Goal: Task Accomplishment & Management: Complete application form

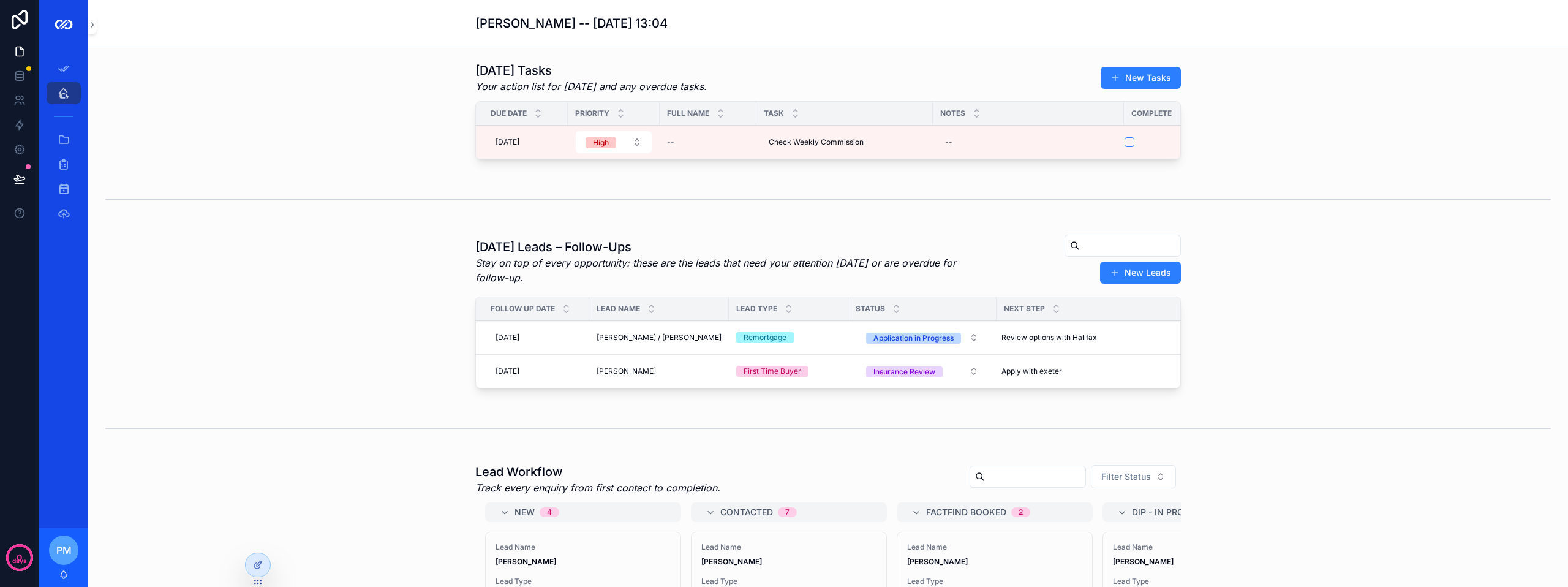
click at [1141, 276] on button "New Leads" at bounding box center [1140, 272] width 81 height 22
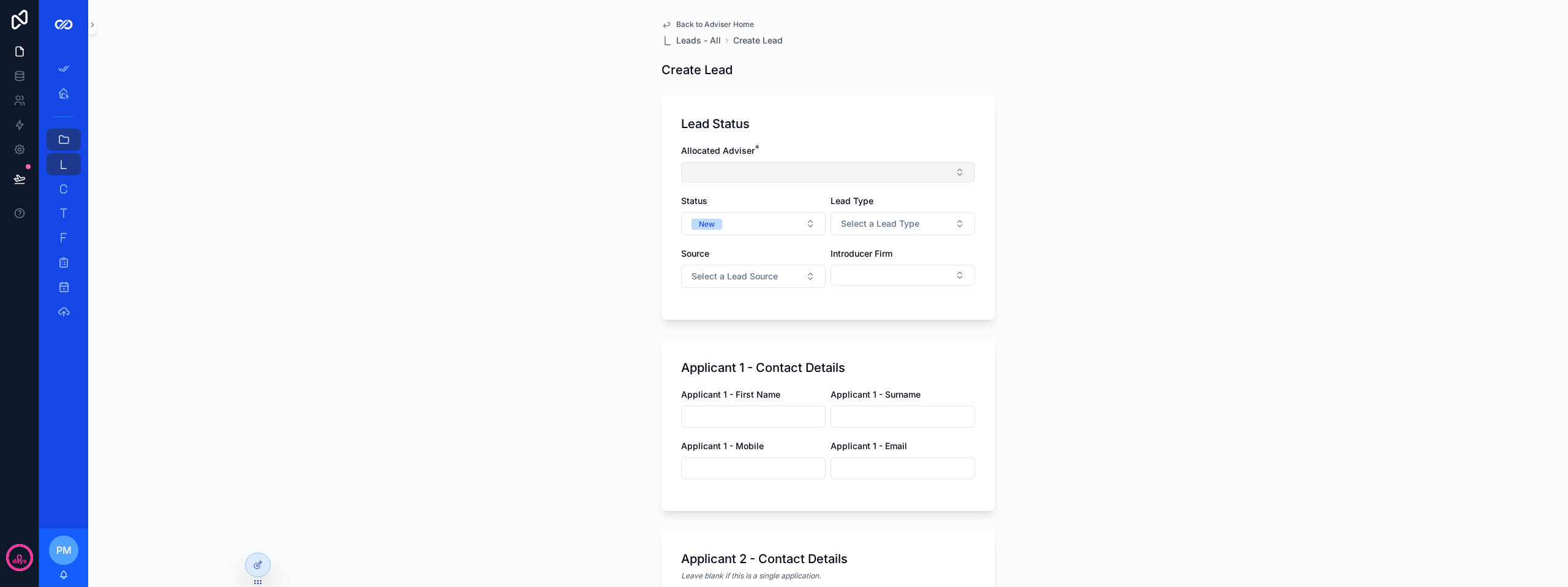
click at [721, 176] on button "Select Button" at bounding box center [828, 172] width 294 height 21
click at [750, 179] on button "Select Button" at bounding box center [828, 172] width 294 height 21
click at [757, 169] on button "Select Button" at bounding box center [828, 172] width 294 height 21
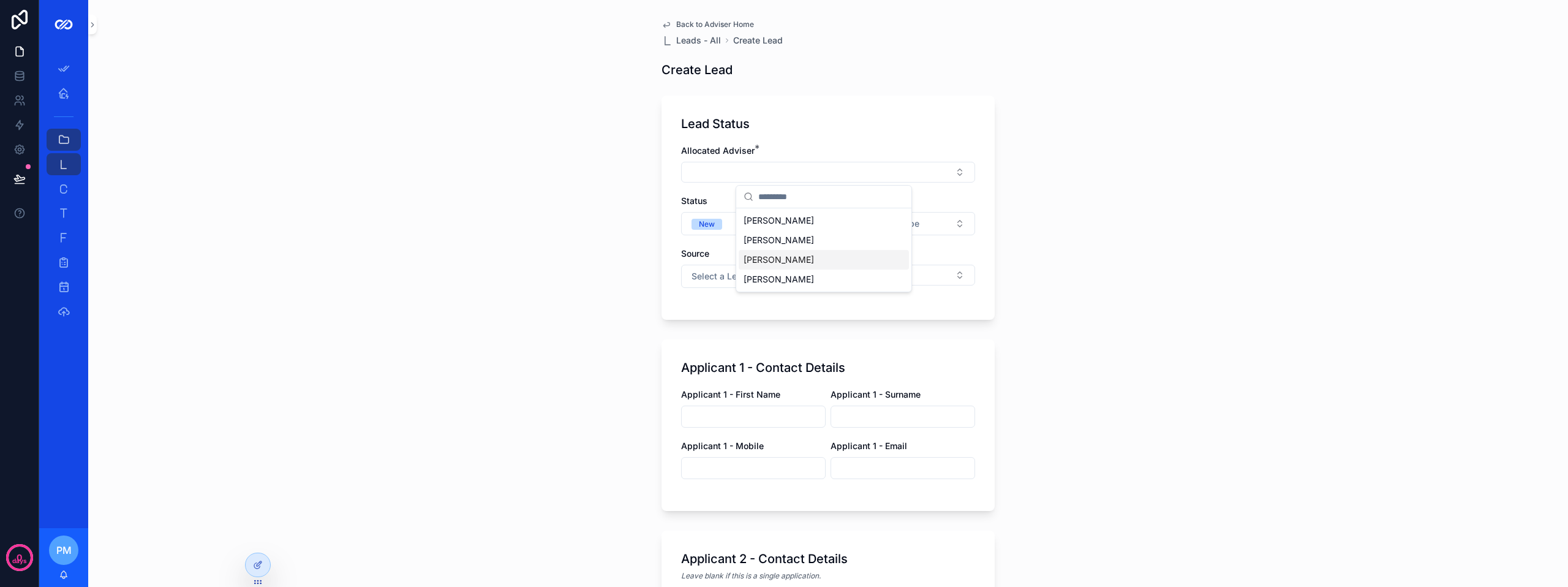
click at [777, 259] on span "[PERSON_NAME]" at bounding box center [778, 259] width 70 height 12
click at [681, 196] on div "Allocated Adviser * [PERSON_NAME] Status New Lead Type Select a Lead Type Sourc…" at bounding box center [828, 224] width 294 height 160
click at [864, 228] on span "Select a Lead Type" at bounding box center [879, 227] width 78 height 12
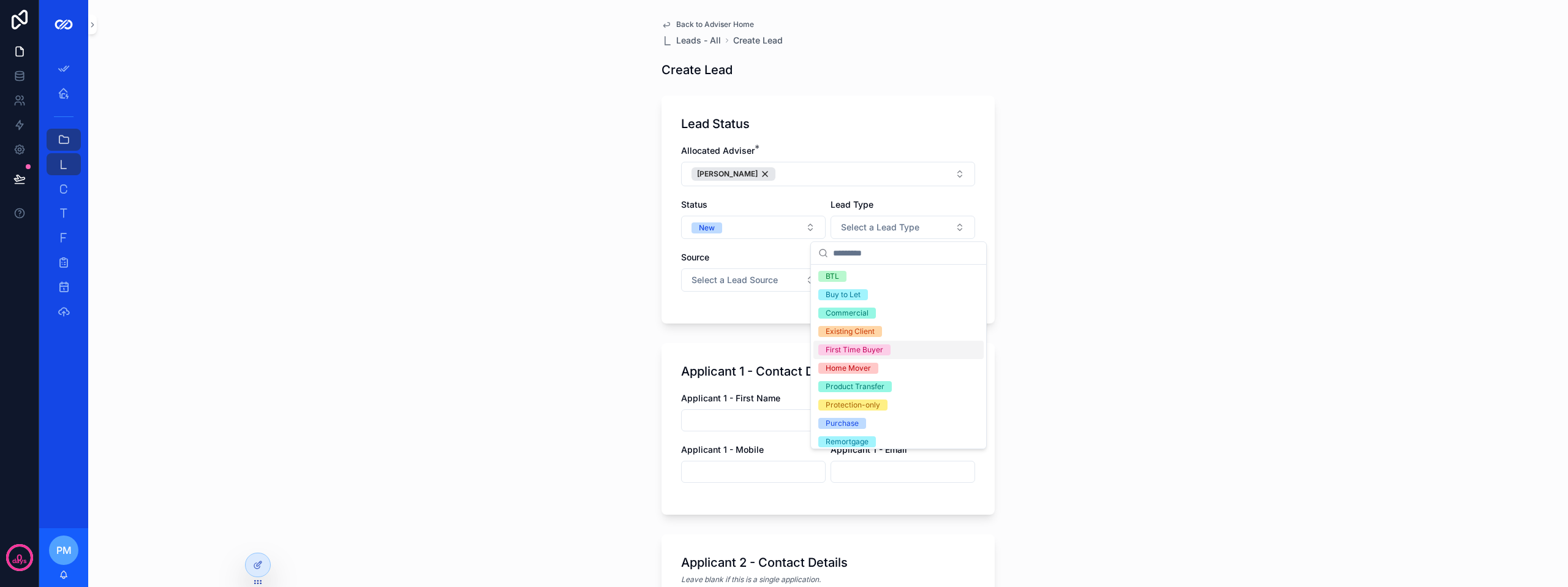
click at [864, 347] on div "First Time Buyer" at bounding box center [855, 349] width 58 height 11
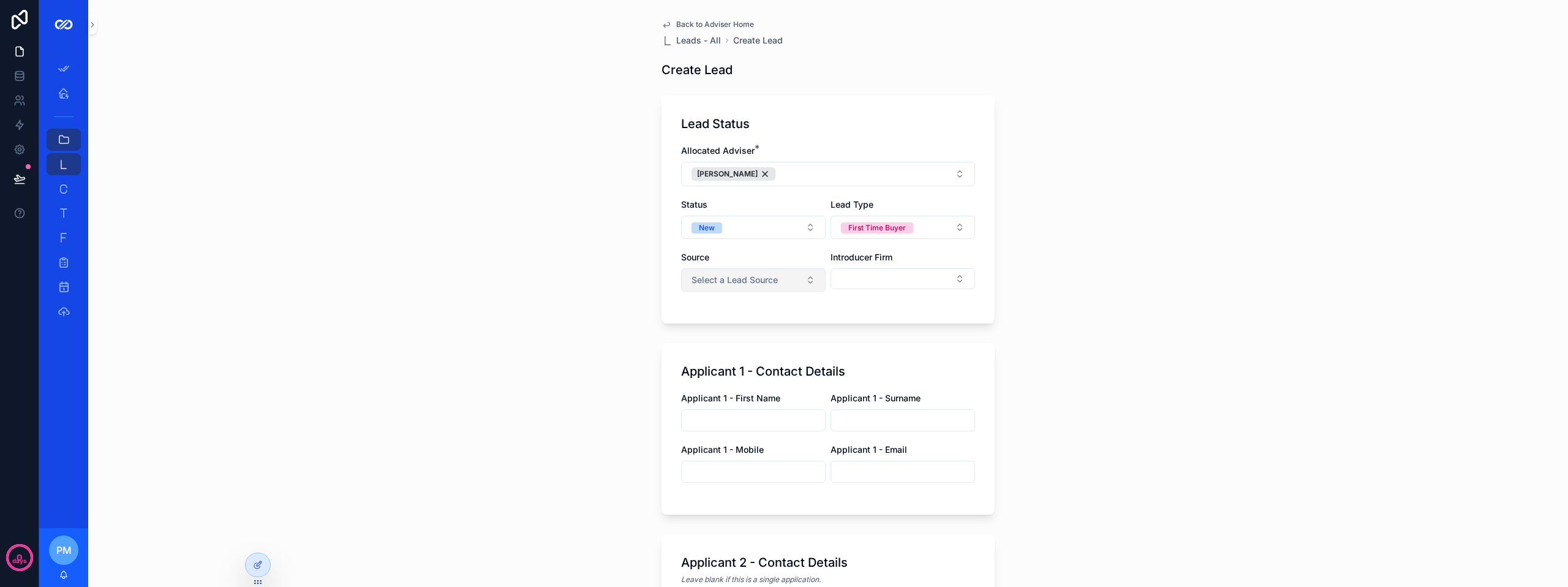
click at [732, 282] on span "Select a Lead Source" at bounding box center [734, 280] width 87 height 12
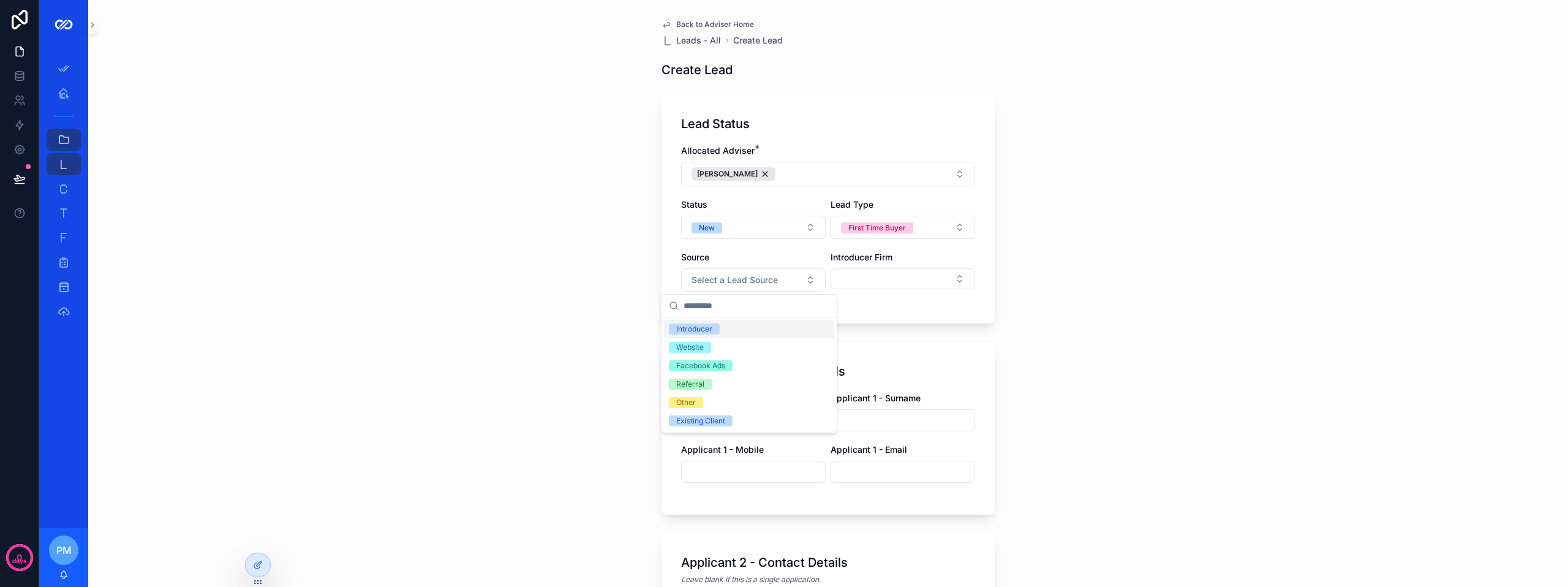
click at [721, 326] on div "Introducer" at bounding box center [749, 329] width 170 height 18
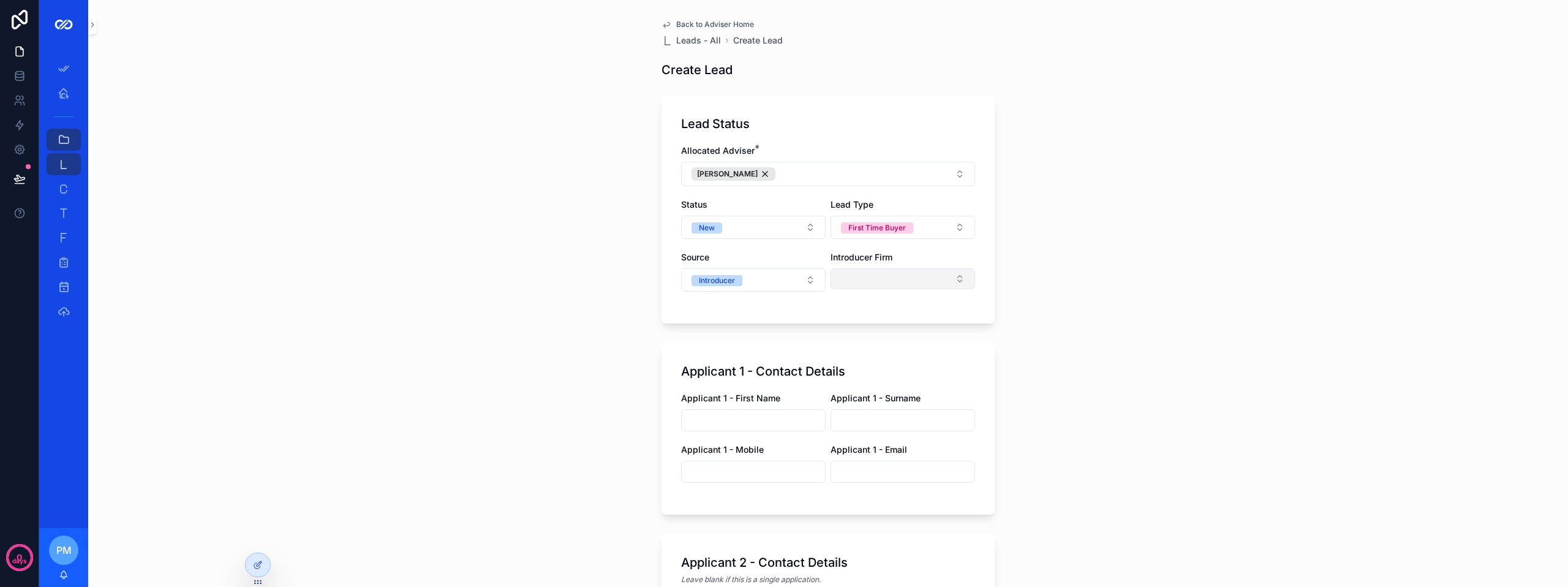
click at [862, 282] on button "Select Button" at bounding box center [902, 279] width 144 height 21
click at [855, 404] on span "[PERSON_NAME]" at bounding box center [853, 405] width 70 height 12
click at [738, 348] on div "Applicant 1 - Contact Details Applicant 1 - First Name Applicant 1 - Surname Ap…" at bounding box center [828, 429] width 333 height 171
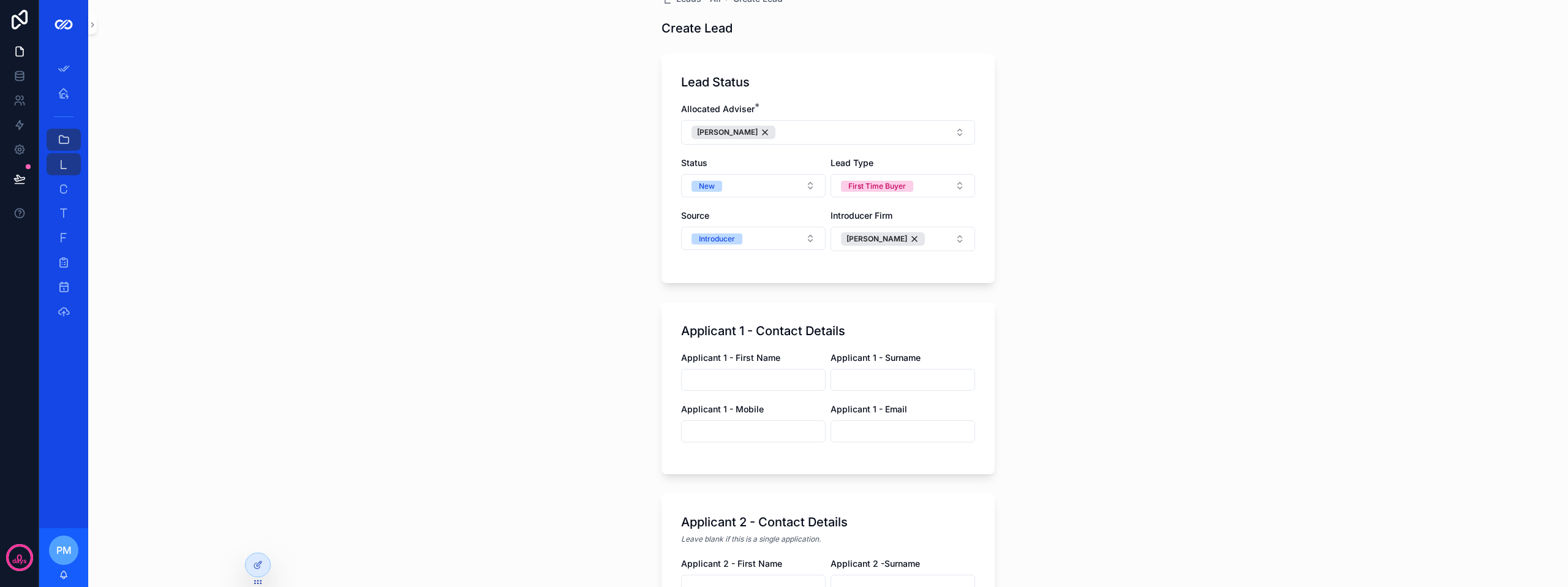
scroll to position [61, 0]
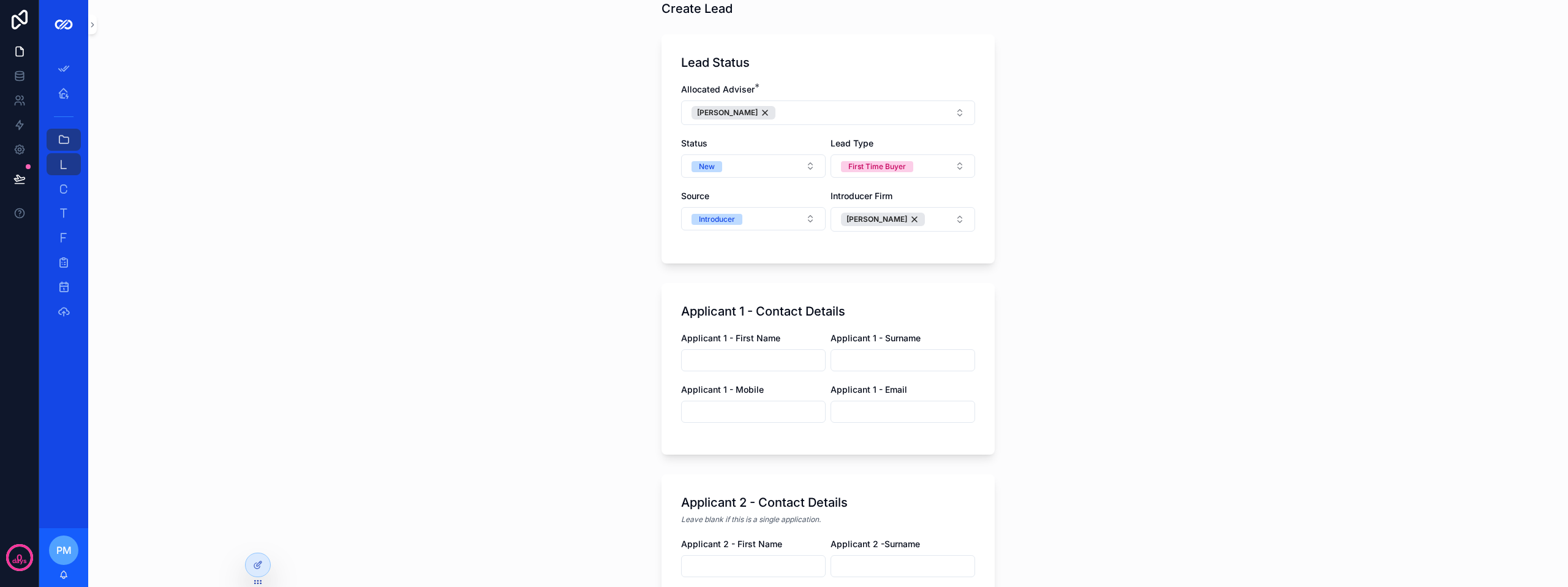
click at [727, 357] on input "scrollable content" at bounding box center [753, 360] width 143 height 17
click at [687, 417] on input "scrollable content" at bounding box center [753, 412] width 143 height 17
click at [717, 446] on div "Applicant 1 - Contact Details Applicant 1 - First Name Applicant 1 - Surname Ap…" at bounding box center [828, 368] width 333 height 171
click at [843, 410] on input "scrollable content" at bounding box center [902, 412] width 143 height 17
paste input "**********"
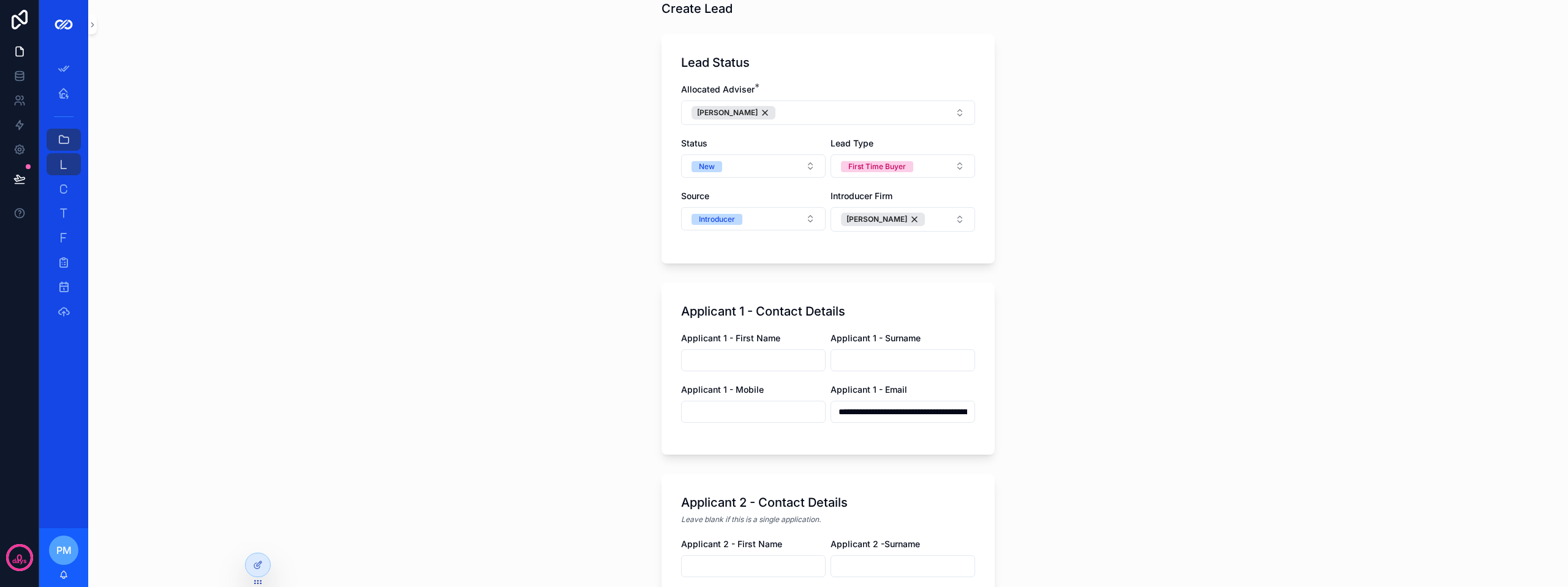
scroll to position [0, 119]
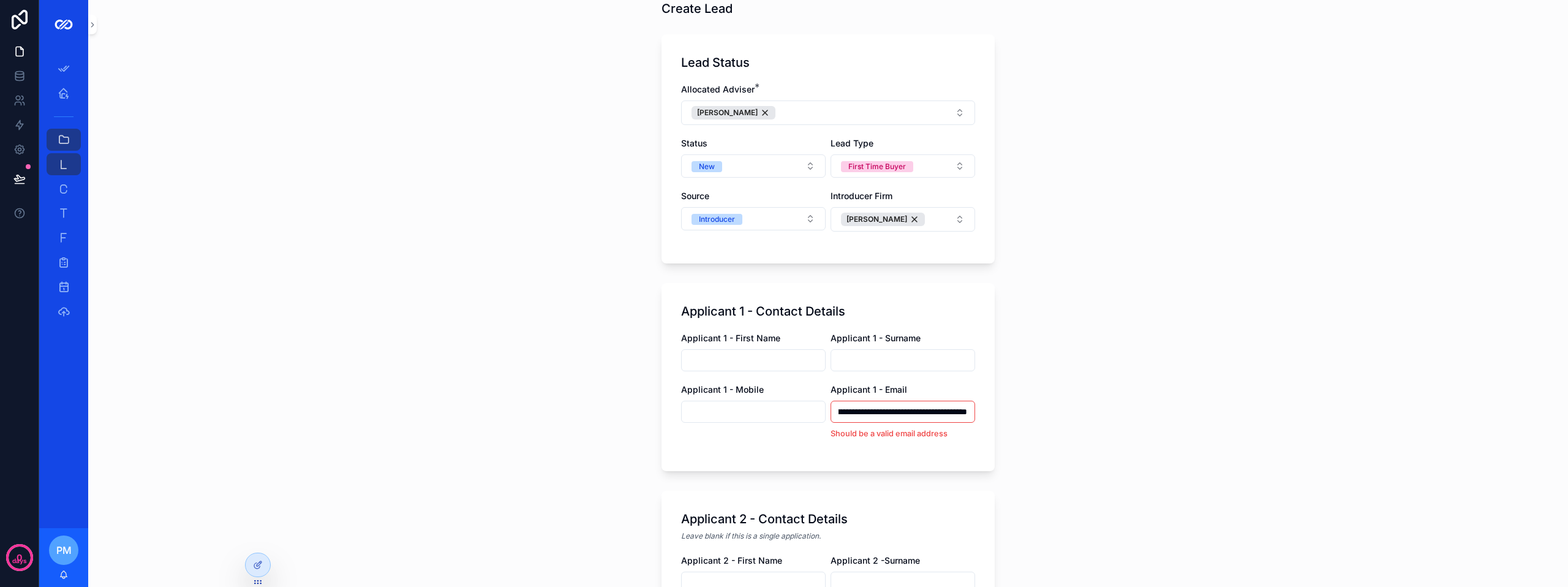
click at [846, 407] on input "**********" at bounding box center [902, 412] width 143 height 17
click at [954, 410] on input "**********" at bounding box center [902, 412] width 143 height 17
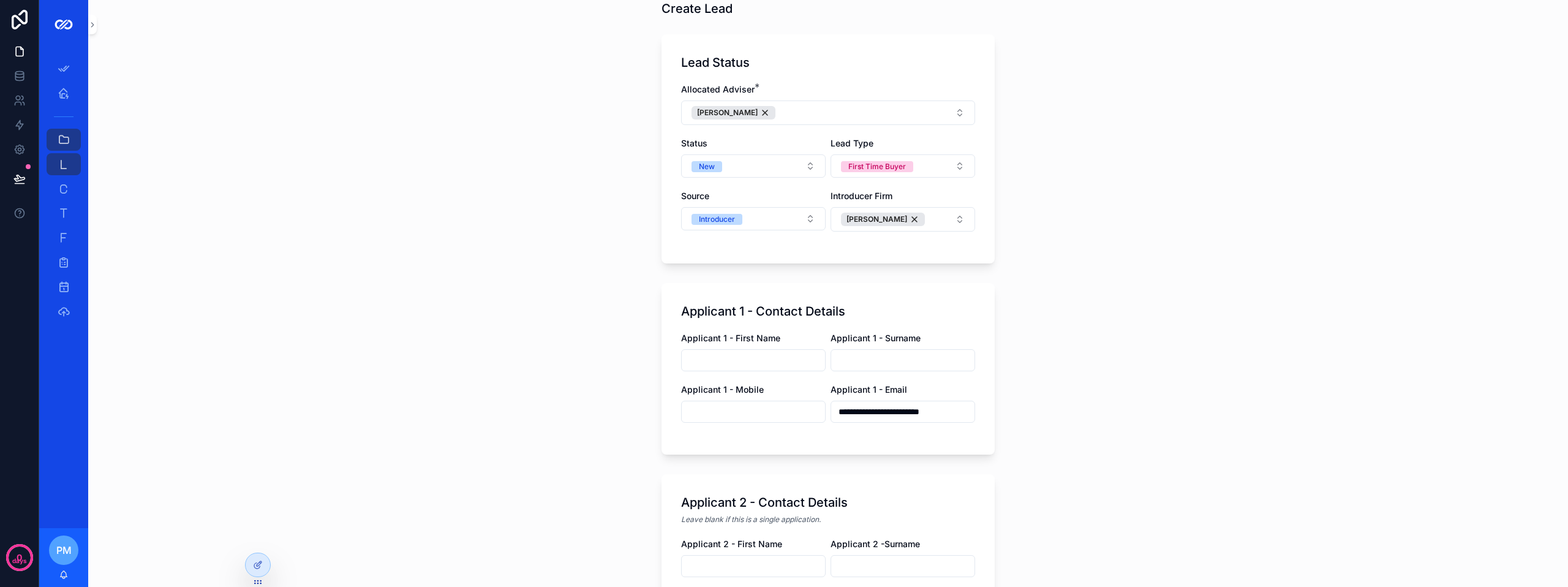
type input "**********"
click at [887, 364] on input "scrollable content" at bounding box center [902, 360] width 143 height 17
type input "**********"
drag, startPoint x: 905, startPoint y: 357, endPoint x: 749, endPoint y: 348, distance: 156.3
click at [750, 347] on div "**********" at bounding box center [828, 383] width 294 height 103
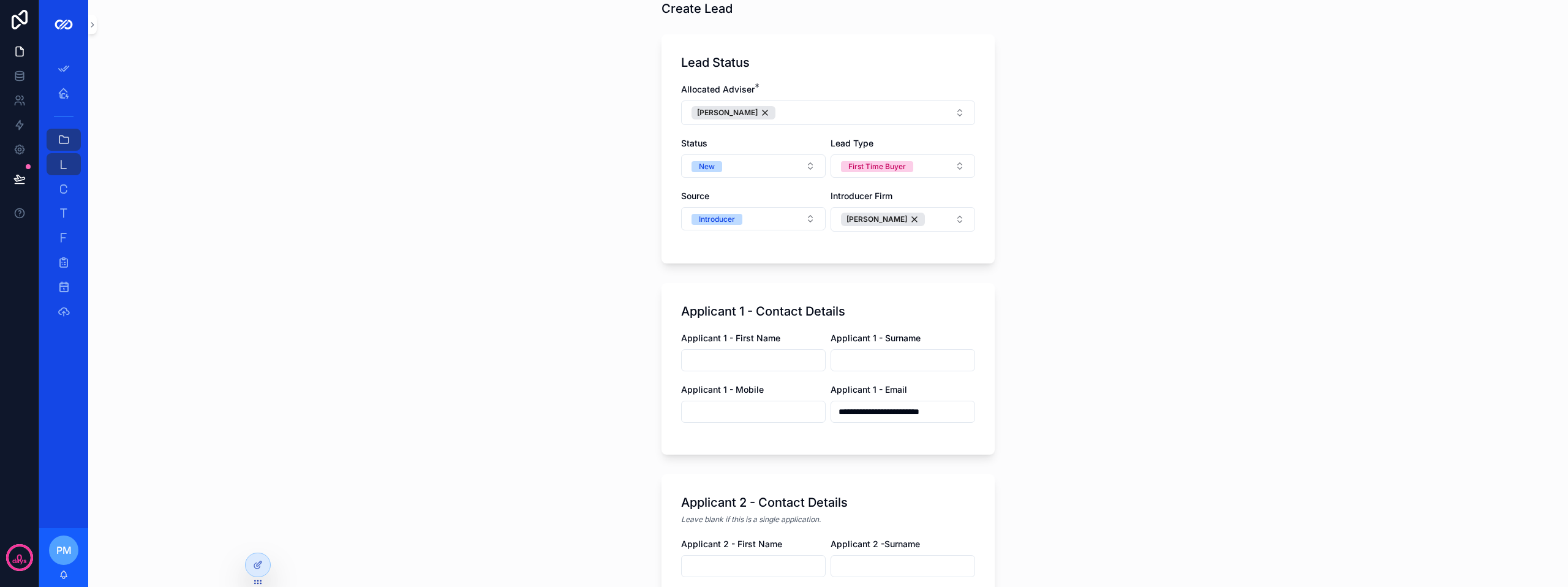
click at [738, 404] on input "scrollable content" at bounding box center [753, 412] width 143 height 17
paste input "**********"
type input "**********"
click at [697, 361] on input "scrollable content" at bounding box center [753, 360] width 143 height 17
type input "*****"
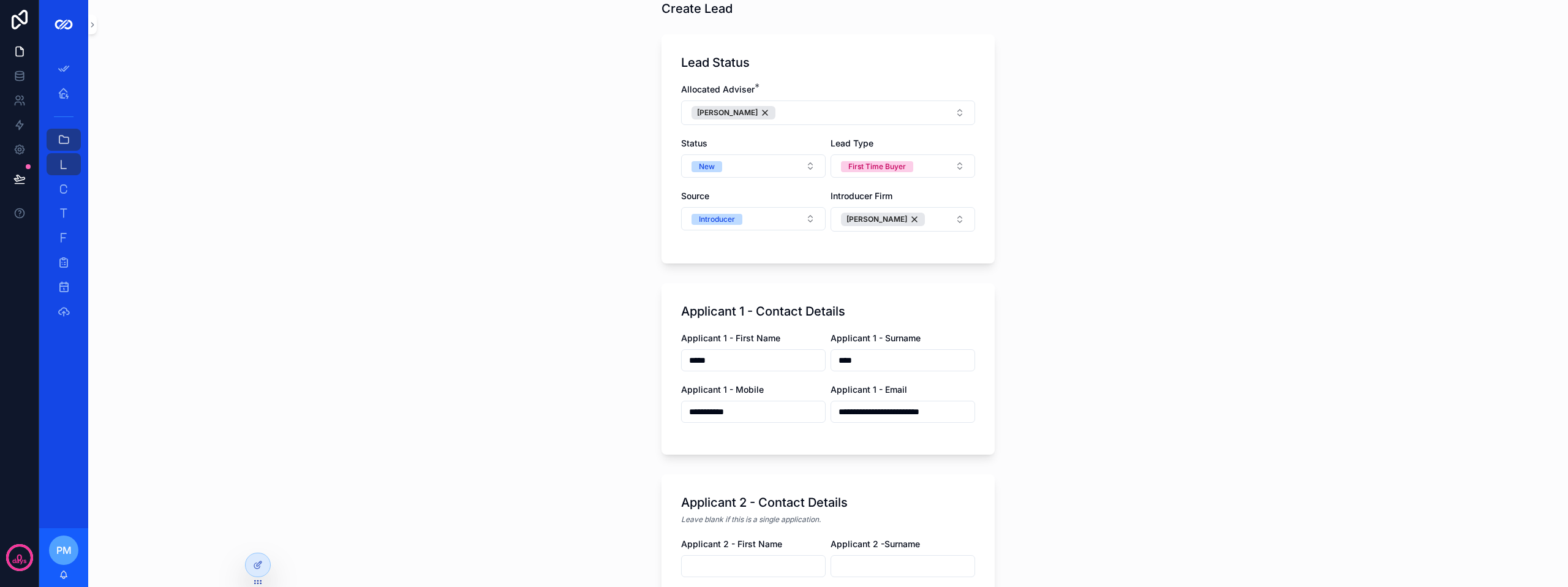
type input "****"
click at [432, 399] on div "**********" at bounding box center [828, 232] width 1479 height 587
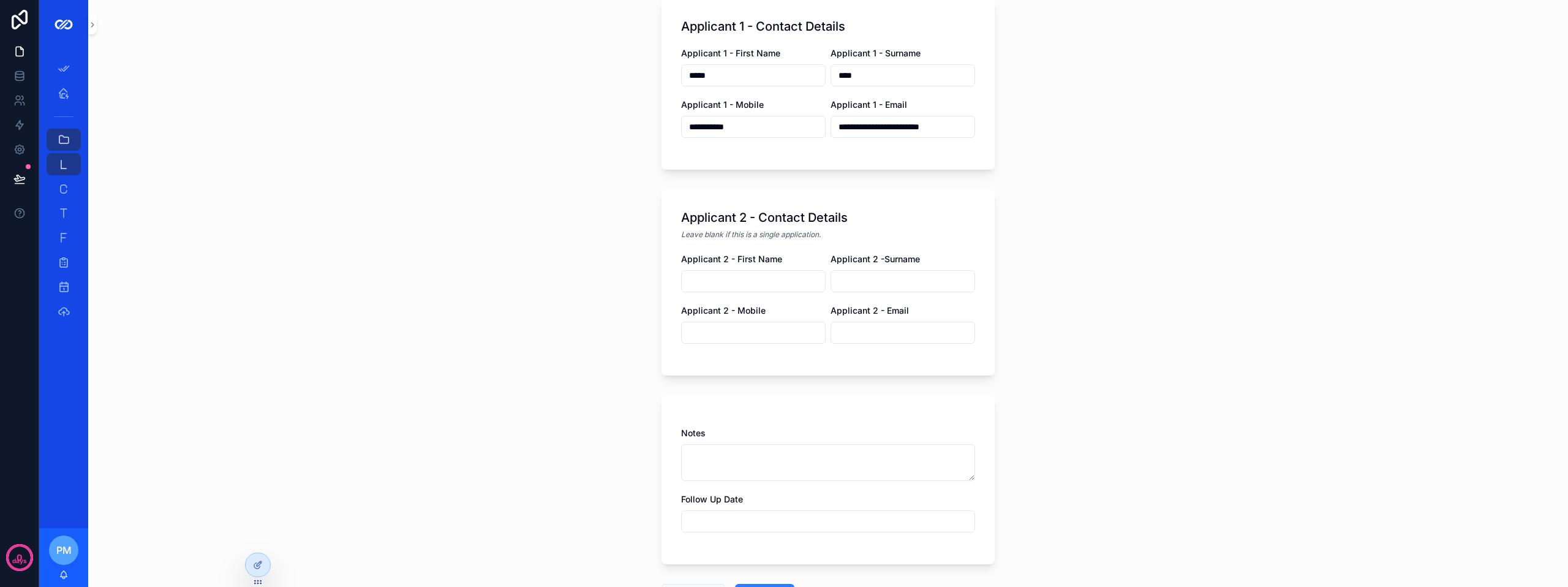
scroll to position [368, 0]
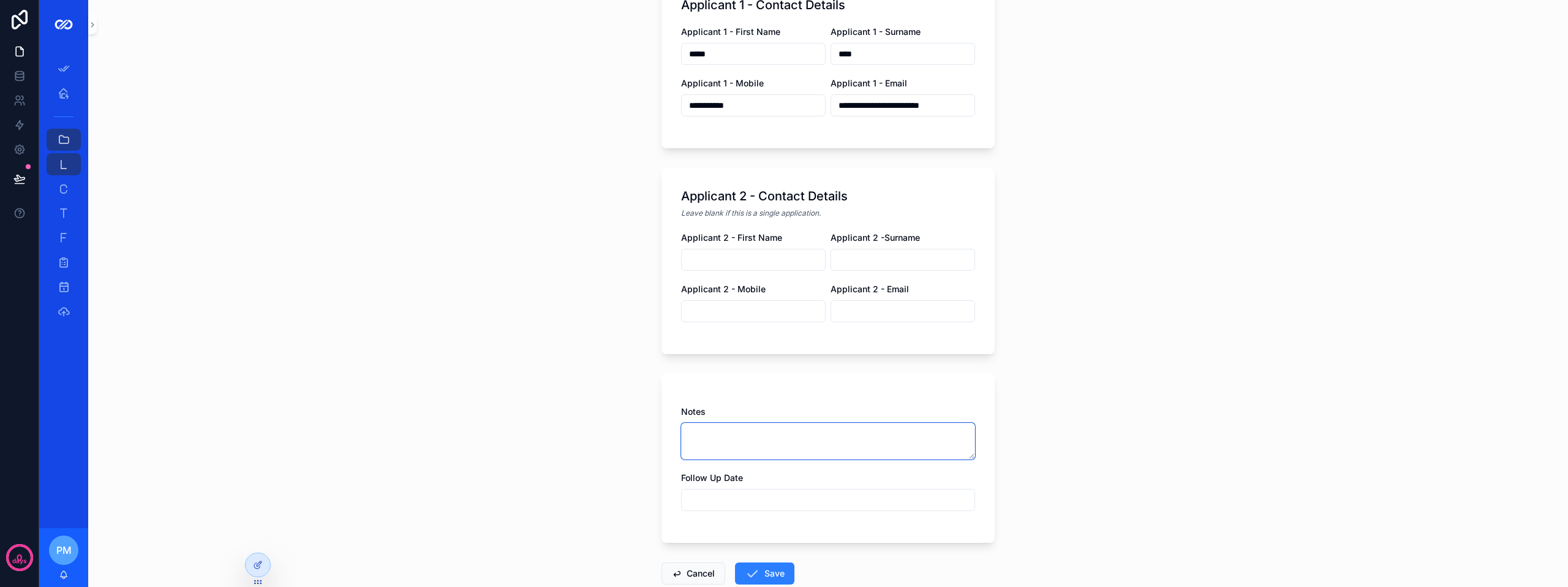
click at [713, 450] on textarea "scrollable content" at bounding box center [828, 441] width 294 height 37
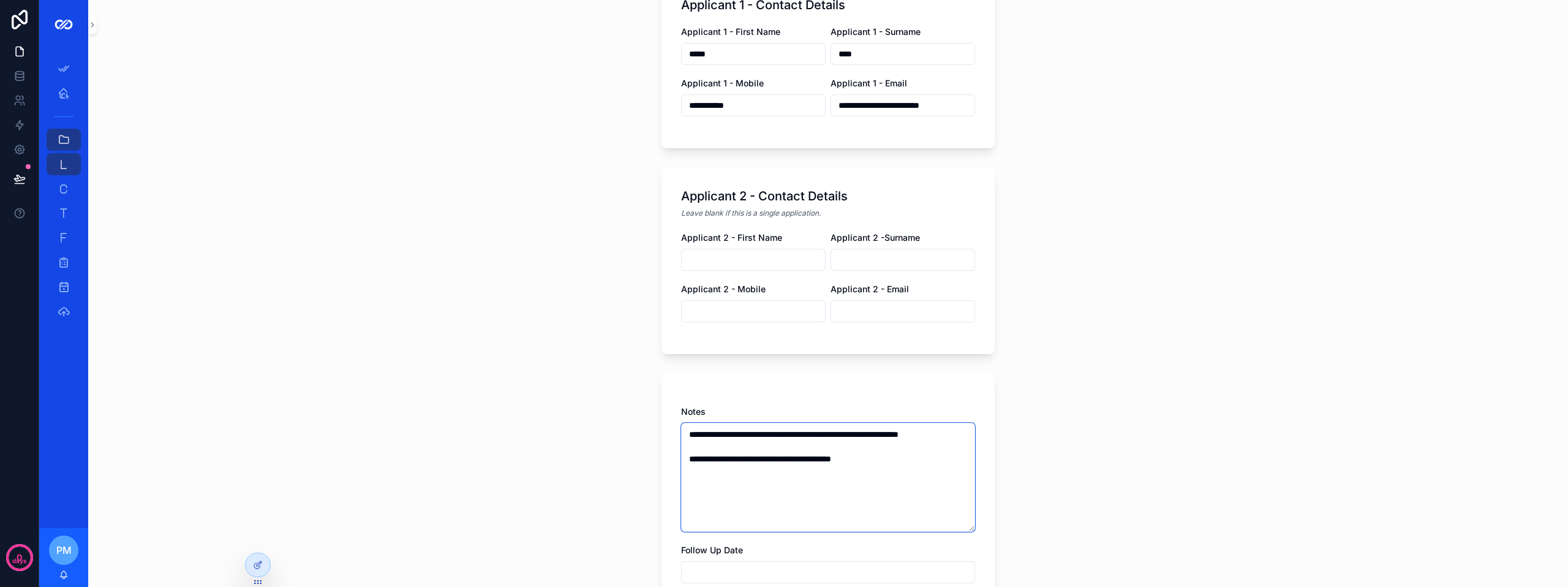
click at [685, 432] on textarea "**********" at bounding box center [828, 477] width 294 height 109
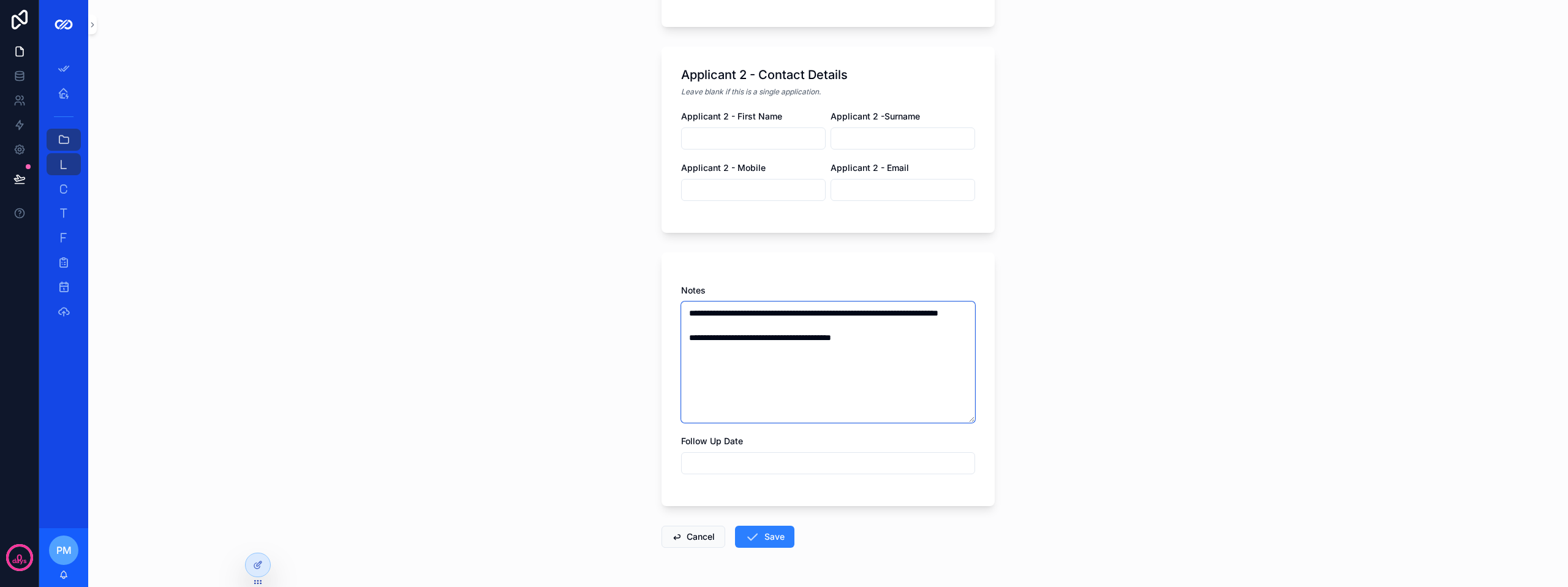
scroll to position [490, 0]
type textarea "**********"
click at [748, 462] on input "scrollable content" at bounding box center [828, 462] width 293 height 17
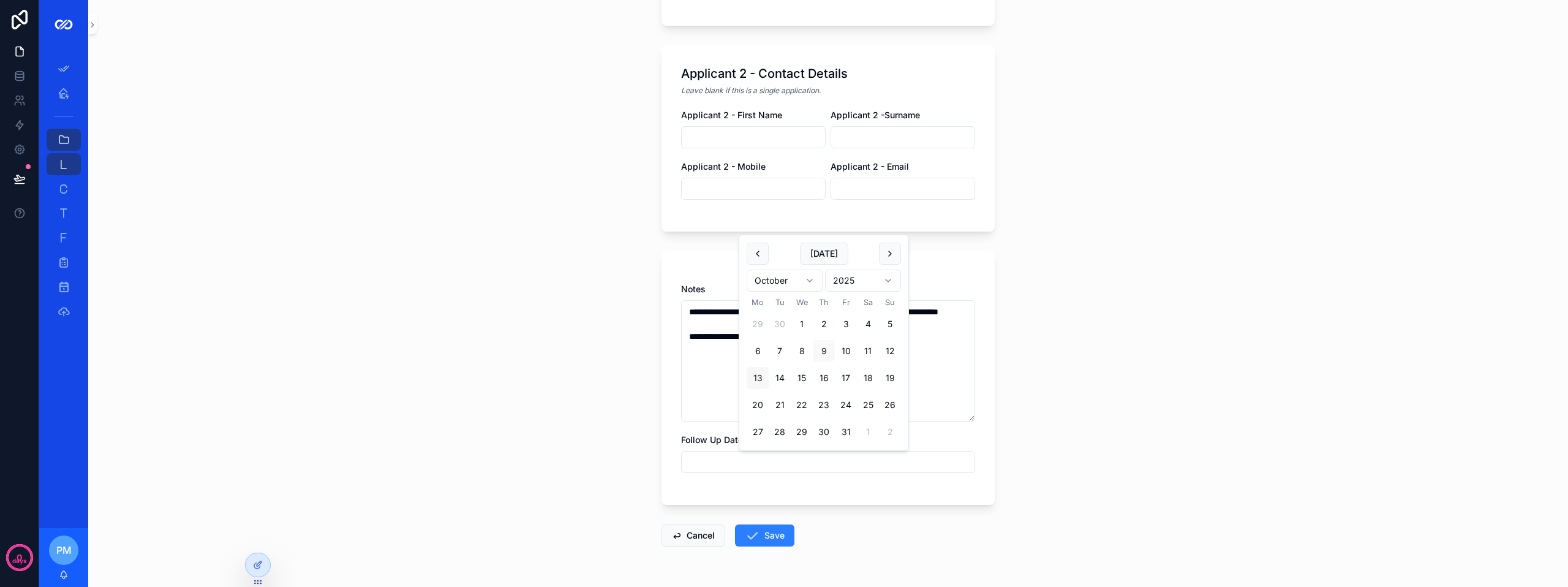
click at [755, 372] on button "13" at bounding box center [757, 378] width 22 height 22
click at [819, 250] on button "[DATE]" at bounding box center [824, 254] width 49 height 22
click at [758, 374] on button "13" at bounding box center [757, 378] width 22 height 22
type input "**********"
click at [764, 535] on button "Save" at bounding box center [765, 536] width 60 height 22
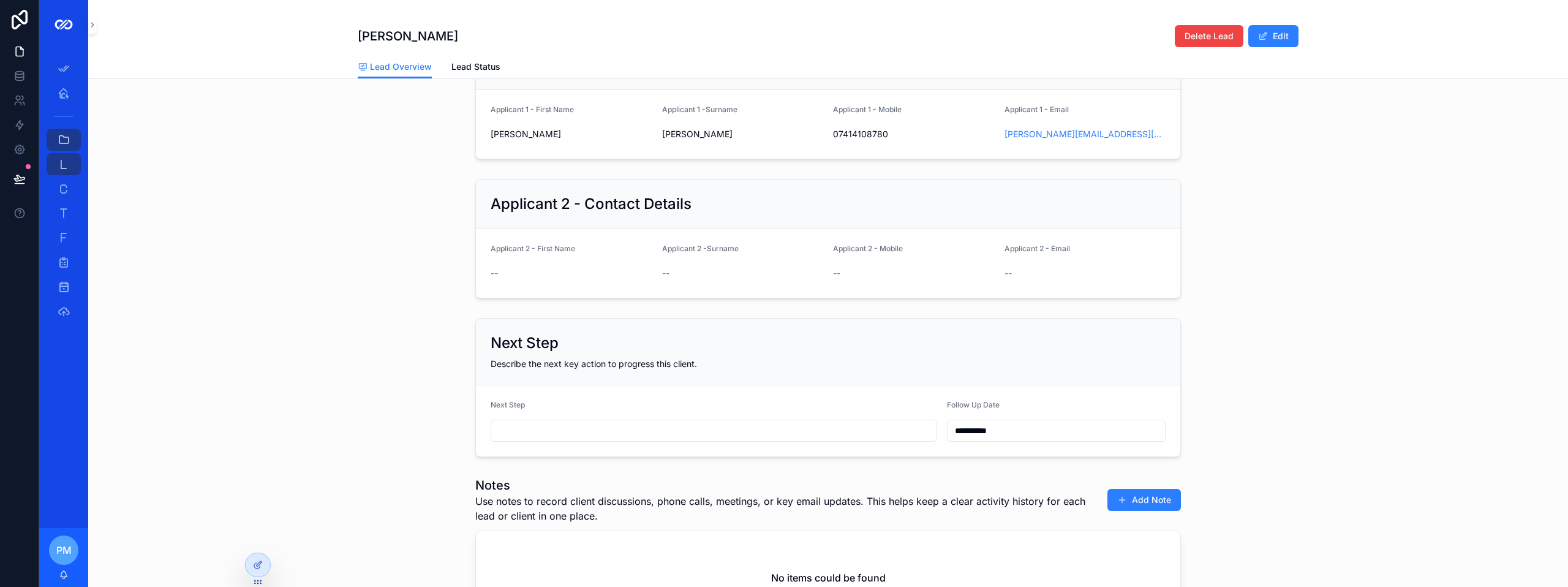
scroll to position [123, 0]
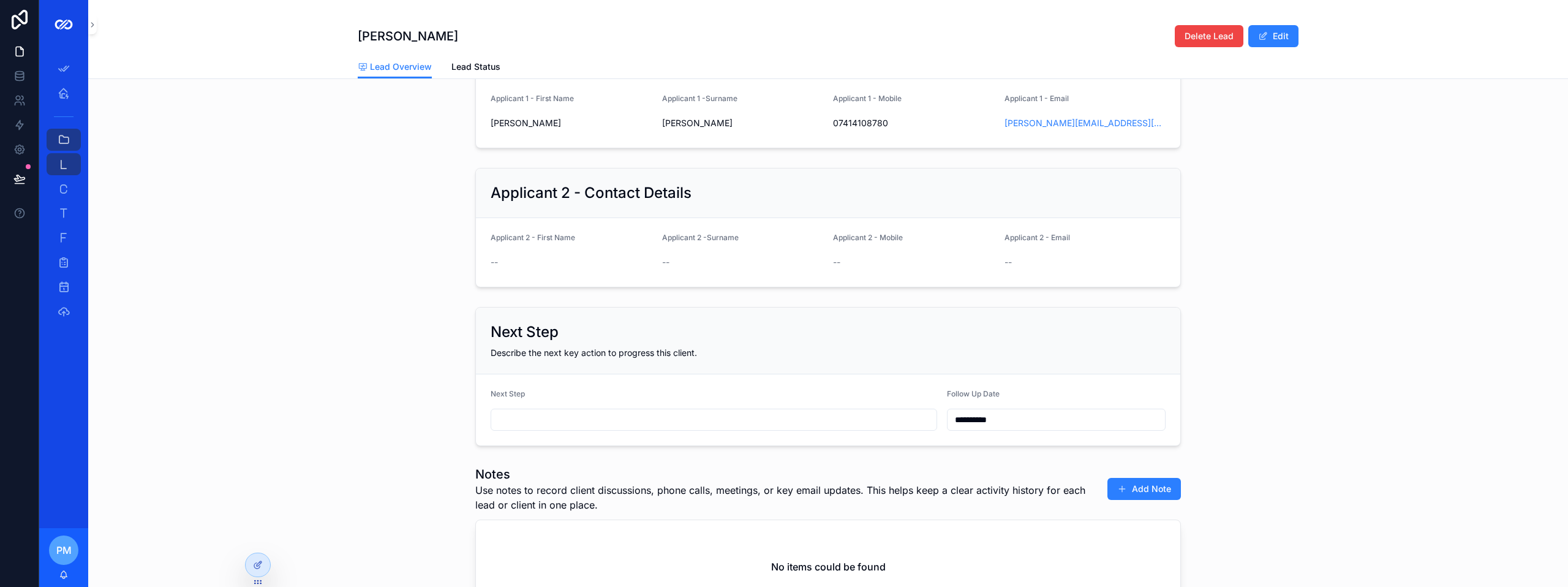
click at [543, 428] on input "scrollable content" at bounding box center [713, 420] width 445 height 17
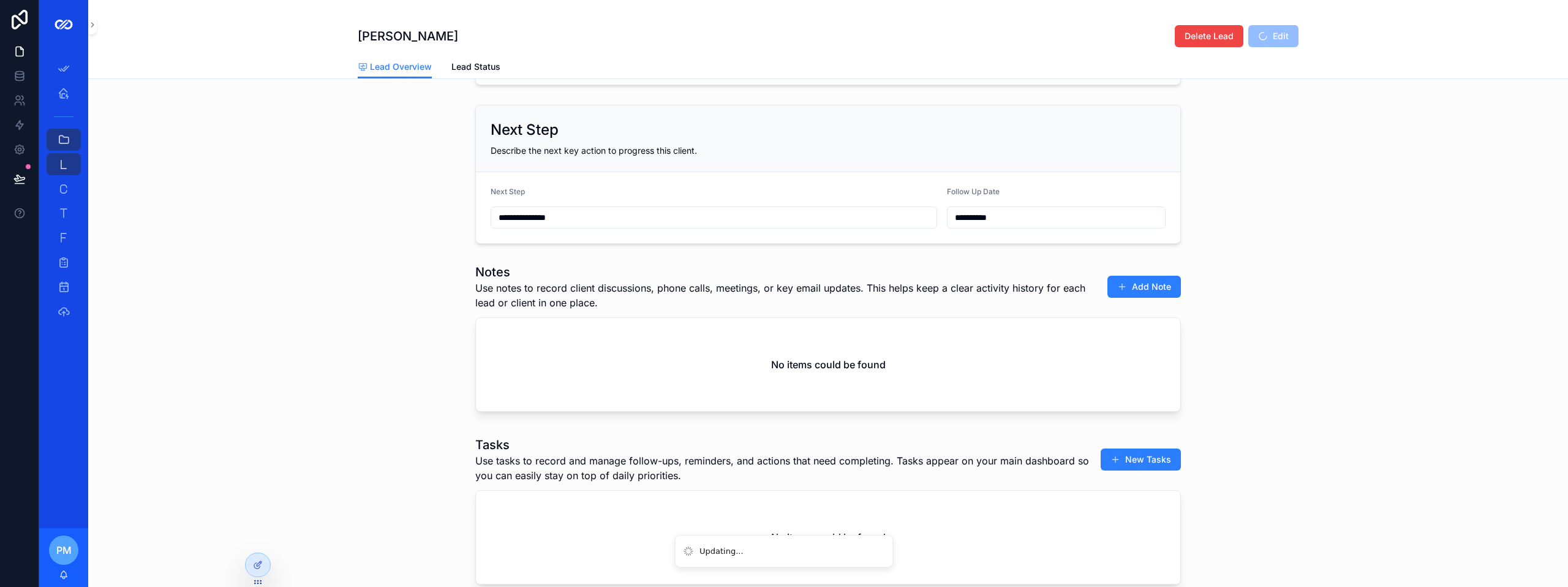
scroll to position [420, 0]
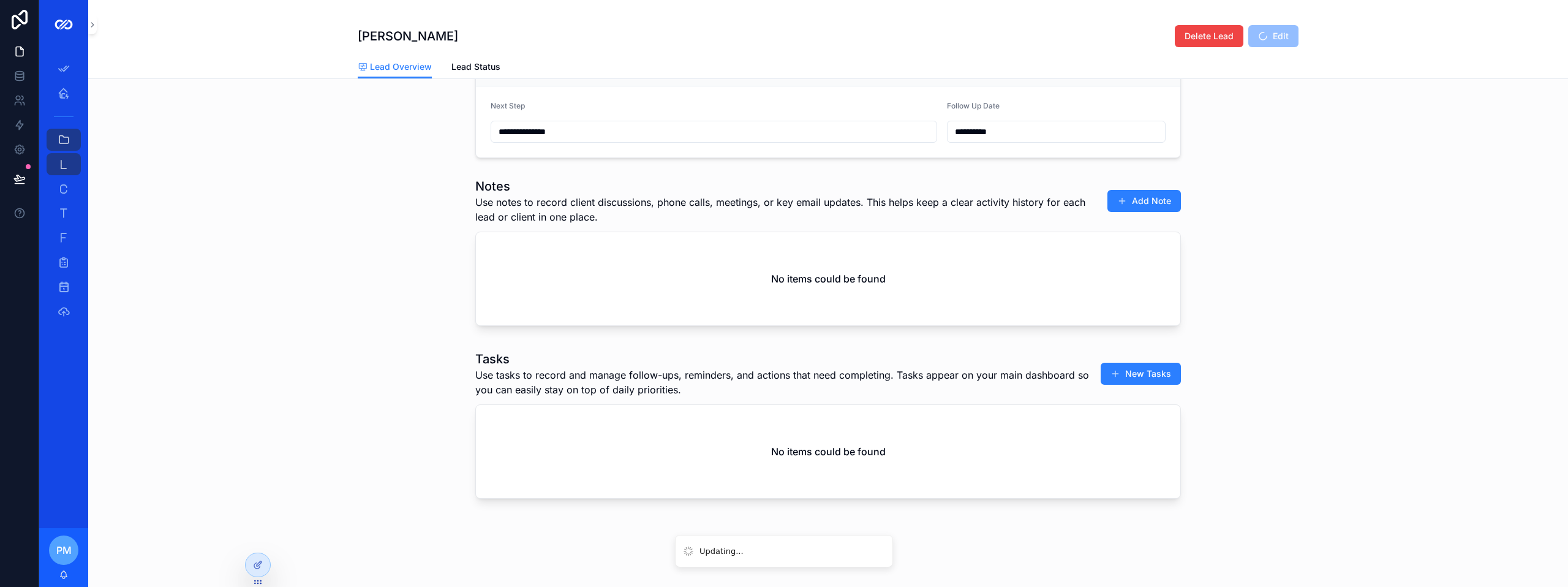
type input "**********"
click at [426, 348] on div "Tasks Use tasks to record and manage follow-ups, reminders, and actions that ne…" at bounding box center [828, 427] width 1479 height 163
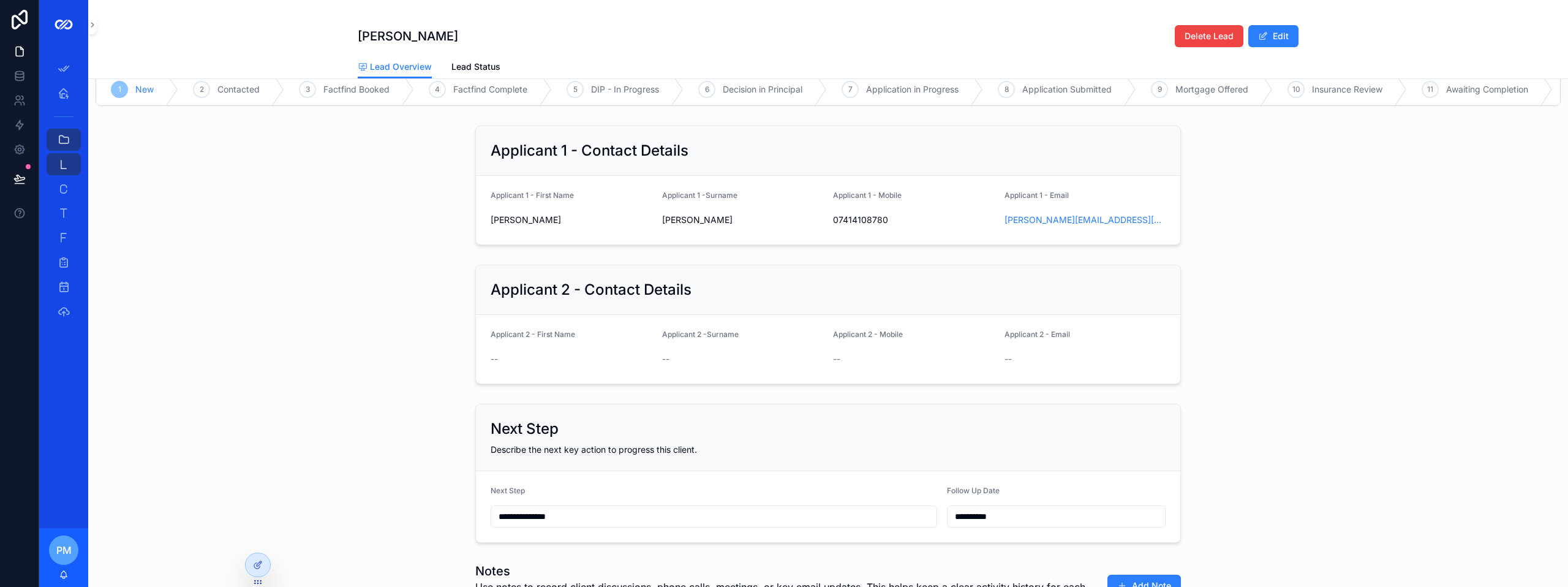
scroll to position [0, 0]
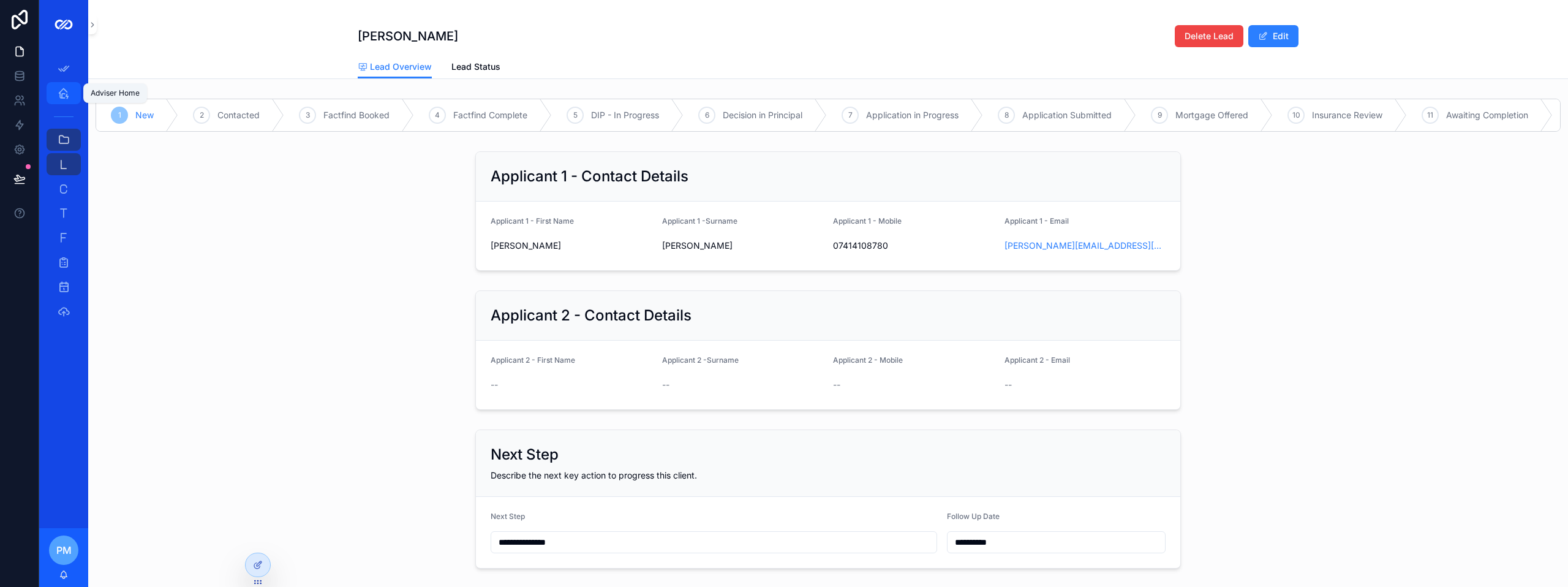
click at [67, 95] on icon "scrollable content" at bounding box center [64, 93] width 12 height 12
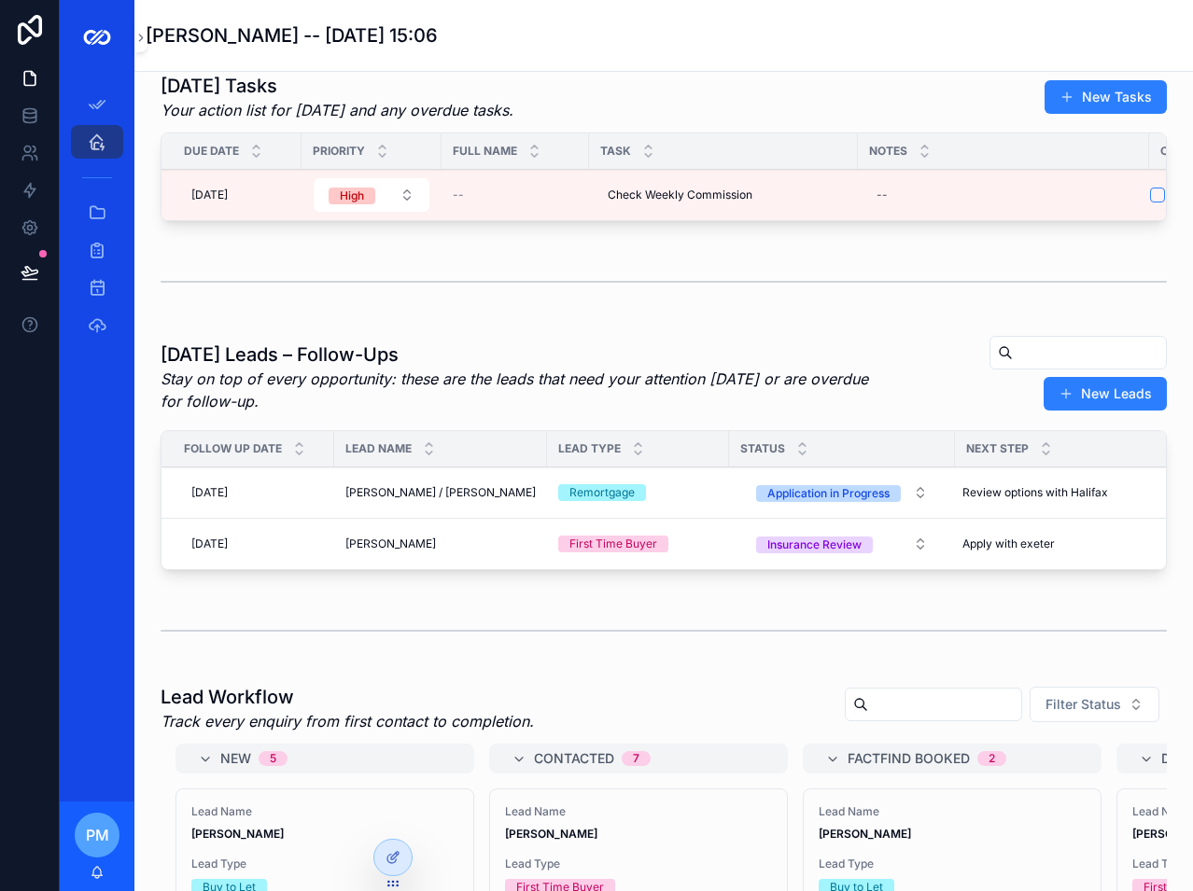
scroll to position [20, 0]
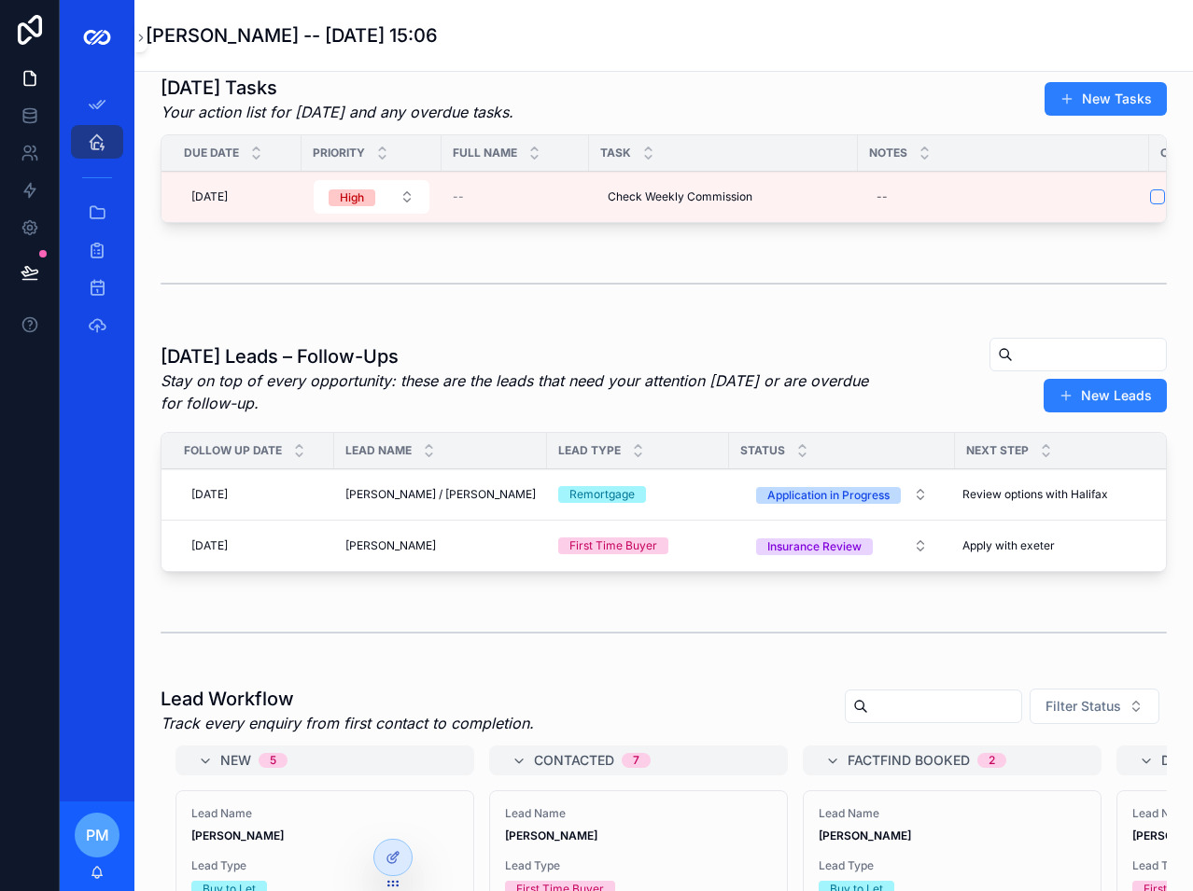
click at [1100, 406] on button "New Leads" at bounding box center [1104, 396] width 123 height 34
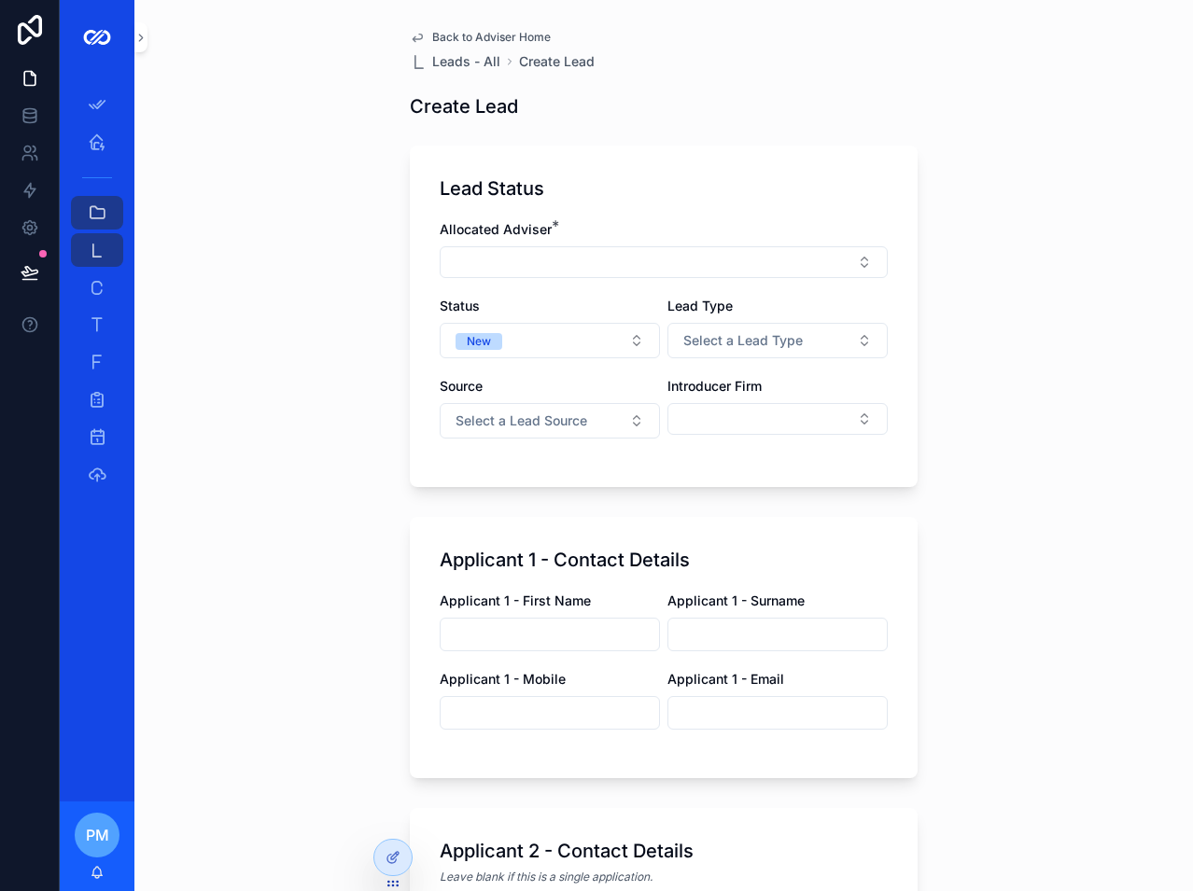
click at [607, 286] on div "Allocated Adviser * Status New Lead Type Select a Lead Type Source Select a Lea…" at bounding box center [664, 338] width 448 height 237
drag, startPoint x: 607, startPoint y: 286, endPoint x: 605, endPoint y: 264, distance: 22.6
click at [605, 265] on button "Select Button" at bounding box center [664, 262] width 448 height 32
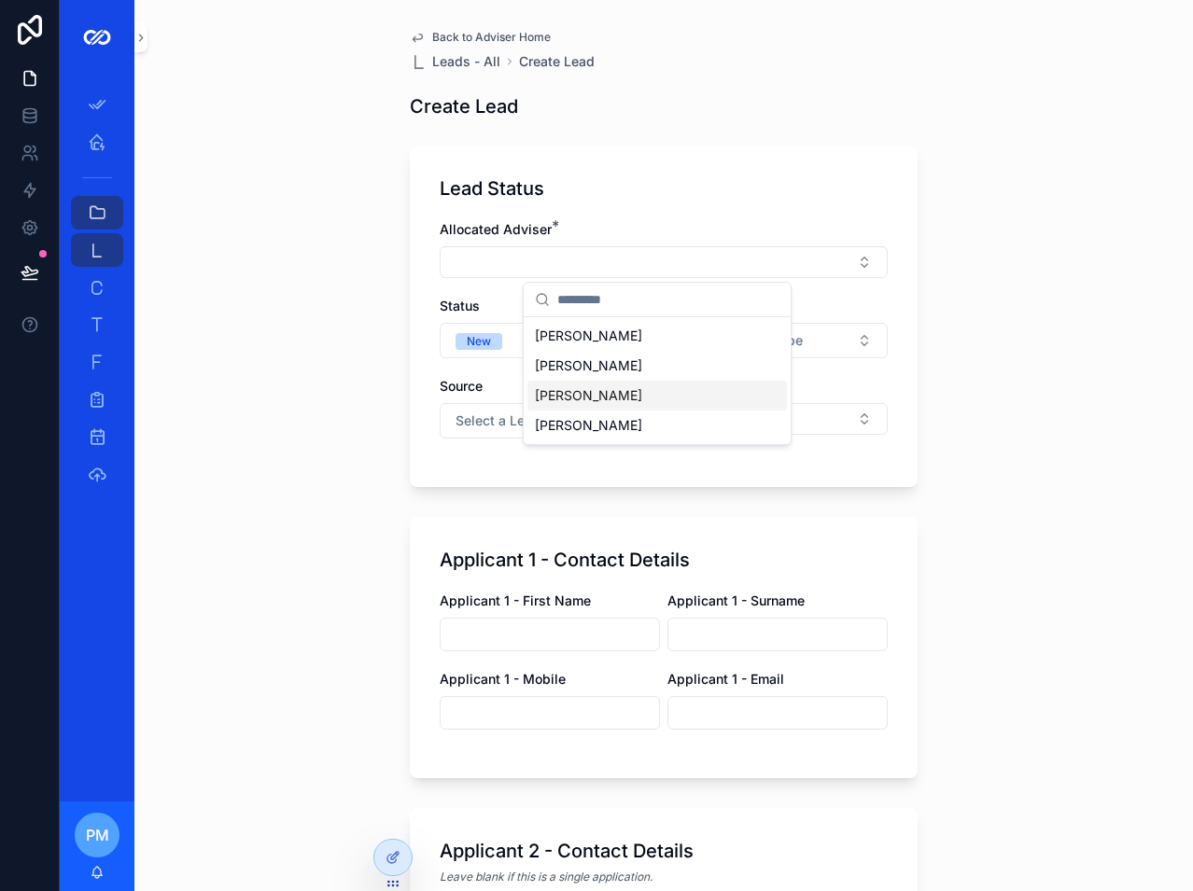
click at [585, 398] on span "[PERSON_NAME]" at bounding box center [588, 395] width 107 height 19
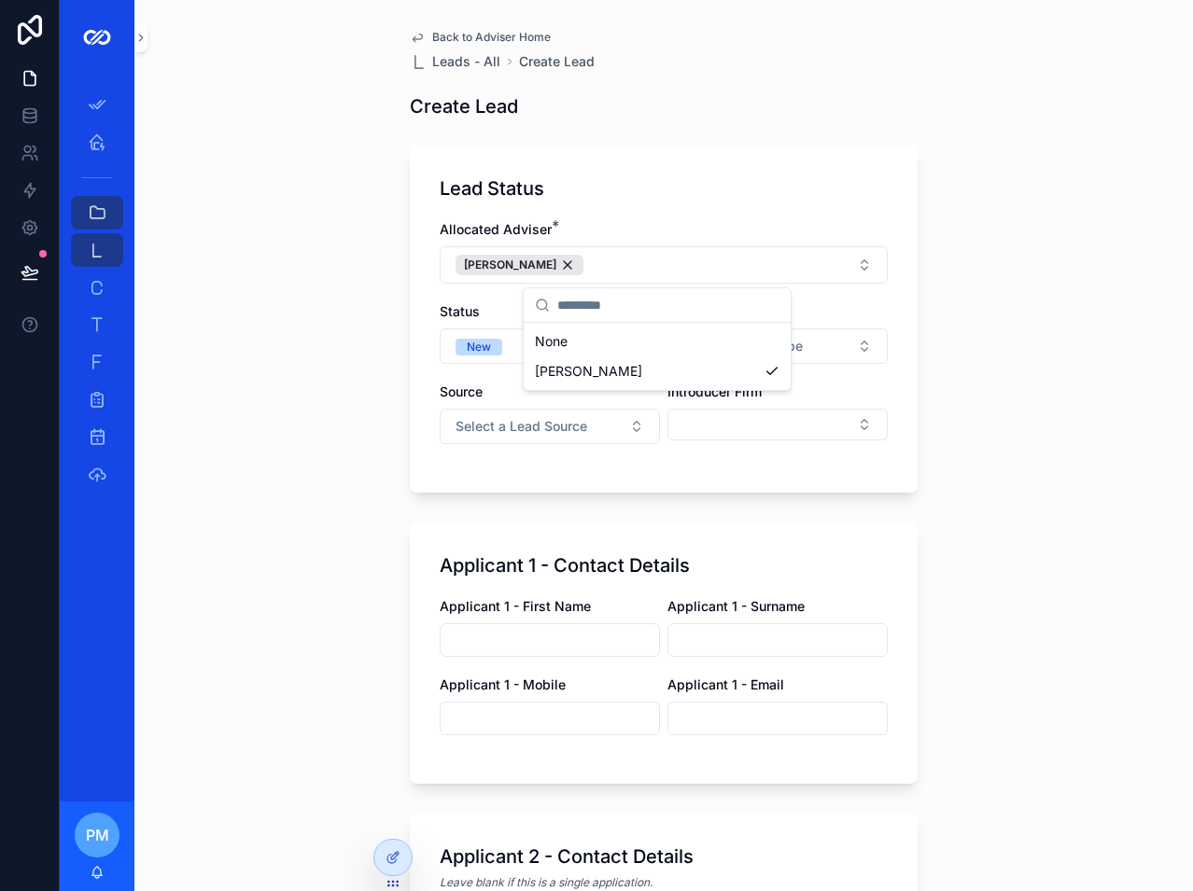
click at [425, 404] on div "Lead Status Allocated Adviser * [PERSON_NAME] Status New Lead Type Select a Lea…" at bounding box center [664, 319] width 508 height 347
click at [734, 349] on span "Select a Lead Type" at bounding box center [742, 346] width 119 height 19
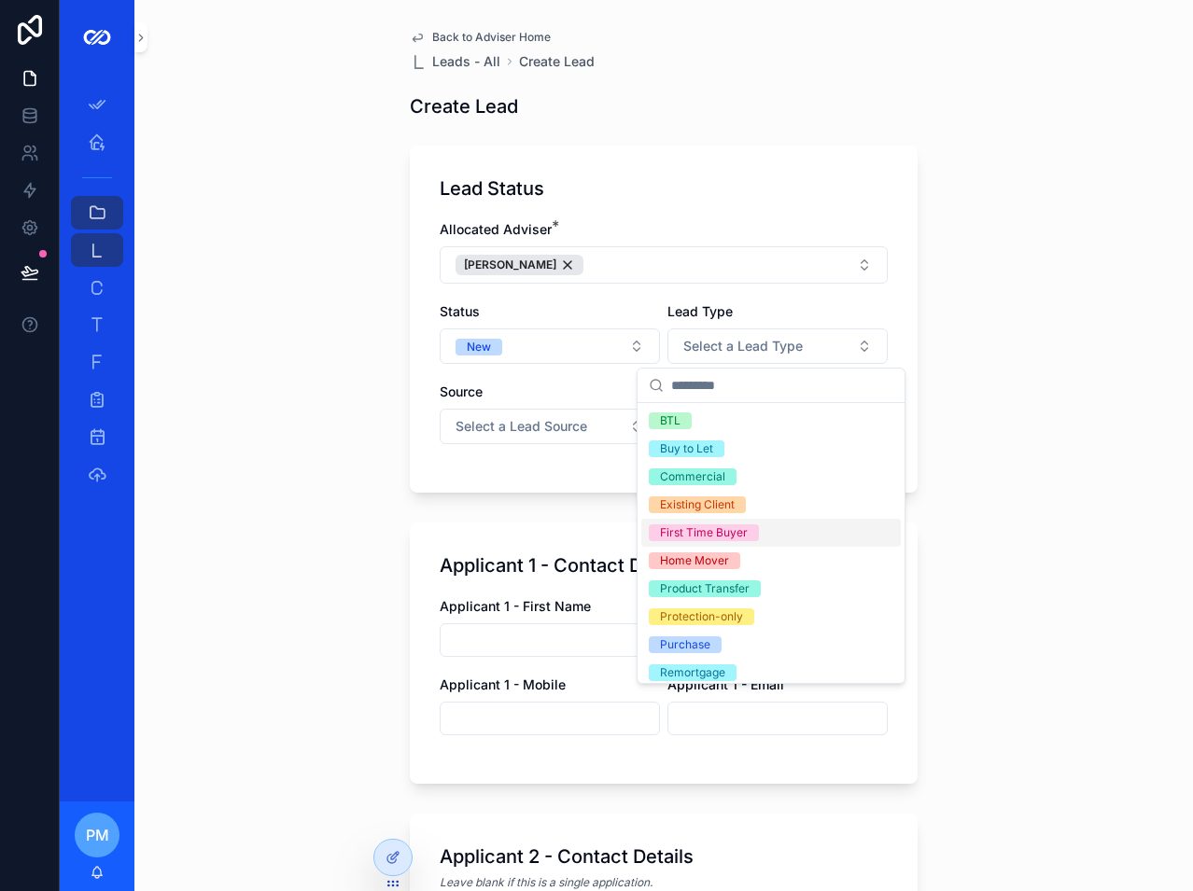
click at [713, 532] on div "First Time Buyer" at bounding box center [704, 532] width 88 height 17
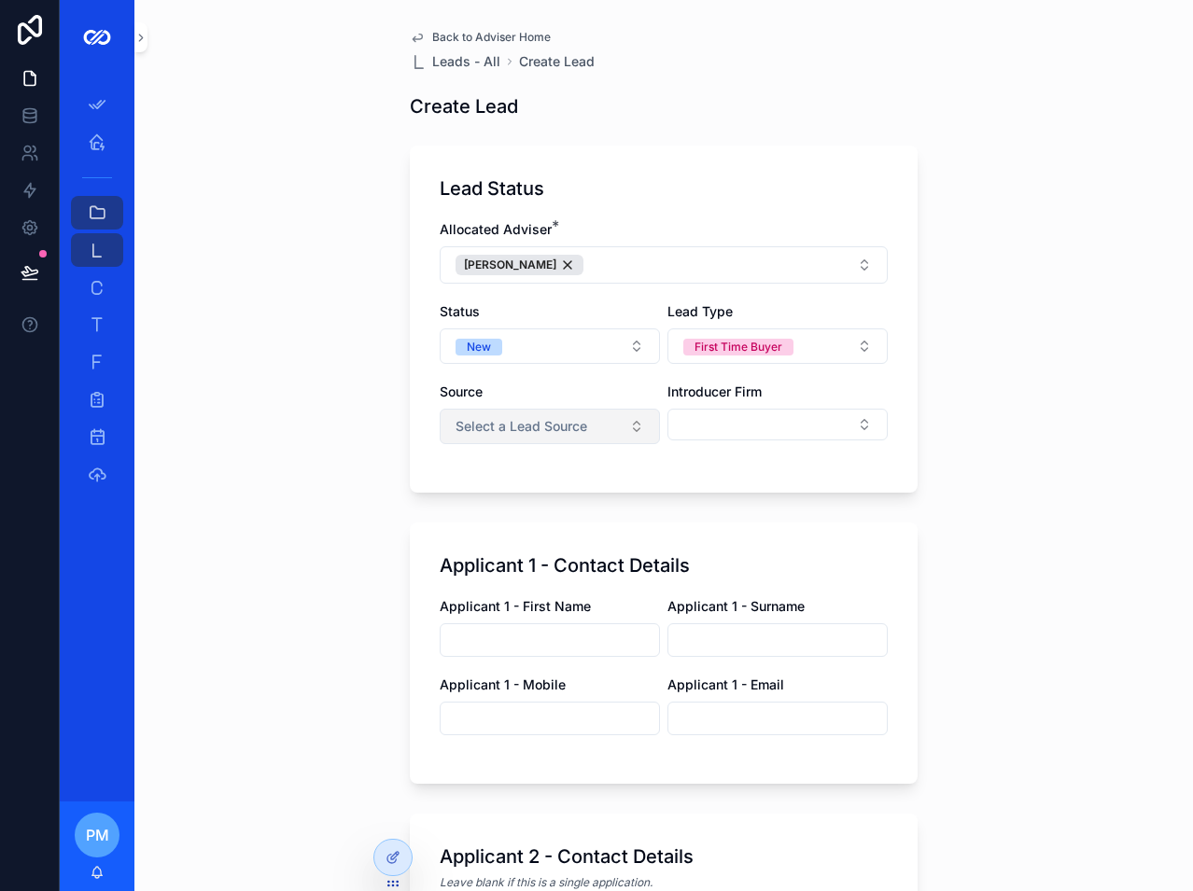
click at [579, 432] on span "Select a Lead Source" at bounding box center [521, 426] width 132 height 19
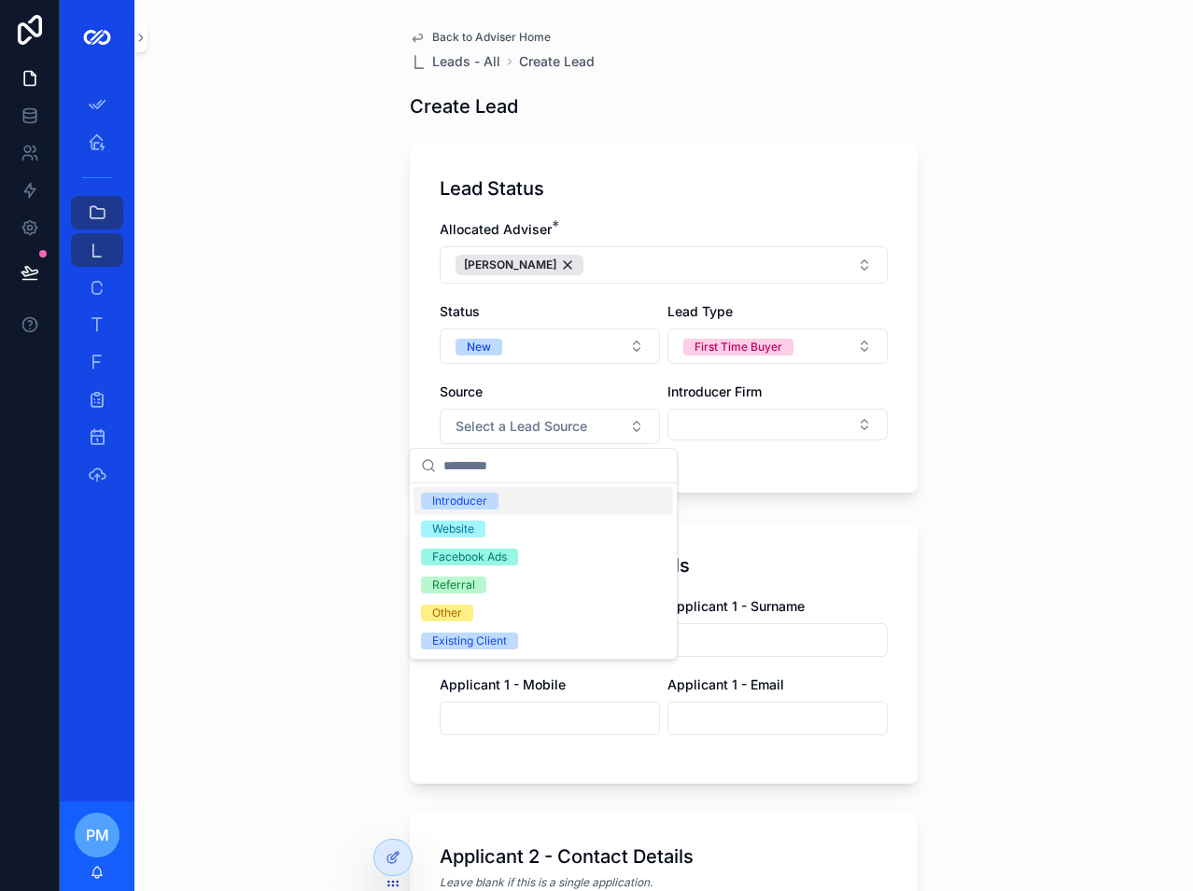
click at [518, 498] on div "Introducer" at bounding box center [542, 501] width 259 height 28
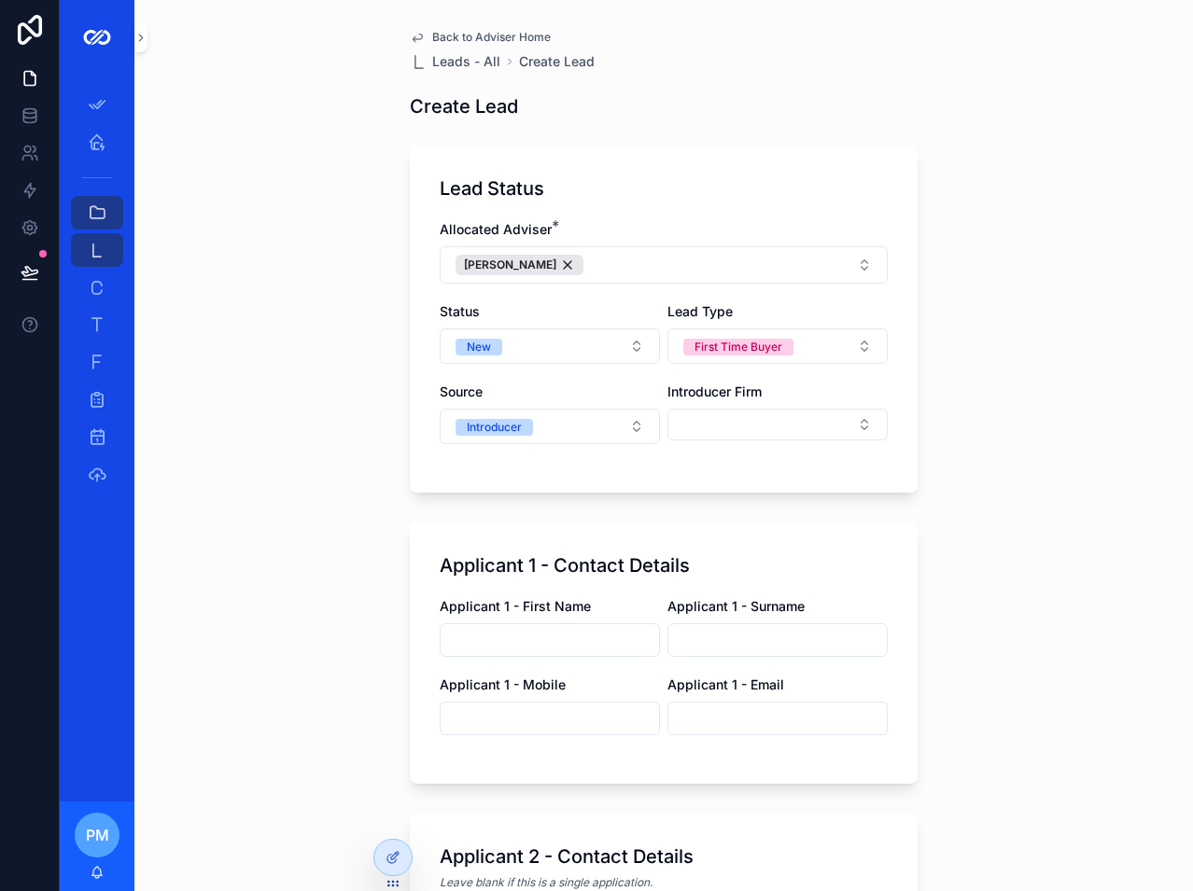
click at [700, 440] on div "Introducer Firm" at bounding box center [777, 414] width 220 height 62
click at [713, 427] on button "Select Button" at bounding box center [777, 425] width 220 height 32
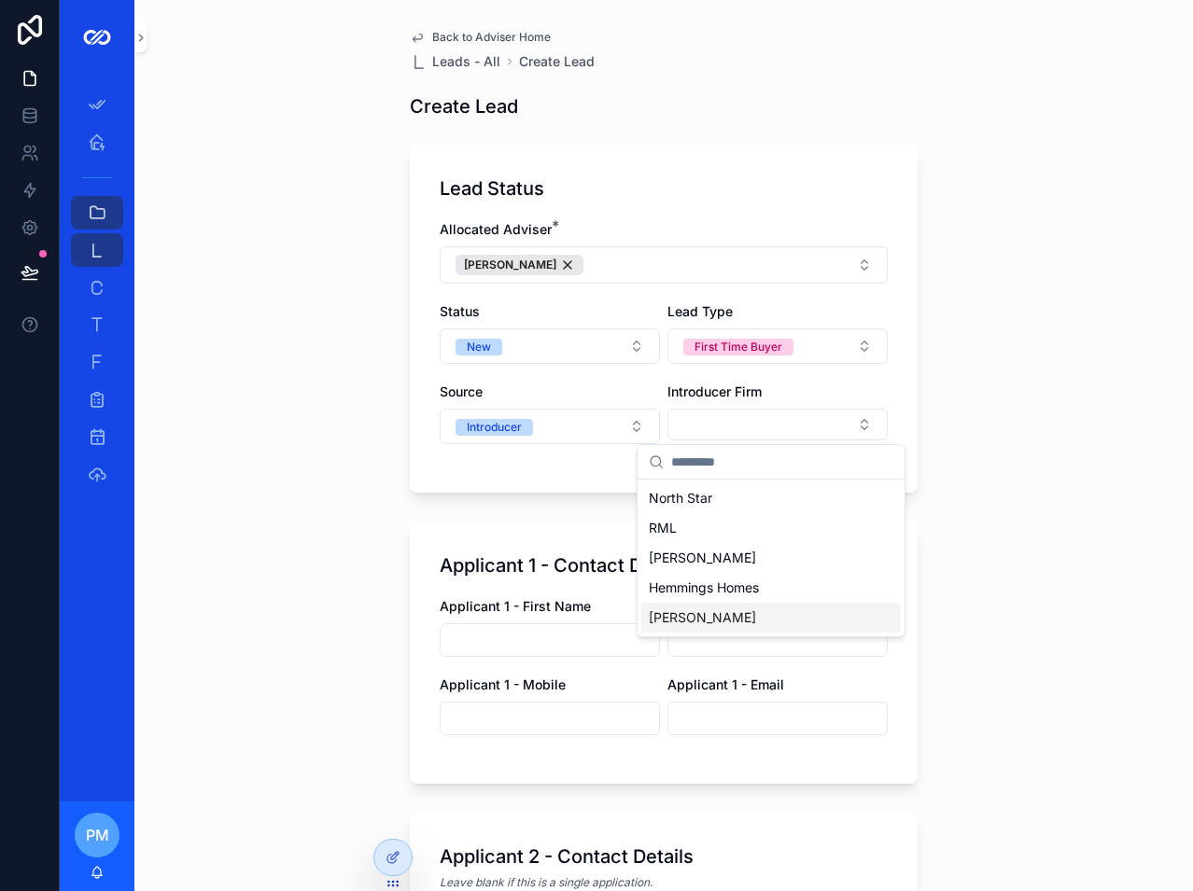
click at [693, 611] on span "[PERSON_NAME]" at bounding box center [702, 617] width 107 height 19
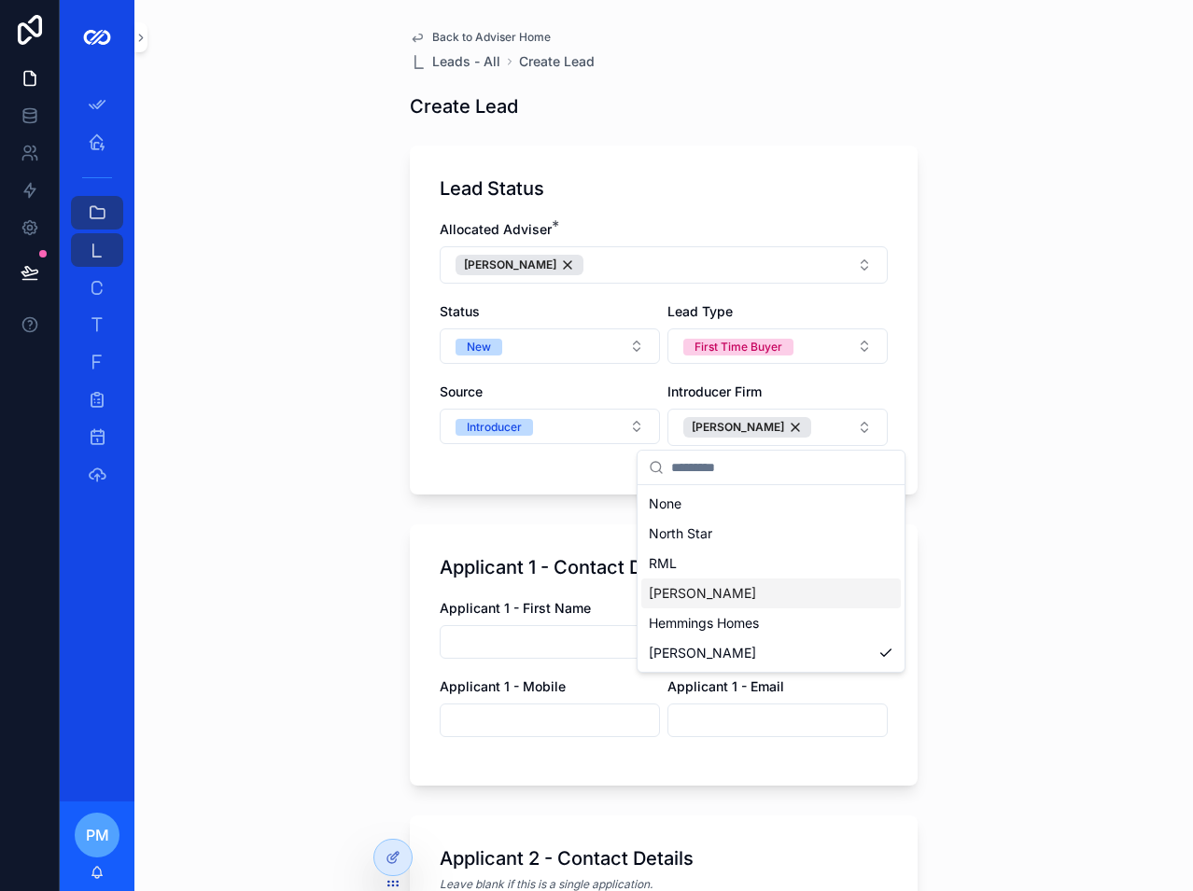
click at [521, 607] on span "Applicant 1 - First Name" at bounding box center [515, 608] width 151 height 16
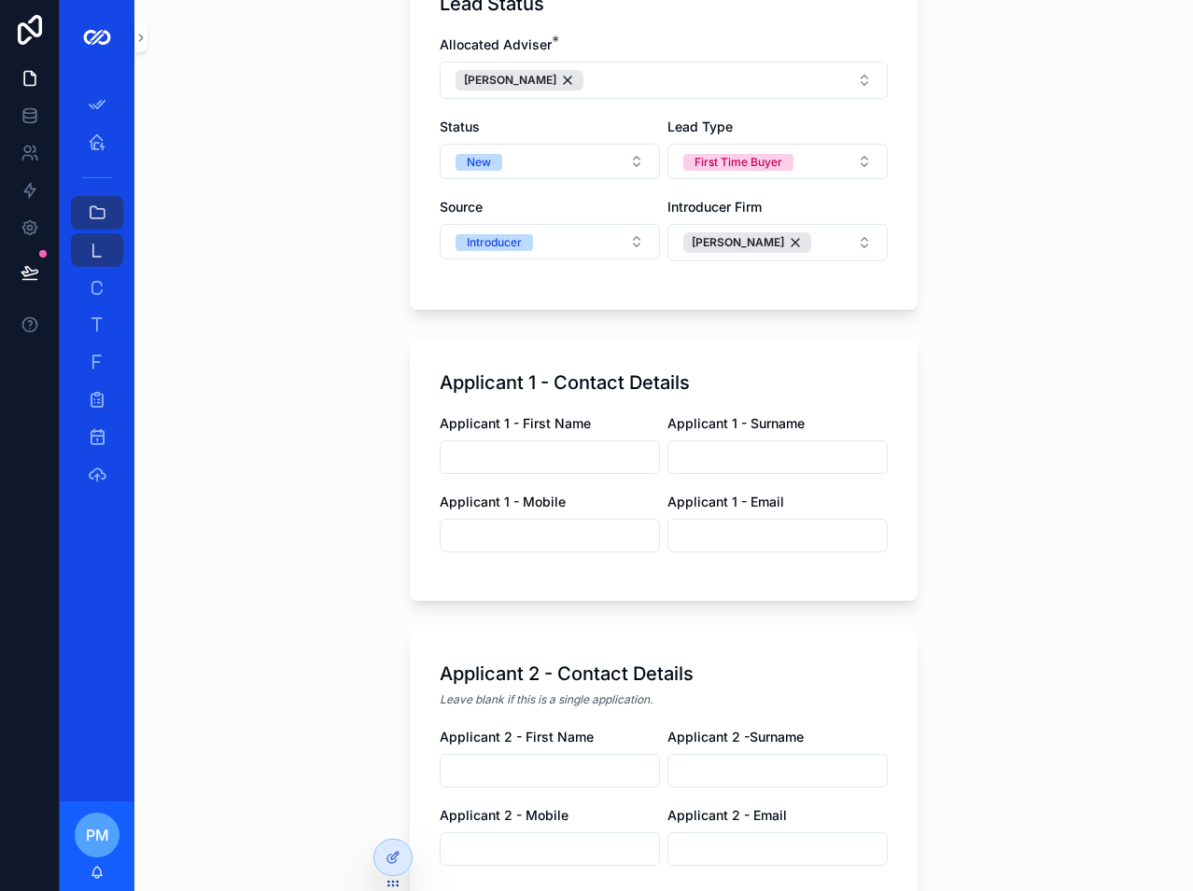
scroll to position [187, 0]
click at [536, 454] on input "scrollable content" at bounding box center [549, 455] width 218 height 26
click at [543, 457] on input "scrollable content" at bounding box center [549, 455] width 218 height 26
paste input "******"
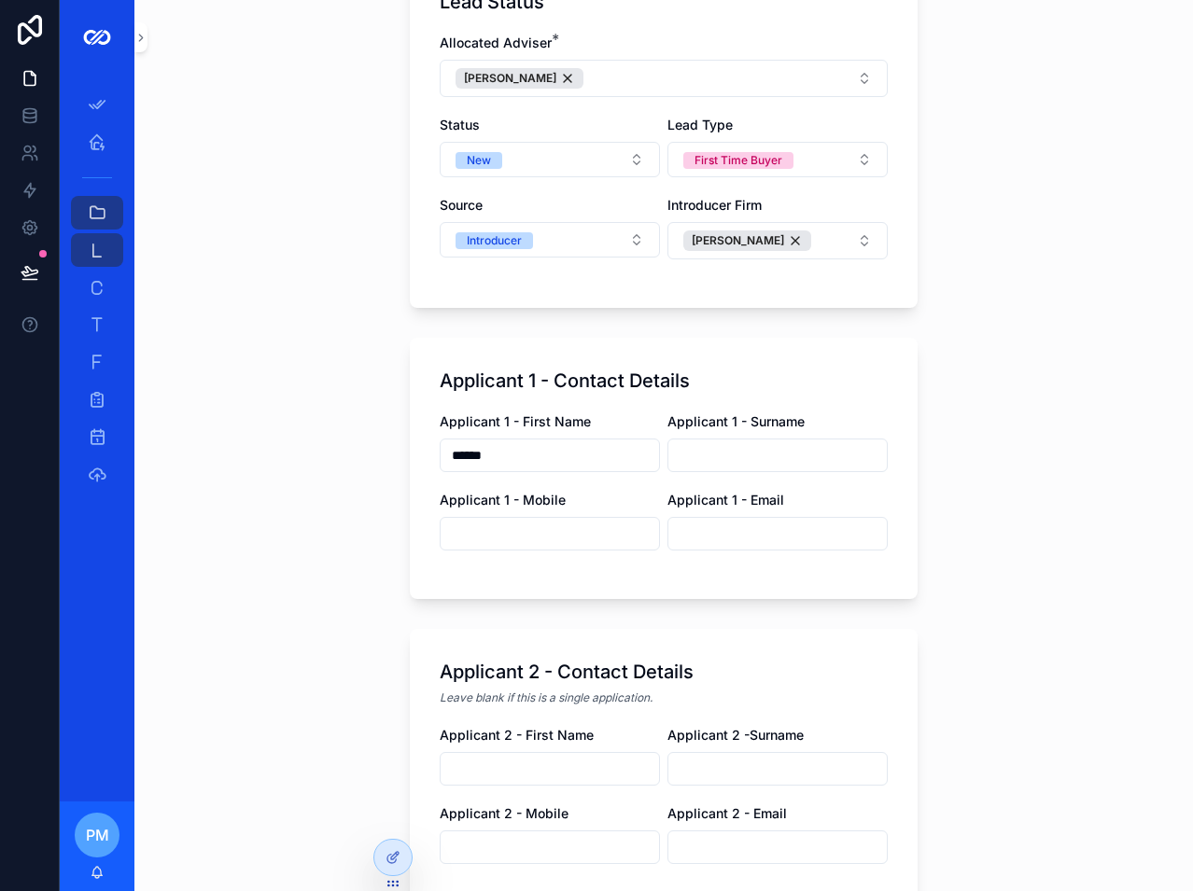
type input "******"
click at [845, 458] on input "scrollable content" at bounding box center [777, 455] width 218 height 26
paste input "*****"
type input "*****"
click at [700, 537] on input "scrollable content" at bounding box center [777, 534] width 218 height 26
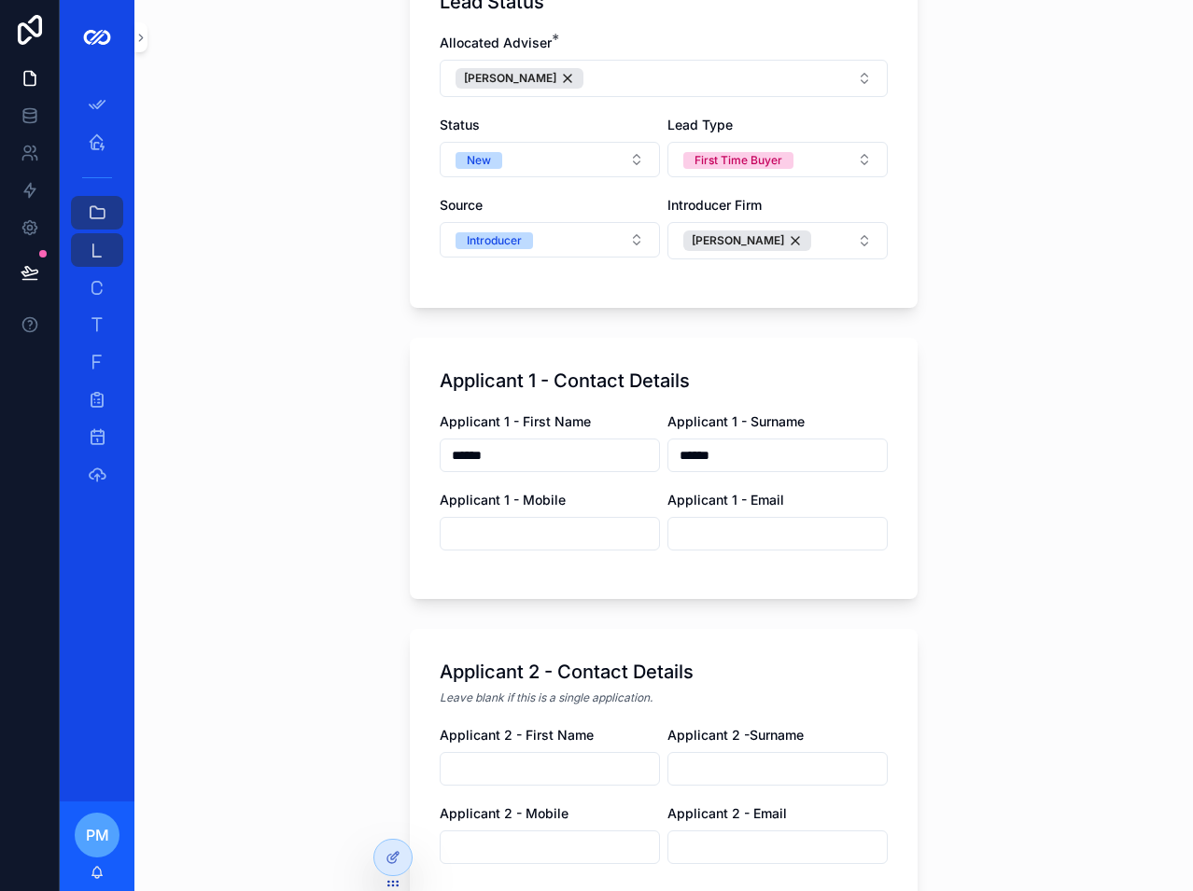
paste input "**********"
type input "**********"
click at [973, 462] on div "**********" at bounding box center [663, 258] width 1058 height 891
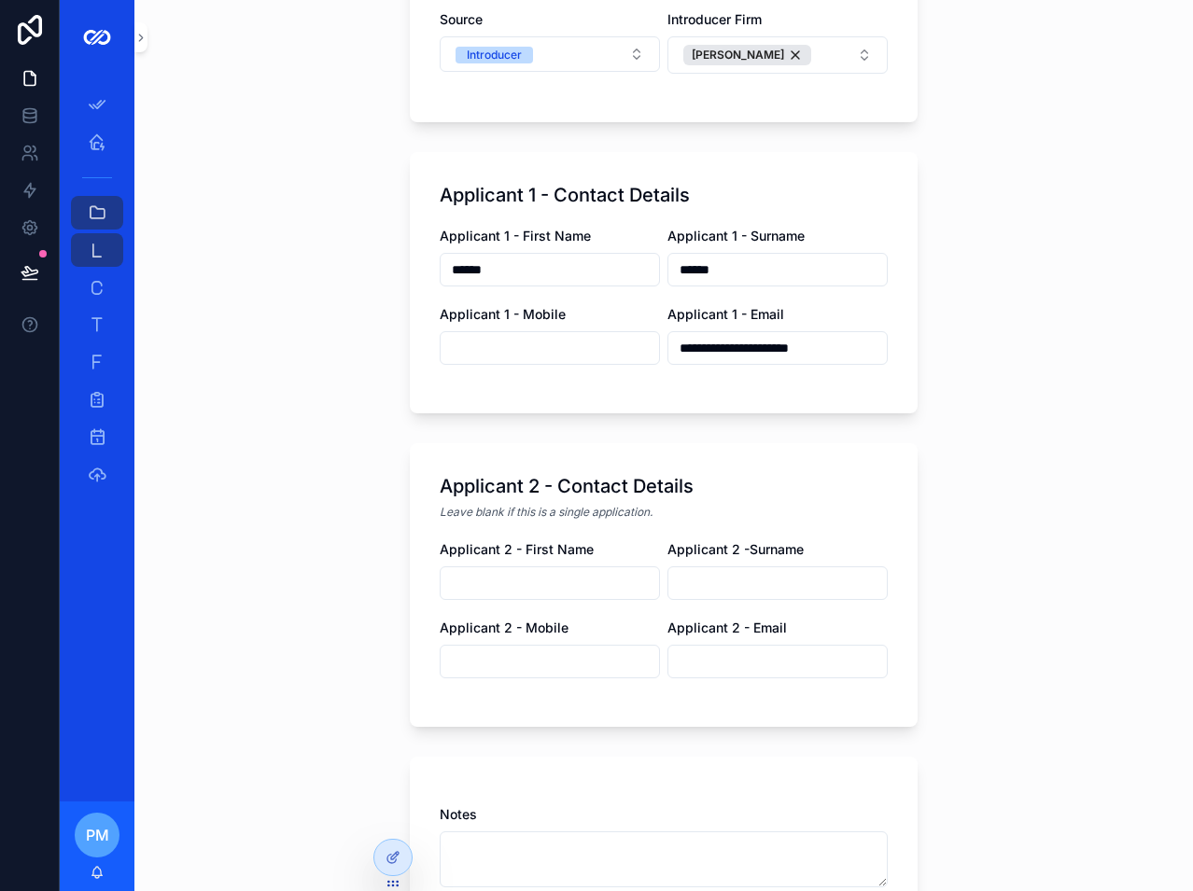
scroll to position [373, 0]
click at [492, 579] on input "scrollable content" at bounding box center [549, 582] width 218 height 26
paste input "*****"
click at [699, 528] on div "Applicant 2 - Contact Details Leave blank if this is a single application. Appl…" at bounding box center [664, 584] width 508 height 284
drag, startPoint x: 699, startPoint y: 528, endPoint x: 523, endPoint y: 588, distance: 186.2
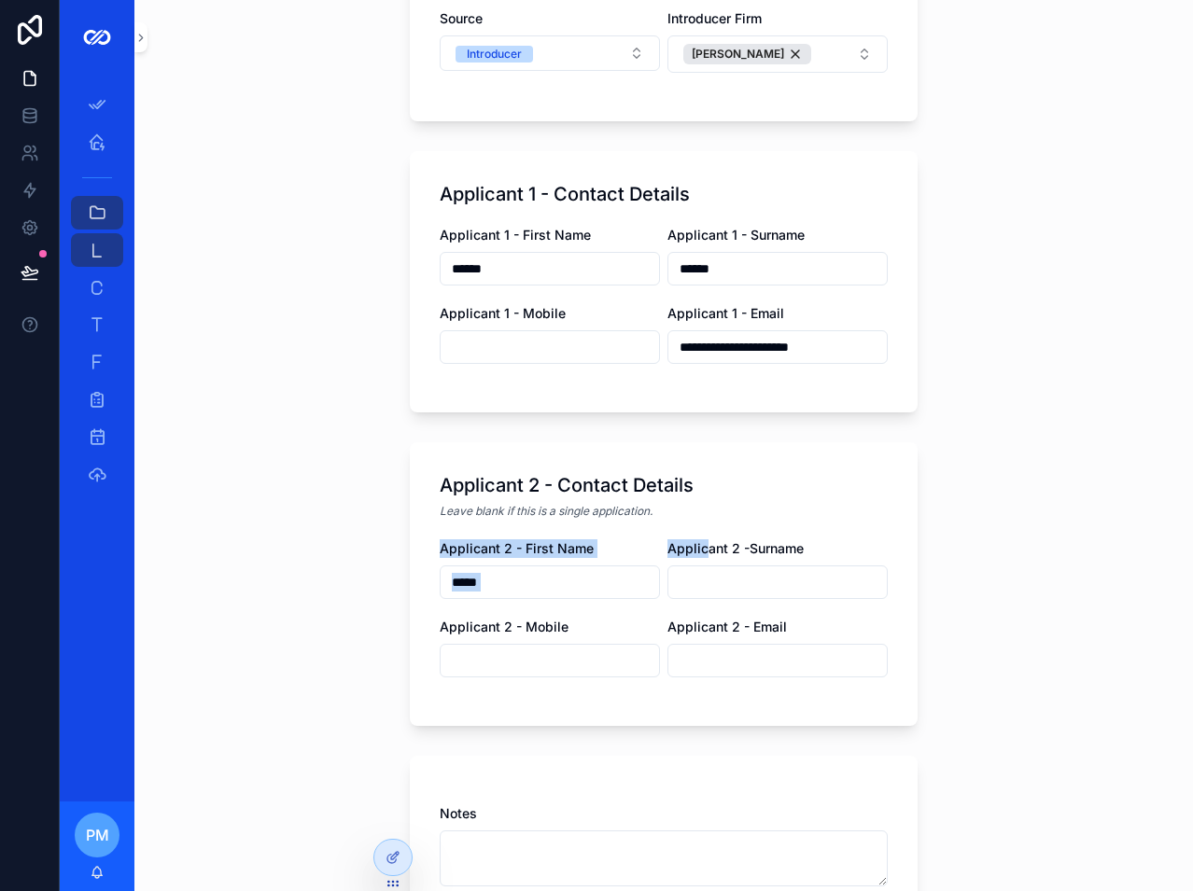
click at [523, 588] on input "*****" at bounding box center [549, 582] width 218 height 26
type input "******"
click at [539, 635] on label "Applicant 2 - Mobile" at bounding box center [504, 627] width 129 height 19
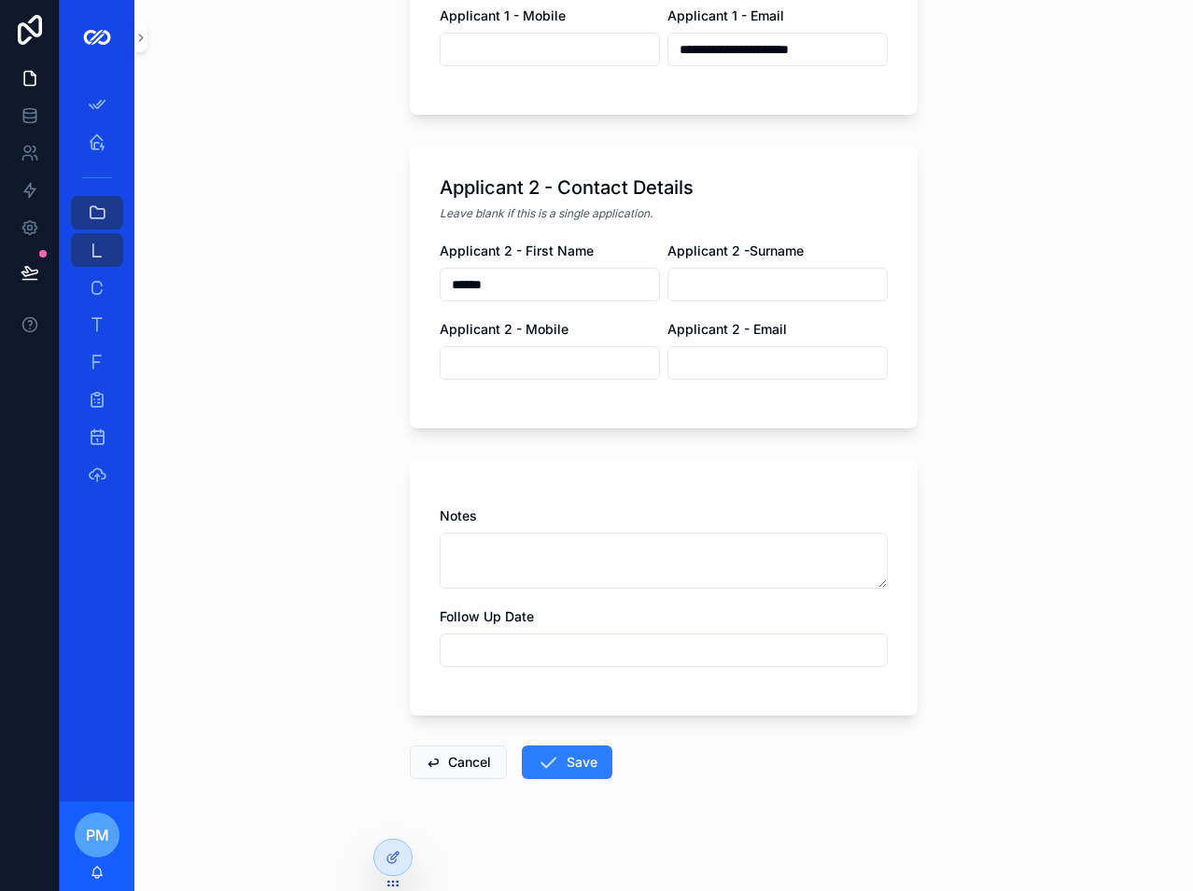
scroll to position [678, 0]
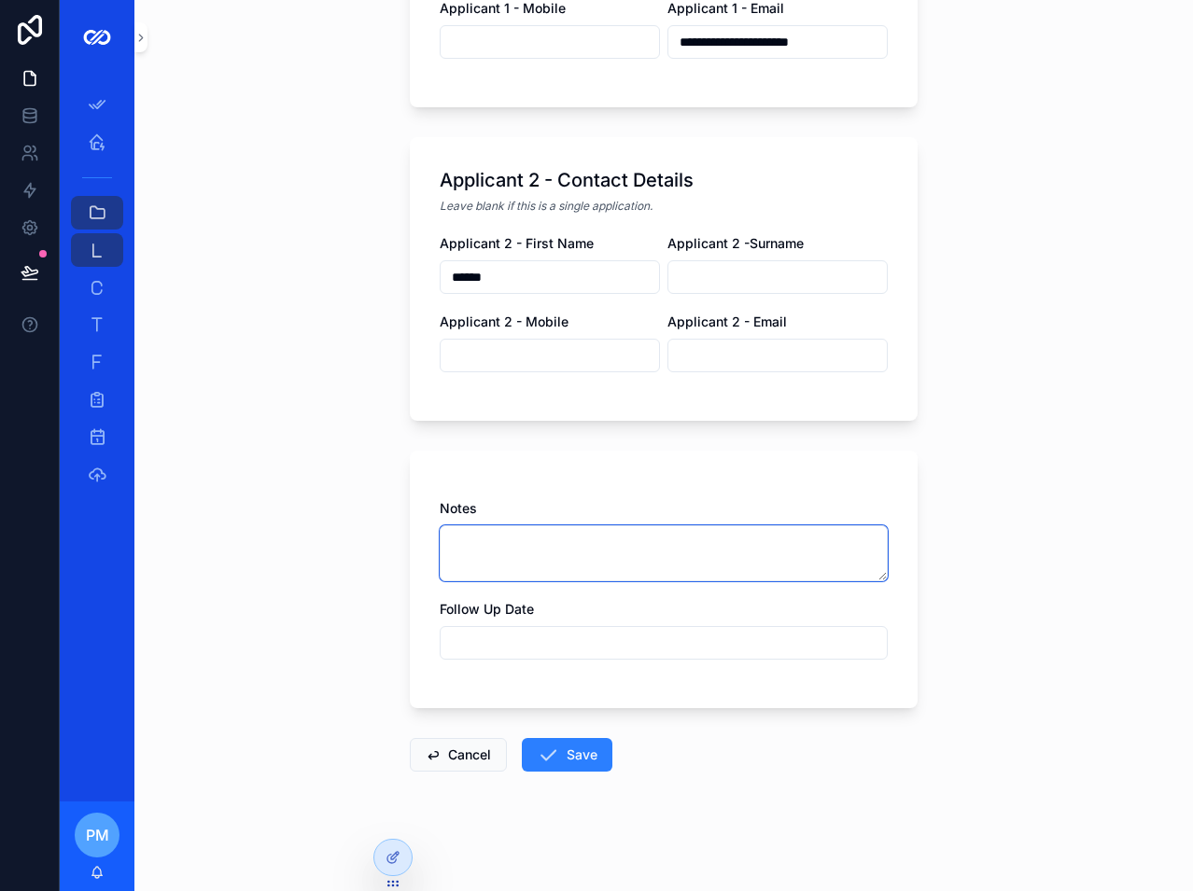
click at [490, 546] on textarea "scrollable content" at bounding box center [664, 553] width 448 height 56
click at [505, 521] on div "Notes" at bounding box center [664, 540] width 448 height 82
click at [492, 546] on textarea "scrollable content" at bounding box center [664, 553] width 448 height 56
paste textarea "**********"
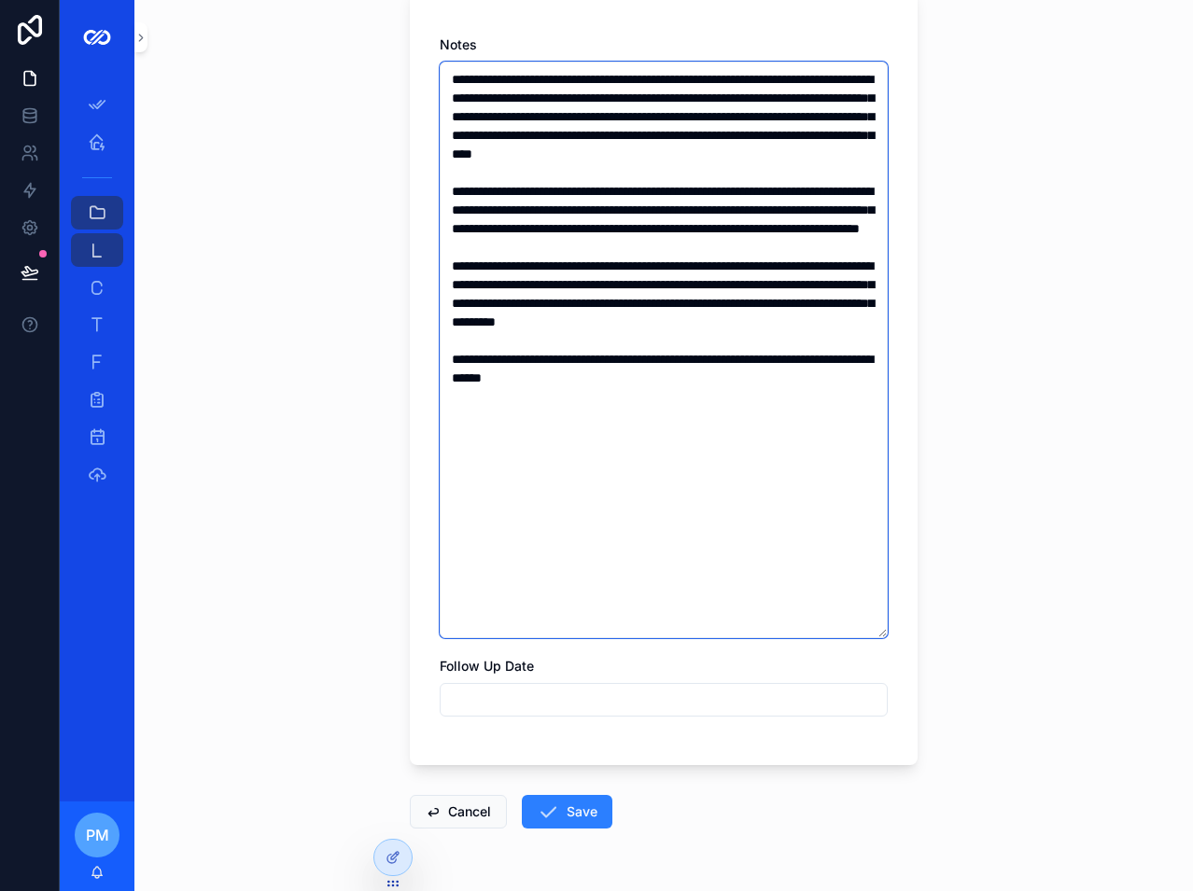
scroll to position [1199, 0]
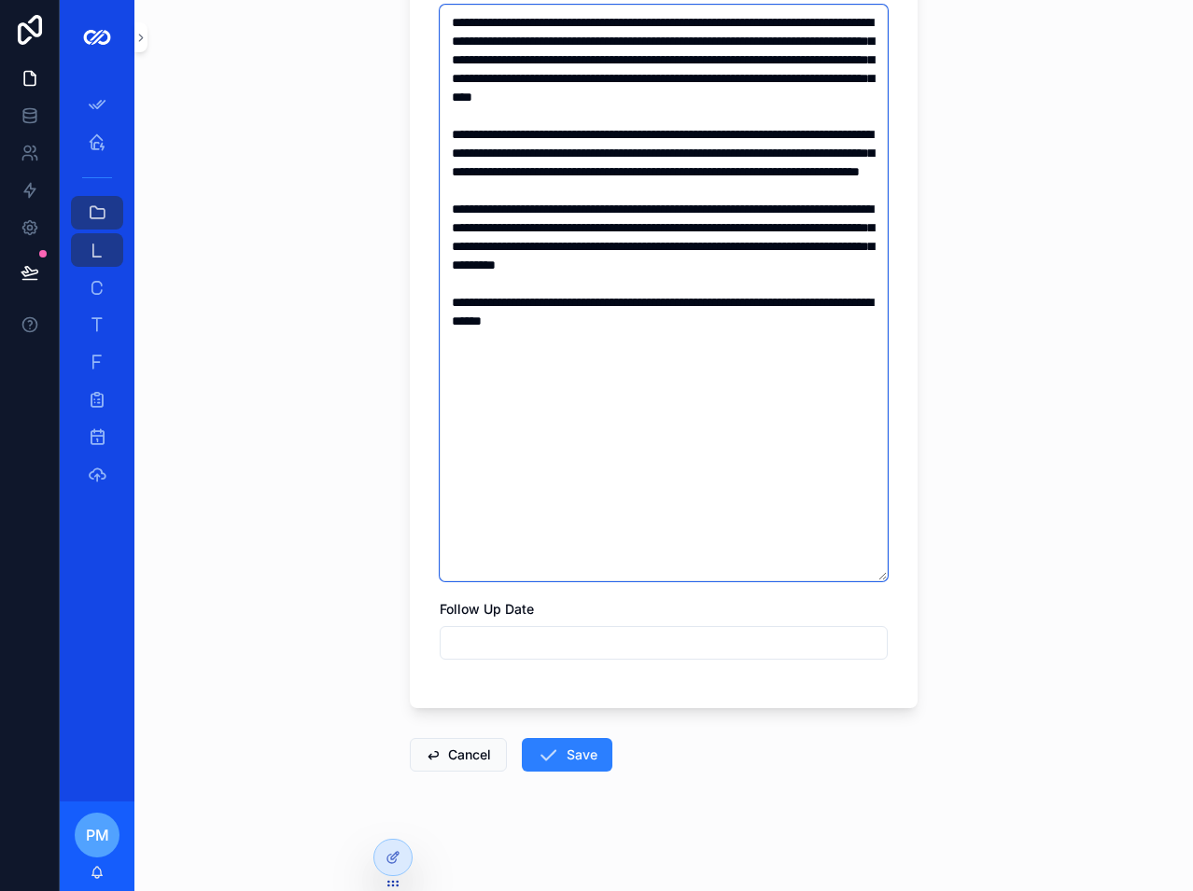
type textarea "**********"
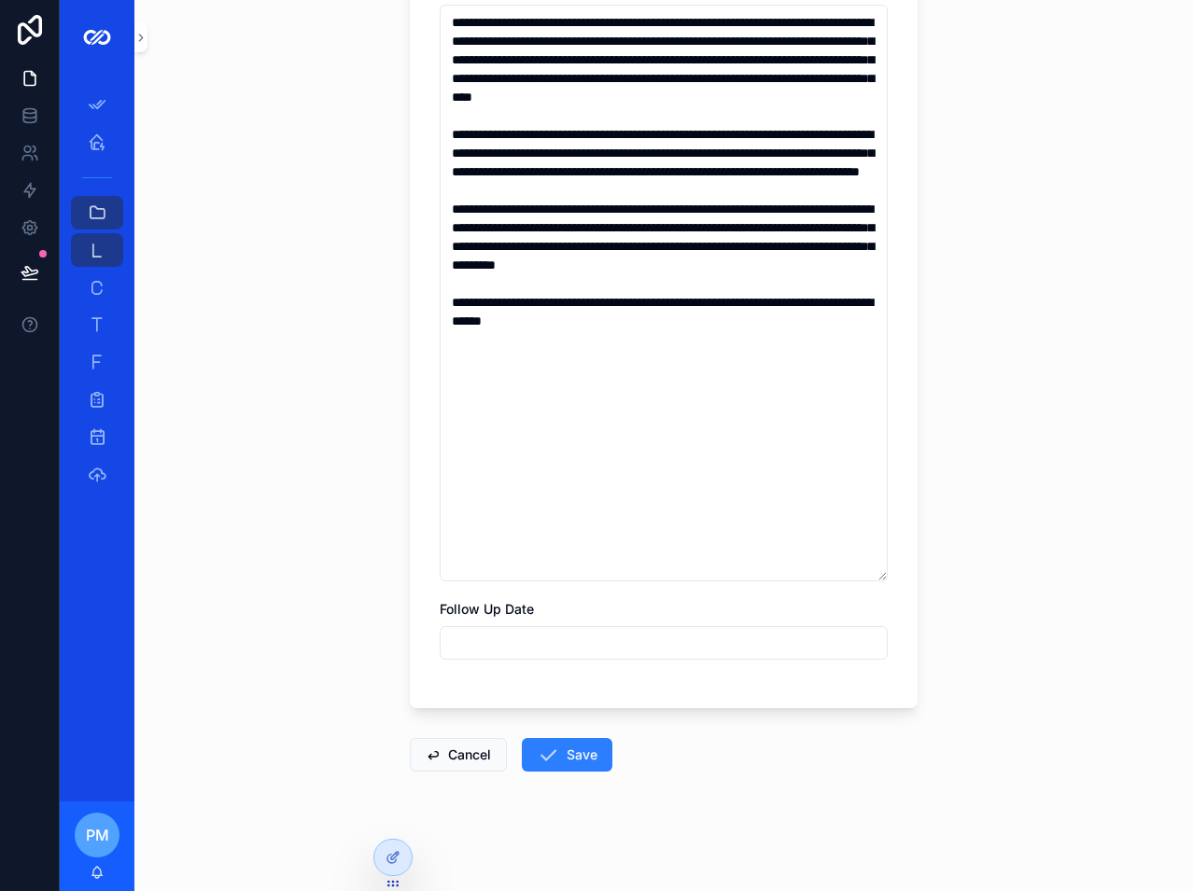
click at [474, 642] on input "scrollable content" at bounding box center [663, 643] width 446 height 26
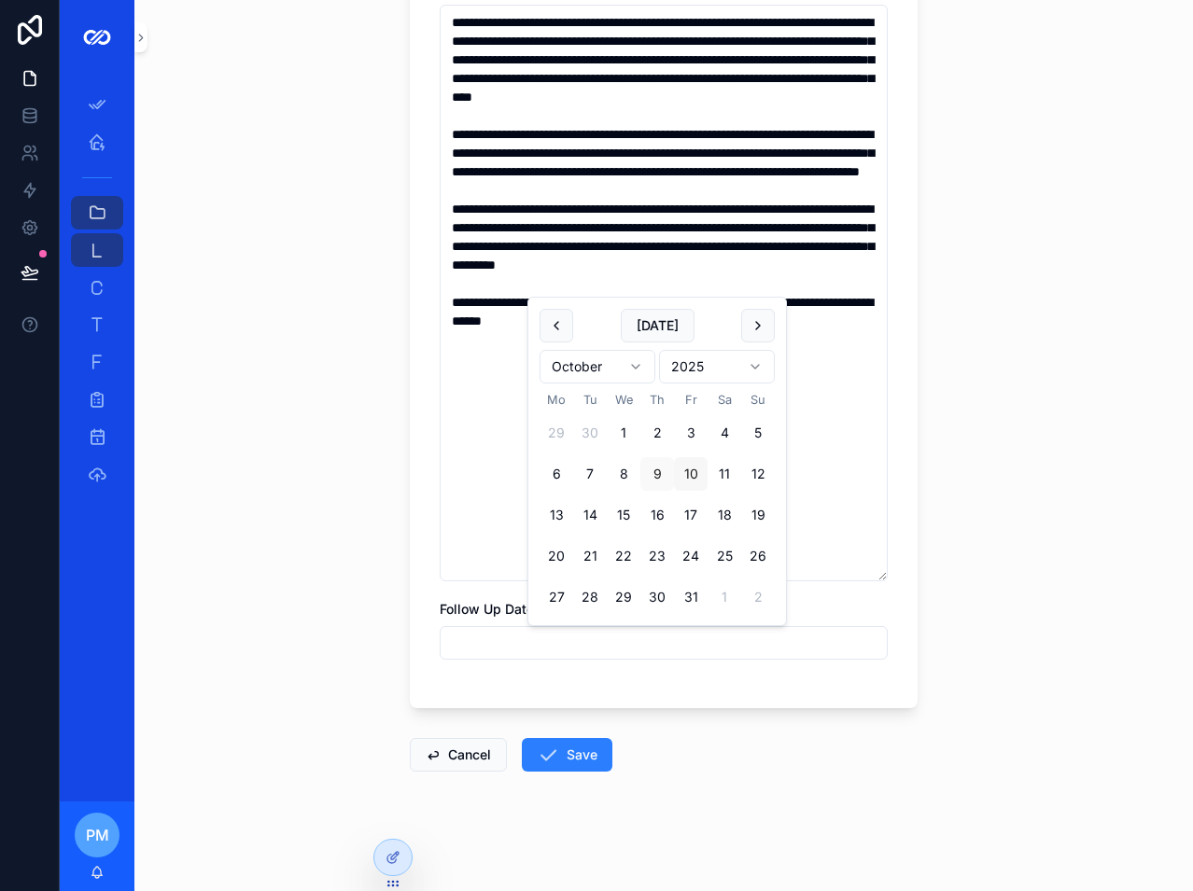
click at [693, 473] on button "10" at bounding box center [691, 474] width 34 height 34
type input "**********"
click at [589, 761] on button "Save" at bounding box center [567, 755] width 91 height 34
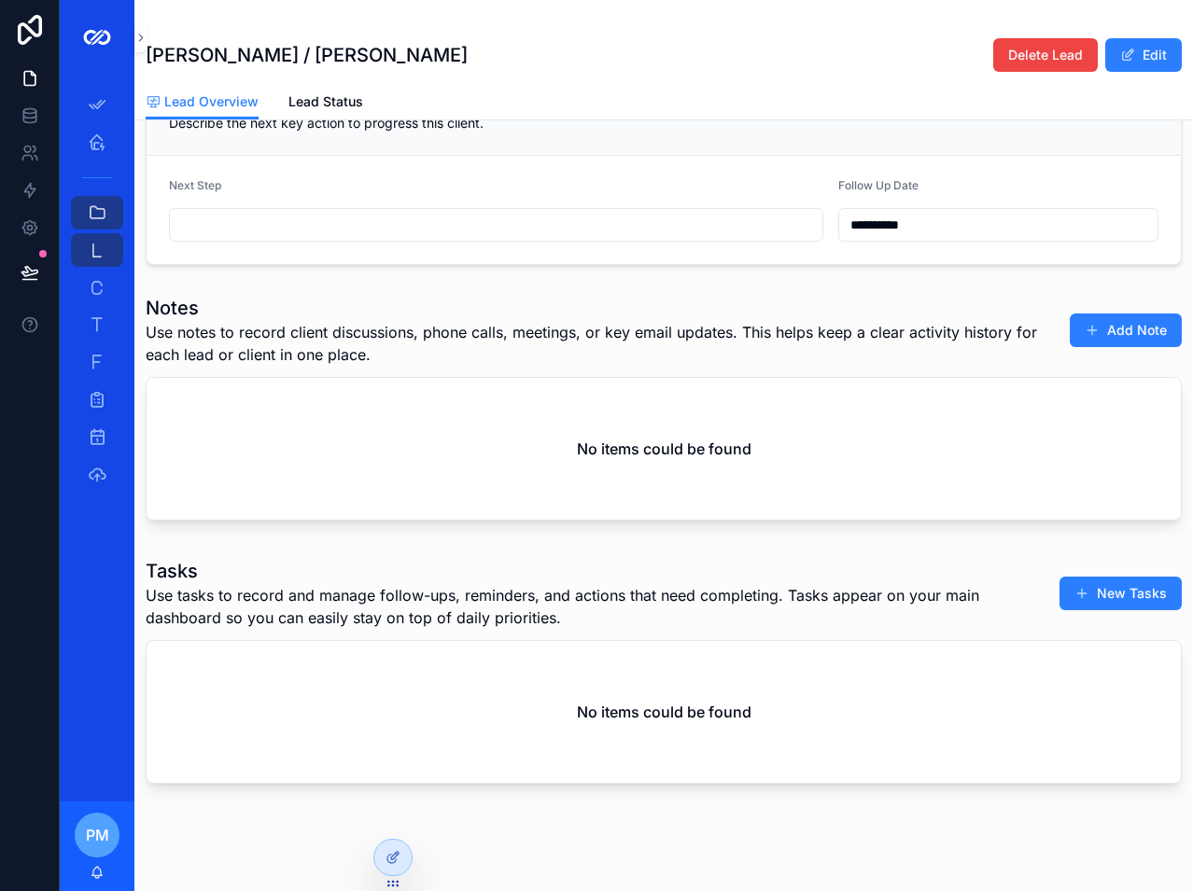
scroll to position [642, 0]
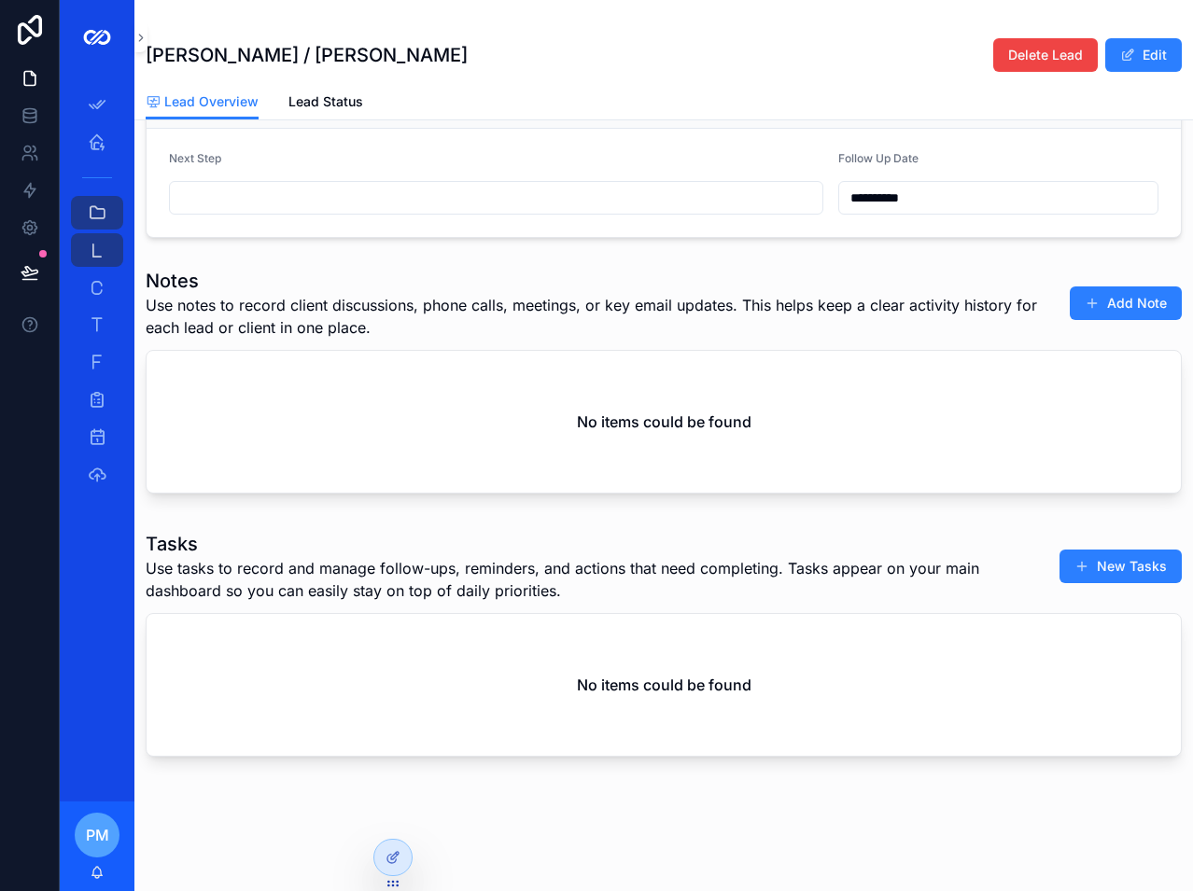
click at [1084, 304] on span "scrollable content" at bounding box center [1091, 303] width 15 height 15
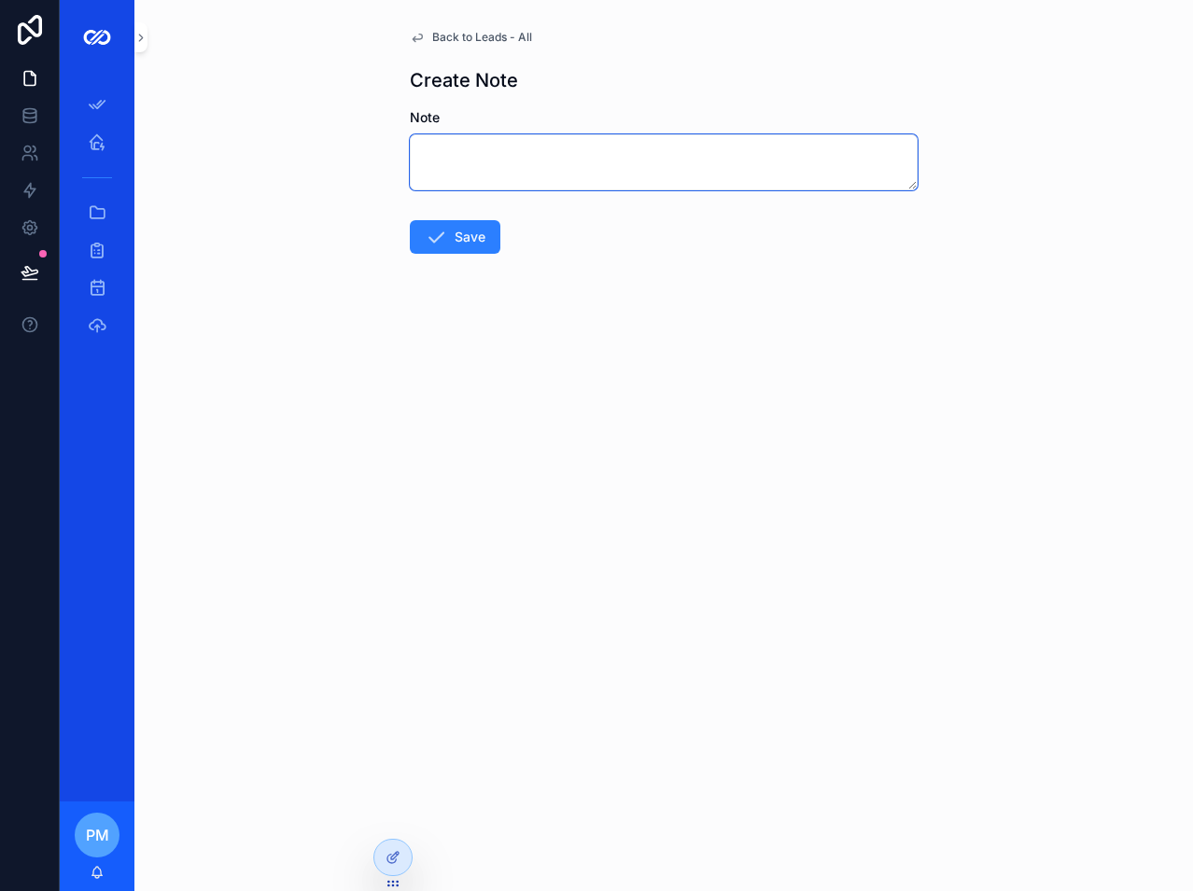
click at [534, 160] on textarea "scrollable content" at bounding box center [664, 162] width 508 height 56
paste textarea "**********"
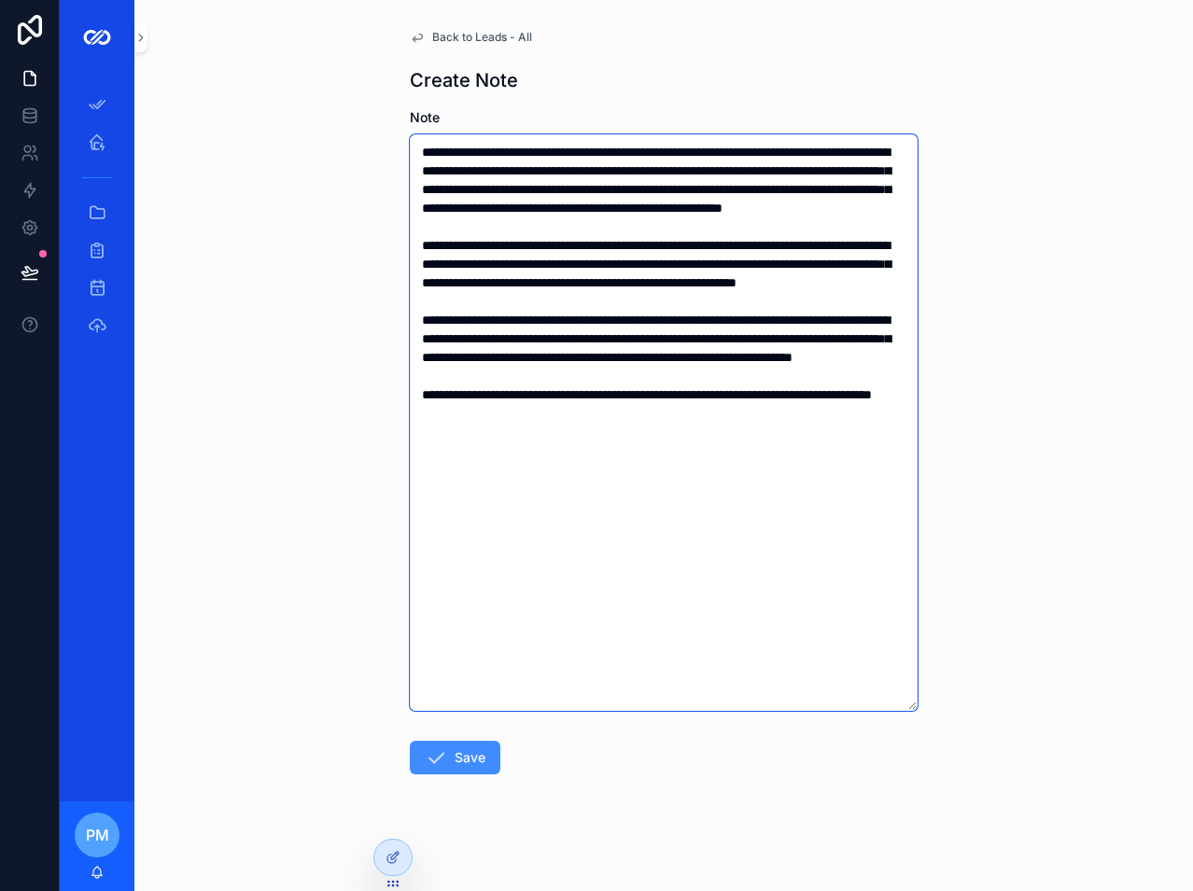
type textarea "**********"
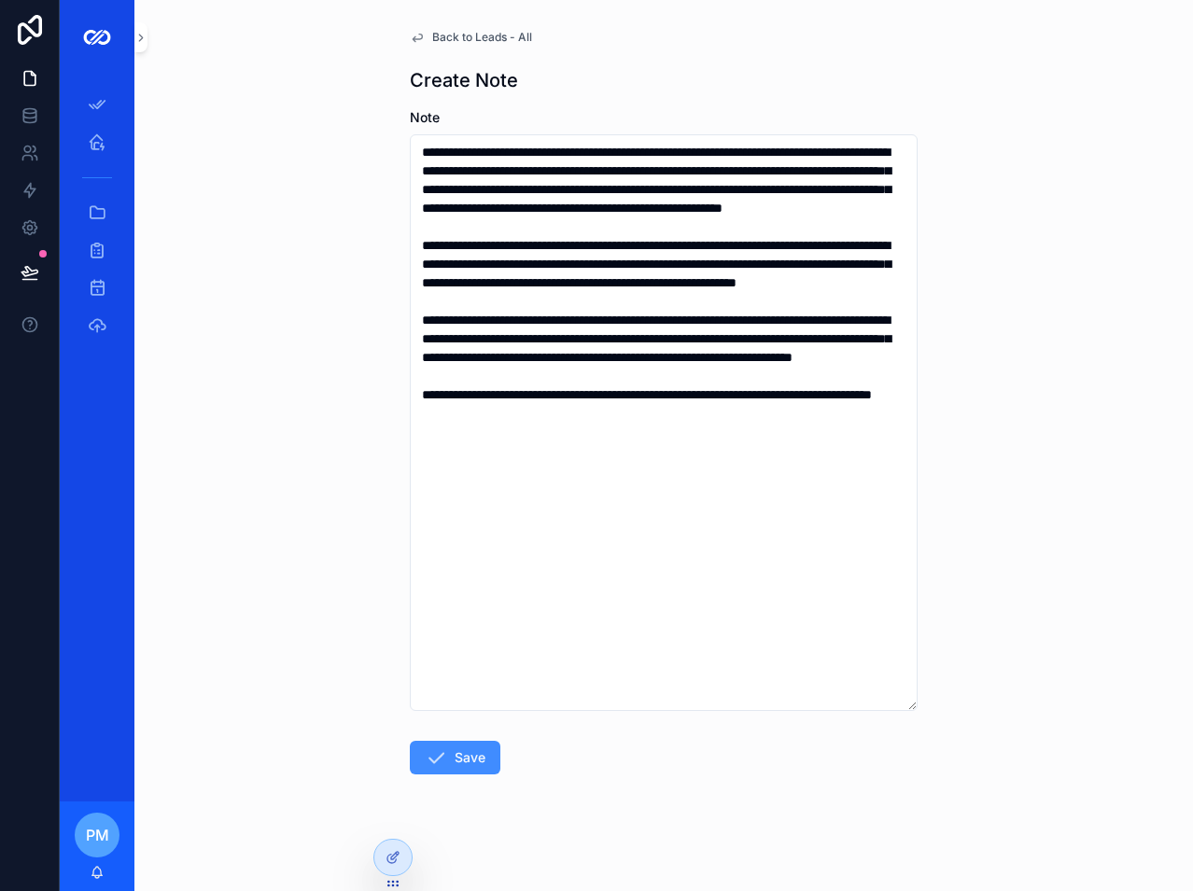
click at [461, 760] on button "Save" at bounding box center [455, 758] width 91 height 34
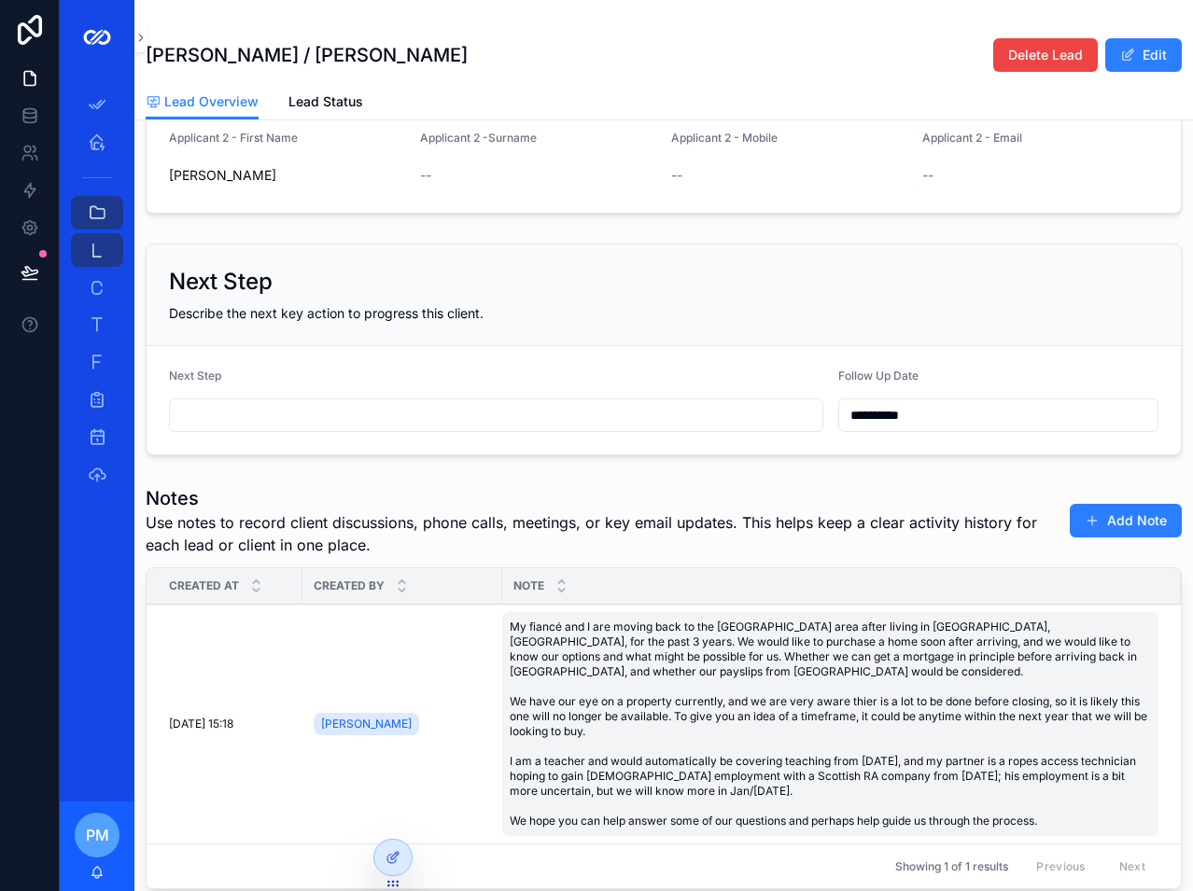
scroll to position [467, 0]
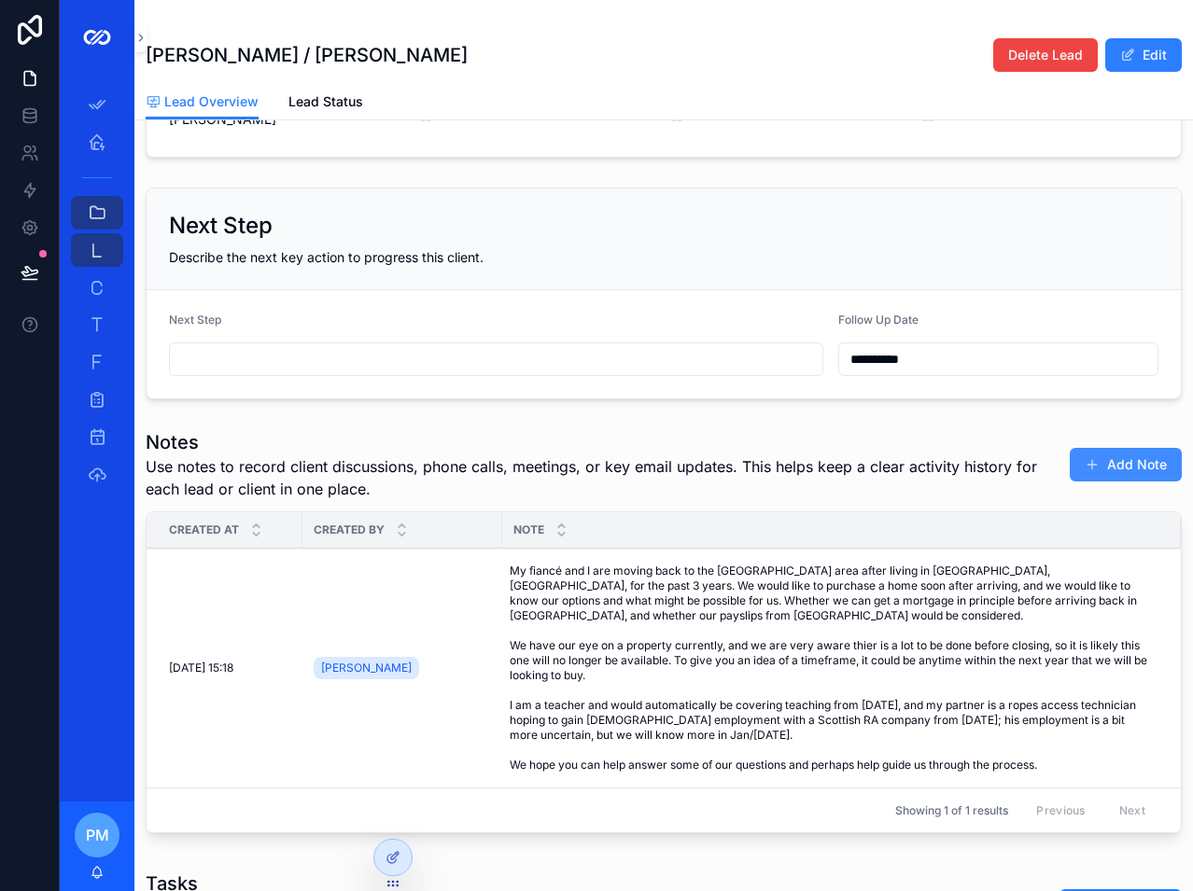
click at [1104, 477] on button "Add Note" at bounding box center [1125, 465] width 112 height 34
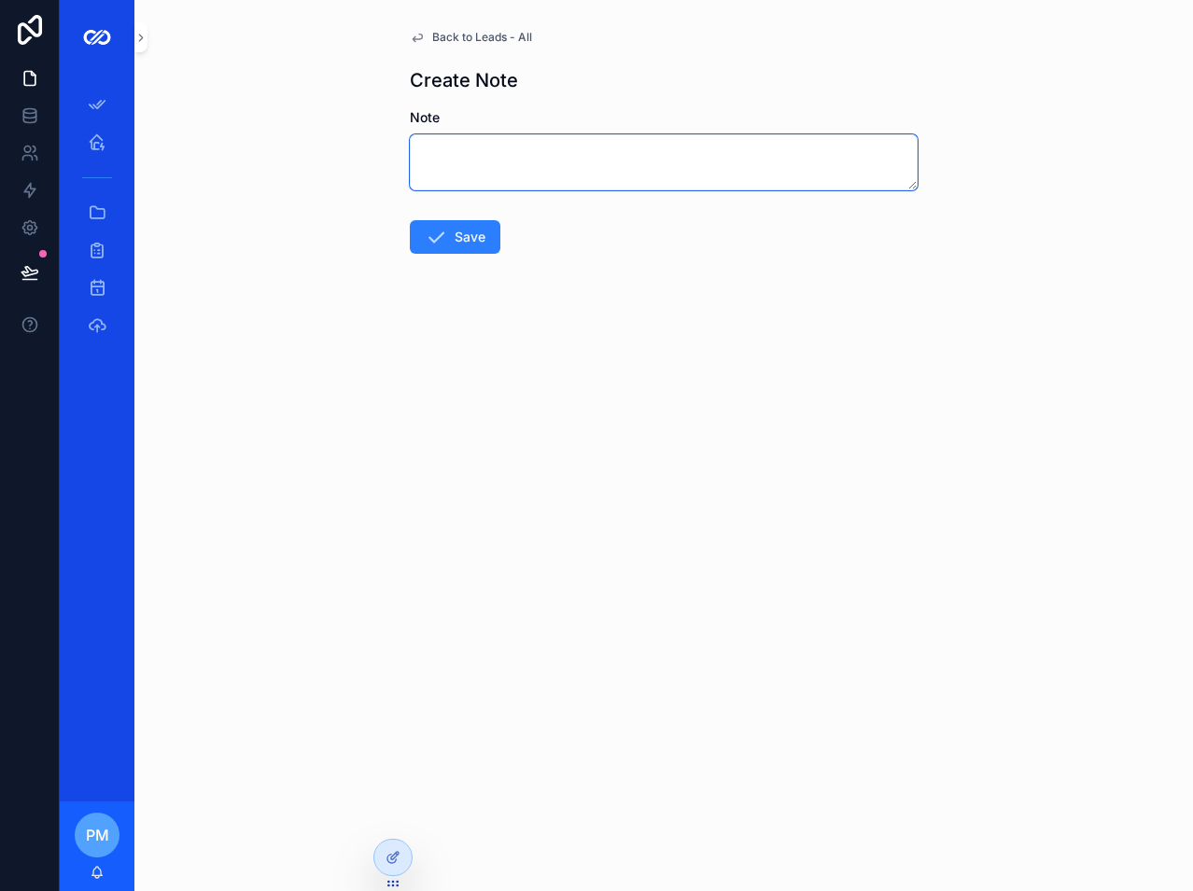
click at [486, 147] on textarea "scrollable content" at bounding box center [664, 162] width 508 height 56
type textarea "**********"
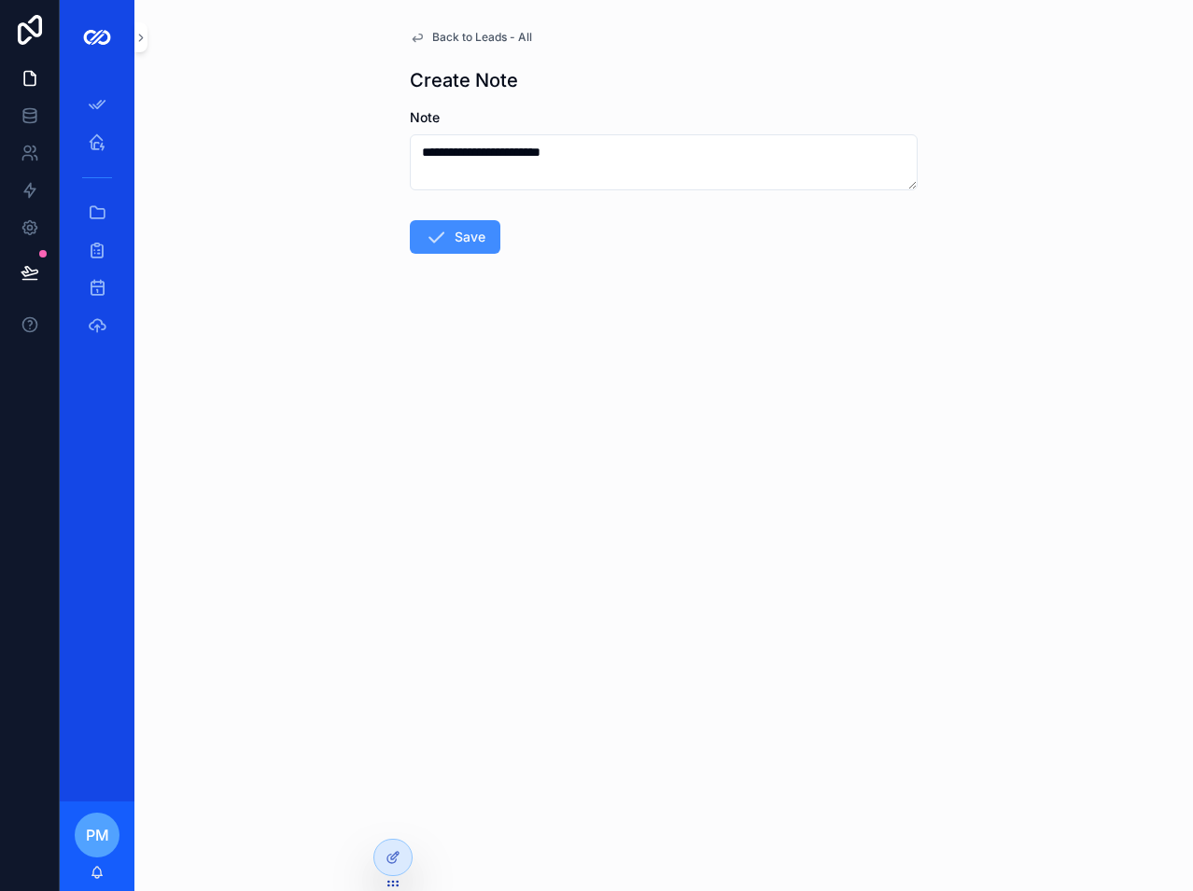
drag, startPoint x: 473, startPoint y: 219, endPoint x: 465, endPoint y: 235, distance: 17.9
click at [472, 223] on form "**********" at bounding box center [664, 240] width 508 height 265
click at [465, 236] on button "Save" at bounding box center [455, 237] width 91 height 34
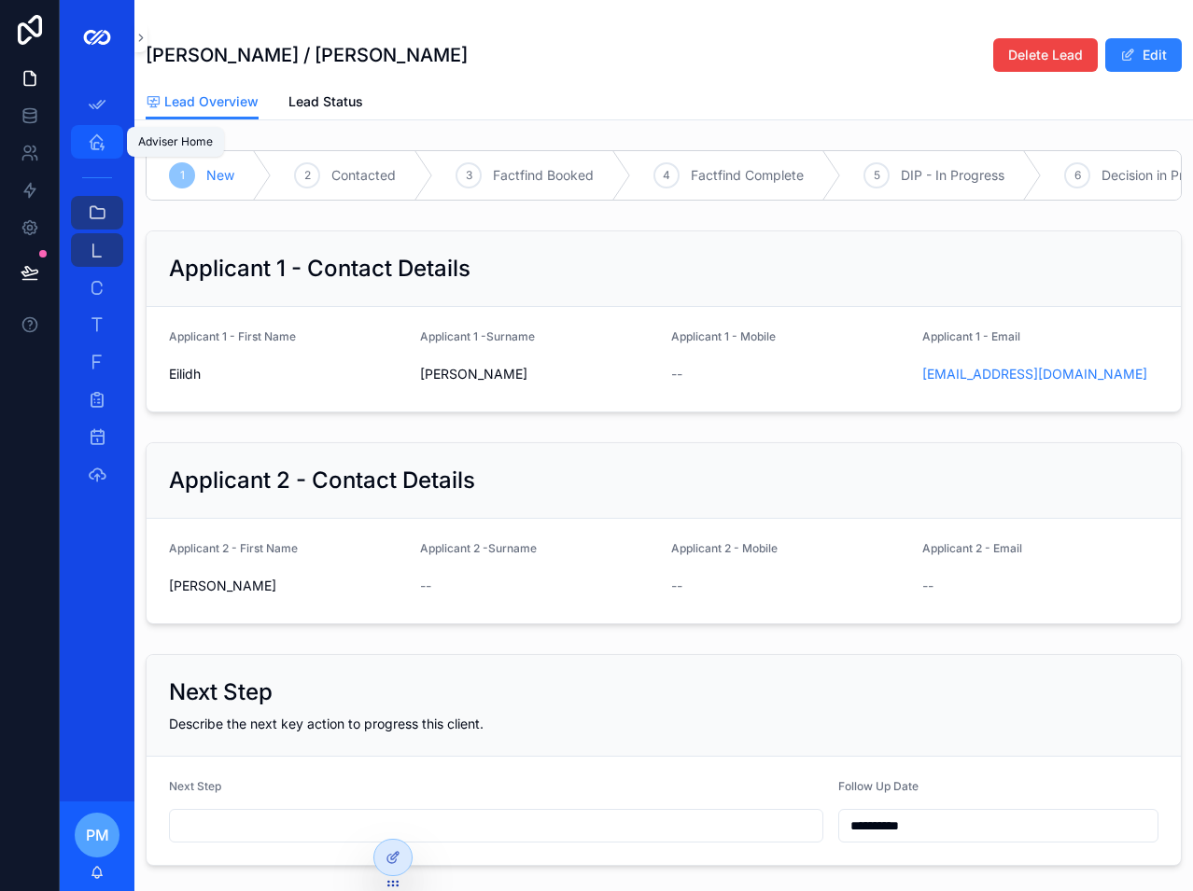
click at [96, 147] on icon "scrollable content" at bounding box center [97, 142] width 19 height 19
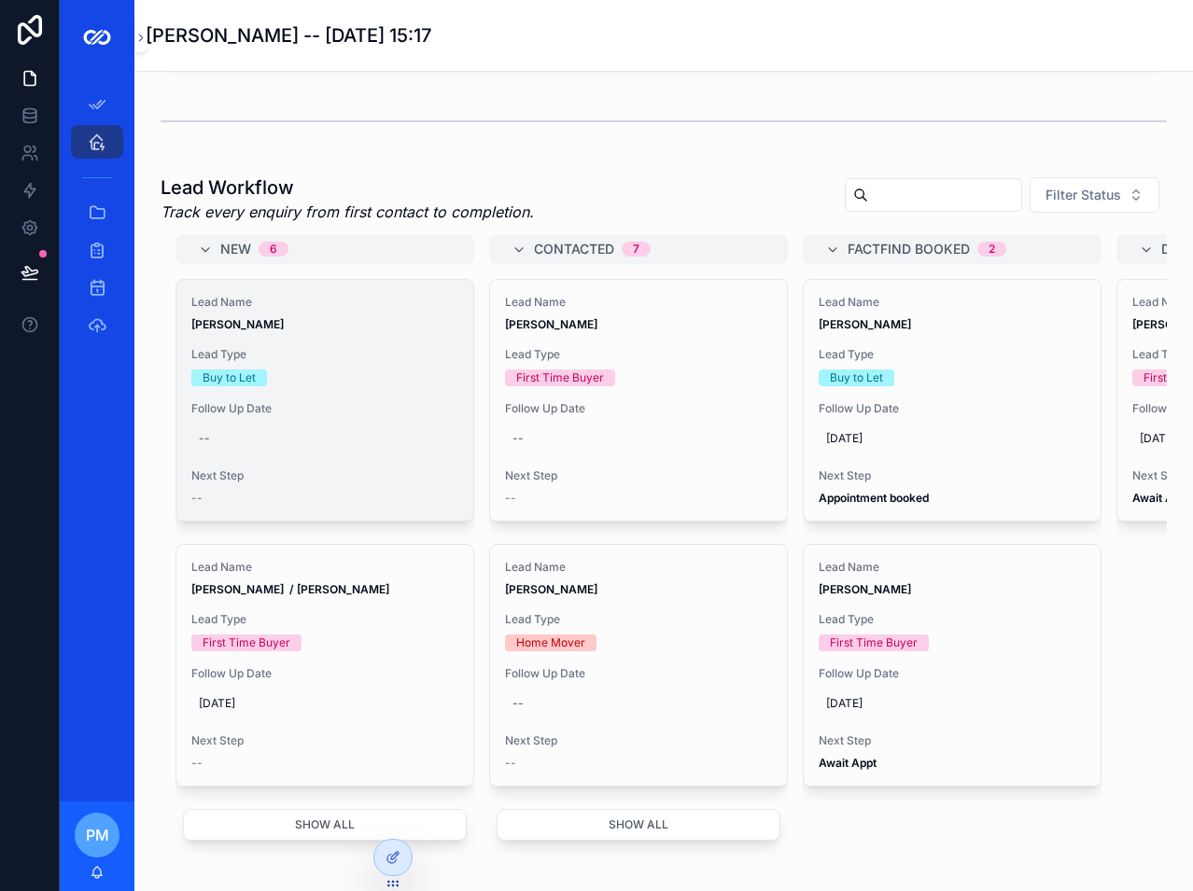
scroll to position [560, 0]
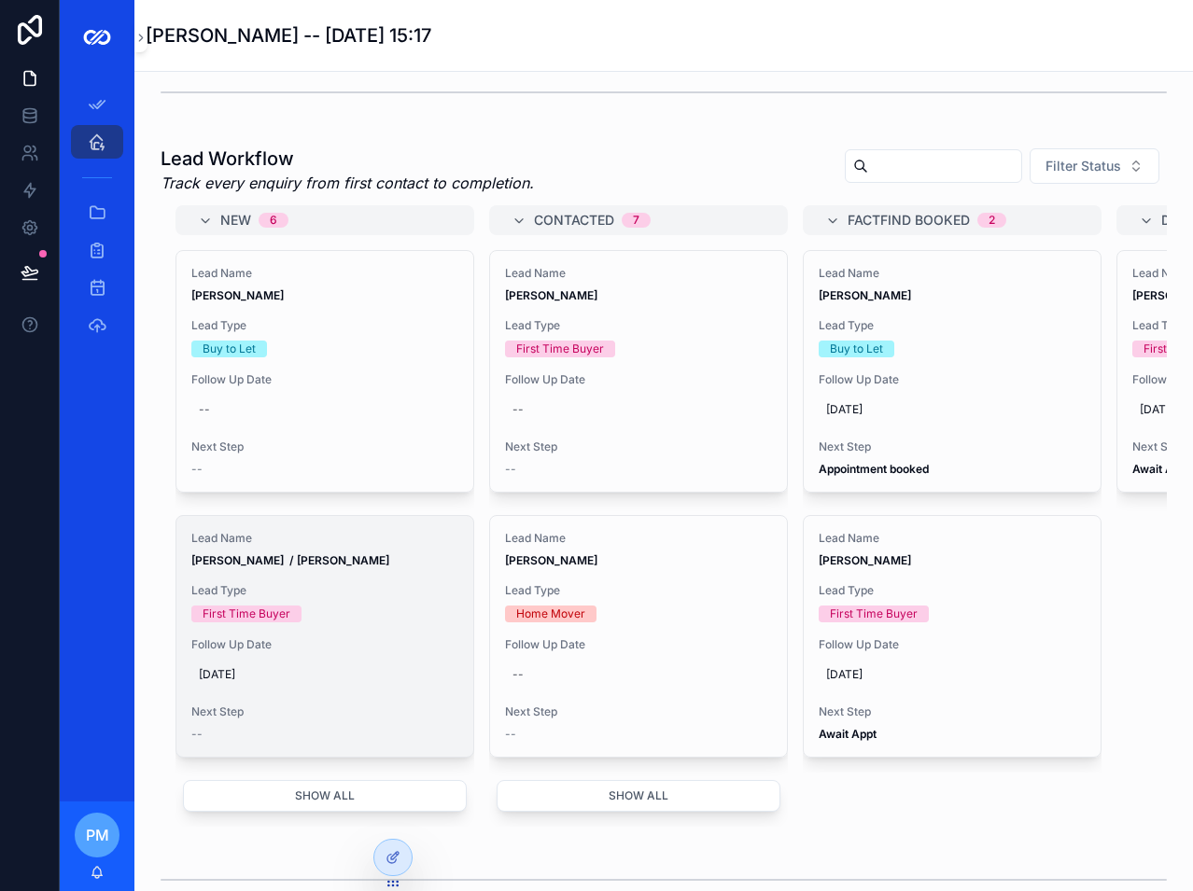
click at [229, 742] on div "--" at bounding box center [324, 734] width 267 height 15
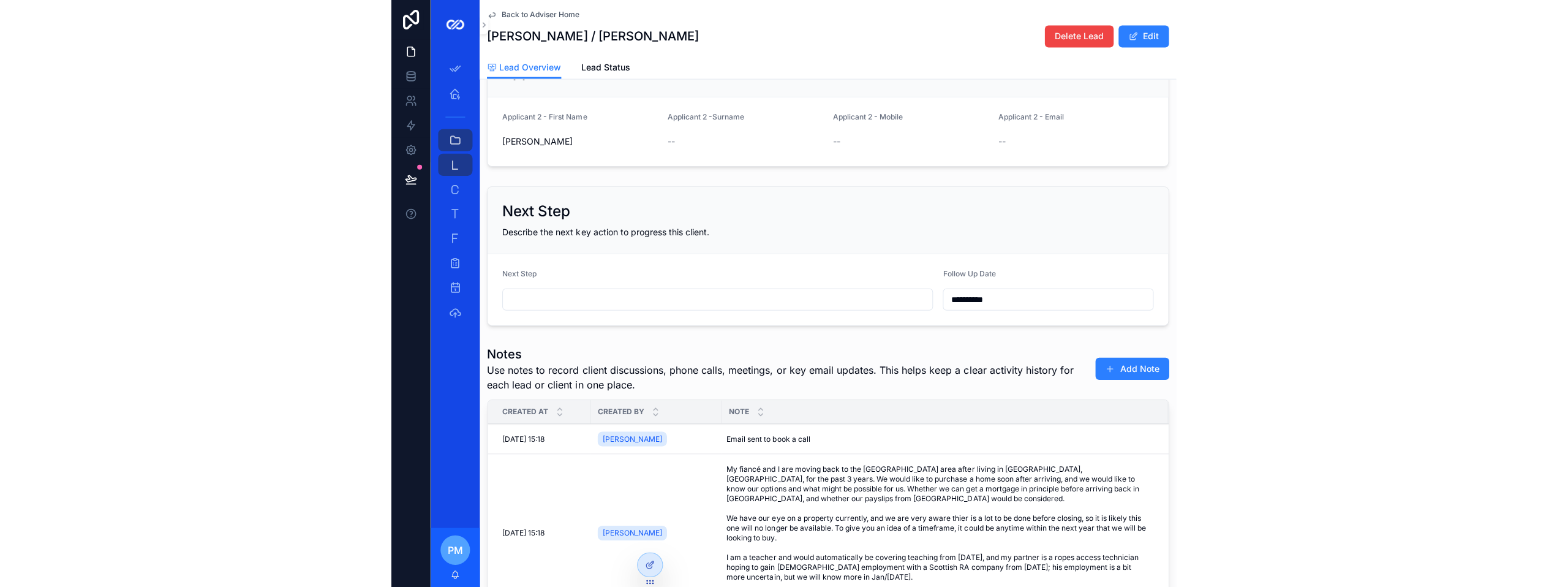
scroll to position [245, 0]
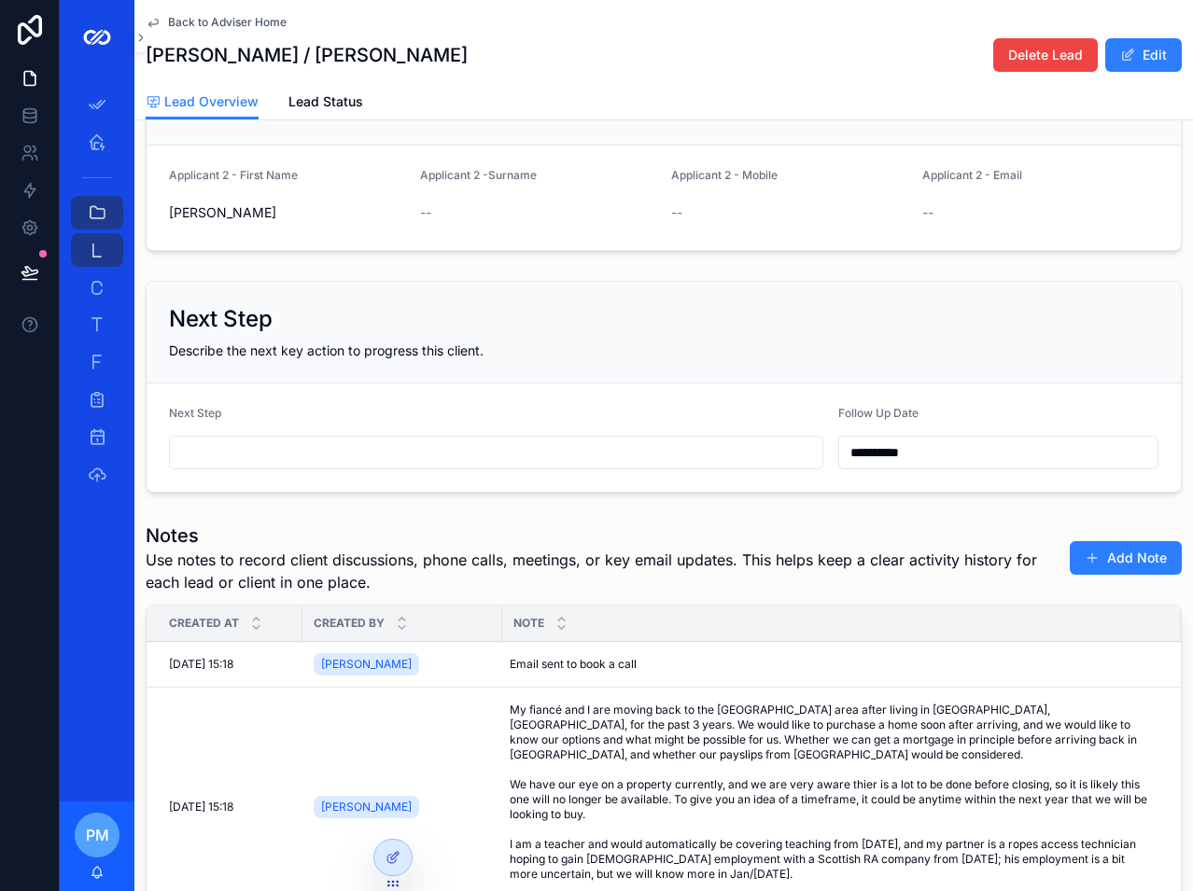
click at [222, 466] on input "scrollable content" at bounding box center [496, 453] width 652 height 26
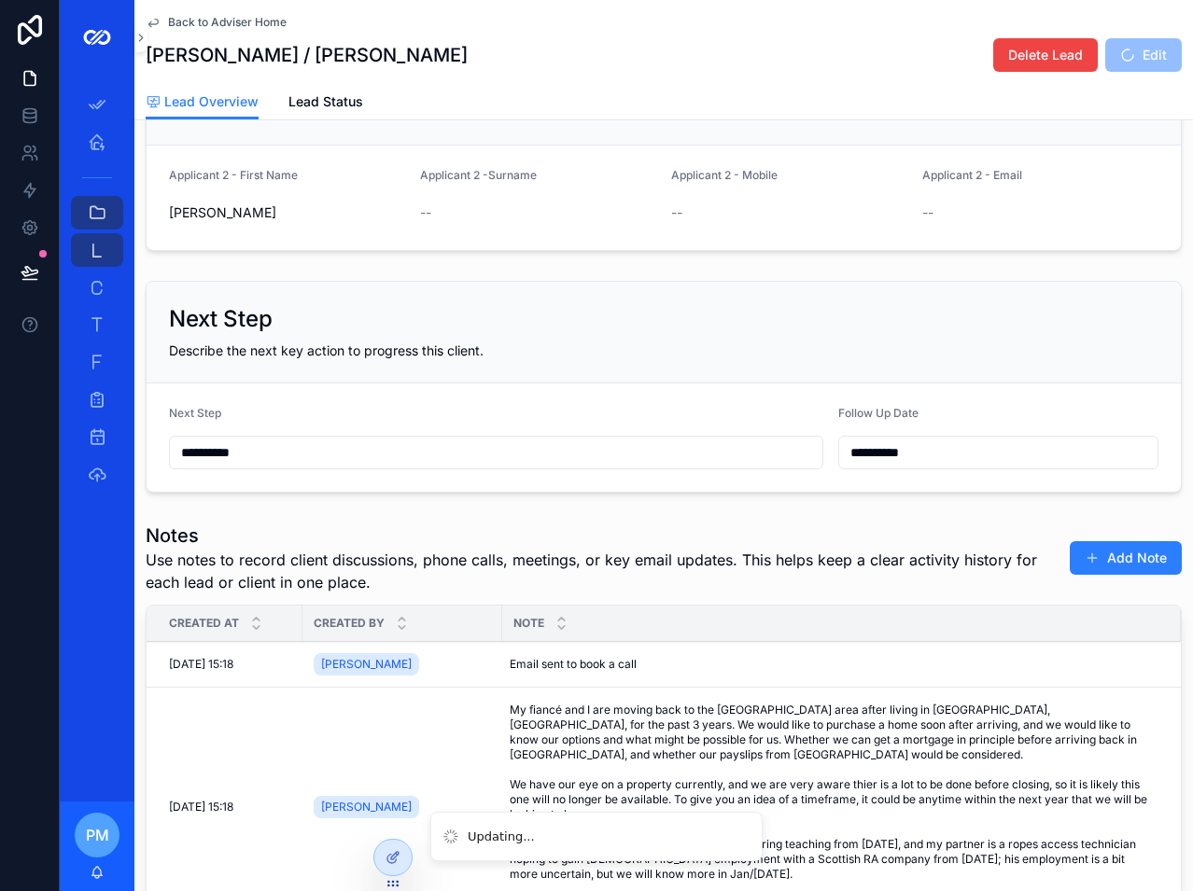
type input "**********"
click at [1031, 384] on div "Next Step Describe the next key action to progress this client." at bounding box center [664, 333] width 1034 height 102
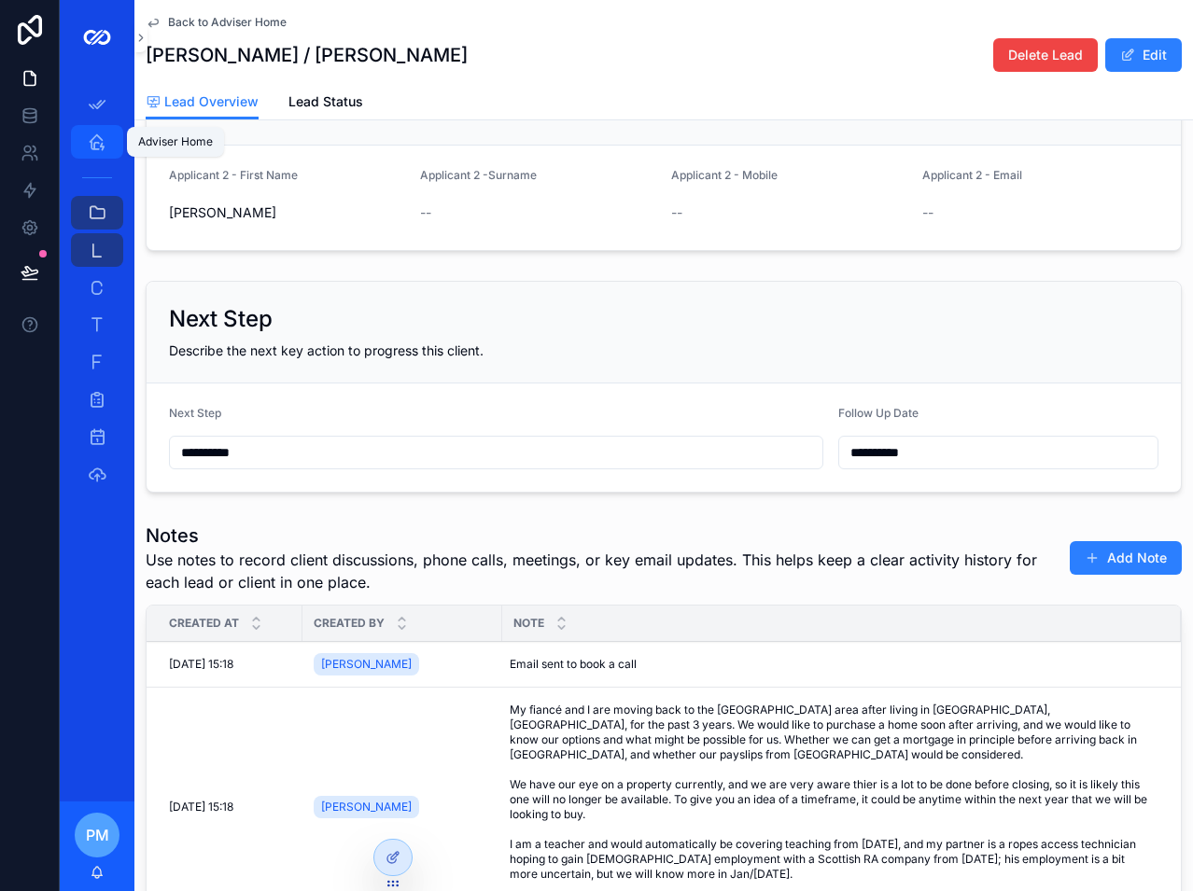
click at [110, 145] on div "Adviser Home" at bounding box center [97, 142] width 30 height 30
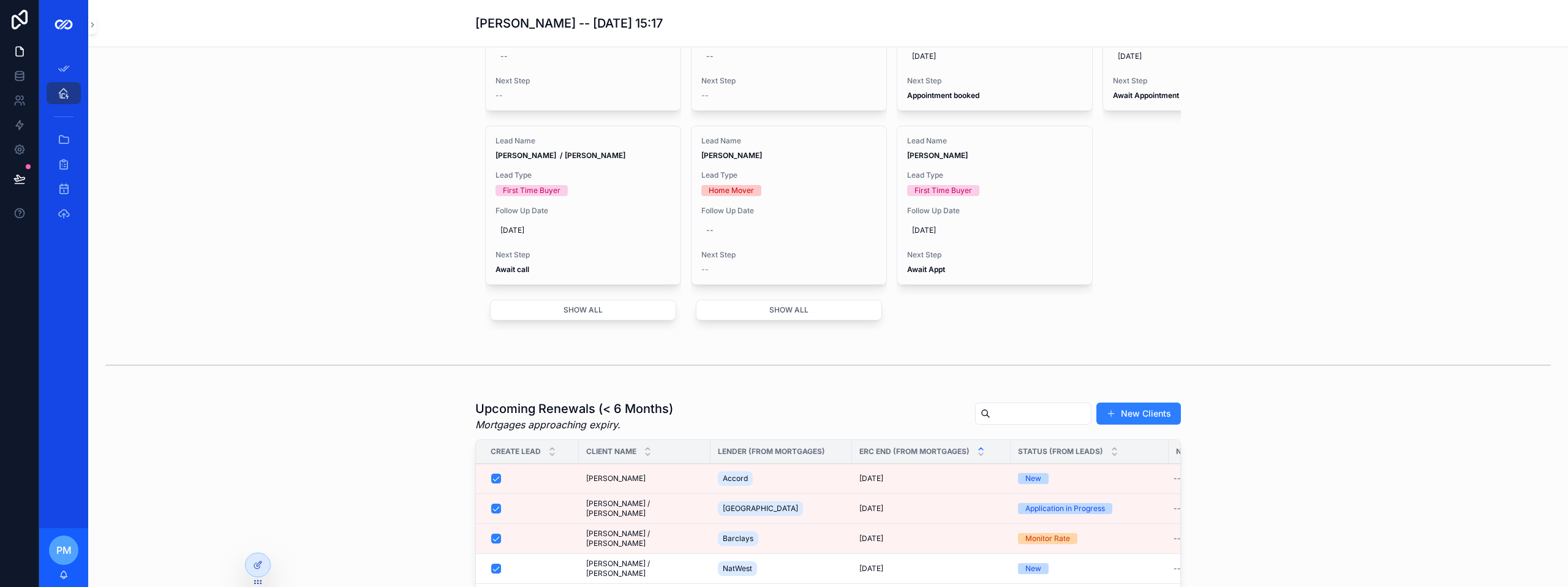
scroll to position [858, 0]
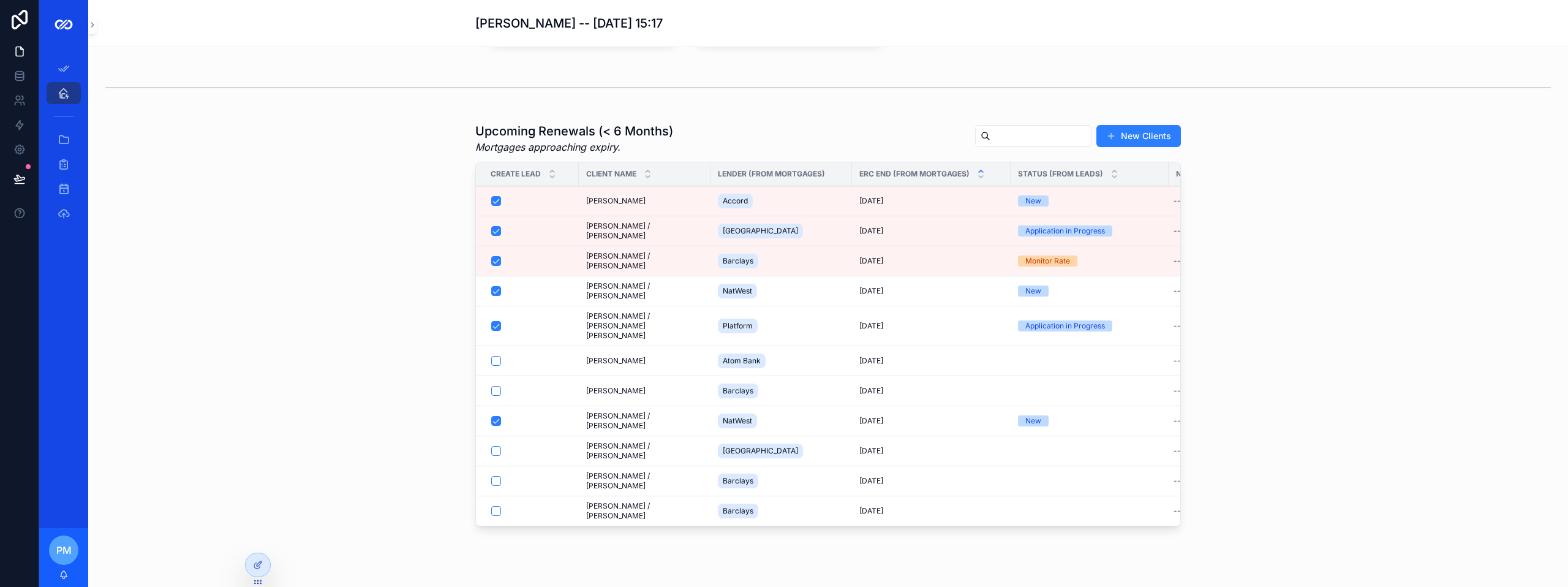
click at [609, 206] on span "[PERSON_NAME]" at bounding box center [616, 201] width 60 height 10
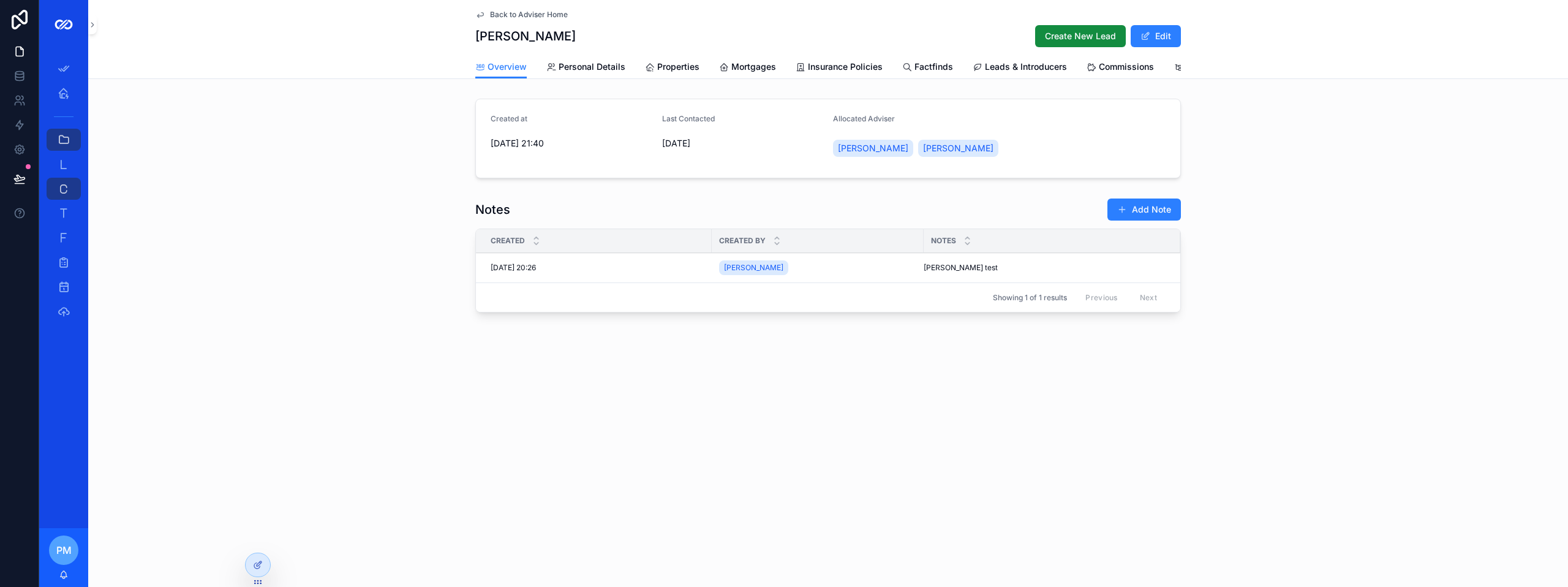
click at [811, 275] on div "[PERSON_NAME]" at bounding box center [817, 268] width 197 height 20
click at [256, 567] on icon at bounding box center [257, 565] width 10 height 10
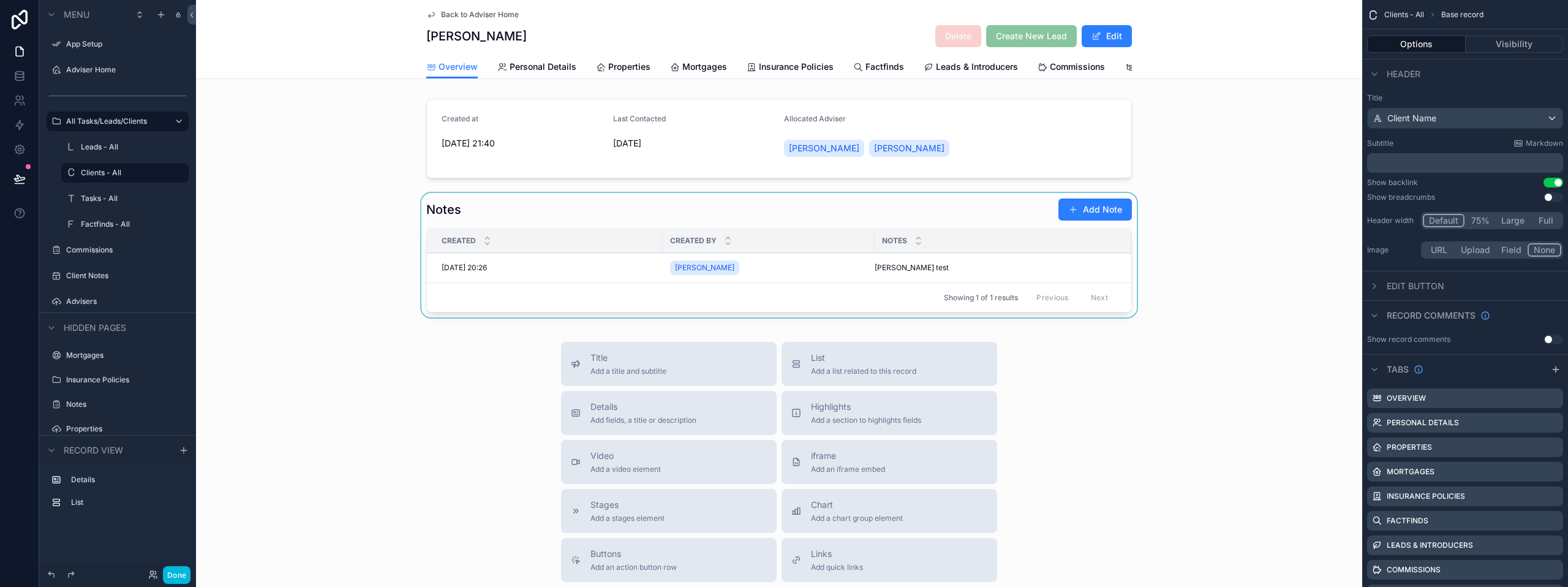
click at [803, 270] on div "scrollable content" at bounding box center [779, 257] width 1166 height 129
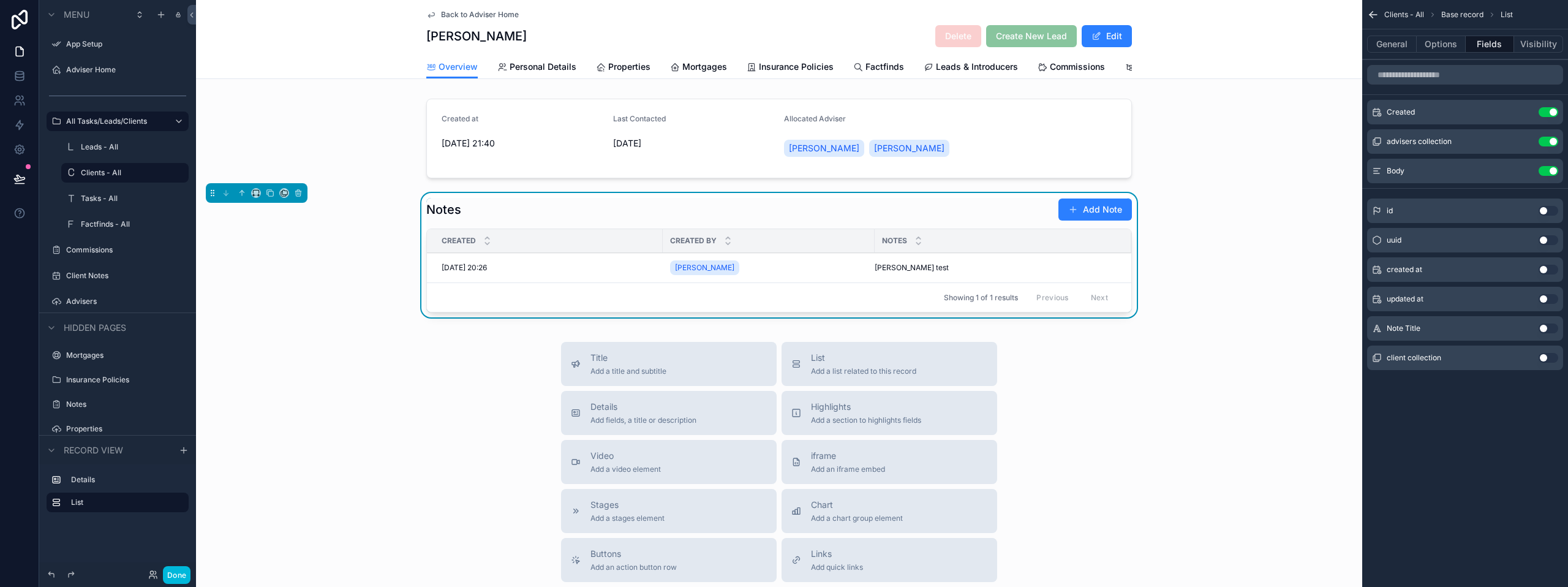
click at [803, 270] on div "[PERSON_NAME]" at bounding box center [769, 268] width 197 height 20
click at [1437, 41] on button "Options" at bounding box center [1441, 44] width 49 height 17
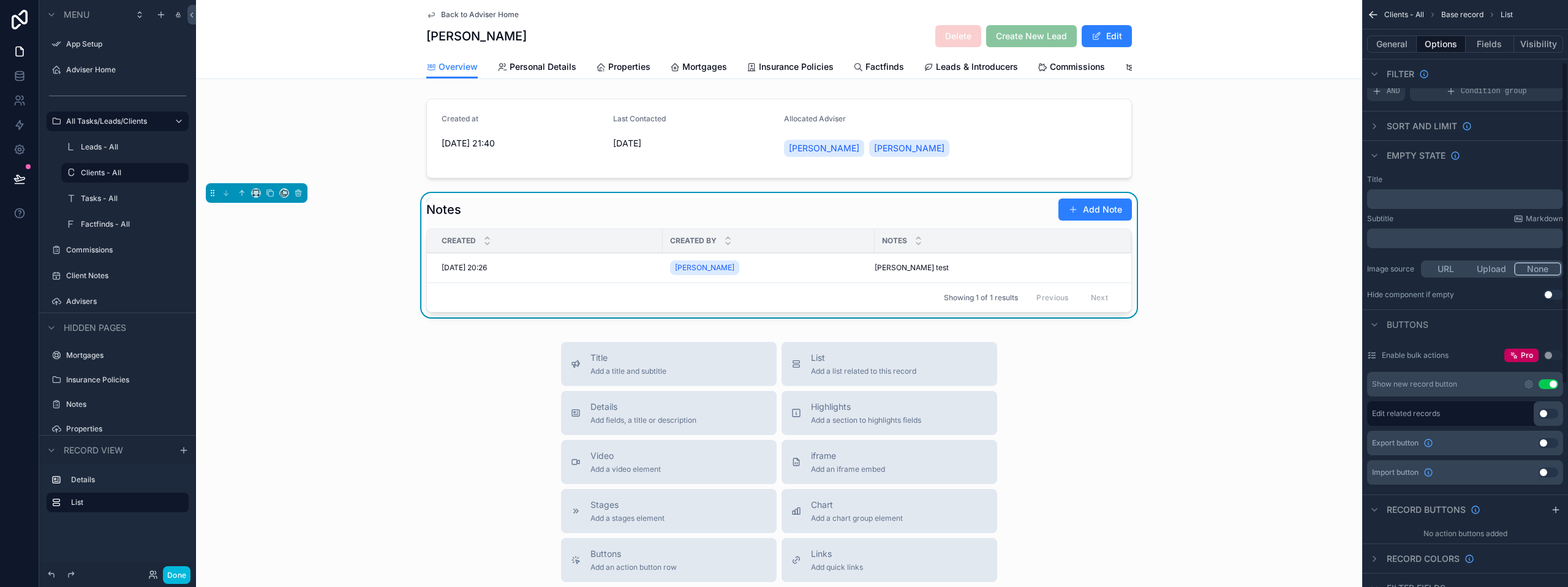
scroll to position [123, 0]
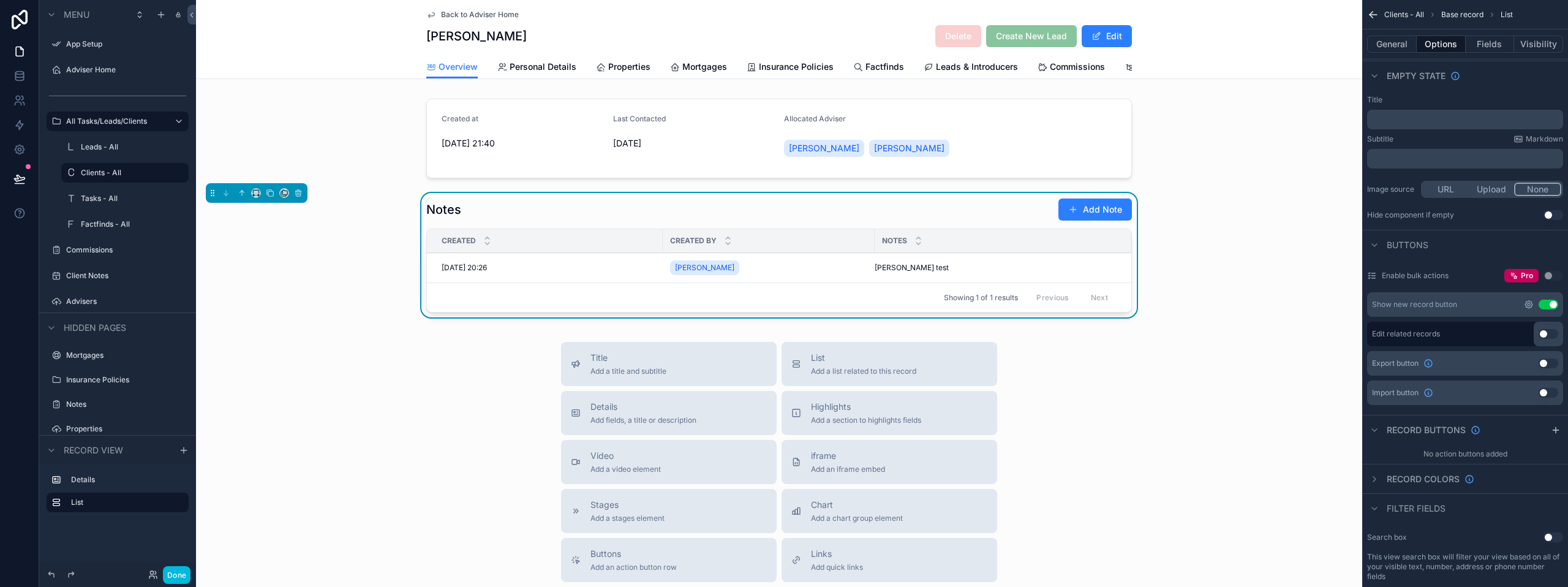
click at [1527, 305] on icon "scrollable content" at bounding box center [1529, 304] width 10 height 10
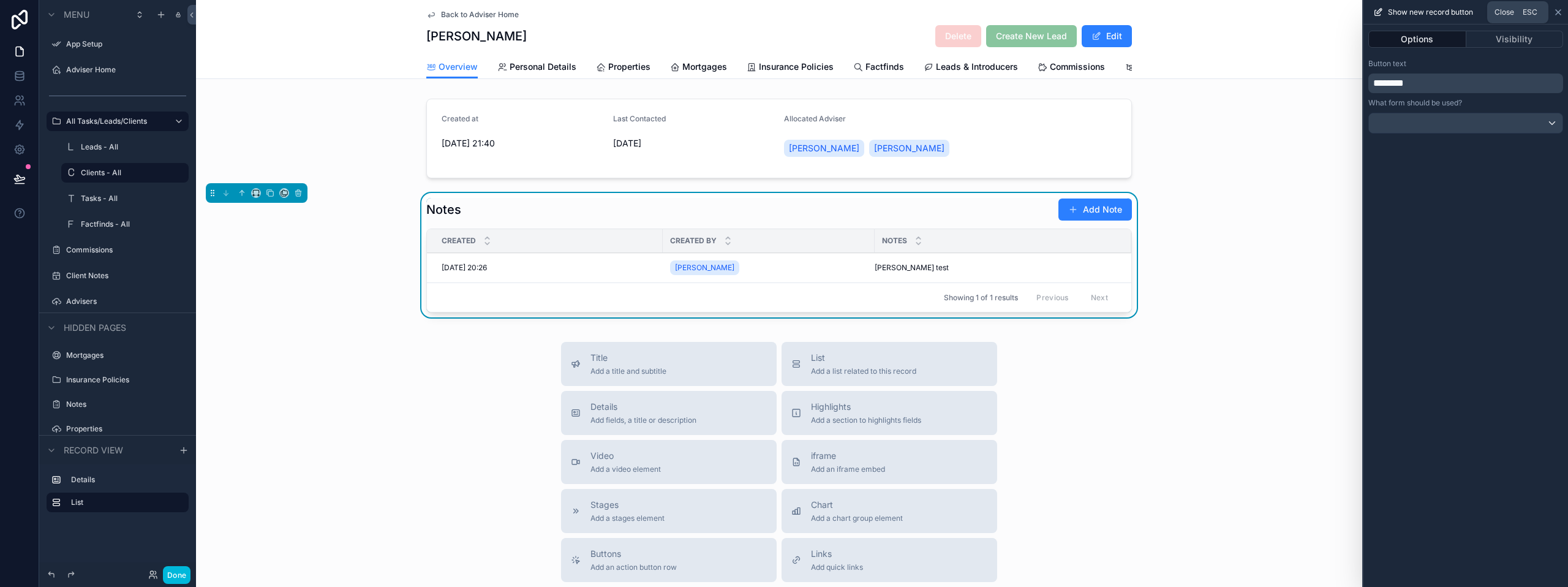
click at [1558, 11] on icon at bounding box center [1557, 12] width 10 height 10
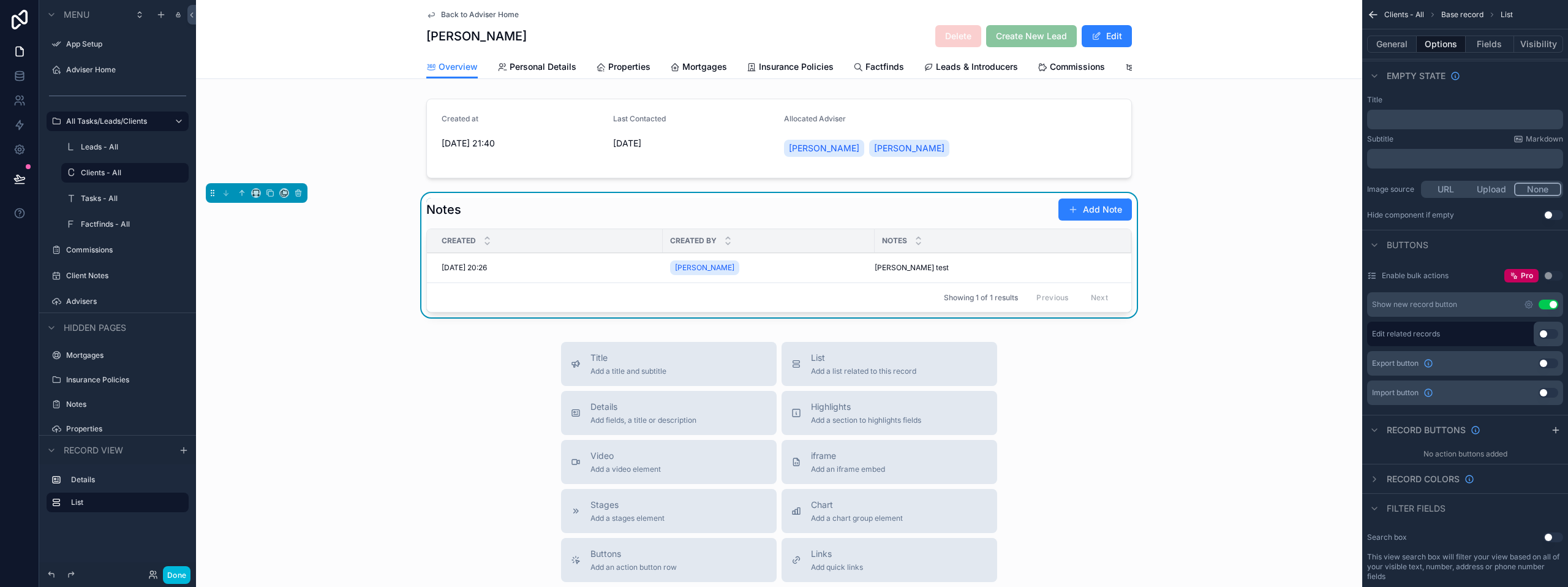
click at [1540, 336] on button "Use setting" at bounding box center [1548, 334] width 20 height 10
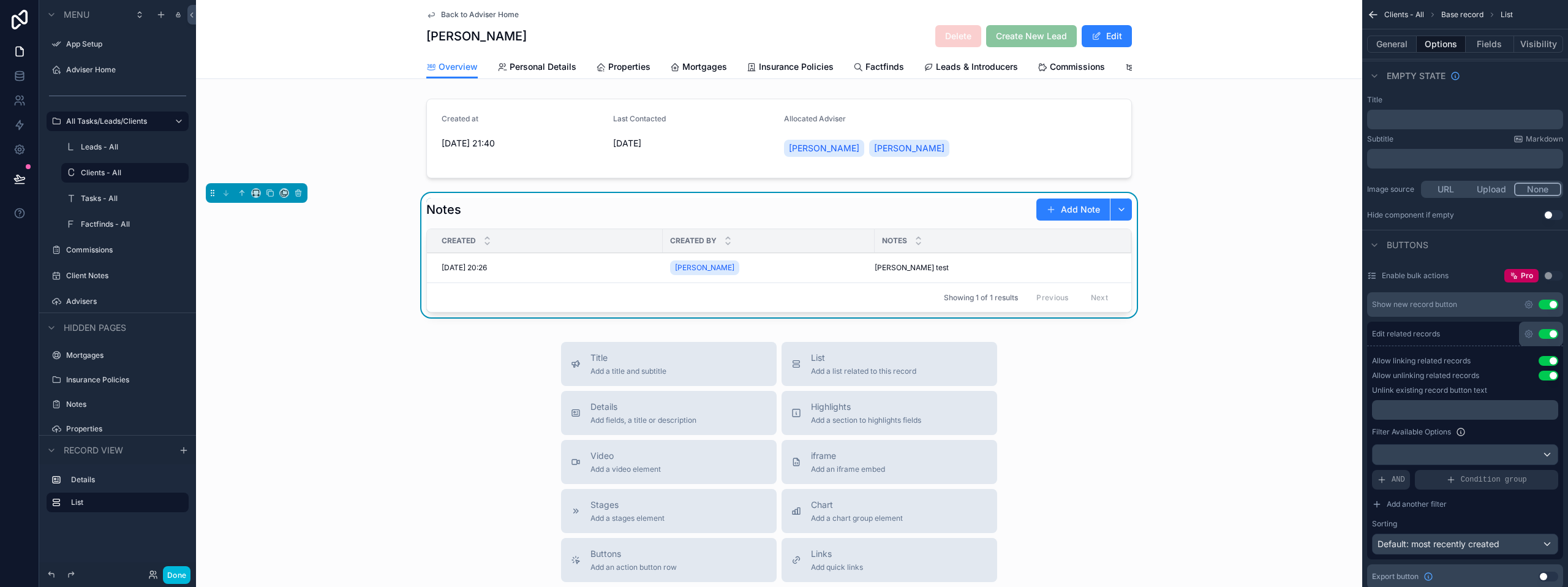
click at [1548, 337] on button "Use setting" at bounding box center [1548, 334] width 20 height 10
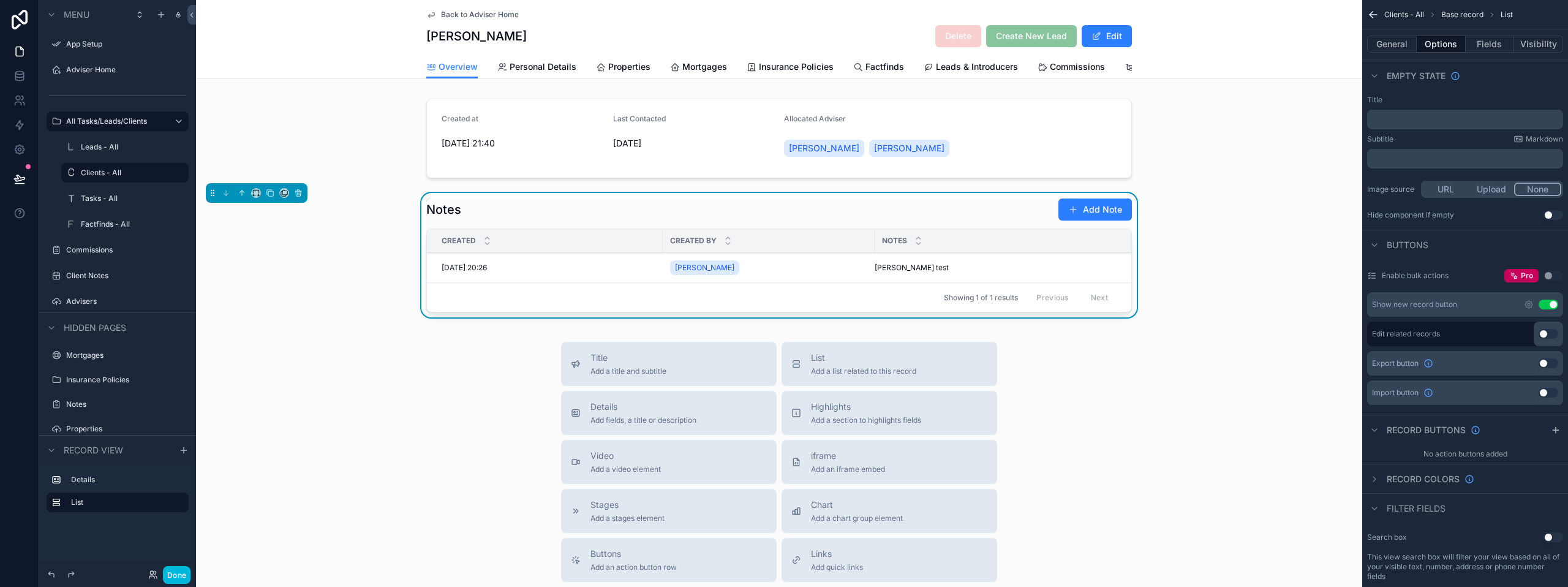
click at [1548, 337] on button "Use setting" at bounding box center [1548, 334] width 20 height 10
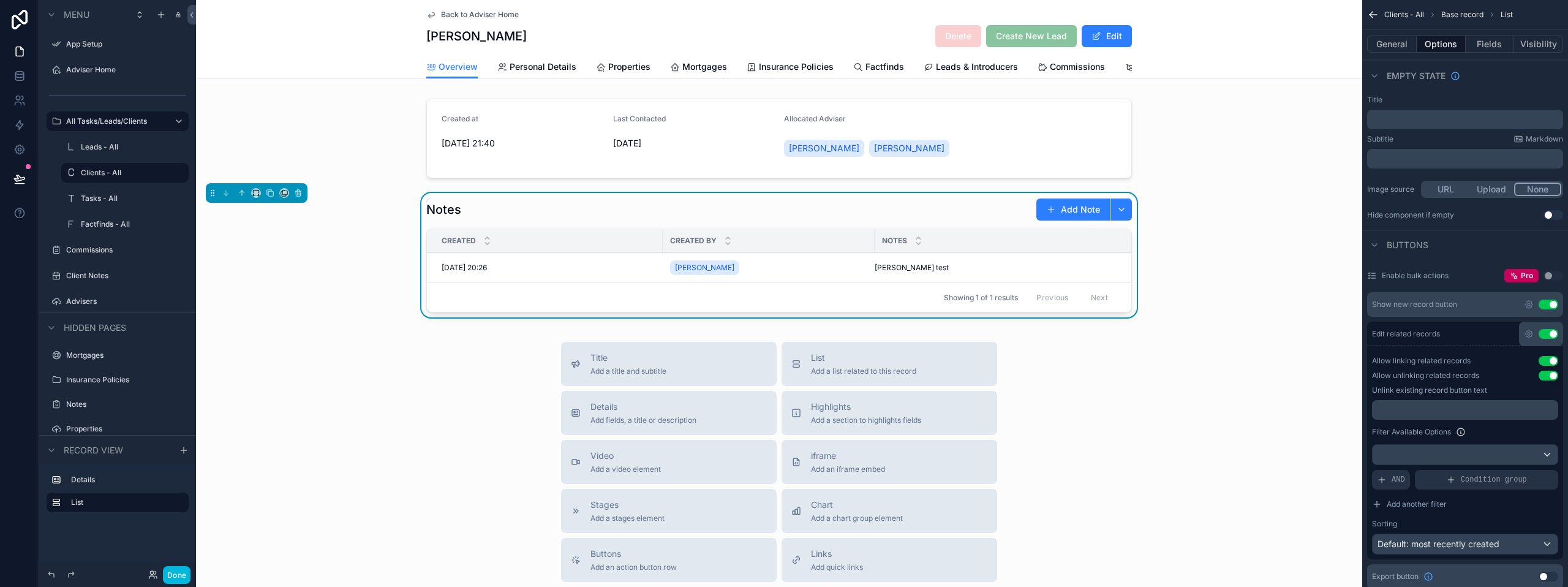
click at [1548, 337] on button "Use setting" at bounding box center [1548, 334] width 20 height 10
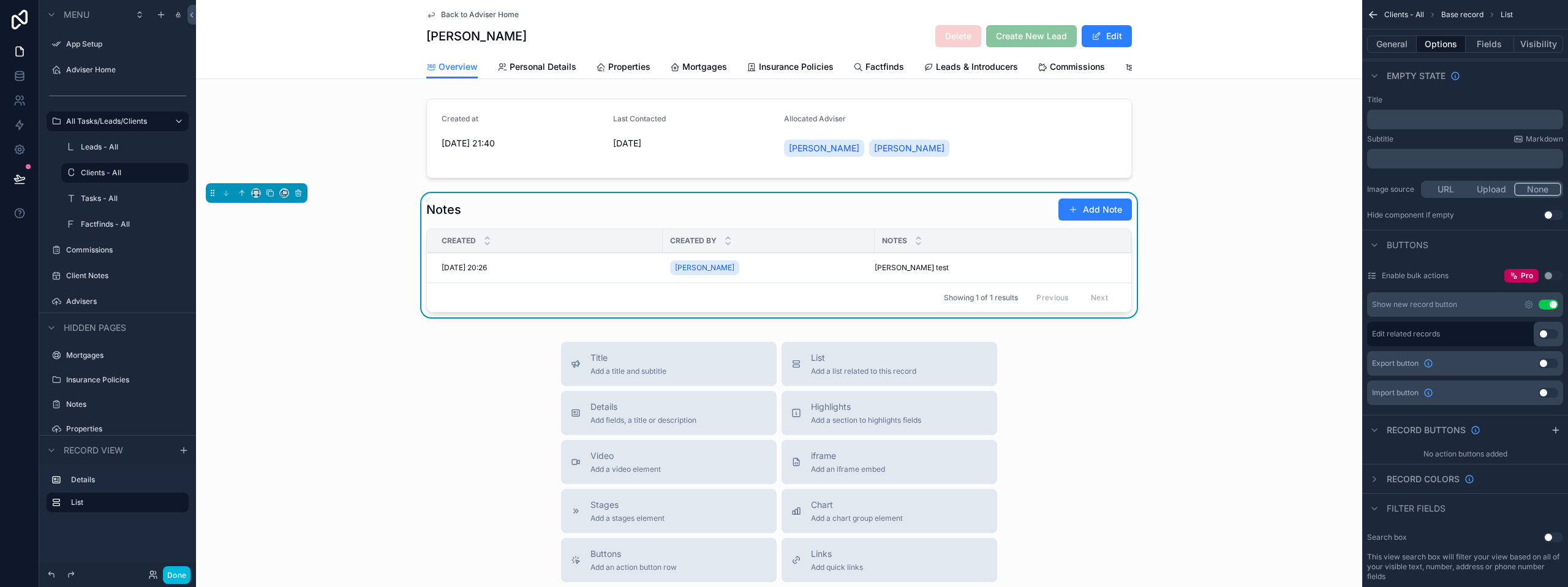
click at [1548, 337] on button "Use setting" at bounding box center [1548, 334] width 20 height 10
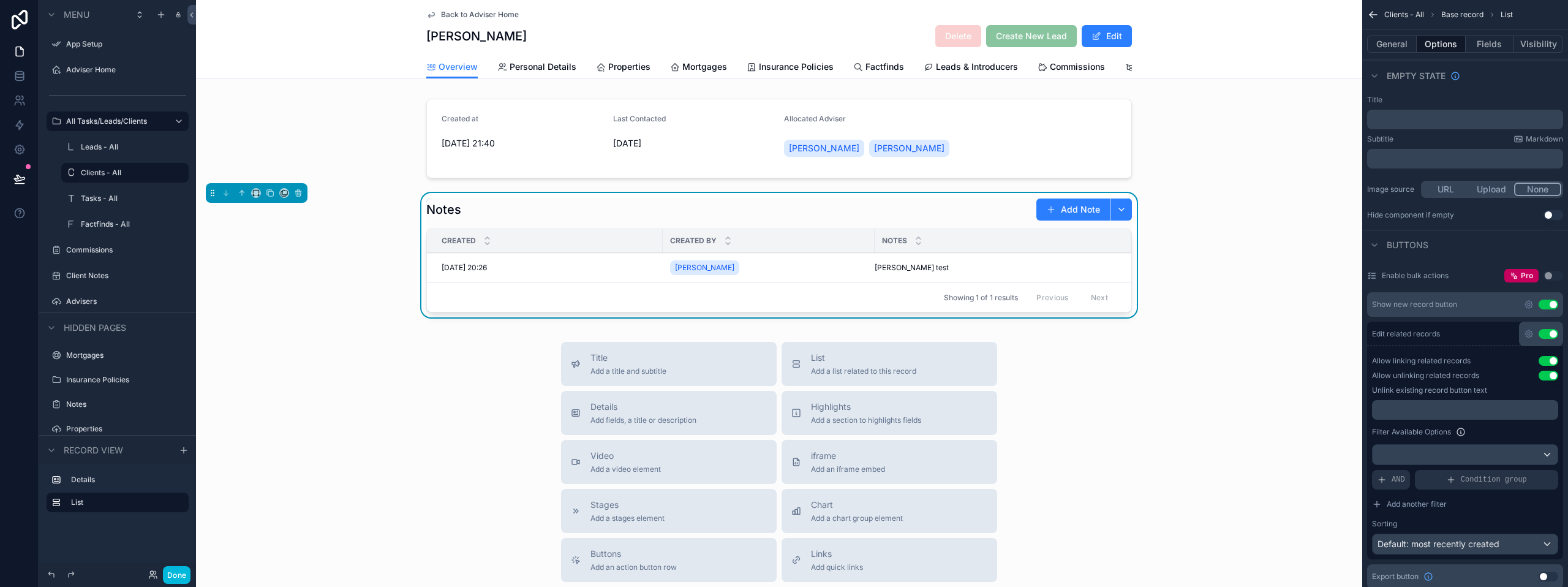
click at [1548, 337] on button "Use setting" at bounding box center [1548, 334] width 20 height 10
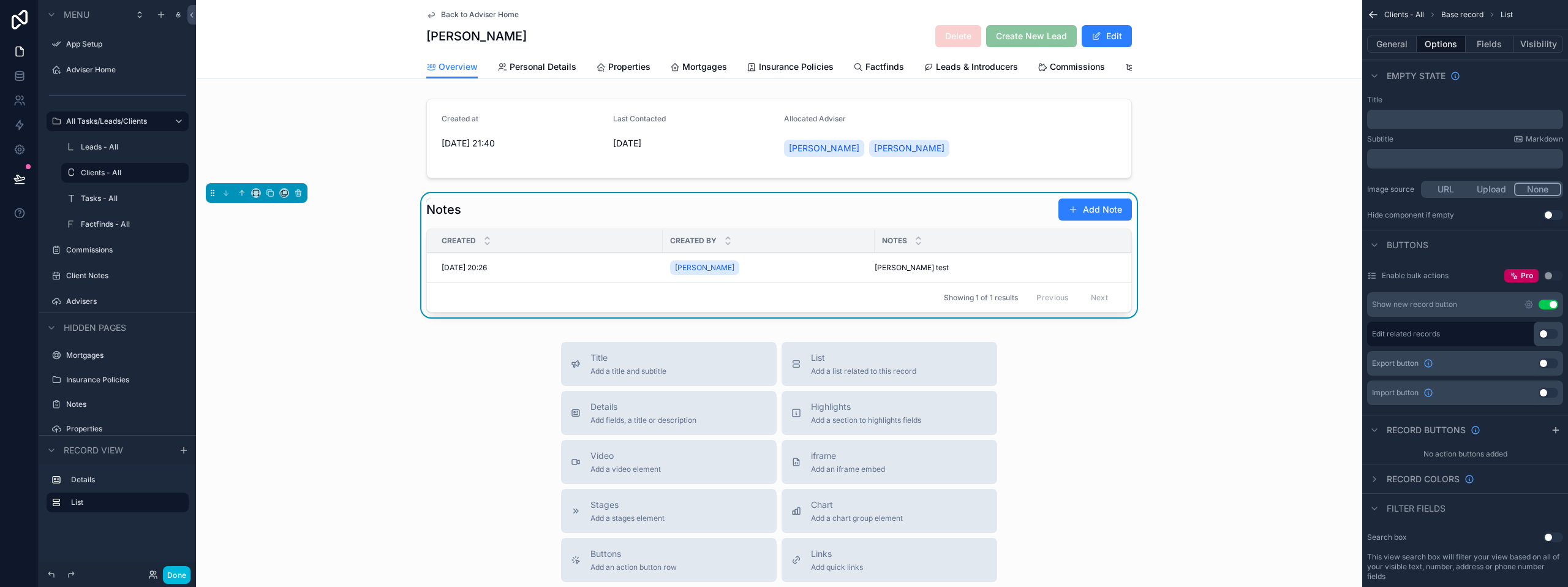
click at [1546, 362] on button "Use setting" at bounding box center [1548, 363] width 20 height 10
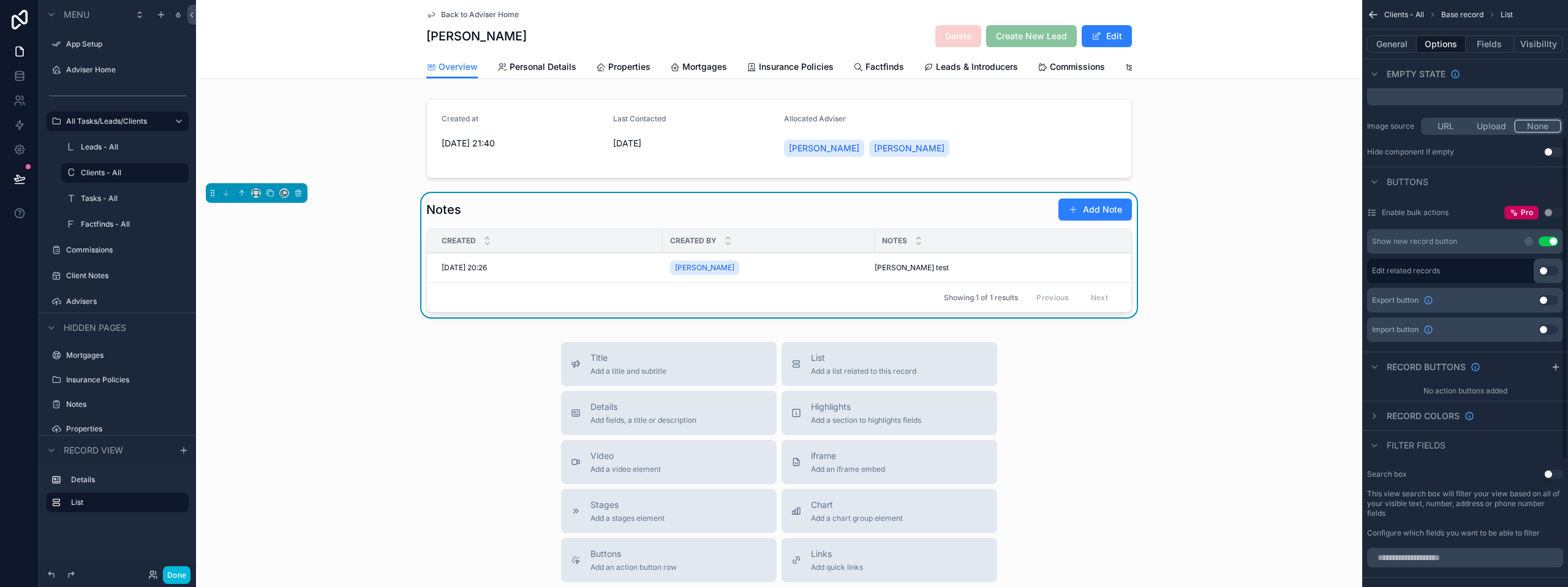
scroll to position [174, 0]
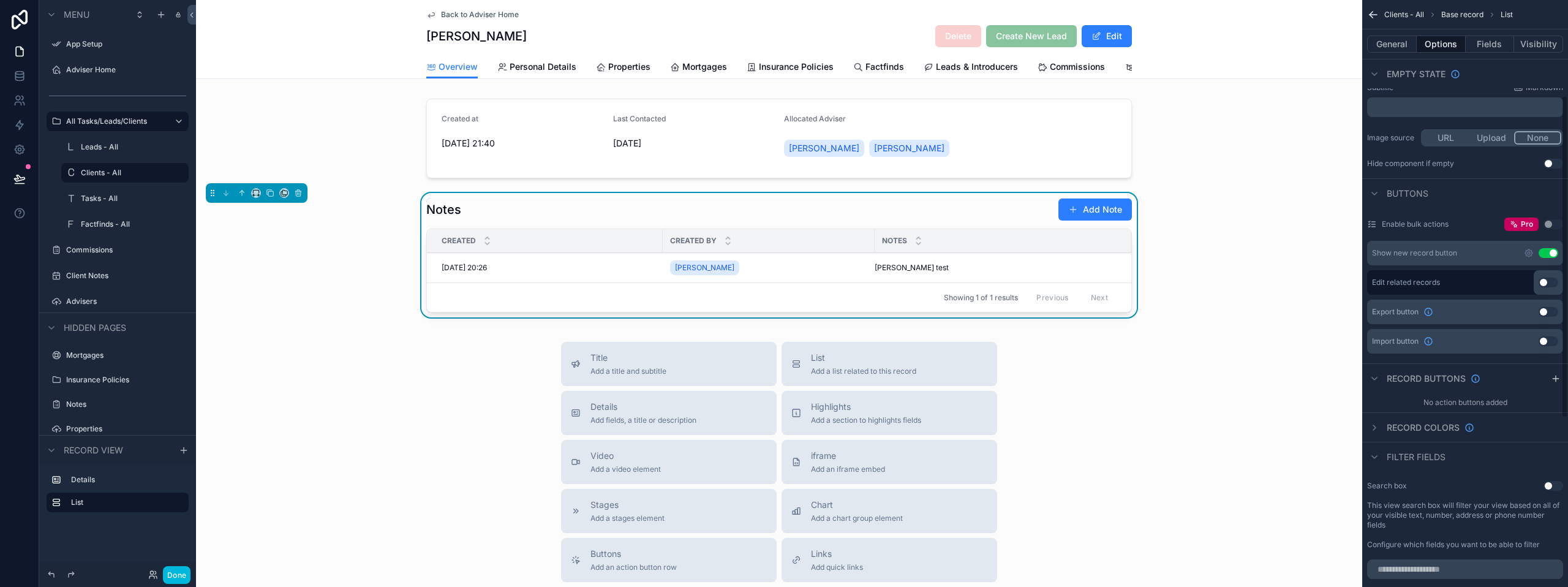
click at [1003, 283] on td "[PERSON_NAME] test [PERSON_NAME] test" at bounding box center [1003, 268] width 257 height 30
click at [969, 231] on div "Notes Add Note Created Created By Notes [DATE] 20:26 [DATE] 20:26 [PERSON_NAME]…" at bounding box center [778, 255] width 706 height 114
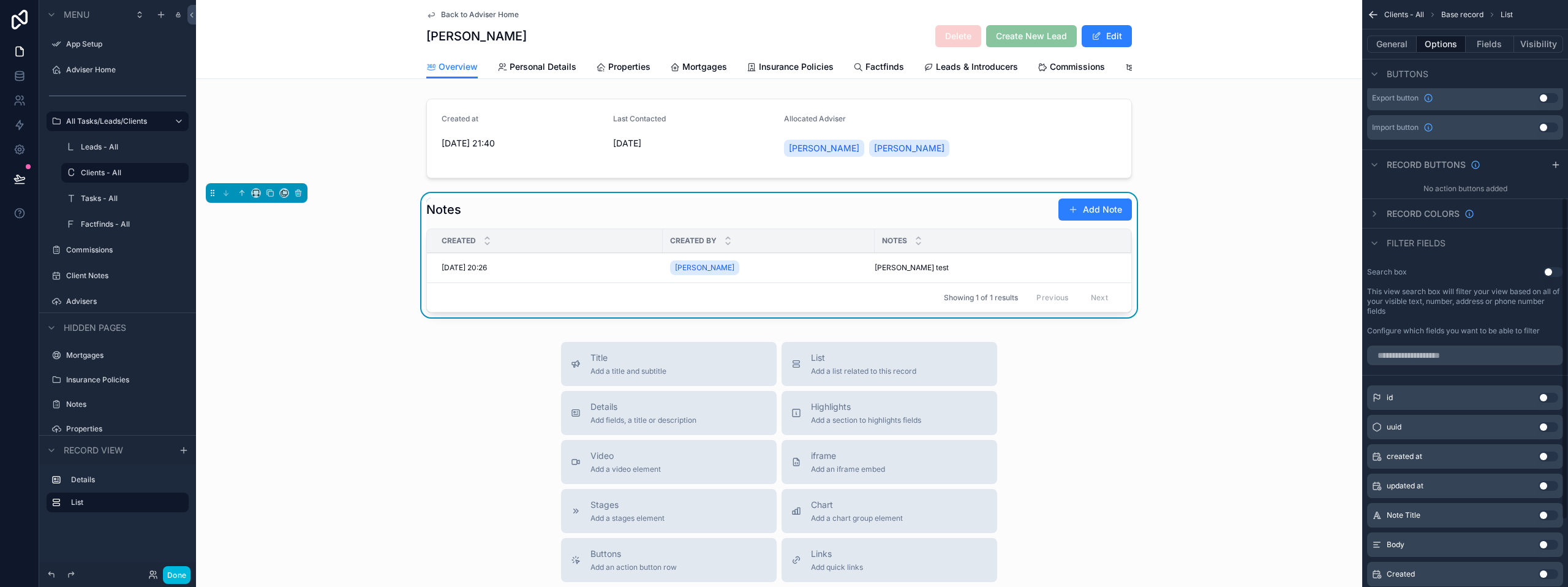
scroll to position [358, 0]
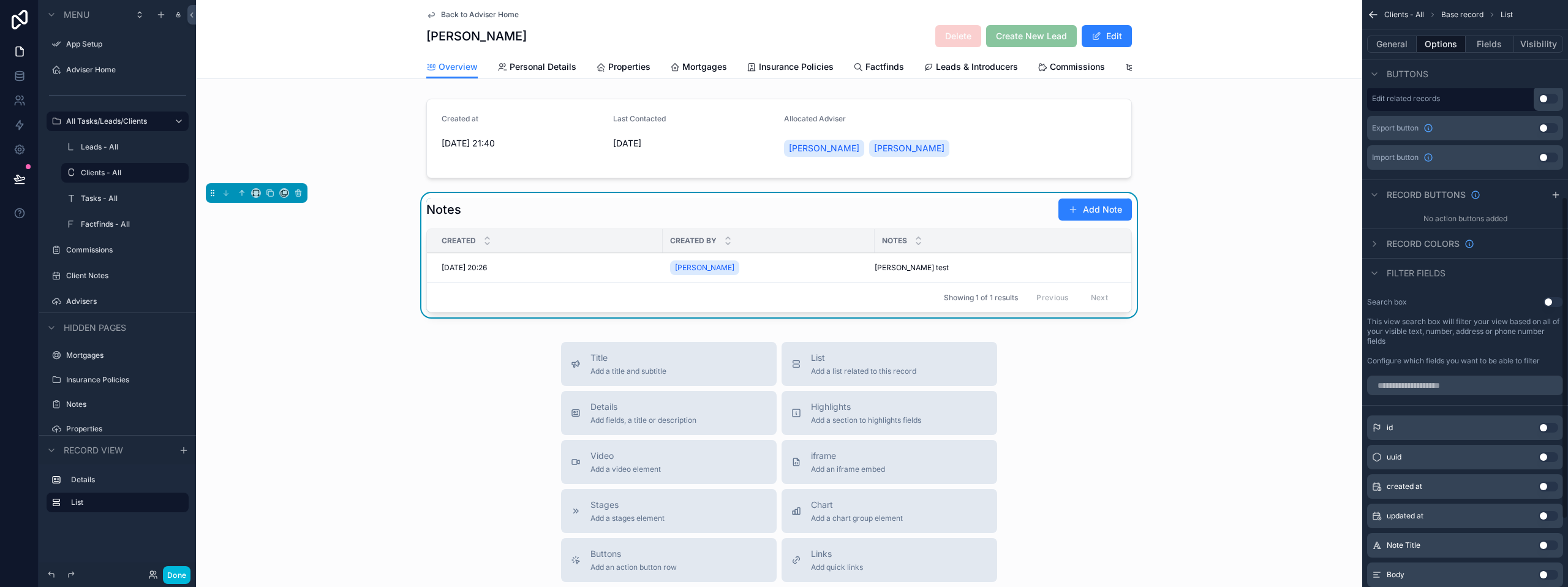
click at [1030, 271] on td "[PERSON_NAME] test [PERSON_NAME] test" at bounding box center [1003, 268] width 257 height 30
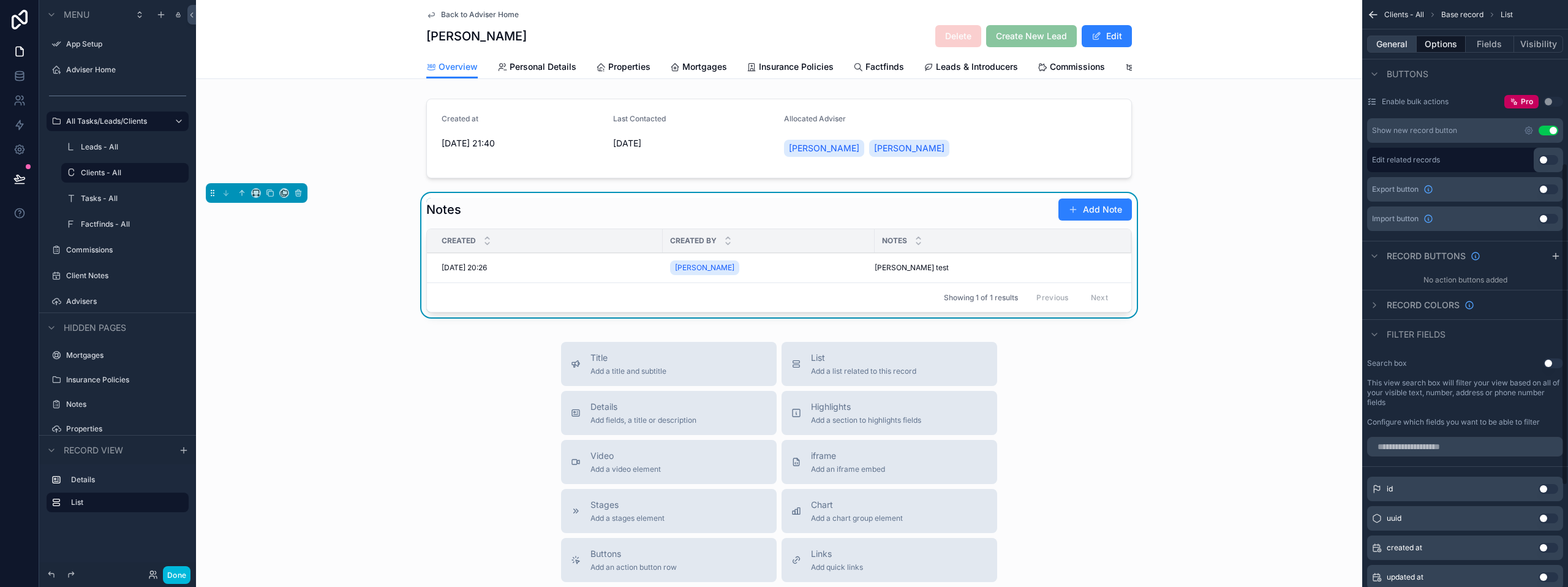
click at [1400, 43] on button "General" at bounding box center [1392, 44] width 50 height 17
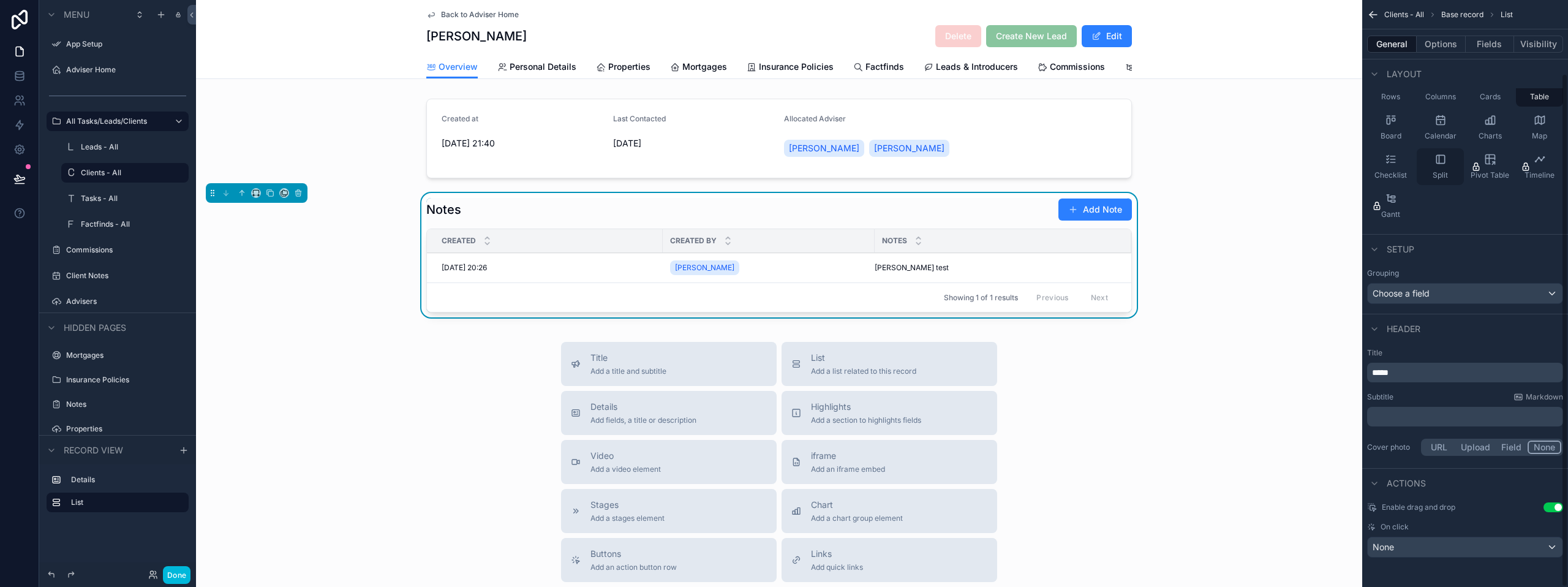
scroll to position [84, 0]
click at [1435, 543] on div "None" at bounding box center [1465, 547] width 195 height 20
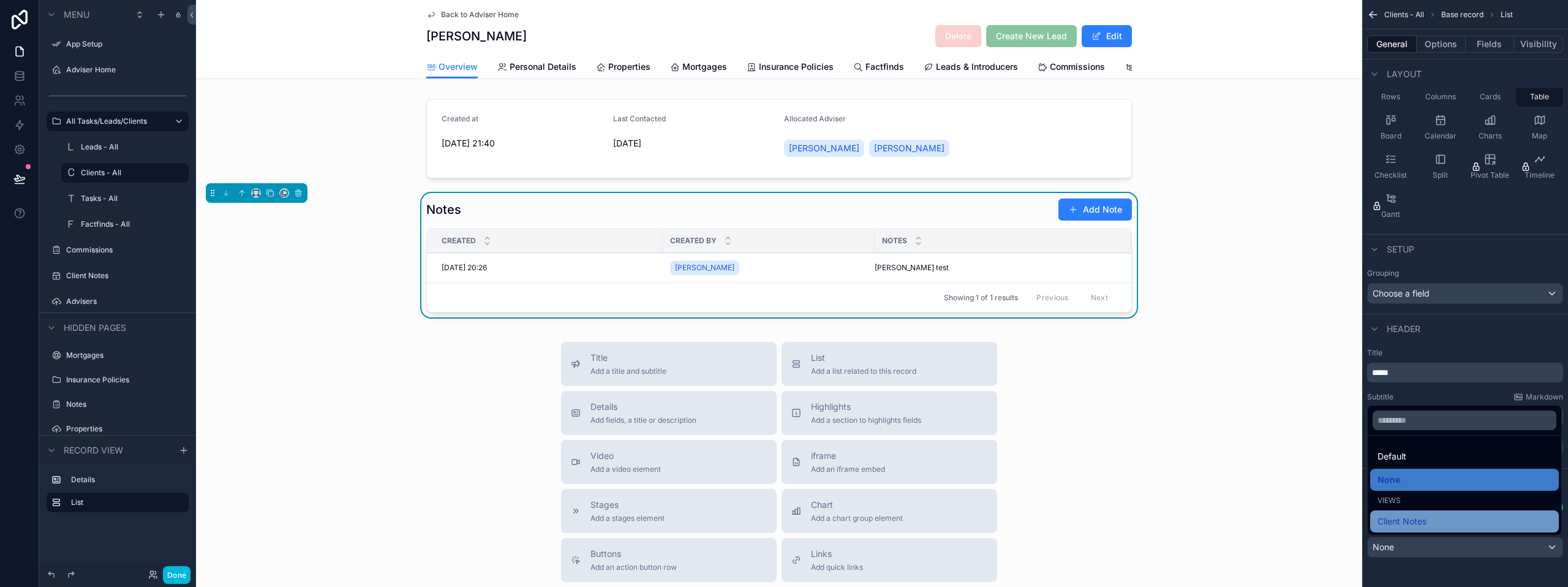
click at [1426, 527] on span "Client Notes" at bounding box center [1402, 521] width 49 height 14
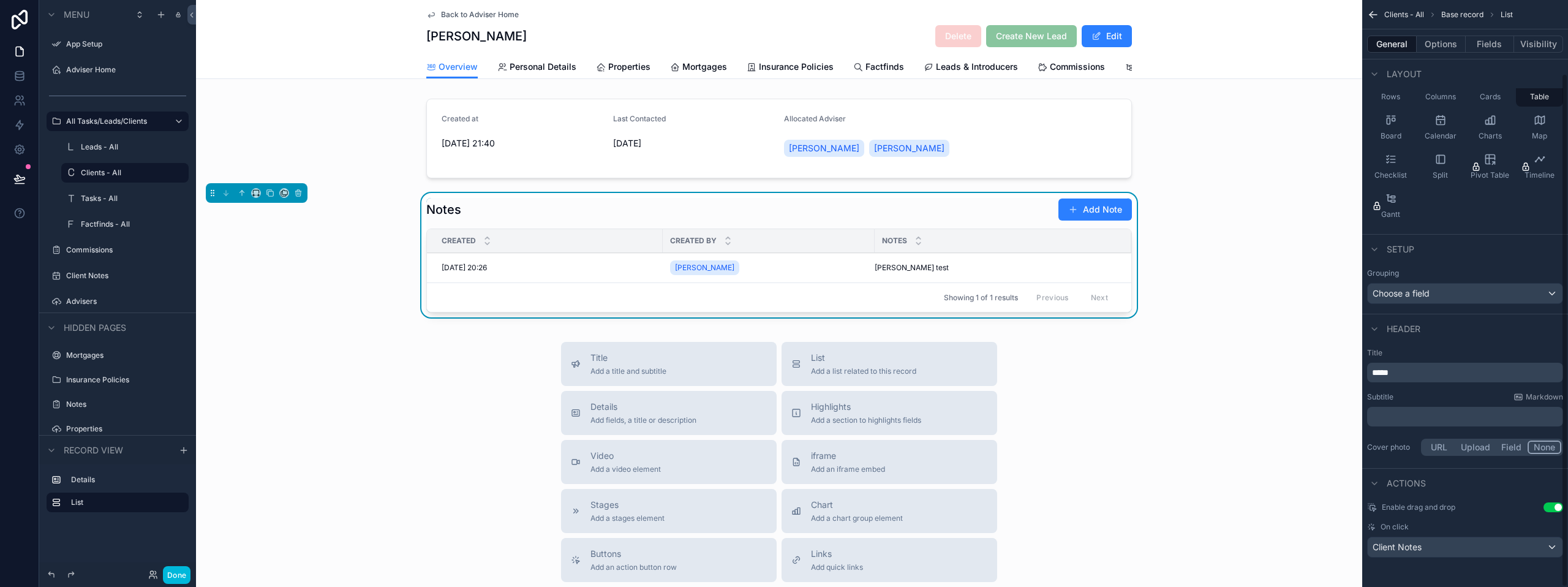
click at [981, 283] on td "[PERSON_NAME] test [PERSON_NAME] test" at bounding box center [1003, 268] width 257 height 30
click at [944, 252] on div "Notes" at bounding box center [1003, 240] width 257 height 23
click at [876, 282] on td "[PERSON_NAME] test [PERSON_NAME] test" at bounding box center [1003, 268] width 257 height 30
click at [876, 272] on span "[PERSON_NAME] test" at bounding box center [912, 267] width 74 height 10
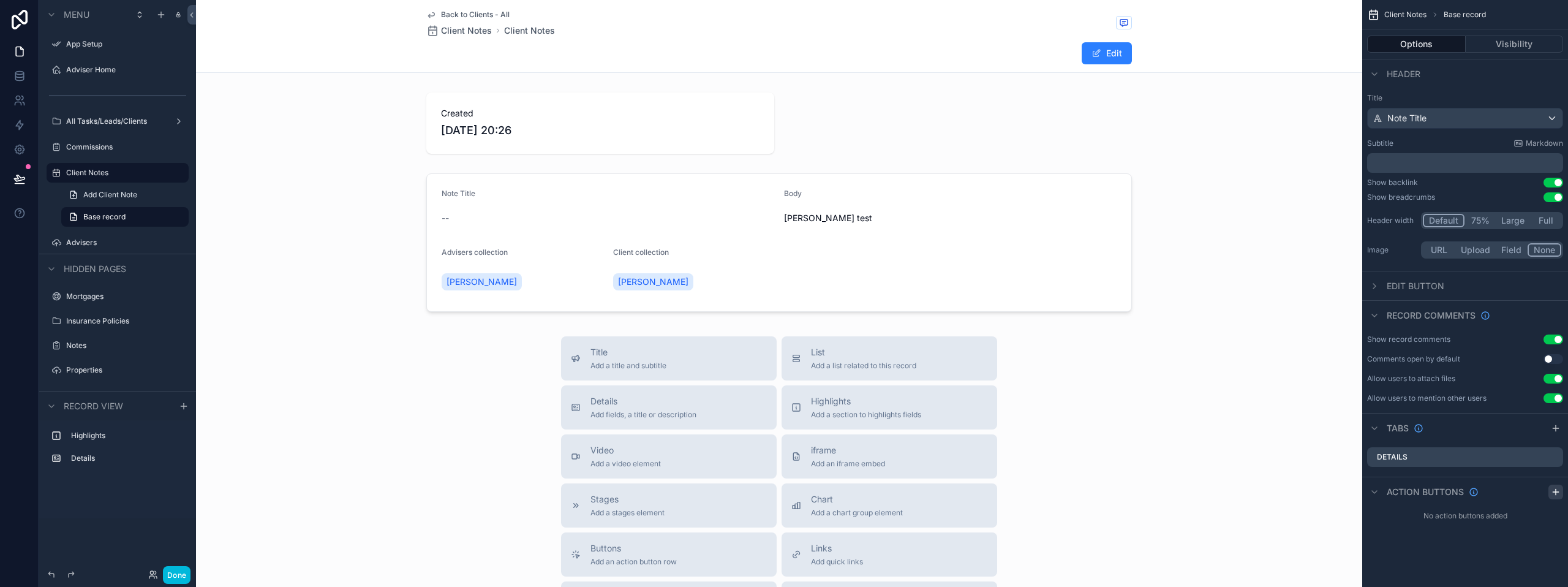
click at [1552, 494] on icon "scrollable content" at bounding box center [1556, 492] width 10 height 10
click at [1525, 521] on icon "scrollable content" at bounding box center [1528, 521] width 5 height 5
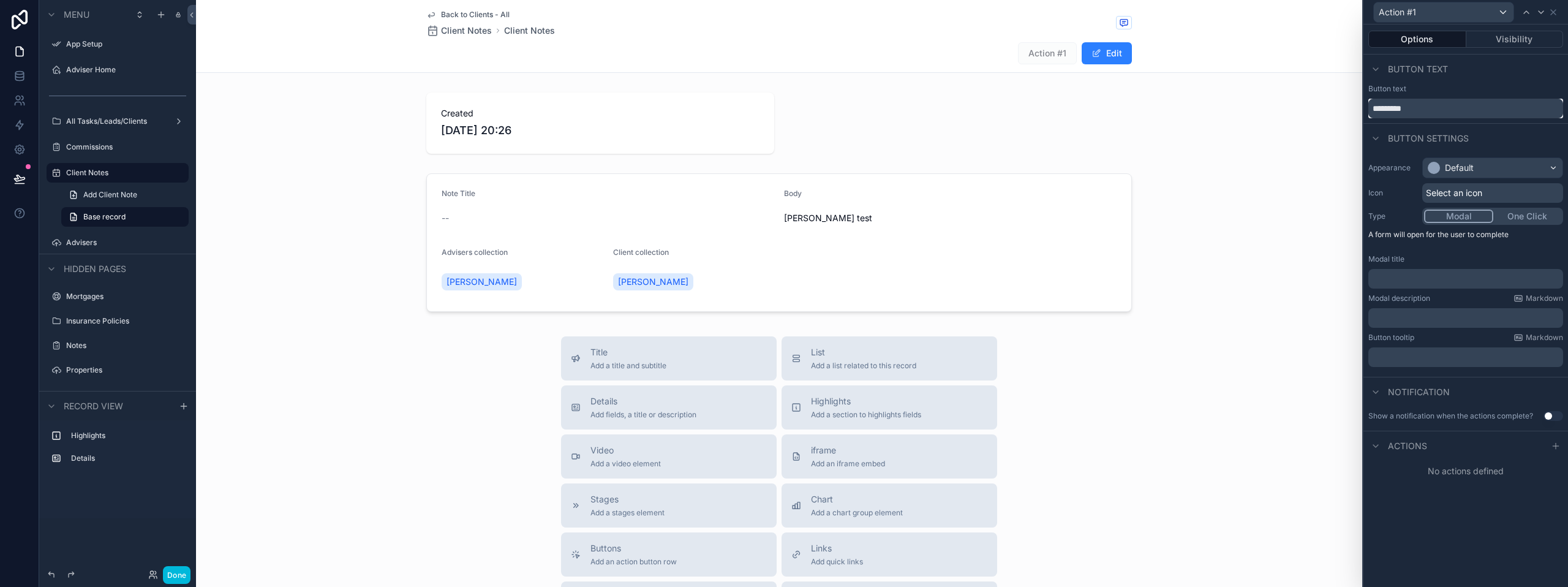
drag, startPoint x: 1425, startPoint y: 107, endPoint x: 1357, endPoint y: 104, distance: 68.1
click at [1357, 104] on div "Action #1 Options Visibility Button text Button text ********* Button settings …" at bounding box center [784, 294] width 1568 height 587
type input "**********"
click at [1534, 166] on div "Default" at bounding box center [1493, 168] width 140 height 20
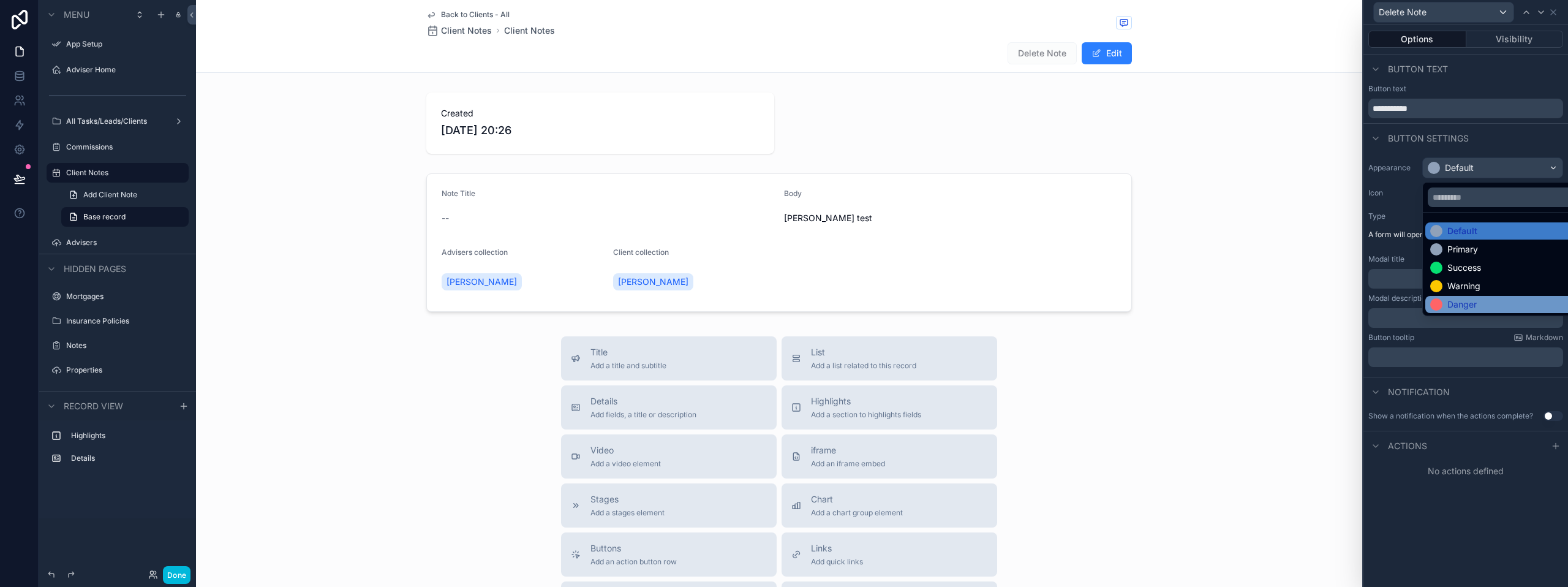
click at [1477, 297] on div "Danger" at bounding box center [1506, 305] width 163 height 17
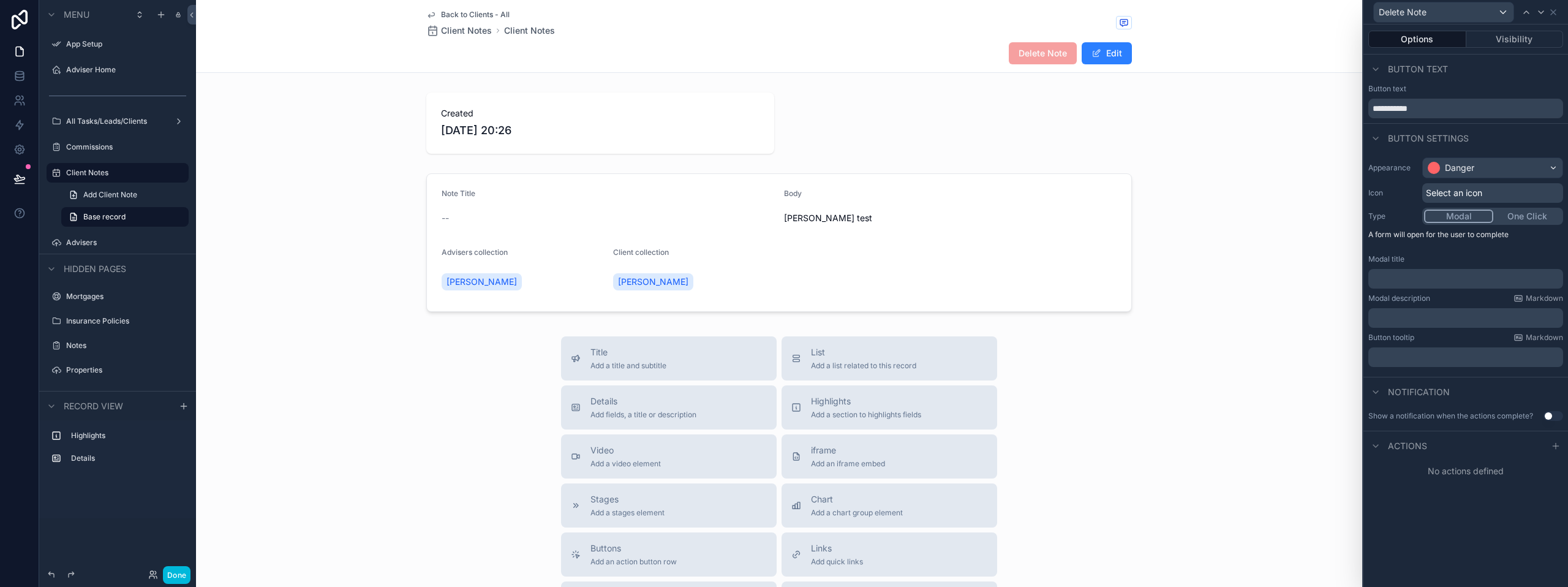
click at [1467, 221] on button "Modal" at bounding box center [1458, 216] width 69 height 14
click at [1415, 286] on div "﻿" at bounding box center [1466, 279] width 195 height 20
click at [1409, 276] on p "﻿" at bounding box center [1467, 278] width 188 height 12
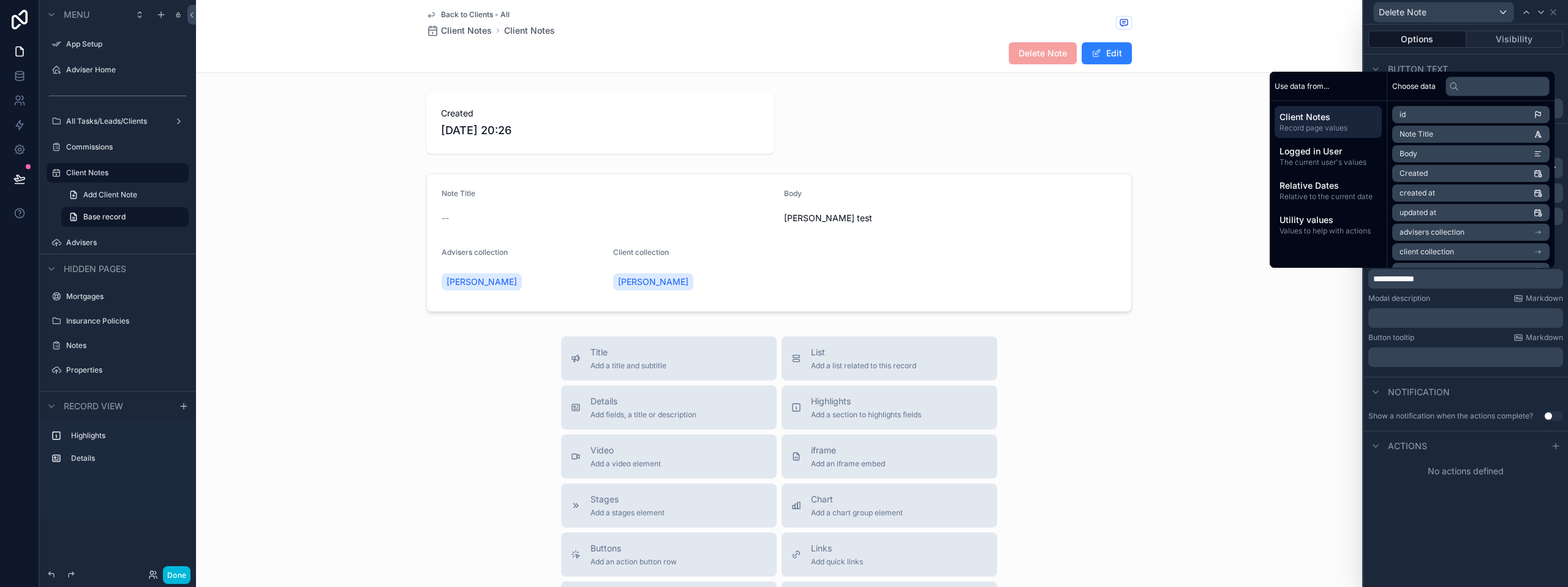
click at [1405, 313] on p "﻿" at bounding box center [1467, 318] width 188 height 12
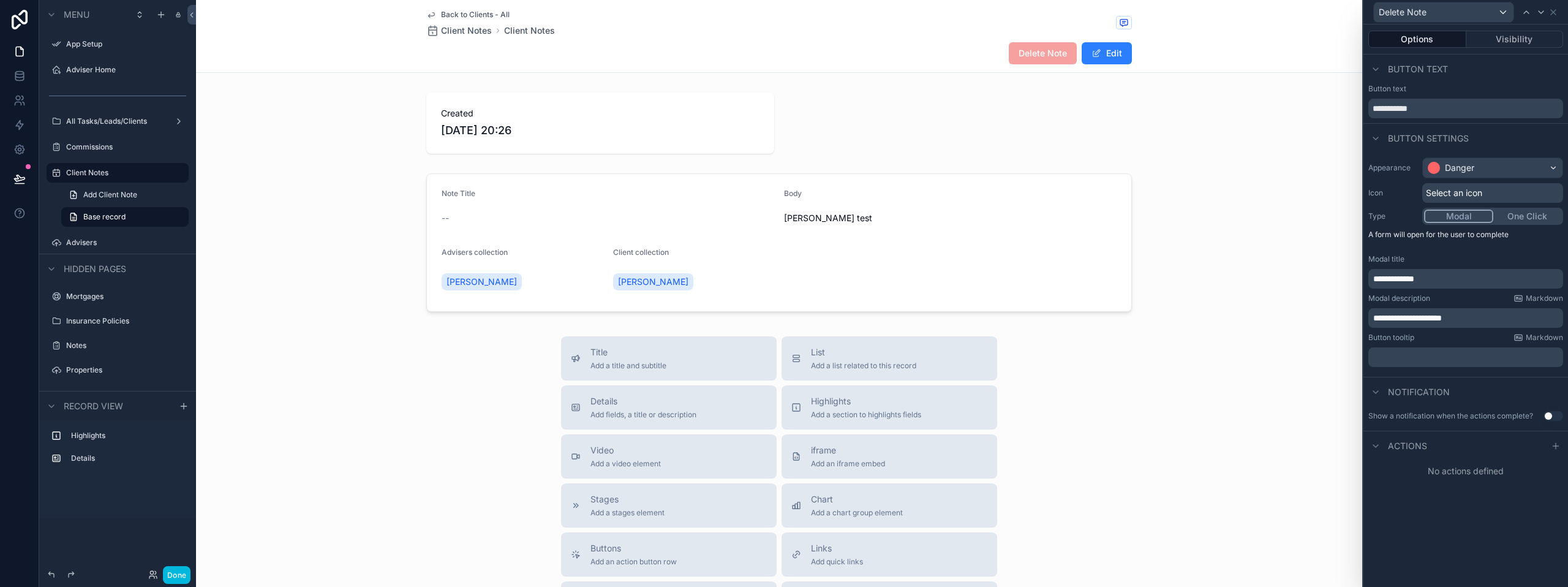
click at [1460, 385] on div "Notification" at bounding box center [1466, 391] width 205 height 30
click at [1497, 448] on div "Actions" at bounding box center [1466, 445] width 205 height 30
click at [1372, 450] on icon at bounding box center [1375, 446] width 10 height 10
click at [1450, 449] on div "Actions" at bounding box center [1466, 445] width 205 height 30
click at [1410, 447] on span "Actions" at bounding box center [1407, 446] width 39 height 12
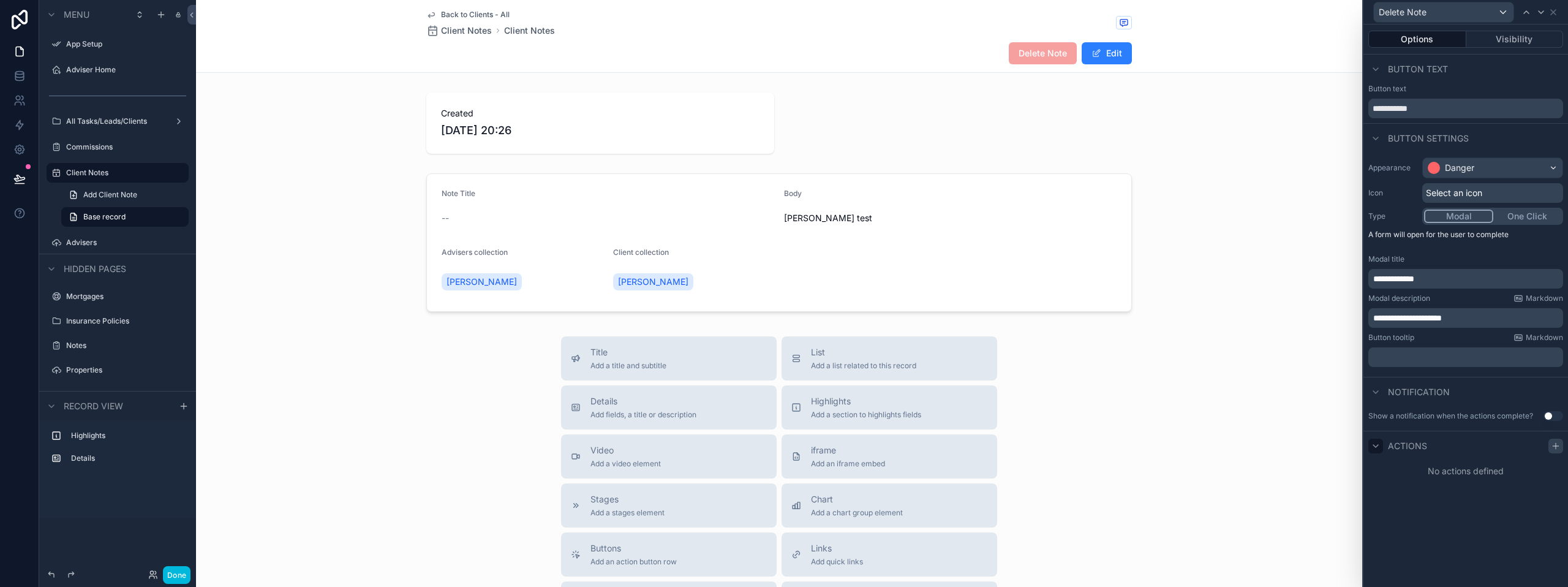
click at [1555, 445] on icon at bounding box center [1556, 446] width 10 height 10
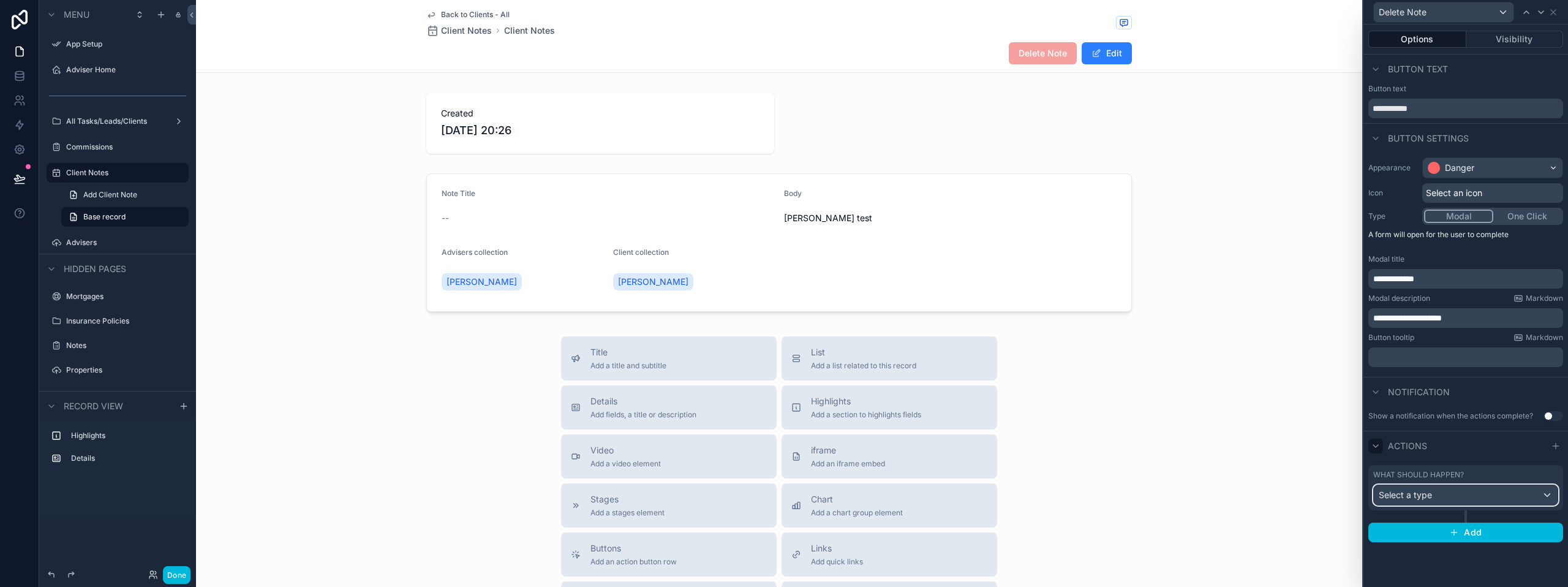
click at [1472, 494] on div "Select a type" at bounding box center [1466, 495] width 184 height 20
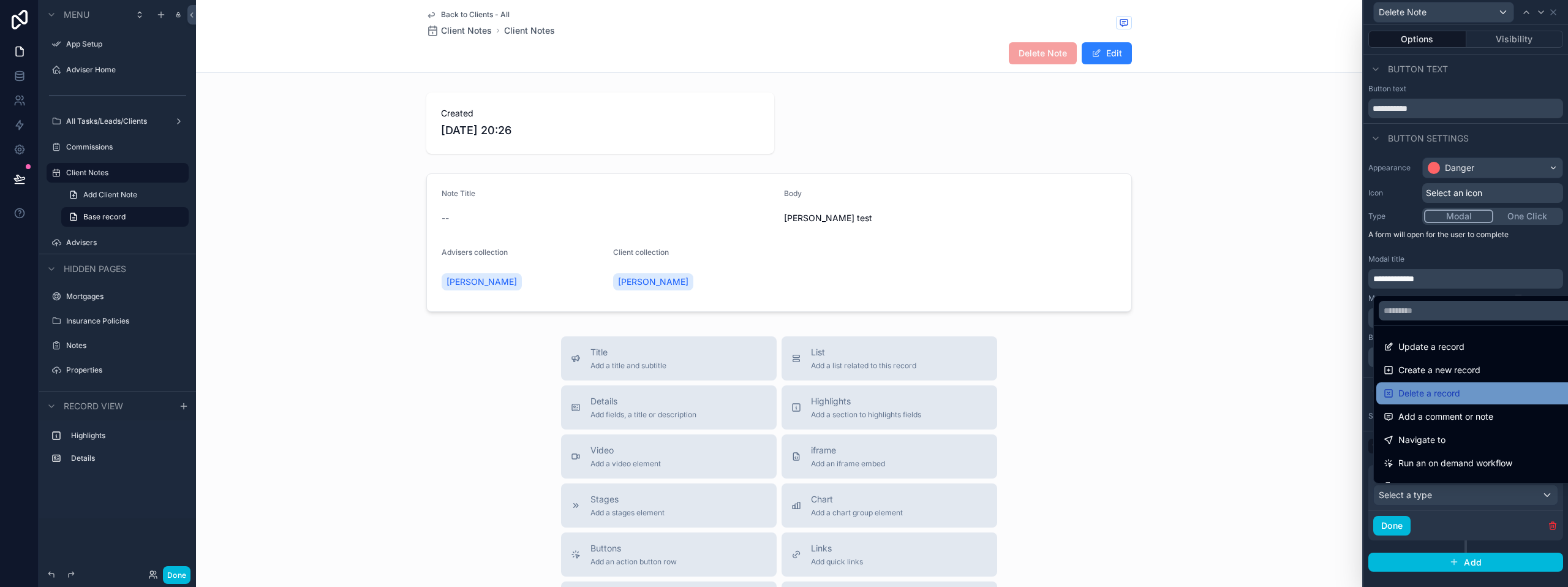
click at [1451, 397] on span "Delete a record" at bounding box center [1429, 393] width 62 height 14
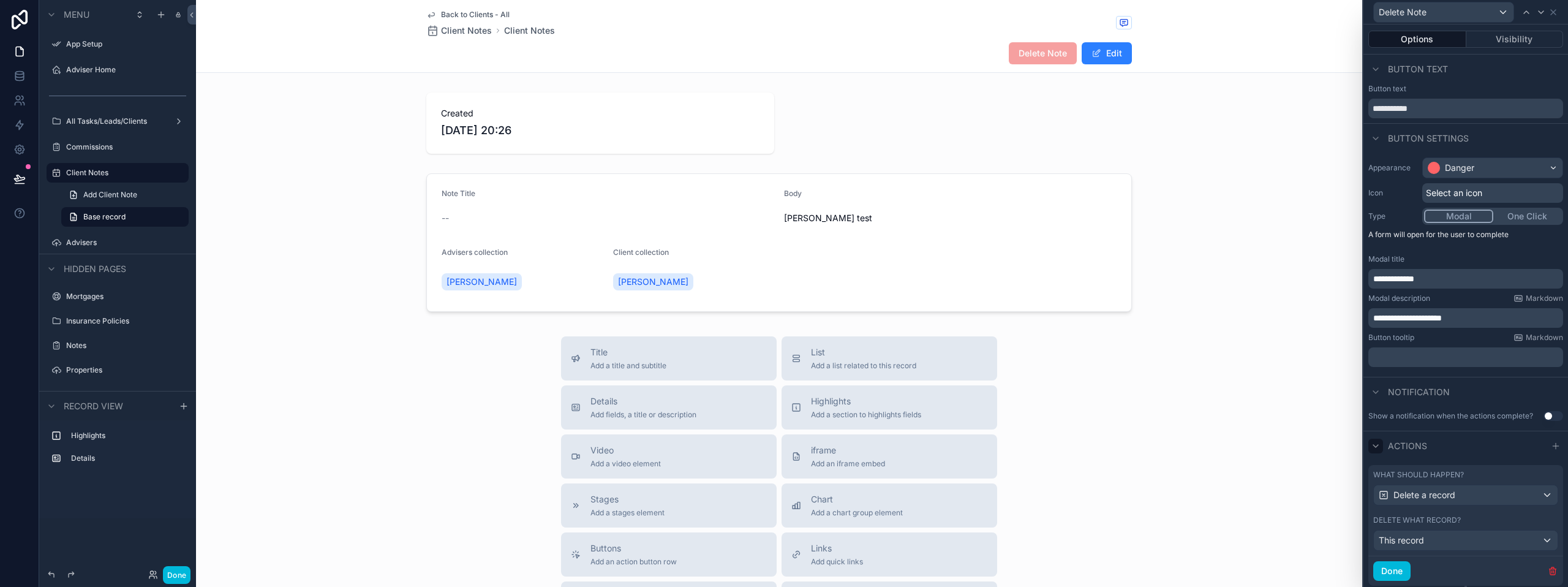
scroll to position [35, 0]
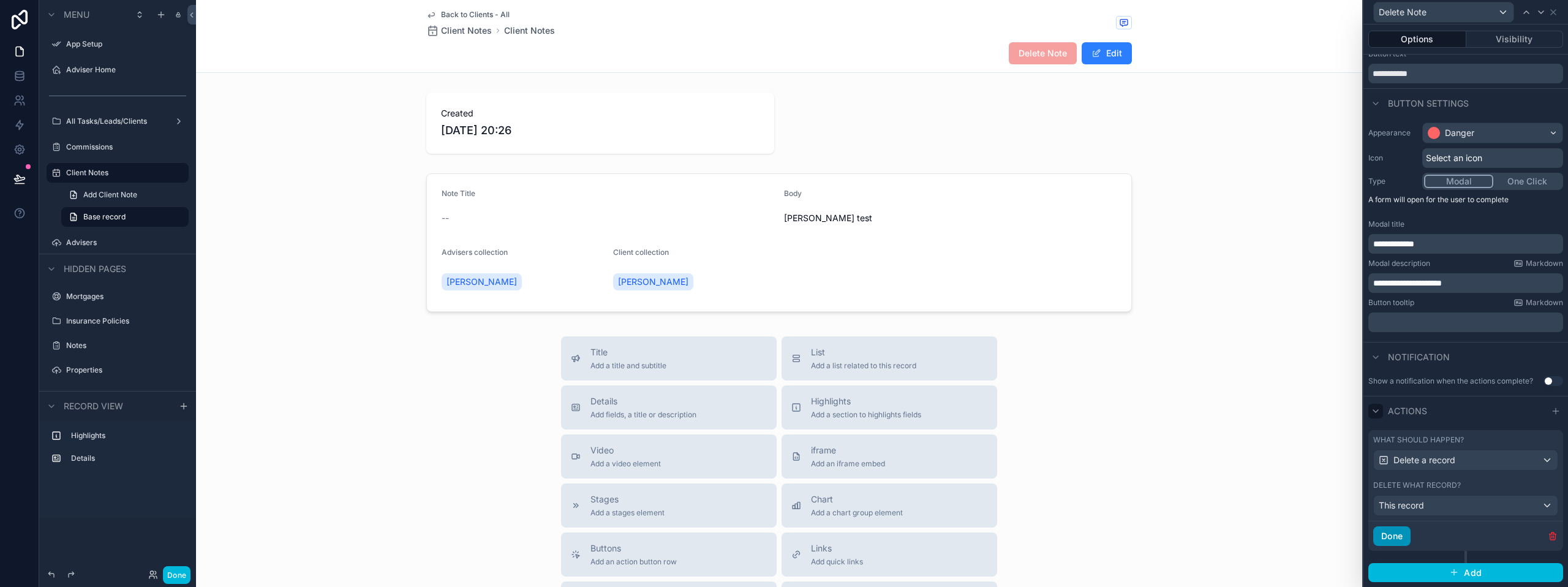
click at [1396, 529] on button "Done" at bounding box center [1391, 536] width 37 height 20
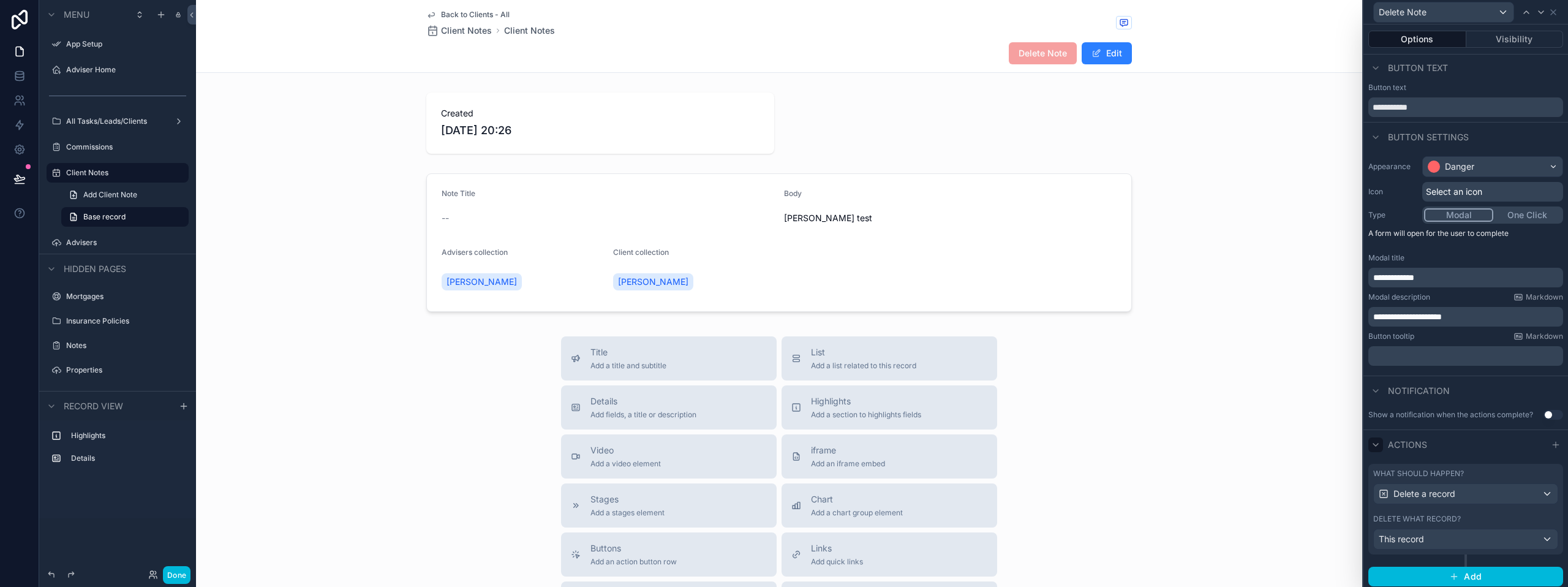
scroll to position [0, 0]
click at [1512, 34] on button "Visibility" at bounding box center [1515, 39] width 97 height 17
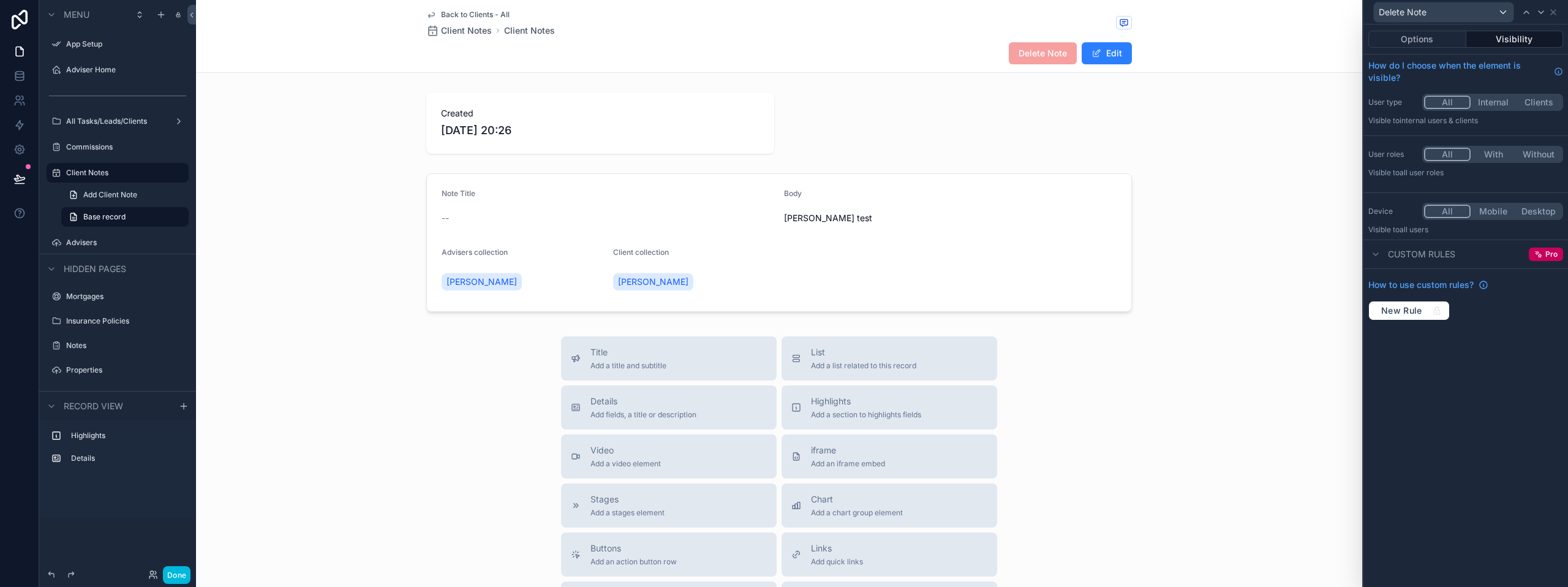
click at [1498, 153] on button "With" at bounding box center [1493, 154] width 45 height 14
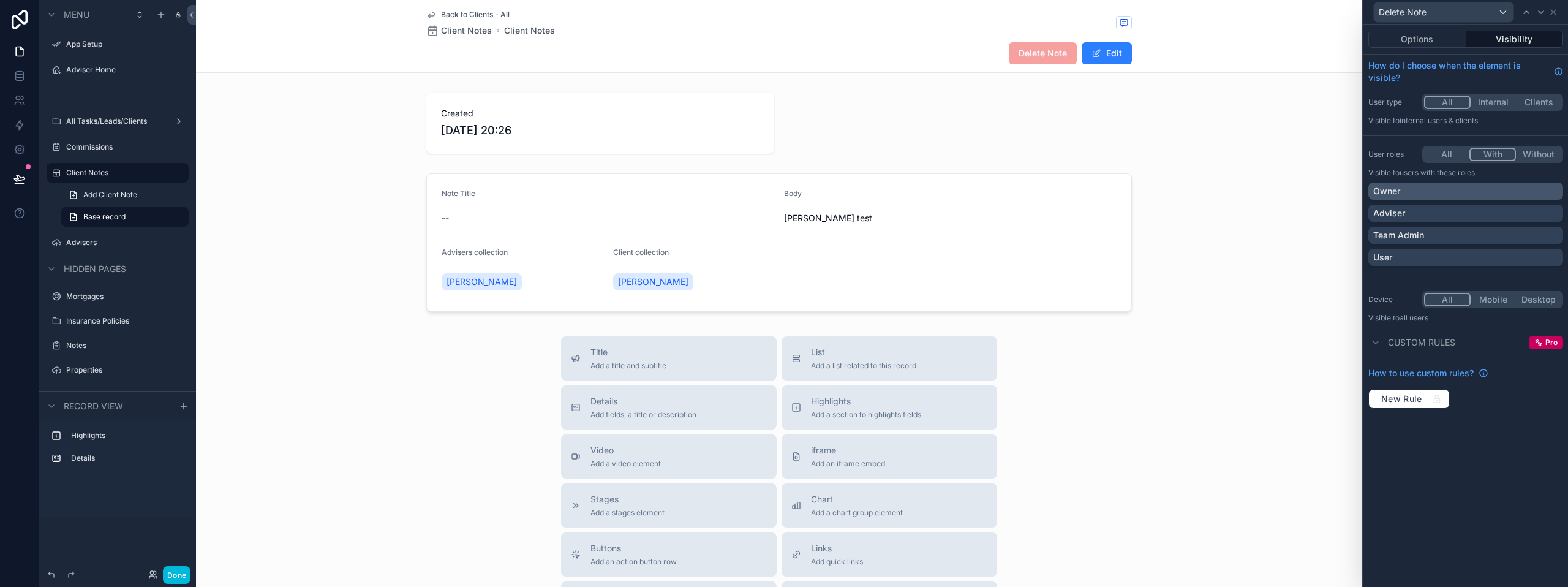
click at [1410, 190] on div "Owner" at bounding box center [1466, 191] width 185 height 12
click at [1288, 236] on div "scrollable content" at bounding box center [779, 243] width 1166 height 148
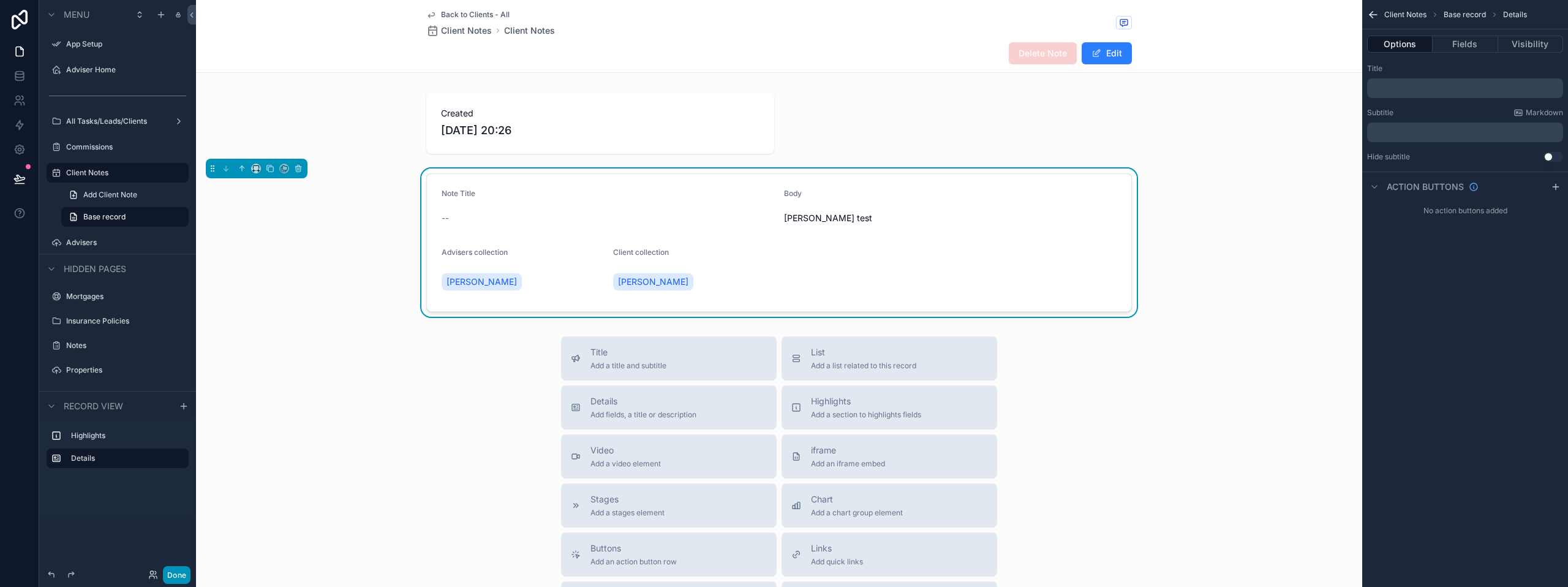
click at [177, 574] on button "Done" at bounding box center [177, 575] width 28 height 18
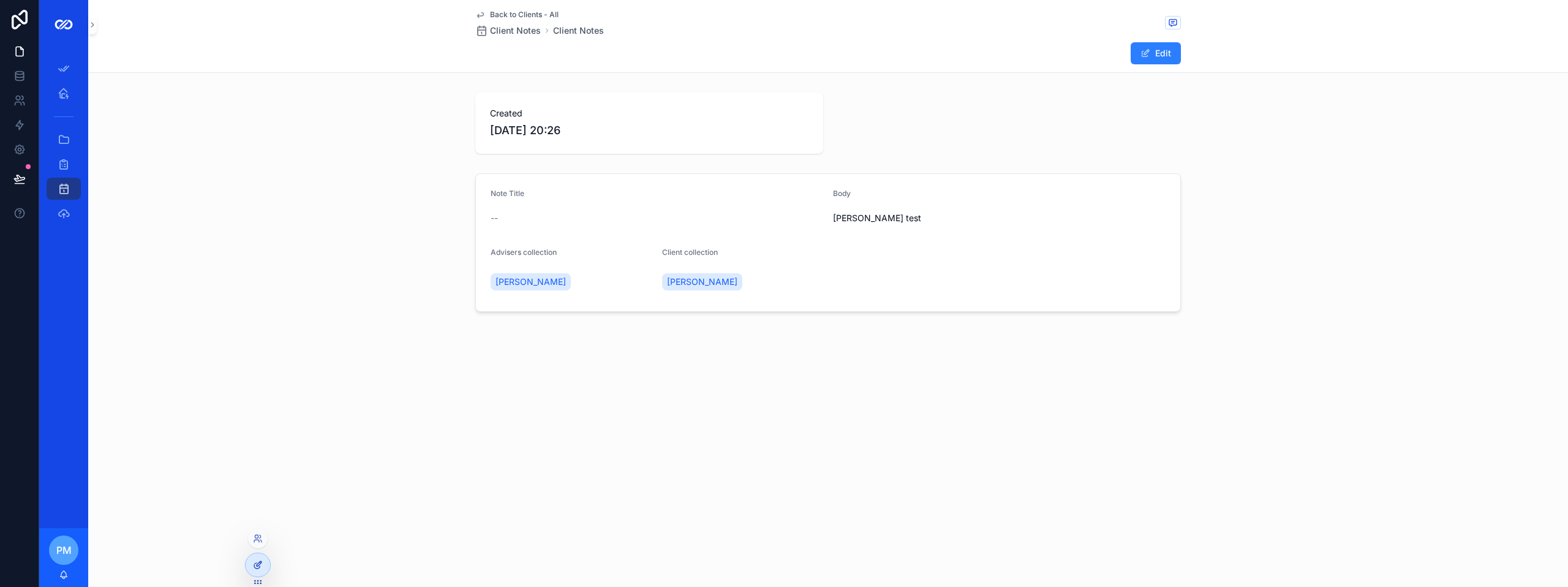
click at [258, 563] on icon at bounding box center [257, 565] width 10 height 10
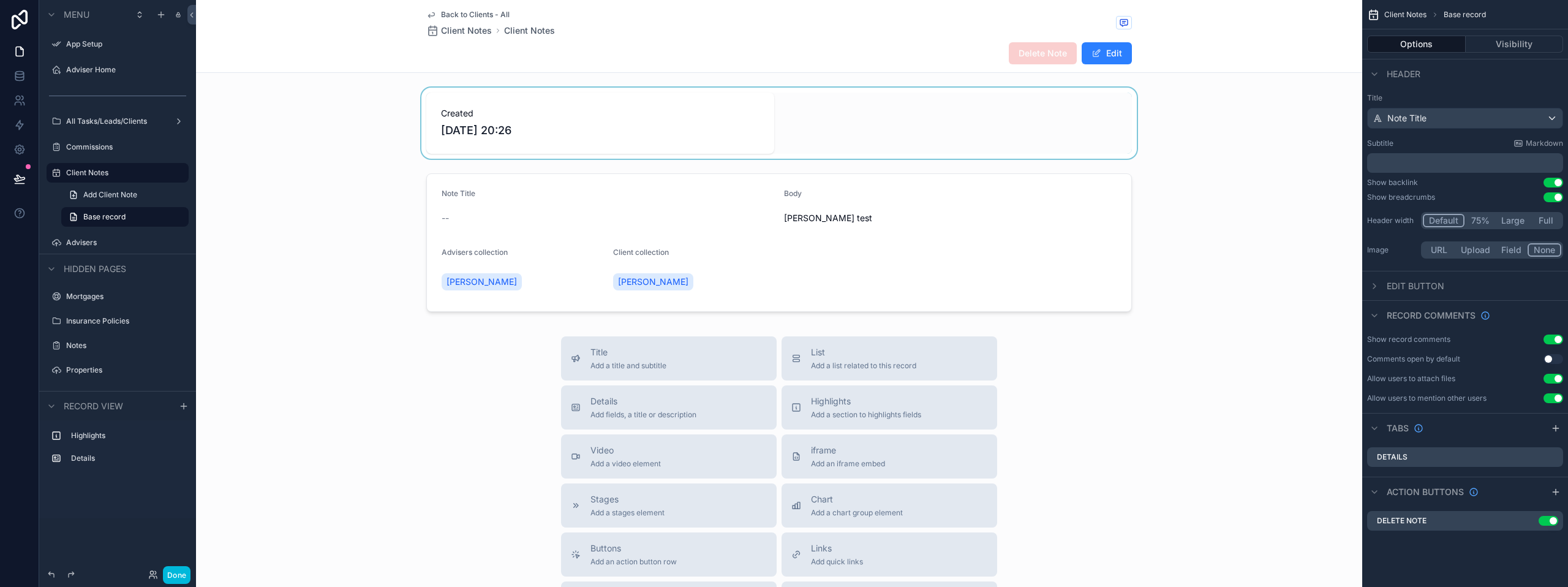
click at [547, 131] on div "scrollable content" at bounding box center [779, 123] width 1166 height 71
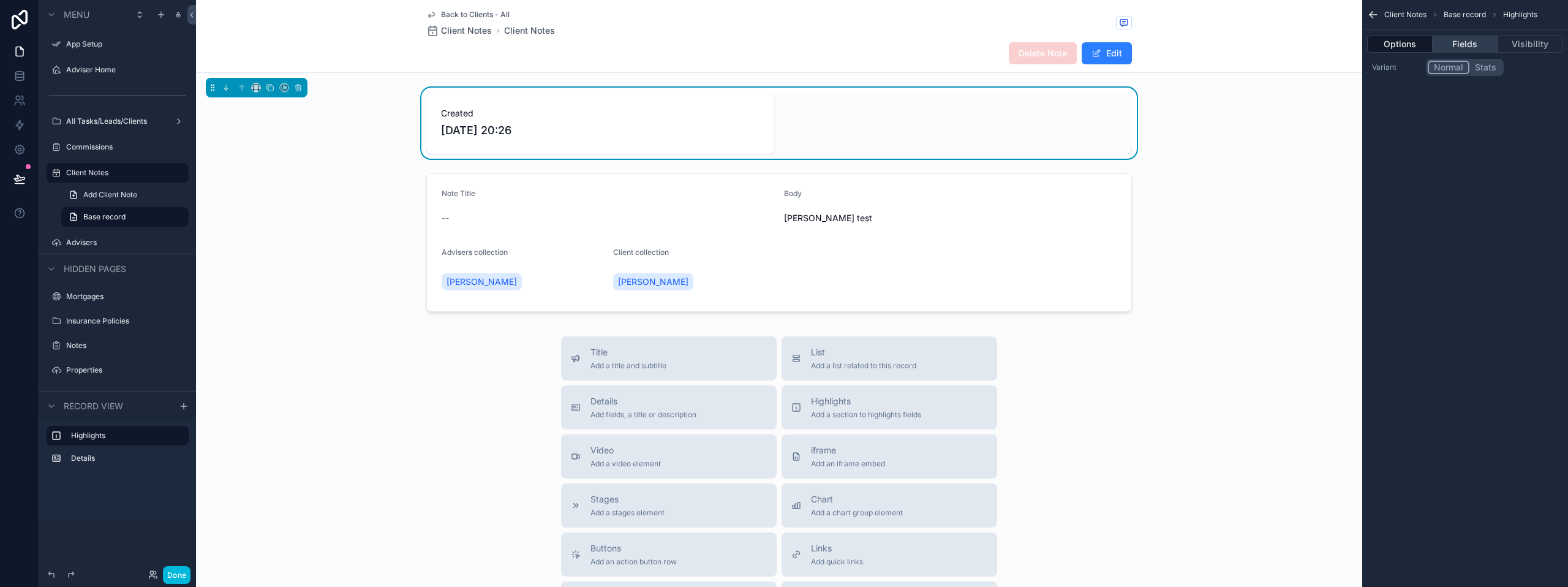
click at [1462, 42] on button "Fields" at bounding box center [1465, 44] width 65 height 17
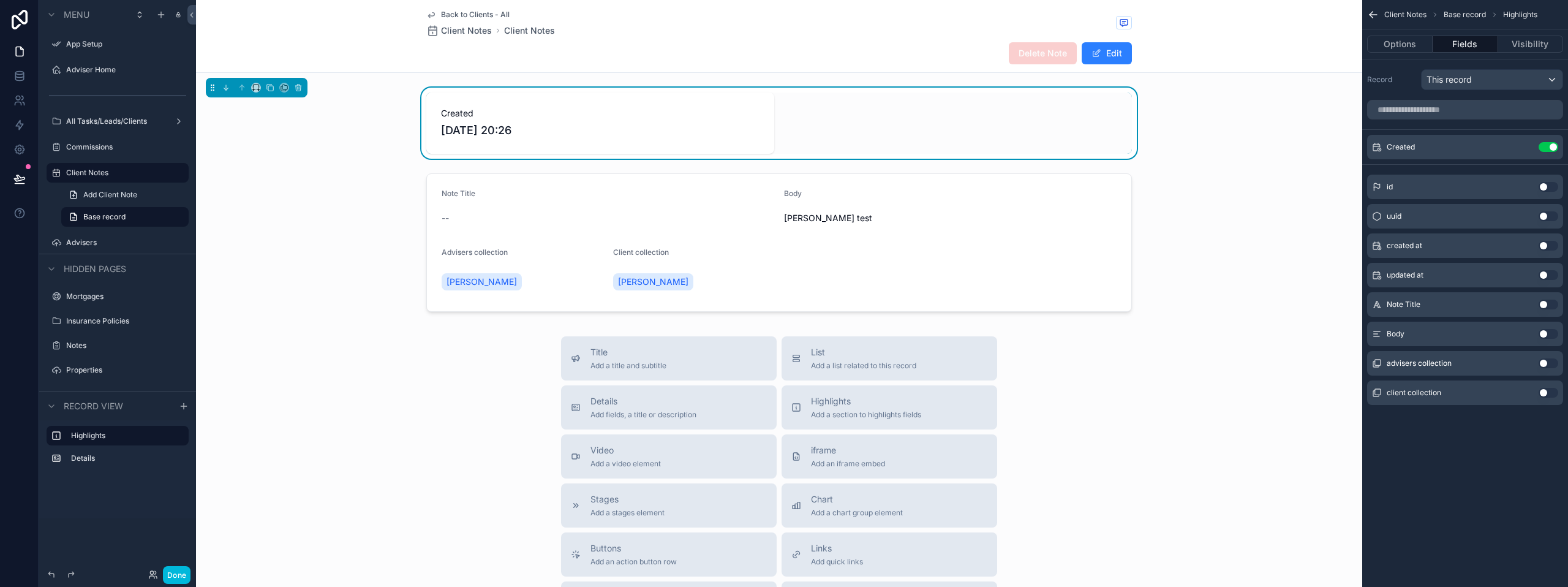
click at [1544, 363] on button "Use setting" at bounding box center [1548, 363] width 20 height 10
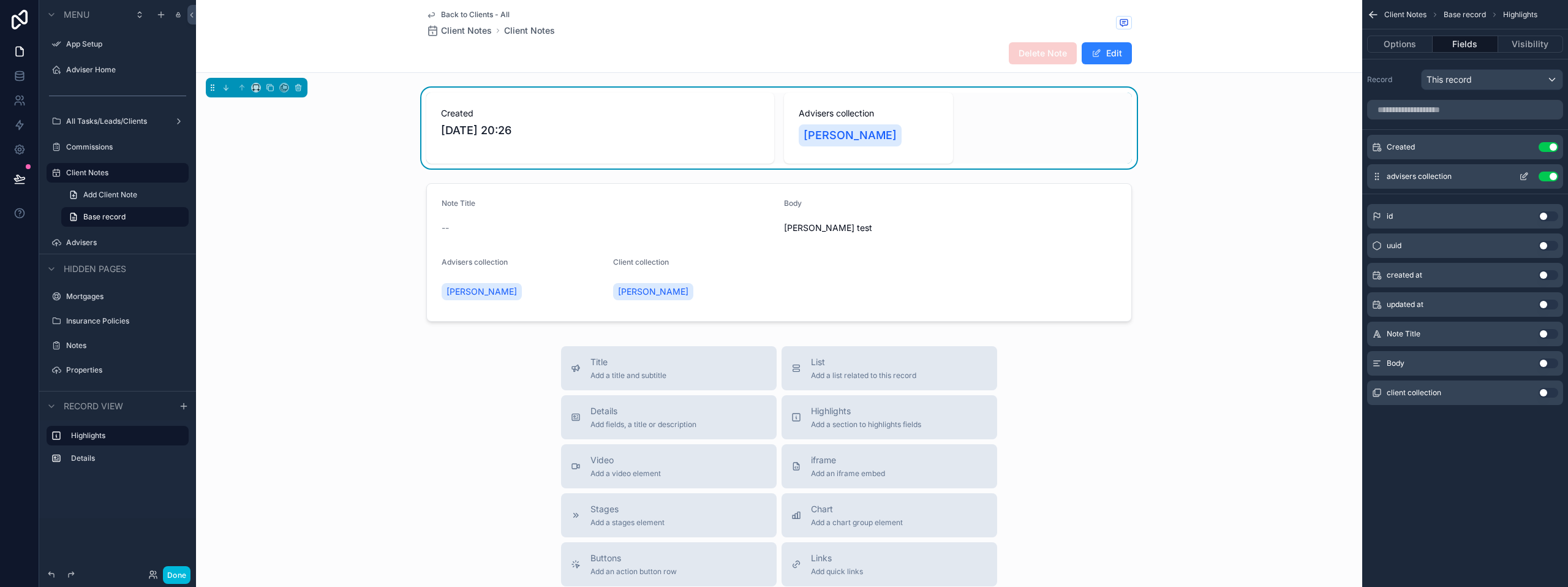
click at [1521, 177] on icon "scrollable content" at bounding box center [1523, 176] width 10 height 10
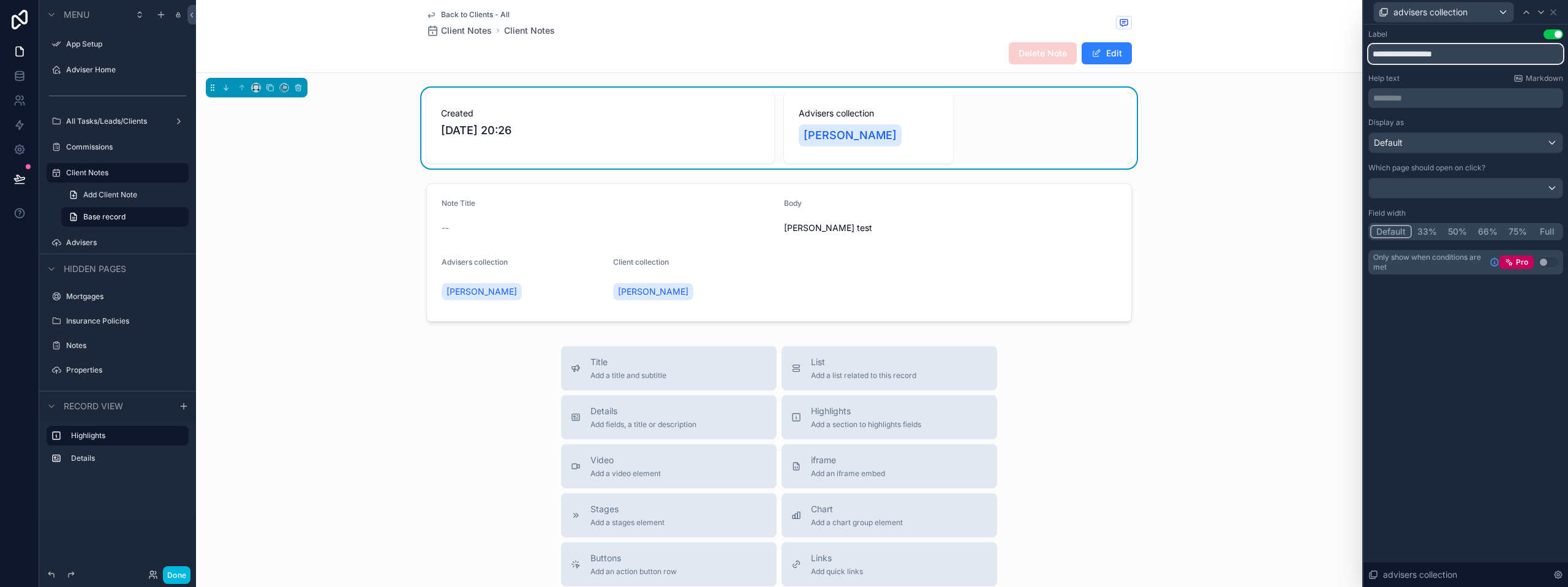
drag, startPoint x: 1456, startPoint y: 54, endPoint x: 1372, endPoint y: 39, distance: 85.3
click at [1372, 45] on input "**********" at bounding box center [1466, 54] width 195 height 20
type input "**********"
click at [1296, 181] on div "scrollable content" at bounding box center [779, 253] width 1166 height 148
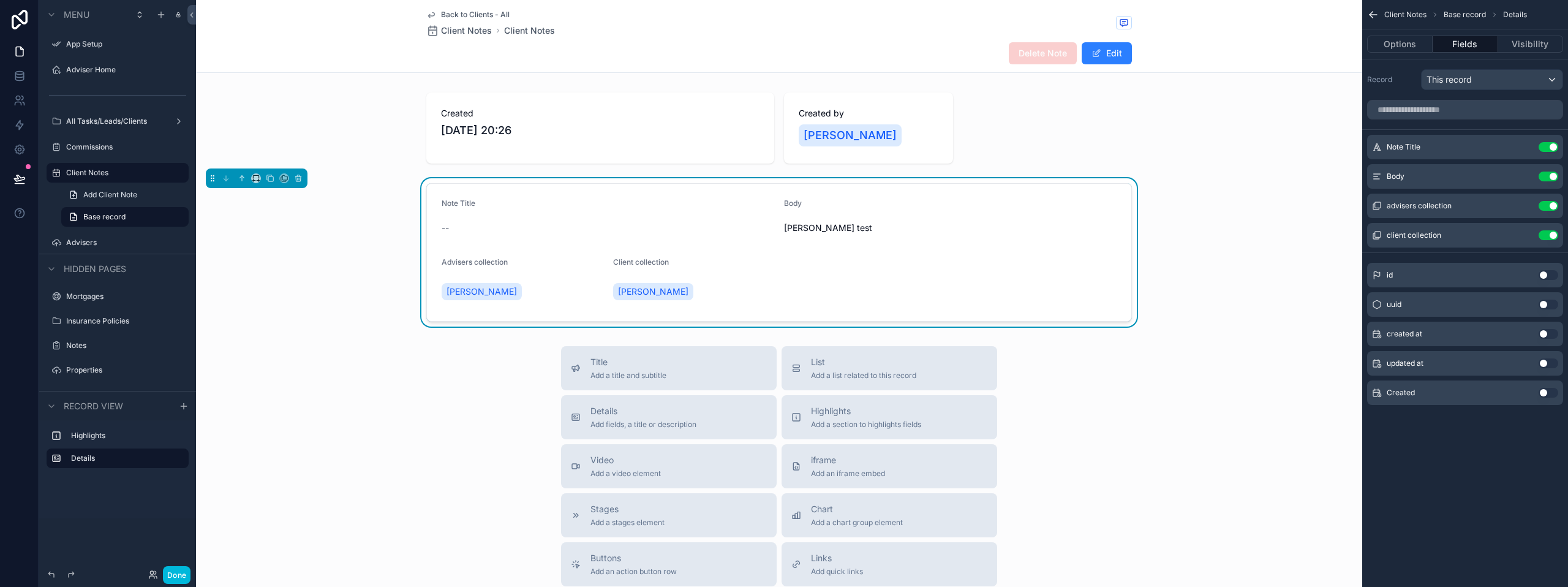
click at [542, 243] on form "Note Title -- Body [PERSON_NAME] test Advisers collection [PERSON_NAME] Client …" at bounding box center [778, 252] width 704 height 137
click at [1551, 147] on button "Use setting" at bounding box center [1548, 146] width 20 height 10
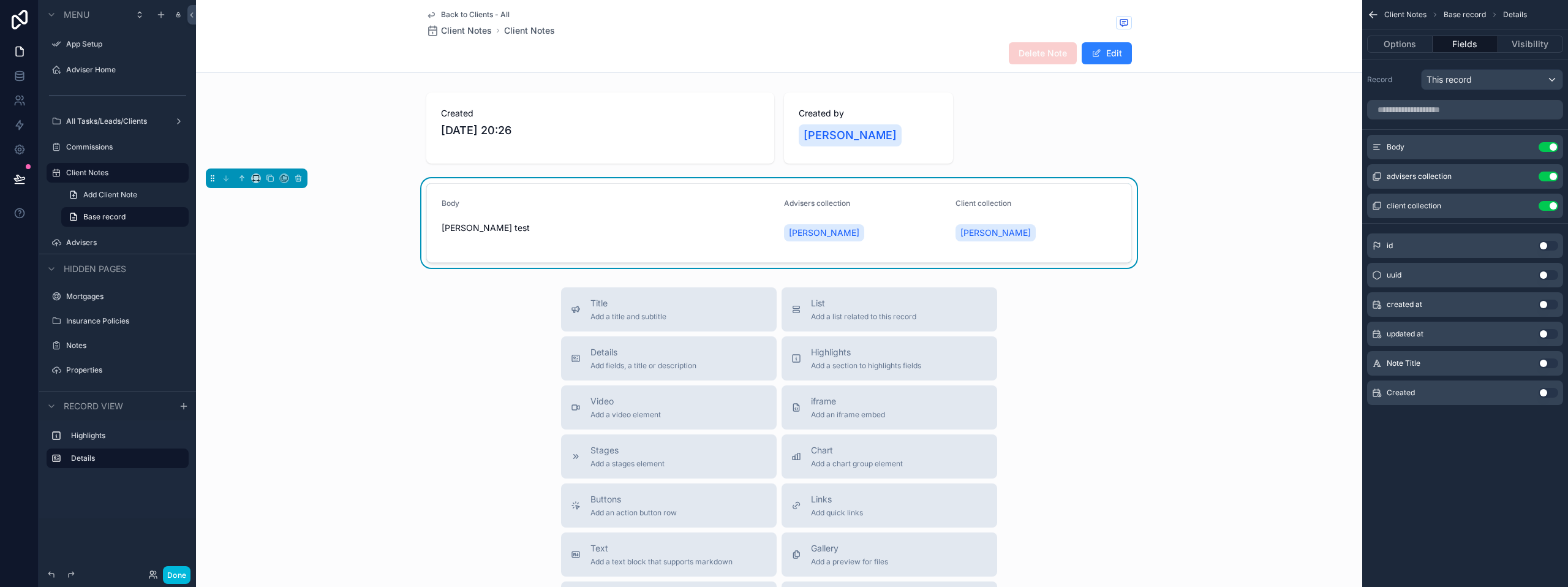
click at [1551, 147] on button "Use setting" at bounding box center [1548, 146] width 20 height 10
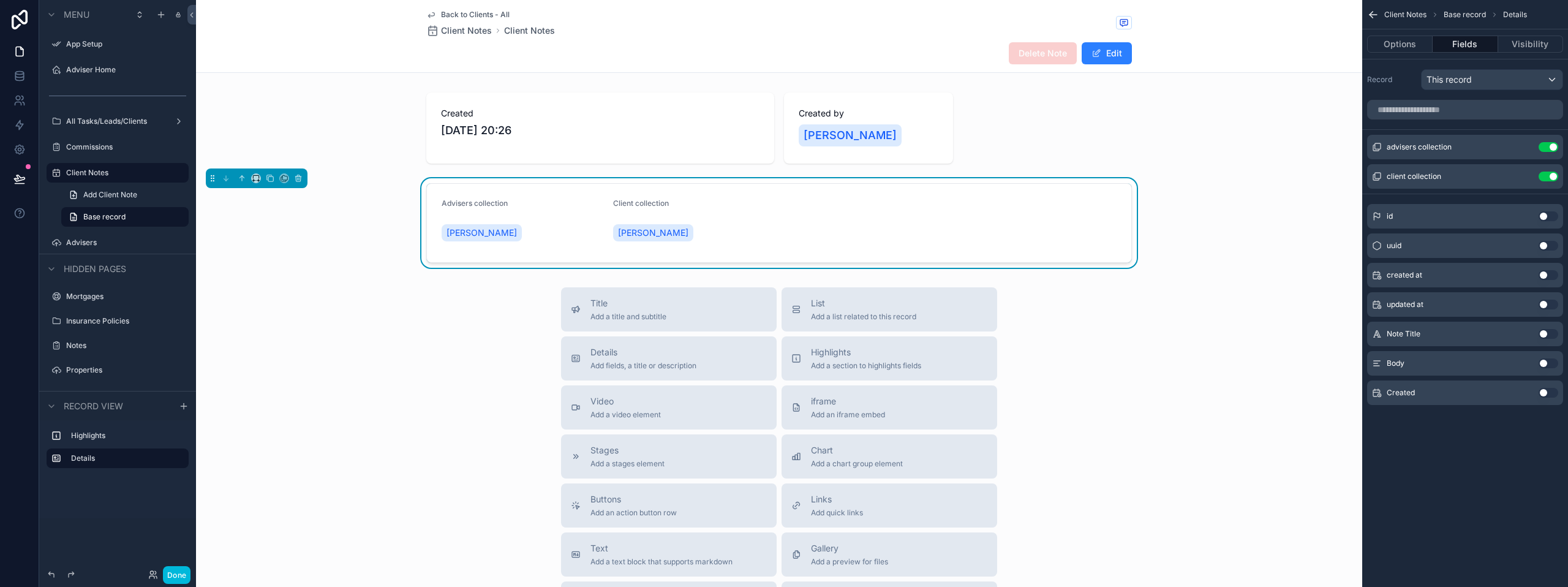
click at [1551, 147] on button "Use setting" at bounding box center [1548, 146] width 20 height 10
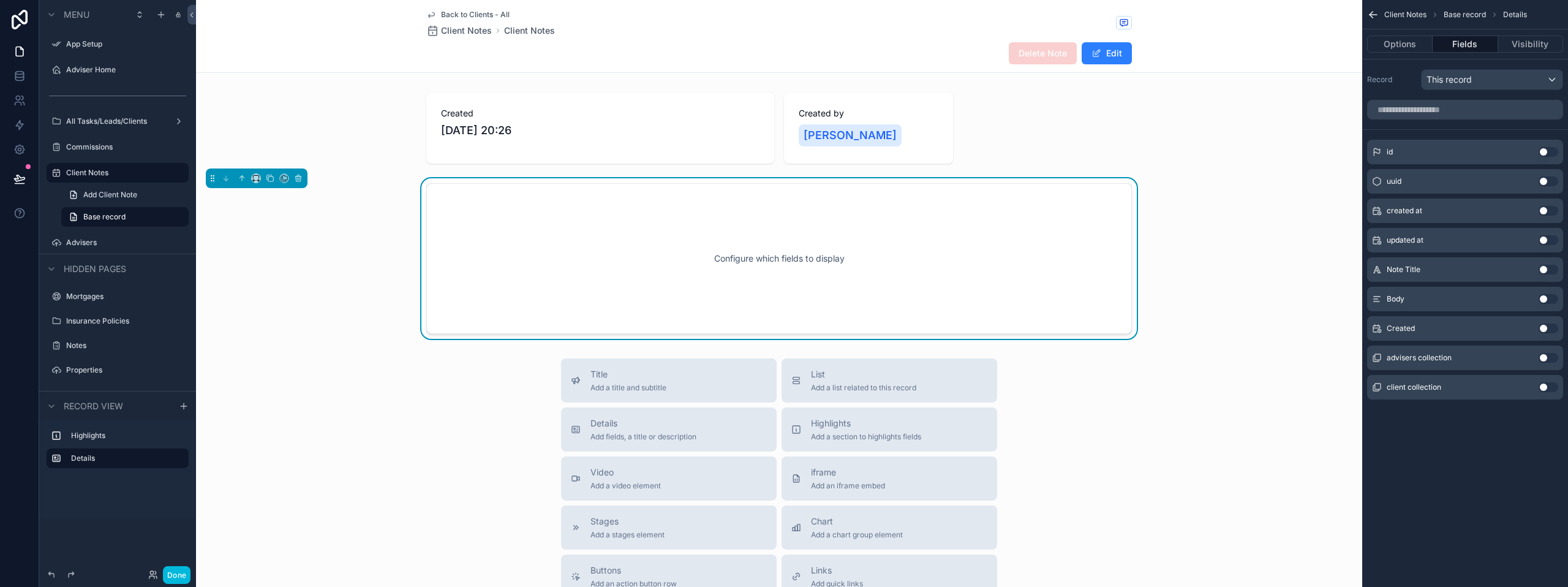
click at [1545, 301] on button "Use setting" at bounding box center [1548, 299] width 20 height 10
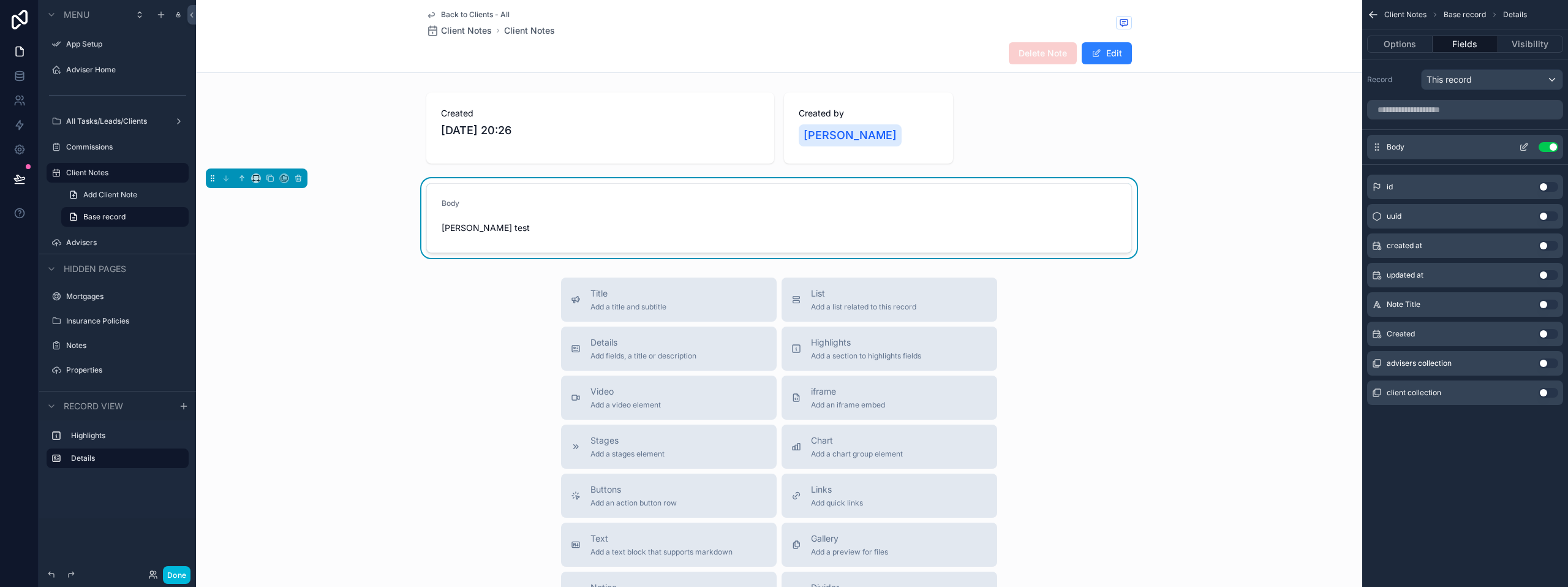
click at [1526, 146] on icon "scrollable content" at bounding box center [1525, 145] width 5 height 5
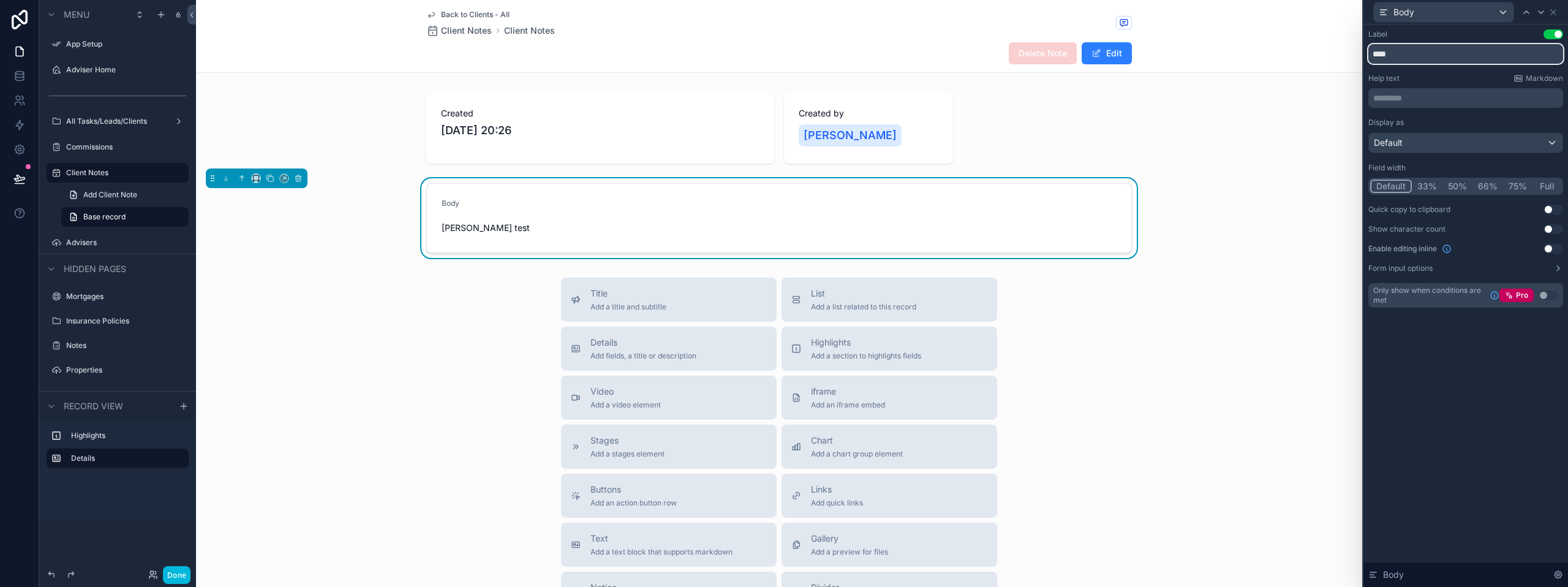
drag, startPoint x: 1376, startPoint y: 56, endPoint x: 1351, endPoint y: 56, distance: 25.0
click at [1355, 56] on div "Body Label Use setting **** Help text Markdown ********* ﻿ Display as Default F…" at bounding box center [784, 294] width 1568 height 587
type input "****"
click at [1198, 342] on div "Title Add a title and subtitle List Add a list related to this record Details A…" at bounding box center [779, 496] width 1166 height 436
click at [1559, 11] on div "Body" at bounding box center [1466, 12] width 195 height 24
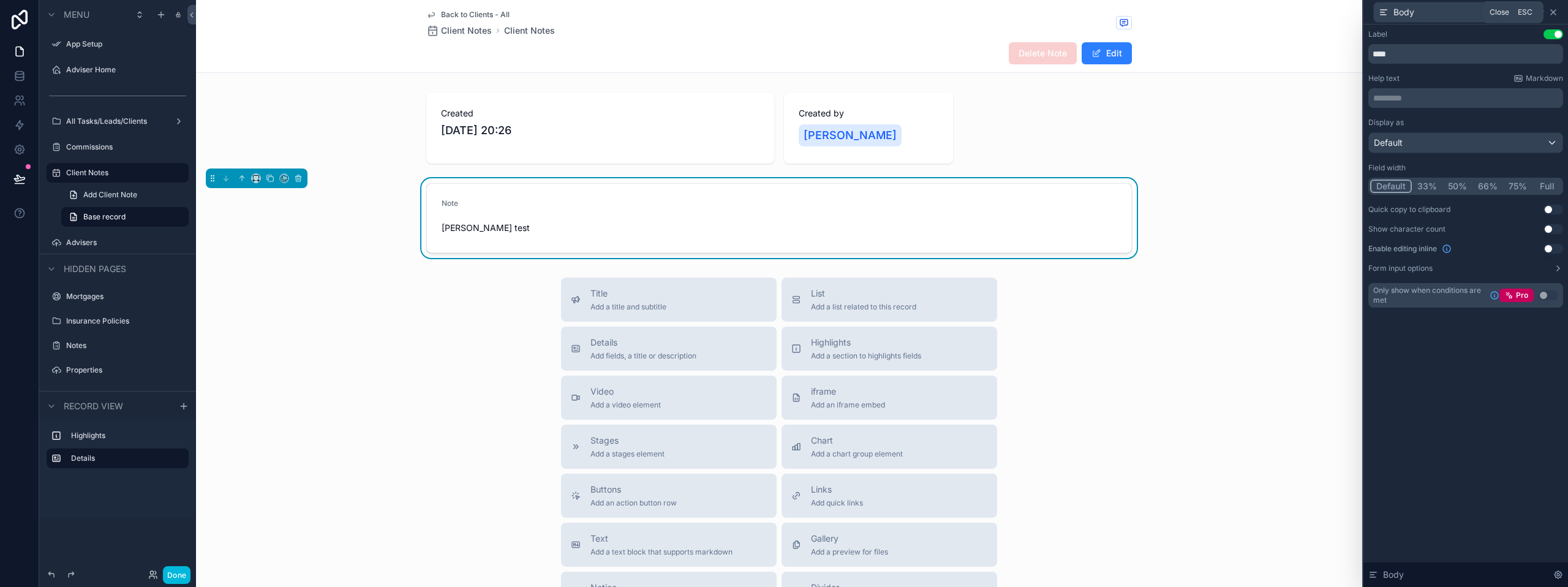
click at [1553, 11] on icon at bounding box center [1553, 12] width 10 height 10
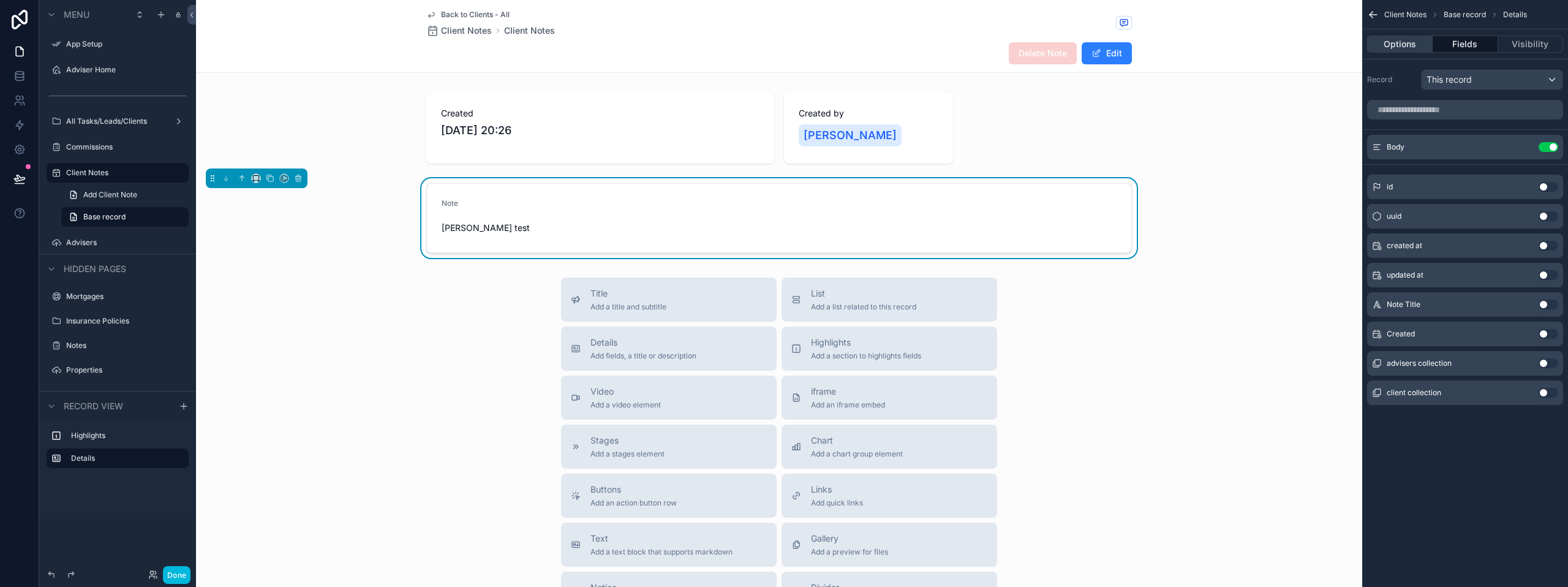
click at [1410, 44] on button "Options" at bounding box center [1400, 44] width 66 height 17
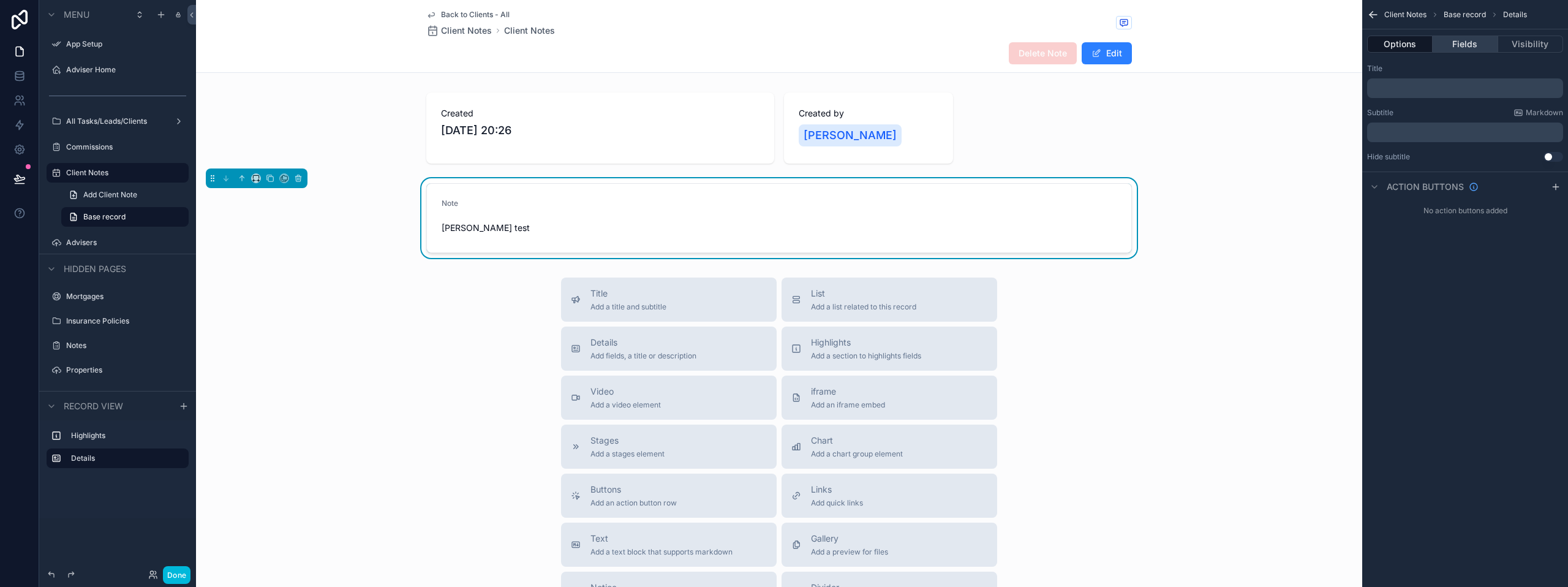
click at [1472, 47] on button "Fields" at bounding box center [1465, 44] width 65 height 17
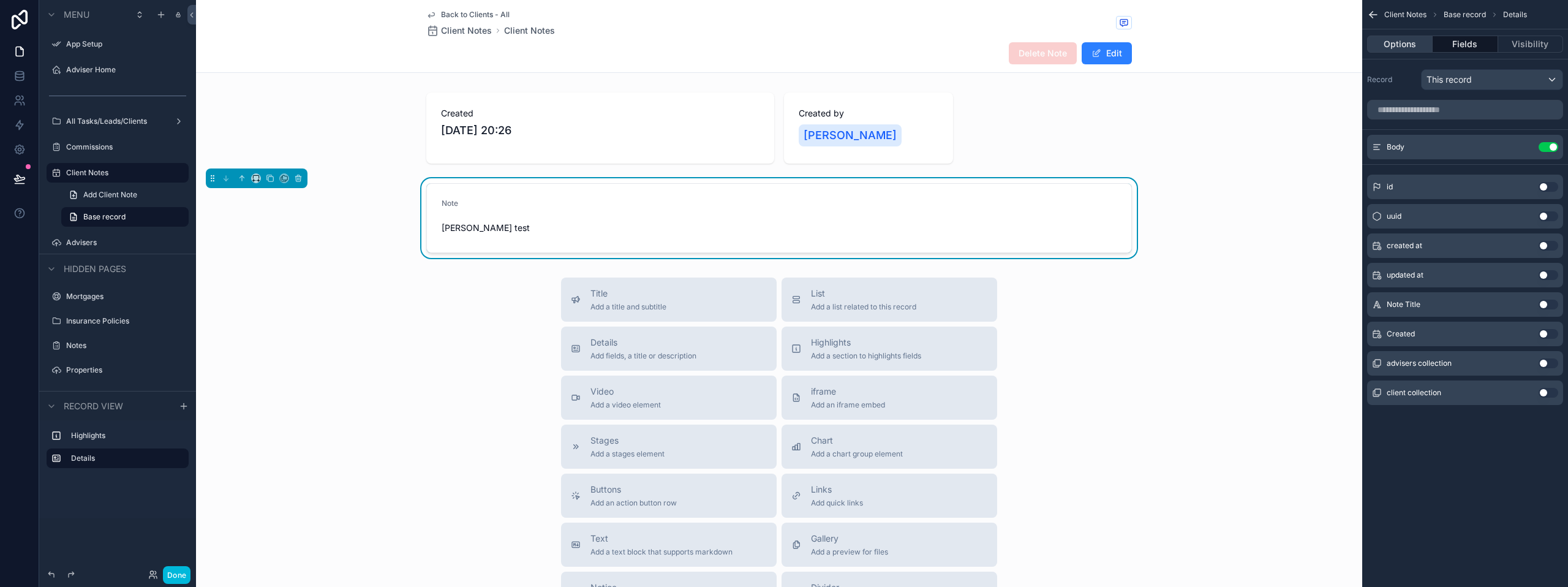
click at [1390, 37] on button "Options" at bounding box center [1400, 44] width 66 height 17
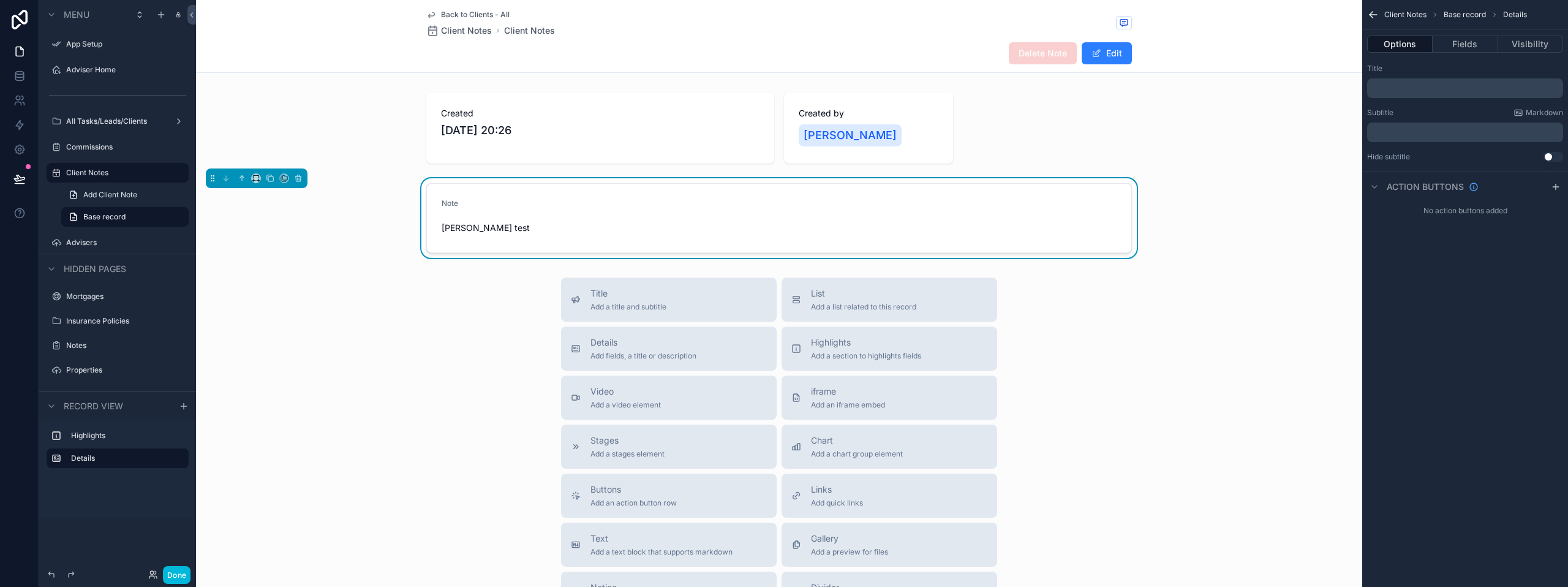
click at [1381, 13] on div "Client Notes Base record Details" at bounding box center [1465, 14] width 206 height 30
click at [1376, 12] on icon "scrollable content" at bounding box center [1373, 14] width 12 height 12
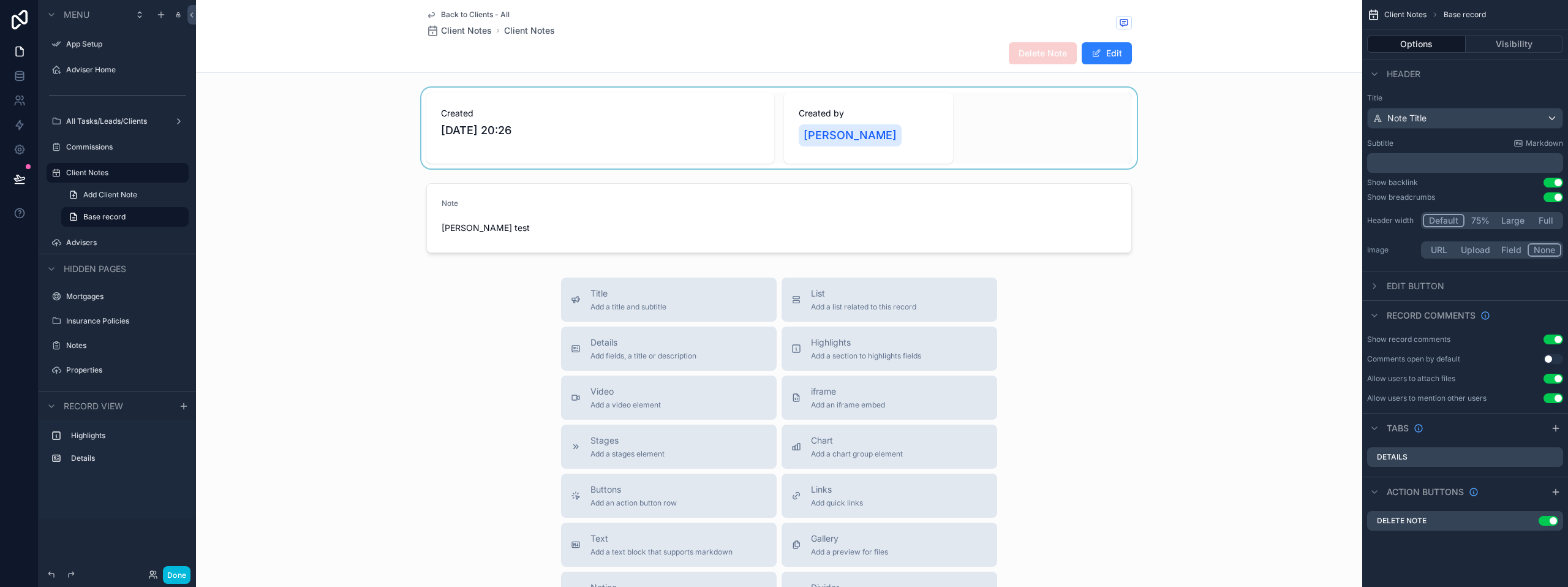
click at [1180, 162] on div "scrollable content" at bounding box center [779, 127] width 1166 height 81
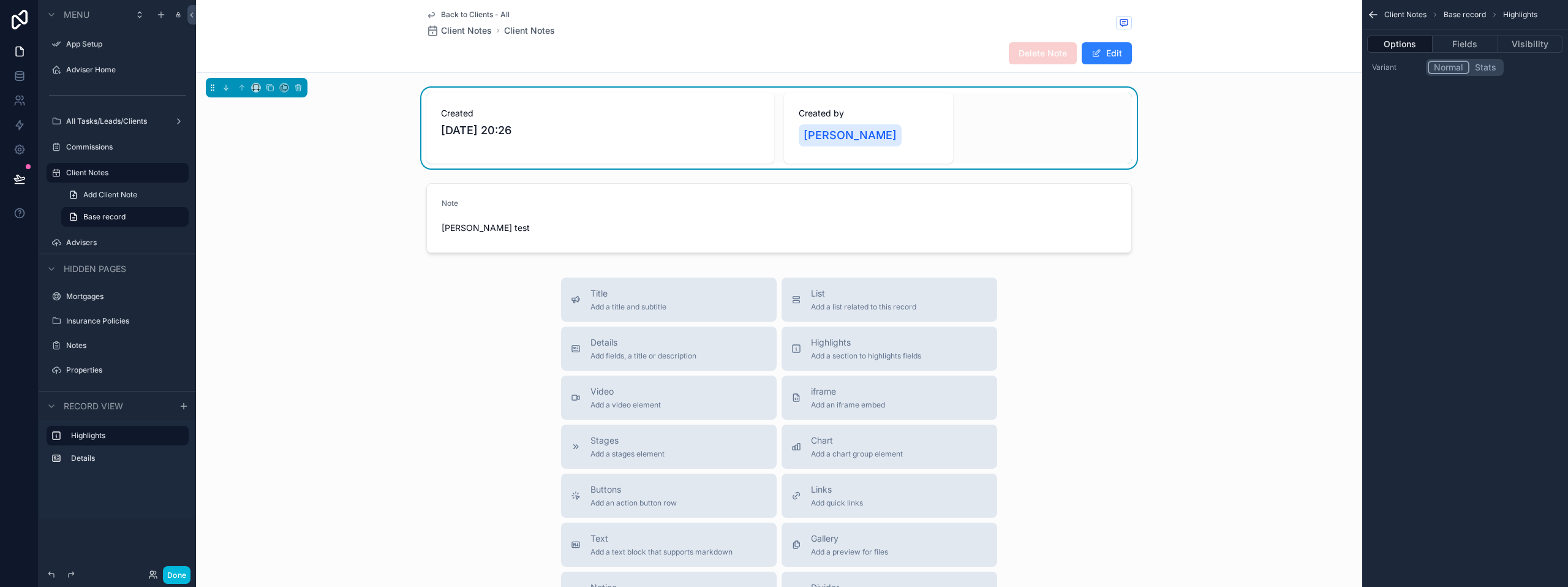
click at [1231, 163] on div "Created [DATE] 20:26 Created by [PERSON_NAME]" at bounding box center [779, 127] width 1166 height 81
click at [752, 32] on div "Back to Clients - All Client Notes Client Notes" at bounding box center [778, 23] width 706 height 27
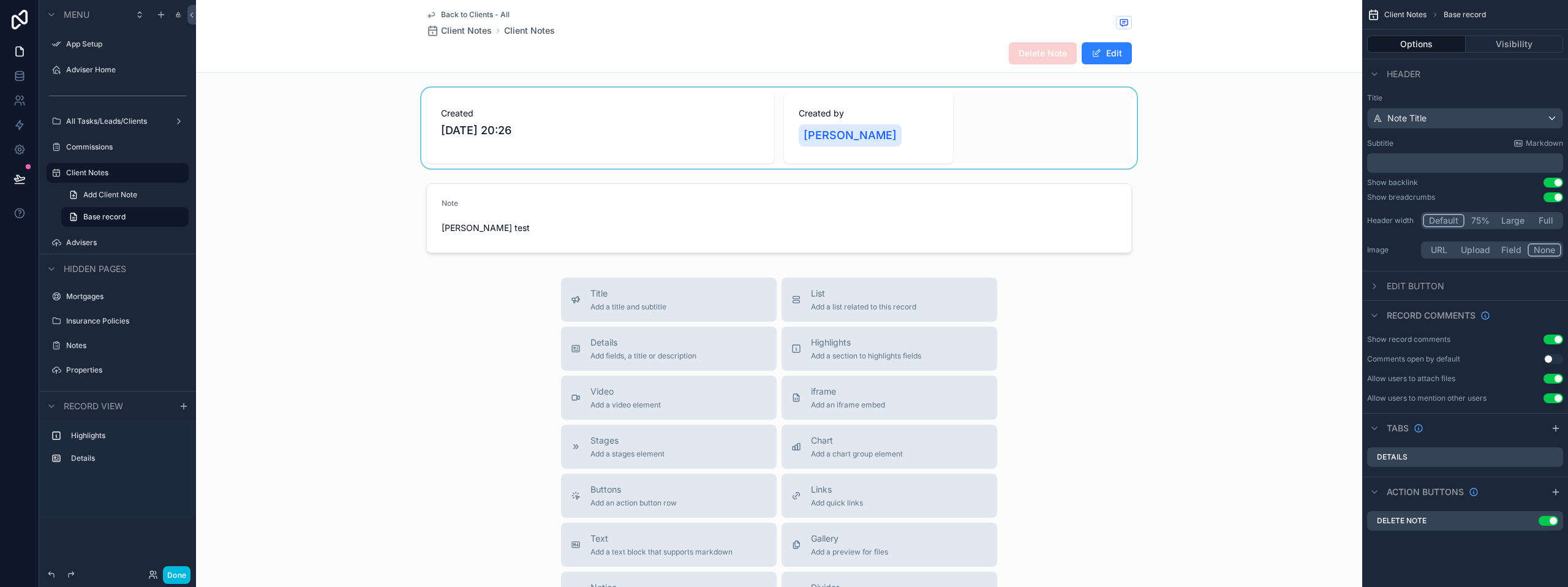
click at [1554, 196] on button "Use setting" at bounding box center [1553, 197] width 20 height 10
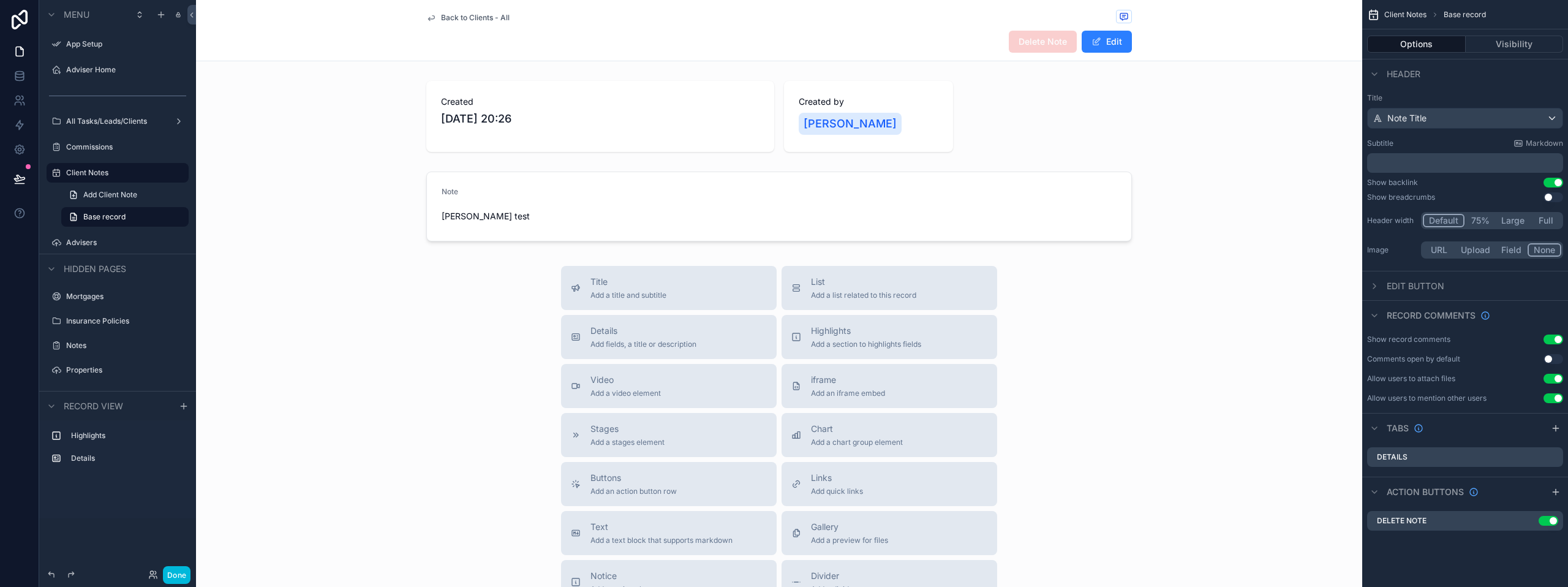
click at [459, 16] on span "Back to Clients - All" at bounding box center [475, 18] width 69 height 10
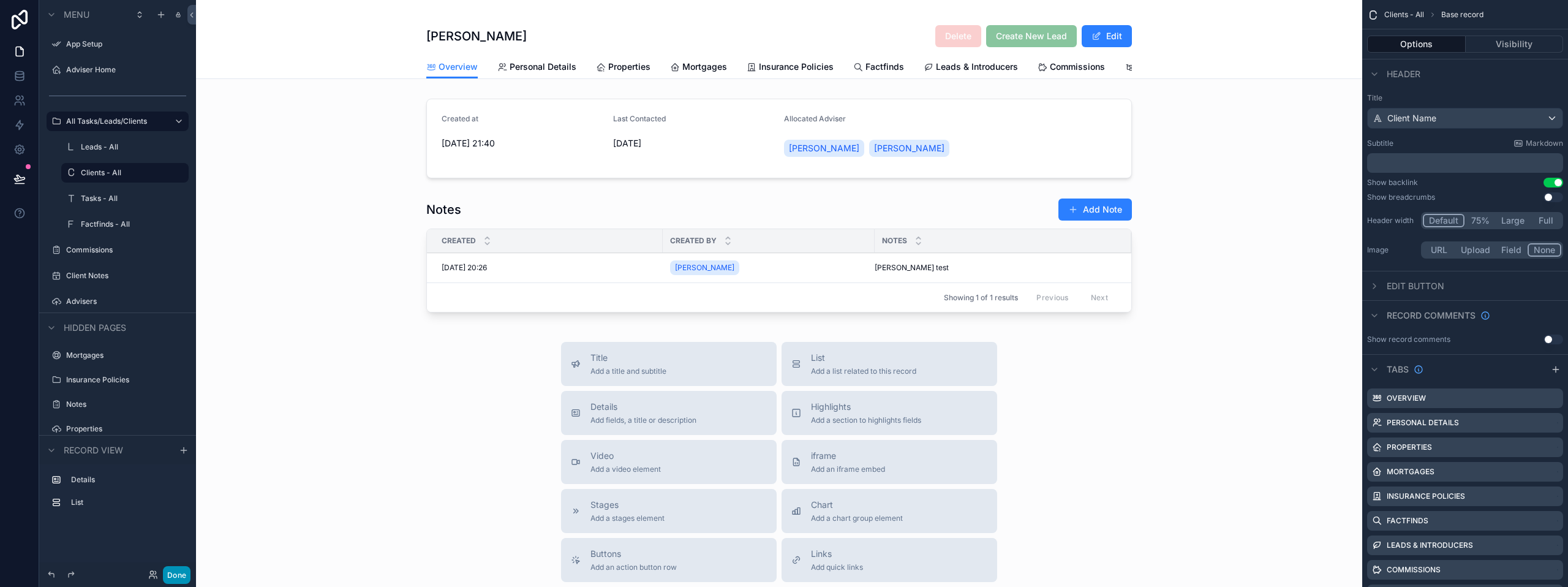
click at [186, 580] on button "Done" at bounding box center [177, 575] width 28 height 18
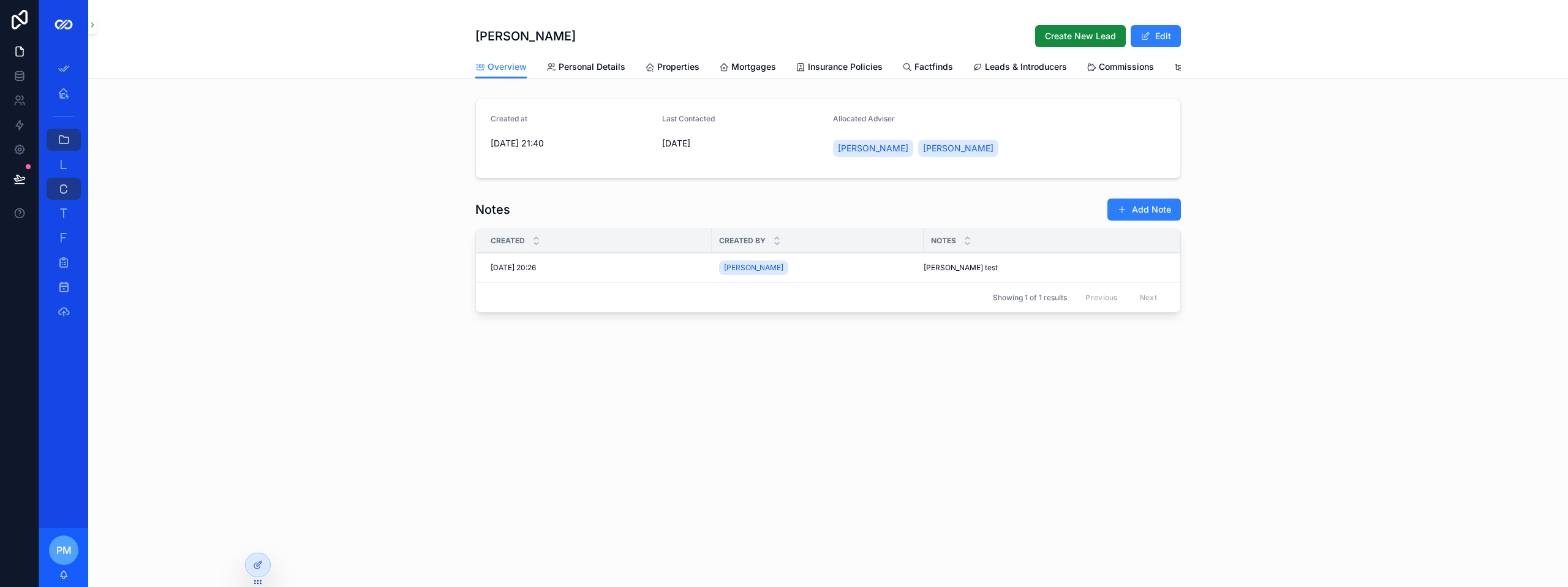
click at [789, 278] on div "[PERSON_NAME]" at bounding box center [817, 268] width 197 height 20
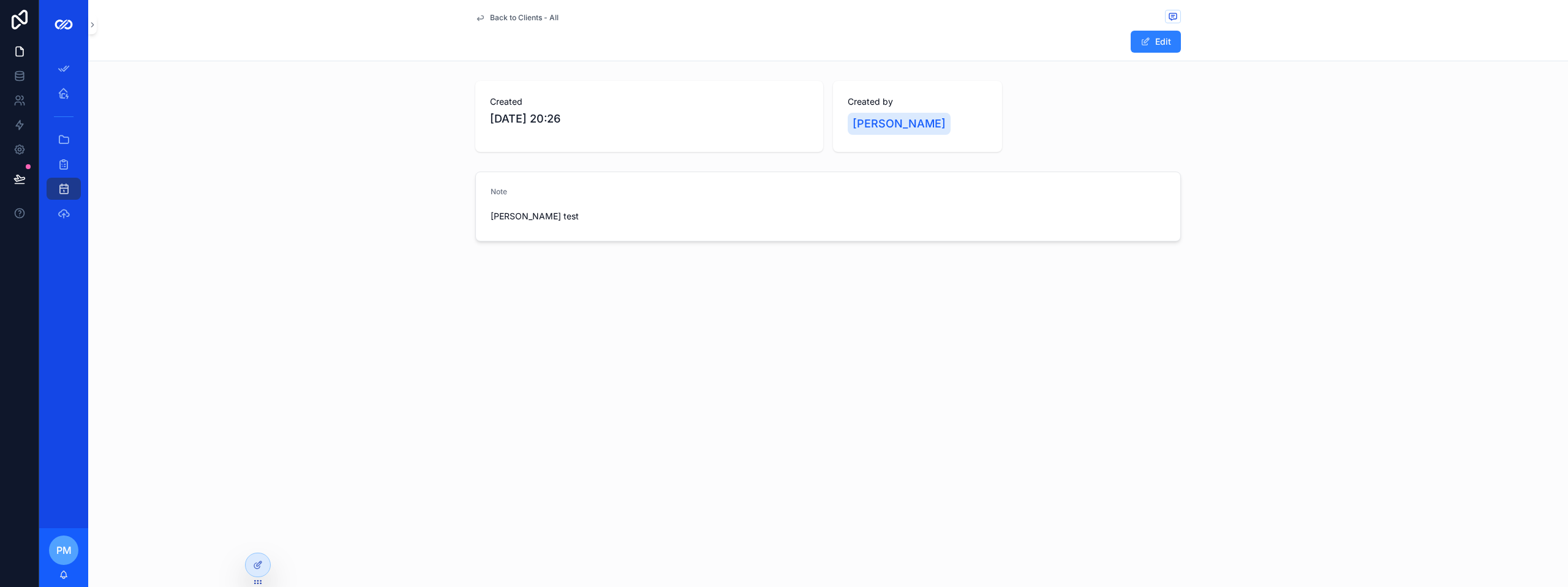
click at [517, 14] on span "Back to Clients - All" at bounding box center [524, 18] width 69 height 10
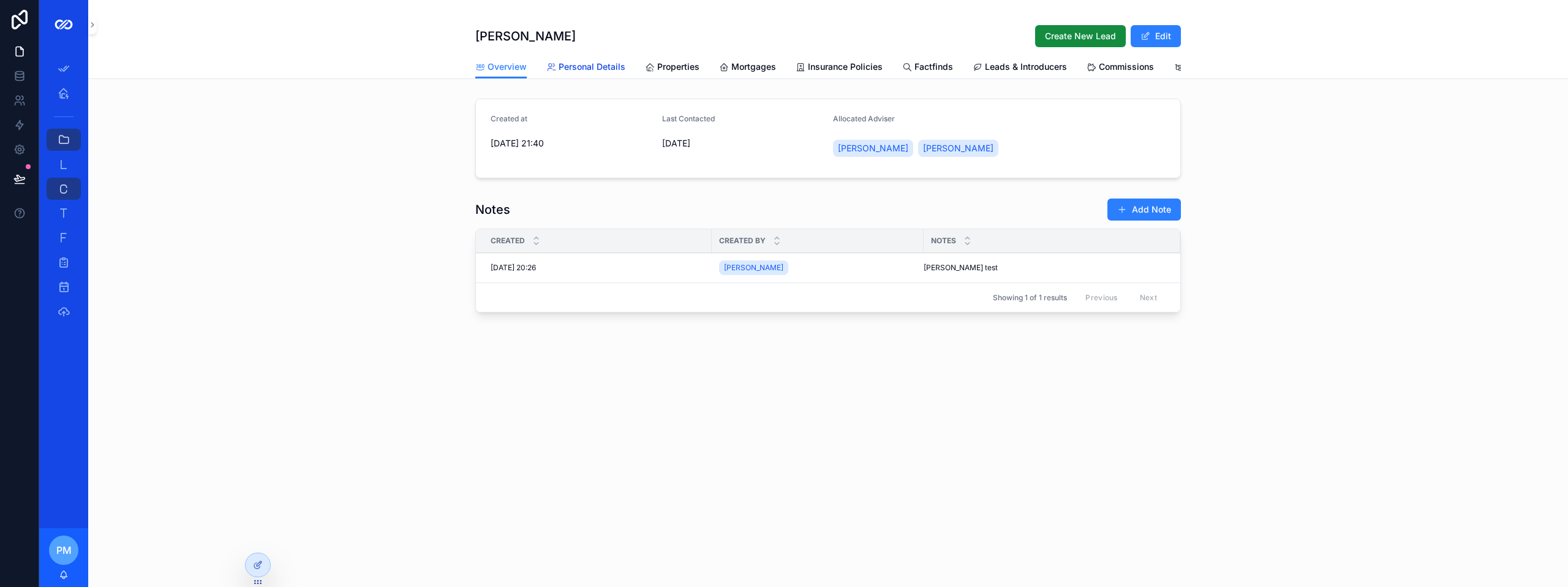
click at [579, 68] on span "Personal Details" at bounding box center [592, 66] width 67 height 12
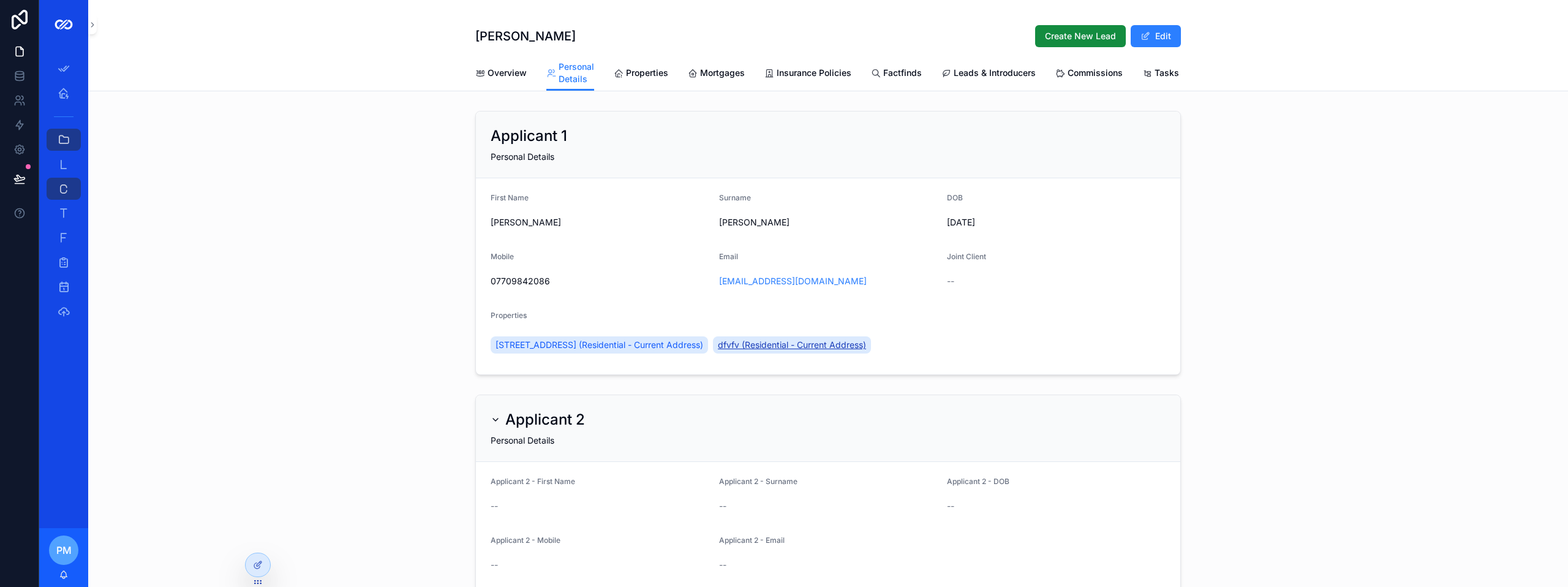
click at [849, 351] on span "dfvfv (Residential - Current Address)" at bounding box center [792, 345] width 148 height 12
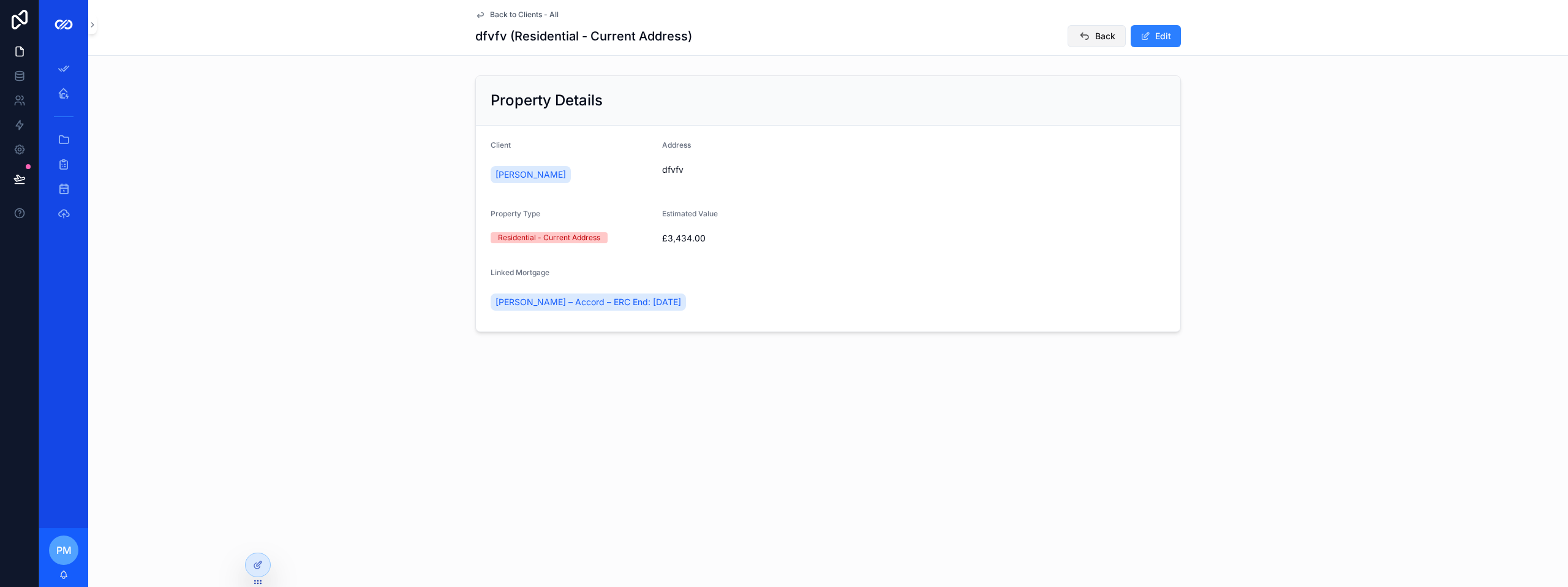
click at [1106, 37] on span "Back" at bounding box center [1105, 36] width 20 height 12
click at [1094, 37] on button "Back" at bounding box center [1096, 36] width 58 height 22
click at [263, 562] on div at bounding box center [257, 565] width 24 height 23
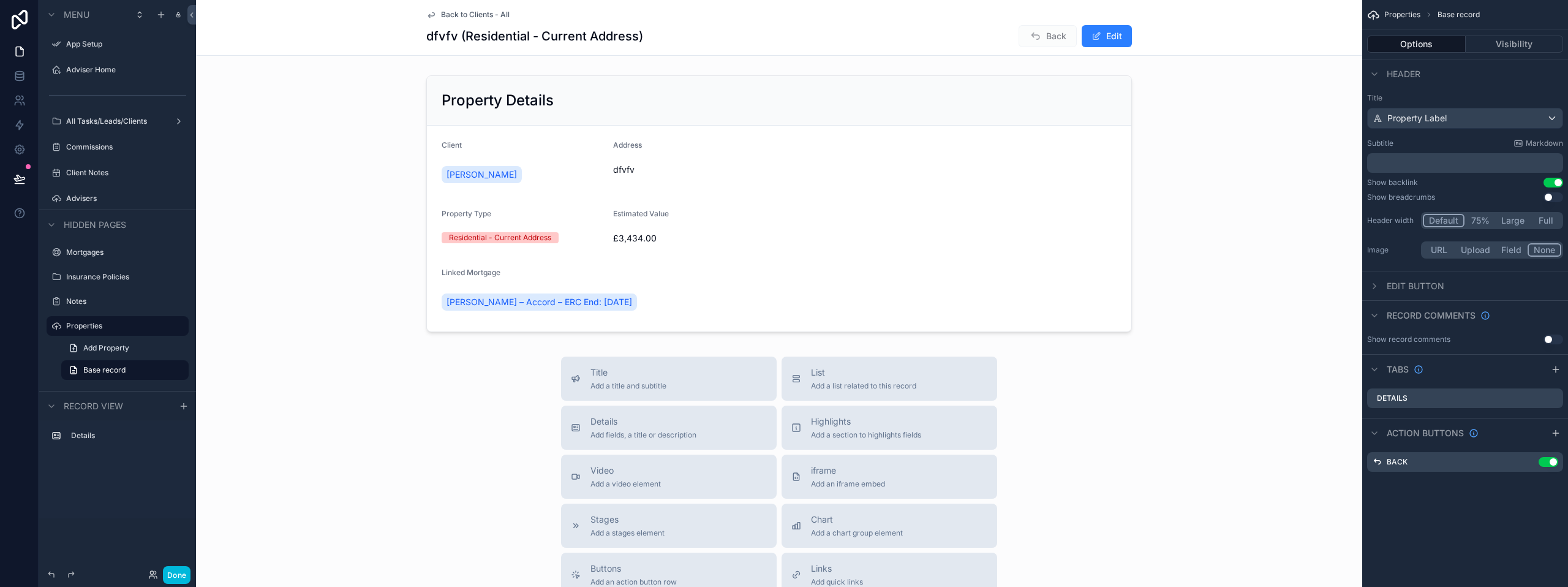
click at [933, 23] on div "Back to Clients - All dfvfv (Residential - Current Address) Back Edit" at bounding box center [778, 28] width 706 height 55
click at [1529, 461] on icon "scrollable content" at bounding box center [1529, 460] width 5 height 5
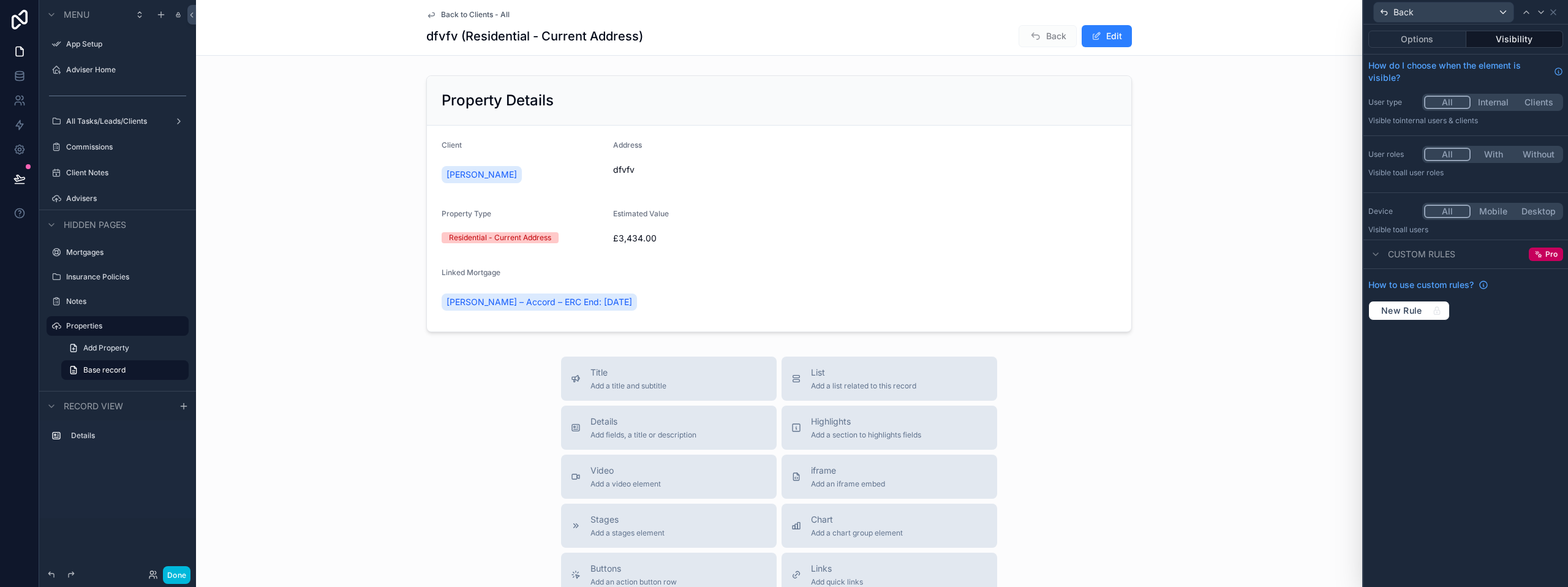
click at [431, 14] on icon "scrollable content" at bounding box center [431, 14] width 10 height 10
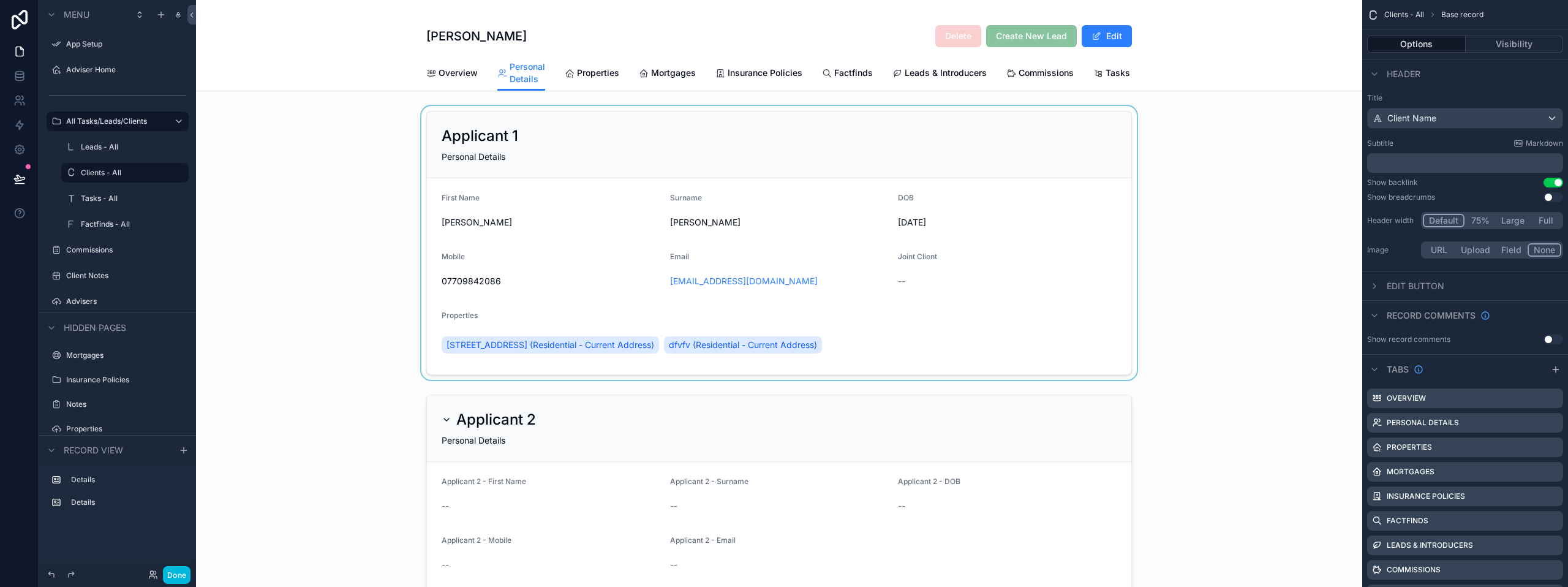
click at [755, 353] on div "scrollable content" at bounding box center [779, 242] width 1166 height 274
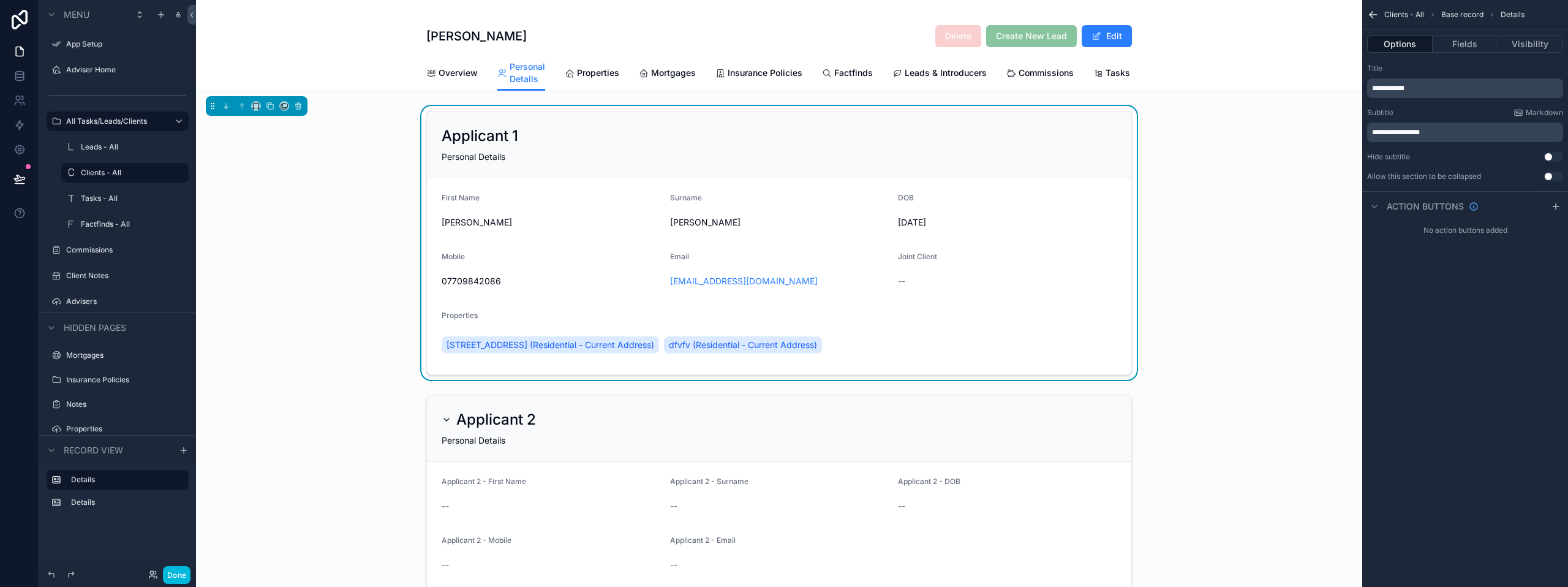
click at [754, 351] on span "dfvfv (Residential - Current Address)" at bounding box center [743, 345] width 148 height 12
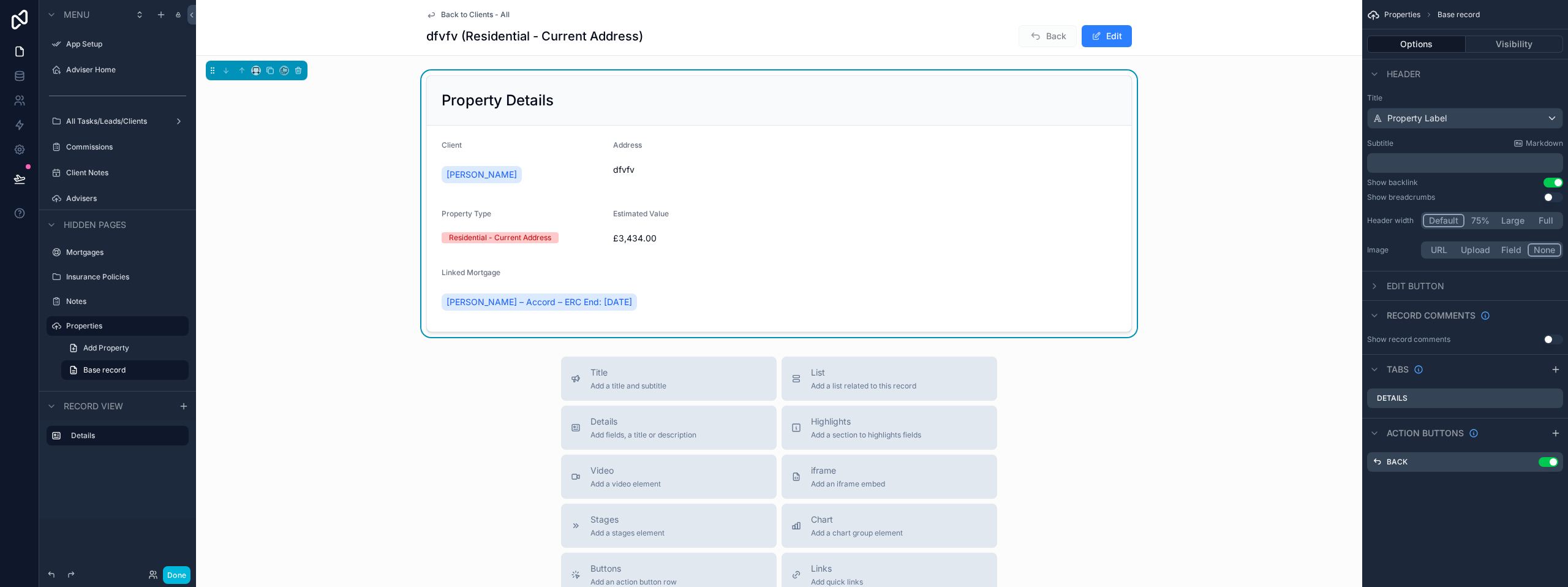
click at [1040, 39] on span "Back" at bounding box center [1048, 36] width 58 height 22
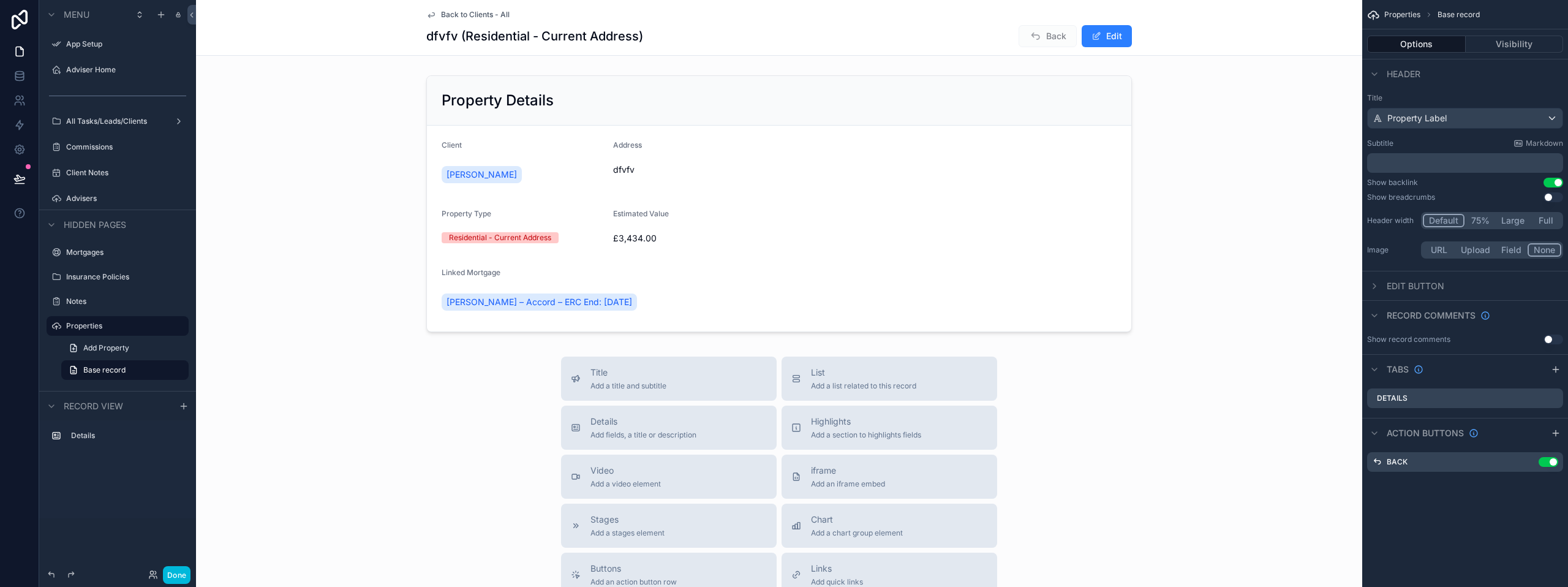
click at [418, 22] on div "Back to Clients - All dfvfv (Residential - Current Address) Back Edit" at bounding box center [779, 28] width 1166 height 56
click at [471, 15] on span "Back to Clients - All" at bounding box center [475, 14] width 69 height 10
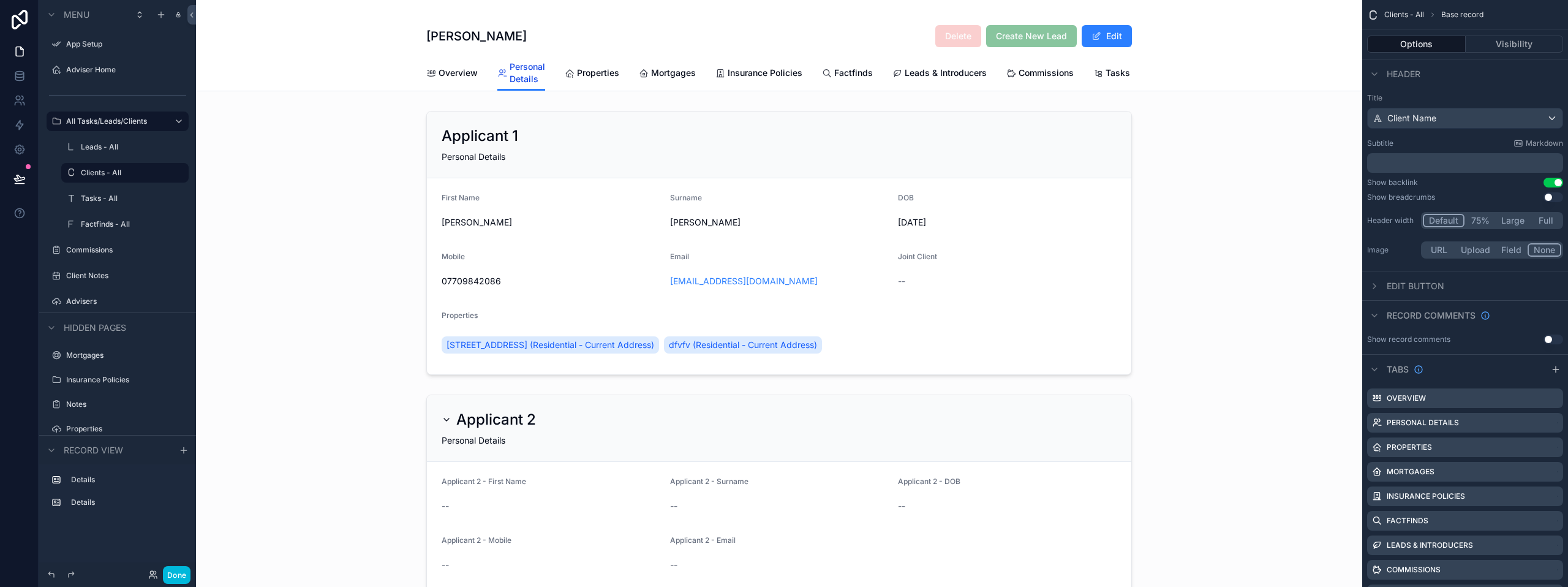
click at [532, 72] on span "Personal Details" at bounding box center [527, 72] width 35 height 24
click at [810, 359] on div "scrollable content" at bounding box center [779, 242] width 1166 height 274
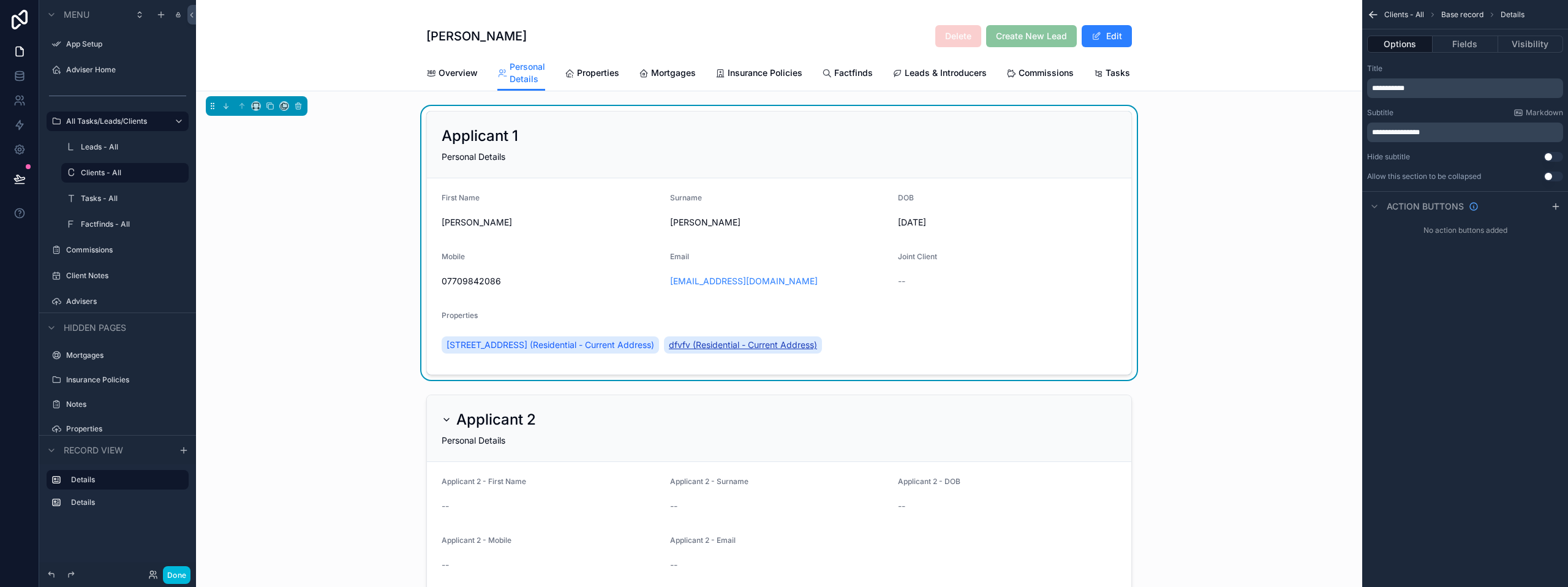
click at [809, 351] on span "dfvfv (Residential - Current Address)" at bounding box center [743, 345] width 148 height 12
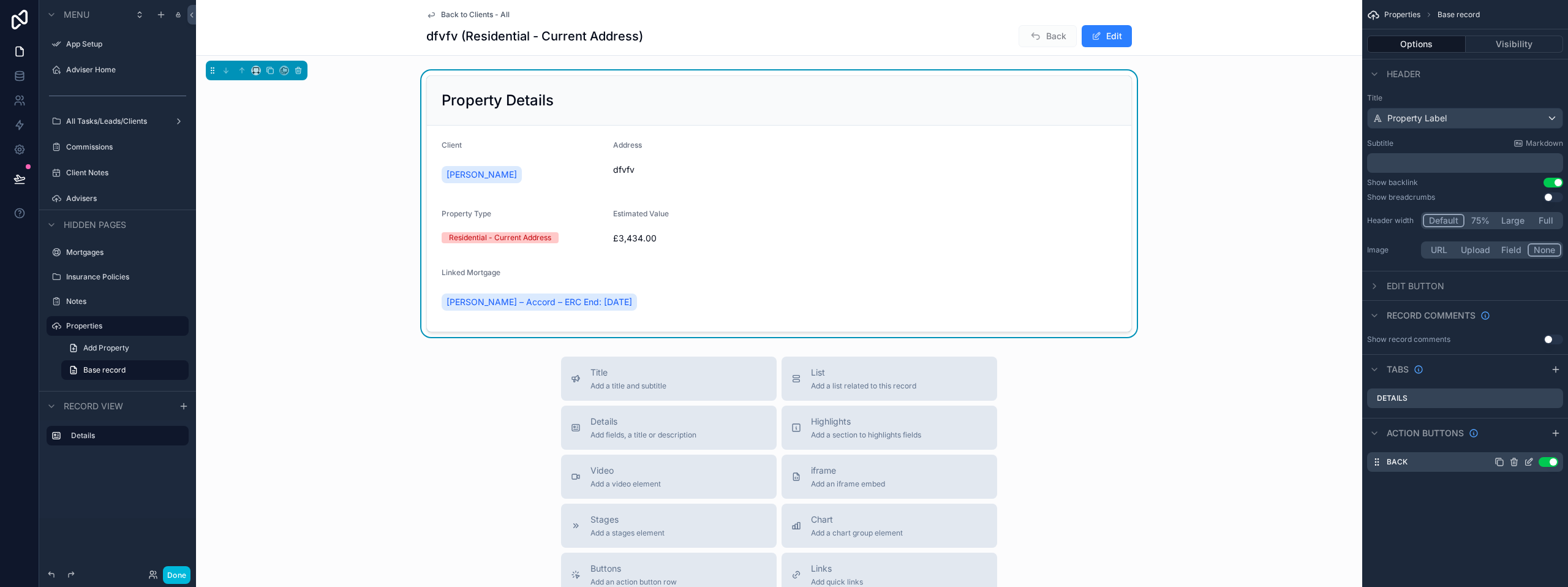
click at [1515, 460] on icon "scrollable content" at bounding box center [1514, 459] width 3 height 2
click at [1535, 443] on icon at bounding box center [1533, 442] width 10 height 10
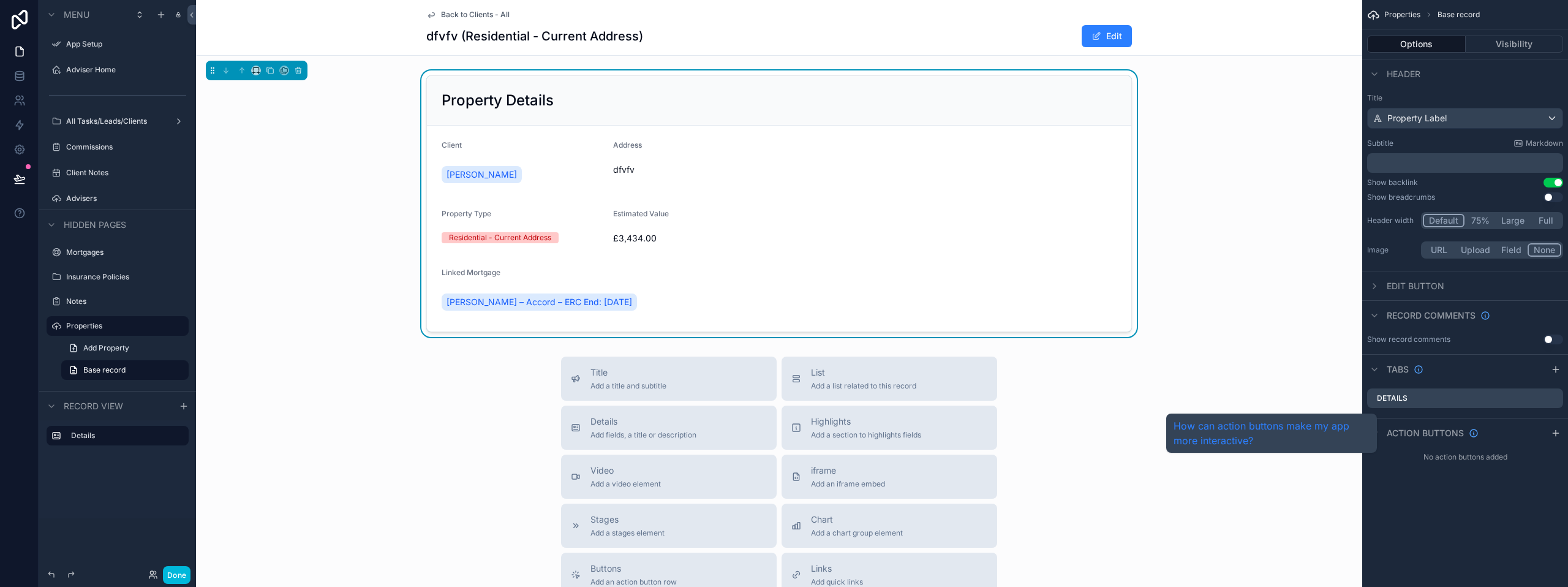
click at [1284, 419] on link "How can action buttons make my app more interactive?" at bounding box center [1271, 433] width 196 height 30
click at [613, 183] on div "Address dfvfv" at bounding box center [865, 165] width 504 height 49
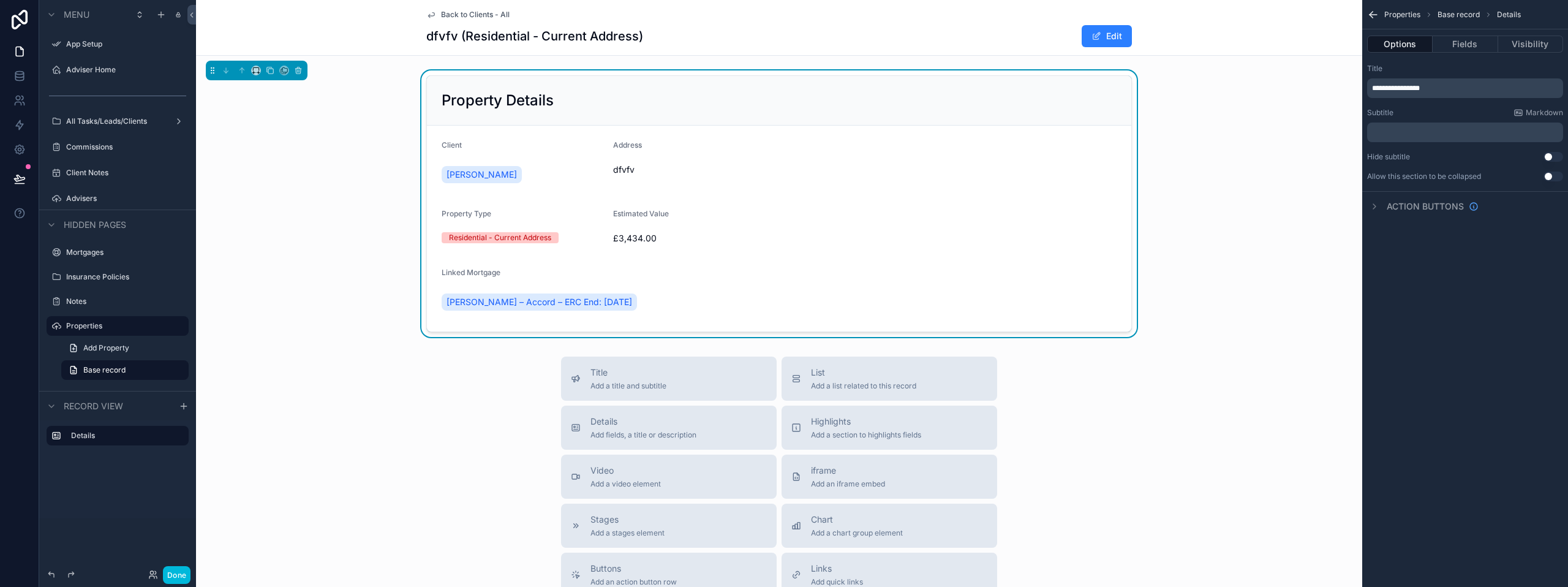
click at [460, 11] on span "Back to Clients - All" at bounding box center [475, 14] width 69 height 10
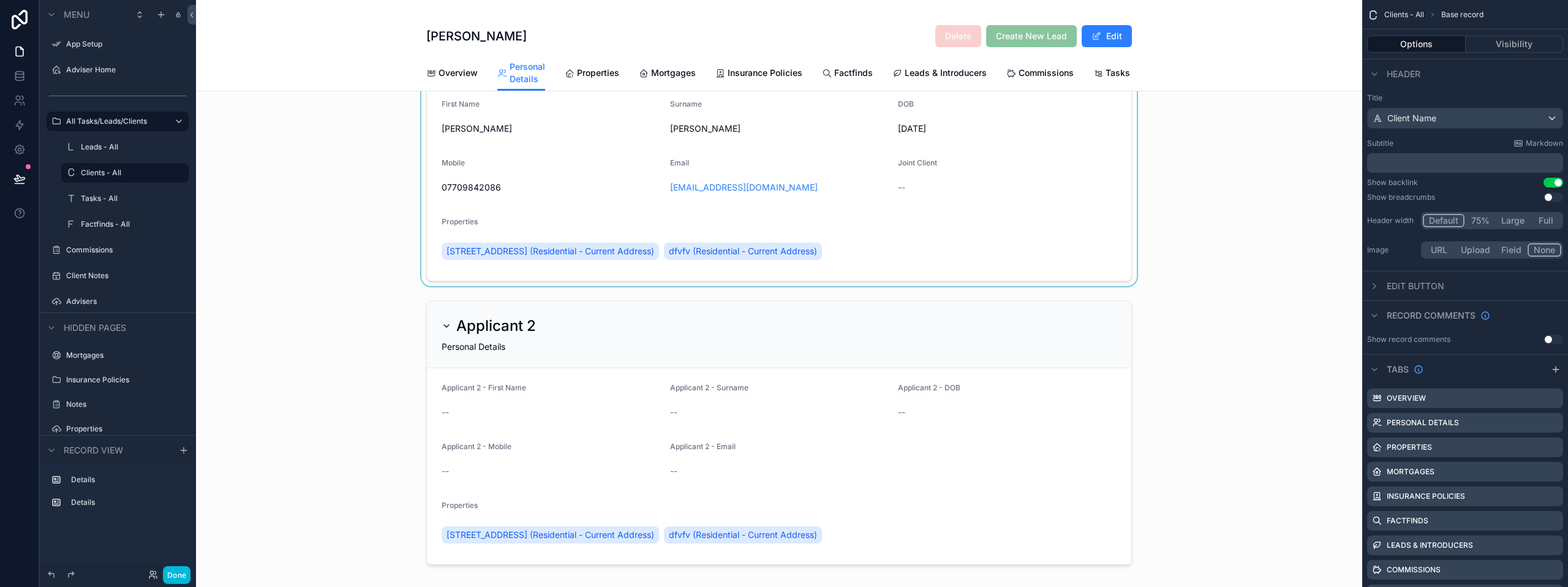
scroll to position [123, 0]
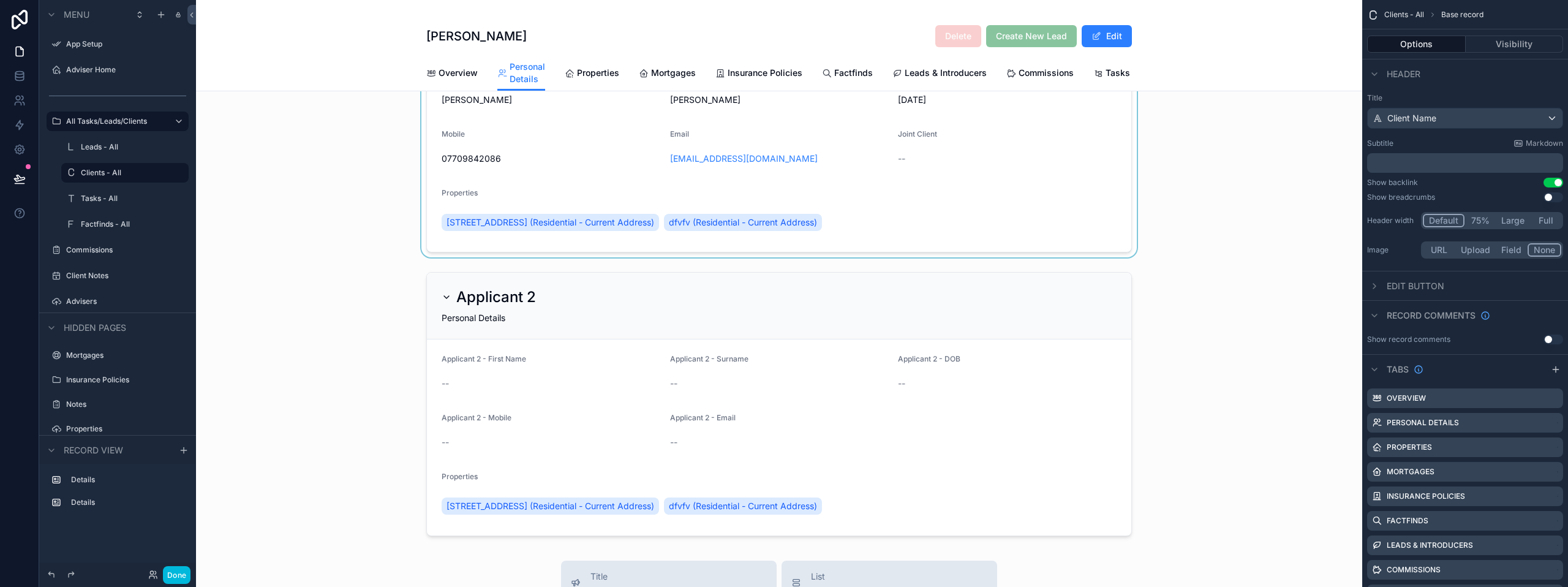
click at [591, 227] on div "scrollable content" at bounding box center [779, 120] width 1166 height 274
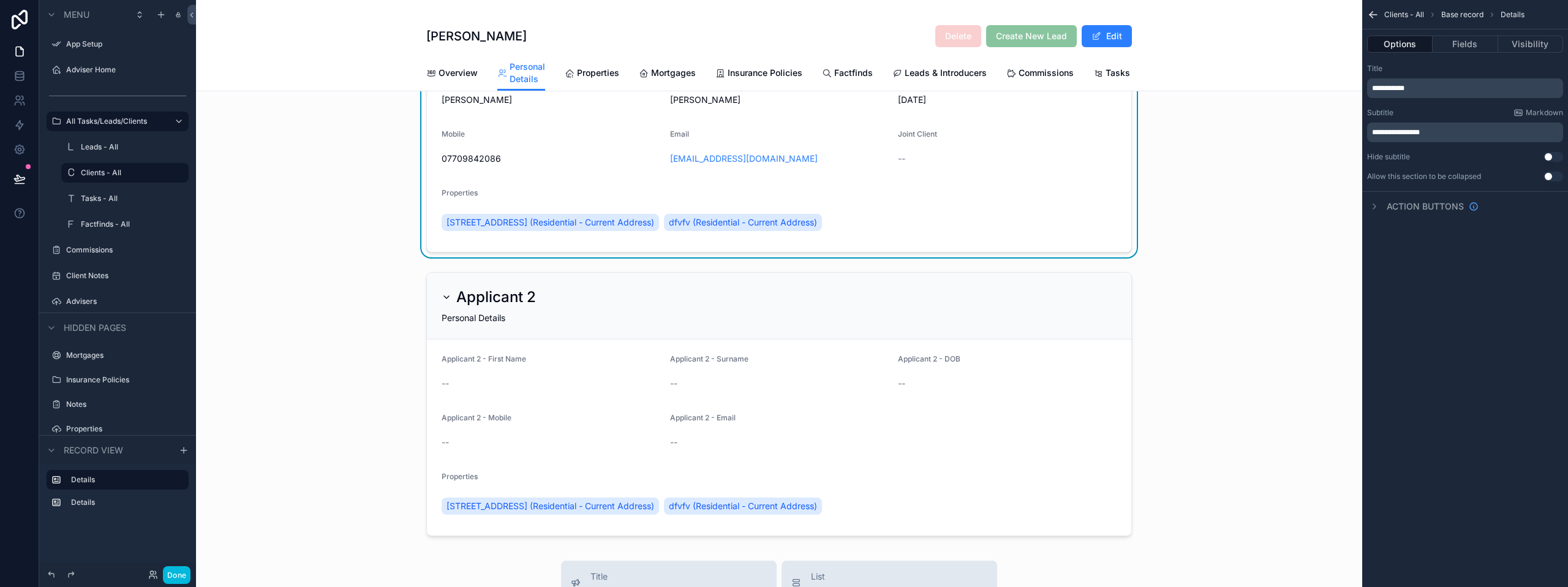
click at [591, 228] on span "[STREET_ADDRESS] (Residential - Current Address)" at bounding box center [550, 222] width 207 height 12
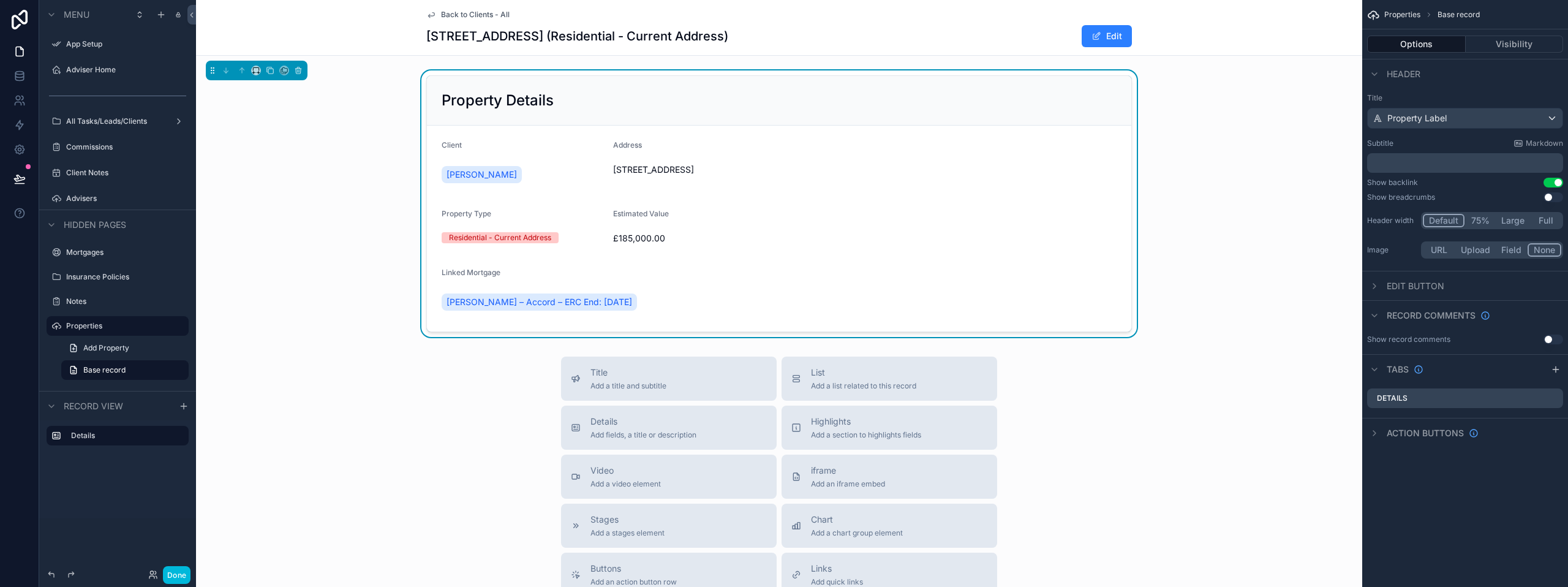
click at [471, 18] on span "Back to Clients - All" at bounding box center [475, 14] width 69 height 10
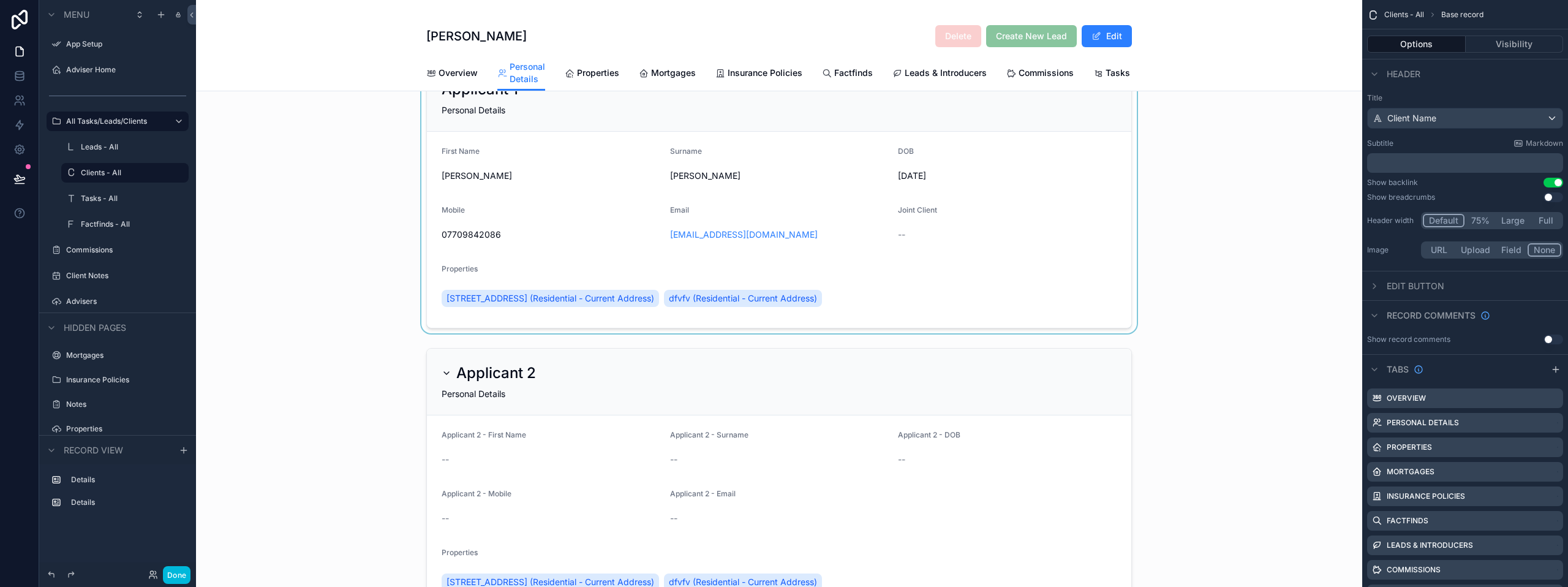
scroll to position [61, 0]
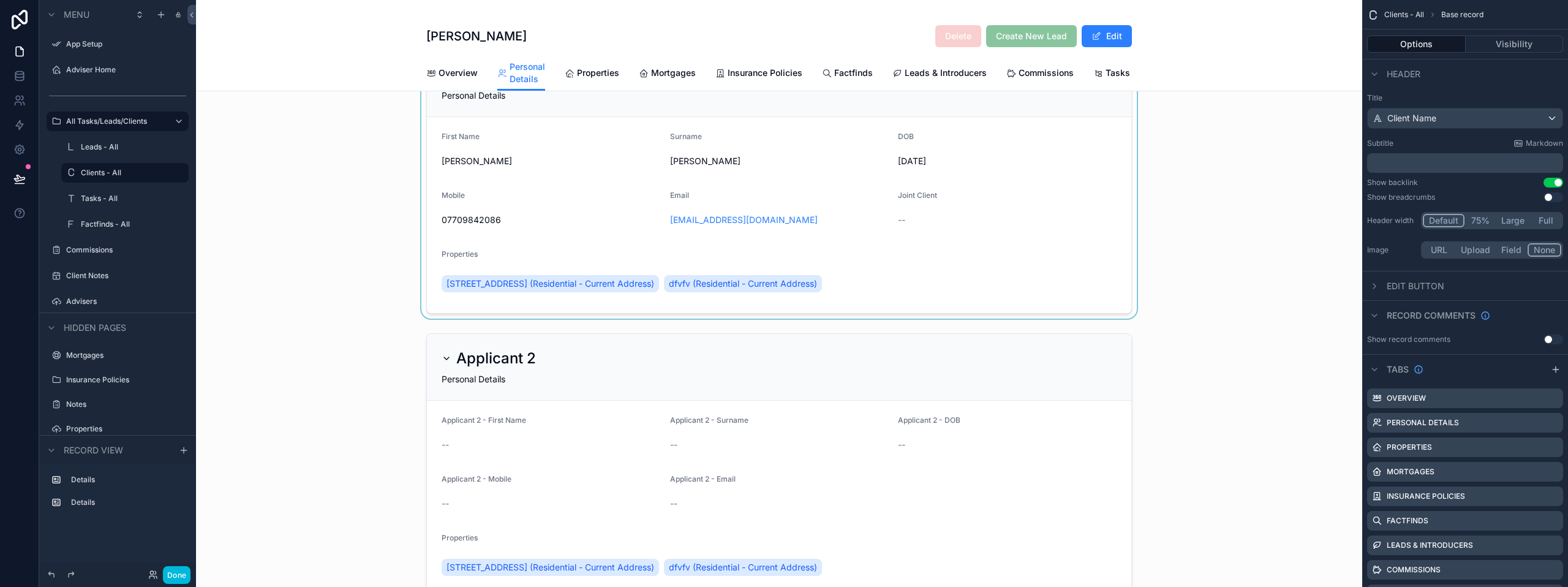
click at [751, 291] on div "scrollable content" at bounding box center [779, 181] width 1166 height 274
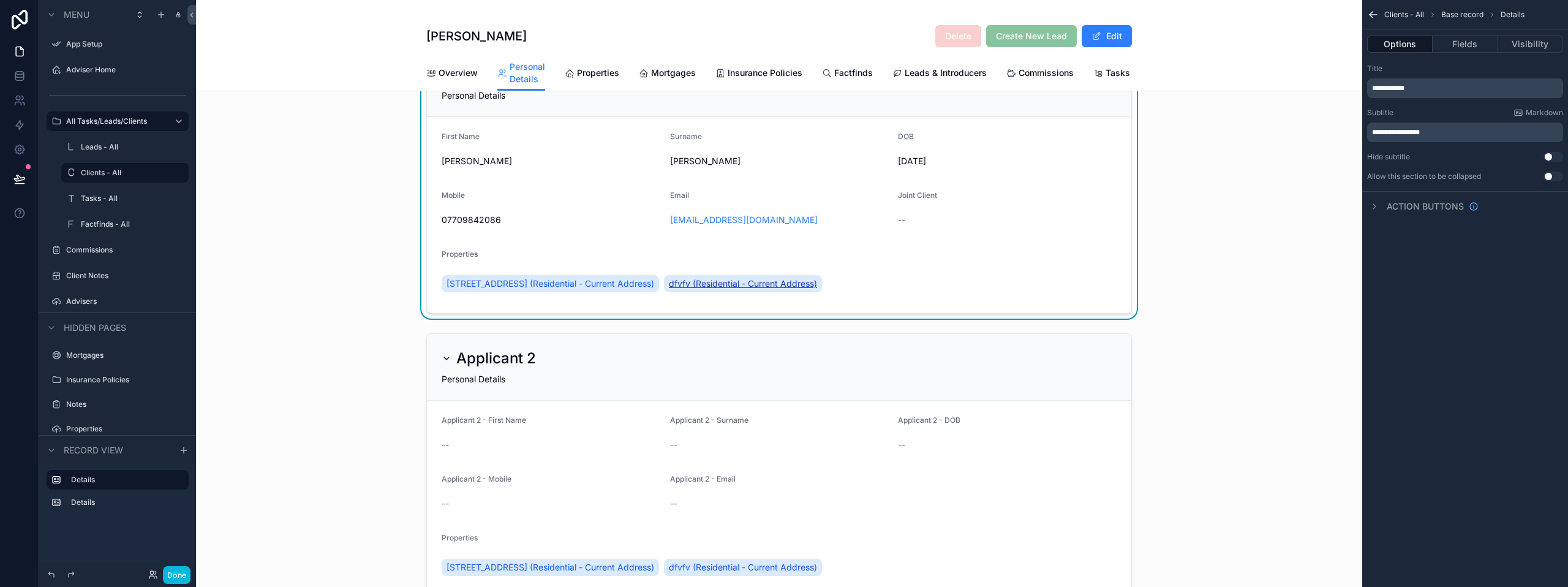
click at [753, 290] on span "dfvfv (Residential - Current Address)" at bounding box center [743, 284] width 148 height 12
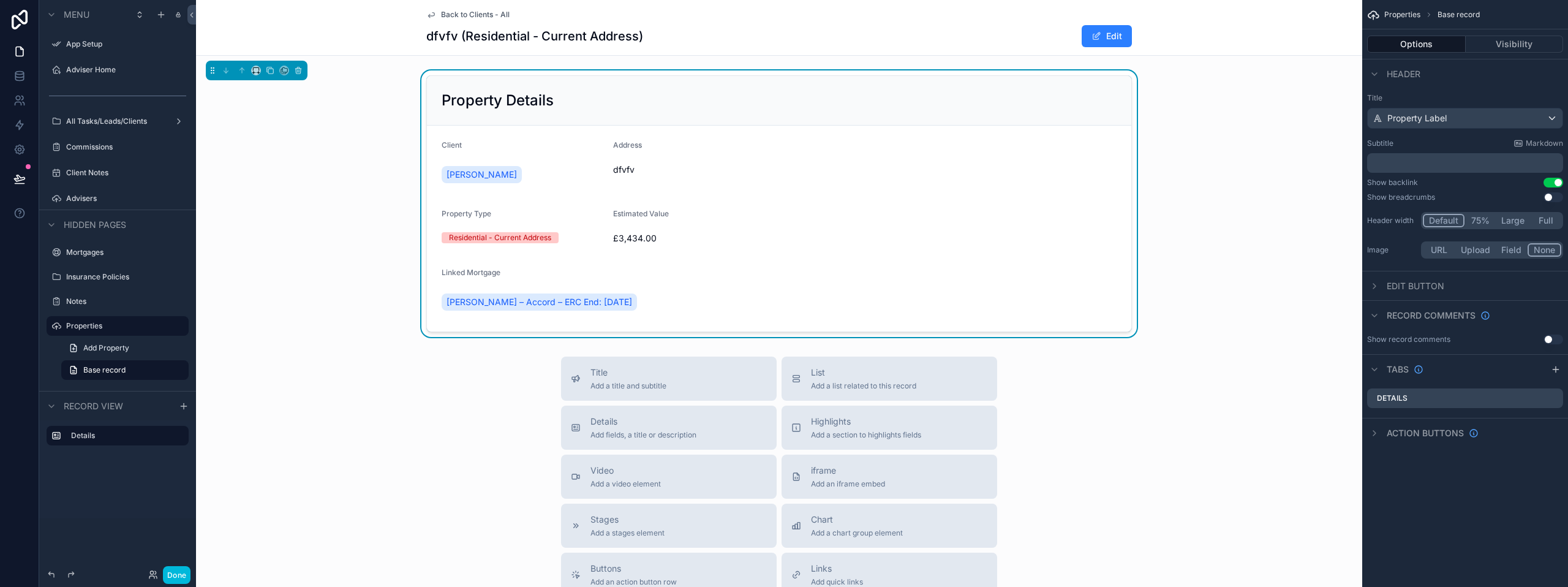
click at [777, 214] on form "Client [PERSON_NAME] Address dfvfv Property Type Residential - Current Address …" at bounding box center [778, 228] width 704 height 206
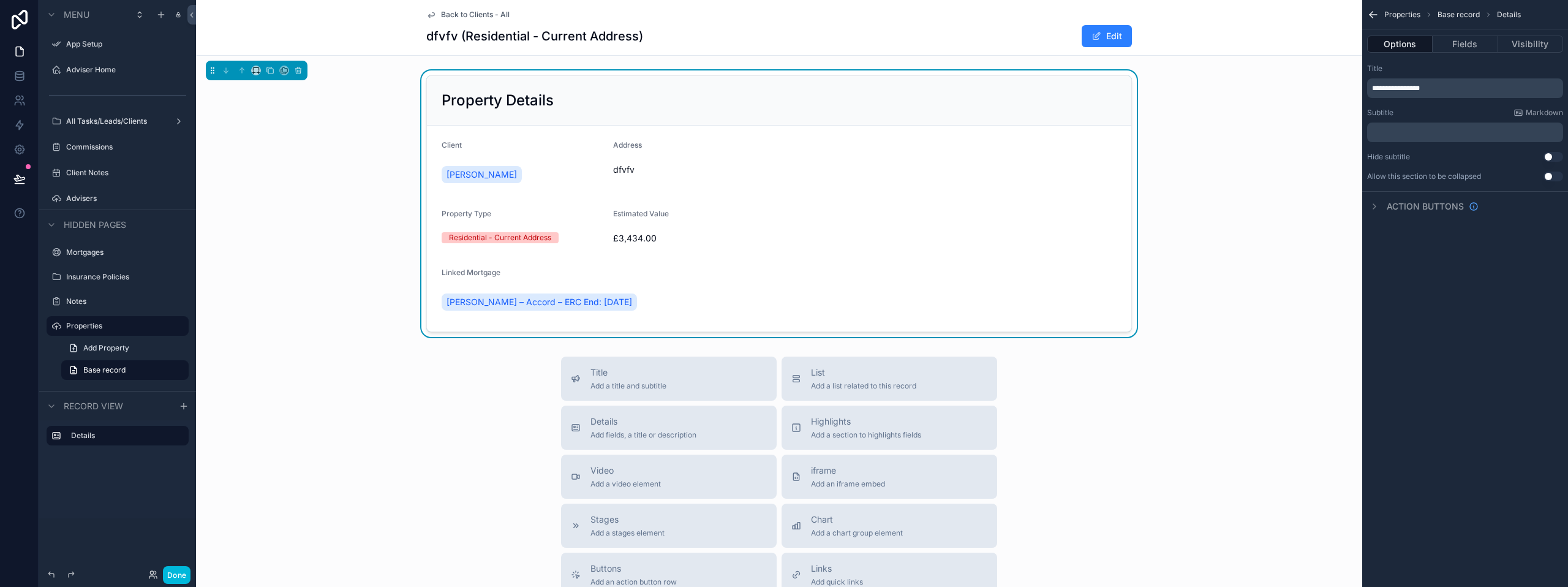
click at [1394, 41] on button "Options" at bounding box center [1400, 44] width 66 height 17
click at [1477, 41] on button "Fields" at bounding box center [1465, 44] width 65 height 17
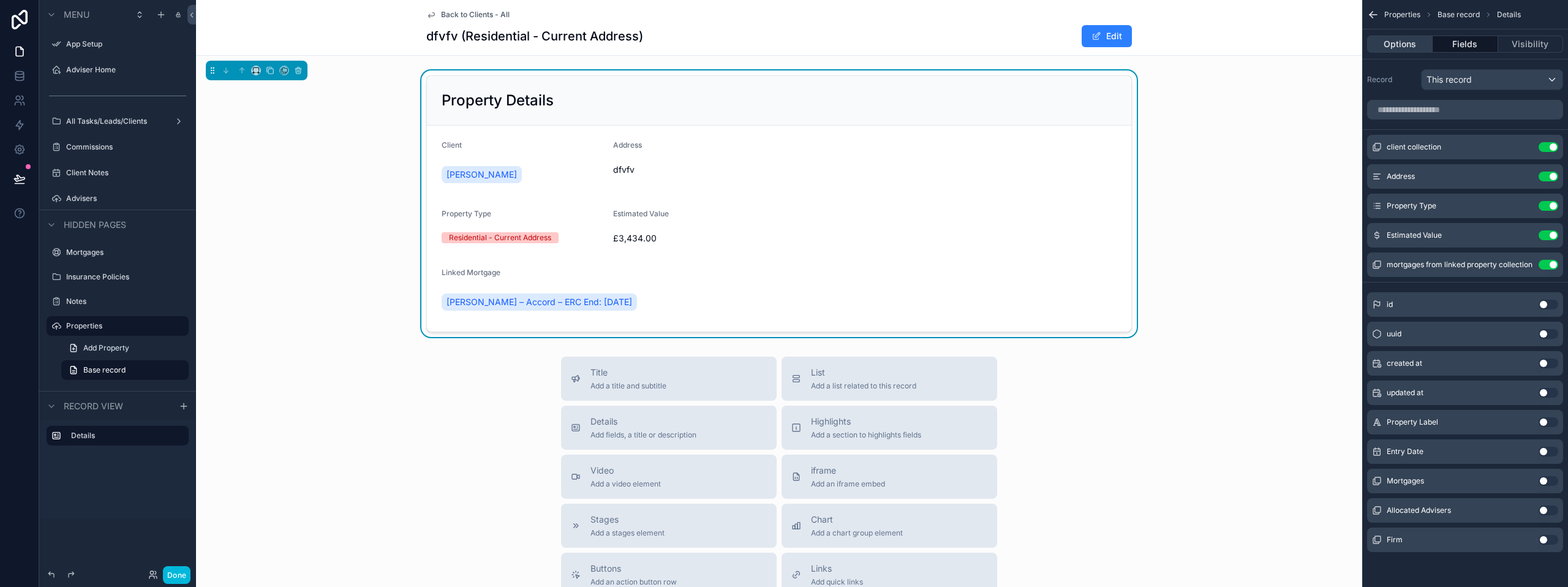
click at [1411, 43] on button "Options" at bounding box center [1400, 44] width 66 height 17
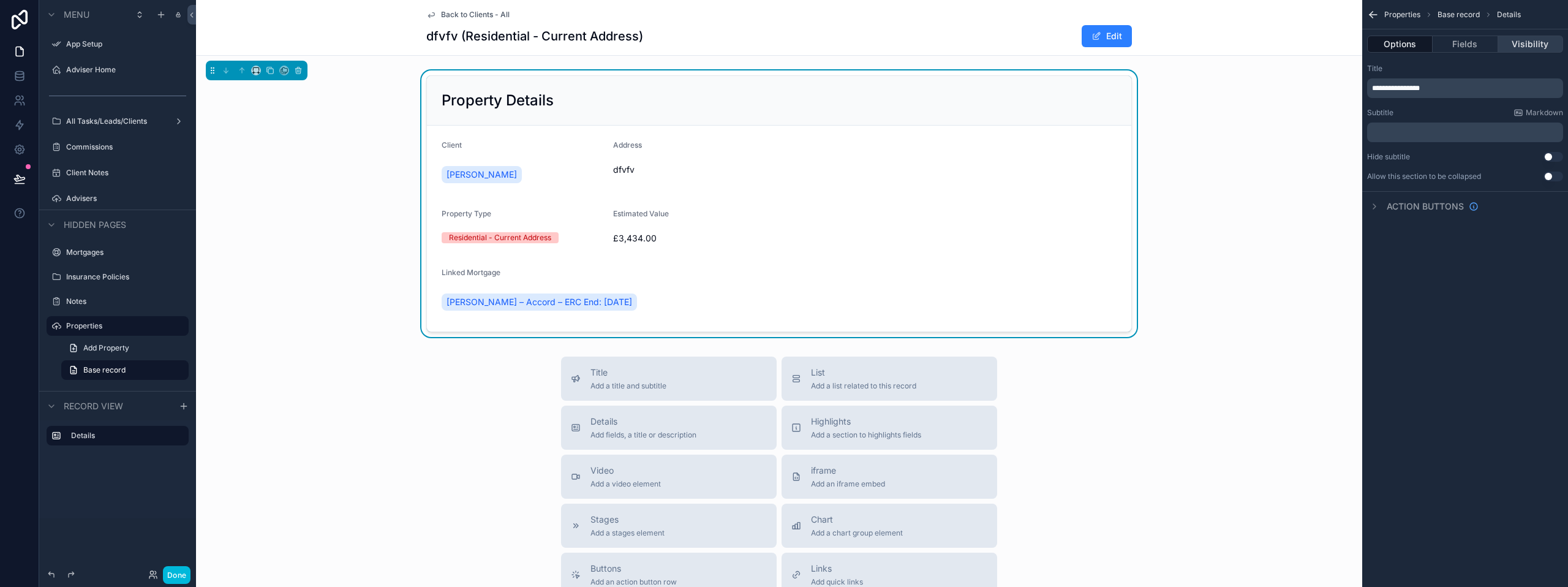
click at [1528, 43] on button "Visibility" at bounding box center [1530, 44] width 65 height 17
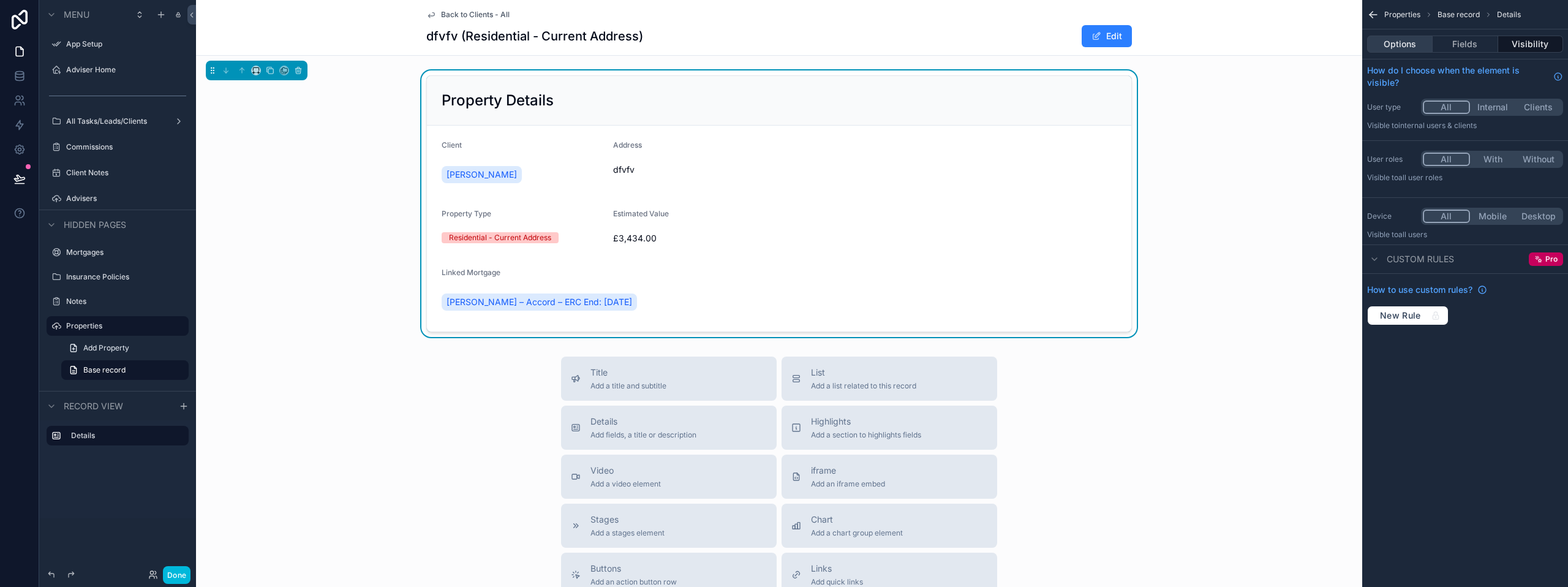
click at [1398, 43] on button "Options" at bounding box center [1400, 44] width 66 height 17
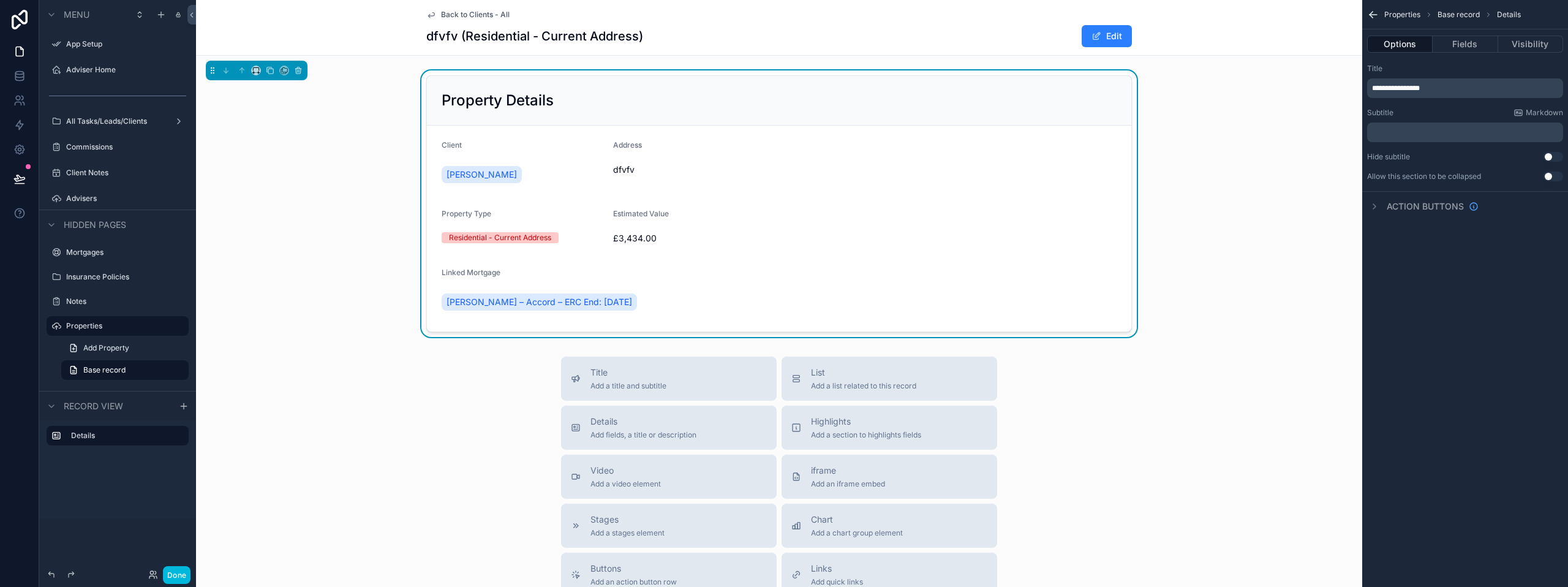
click at [1024, 133] on form "Client [PERSON_NAME] Address dfvfv Property Type Residential - Current Address …" at bounding box center [778, 228] width 704 height 206
click at [701, 249] on form "Client [PERSON_NAME] Address dfvfv Property Type Residential - Current Address …" at bounding box center [778, 228] width 704 height 206
click at [736, 148] on div "Address" at bounding box center [865, 148] width 504 height 14
click at [1386, 206] on div "Action buttons" at bounding box center [1423, 206] width 112 height 14
click at [1556, 206] on icon "scrollable content" at bounding box center [1556, 206] width 10 height 10
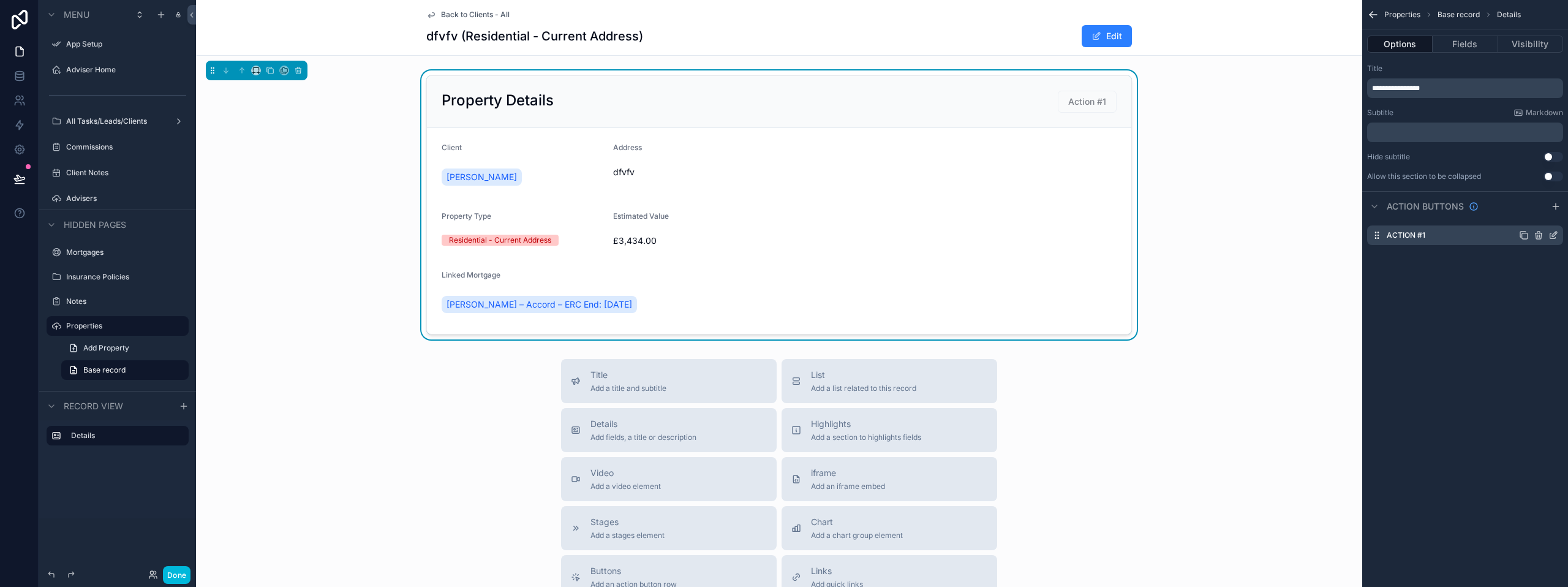
click at [1552, 234] on icon "scrollable content" at bounding box center [1553, 235] width 10 height 10
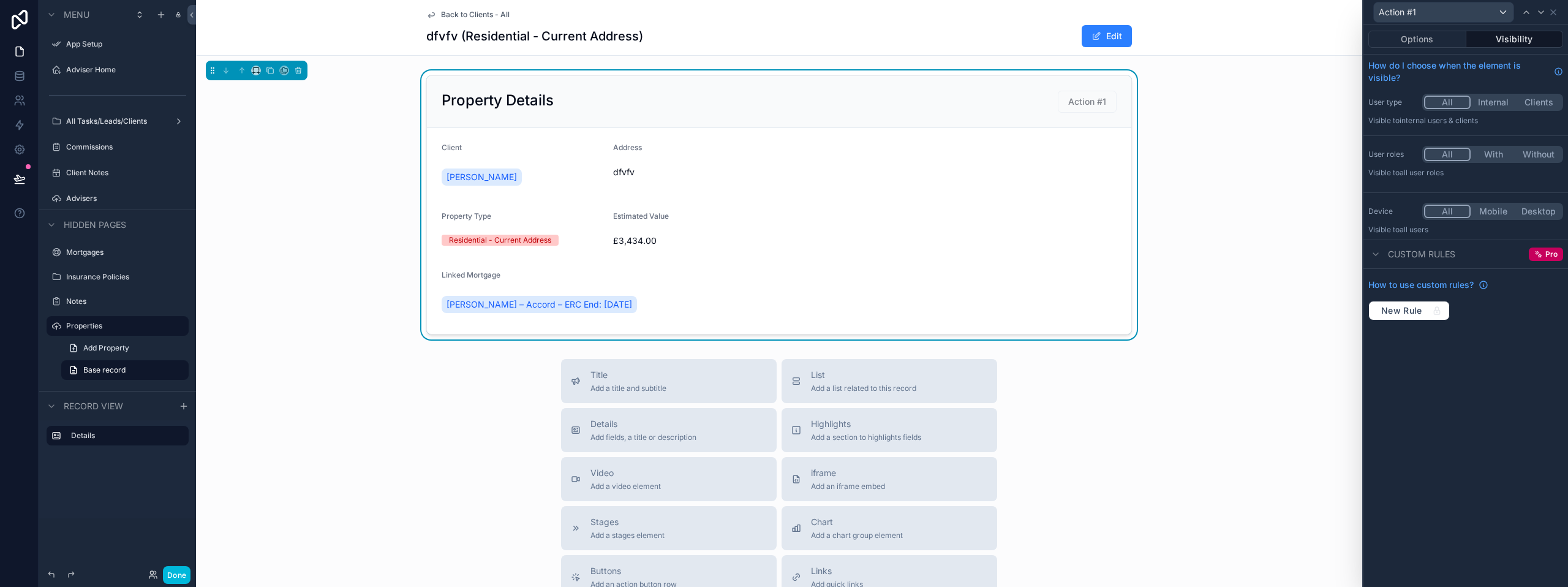
click at [1424, 49] on div "Options Visibility" at bounding box center [1466, 39] width 205 height 30
click at [1423, 38] on button "Options" at bounding box center [1417, 39] width 98 height 17
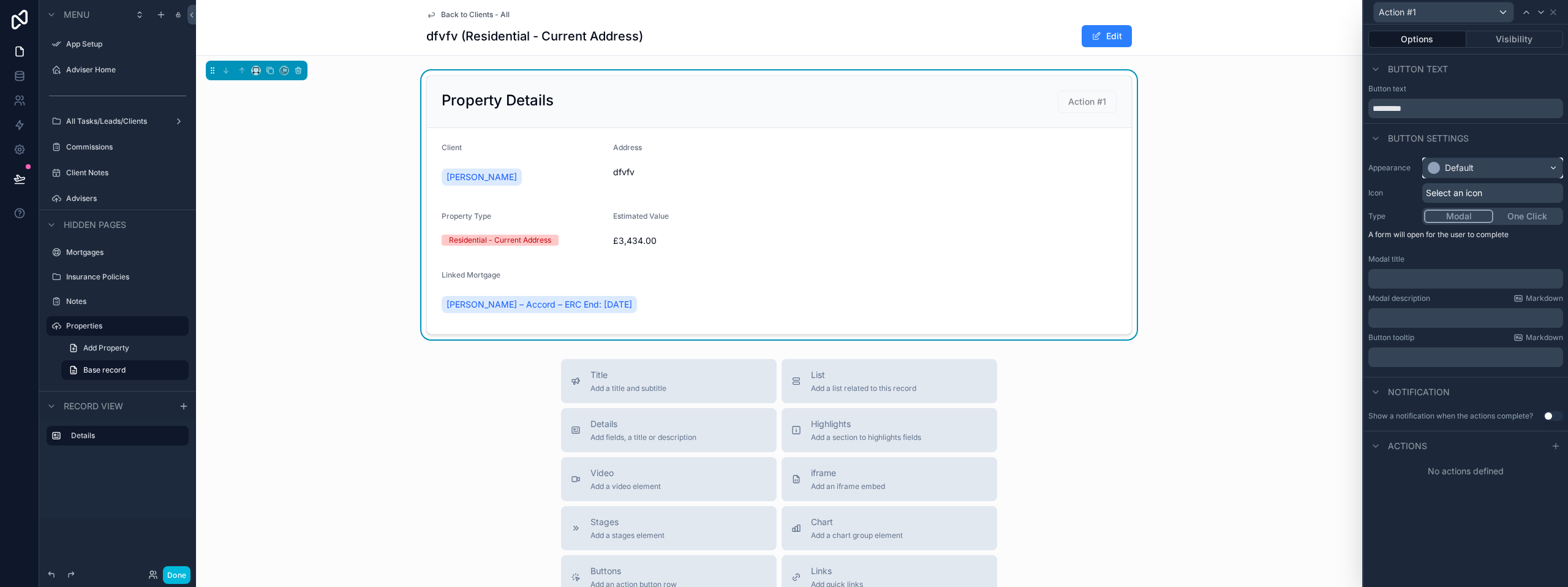
click at [1469, 169] on div "Default" at bounding box center [1459, 167] width 29 height 12
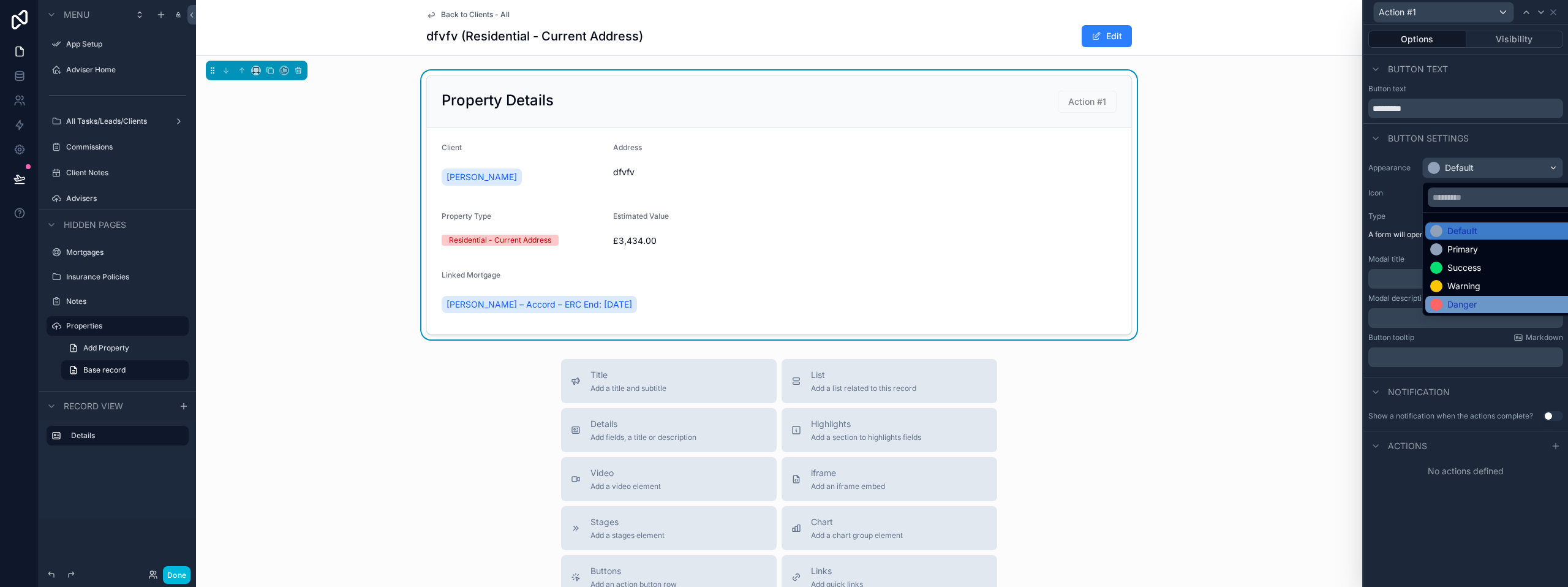
click at [1470, 300] on div "Danger" at bounding box center [1462, 304] width 30 height 12
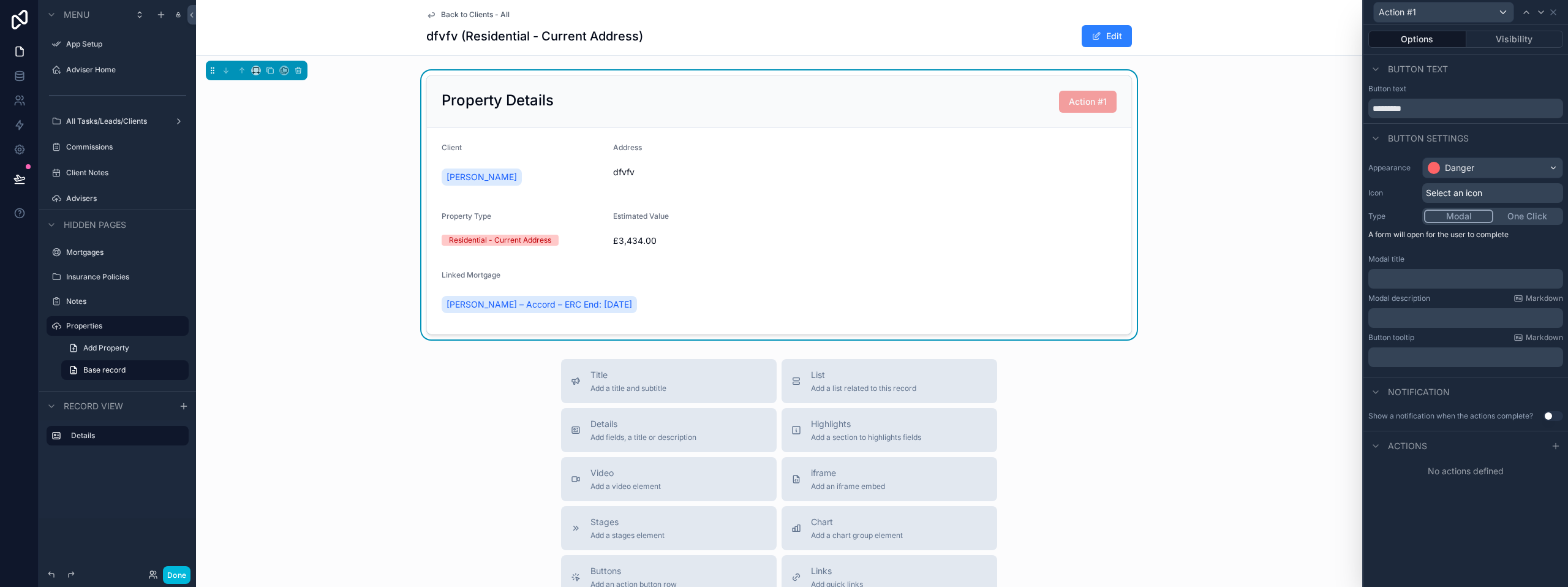
click at [1452, 191] on span "Select an icon" at bounding box center [1454, 193] width 56 height 12
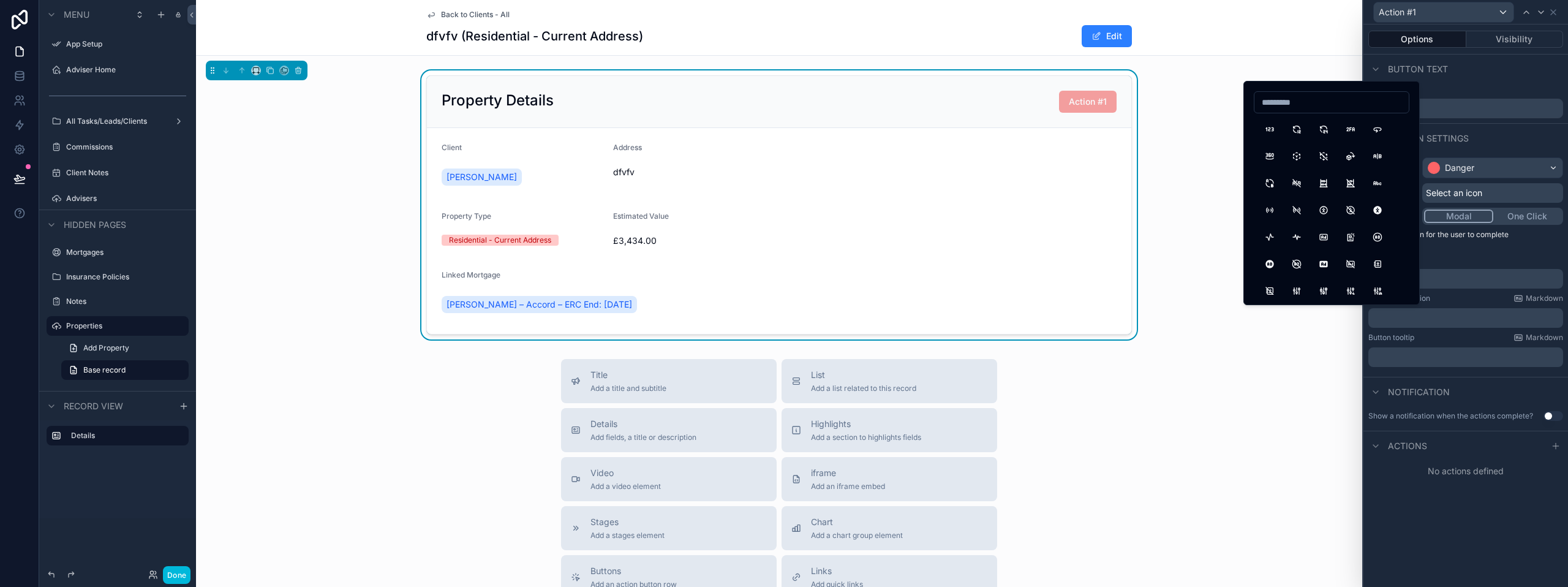
click at [1452, 191] on span "Select an icon" at bounding box center [1454, 193] width 56 height 12
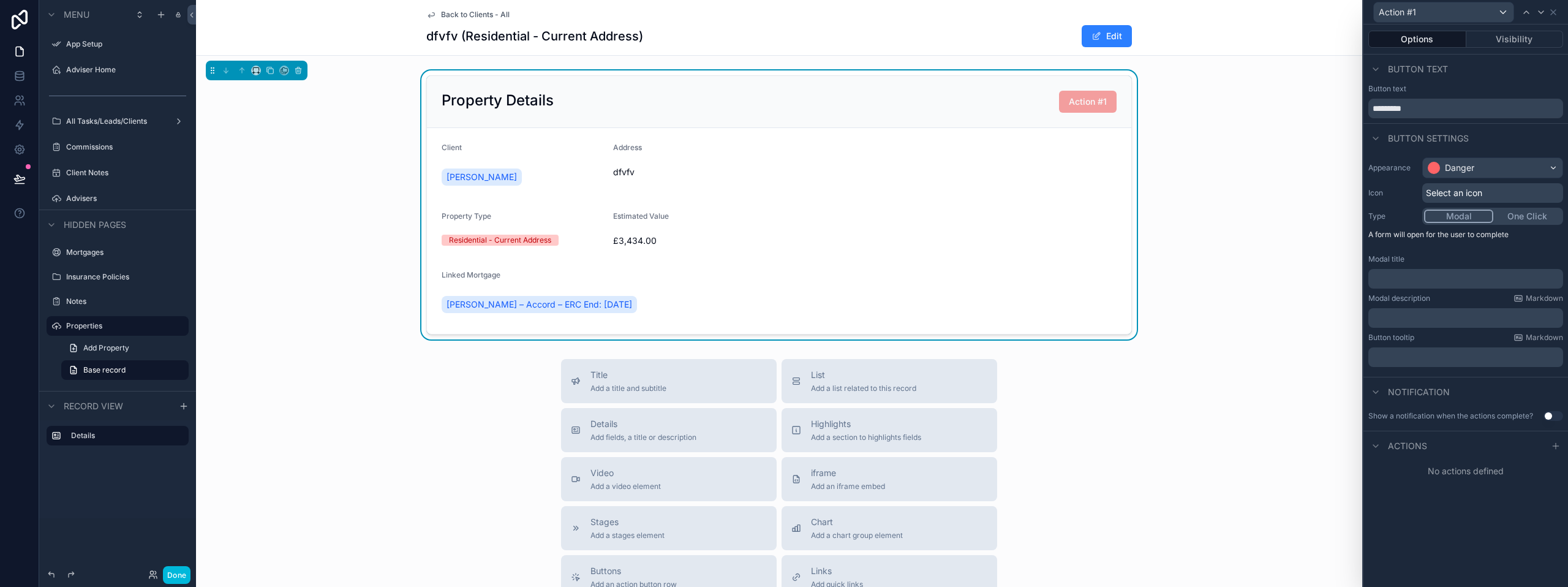
click at [1431, 280] on p "﻿" at bounding box center [1467, 278] width 188 height 12
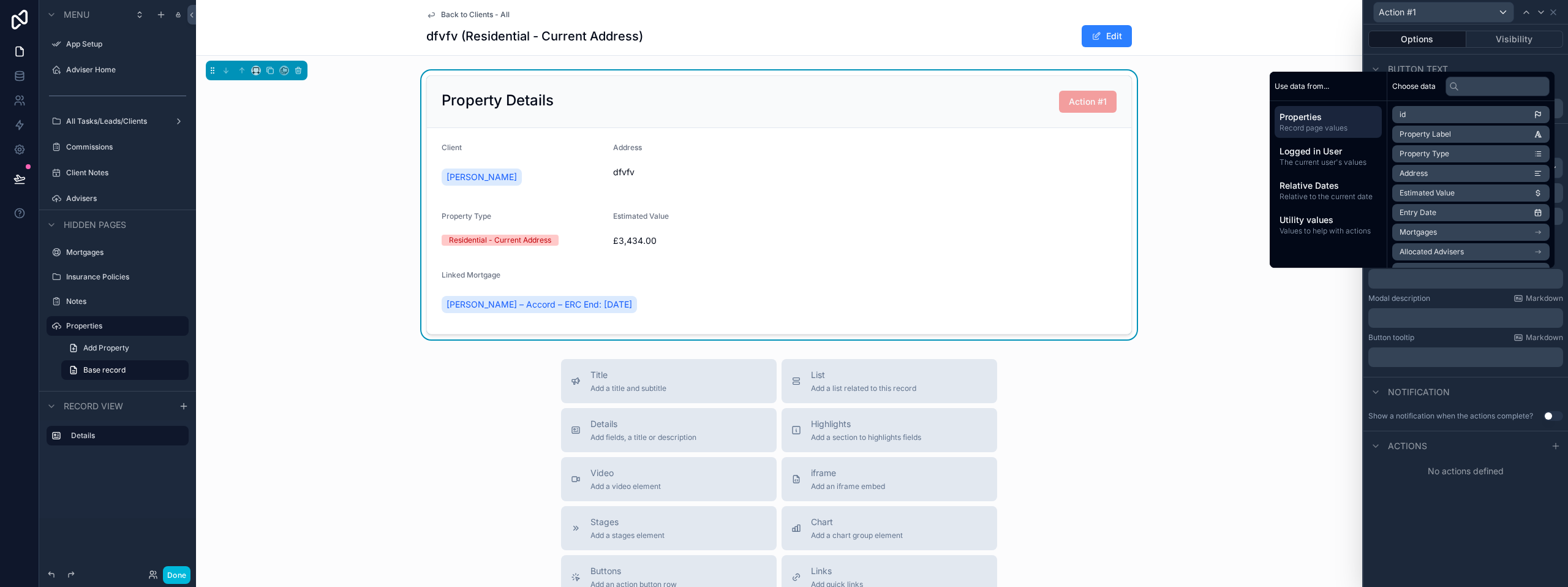
click at [1412, 305] on div "Modal description Markdown ﻿" at bounding box center [1466, 311] width 195 height 34
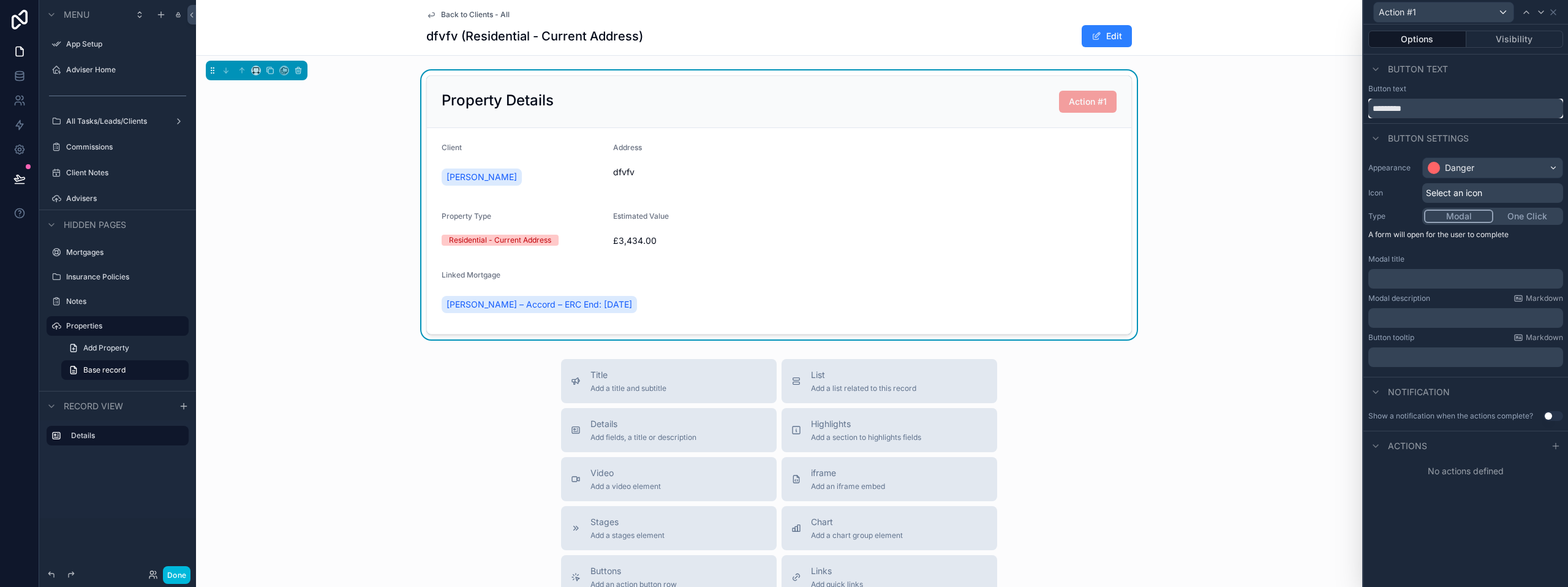
drag, startPoint x: 1427, startPoint y: 112, endPoint x: 1349, endPoint y: 104, distance: 78.4
click at [1351, 106] on div "Action #1 Options Visibility Button text Button text ********* Button settings …" at bounding box center [784, 294] width 1568 height 587
drag, startPoint x: 1455, startPoint y: 105, endPoint x: 1377, endPoint y: 105, distance: 78.0
click at [1377, 105] on input "**********" at bounding box center [1466, 108] width 195 height 20
type input "*"
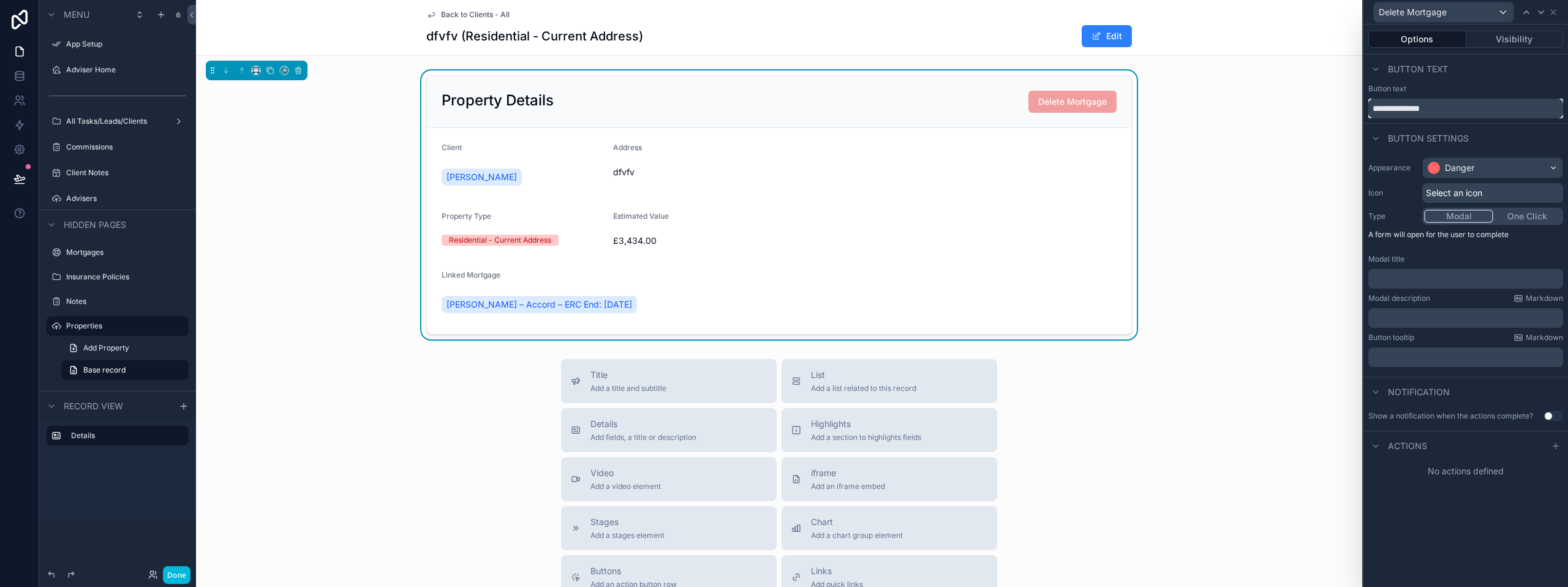
drag, startPoint x: 1450, startPoint y: 111, endPoint x: 1401, endPoint y: 107, distance: 49.2
click at [1401, 107] on input "**********" at bounding box center [1466, 108] width 195 height 20
type input "**********"
click at [1419, 279] on p "﻿" at bounding box center [1467, 278] width 188 height 12
click at [1378, 316] on p "﻿" at bounding box center [1467, 318] width 188 height 12
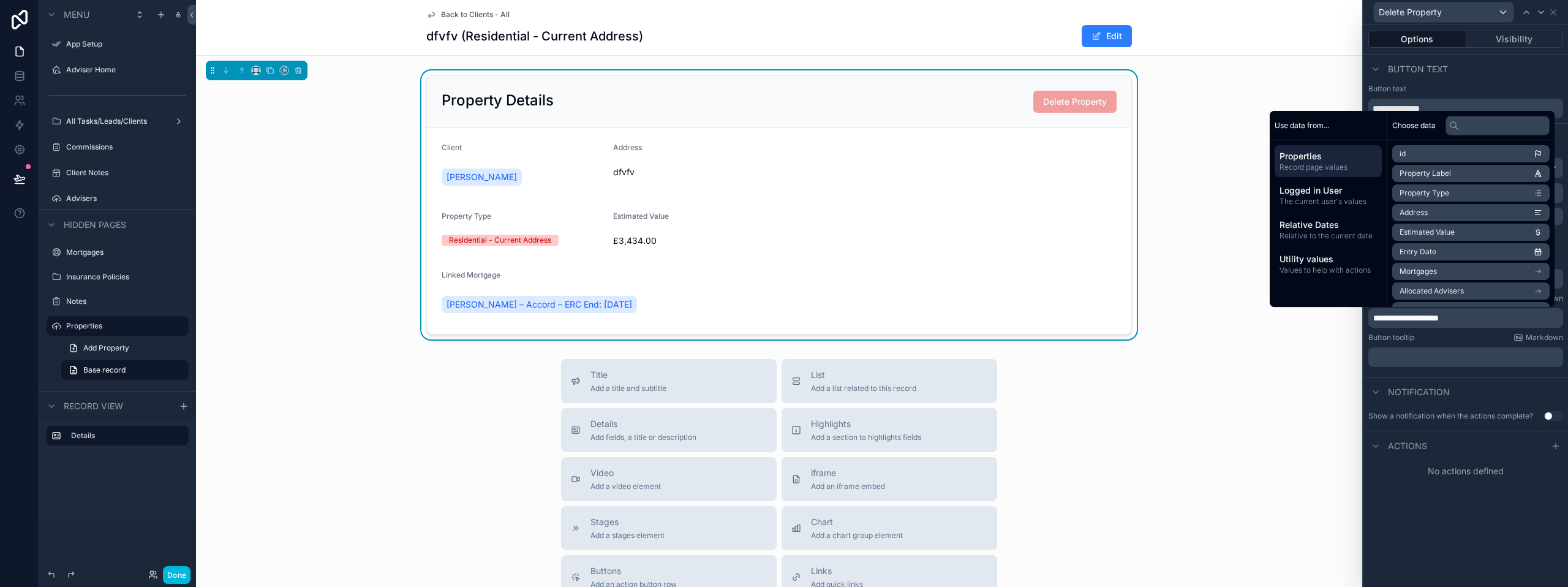
click at [1455, 381] on div "Notification" at bounding box center [1466, 391] width 205 height 30
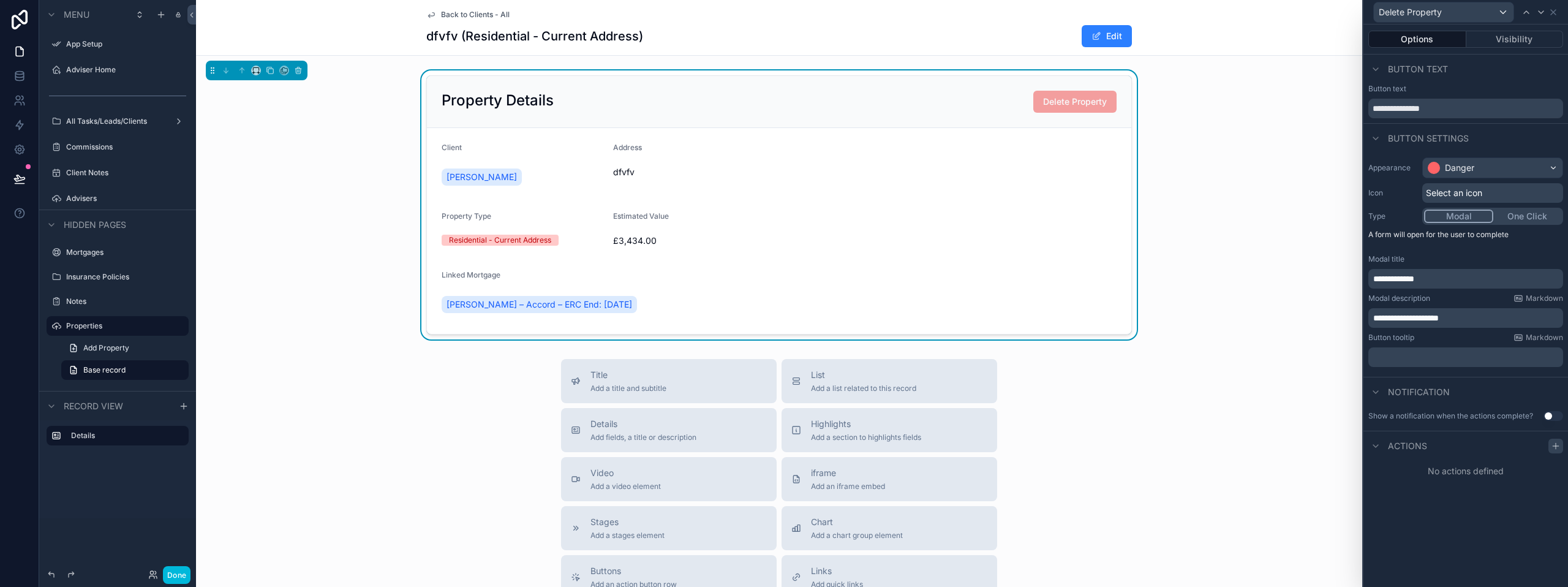
click at [1557, 447] on icon at bounding box center [1556, 446] width 10 height 10
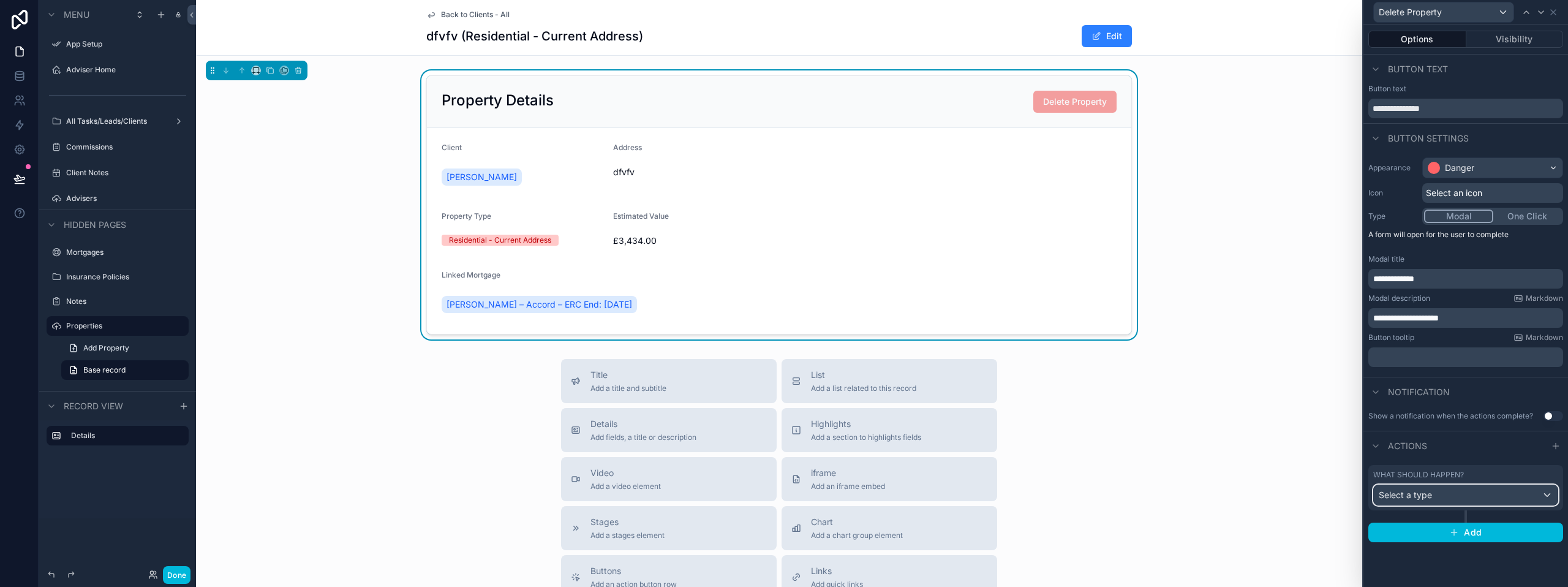
click at [1479, 495] on div "Select a type" at bounding box center [1466, 495] width 184 height 20
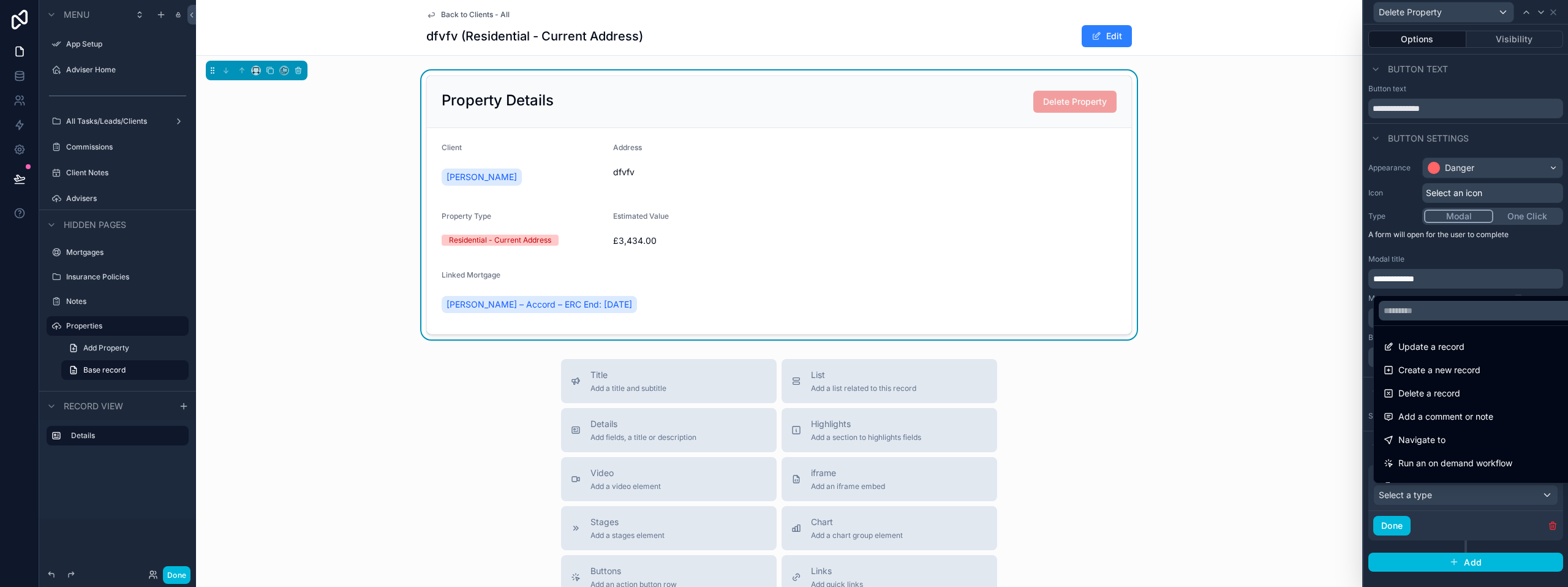
click at [1433, 391] on span "Delete a record" at bounding box center [1429, 393] width 62 height 14
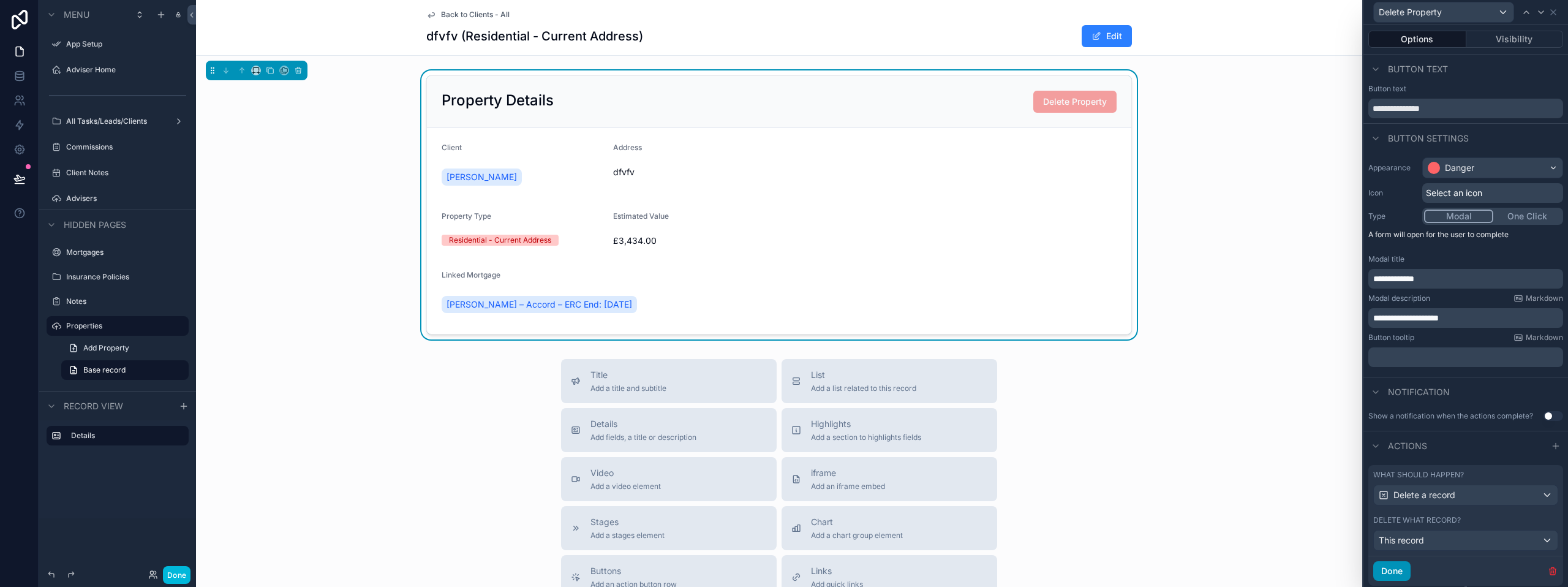
click at [1393, 569] on button "Done" at bounding box center [1391, 571] width 37 height 20
click at [1504, 545] on div "This record" at bounding box center [1466, 540] width 184 height 20
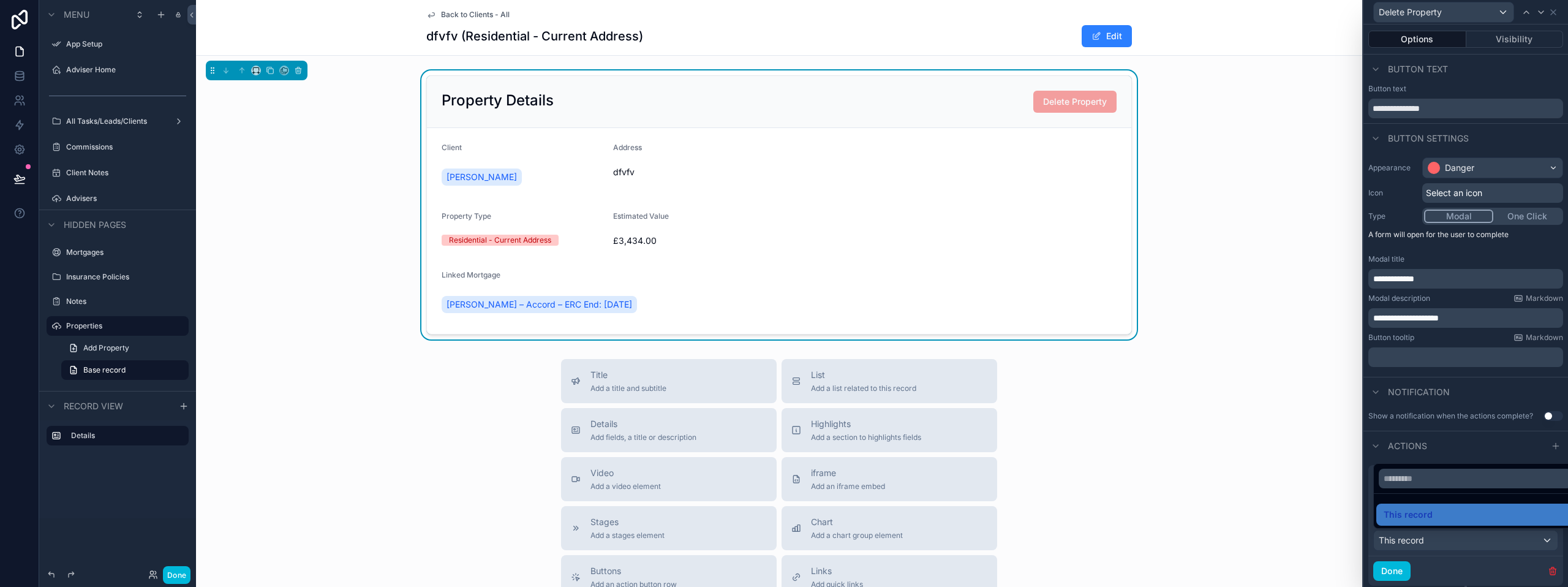
click at [1386, 575] on div at bounding box center [1466, 294] width 205 height 587
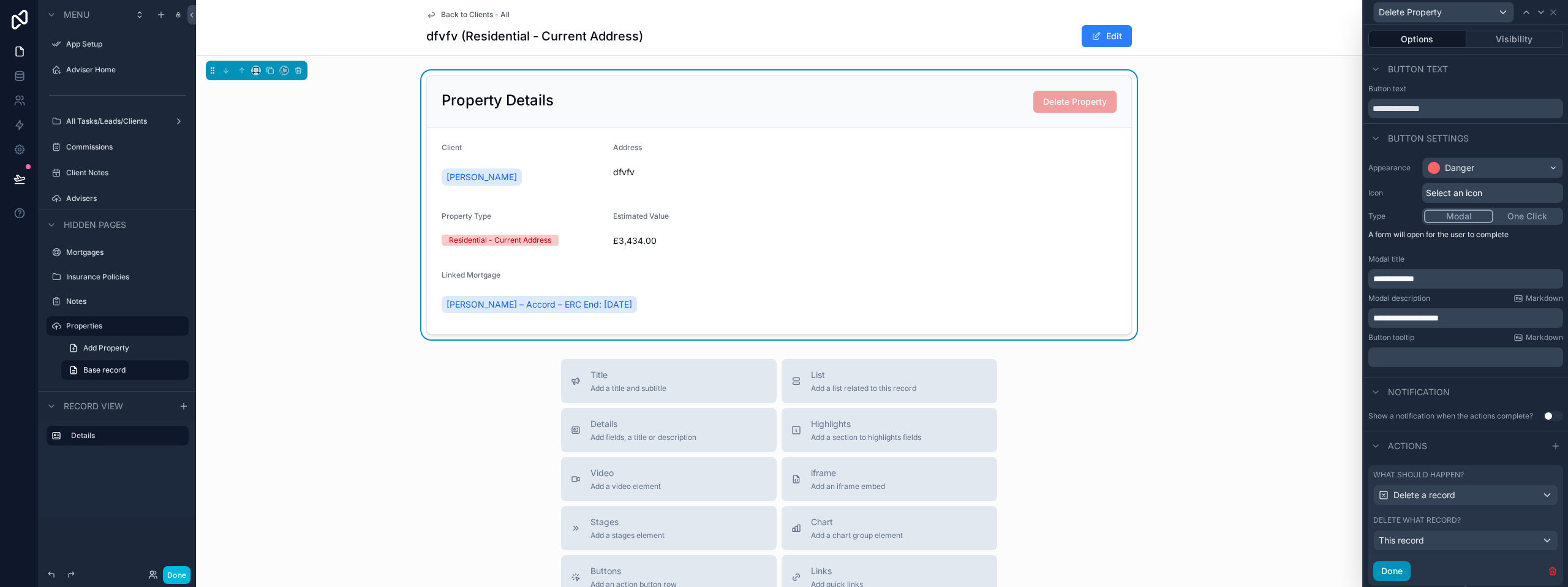
click at [1392, 570] on button "Done" at bounding box center [1391, 571] width 37 height 20
click at [178, 575] on button "Done" at bounding box center [177, 575] width 28 height 18
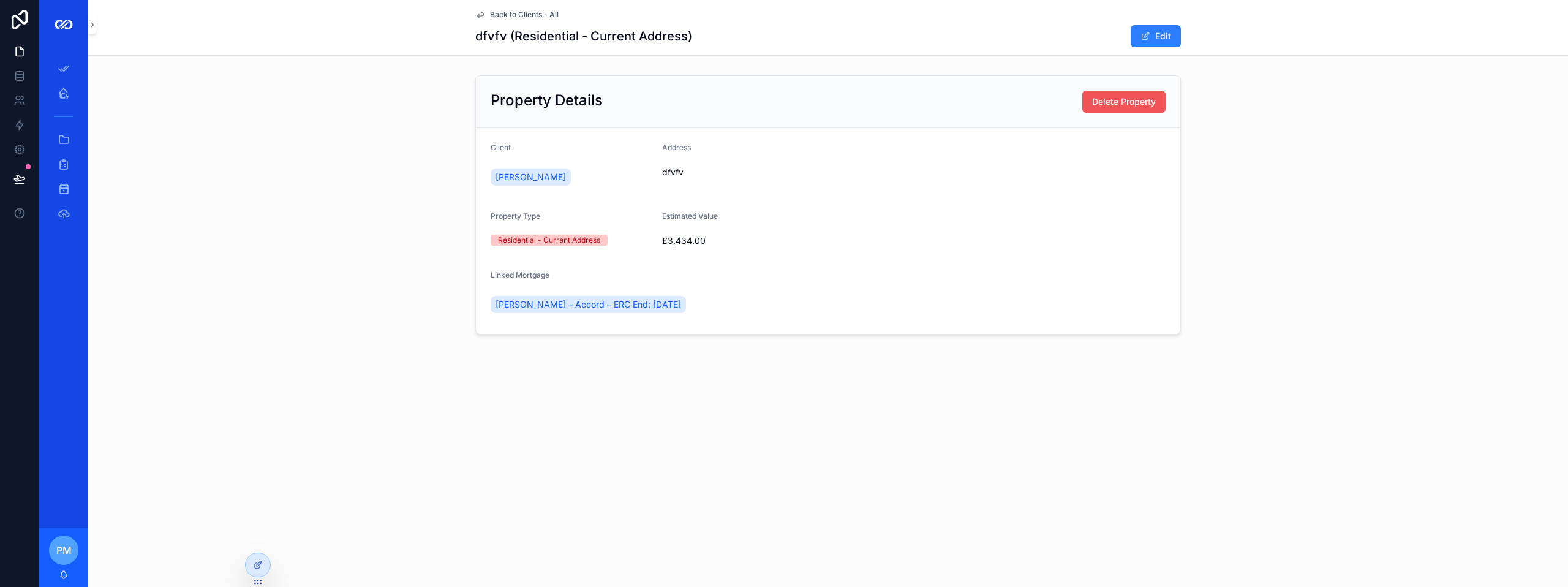
click at [1105, 98] on span "Delete Property" at bounding box center [1124, 102] width 64 height 12
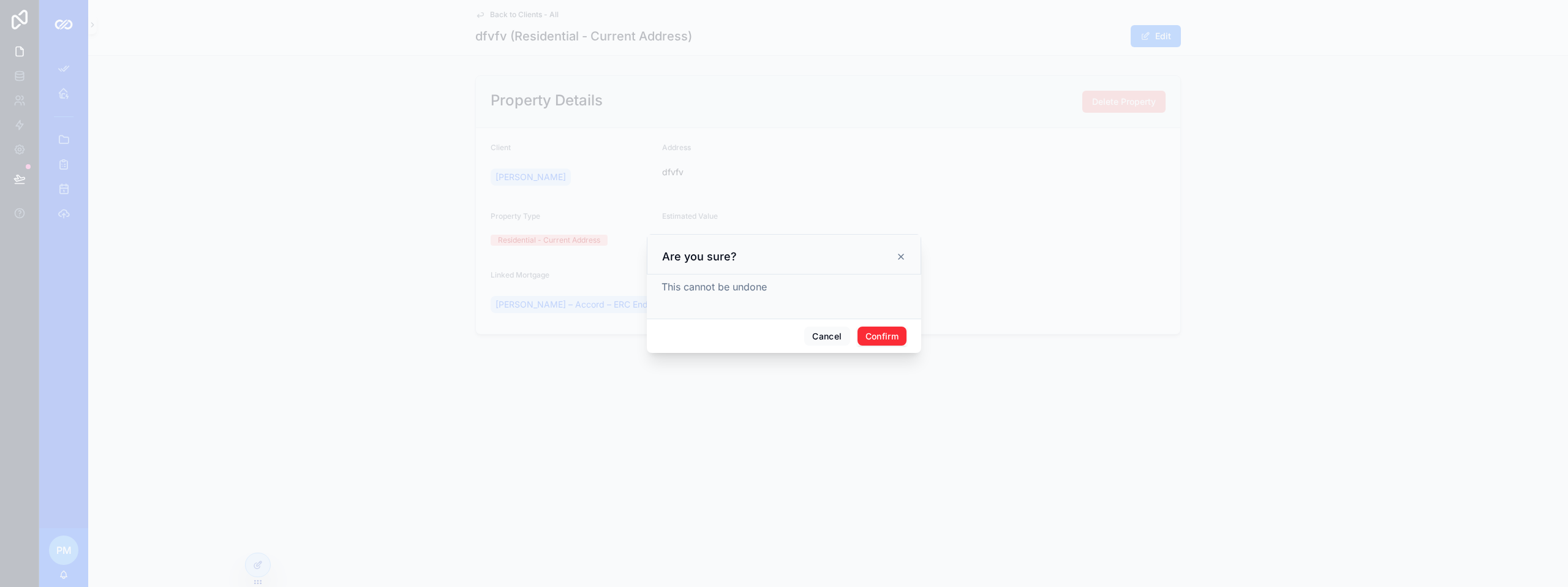
click at [887, 338] on button "Confirm" at bounding box center [881, 336] width 49 height 20
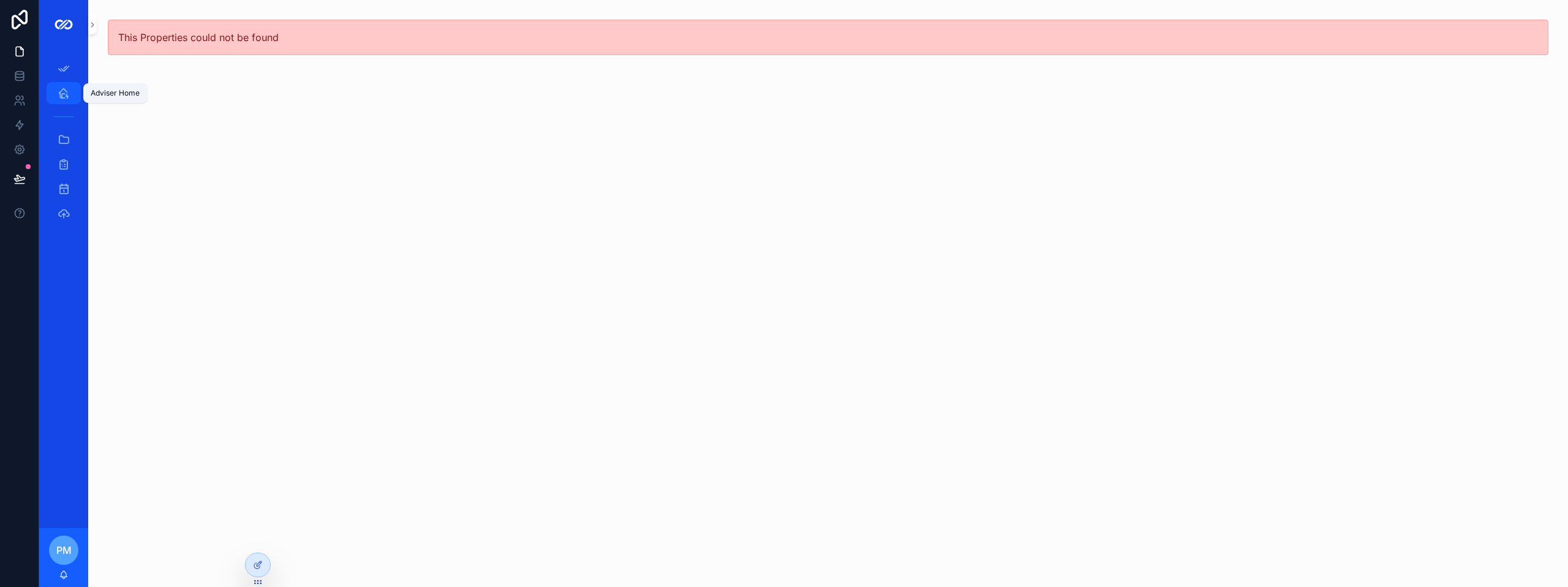
click at [62, 96] on icon "scrollable content" at bounding box center [64, 93] width 12 height 12
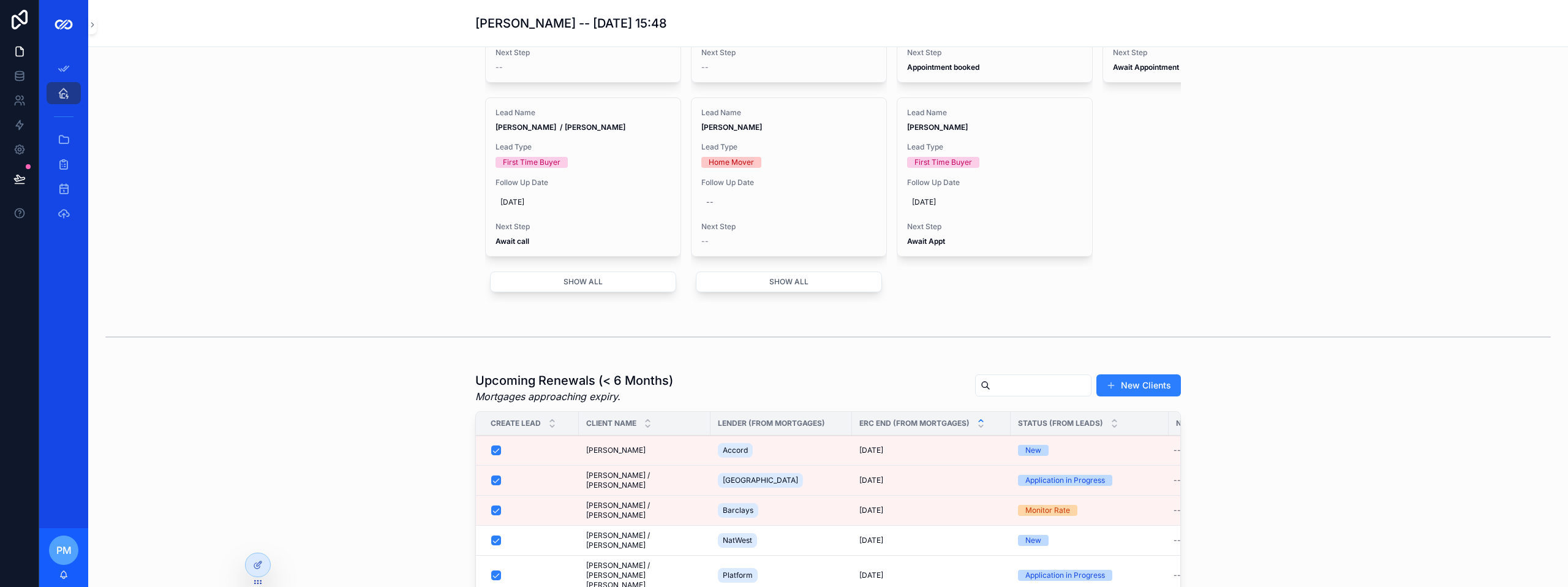
scroll to position [613, 0]
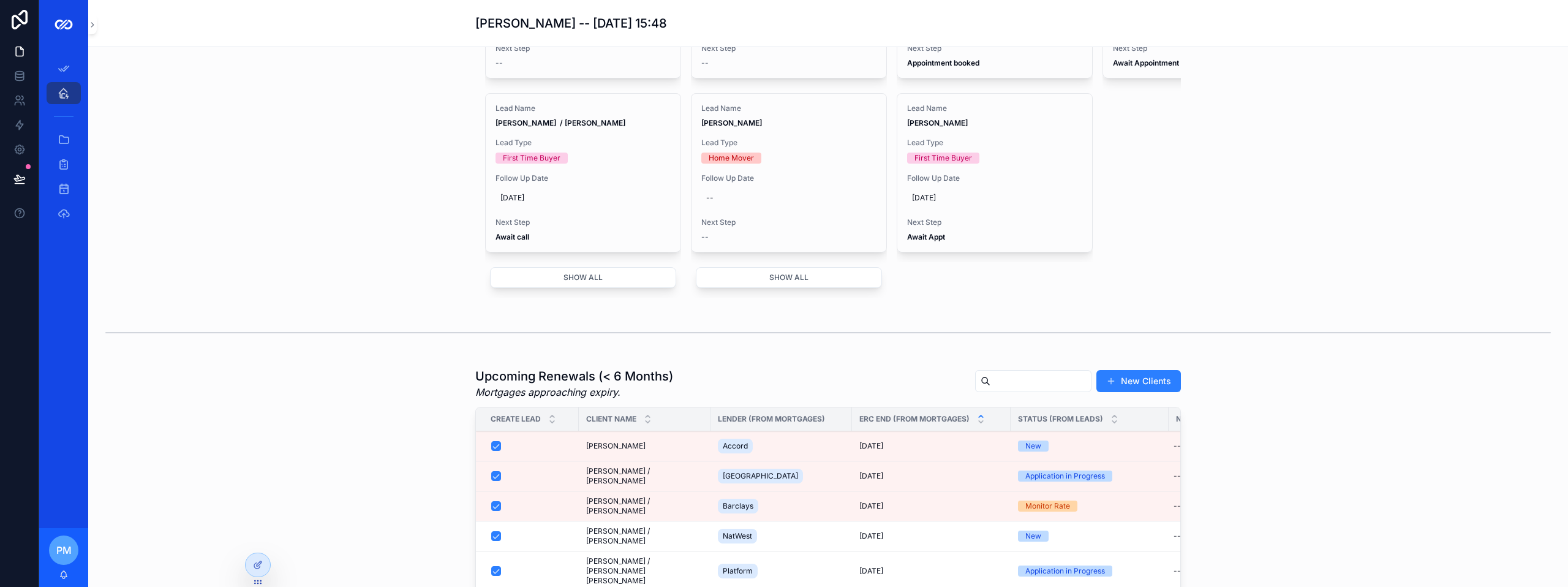
click at [652, 451] on div "[PERSON_NAME] [PERSON_NAME]" at bounding box center [645, 446] width 117 height 10
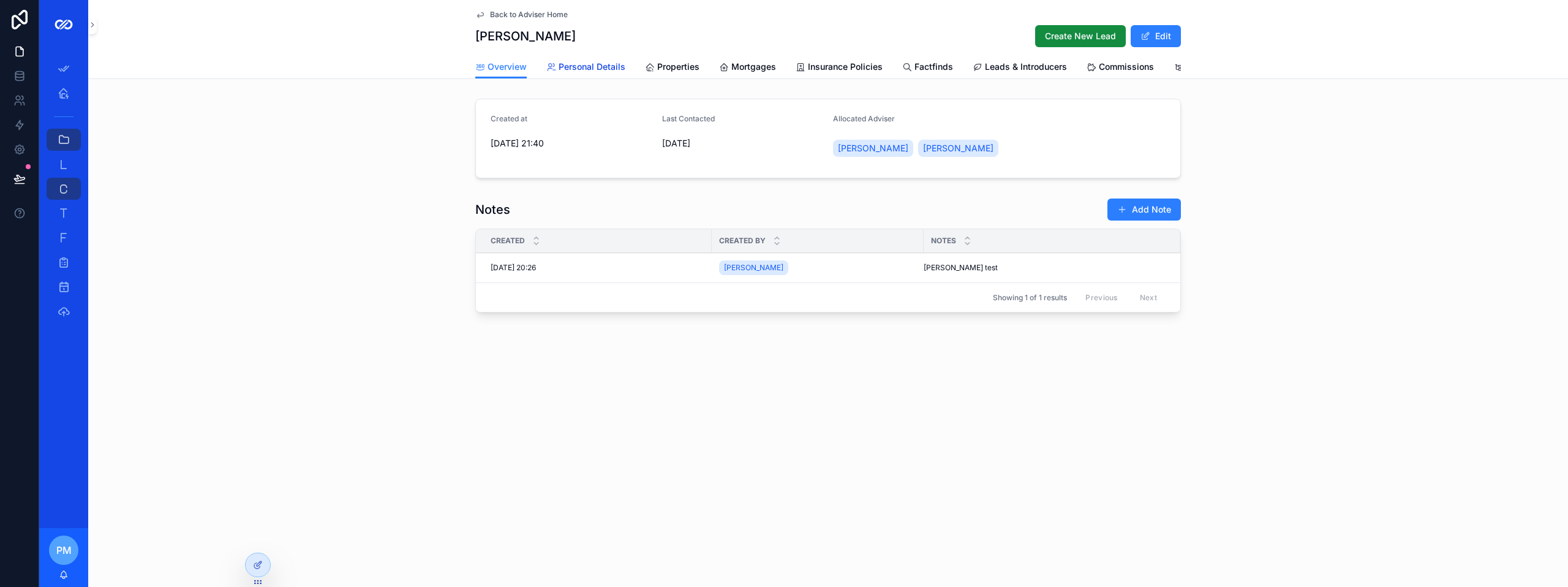
click at [609, 69] on span "Personal Details" at bounding box center [592, 66] width 67 height 12
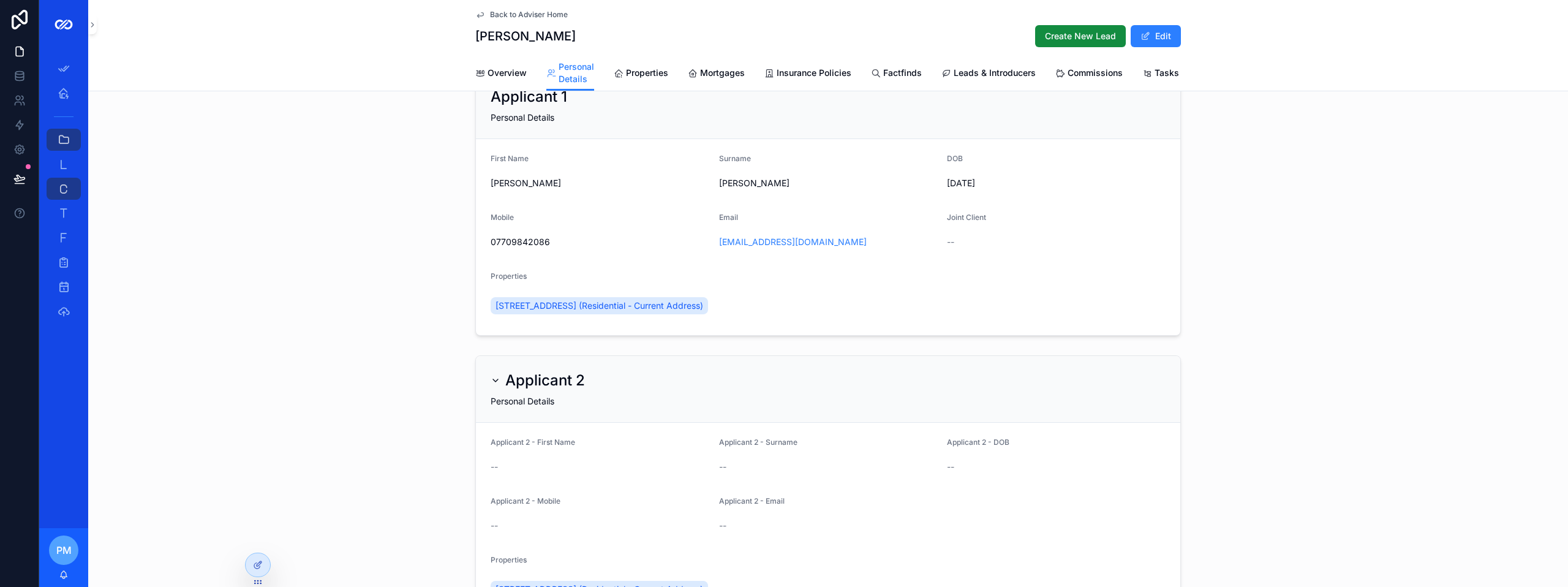
scroll to position [61, 0]
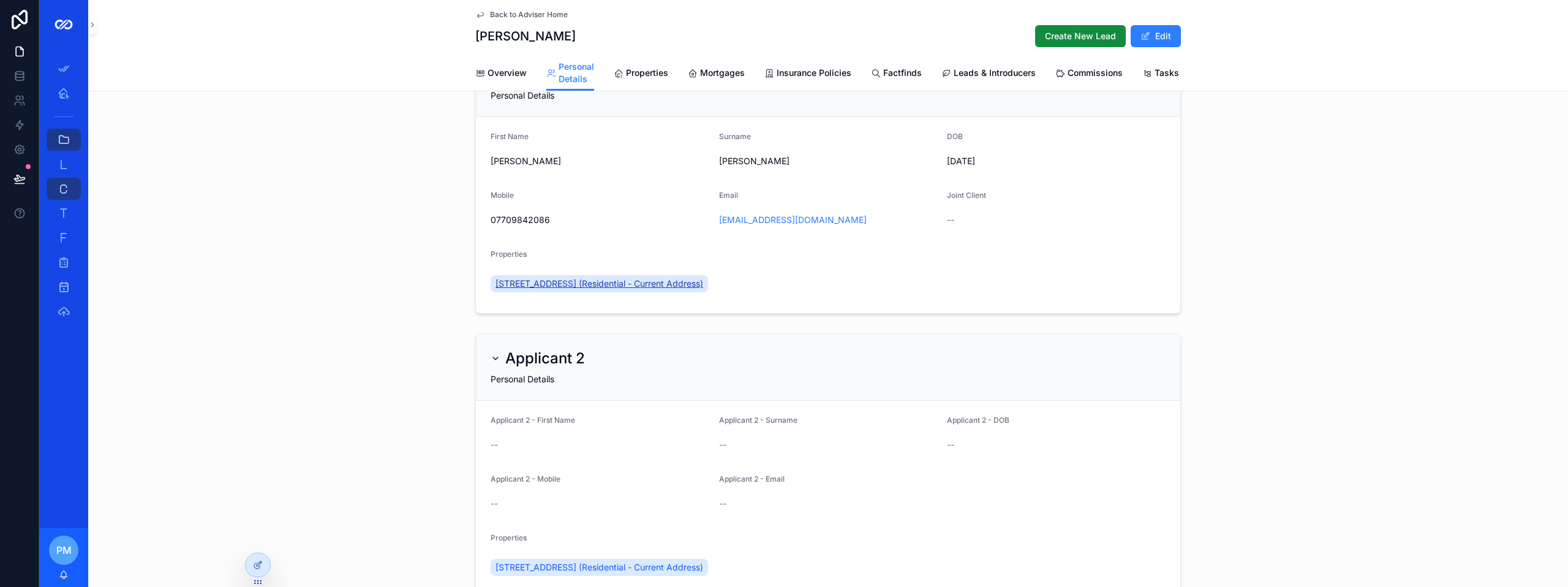
click at [652, 292] on link "[STREET_ADDRESS] (Residential - Current Address)" at bounding box center [599, 284] width 217 height 17
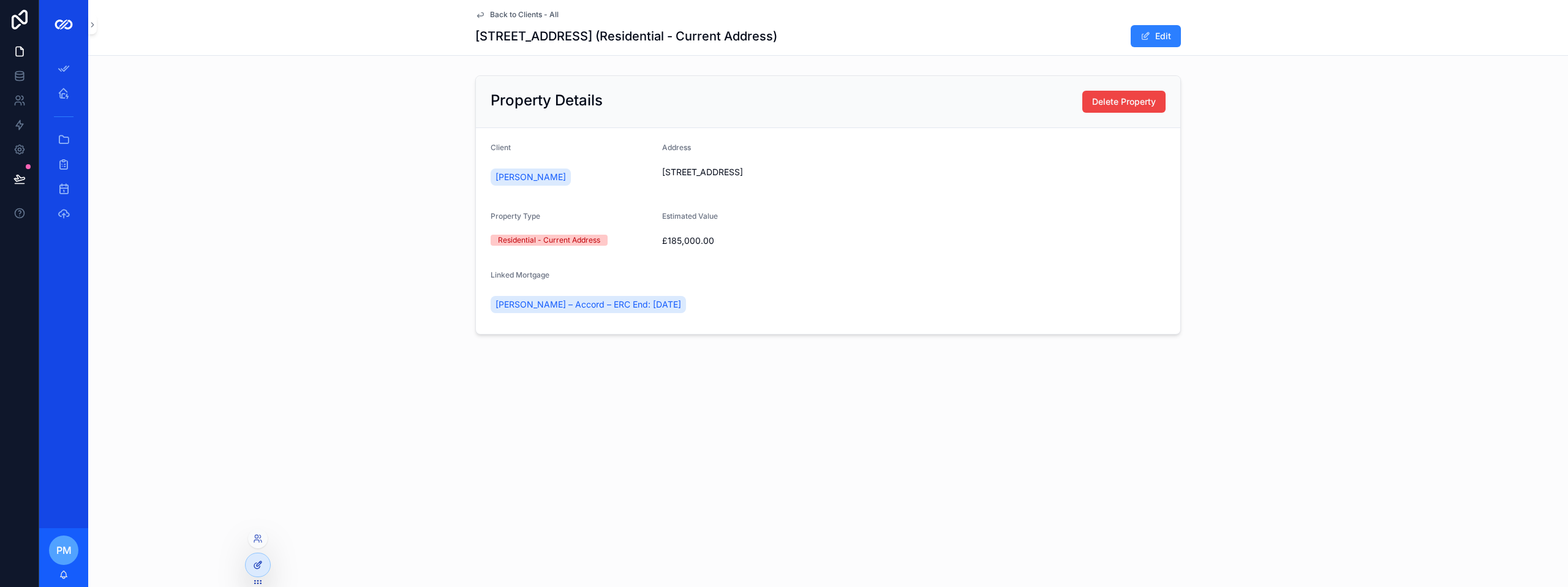
click at [259, 570] on div at bounding box center [257, 565] width 24 height 23
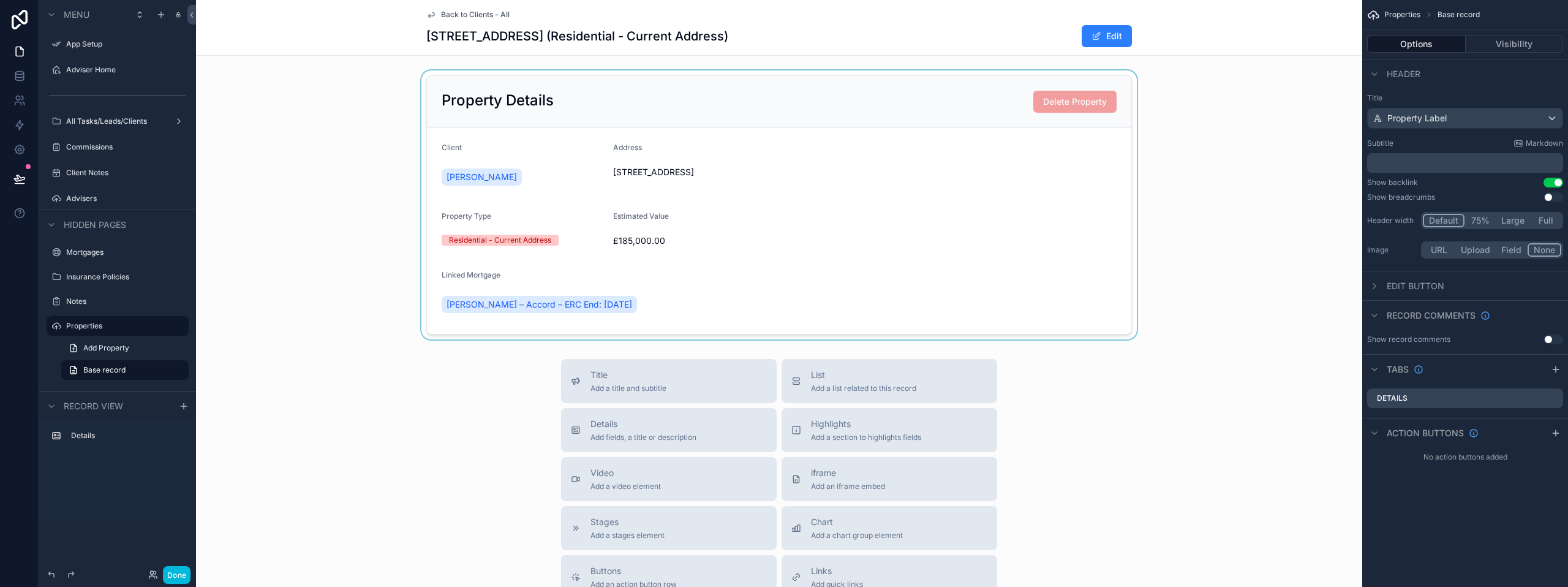
click at [1076, 158] on div "scrollable content" at bounding box center [779, 205] width 1166 height 269
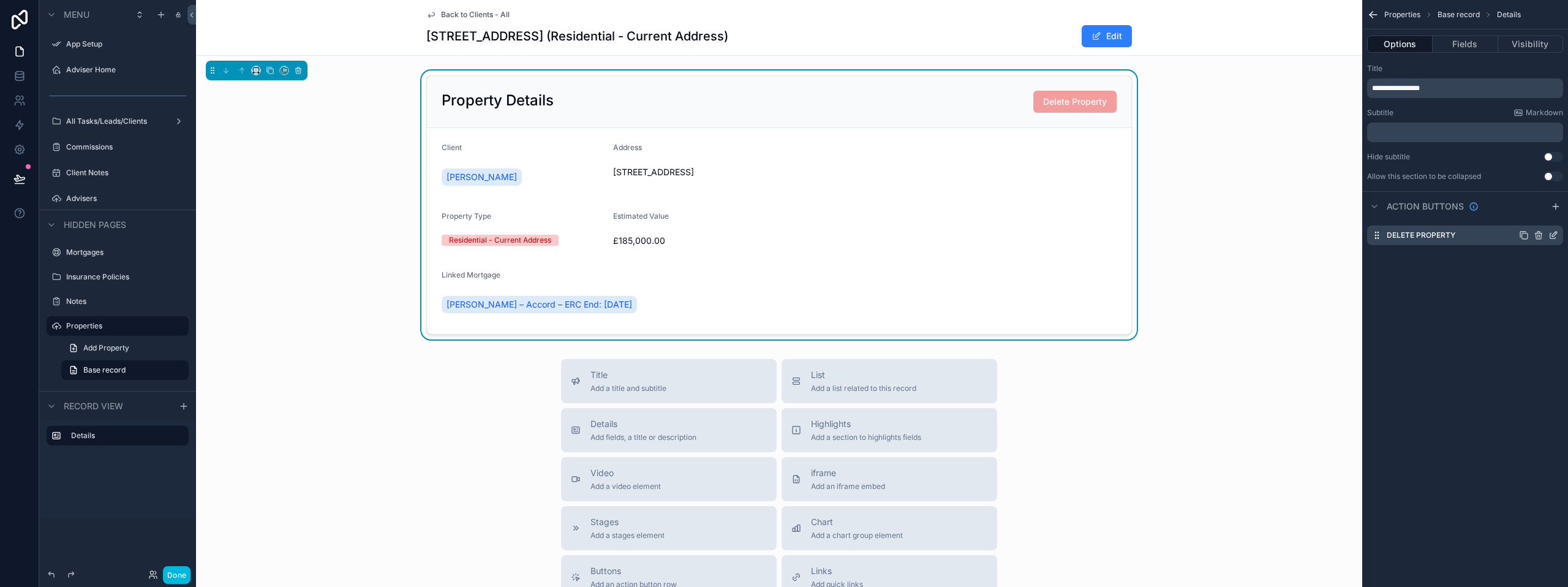
click at [1552, 235] on icon "scrollable content" at bounding box center [1553, 235] width 10 height 10
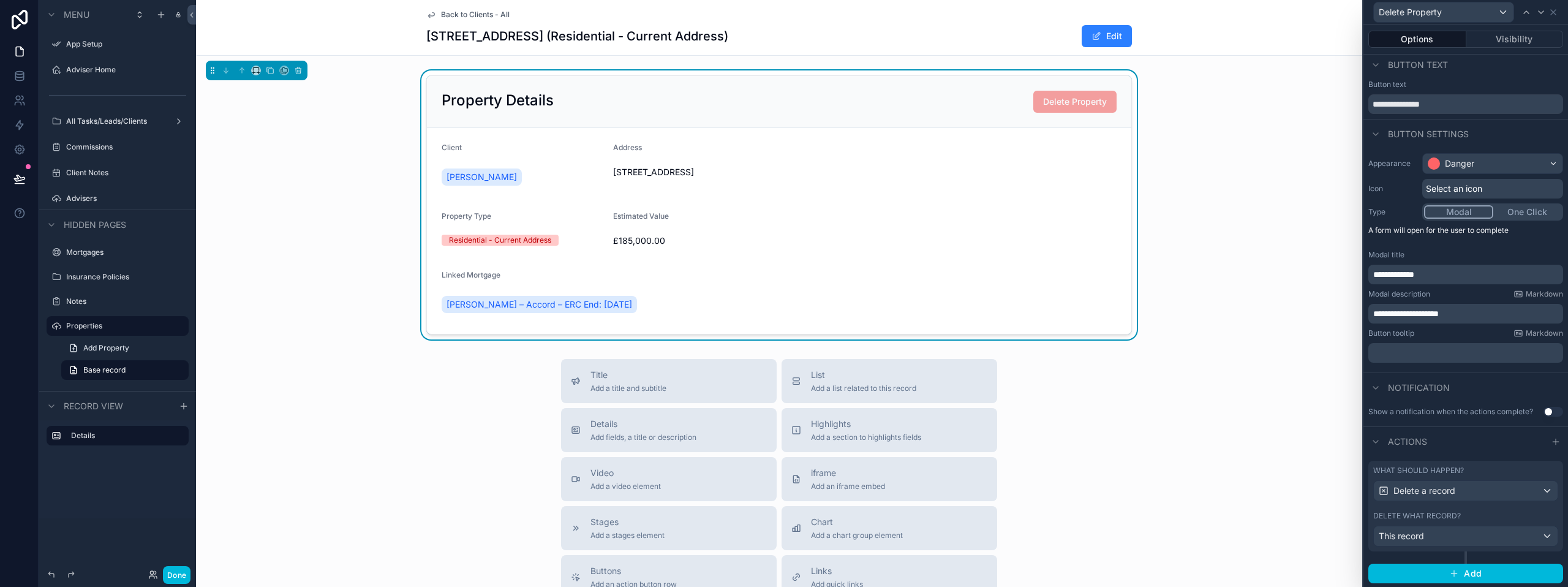
scroll to position [5, 0]
click at [1517, 537] on div "This record" at bounding box center [1466, 535] width 184 height 20
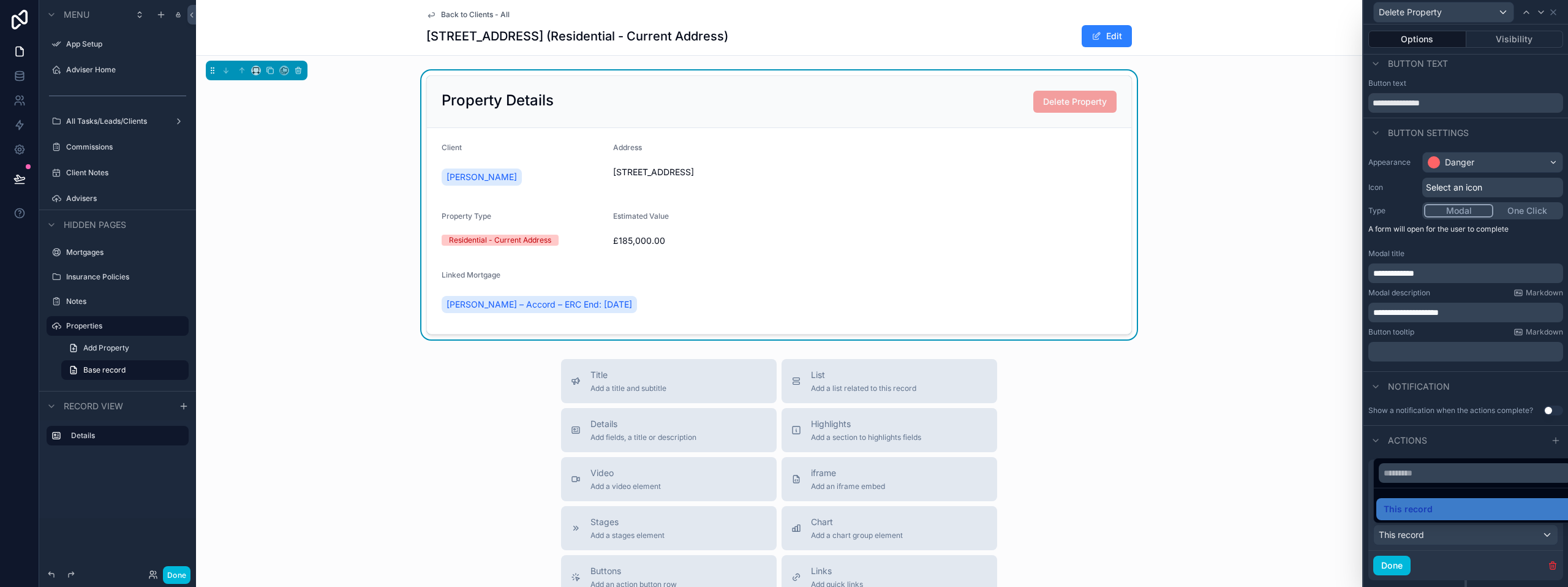
click at [1517, 537] on div at bounding box center [1466, 294] width 205 height 587
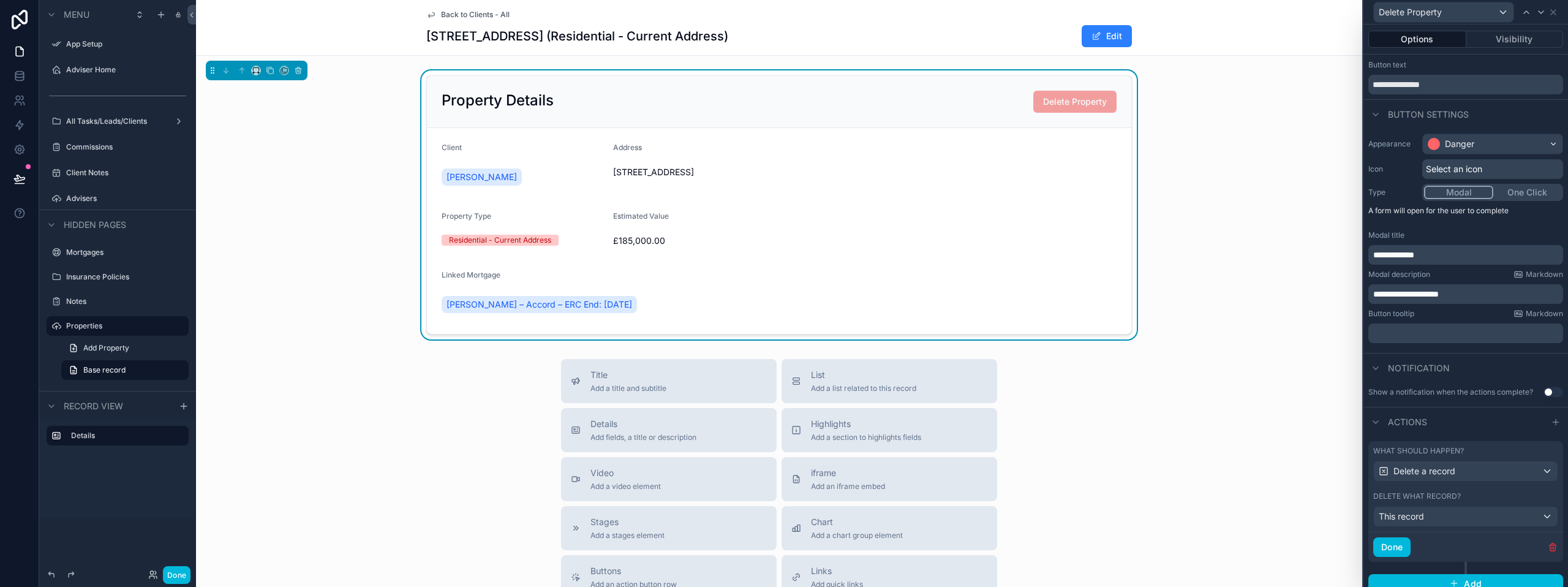
scroll to position [35, 0]
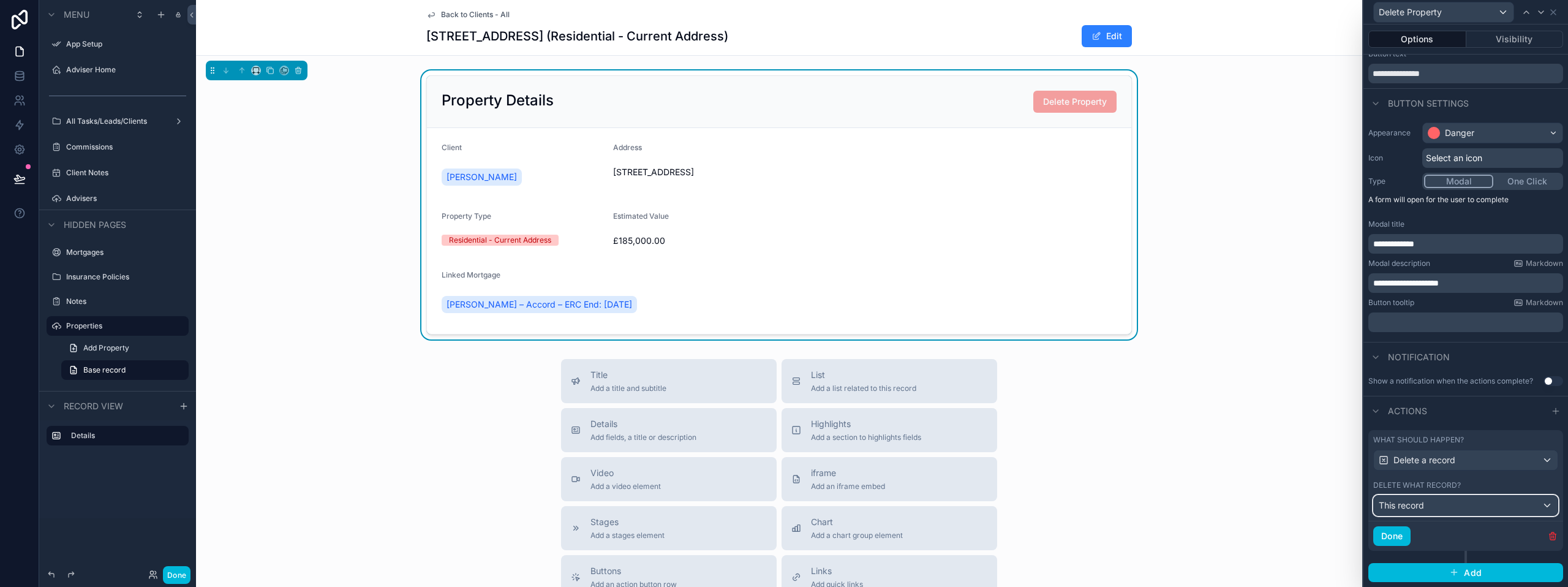
click at [1470, 503] on div "This record" at bounding box center [1466, 506] width 184 height 20
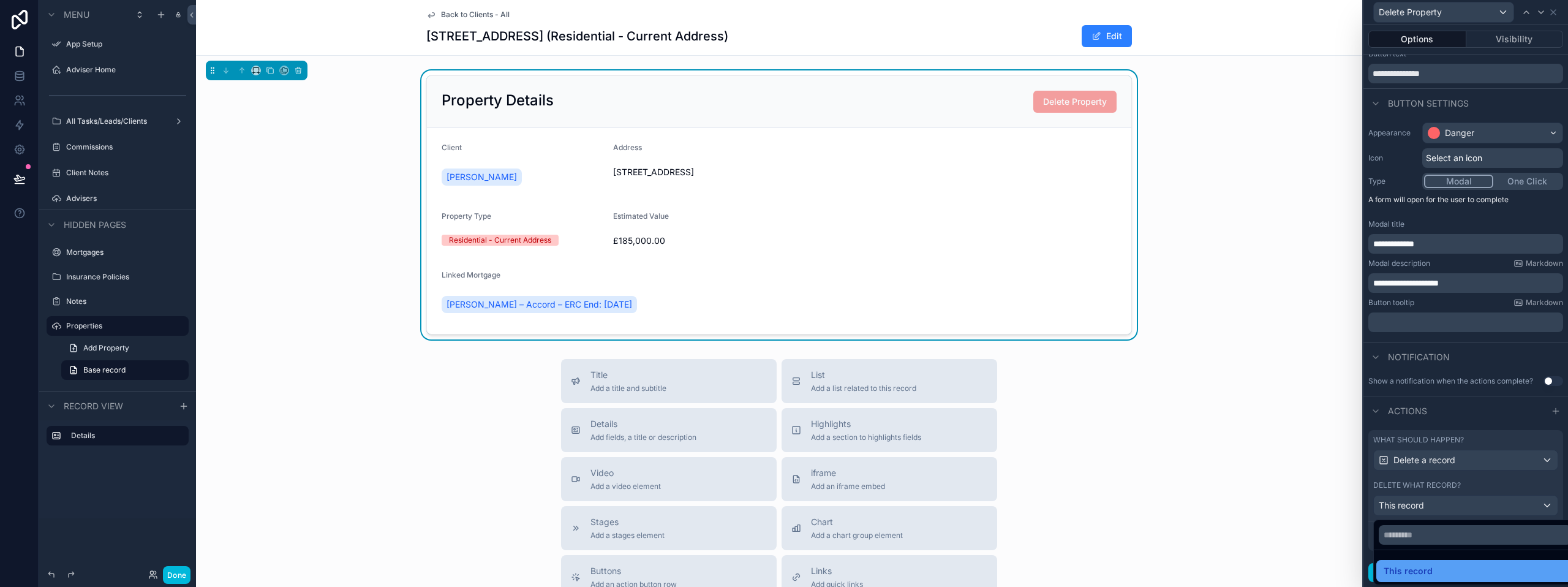
click at [1462, 573] on div "This record" at bounding box center [1475, 571] width 183 height 14
click at [1464, 568] on span "Add" at bounding box center [1472, 573] width 18 height 11
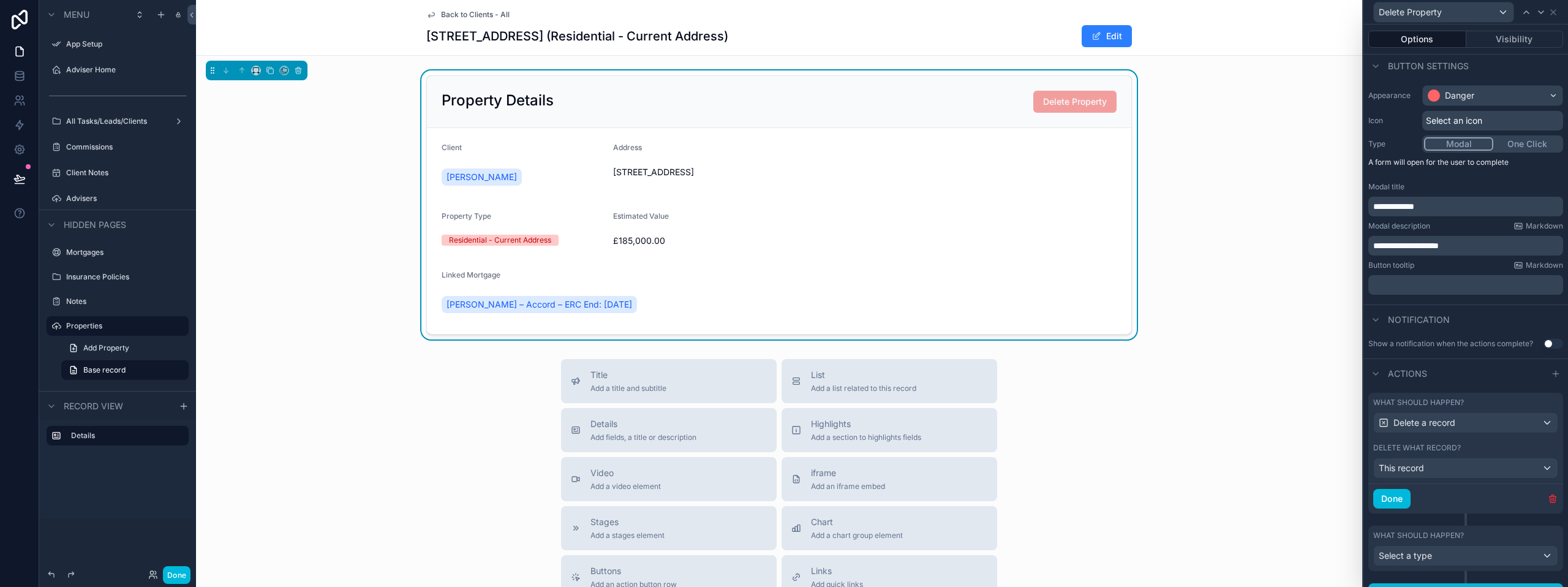
scroll to position [93, 0]
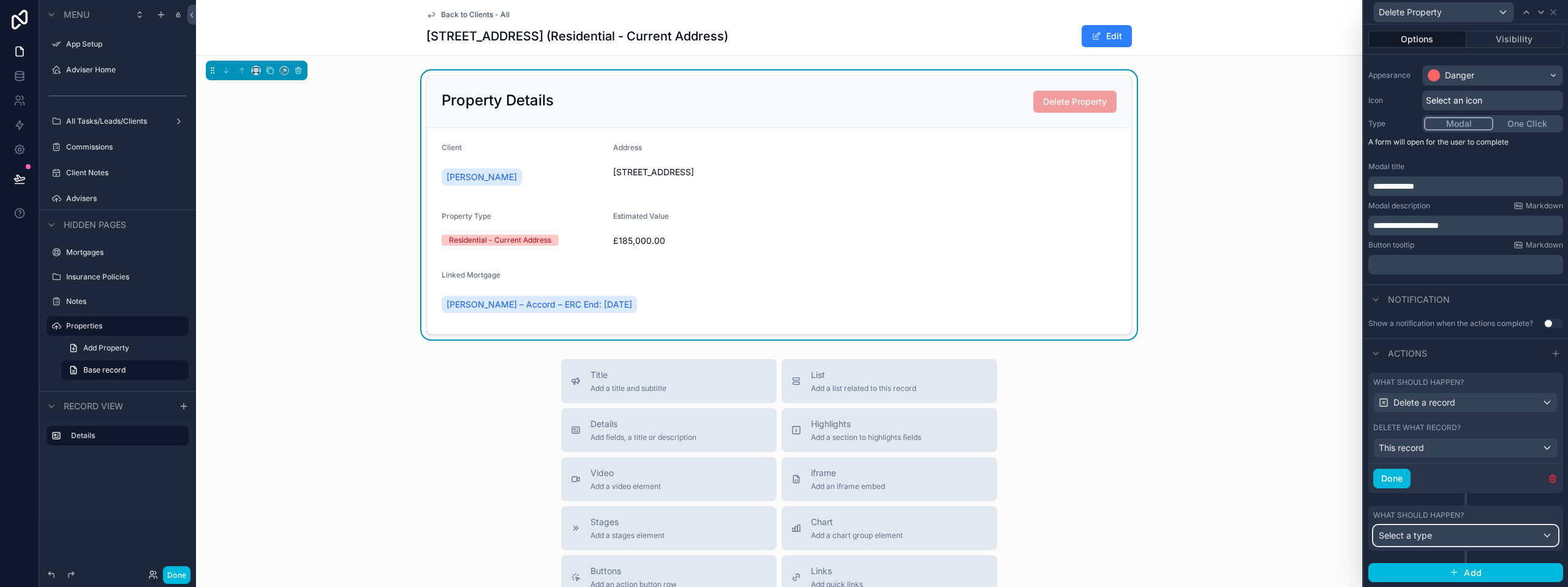
click at [1451, 533] on div "Select a type" at bounding box center [1466, 536] width 184 height 20
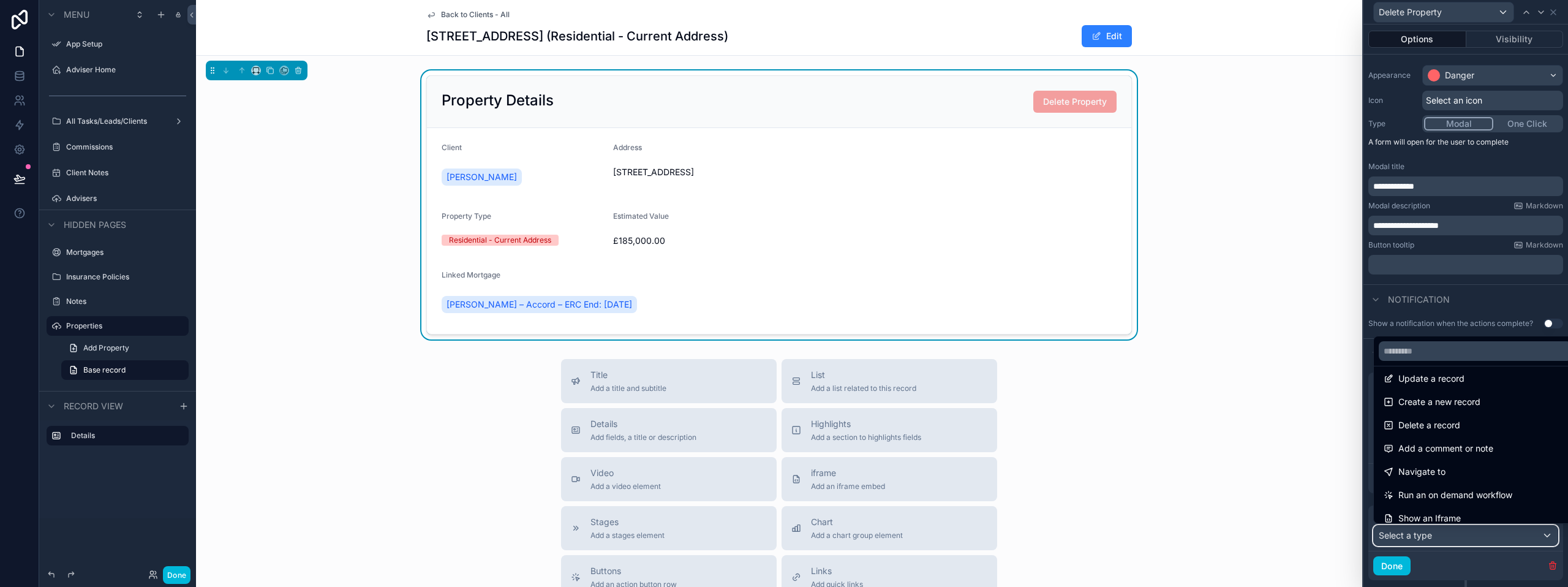
scroll to position [0, 0]
click at [1307, 439] on div "Title Add a title and subtitle List Add a list related to this record Details A…" at bounding box center [779, 577] width 1166 height 436
click at [1305, 445] on div "Title Add a title and subtitle List Add a list related to this record Details A…" at bounding box center [779, 577] width 1166 height 436
click at [1543, 563] on div at bounding box center [1466, 294] width 205 height 587
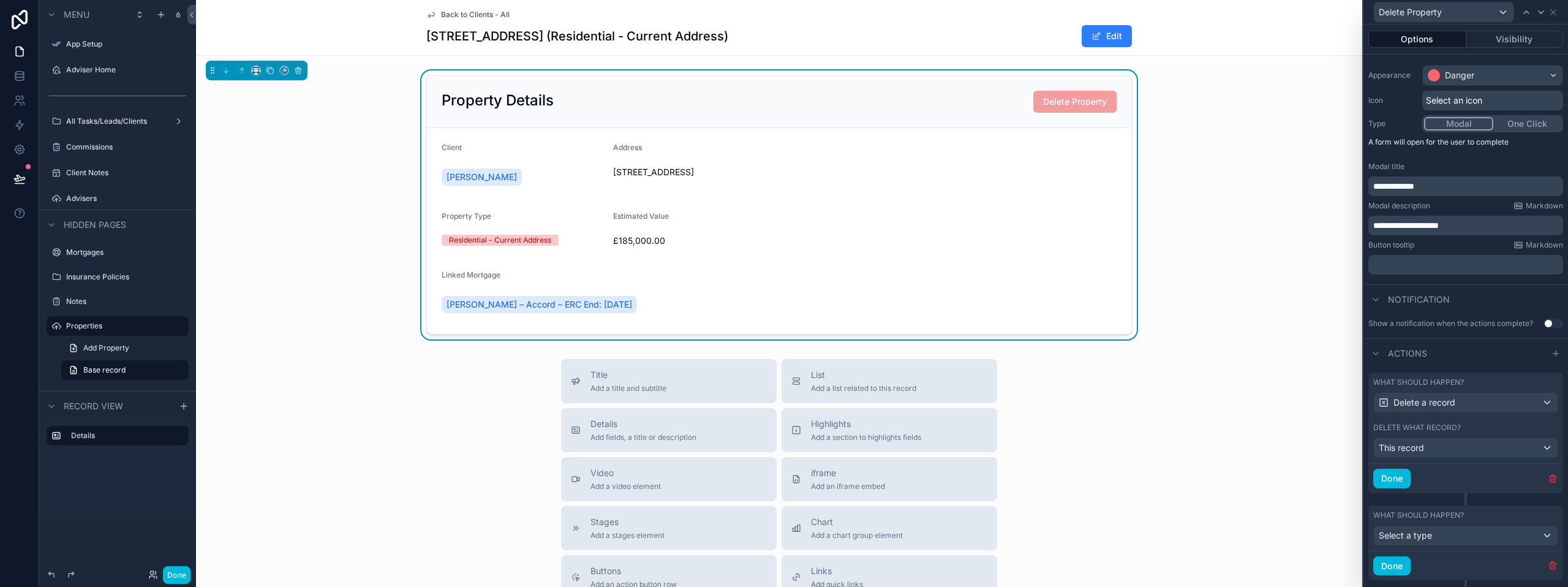
click at [1550, 563] on icon "button" at bounding box center [1553, 563] width 7 height 0
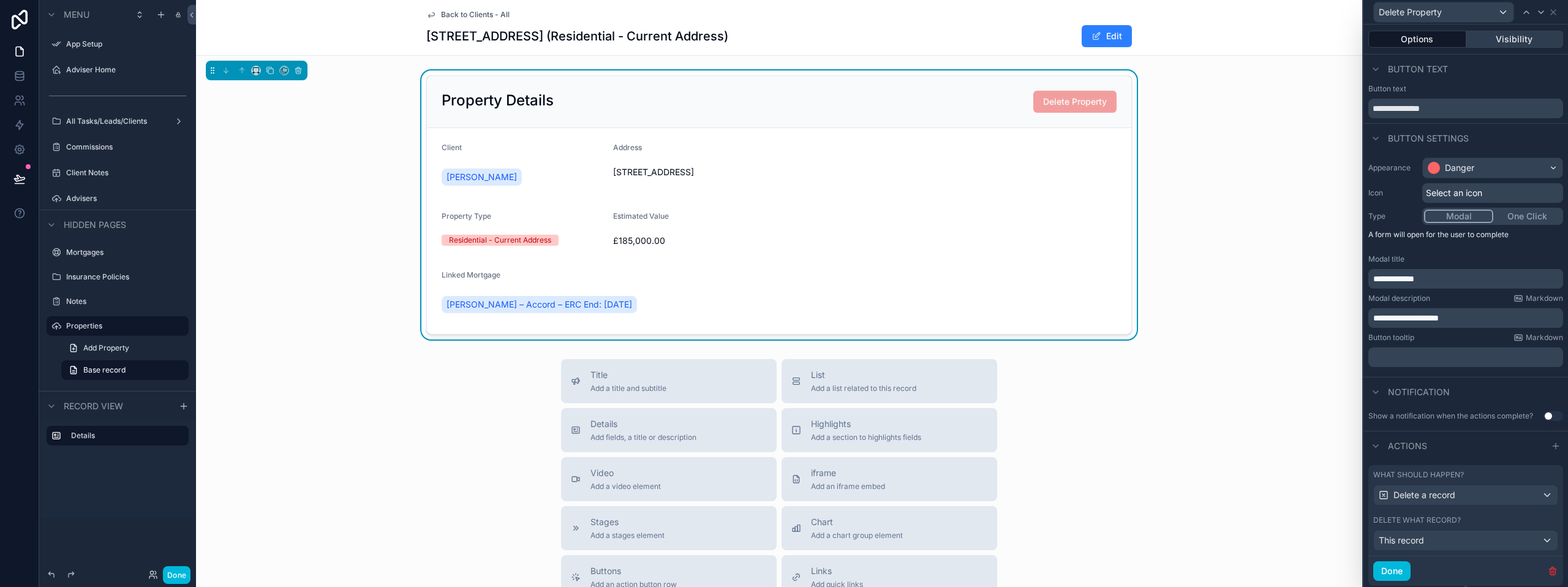
click at [1514, 33] on button "Visibility" at bounding box center [1515, 39] width 97 height 17
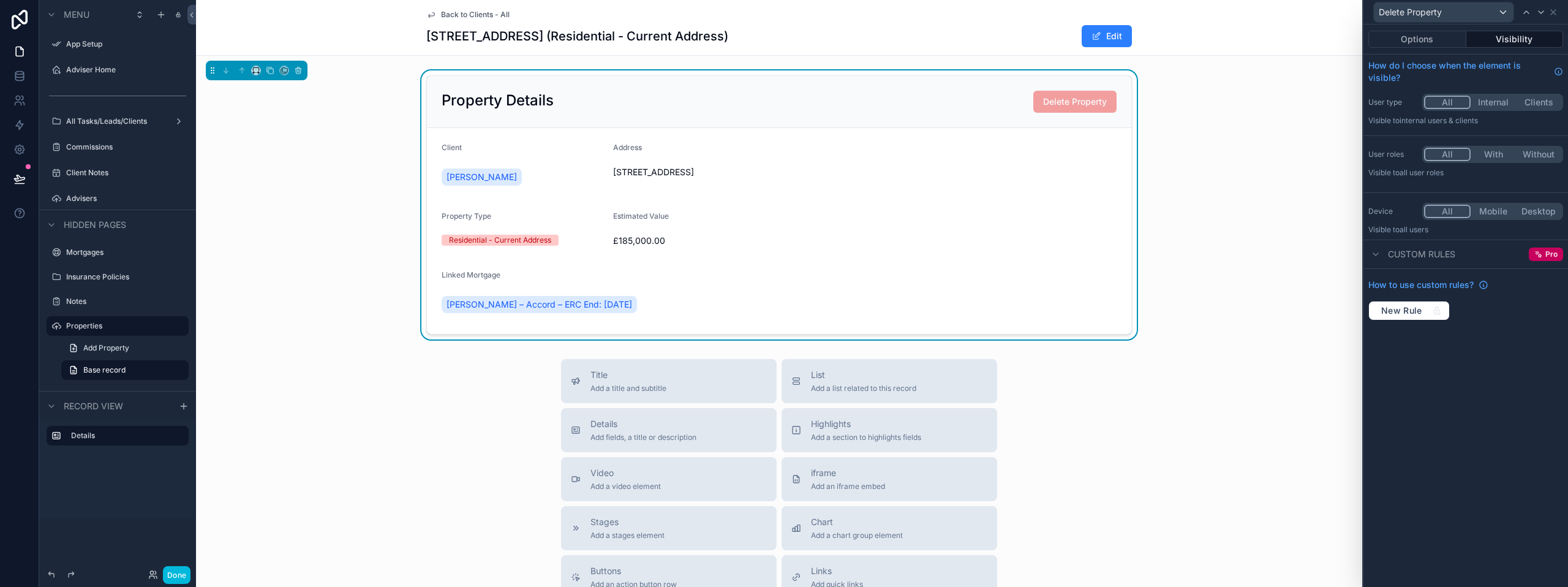
click at [1481, 150] on button "With" at bounding box center [1493, 154] width 45 height 14
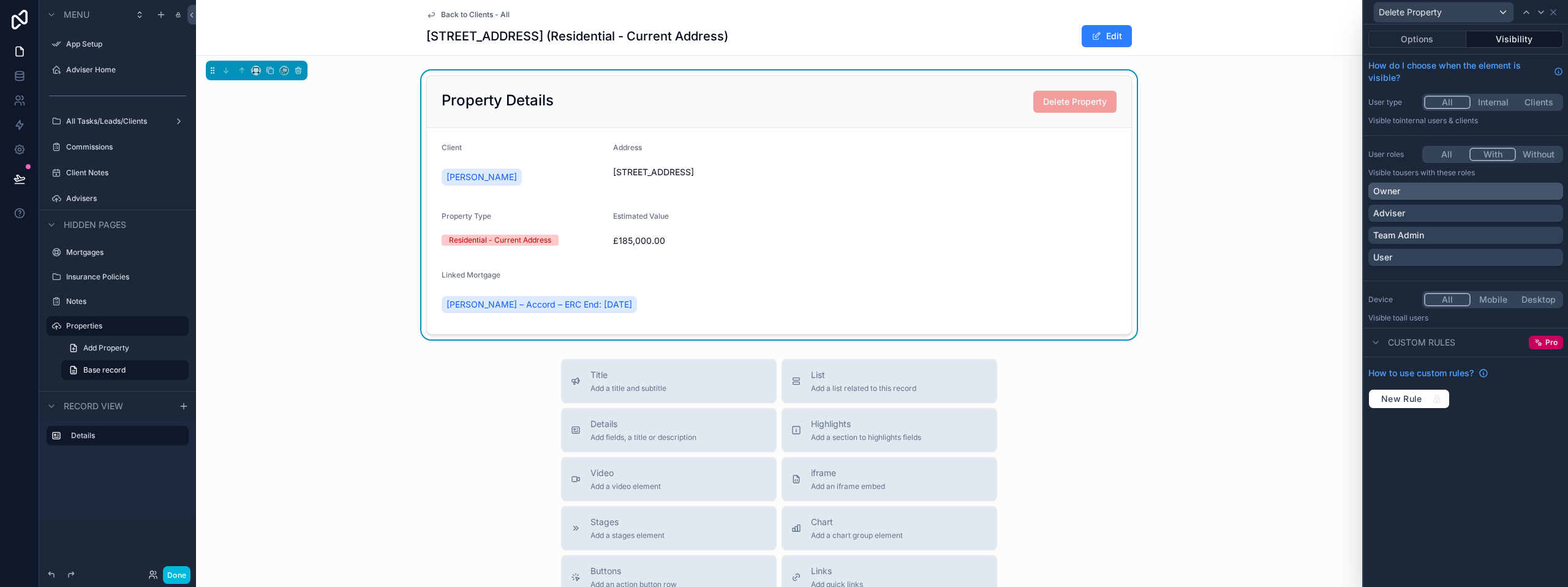
click at [1409, 189] on div "Owner" at bounding box center [1466, 191] width 185 height 12
click at [1421, 256] on div "User" at bounding box center [1466, 257] width 185 height 12
click at [1421, 256] on div "User" at bounding box center [1458, 257] width 170 height 12
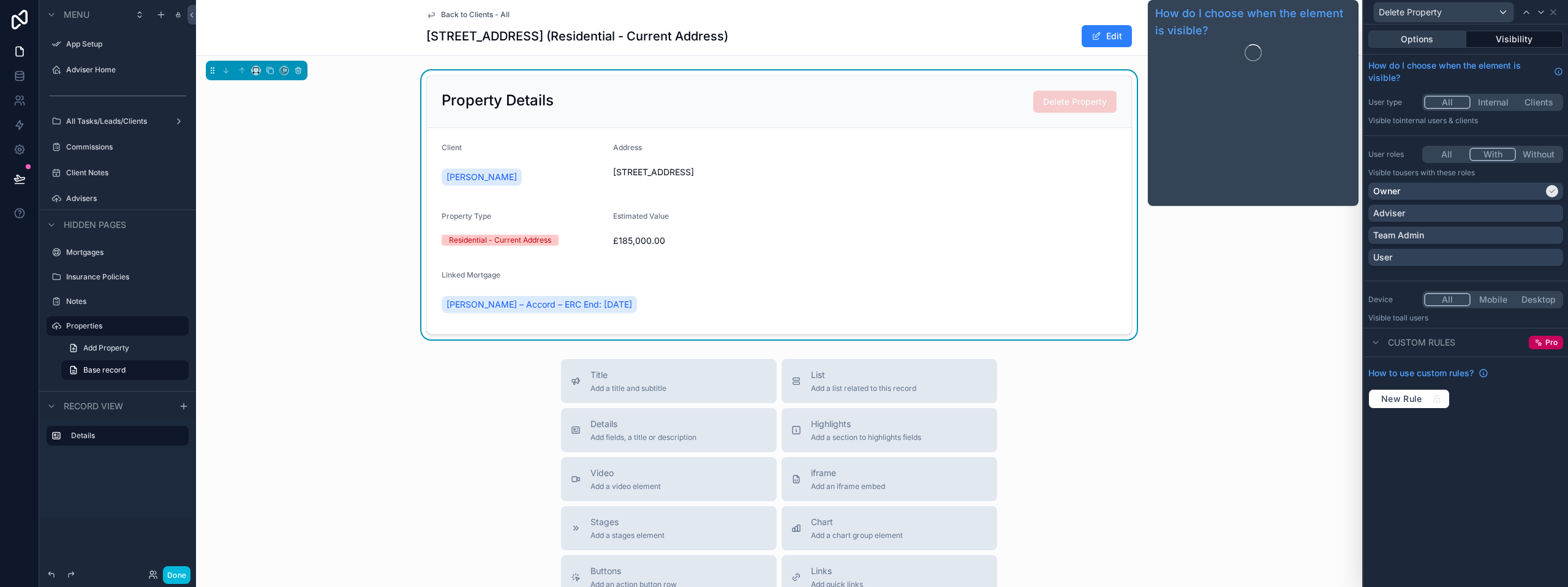
click at [1433, 44] on button "Options" at bounding box center [1417, 39] width 98 height 17
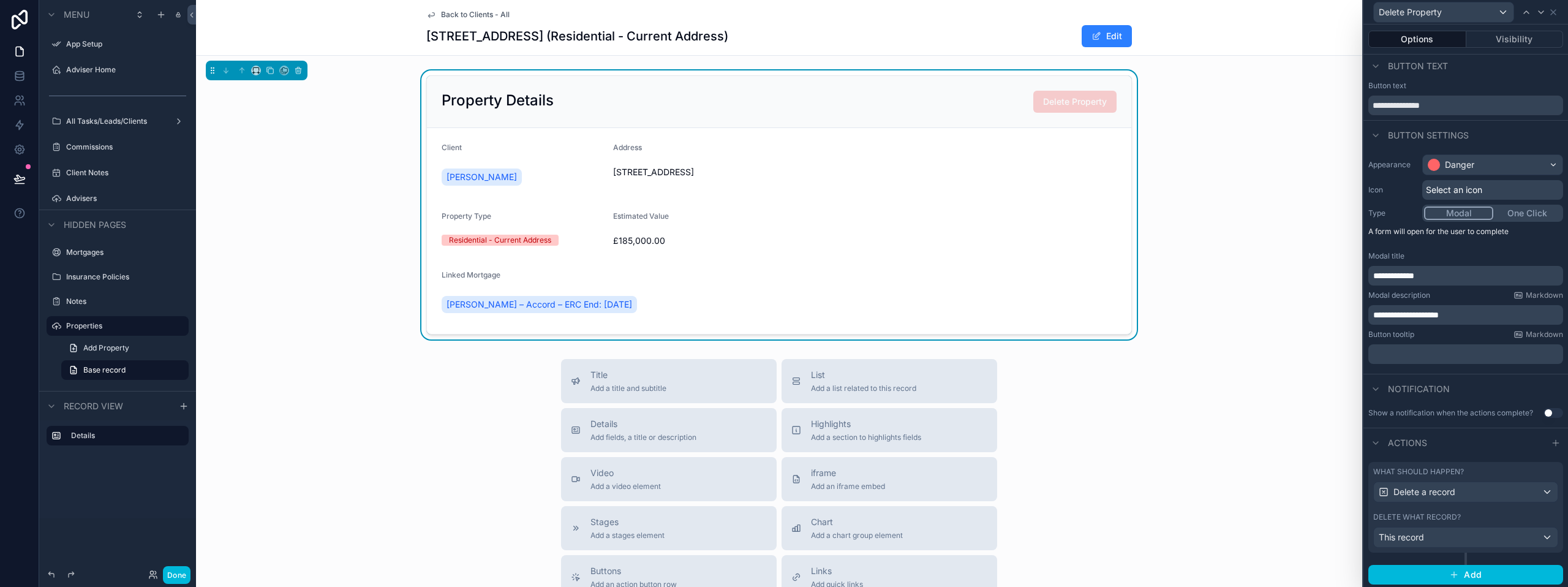
scroll to position [5, 0]
click at [1312, 518] on div "Title Add a title and subtitle List Add a list related to this record Details A…" at bounding box center [779, 577] width 1166 height 436
click at [312, 146] on div "Property Details Delete Property Client [PERSON_NAME] Address [STREET_ADDRESS] …" at bounding box center [779, 205] width 1166 height 269
click at [463, 12] on span "Back to Clients - All" at bounding box center [475, 14] width 69 height 10
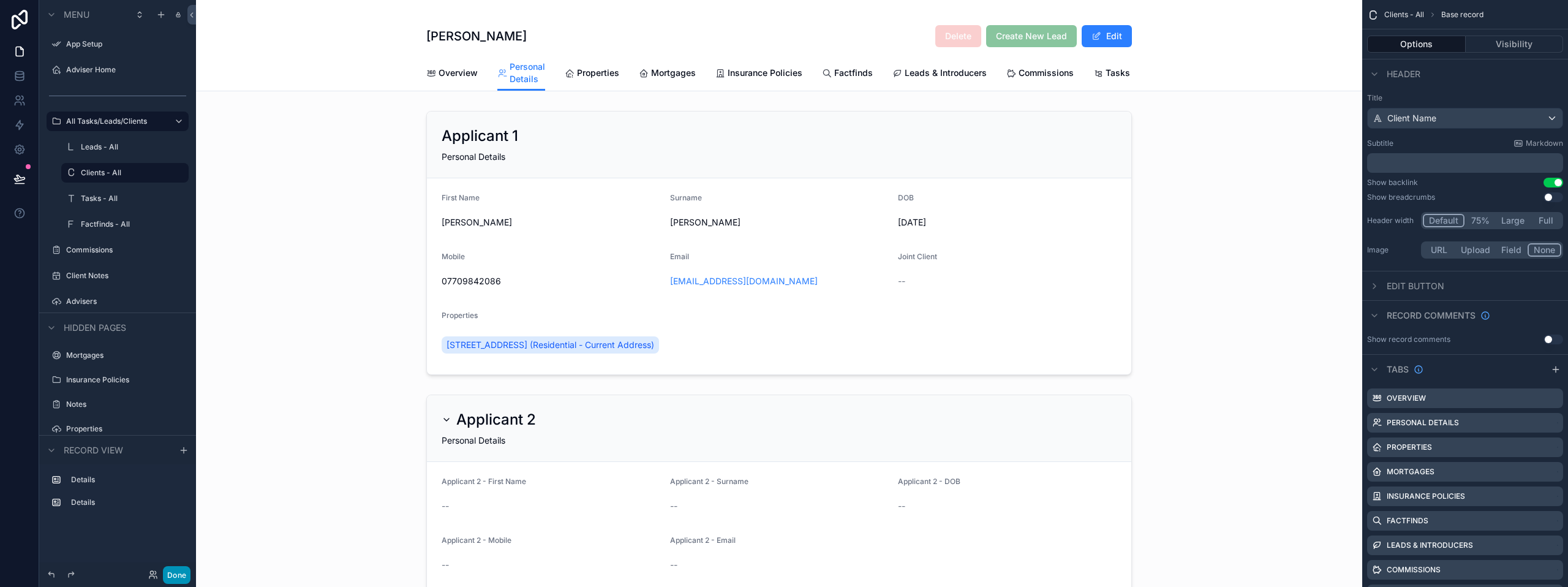
click at [181, 574] on button "Done" at bounding box center [177, 575] width 28 height 18
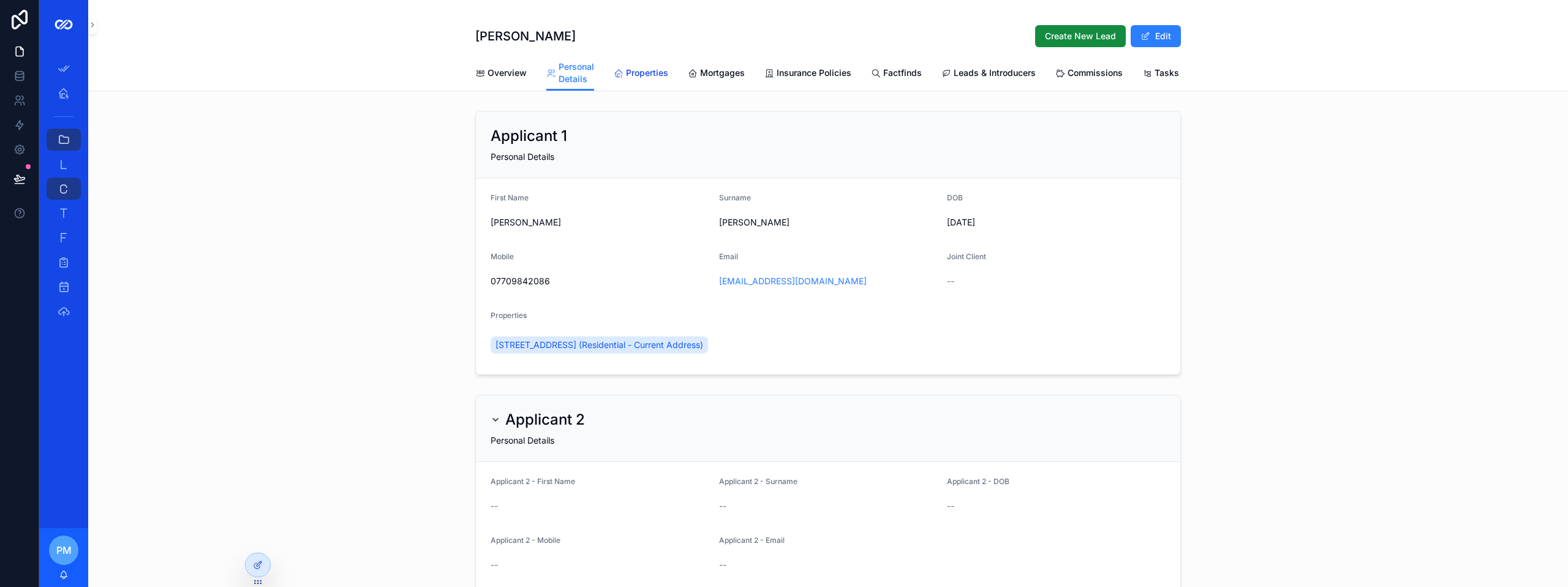
click at [646, 72] on span "Properties" at bounding box center [647, 73] width 42 height 12
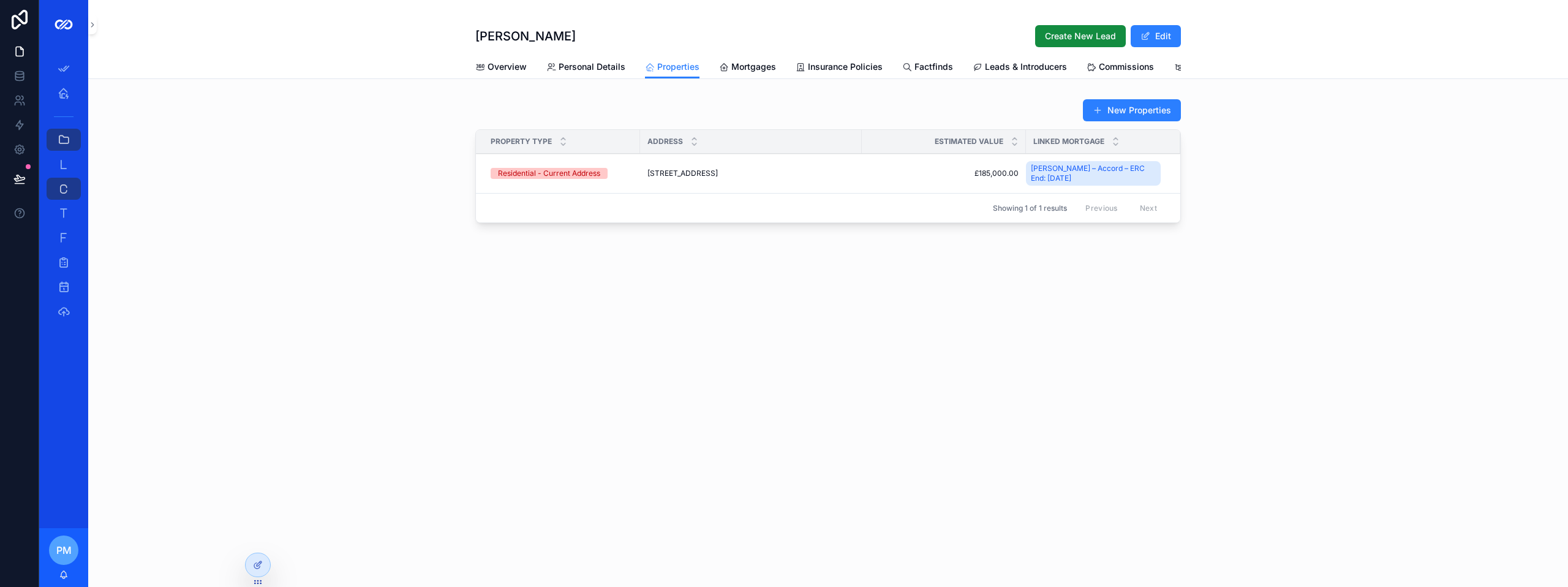
click at [598, 63] on span "Personal Details" at bounding box center [592, 66] width 67 height 12
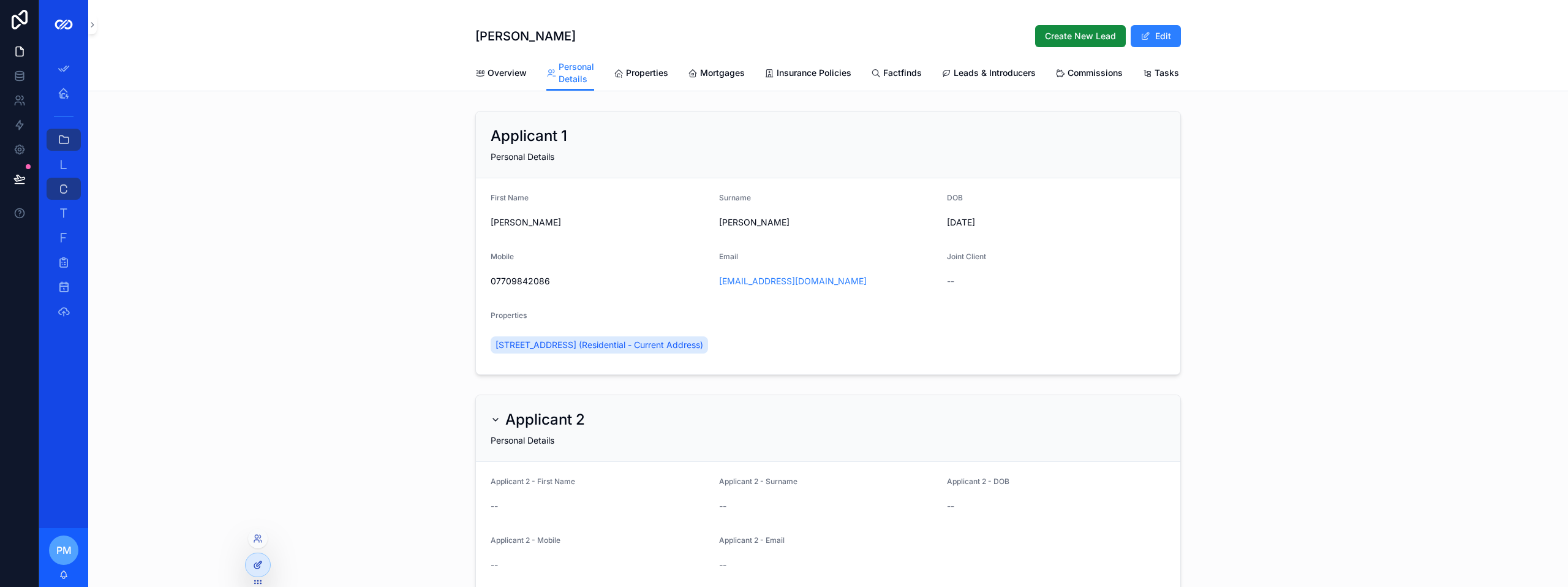
click at [257, 565] on icon at bounding box center [257, 565] width 10 height 10
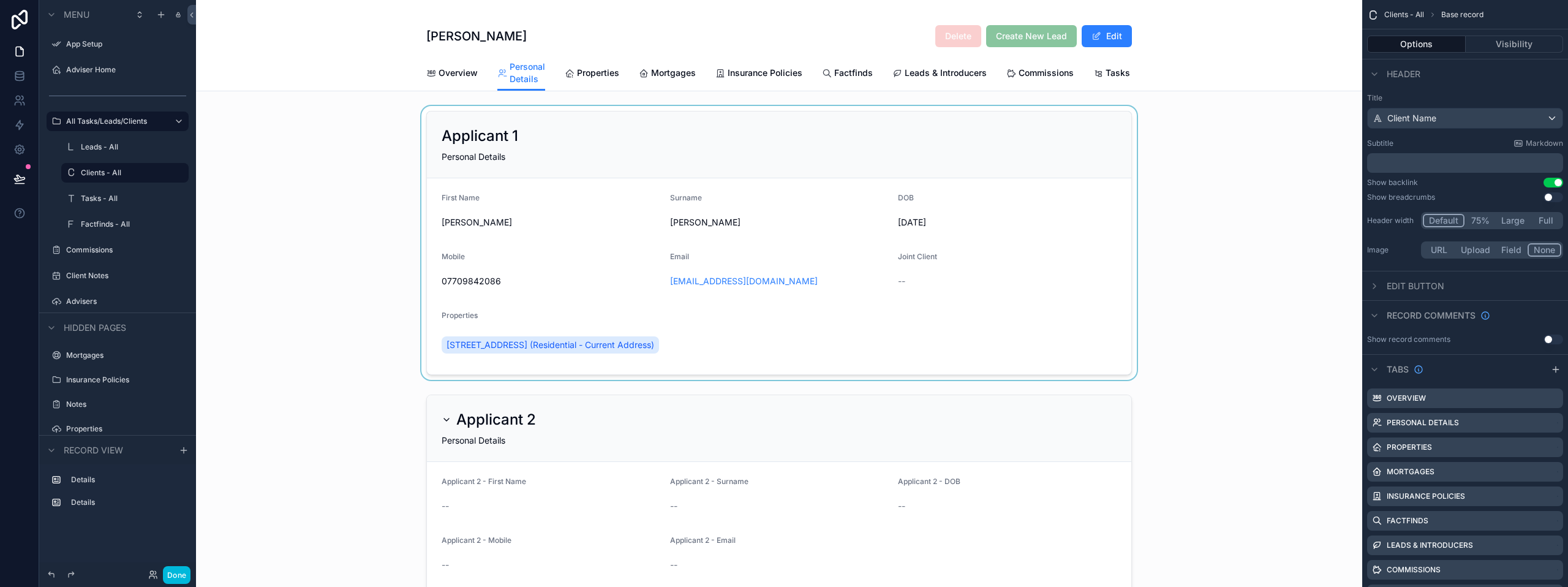
click at [980, 350] on div "scrollable content" at bounding box center [779, 242] width 1166 height 274
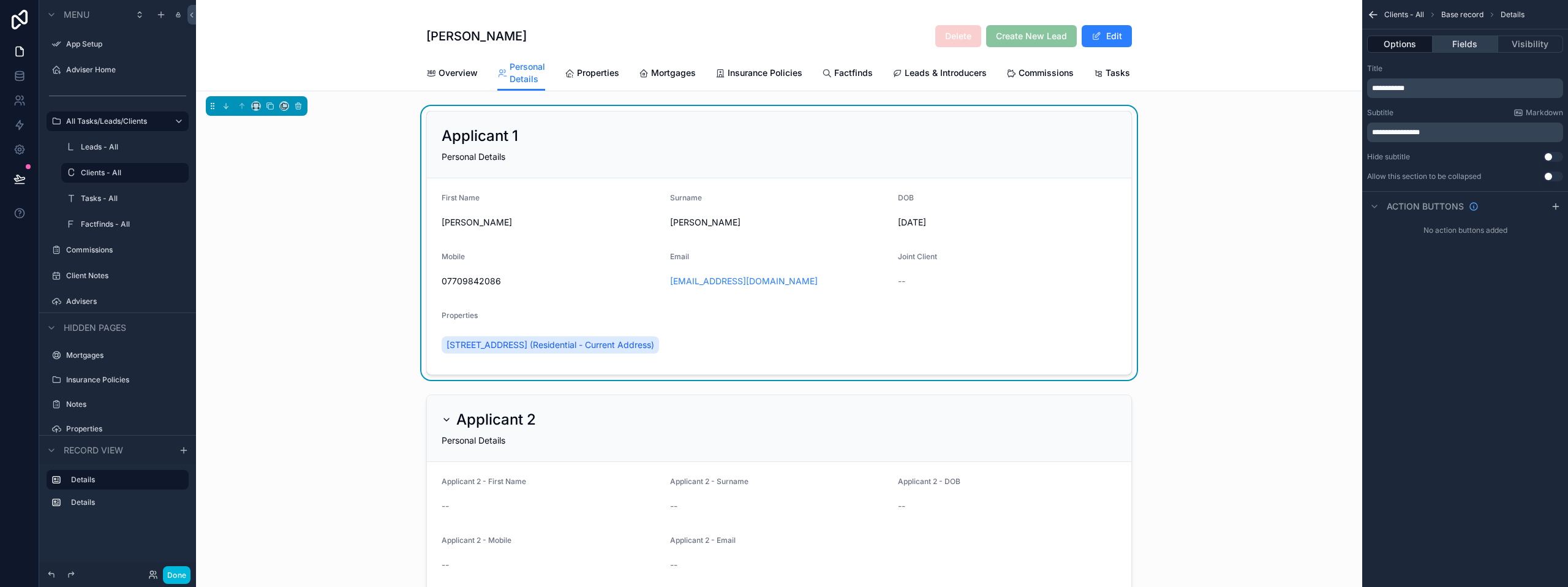
click at [1479, 42] on button "Fields" at bounding box center [1465, 44] width 65 height 17
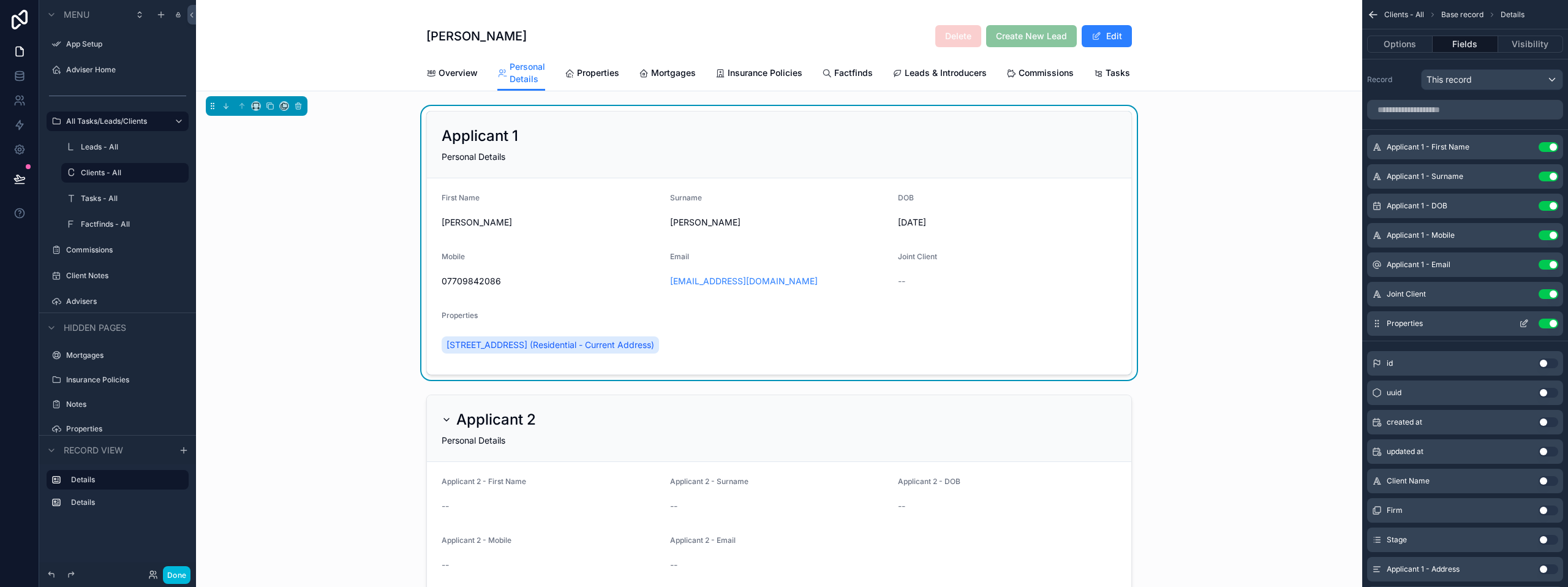
click at [1523, 323] on icon "scrollable content" at bounding box center [1523, 323] width 10 height 10
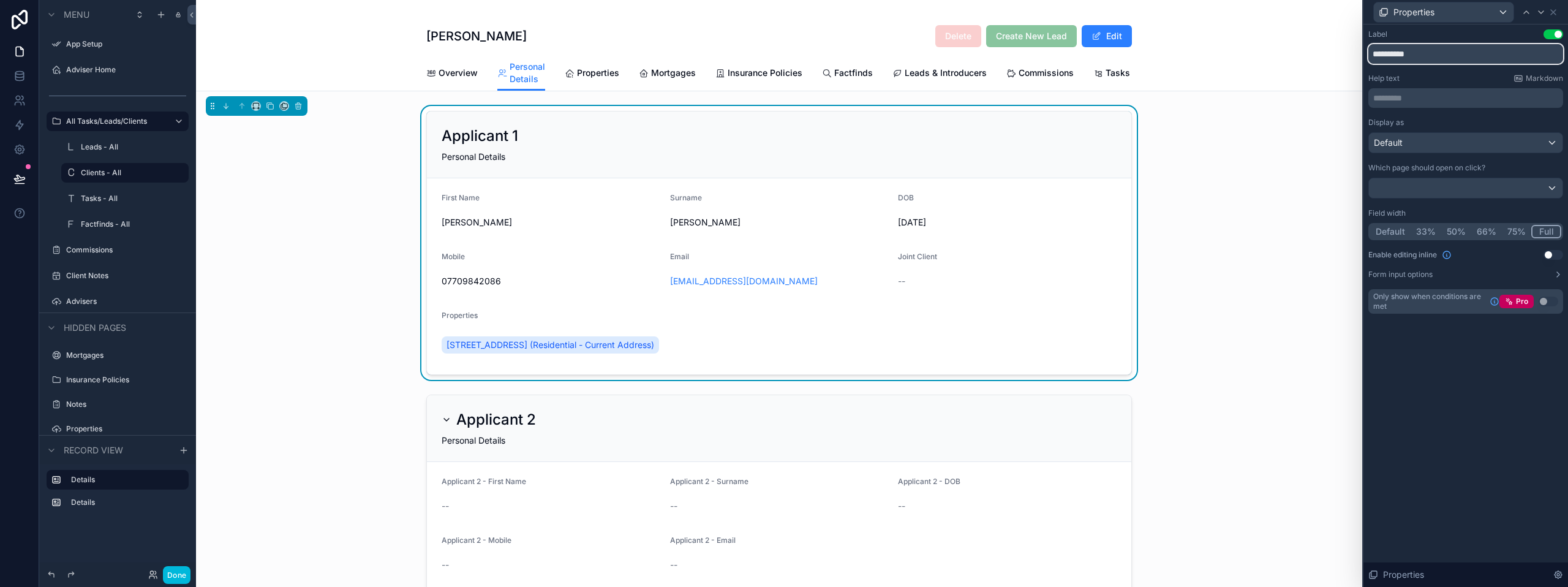
drag, startPoint x: 1425, startPoint y: 60, endPoint x: 1358, endPoint y: 64, distance: 67.1
click at [1360, 62] on div "**********" at bounding box center [784, 294] width 1568 height 587
type input "*******"
click at [1473, 408] on div "Label Use setting ******* Help text Markdown ********* ﻿ Display as Default Whi…" at bounding box center [1466, 305] width 205 height 563
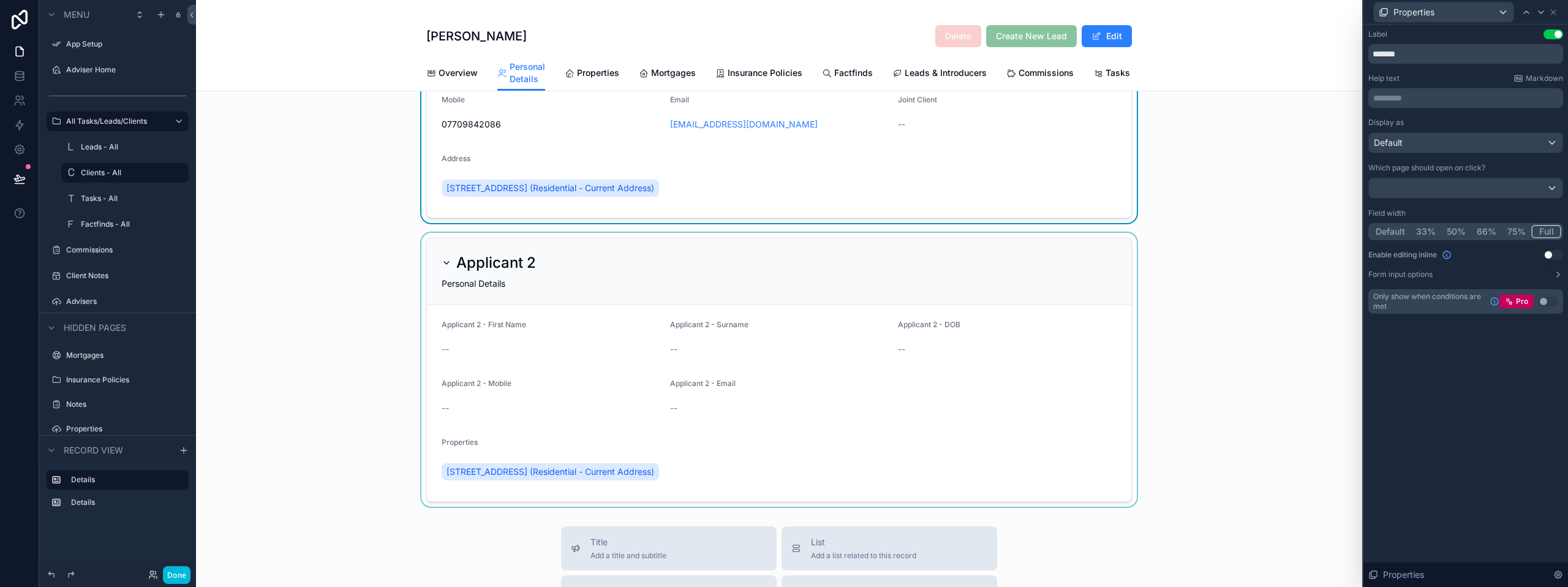
scroll to position [184, 0]
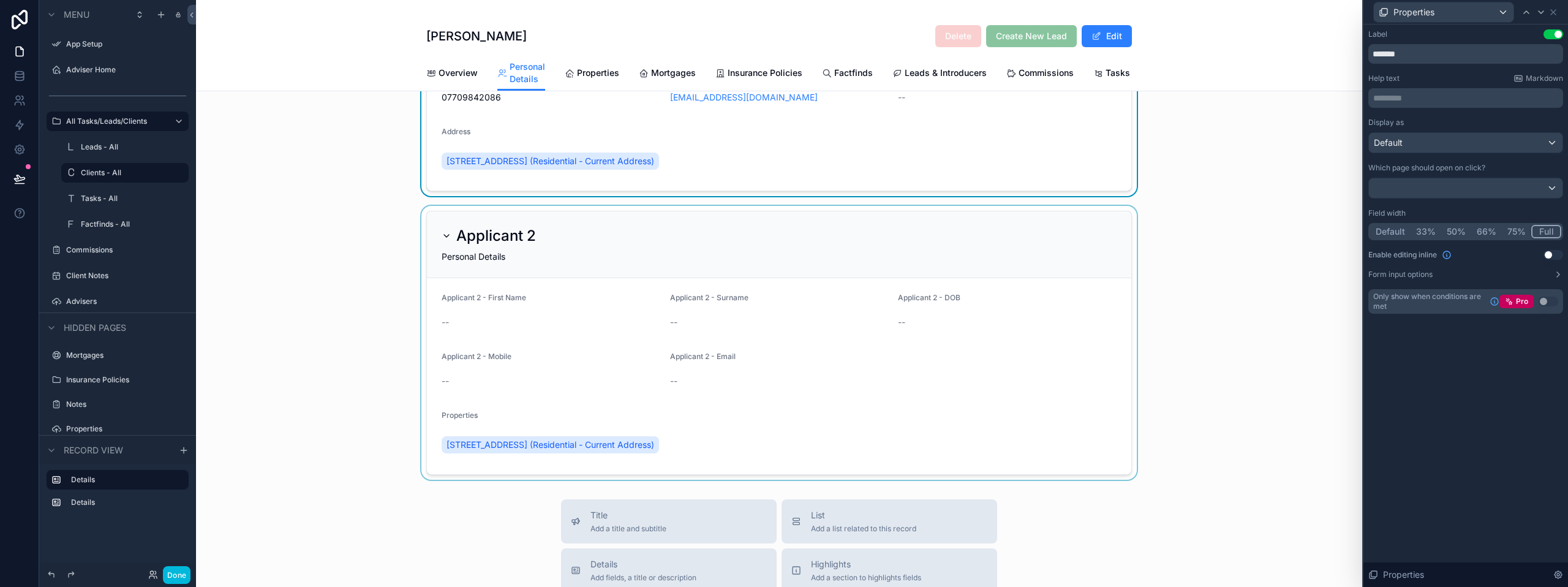
click at [664, 414] on div "scrollable content" at bounding box center [779, 343] width 1166 height 274
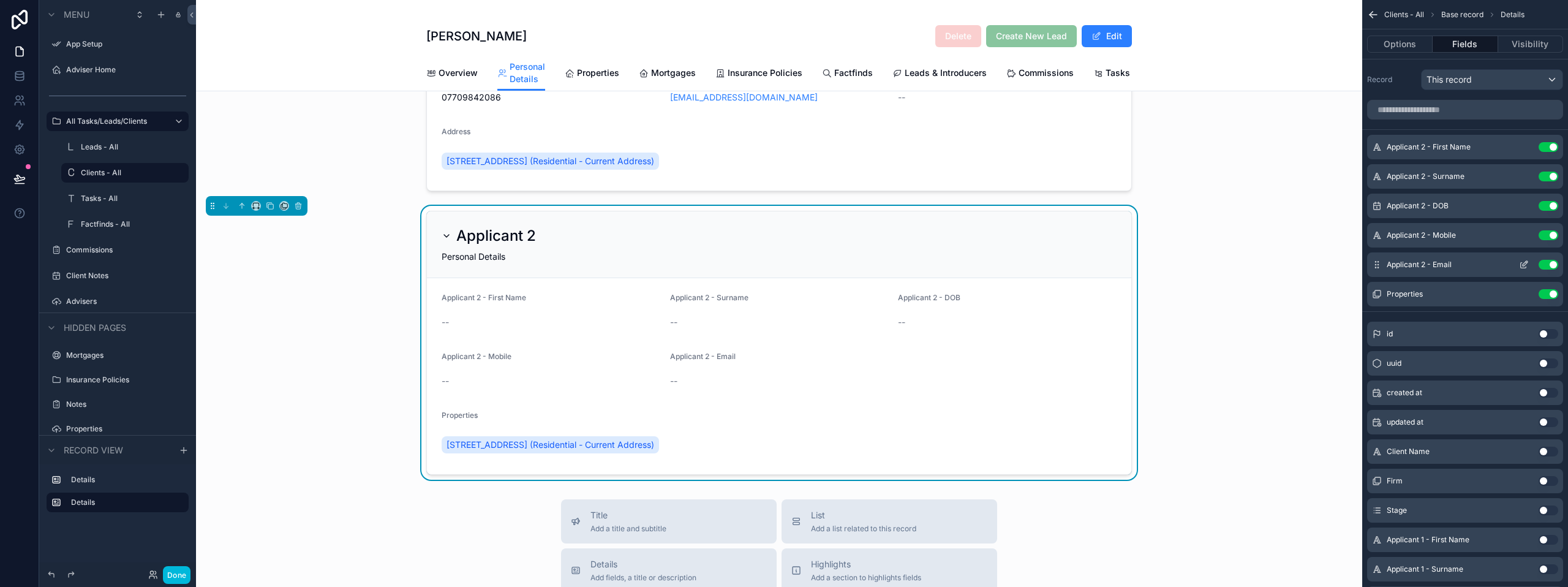
click at [1523, 268] on icon "scrollable content" at bounding box center [1523, 265] width 5 height 5
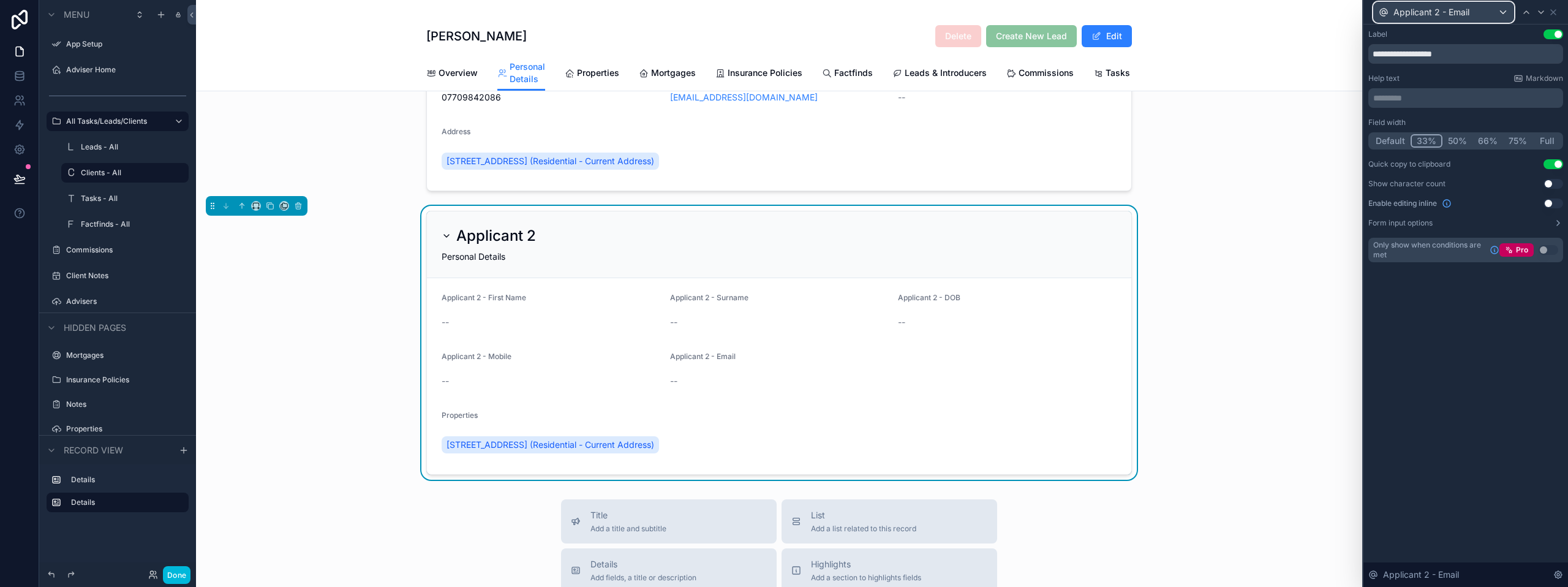
click at [1485, 9] on div "Applicant 2 - Email" at bounding box center [1443, 12] width 140 height 20
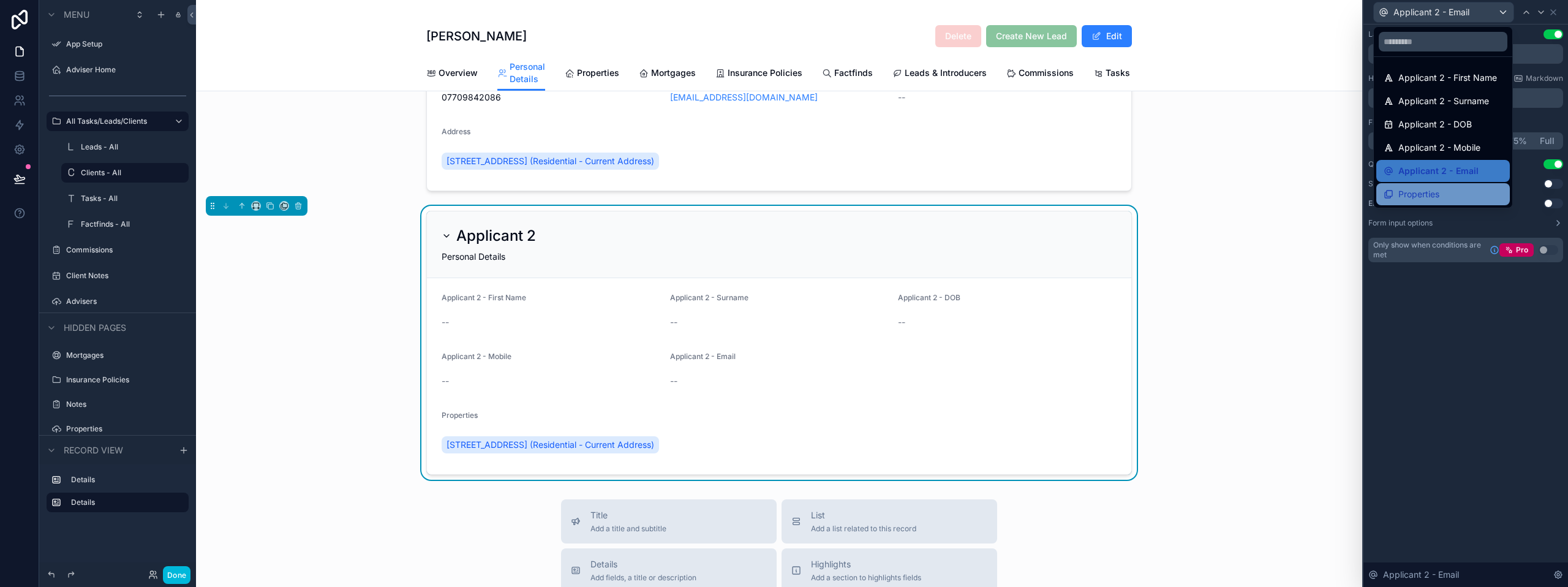
click at [1441, 191] on div "Properties" at bounding box center [1443, 194] width 119 height 14
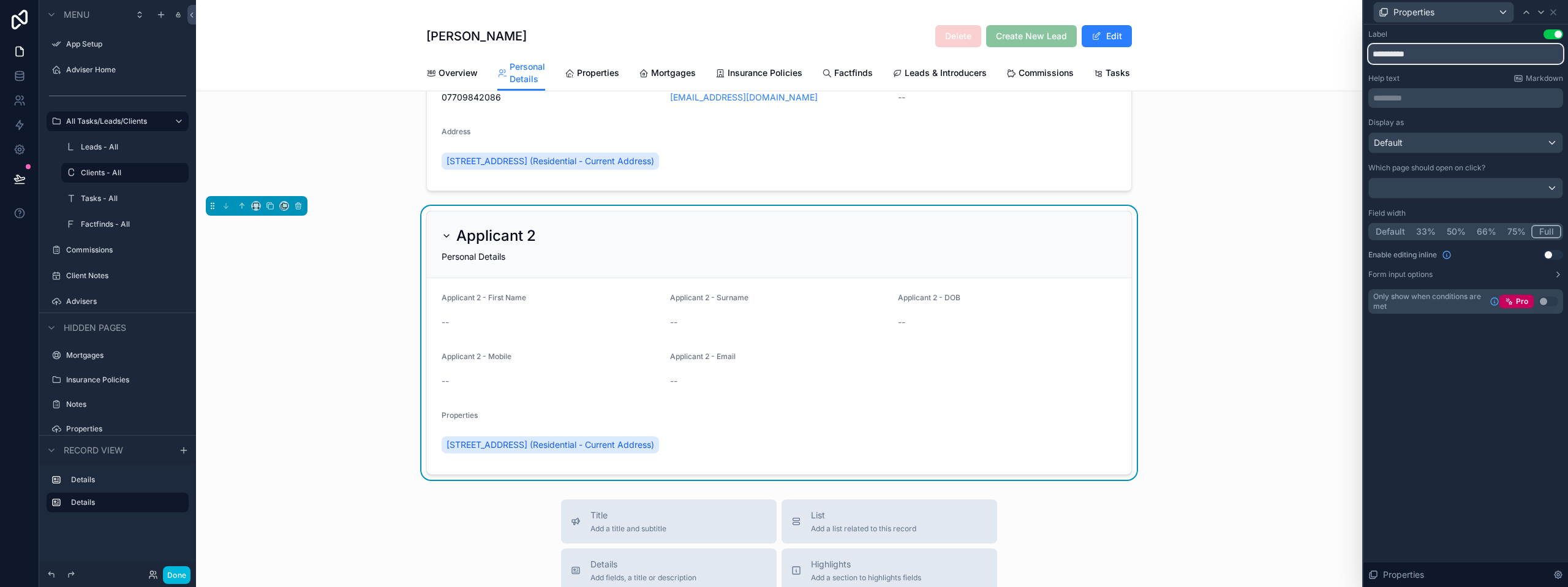
drag, startPoint x: 1431, startPoint y: 51, endPoint x: 1361, endPoint y: 50, distance: 70.0
click at [1361, 52] on div "**********" at bounding box center [784, 294] width 1568 height 587
type input "*******"
click at [1489, 445] on div "Label Use setting ******* Help text Markdown ********* ﻿ Display as Default Whi…" at bounding box center [1466, 305] width 205 height 563
click at [1239, 240] on div "Applicant 2 Personal Details Applicant 2 - First Name -- Applicant 2 - Surname …" at bounding box center [779, 343] width 1166 height 274
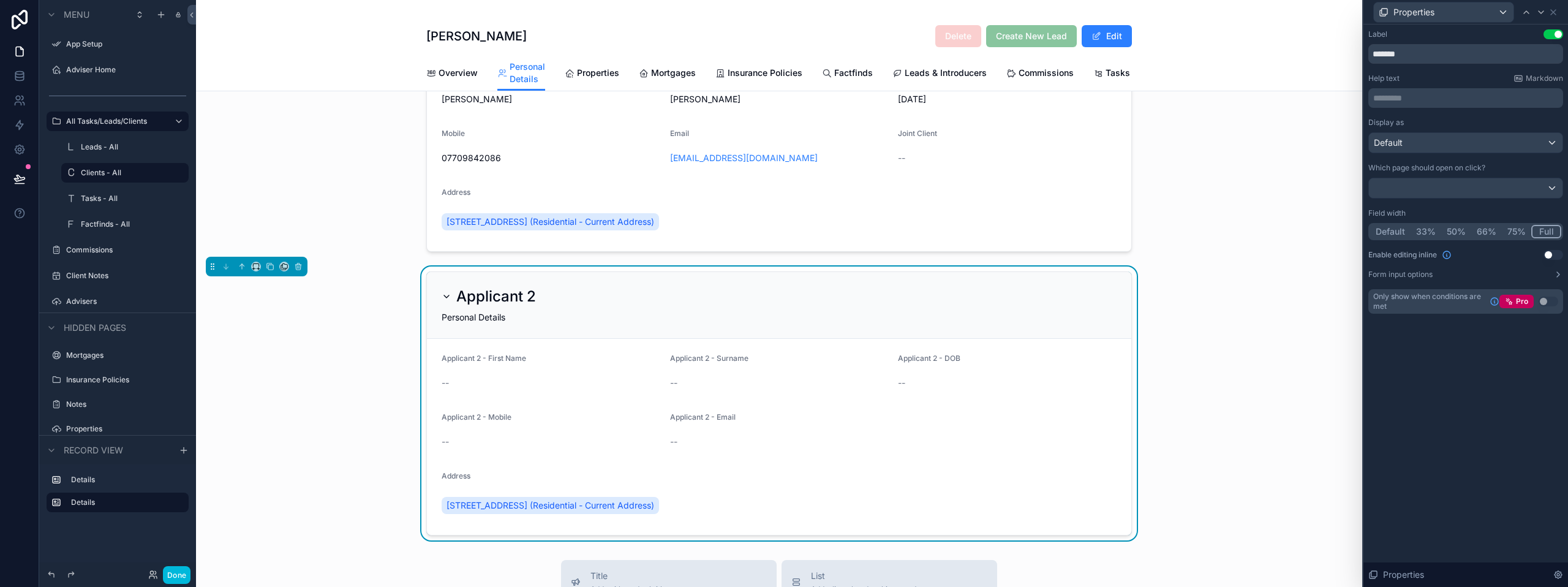
scroll to position [123, 0]
click at [899, 386] on div "--" at bounding box center [1007, 383] width 219 height 20
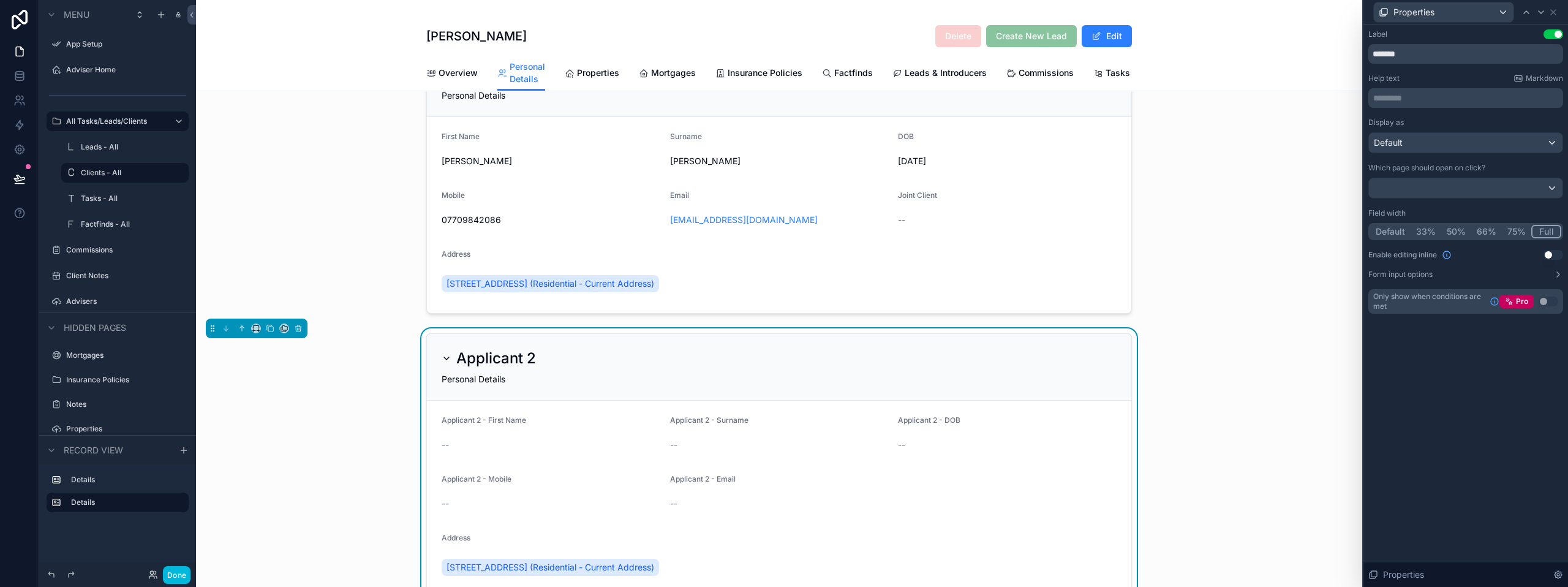
scroll to position [0, 0]
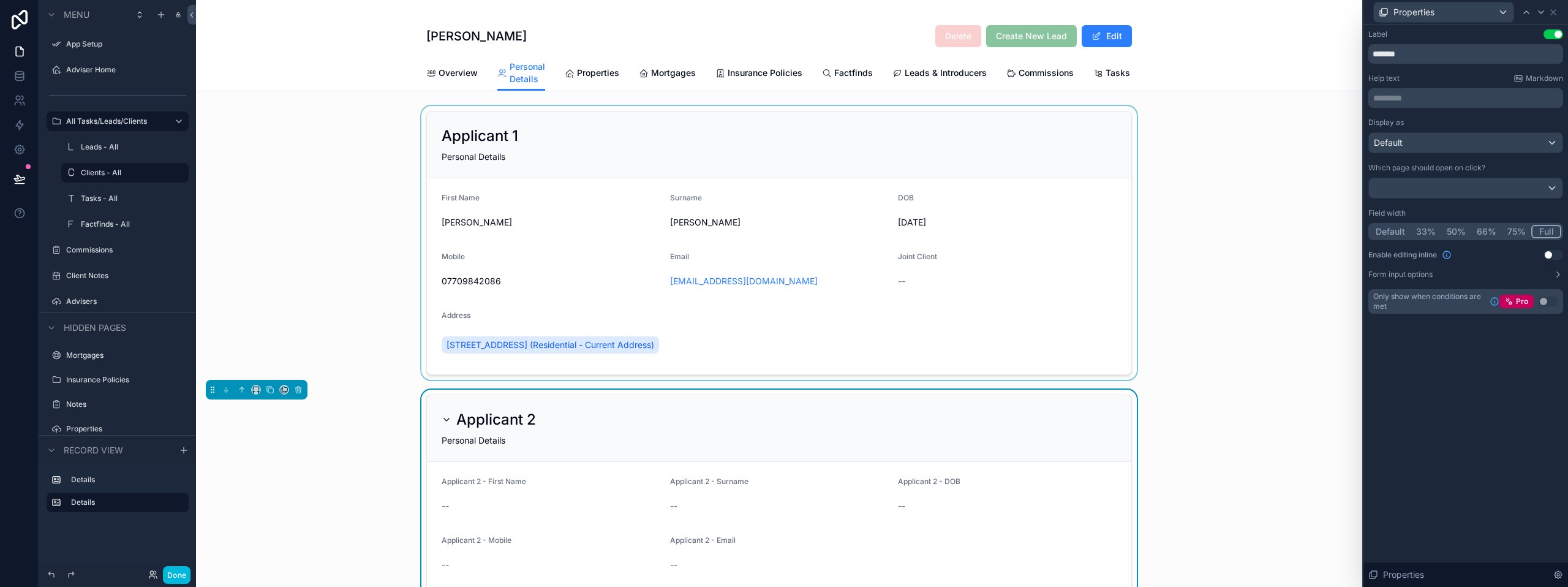
click at [963, 295] on div "scrollable content" at bounding box center [779, 242] width 1166 height 274
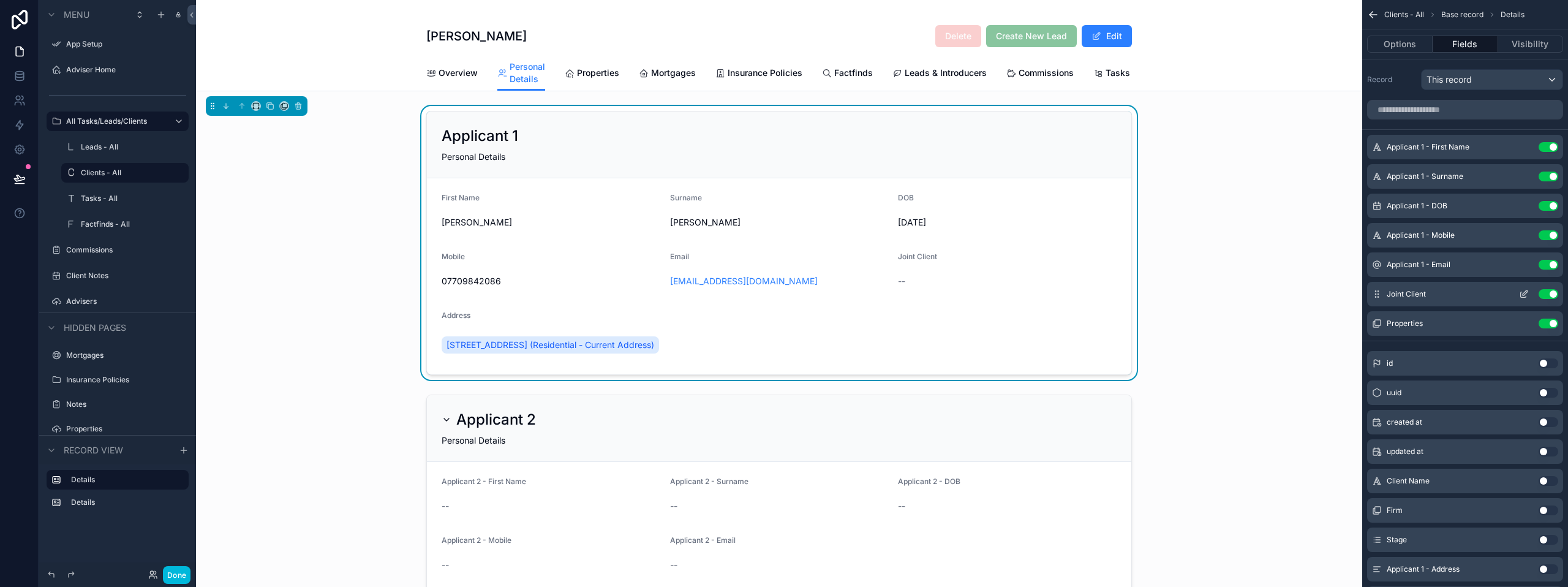
click at [1552, 294] on button "Use setting" at bounding box center [1548, 294] width 20 height 10
click at [604, 72] on span "Properties" at bounding box center [598, 73] width 42 height 12
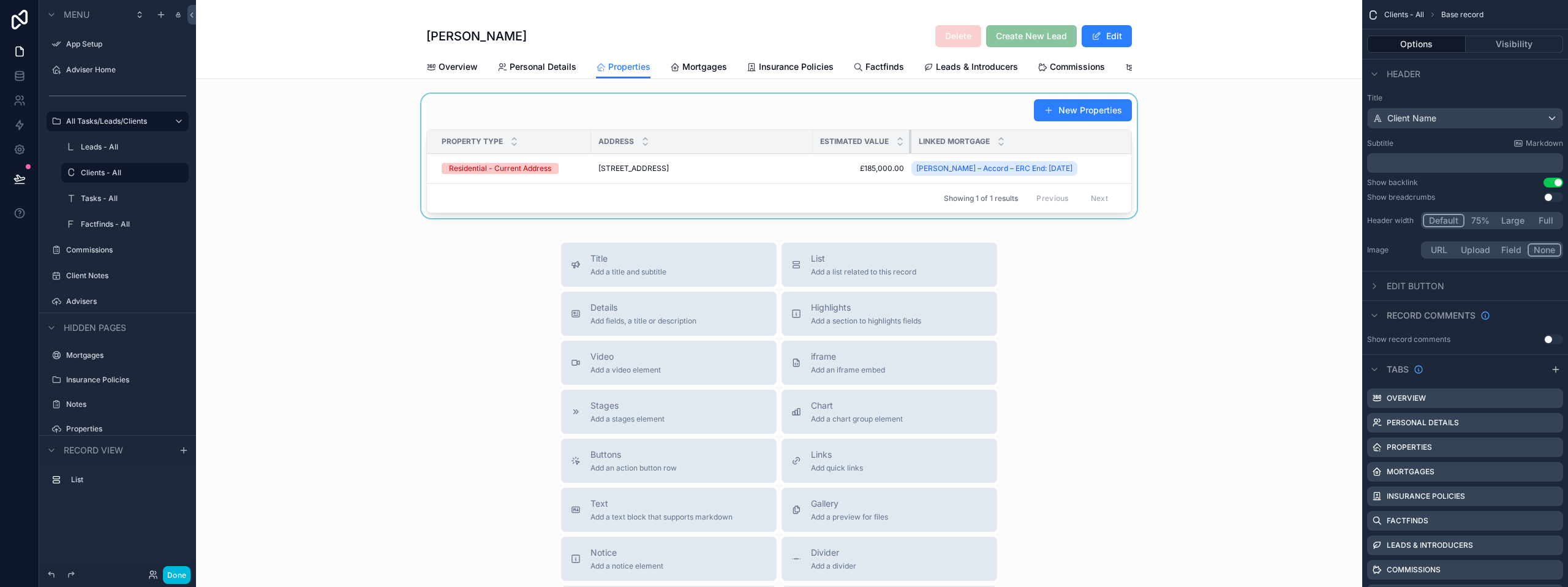
drag, startPoint x: 971, startPoint y: 152, endPoint x: 884, endPoint y: 151, distance: 87.0
click at [884, 151] on th "Estimated Value" at bounding box center [862, 142] width 98 height 24
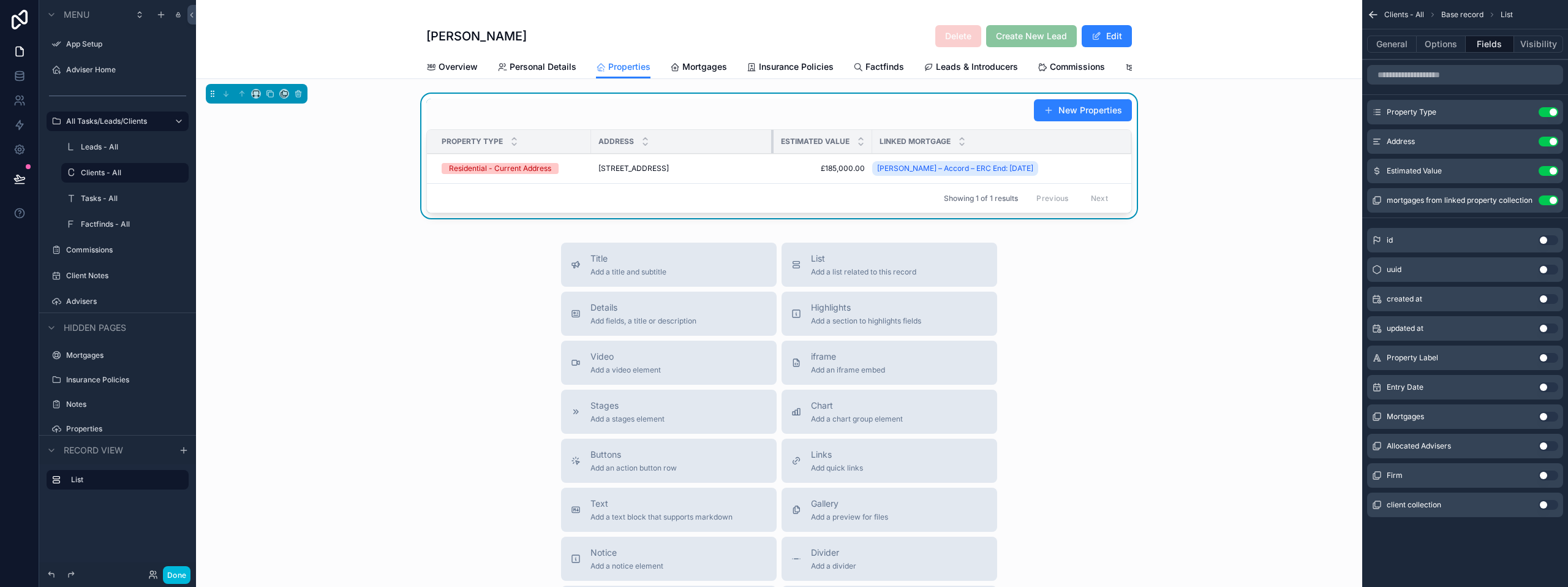
drag, startPoint x: 807, startPoint y: 151, endPoint x: 768, endPoint y: 156, distance: 39.3
click at [771, 153] on div "scrollable content" at bounding box center [773, 141] width 5 height 23
click at [723, 173] on div "[STREET_ADDRESS]" at bounding box center [683, 168] width 168 height 10
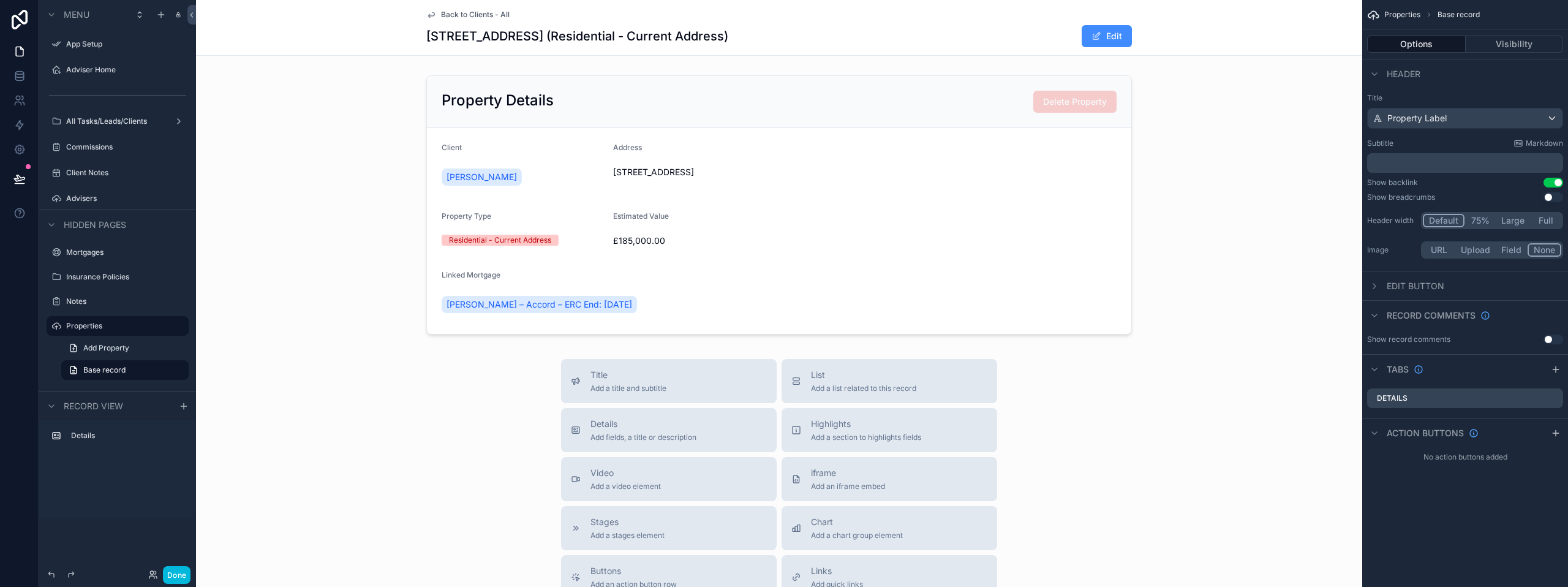
click at [1086, 42] on button "Edit" at bounding box center [1107, 36] width 51 height 22
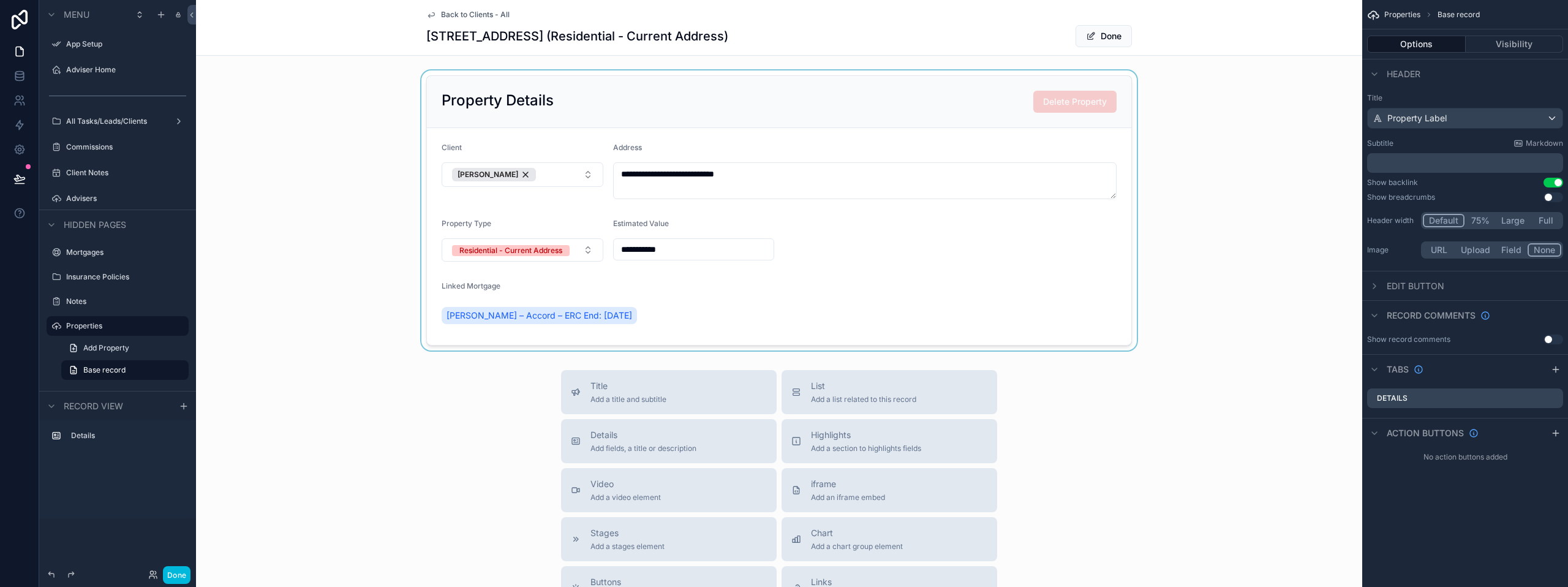
click at [618, 250] on div "scrollable content" at bounding box center [779, 210] width 1166 height 280
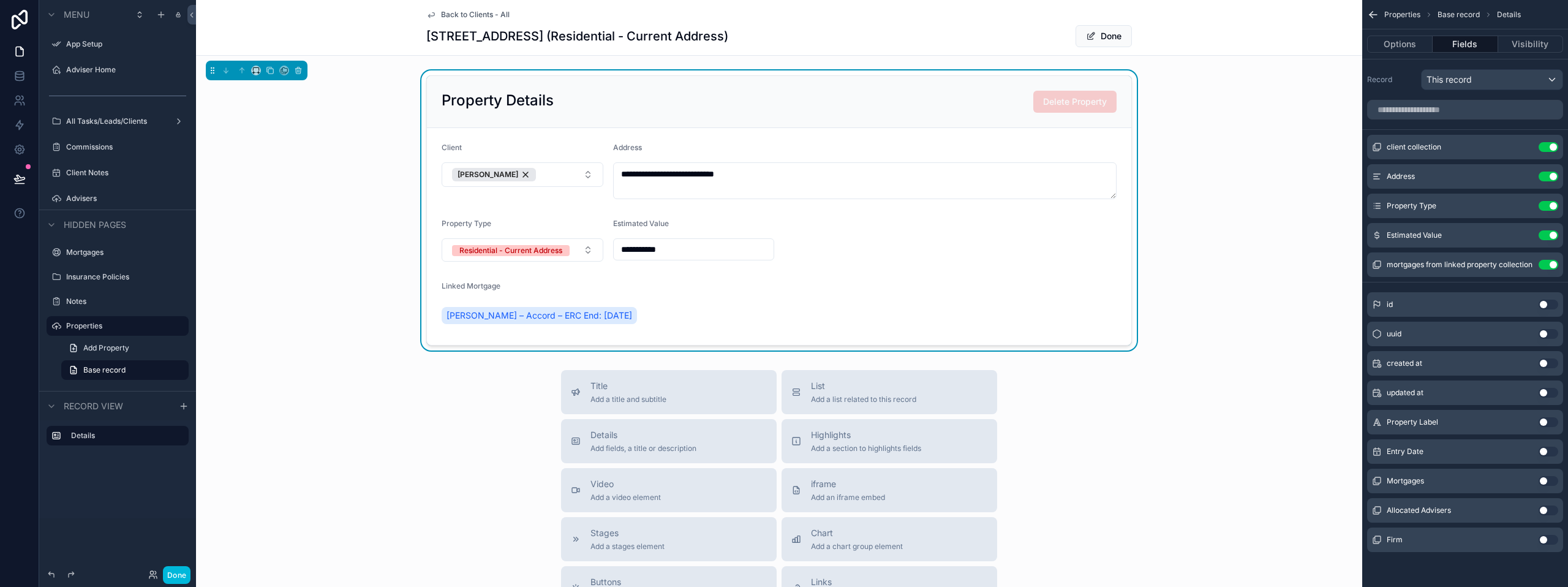
click at [625, 249] on input "**********" at bounding box center [694, 250] width 160 height 17
type input "**********"
click at [883, 255] on form "**********" at bounding box center [778, 236] width 704 height 217
click at [1093, 38] on button "Done" at bounding box center [1104, 36] width 56 height 22
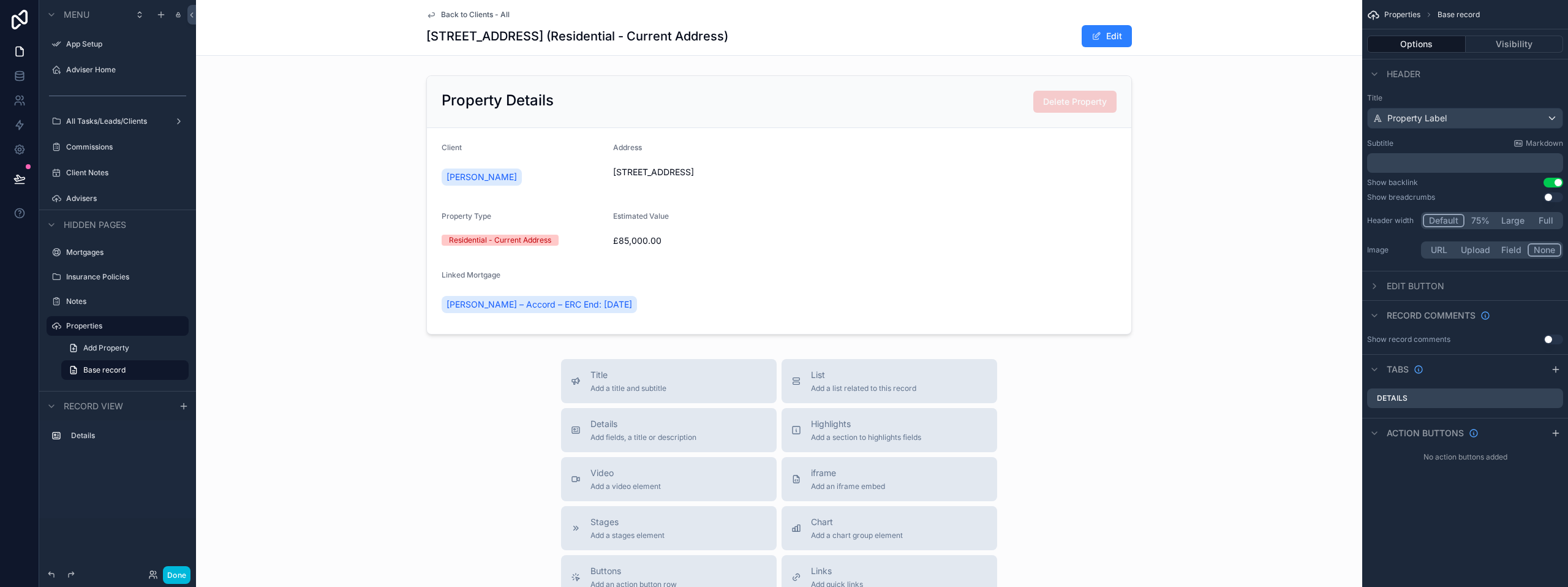
click at [462, 7] on div "Back to Clients - [GEOGRAPHIC_DATA][STREET_ADDRESS] (Residential - Current Addr…" at bounding box center [778, 28] width 706 height 55
click at [463, 15] on span "Back to Clients - All" at bounding box center [475, 14] width 69 height 10
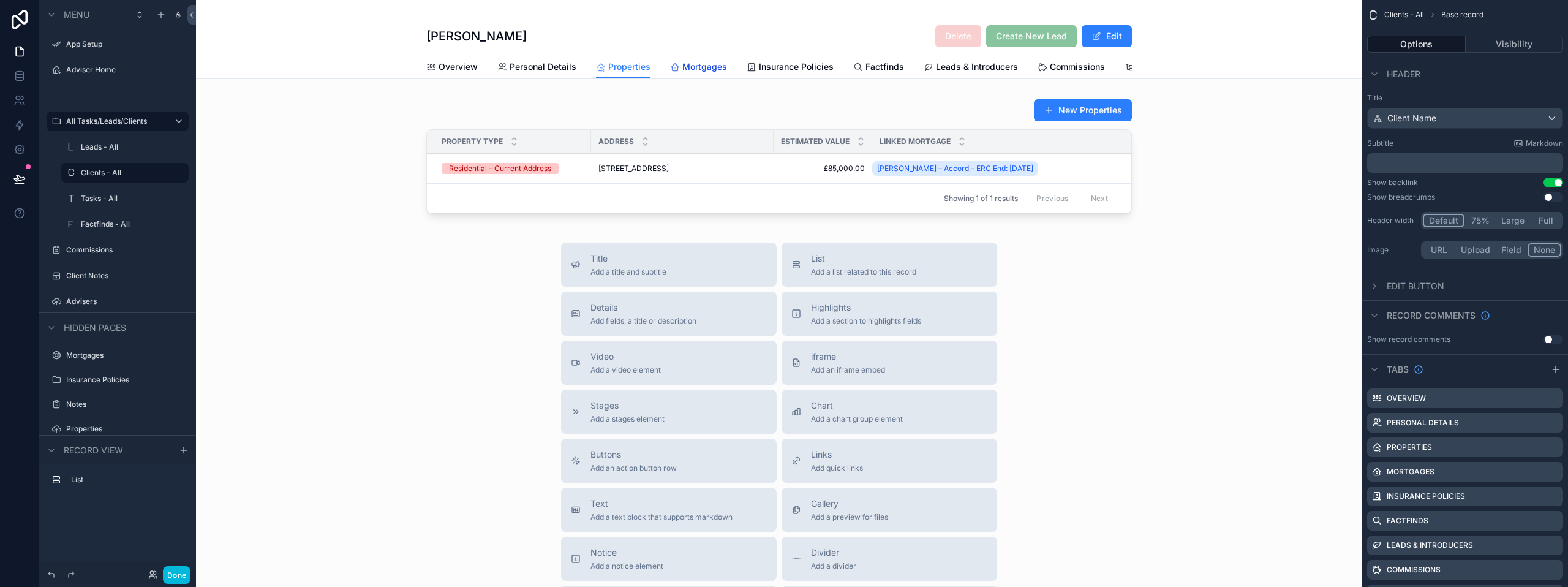
click at [698, 67] on span "Mortgages" at bounding box center [705, 66] width 45 height 12
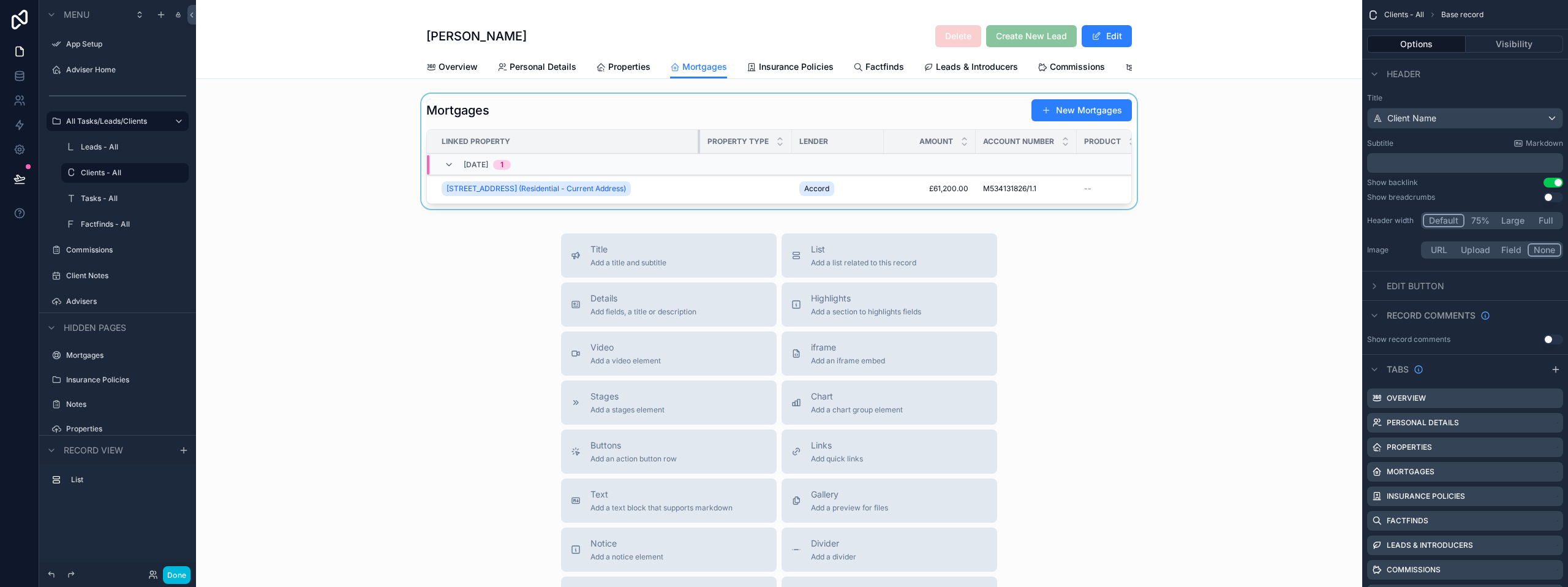
drag, startPoint x: 512, startPoint y: 154, endPoint x: 693, endPoint y: 162, distance: 181.2
click at [693, 154] on th "Linked Property" at bounding box center [563, 142] width 273 height 24
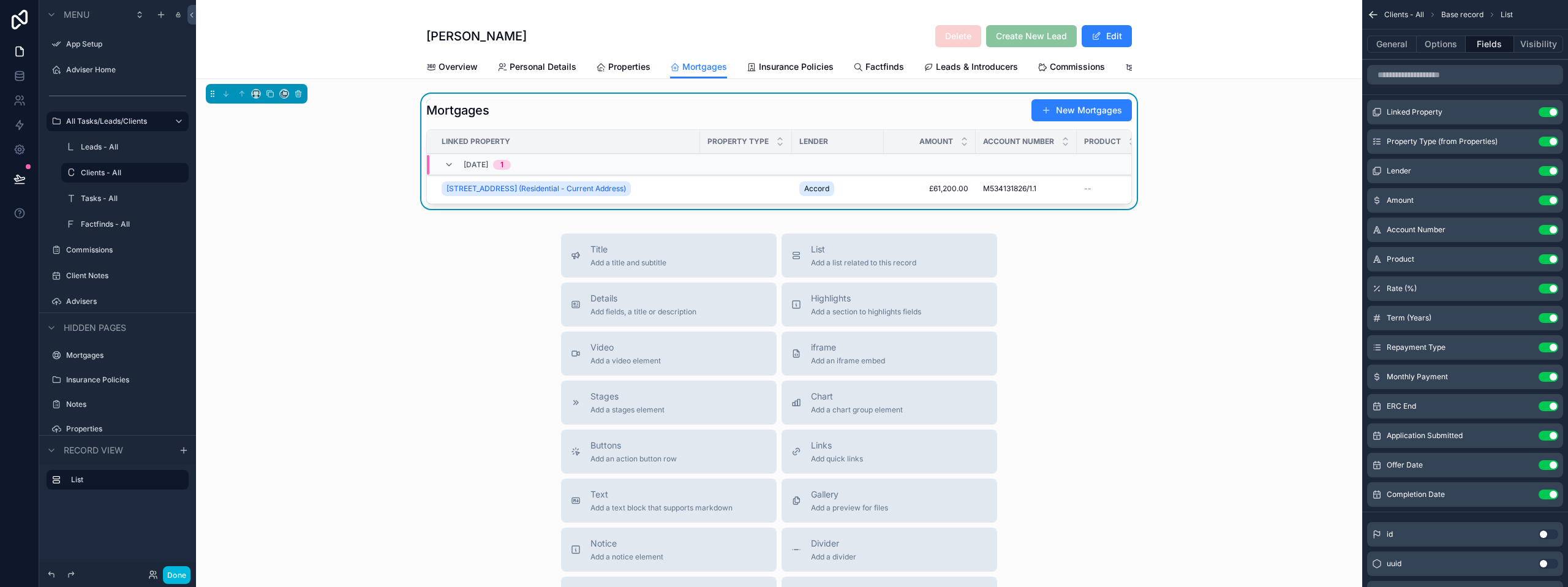
click at [729, 195] on td "scrollable content" at bounding box center [746, 189] width 92 height 30
click at [736, 146] on span "Property Type" at bounding box center [738, 141] width 61 height 10
click at [738, 146] on span "Property Type" at bounding box center [738, 141] width 61 height 10
click at [732, 198] on td "scrollable content" at bounding box center [746, 189] width 92 height 30
click at [708, 188] on td "scrollable content" at bounding box center [746, 189] width 92 height 30
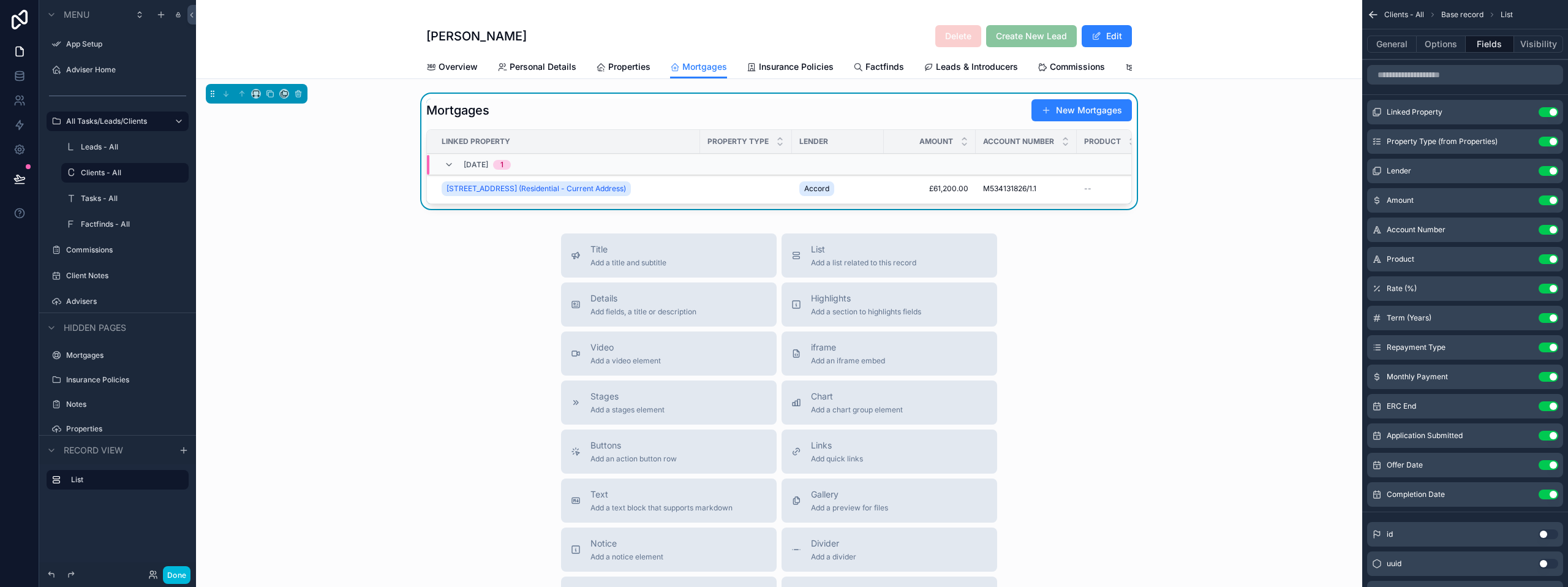
click at [708, 188] on td "scrollable content" at bounding box center [746, 189] width 92 height 30
click at [723, 188] on td "scrollable content" at bounding box center [746, 189] width 92 height 30
click at [733, 192] on td "scrollable content" at bounding box center [746, 189] width 92 height 30
click at [1068, 118] on button "New Mortgages" at bounding box center [1081, 110] width 100 height 22
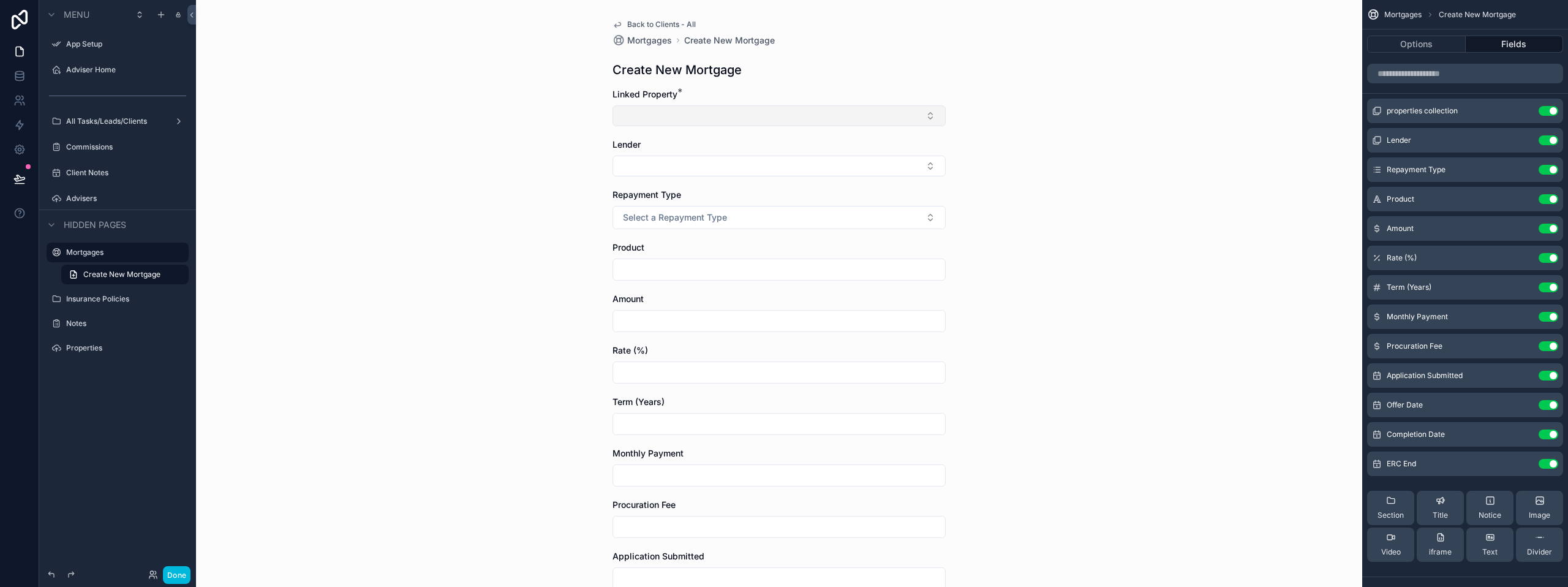
click at [748, 116] on button "Select Button" at bounding box center [779, 116] width 333 height 21
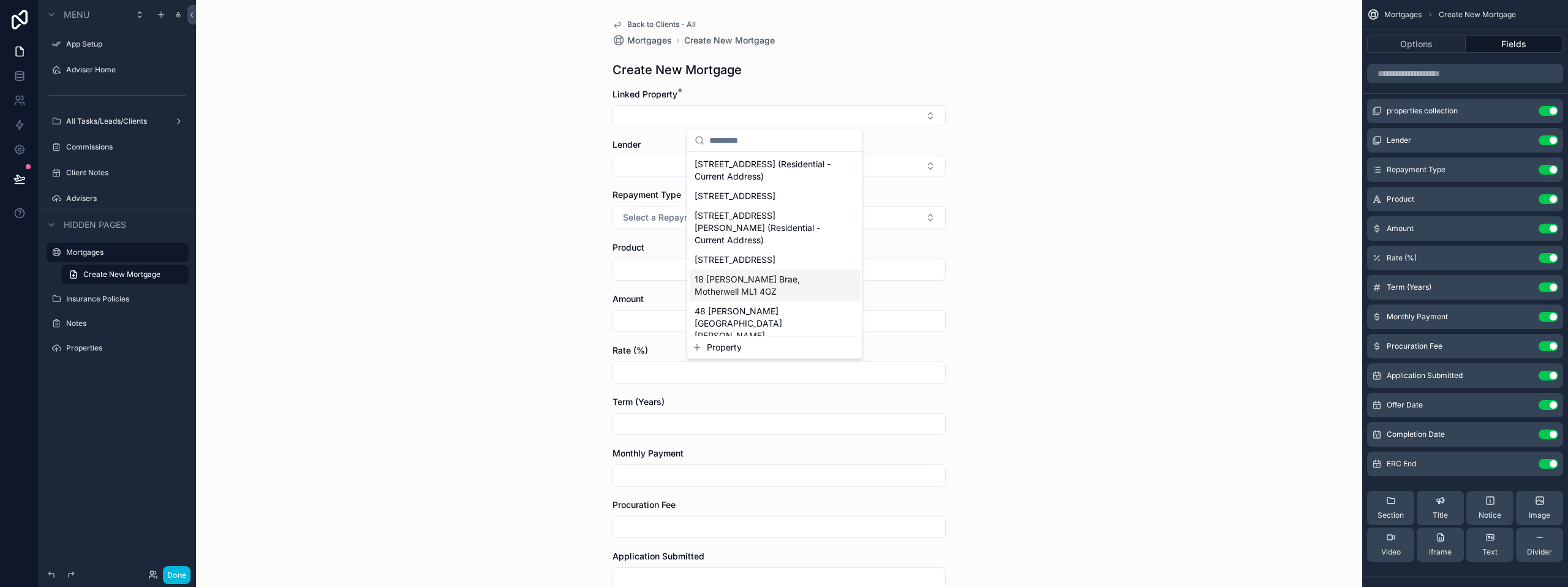
click at [430, 200] on div "Back to Clients - All Mortgages Create New Mortgage Create New Mortgage Linked …" at bounding box center [779, 294] width 1166 height 587
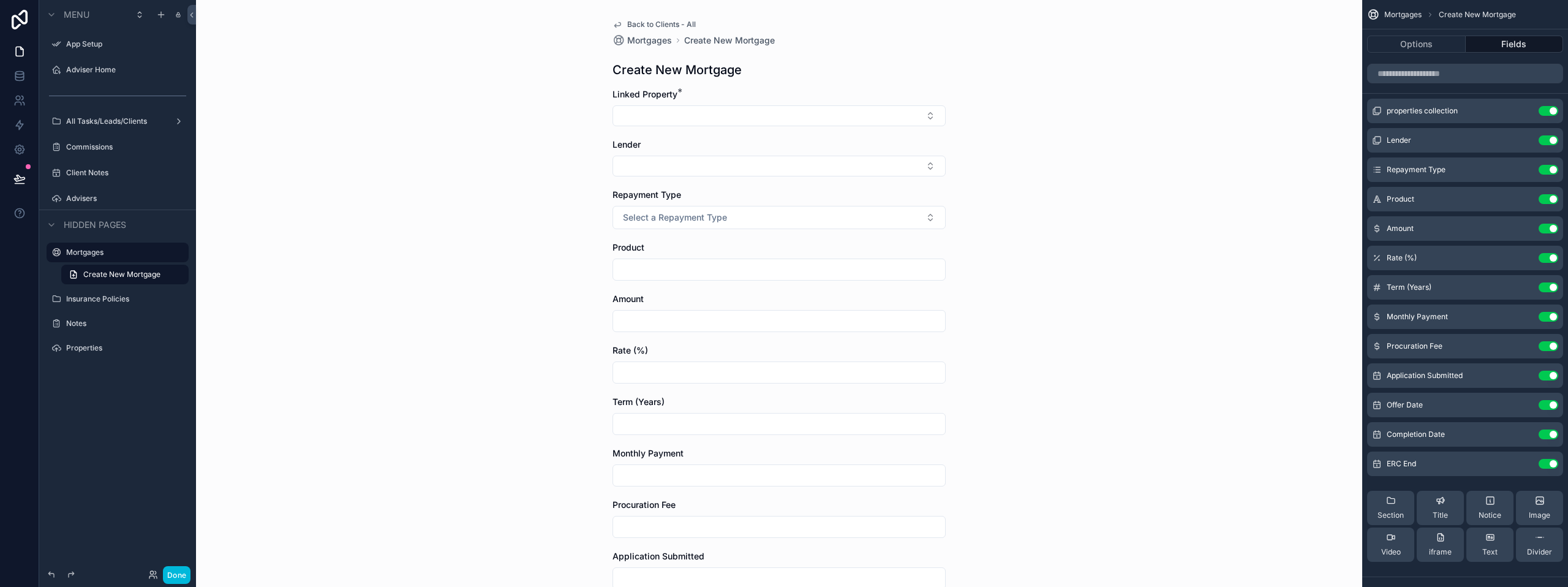
click at [657, 20] on span "Back to Clients - All" at bounding box center [662, 24] width 69 height 10
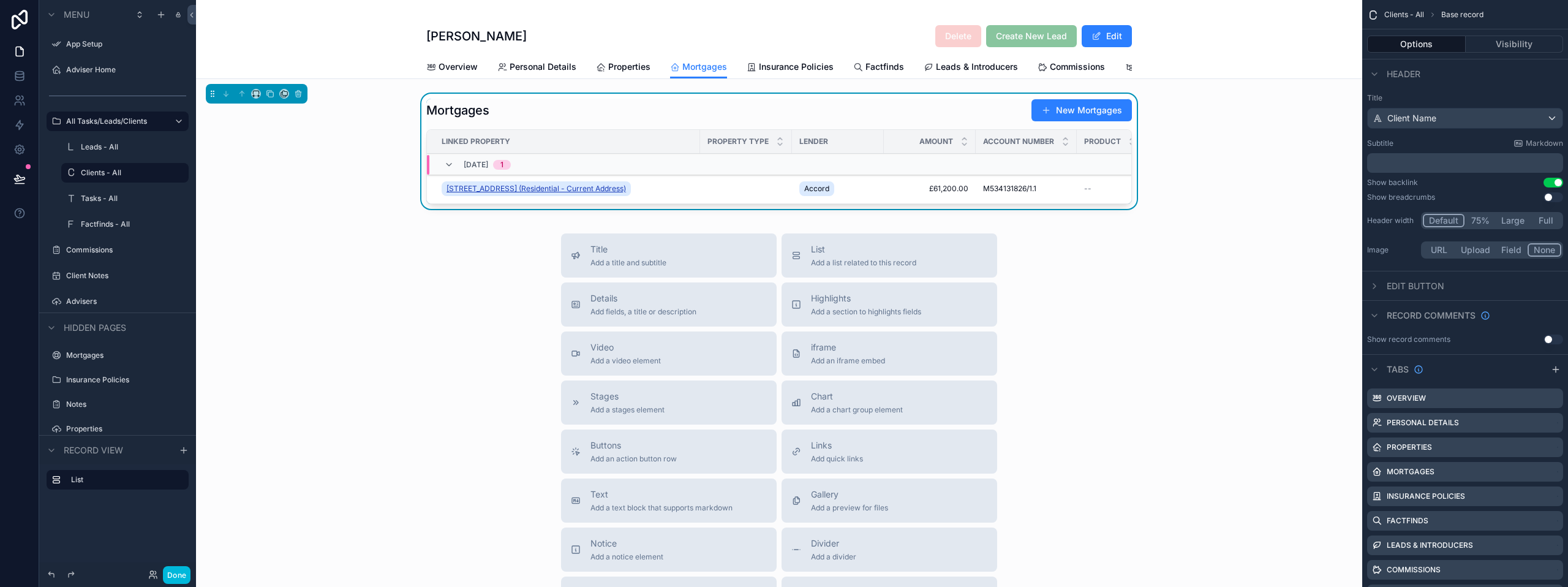
click at [509, 194] on span "[STREET_ADDRESS] (Residential - Current Address)" at bounding box center [536, 188] width 179 height 10
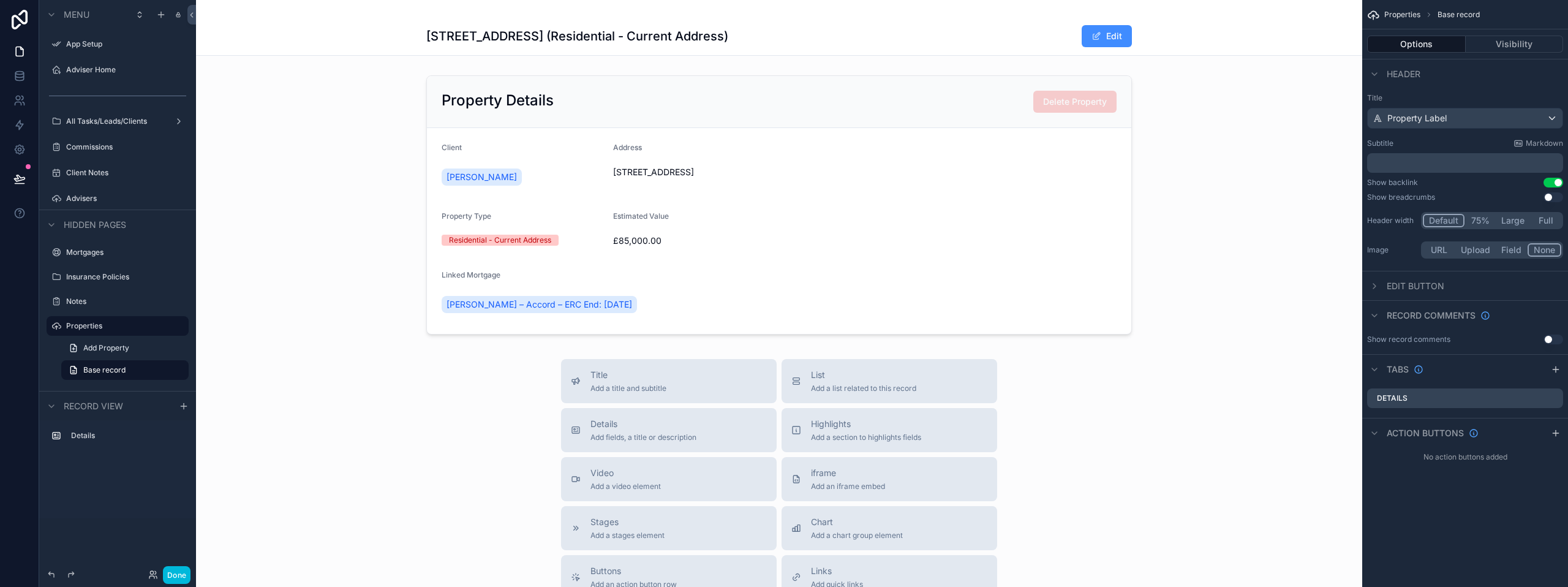
click at [1084, 35] on button "Edit" at bounding box center [1107, 36] width 51 height 22
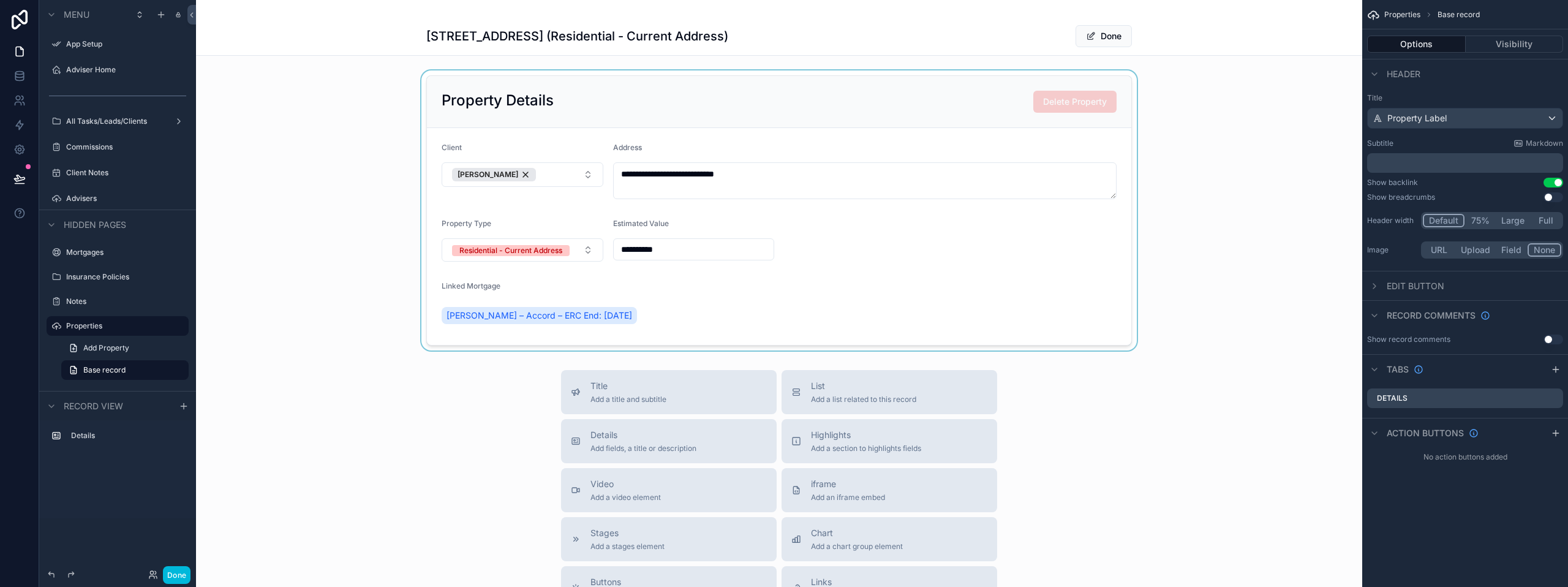
click at [1072, 261] on div "scrollable content" at bounding box center [779, 210] width 1166 height 280
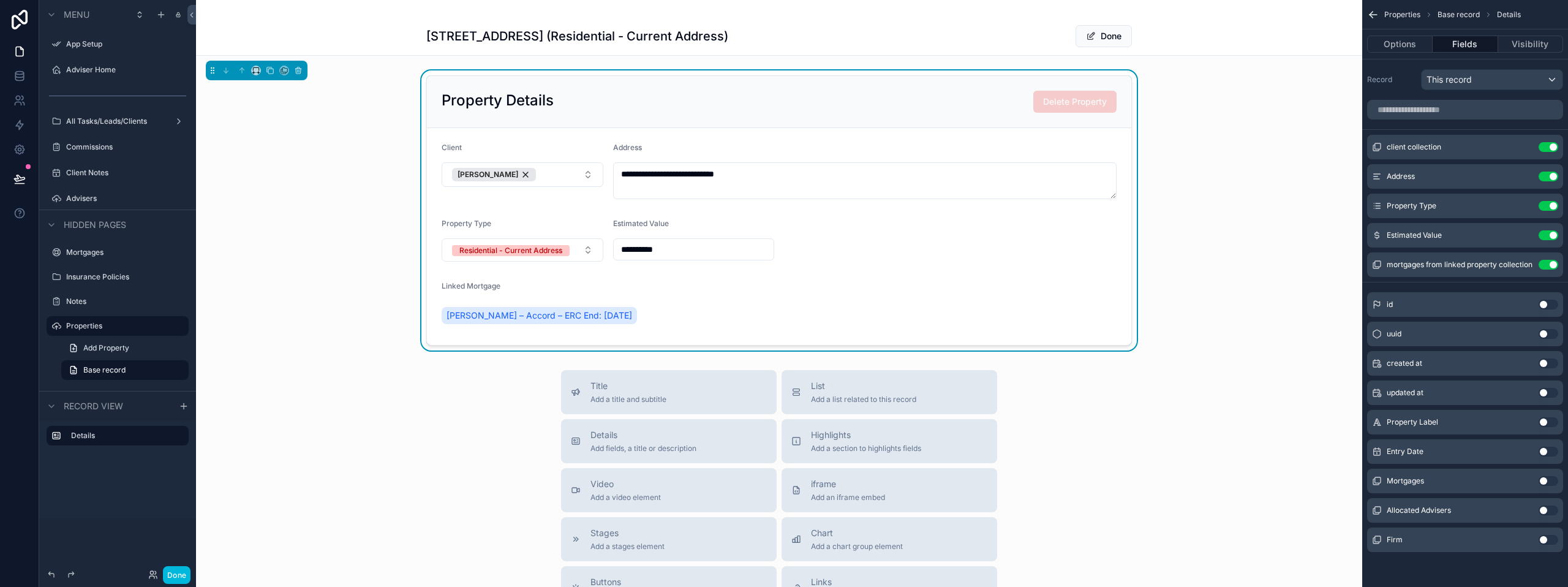
click at [1542, 425] on button "Use setting" at bounding box center [1548, 422] width 20 height 10
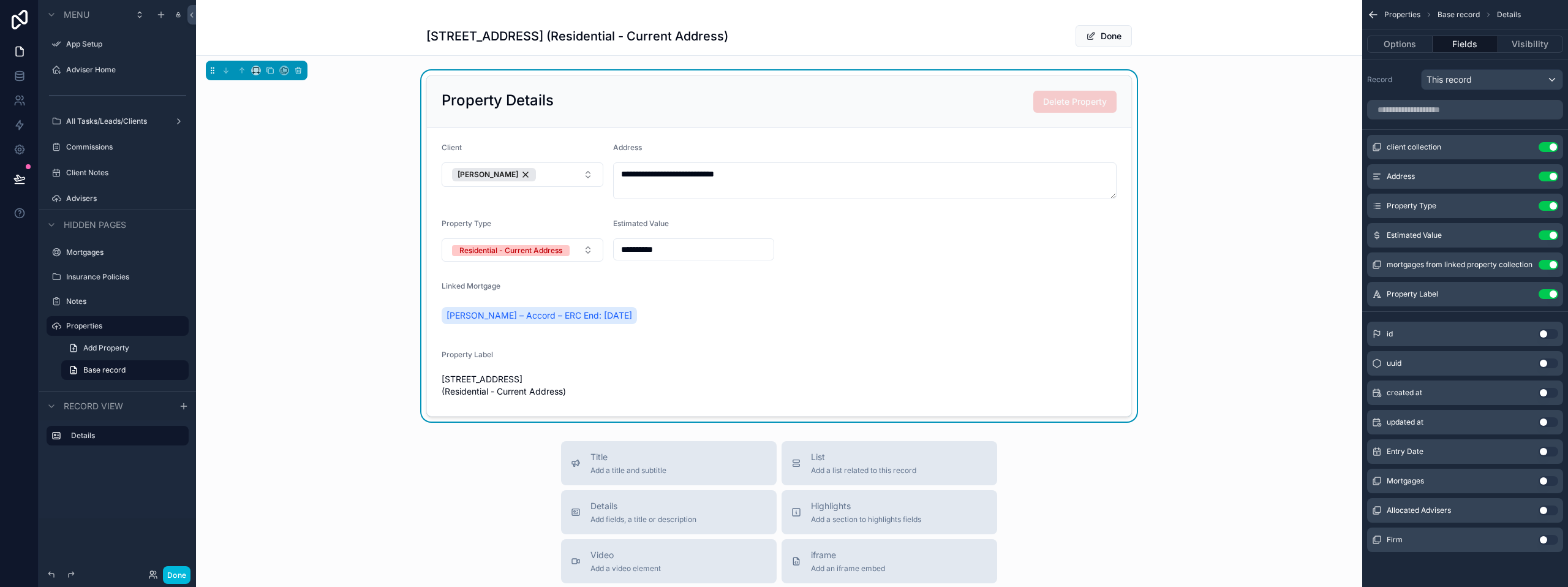
click at [1552, 290] on button "Use setting" at bounding box center [1548, 294] width 20 height 10
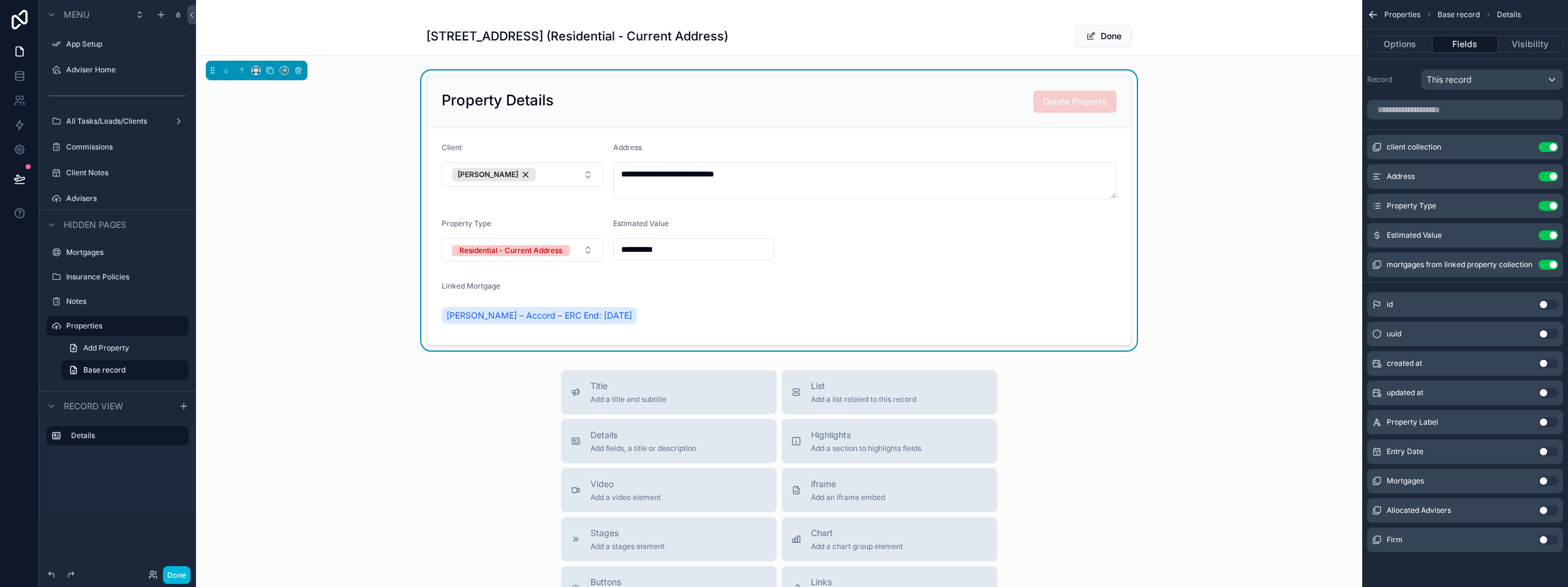
click at [528, 200] on form "**********" at bounding box center [778, 236] width 704 height 217
click at [1525, 144] on icon "scrollable content" at bounding box center [1526, 144] width 1 height 1
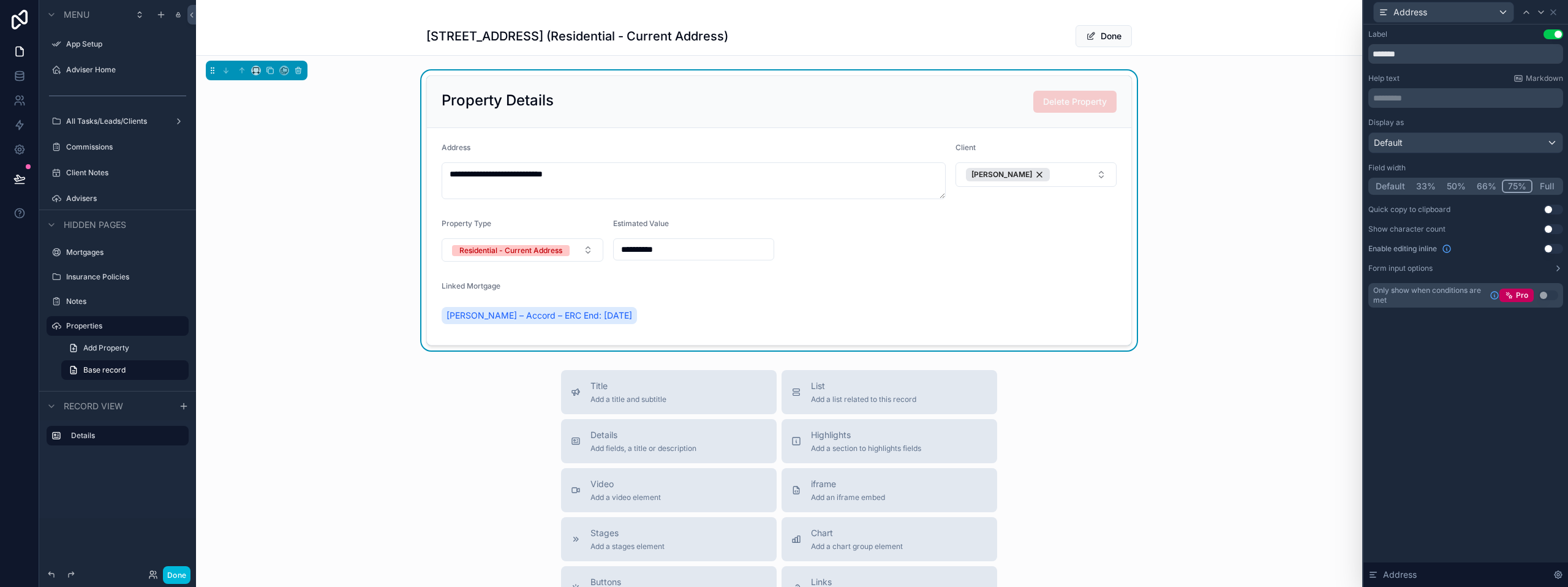
click at [1548, 185] on button "Full" at bounding box center [1547, 186] width 29 height 14
click at [1133, 407] on div "Title Add a title and subtitle List Add a list related to this record Details A…" at bounding box center [779, 589] width 1166 height 436
click at [1088, 41] on button "Done" at bounding box center [1104, 36] width 56 height 22
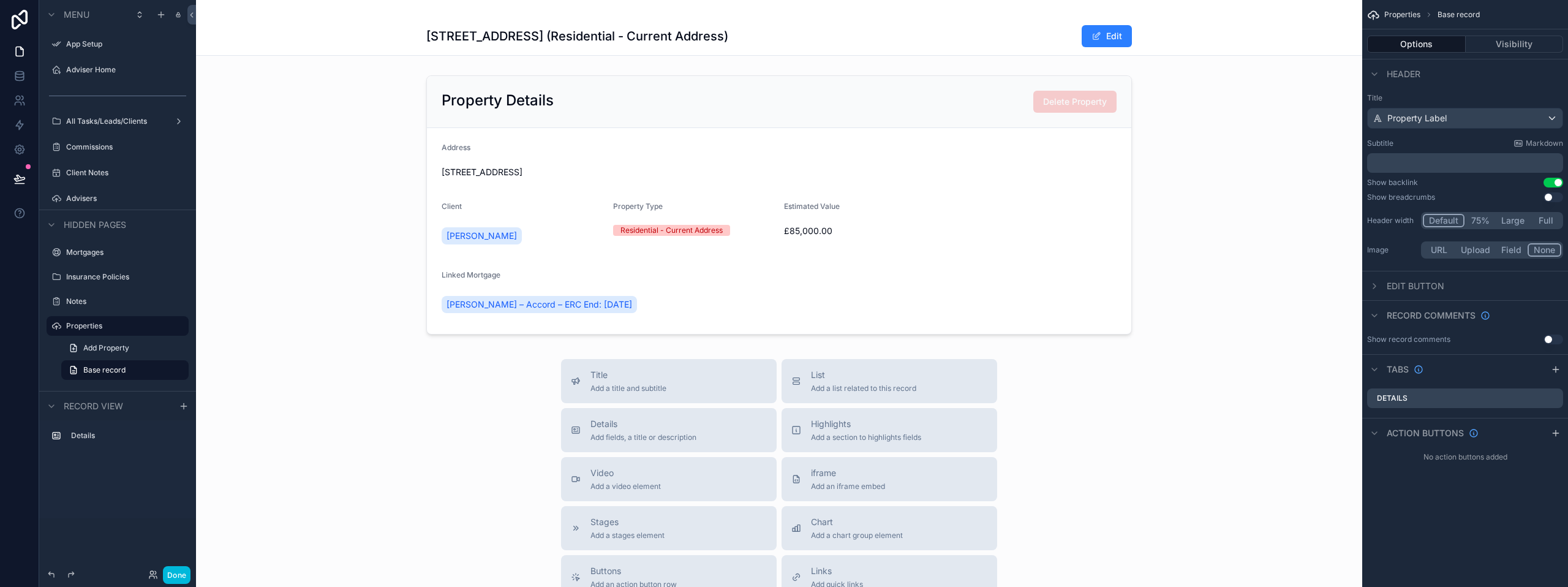
click at [1555, 185] on button "Use setting" at bounding box center [1553, 183] width 20 height 10
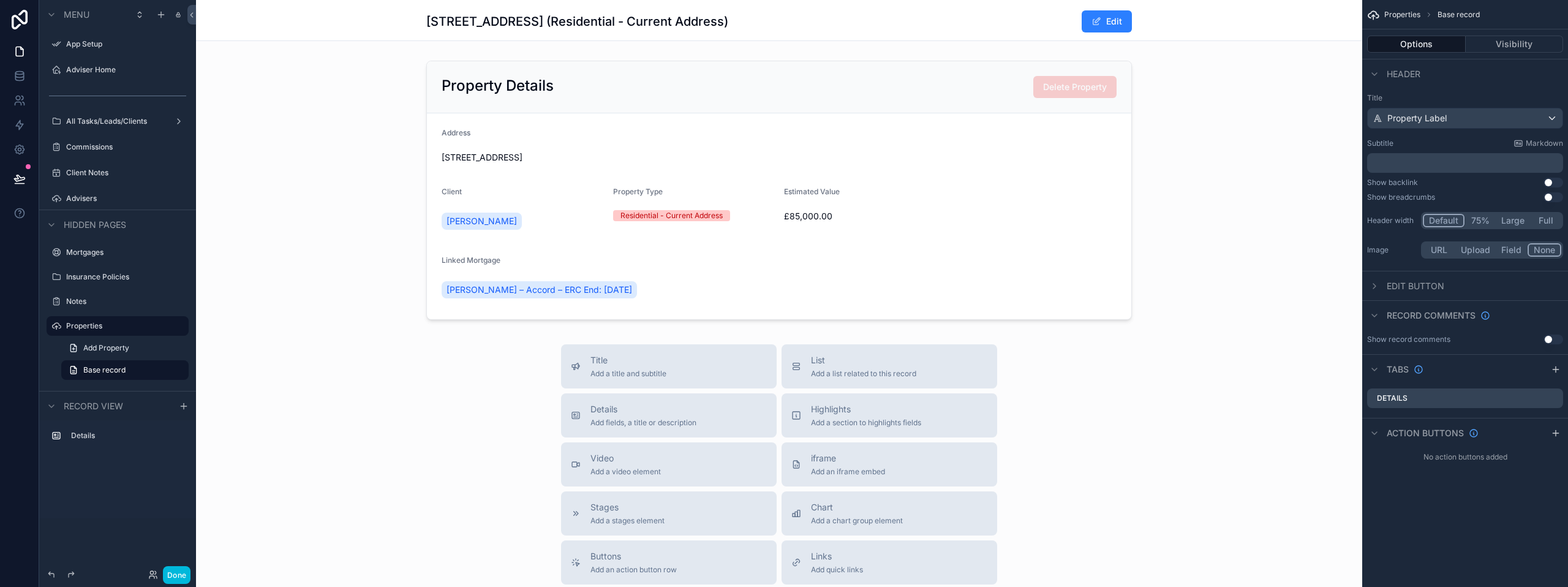
click at [1549, 181] on button "Use setting" at bounding box center [1553, 183] width 20 height 10
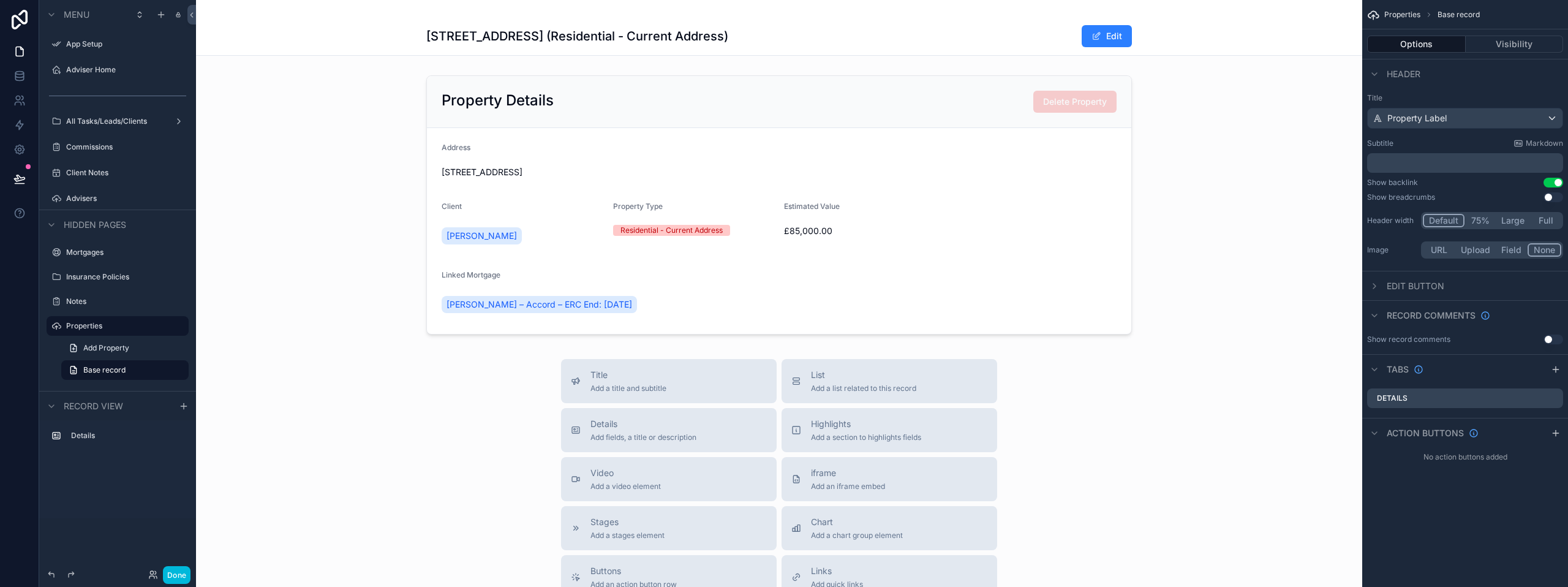
click at [1548, 192] on button "Use setting" at bounding box center [1553, 197] width 20 height 10
click at [1548, 197] on button "Use setting" at bounding box center [1553, 197] width 20 height 10
click at [1550, 197] on button "Use setting" at bounding box center [1553, 197] width 20 height 10
click at [1555, 183] on button "Use setting" at bounding box center [1553, 183] width 20 height 10
click at [1551, 183] on button "Use setting" at bounding box center [1553, 183] width 20 height 10
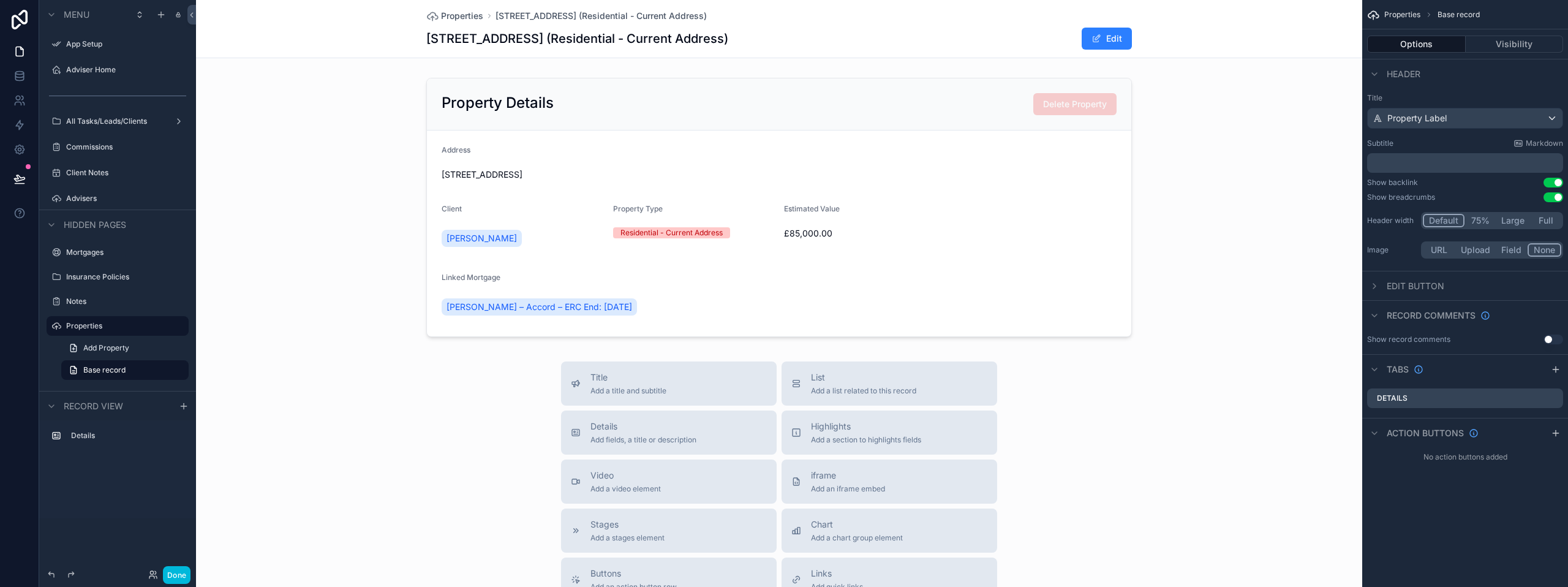
click at [1554, 197] on button "Use setting" at bounding box center [1553, 197] width 20 height 10
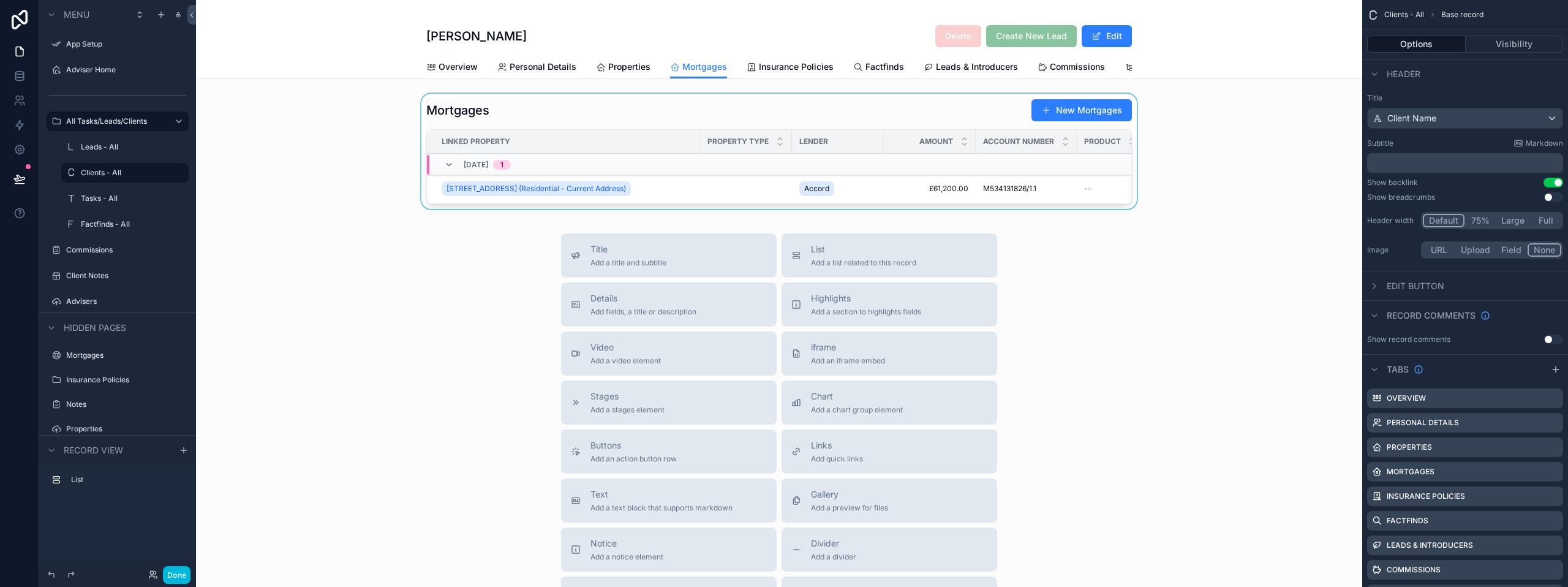
click at [752, 196] on div "scrollable content" at bounding box center [779, 154] width 1166 height 120
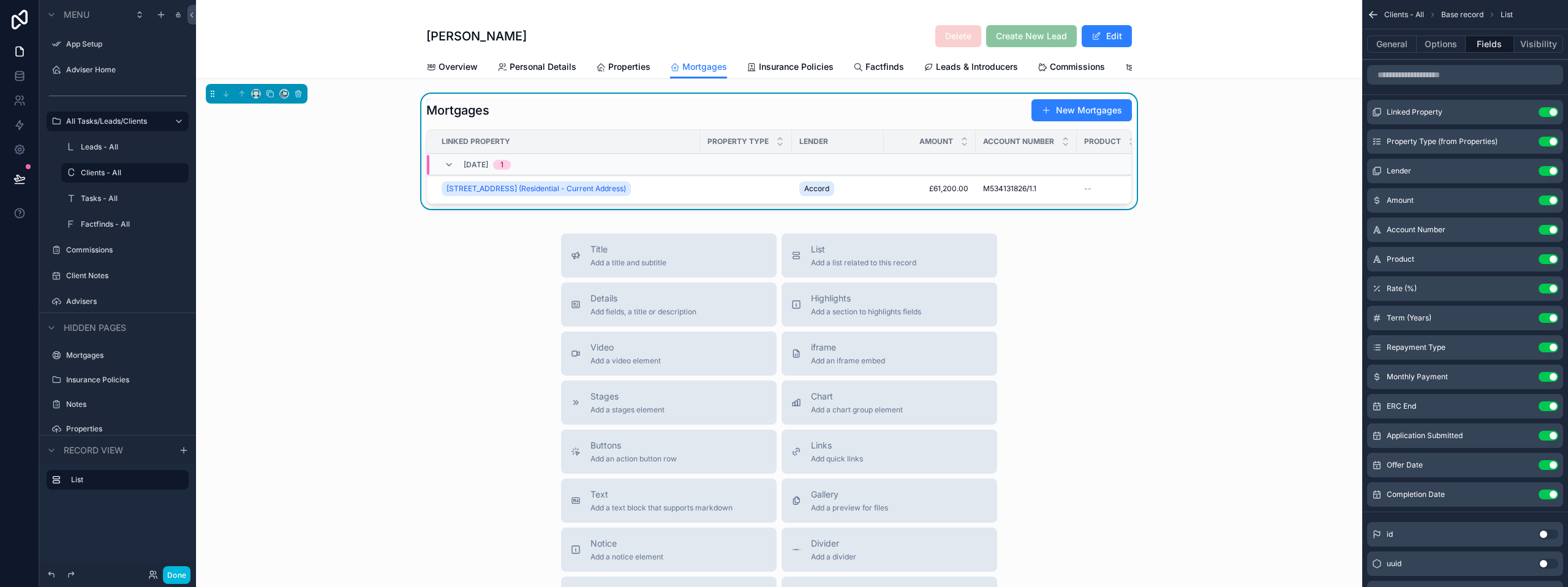
click at [958, 106] on div "Mortgages New Mortgages Linked Property Property Type Lender Amount Account Num…" at bounding box center [779, 154] width 1166 height 120
click at [1443, 41] on button "Options" at bounding box center [1441, 44] width 49 height 17
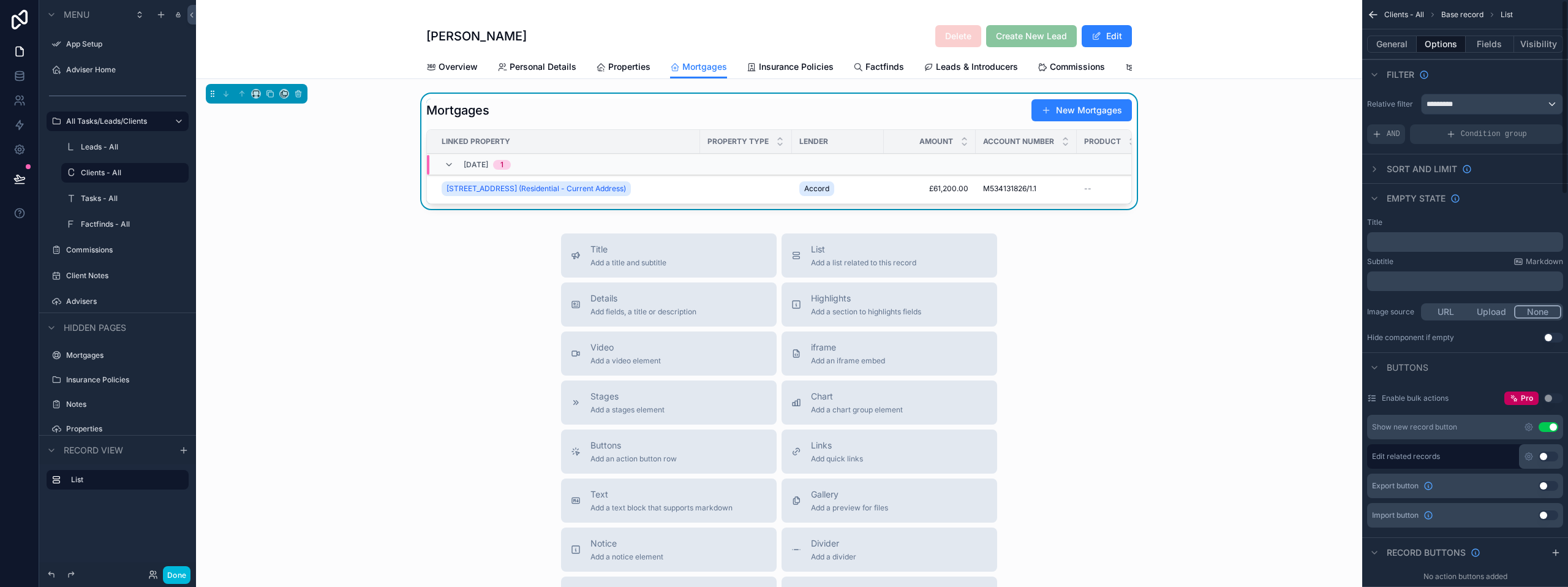
click at [946, 132] on div "Mortgages New Mortgages Linked Property Property Type Lender Amount Account Num…" at bounding box center [778, 151] width 706 height 105
click at [1491, 49] on button "Fields" at bounding box center [1490, 44] width 49 height 17
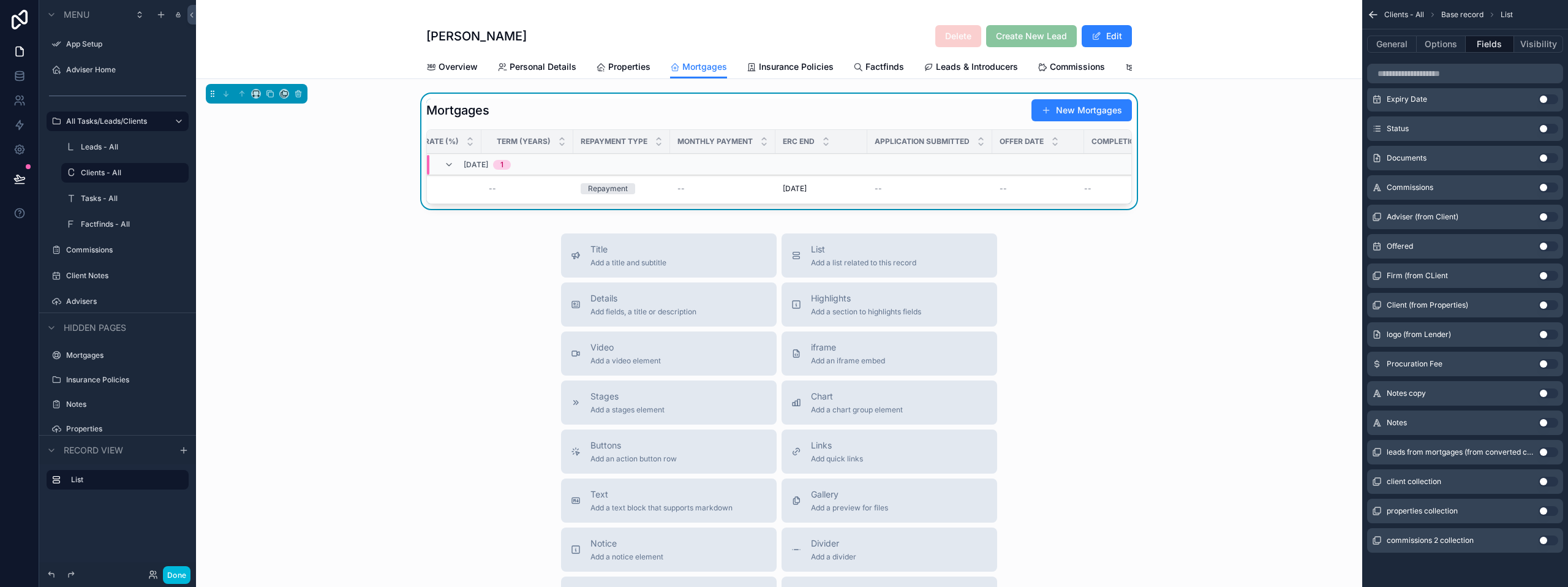
scroll to position [0, 824]
click at [1553, 515] on button "Use setting" at bounding box center [1548, 511] width 20 height 10
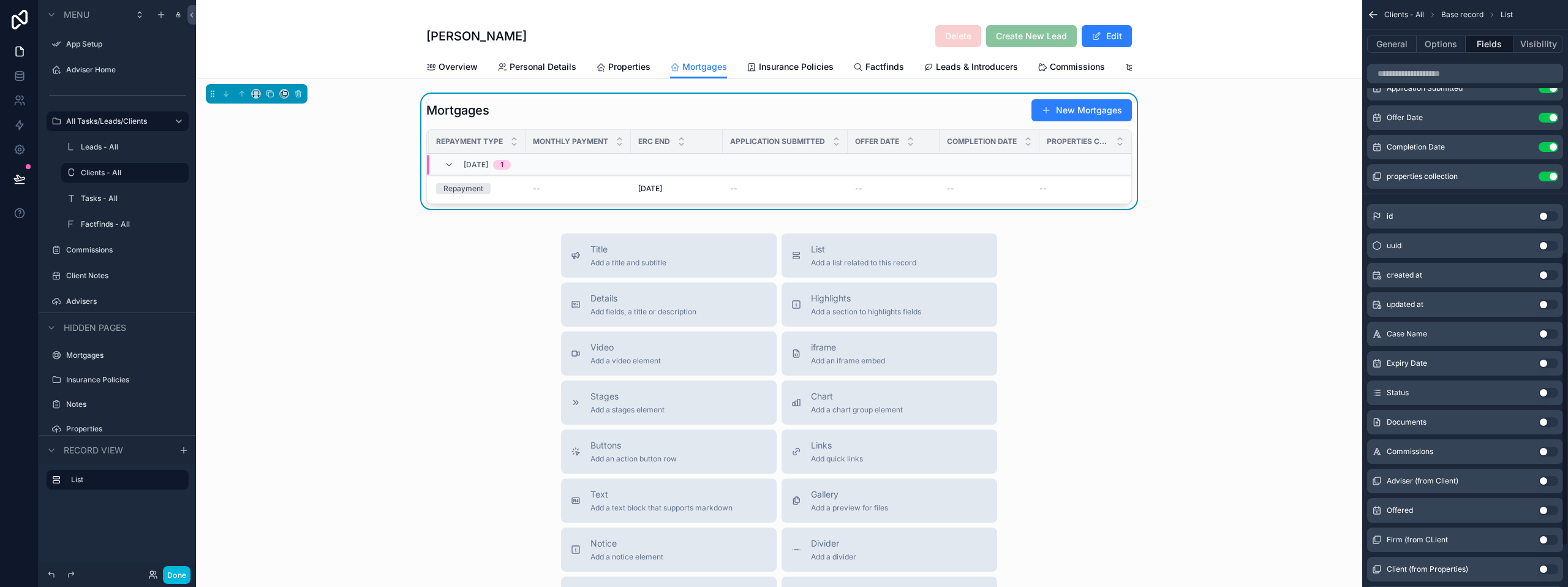
scroll to position [337, 0]
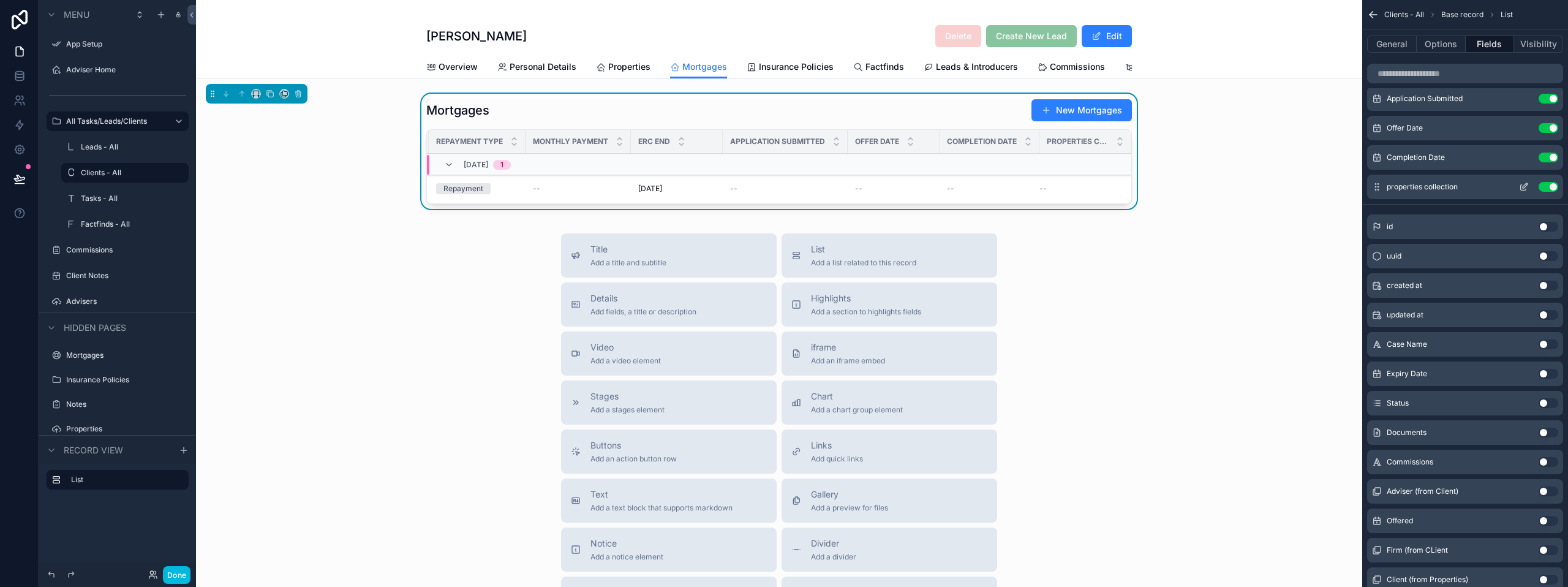
click at [1548, 186] on button "Use setting" at bounding box center [1548, 186] width 20 height 10
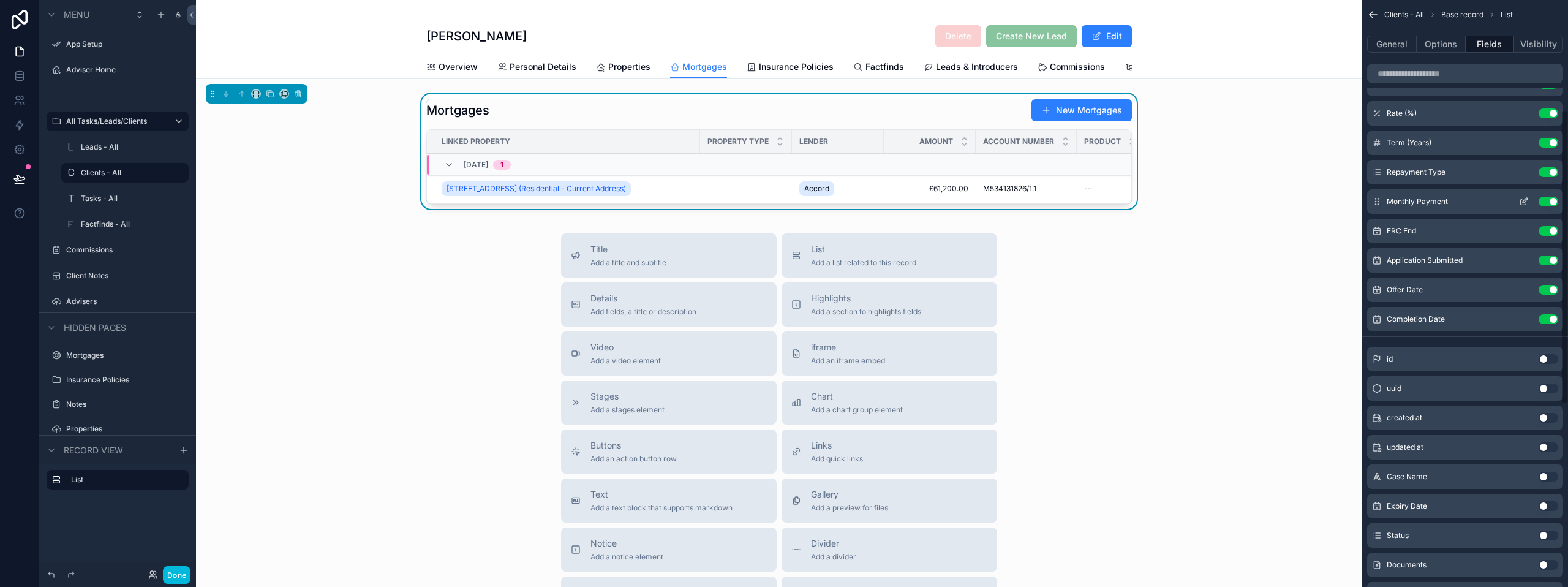
scroll to position [153, 0]
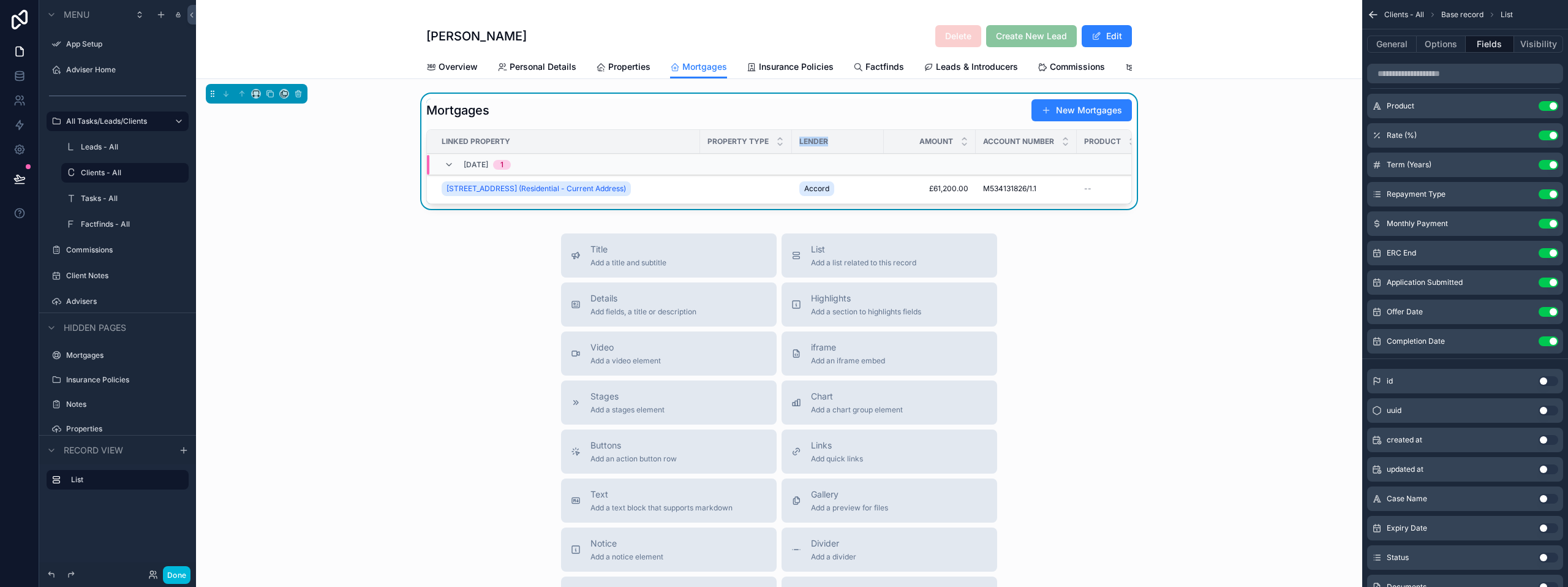
drag, startPoint x: 787, startPoint y: 156, endPoint x: 819, endPoint y: 155, distance: 32.0
click at [819, 151] on div "Lender" at bounding box center [838, 142] width 92 height 20
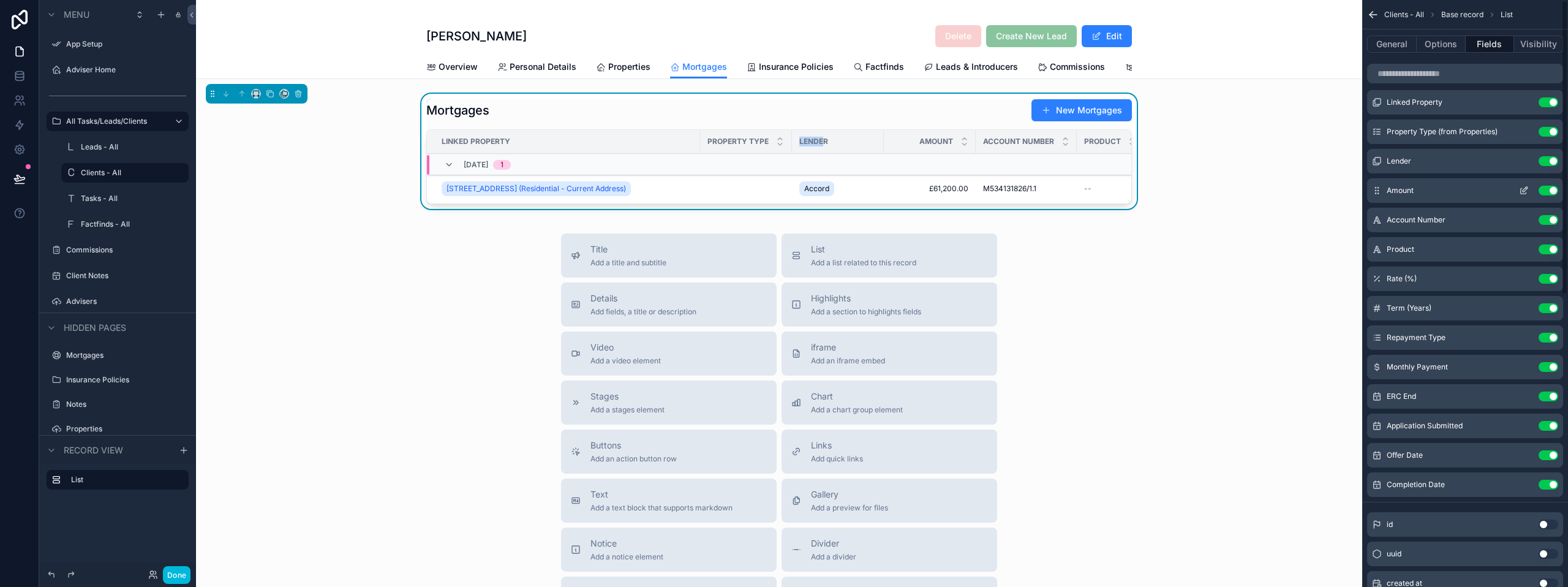
scroll to position [0, 0]
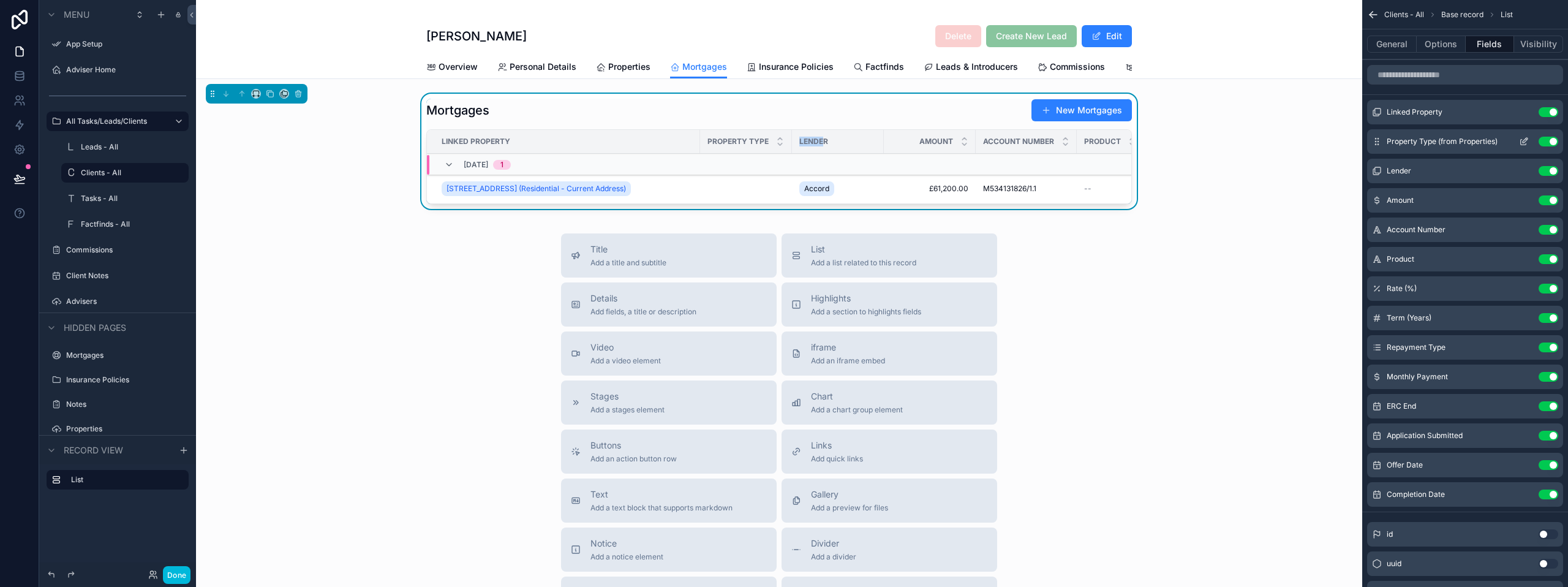
click at [1525, 141] on icon "scrollable content" at bounding box center [1523, 141] width 10 height 10
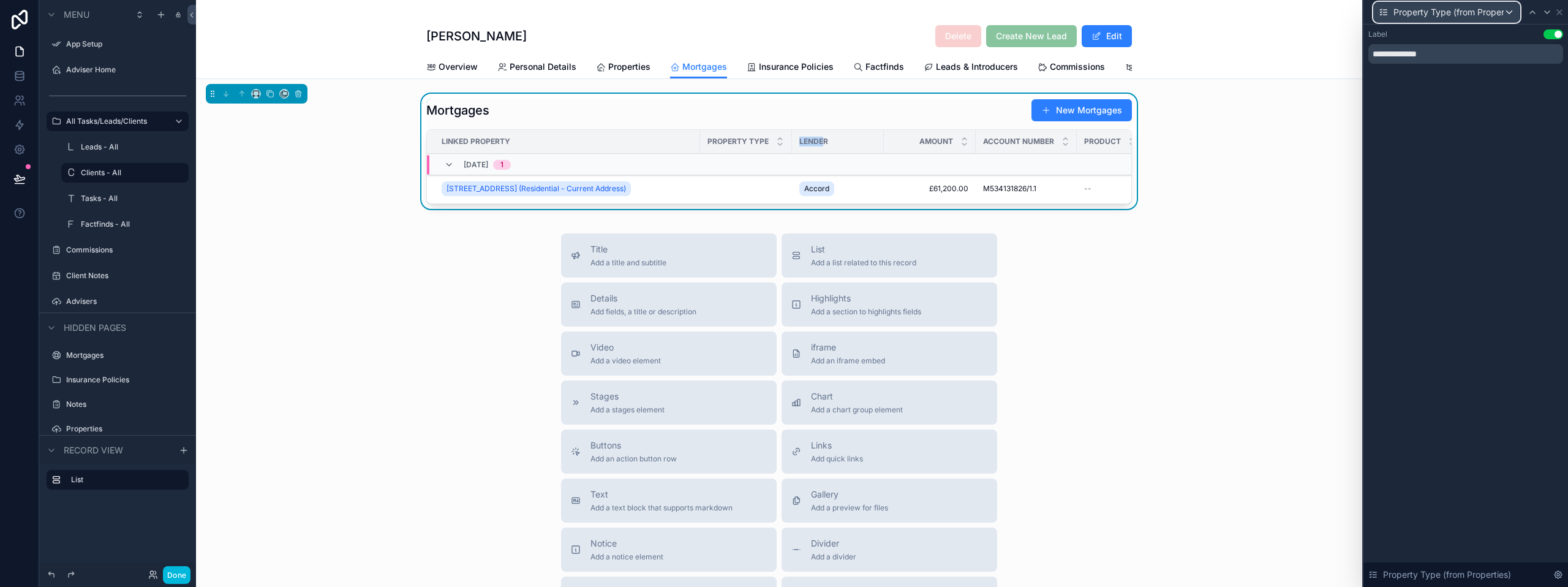
click at [1488, 12] on span "Property Type (from Properties)" at bounding box center [1449, 12] width 110 height 12
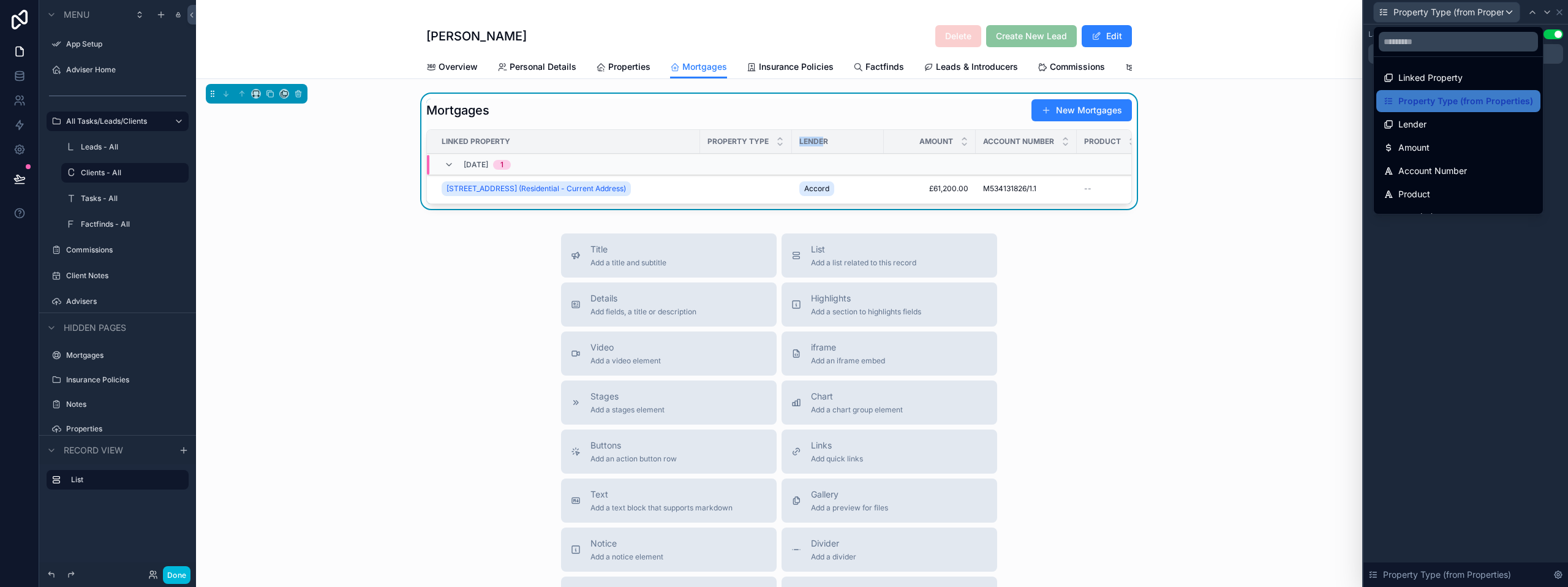
click at [1488, 12] on div at bounding box center [1466, 294] width 205 height 587
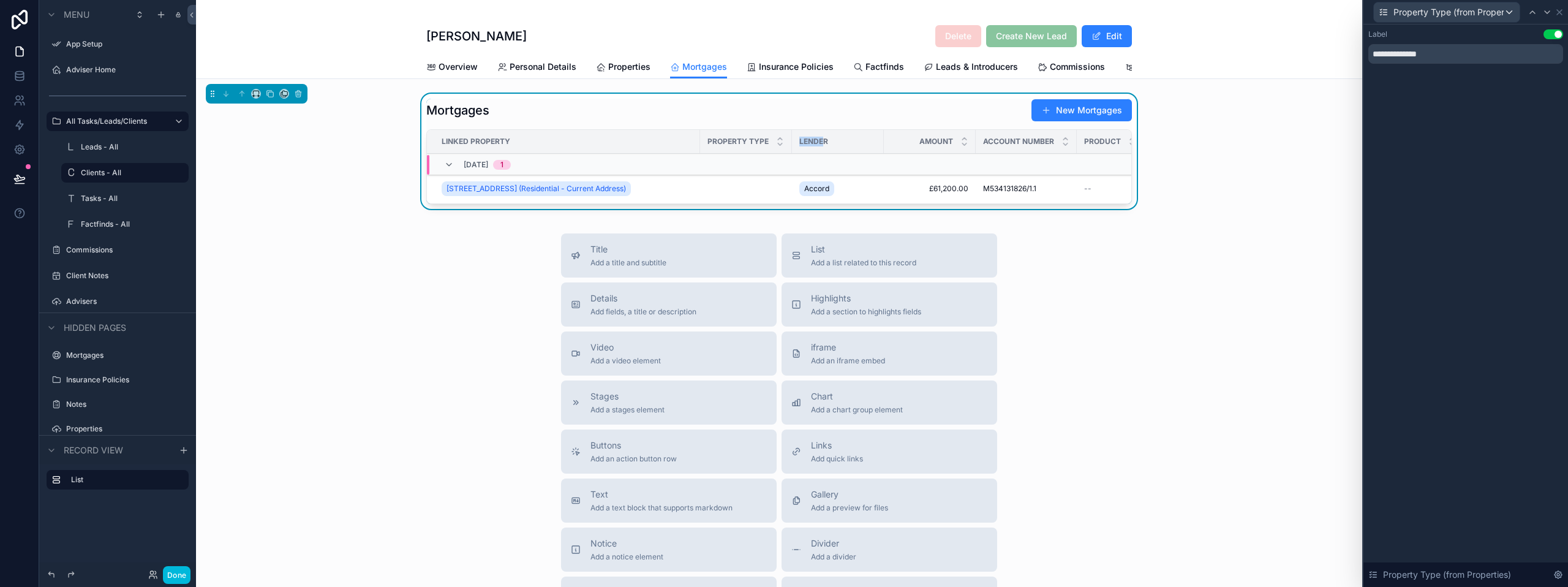
click at [748, 198] on td "scrollable content" at bounding box center [746, 189] width 92 height 30
click at [745, 194] on td "scrollable content" at bounding box center [746, 189] width 92 height 30
click at [729, 194] on td "scrollable content" at bounding box center [746, 189] width 92 height 30
drag, startPoint x: 785, startPoint y: 156, endPoint x: 847, endPoint y: 159, distance: 62.1
click at [851, 153] on div "scrollable content" at bounding box center [853, 141] width 5 height 23
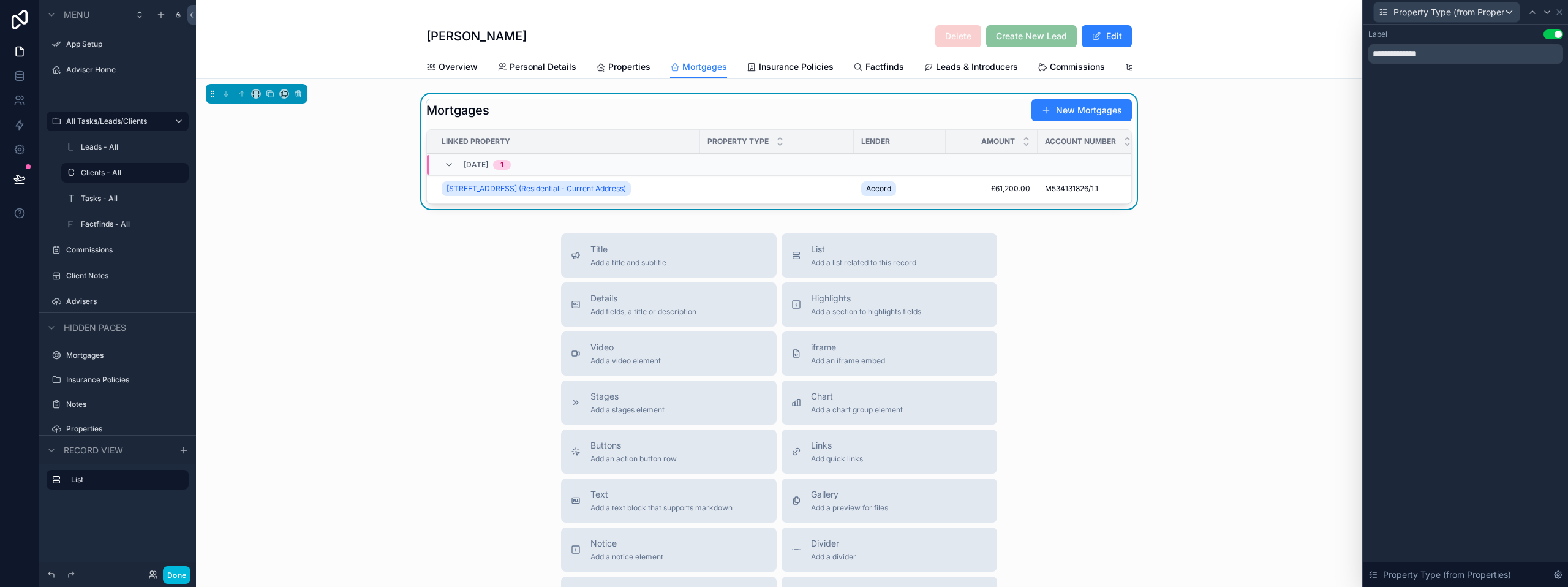
click at [1552, 32] on button "Use setting" at bounding box center [1553, 34] width 20 height 10
click at [1549, 33] on button "Use setting" at bounding box center [1553, 34] width 20 height 10
click at [1560, 14] on icon at bounding box center [1559, 12] width 10 height 10
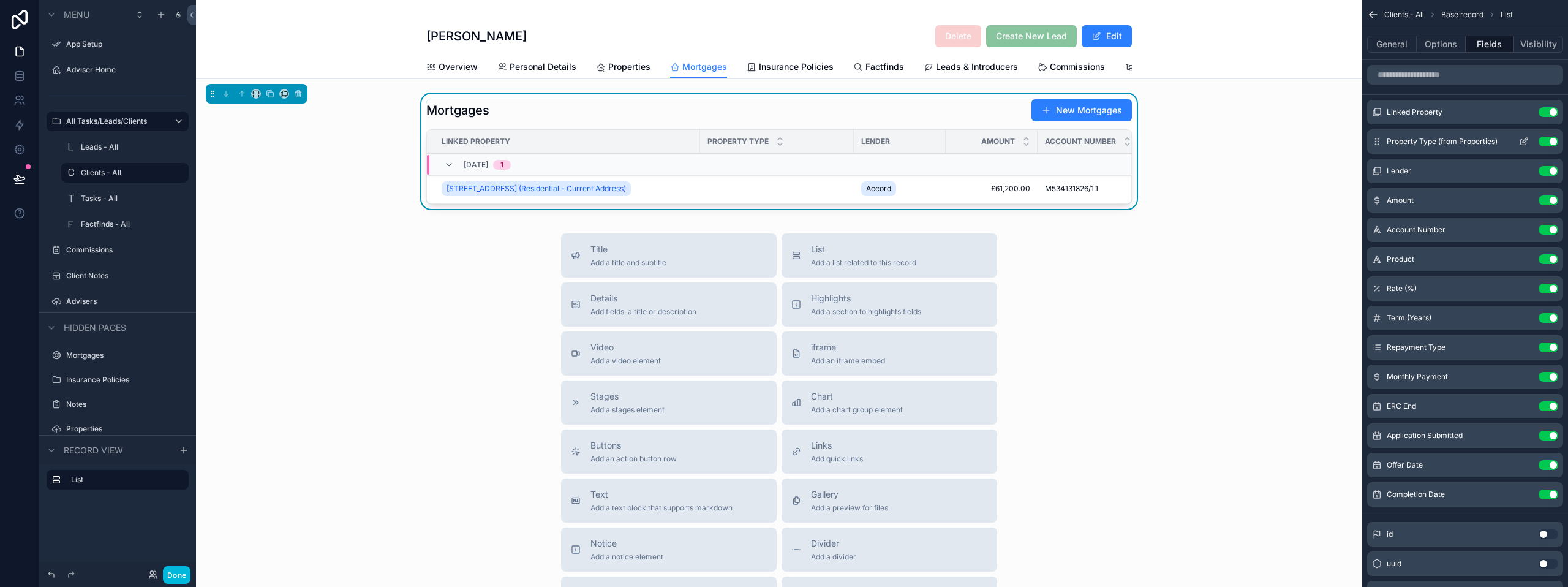
click at [1547, 139] on button "Use setting" at bounding box center [1548, 141] width 20 height 10
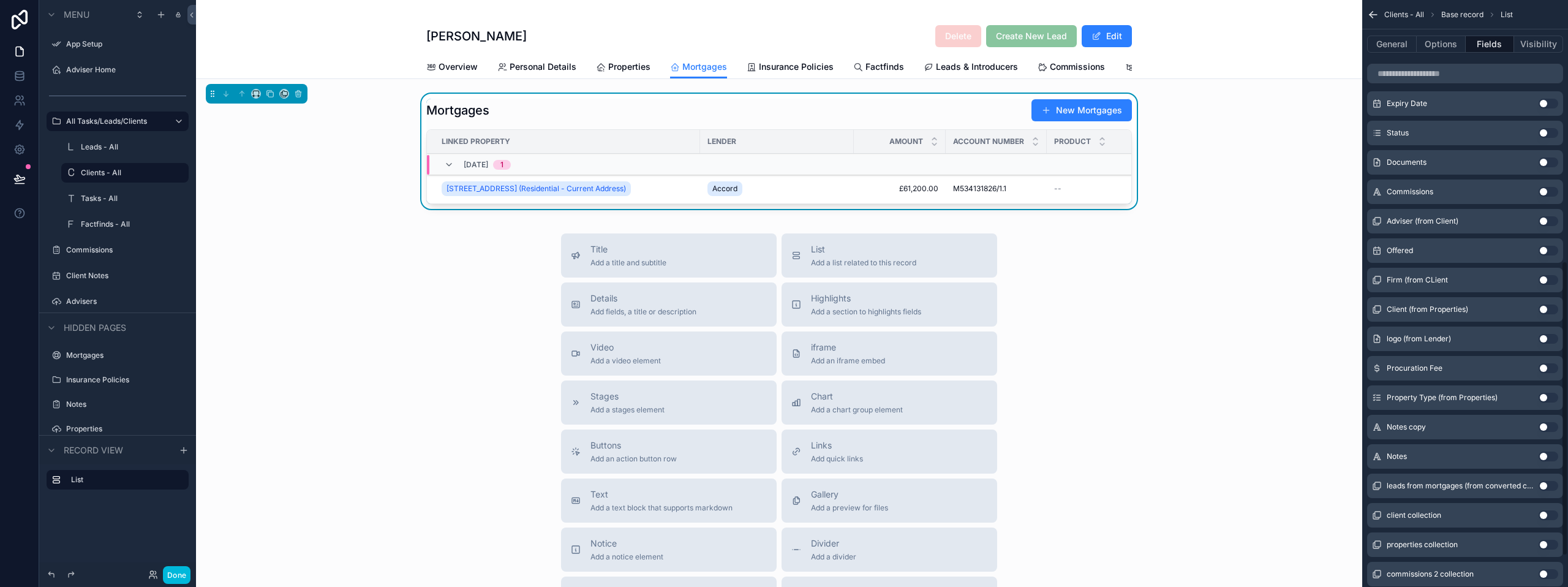
scroll to position [521, 0]
click at [1545, 425] on button "Use setting" at bounding box center [1548, 425] width 20 height 10
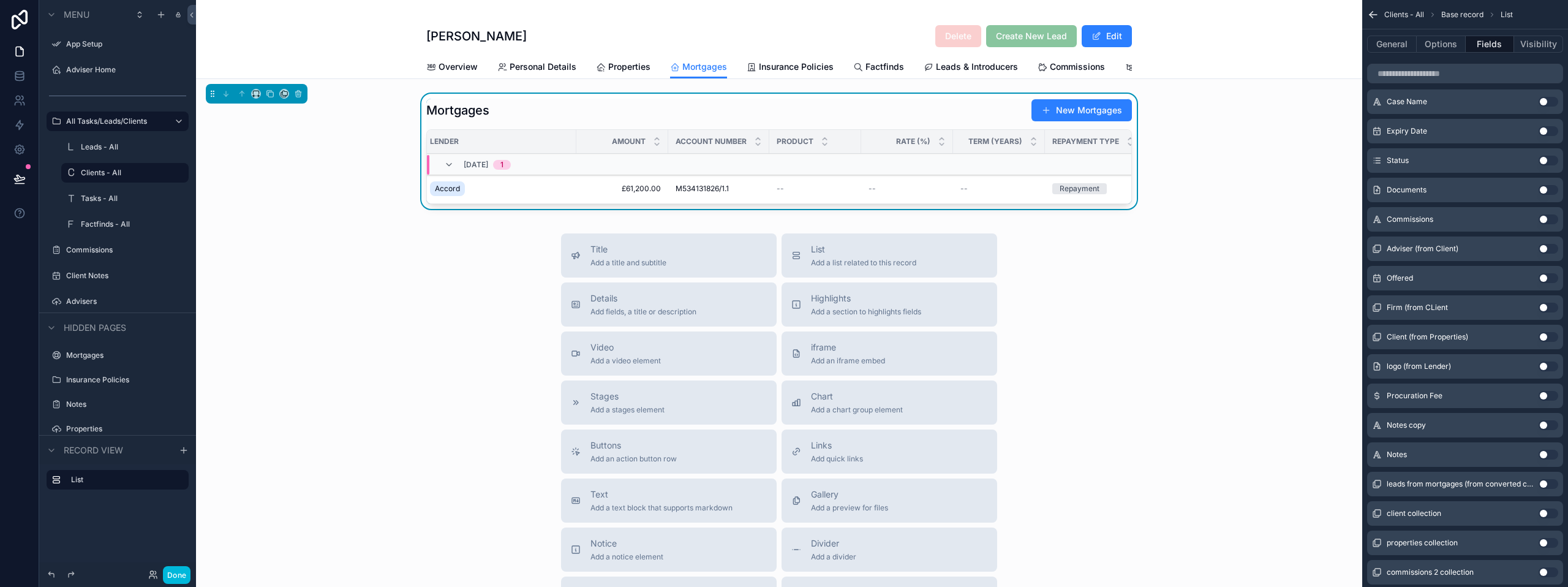
scroll to position [0, 894]
click at [1090, 146] on span "Property Type (from Properties)" at bounding box center [1078, 141] width 62 height 10
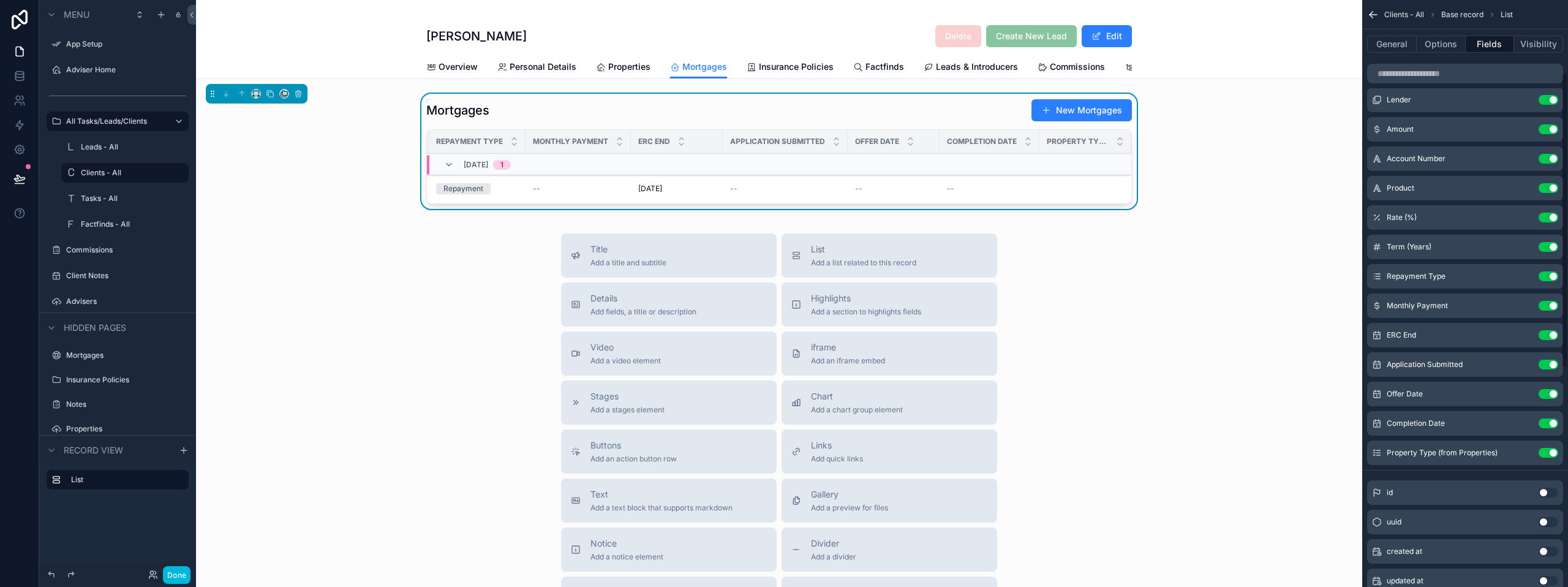
scroll to position [0, 0]
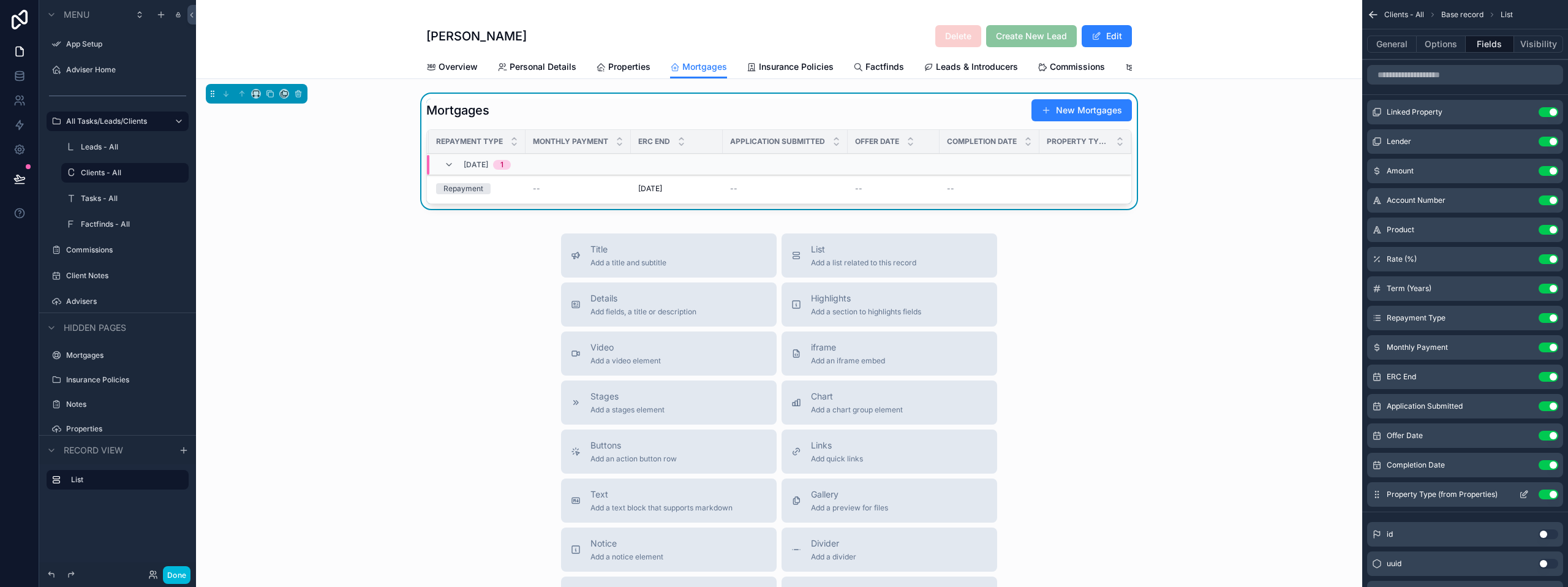
click at [1522, 495] on icon "scrollable content" at bounding box center [1523, 494] width 10 height 10
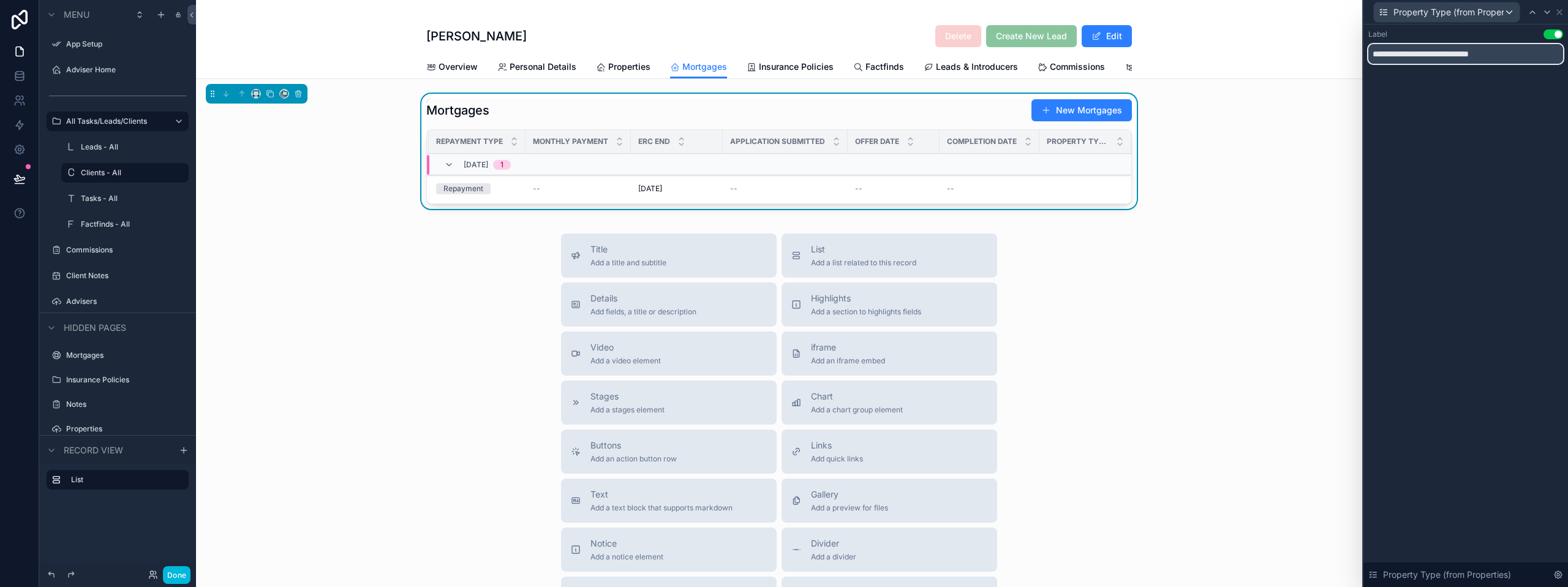
click at [1459, 58] on input "**********" at bounding box center [1466, 54] width 195 height 20
click at [15, 77] on icon at bounding box center [19, 78] width 8 height 5
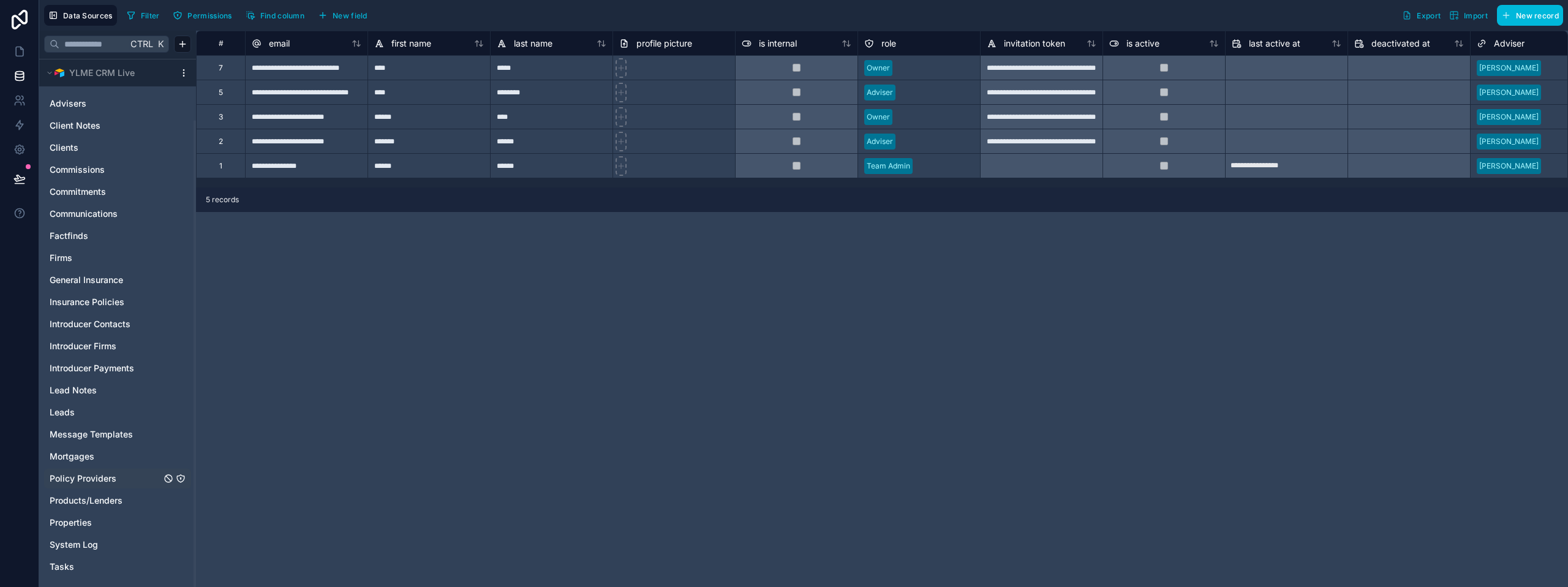
scroll to position [71, 0]
click at [71, 520] on span "Properties" at bounding box center [71, 520] width 42 height 12
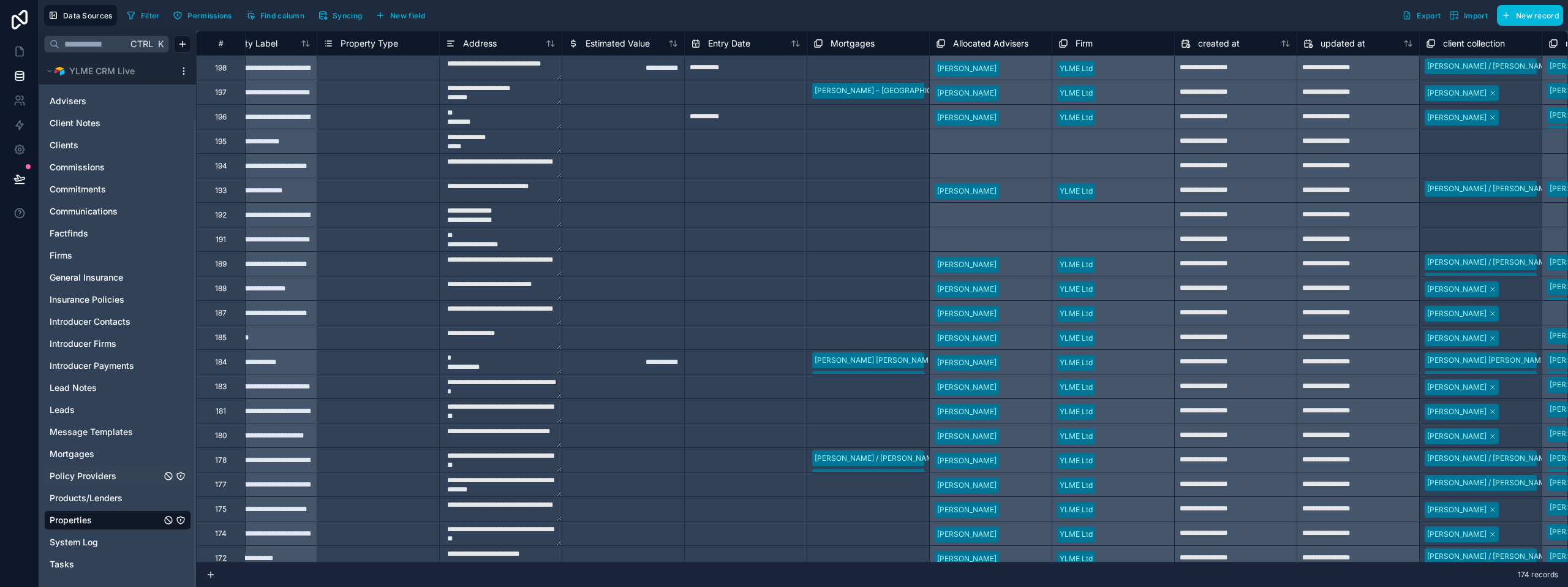
scroll to position [0, 6]
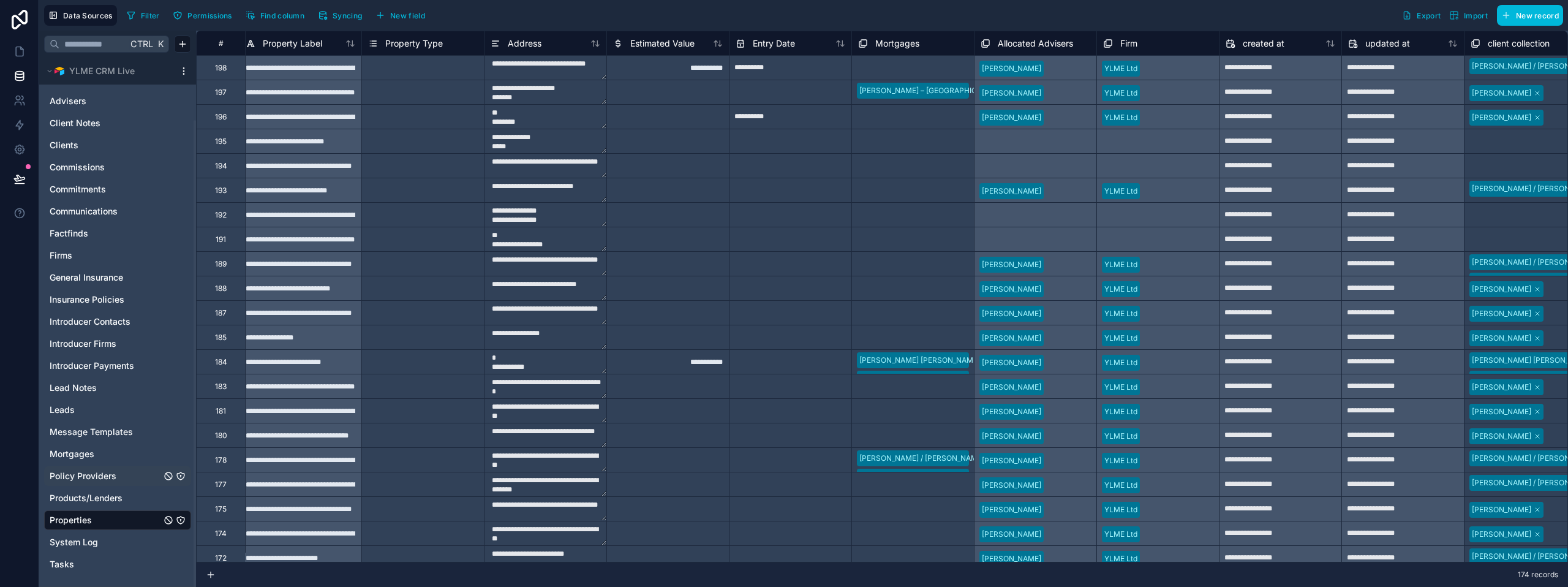
click at [429, 45] on span "Property Type" at bounding box center [414, 43] width 58 height 12
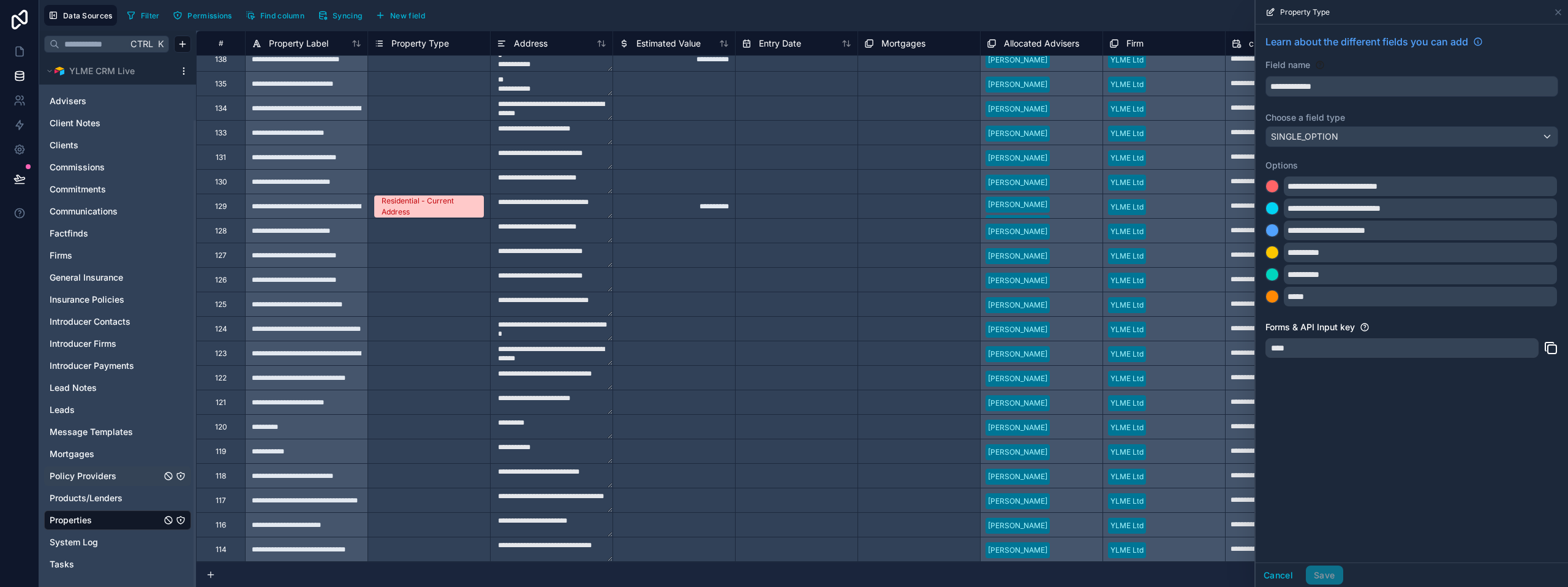
scroll to position [1287, 0]
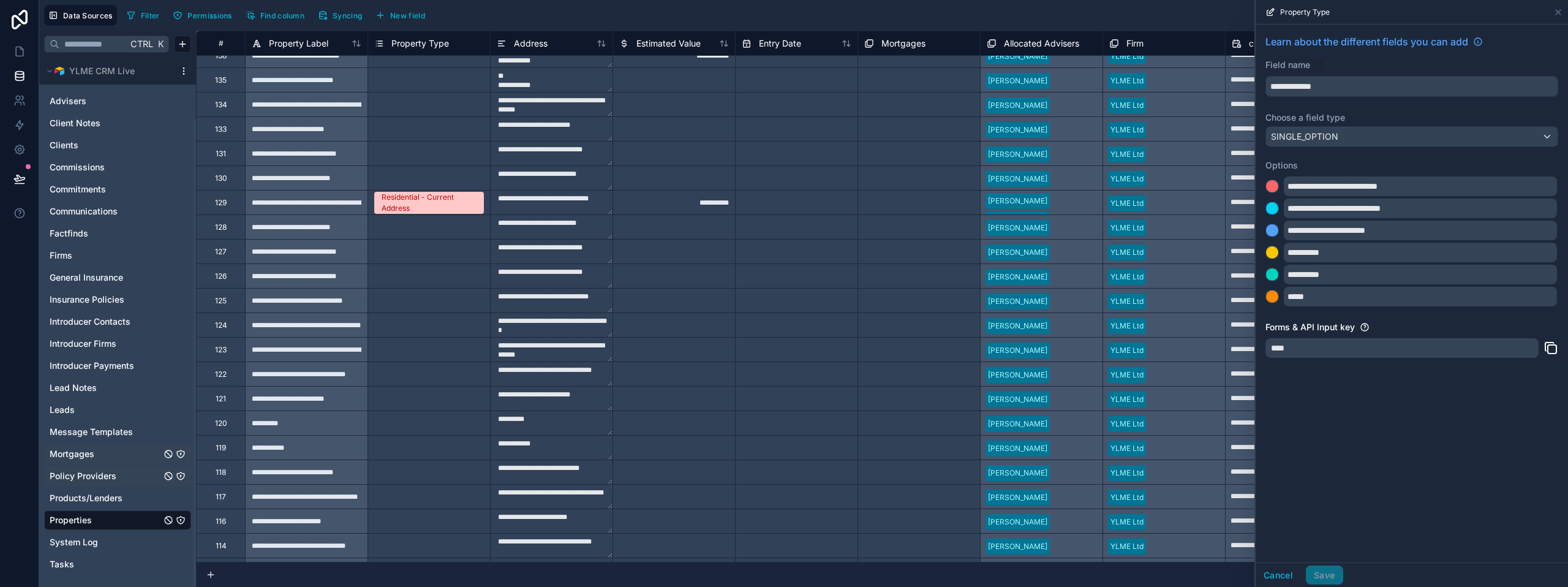
click at [88, 454] on span "Mortgages" at bounding box center [72, 454] width 45 height 12
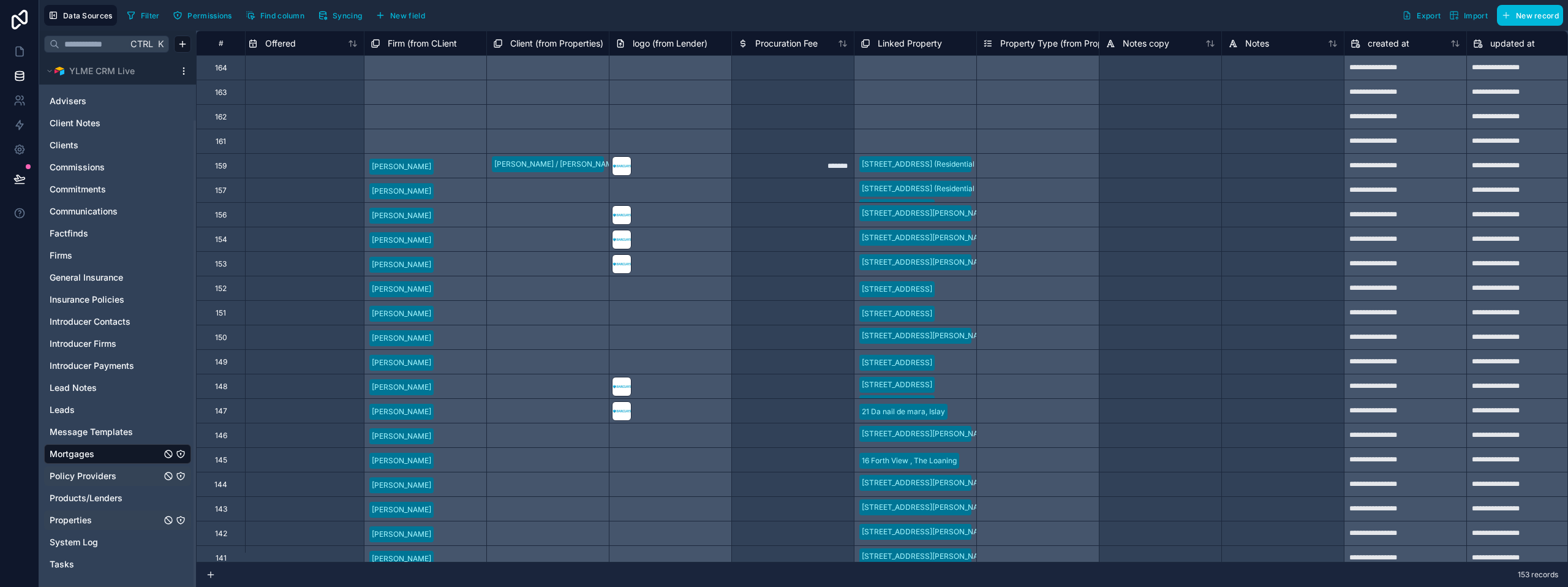
scroll to position [0, 2319]
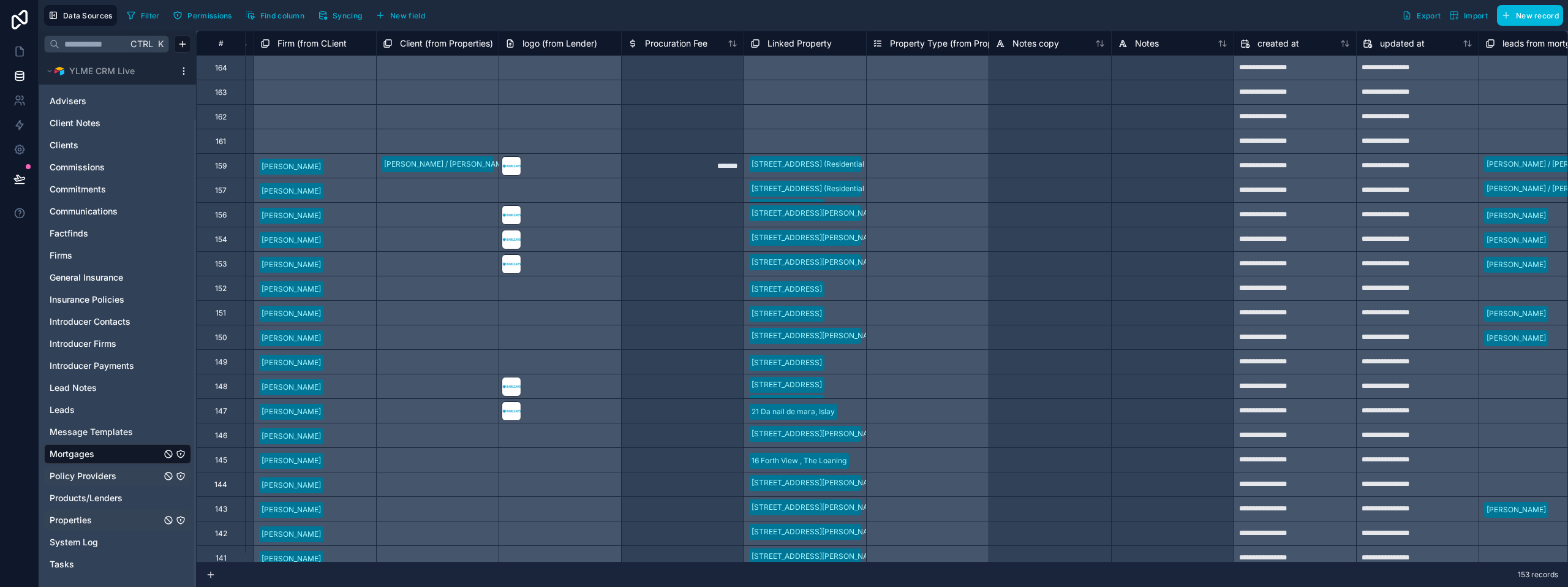
click at [943, 44] on span "Property Type (from Properties)" at bounding box center [954, 43] width 128 height 12
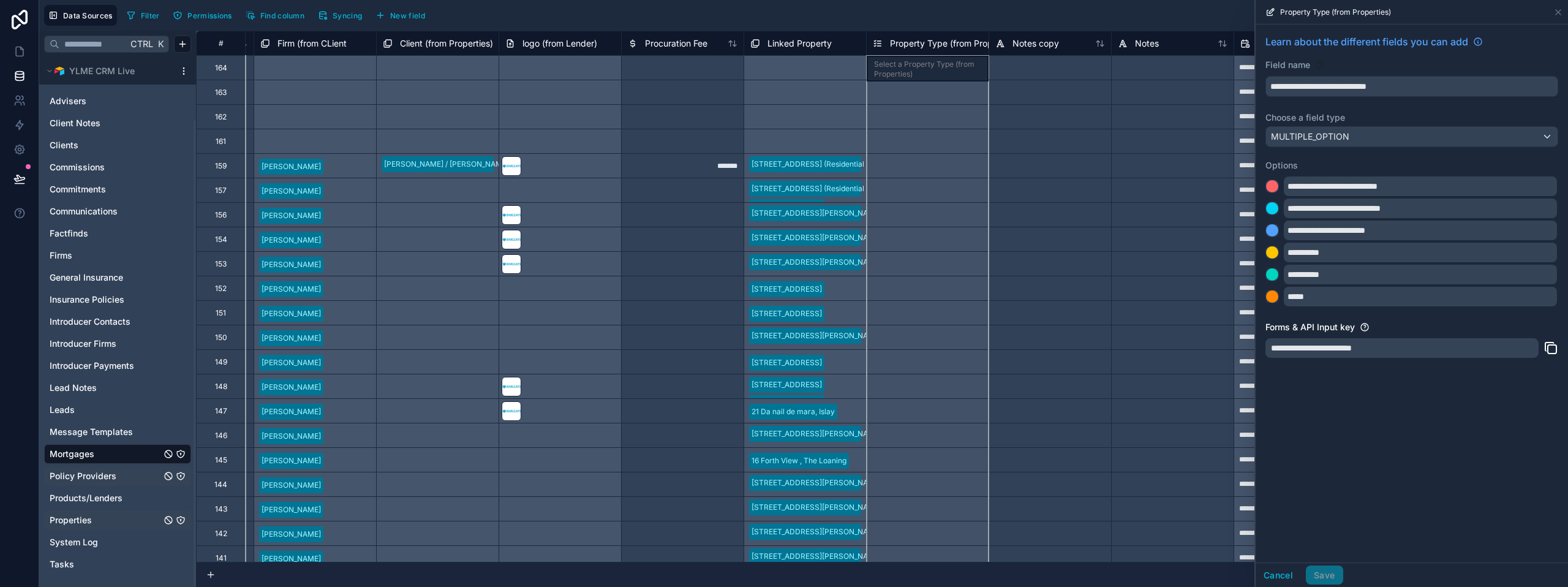
click at [943, 44] on span "Property Type (from Properties)" at bounding box center [954, 43] width 128 height 12
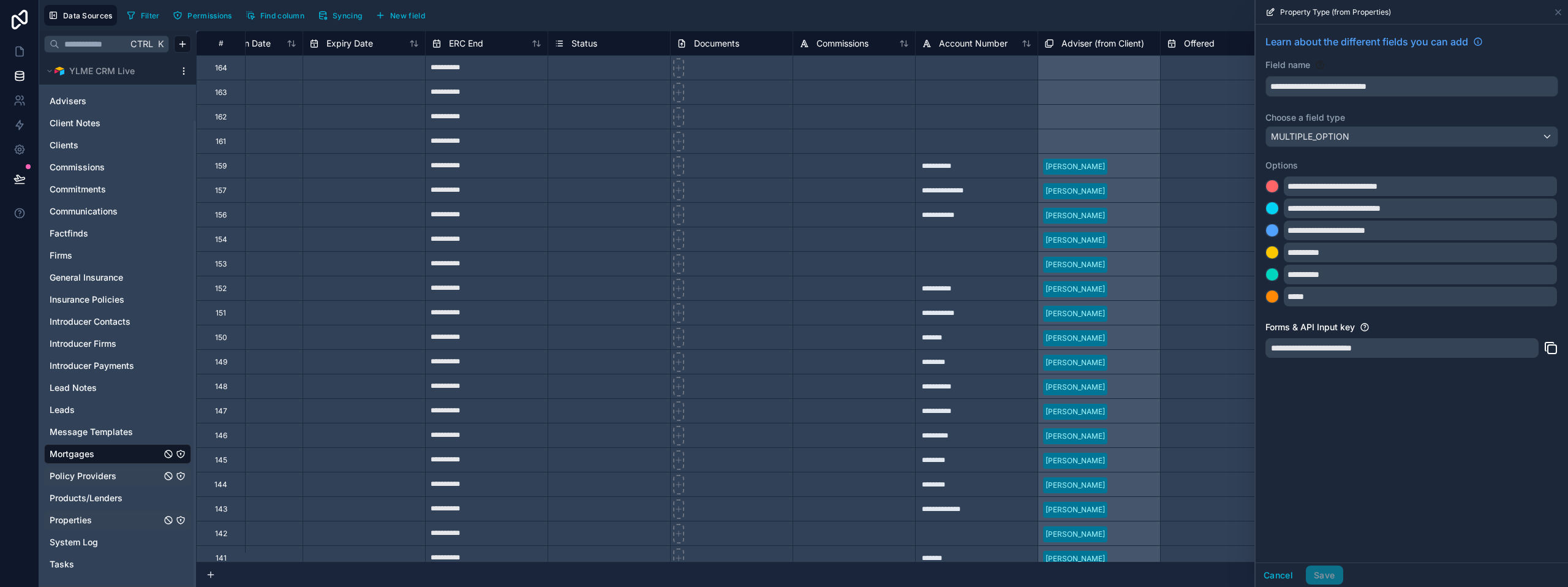
scroll to position [0, 1261]
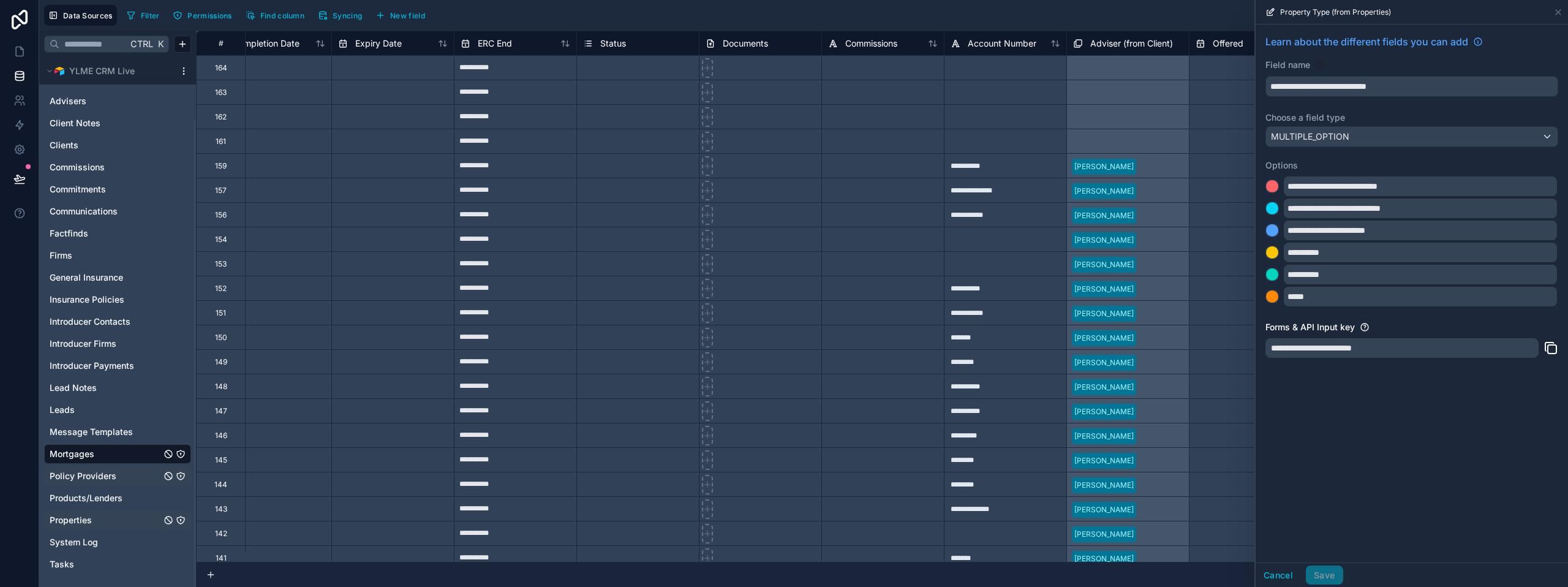
click at [604, 37] on span "Status" at bounding box center [612, 43] width 26 height 12
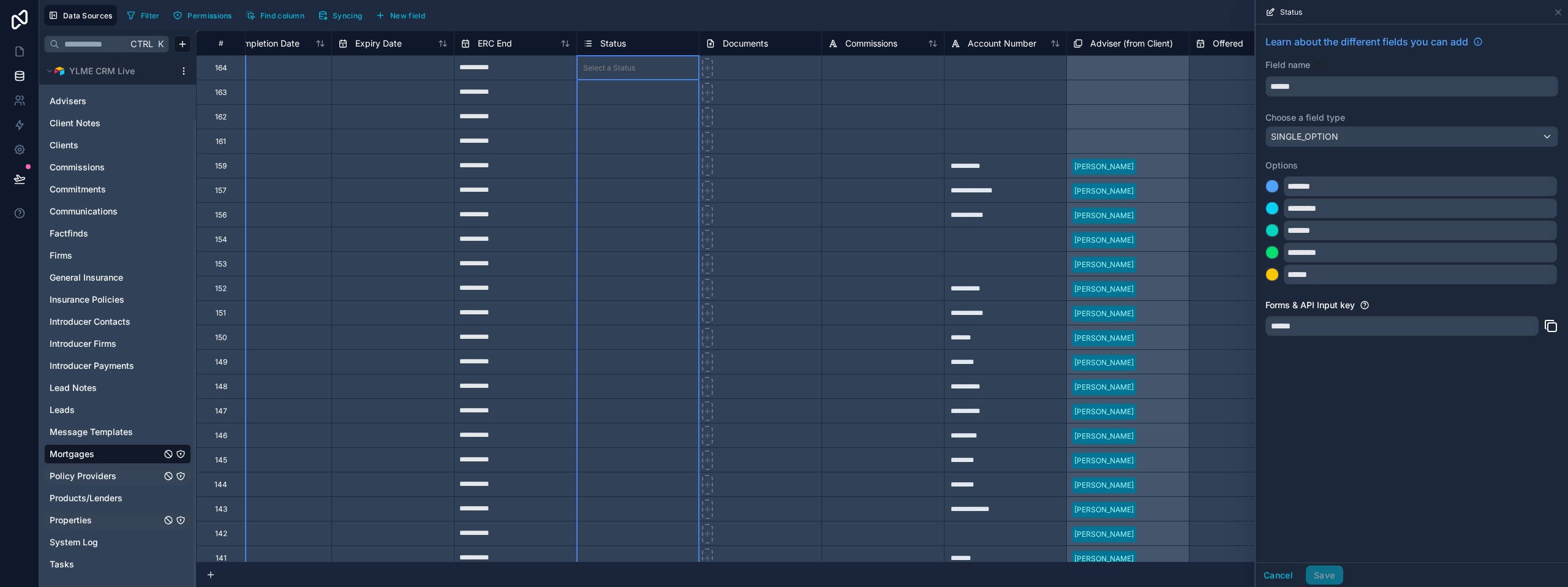
click at [604, 37] on span "Status" at bounding box center [612, 43] width 26 height 12
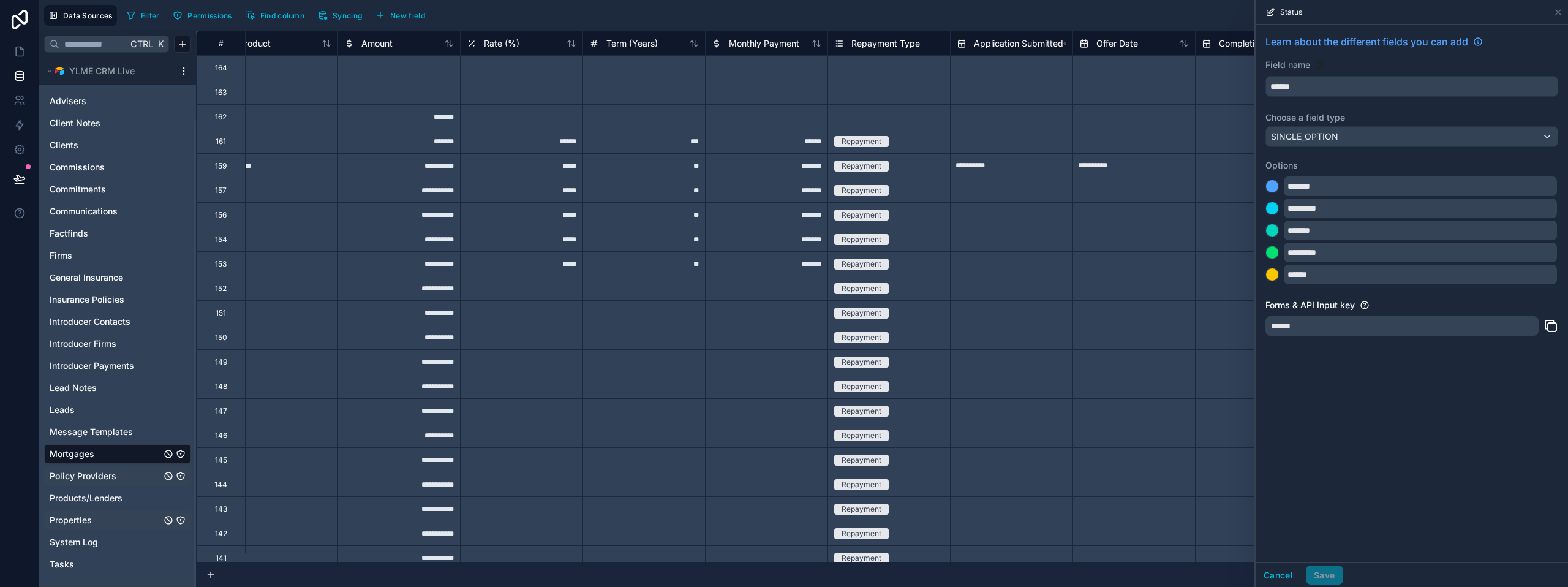
scroll to position [0, 106]
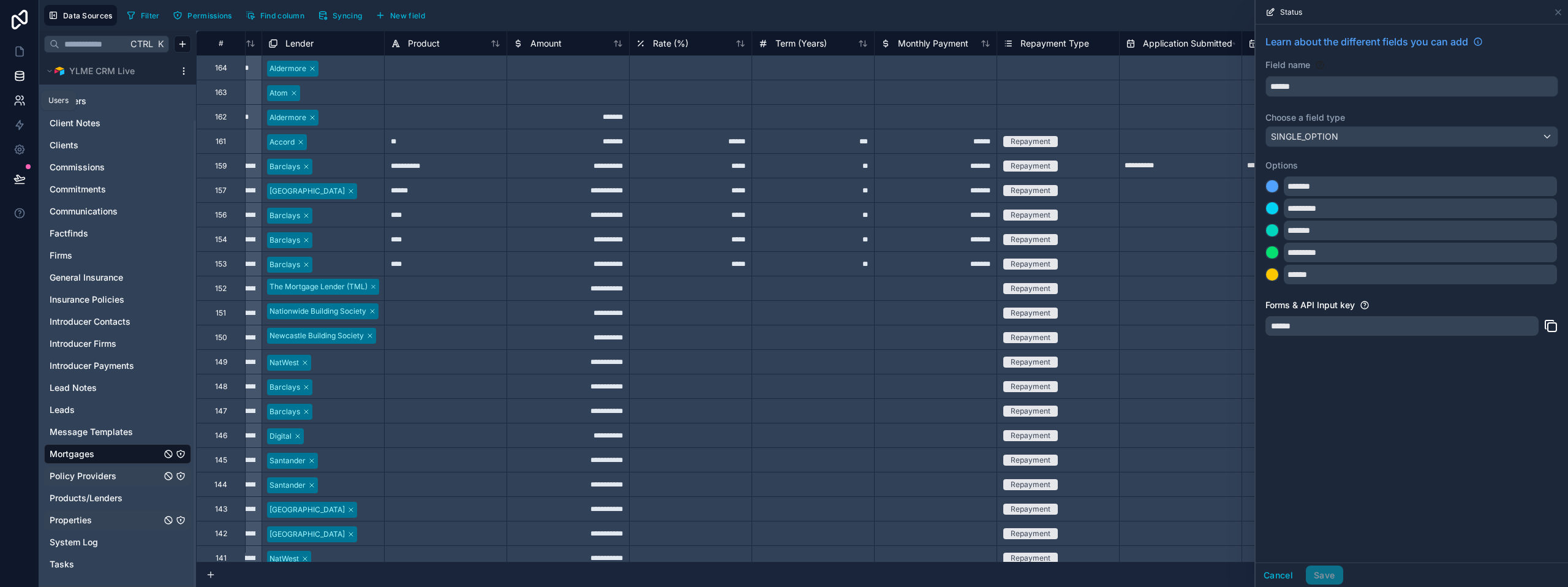
click at [26, 102] on link at bounding box center [19, 100] width 39 height 24
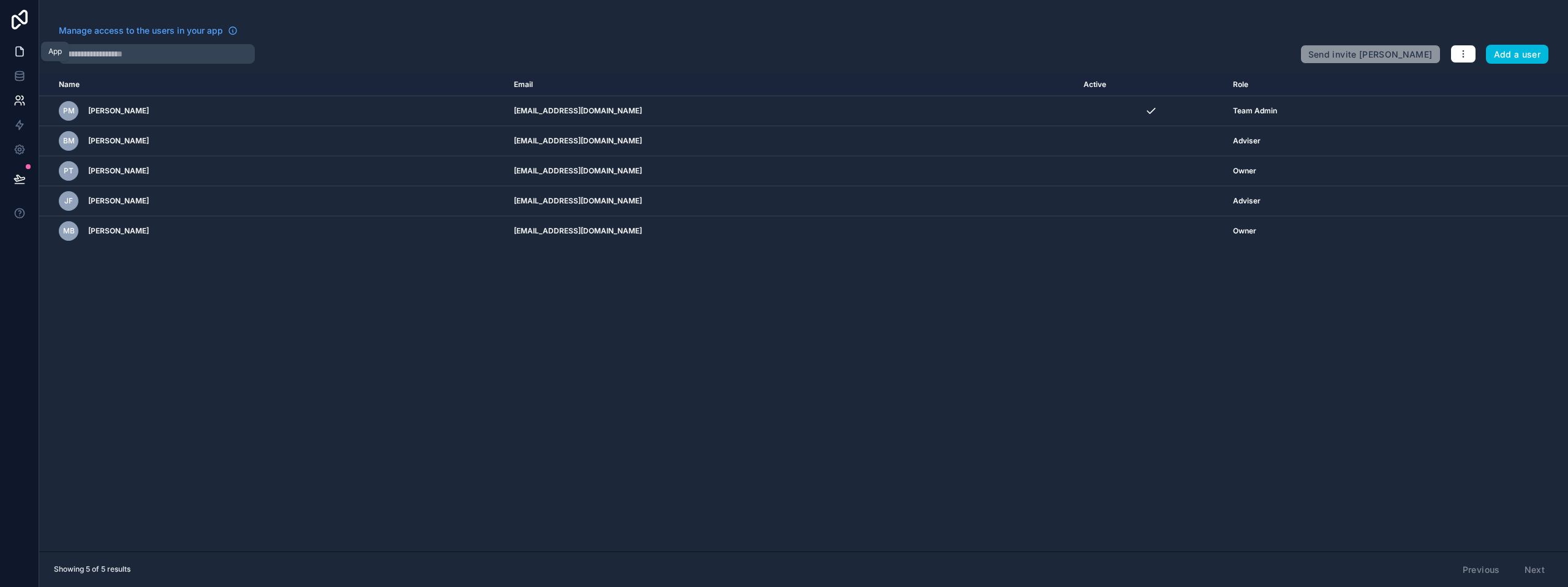
click at [15, 44] on link at bounding box center [19, 51] width 39 height 24
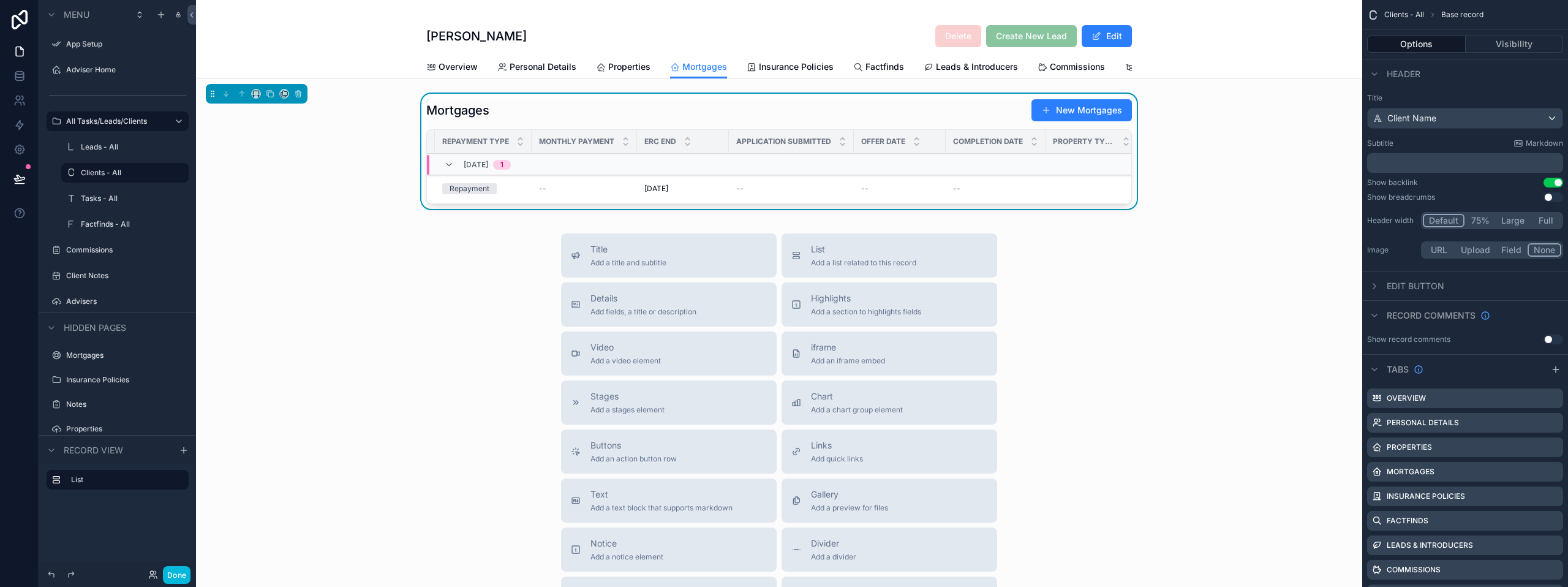
scroll to position [0, 894]
click at [1070, 146] on span "Property Type (from Properties)" at bounding box center [1078, 141] width 62 height 10
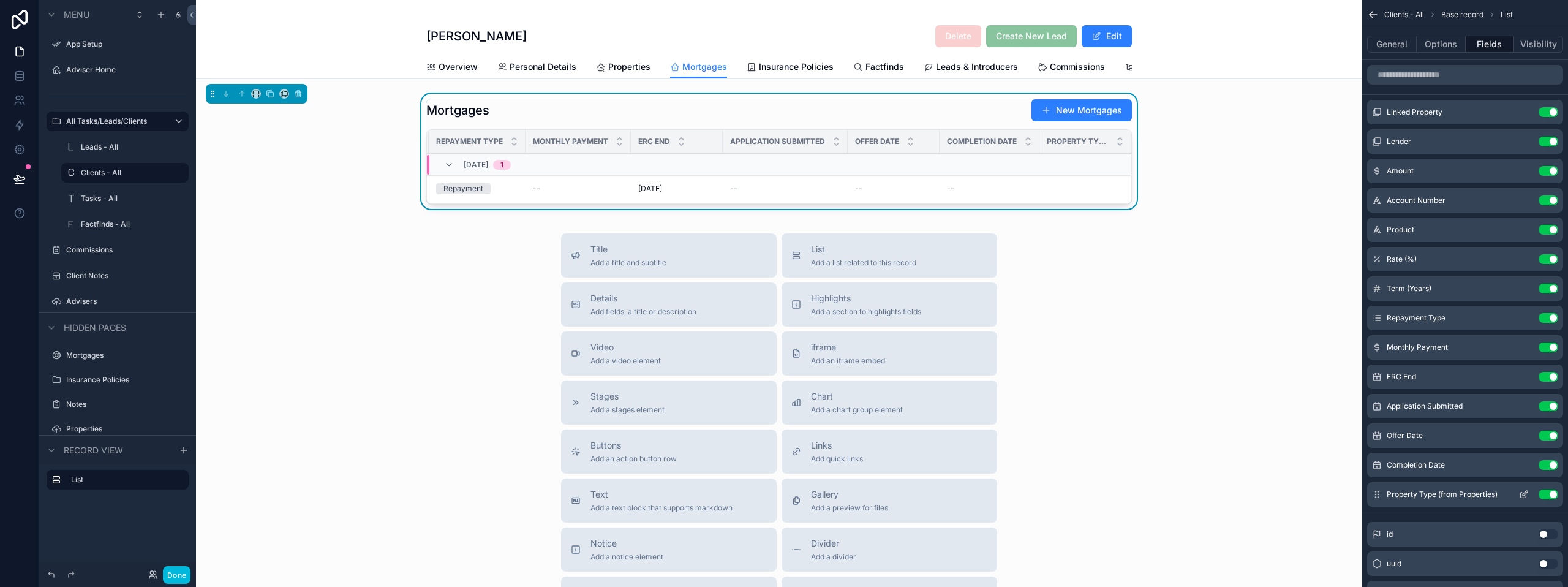
click at [1519, 496] on icon "scrollable content" at bounding box center [1523, 494] width 10 height 10
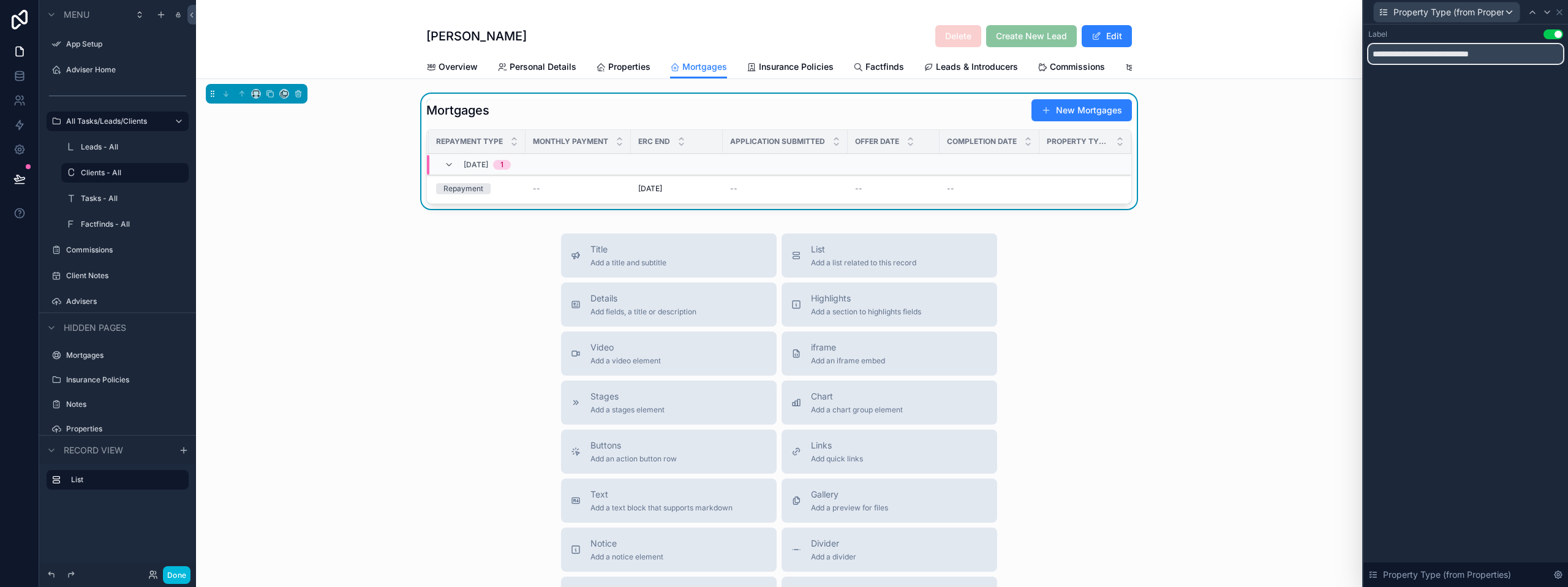
click at [1456, 60] on input "**********" at bounding box center [1466, 54] width 195 height 20
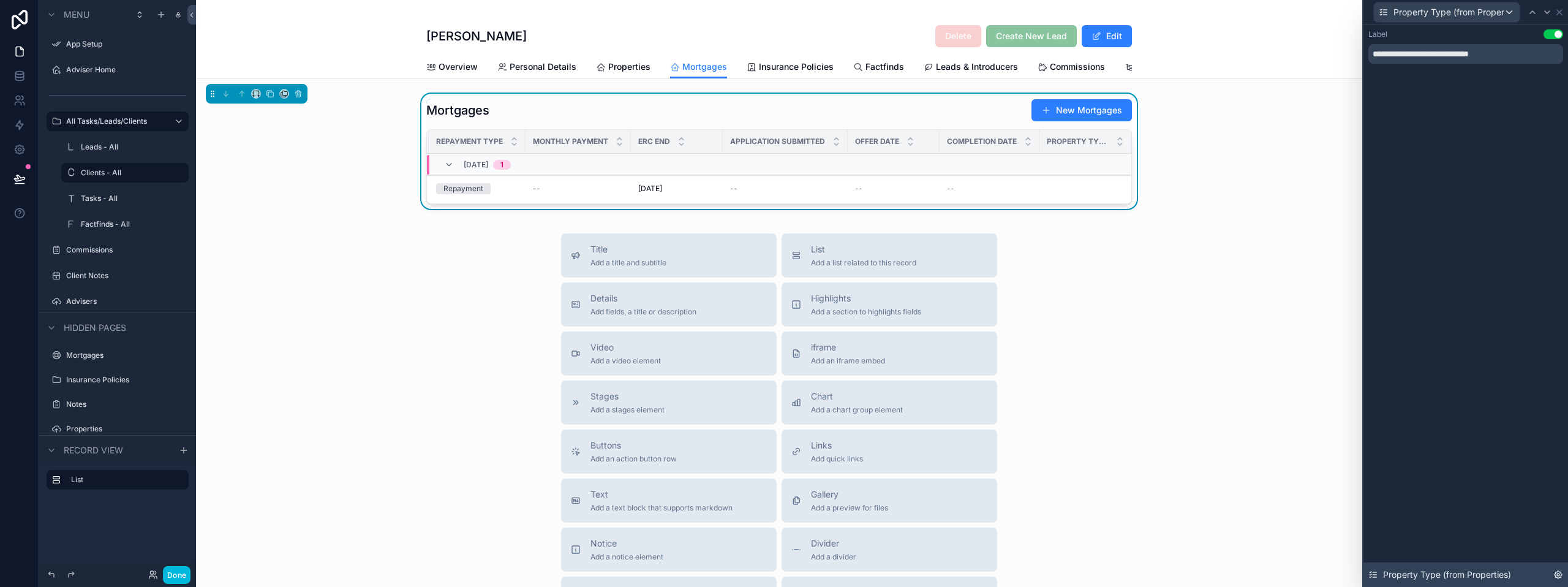
click at [1559, 570] on icon at bounding box center [1557, 575] width 10 height 10
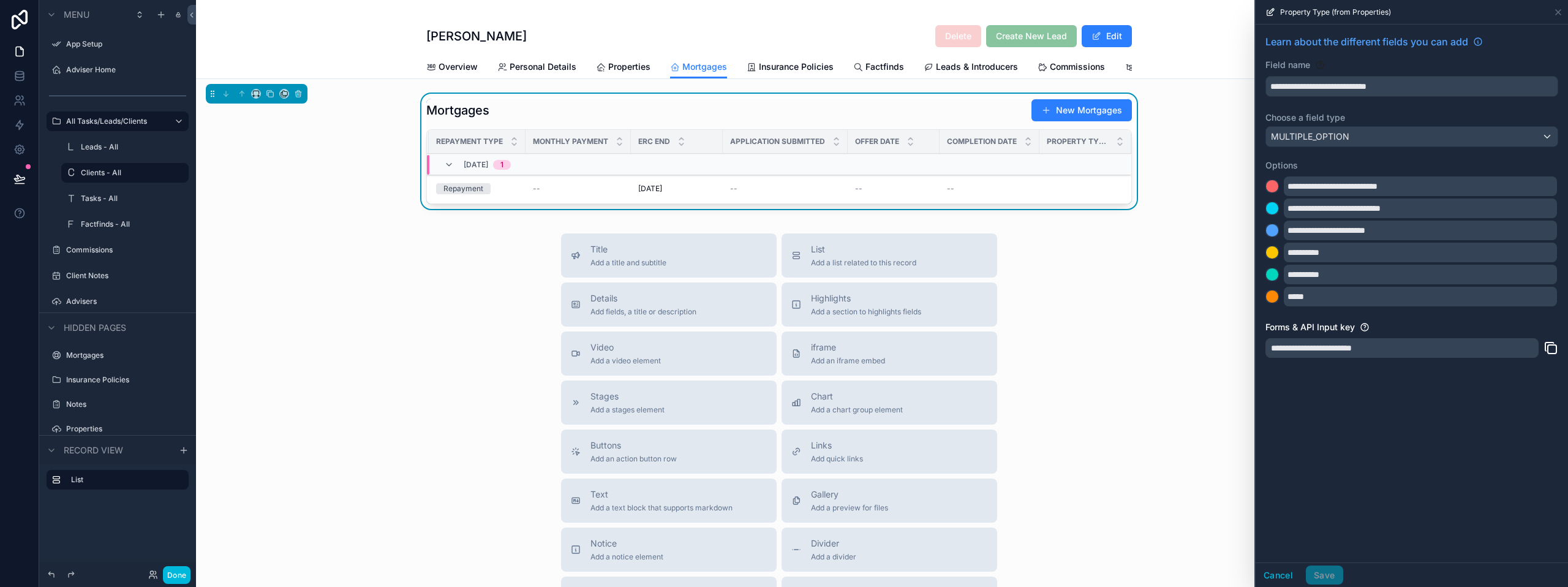
click at [1334, 119] on label "Choose a field type" at bounding box center [1412, 118] width 293 height 12
click at [19, 74] on icon at bounding box center [20, 76] width 12 height 12
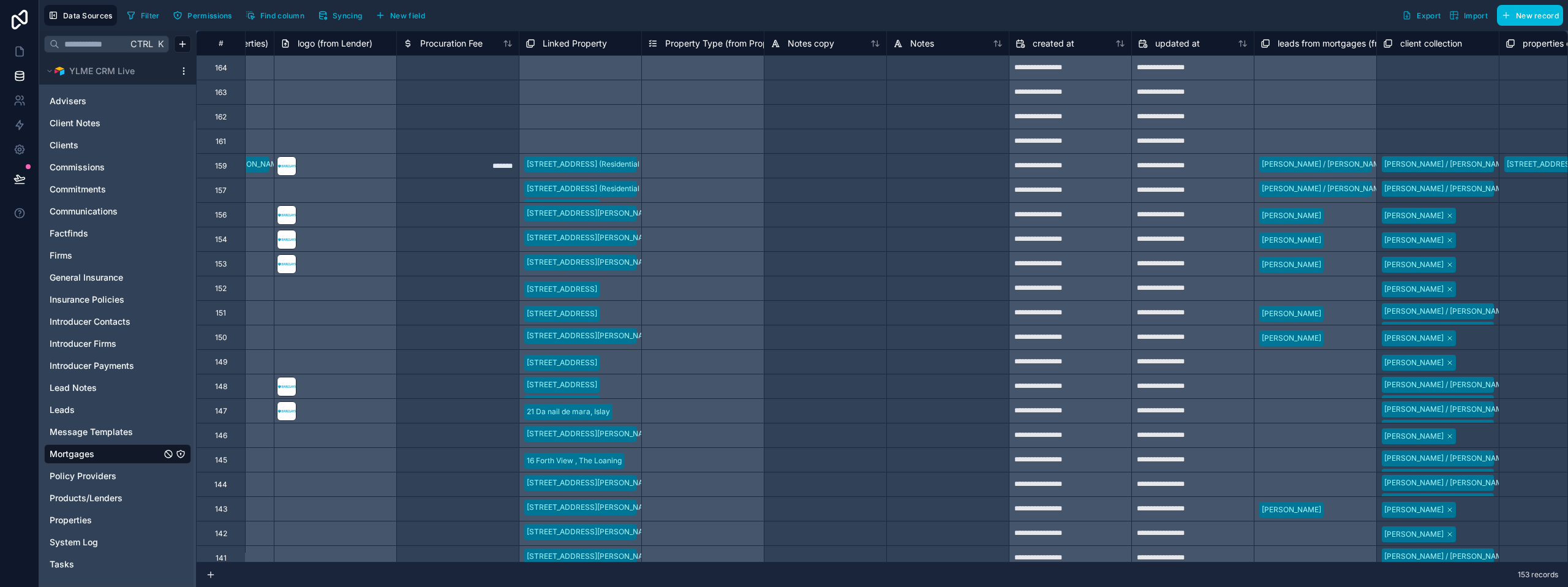
scroll to position [0, 2522]
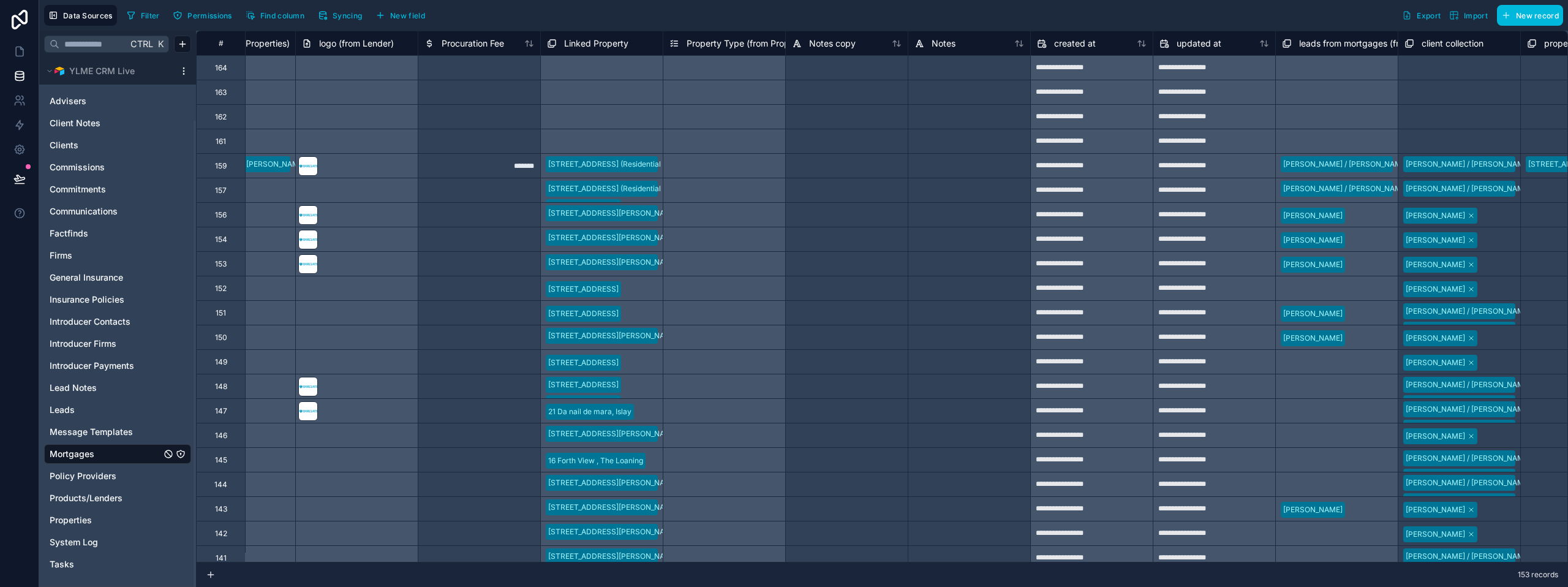
click at [692, 53] on div "Property Type (from Properties)" at bounding box center [724, 43] width 123 height 24
click at [693, 47] on span "Property Type (from Properties)" at bounding box center [750, 43] width 128 height 12
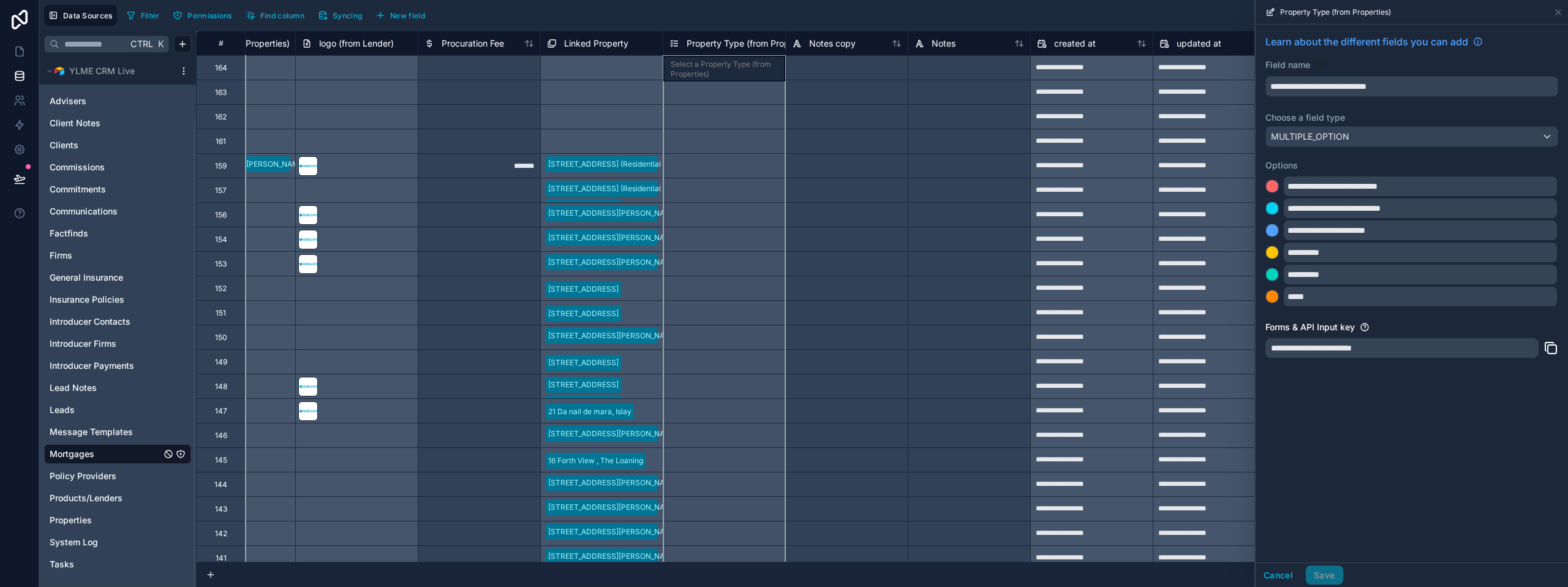
click at [722, 43] on span "Property Type (from Properties)" at bounding box center [750, 43] width 128 height 12
click at [1336, 13] on span "Property Type (from Properties)" at bounding box center [1335, 12] width 111 height 10
click at [1272, 8] on icon at bounding box center [1270, 12] width 10 height 10
drag, startPoint x: 1271, startPoint y: 14, endPoint x: 1288, endPoint y: 28, distance: 22.0
click at [1271, 15] on icon at bounding box center [1270, 12] width 10 height 10
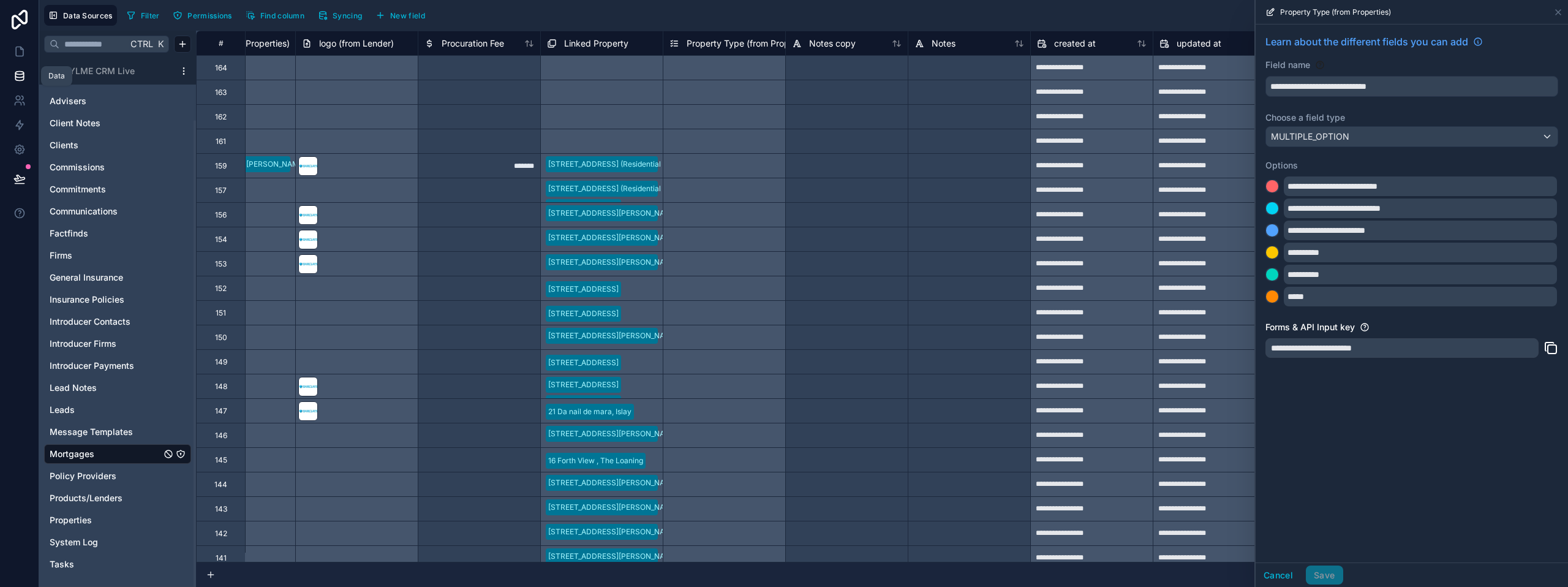
click at [22, 74] on icon at bounding box center [20, 76] width 12 height 12
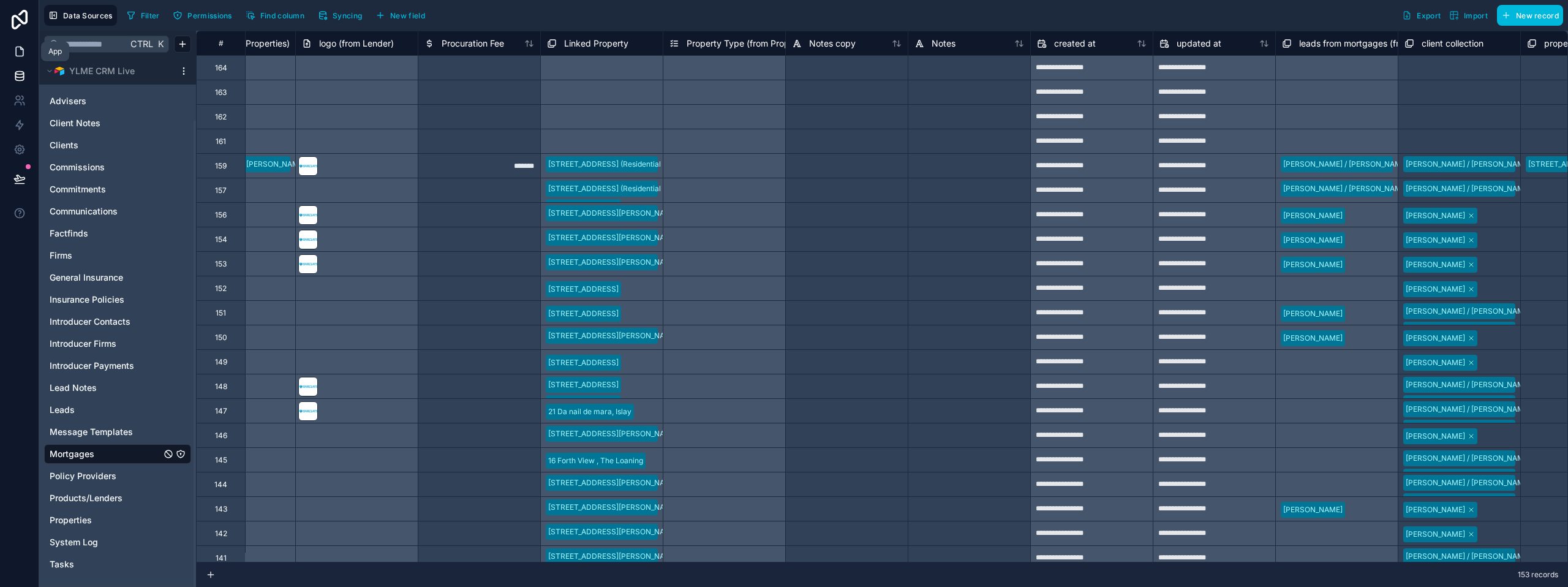
click at [19, 50] on icon at bounding box center [20, 51] width 12 height 12
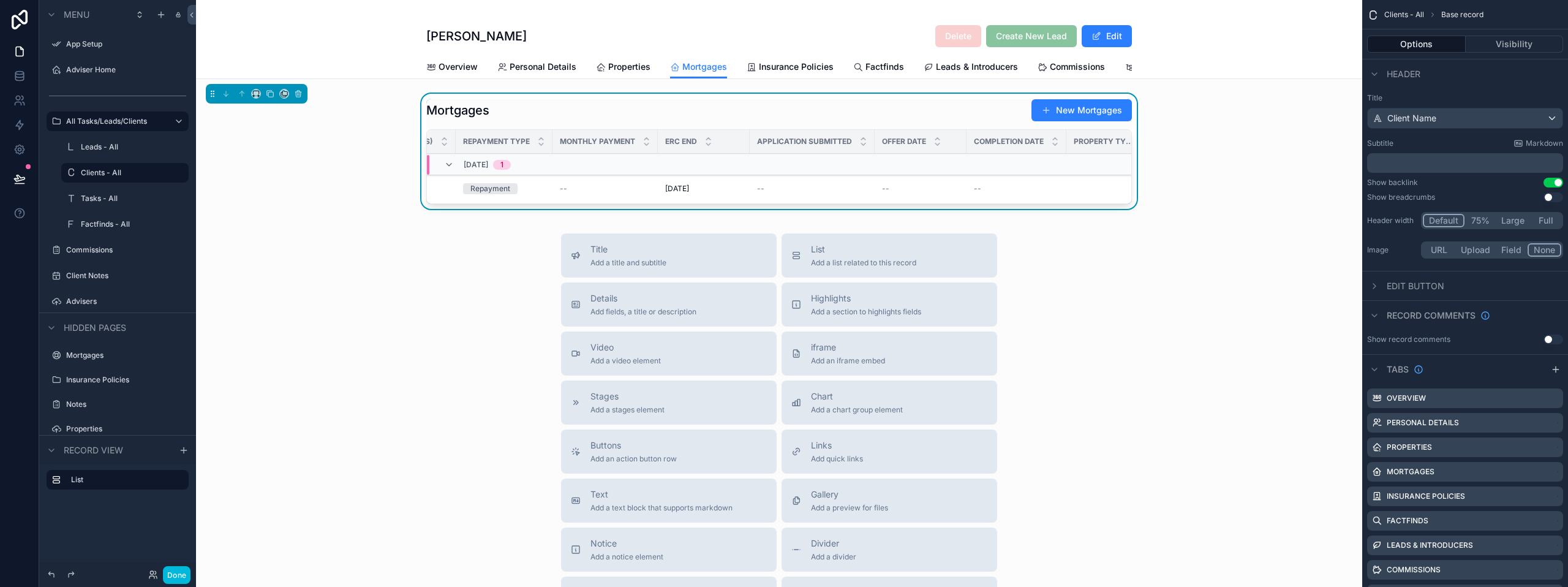
scroll to position [0, 894]
click at [959, 121] on div "Mortgages New Mortgages" at bounding box center [778, 110] width 706 height 23
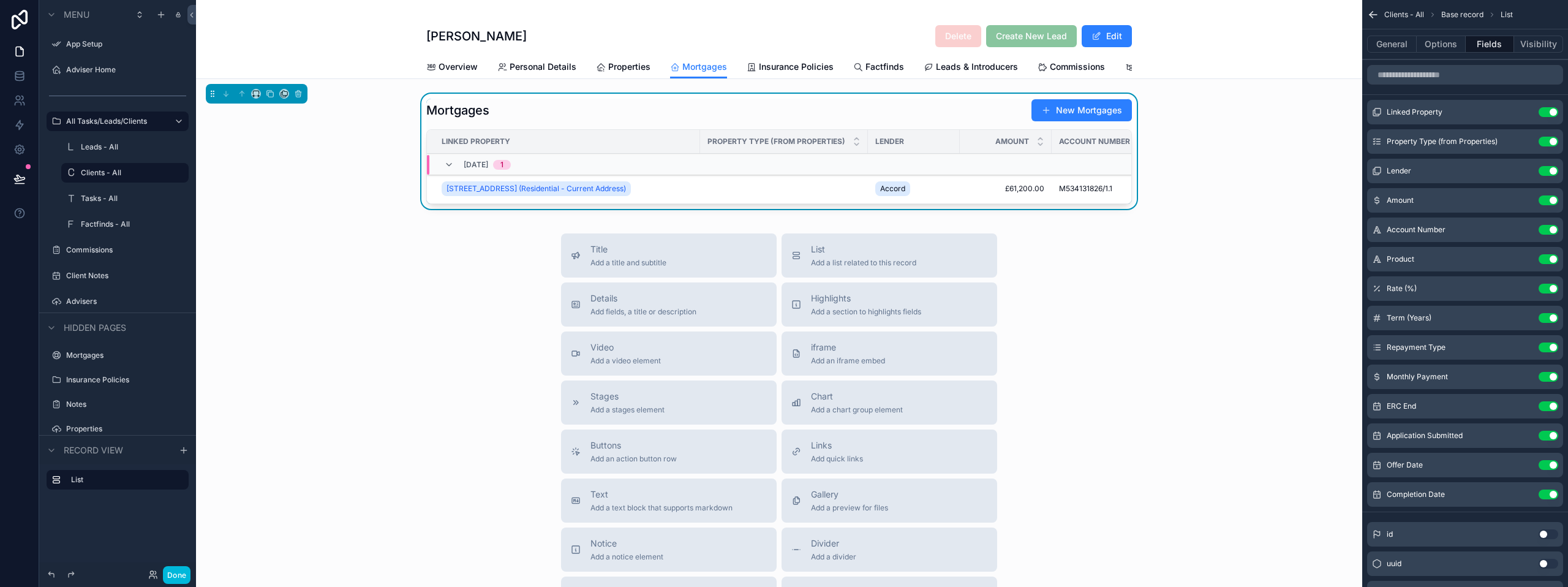
click at [746, 146] on span "Property Type (from Properties)" at bounding box center [776, 141] width 138 height 10
click at [1554, 141] on button "Use setting" at bounding box center [1548, 141] width 20 height 10
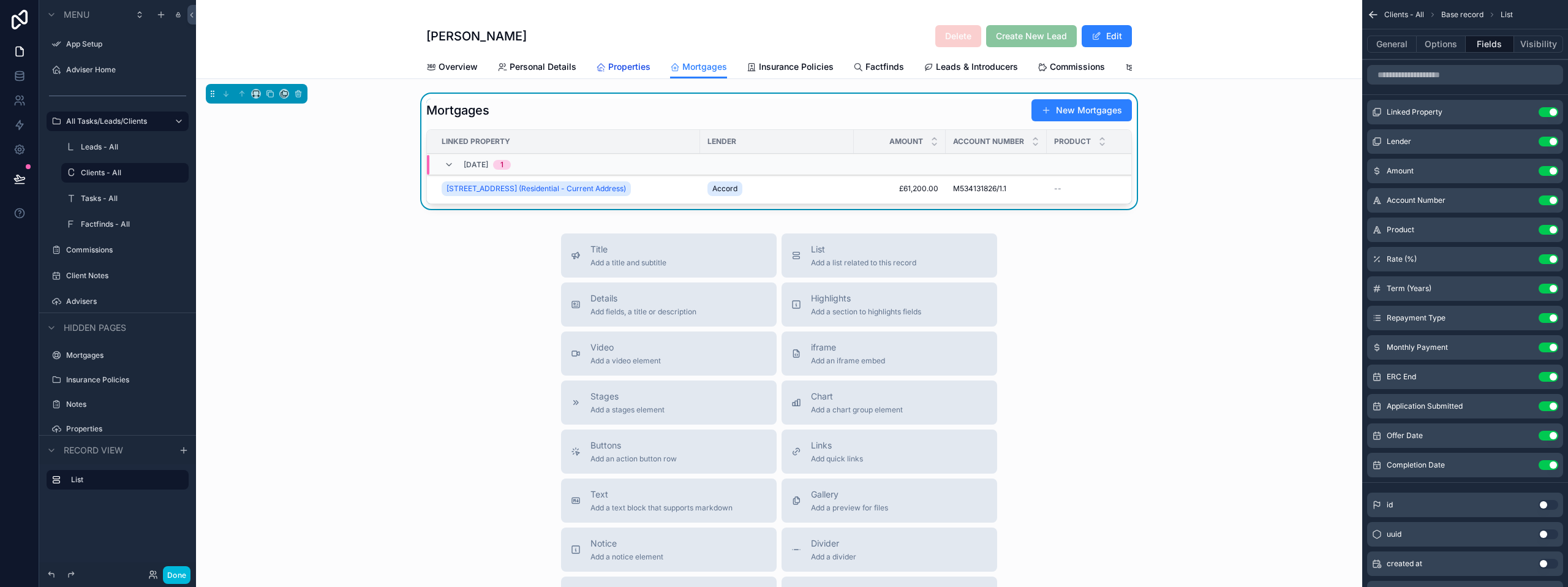
click at [621, 68] on span "Properties" at bounding box center [629, 66] width 42 height 12
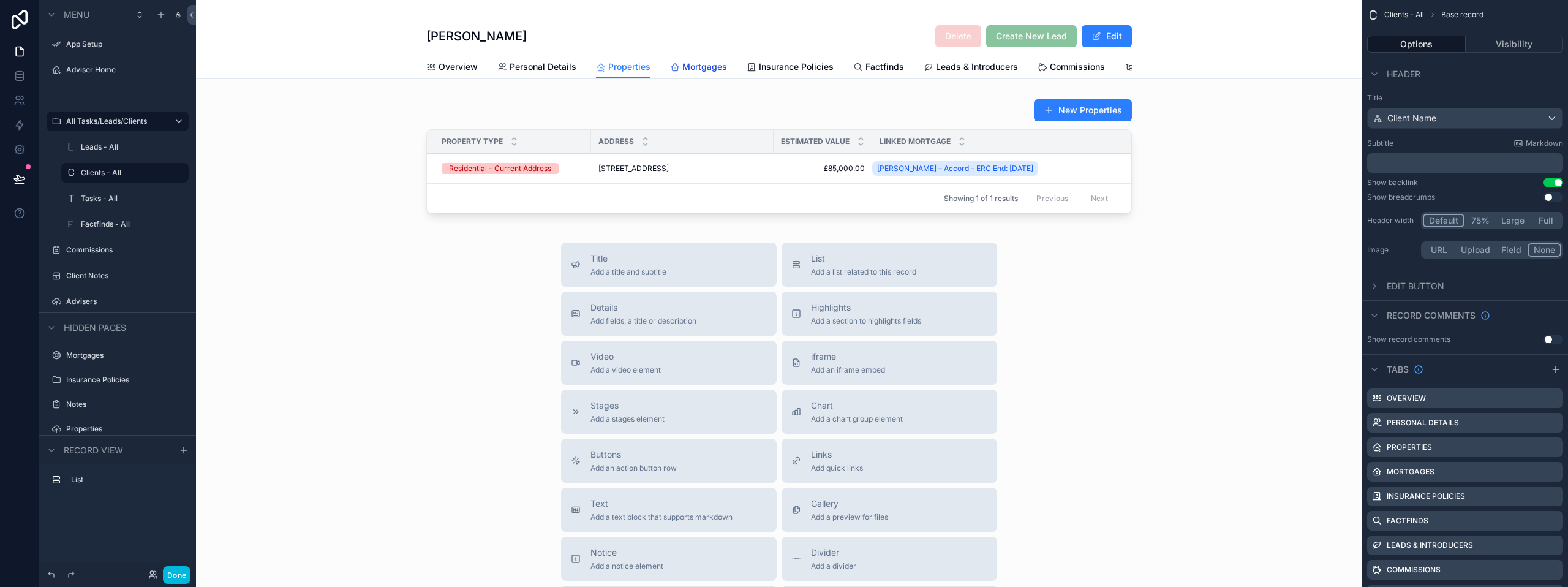
click at [685, 69] on span "Mortgages" at bounding box center [705, 66] width 45 height 12
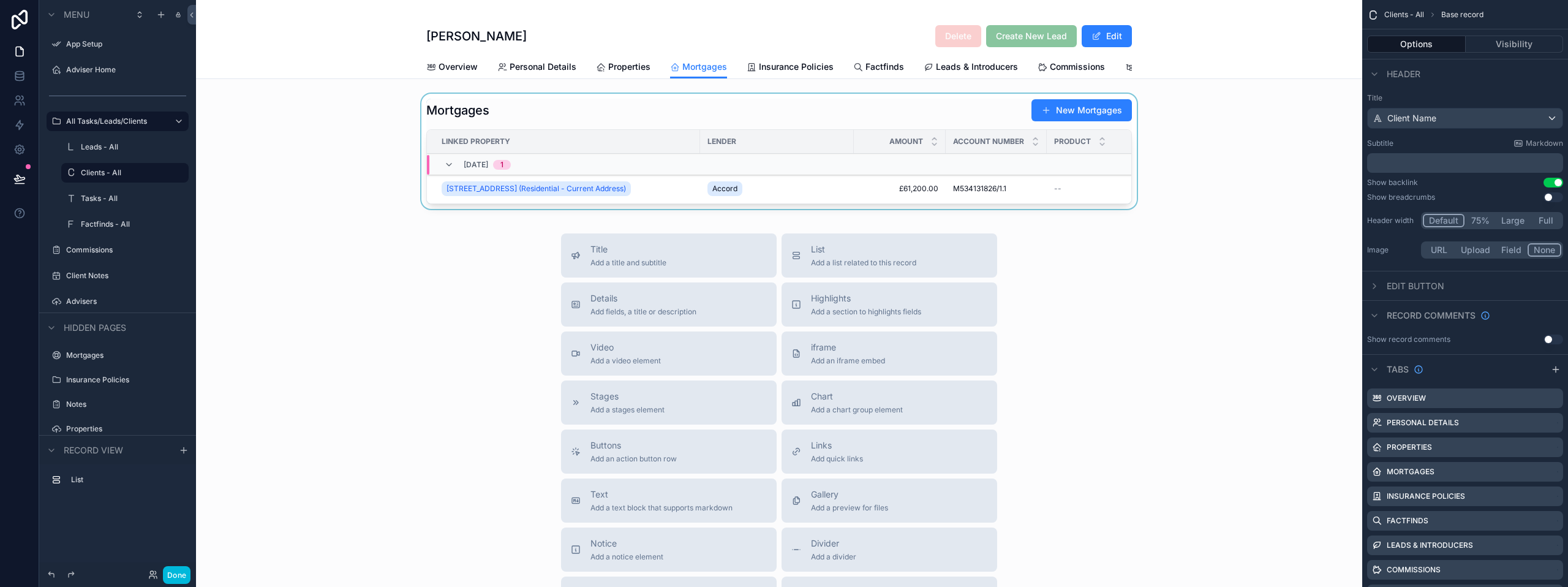
drag, startPoint x: 606, startPoint y: 225, endPoint x: 634, endPoint y: 223, distance: 28.1
click at [634, 214] on div "scrollable content" at bounding box center [779, 154] width 1166 height 120
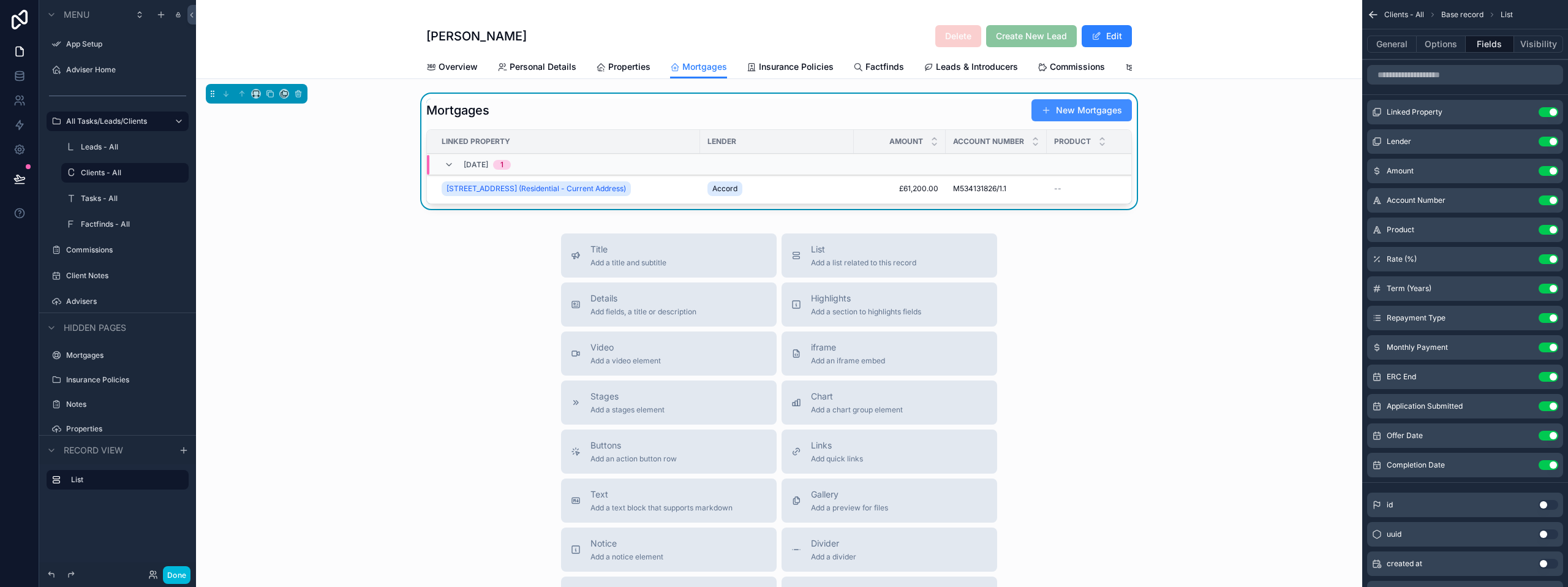
click at [1079, 119] on button "New Mortgages" at bounding box center [1081, 110] width 100 height 22
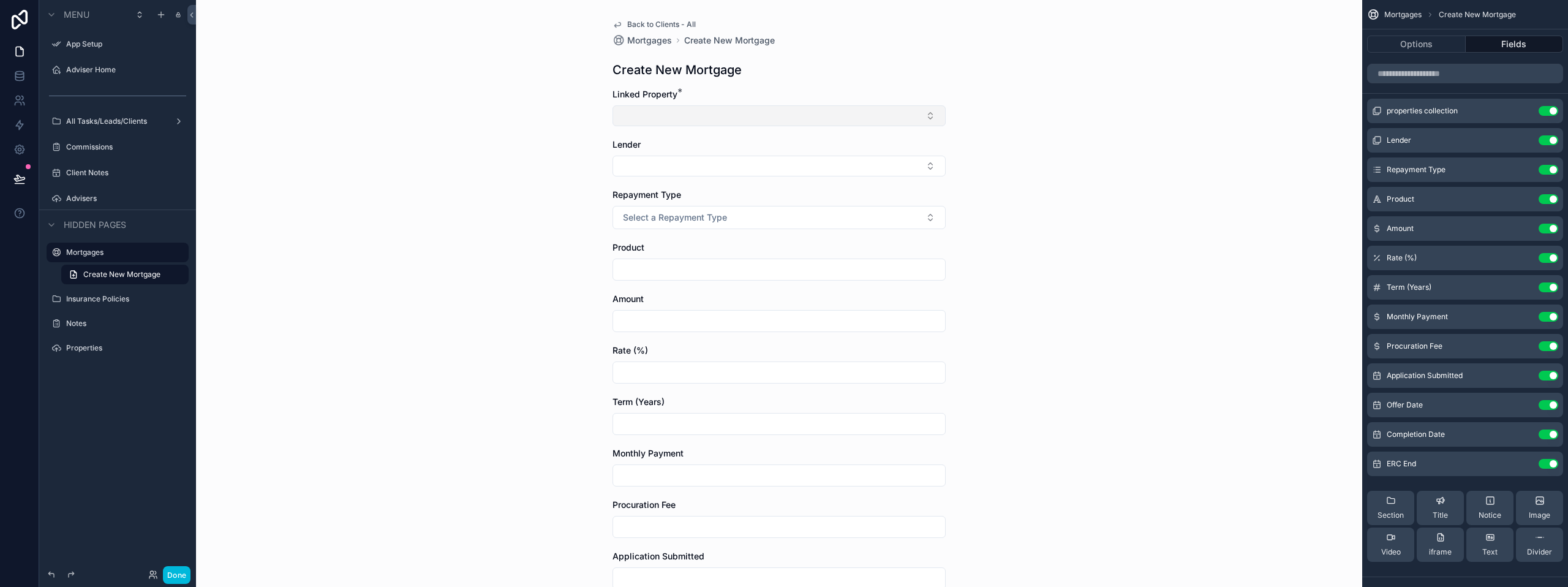
click at [742, 113] on button "Select Button" at bounding box center [779, 116] width 333 height 21
click at [488, 200] on div "Back to Clients - All Mortgages Create New Mortgage Create New Mortgage Linked …" at bounding box center [779, 294] width 1166 height 587
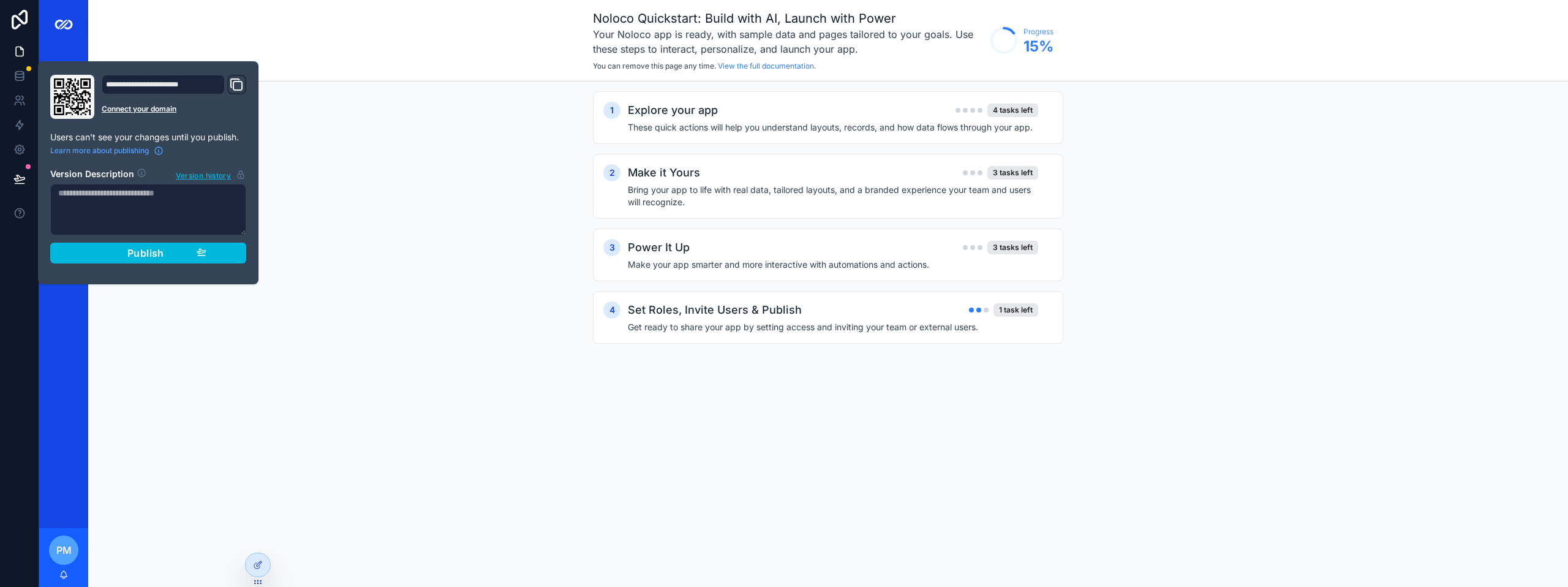
click at [362, 206] on div "1 Explore your app 4 tasks left These quick actions will help you understand la…" at bounding box center [828, 230] width 1479 height 297
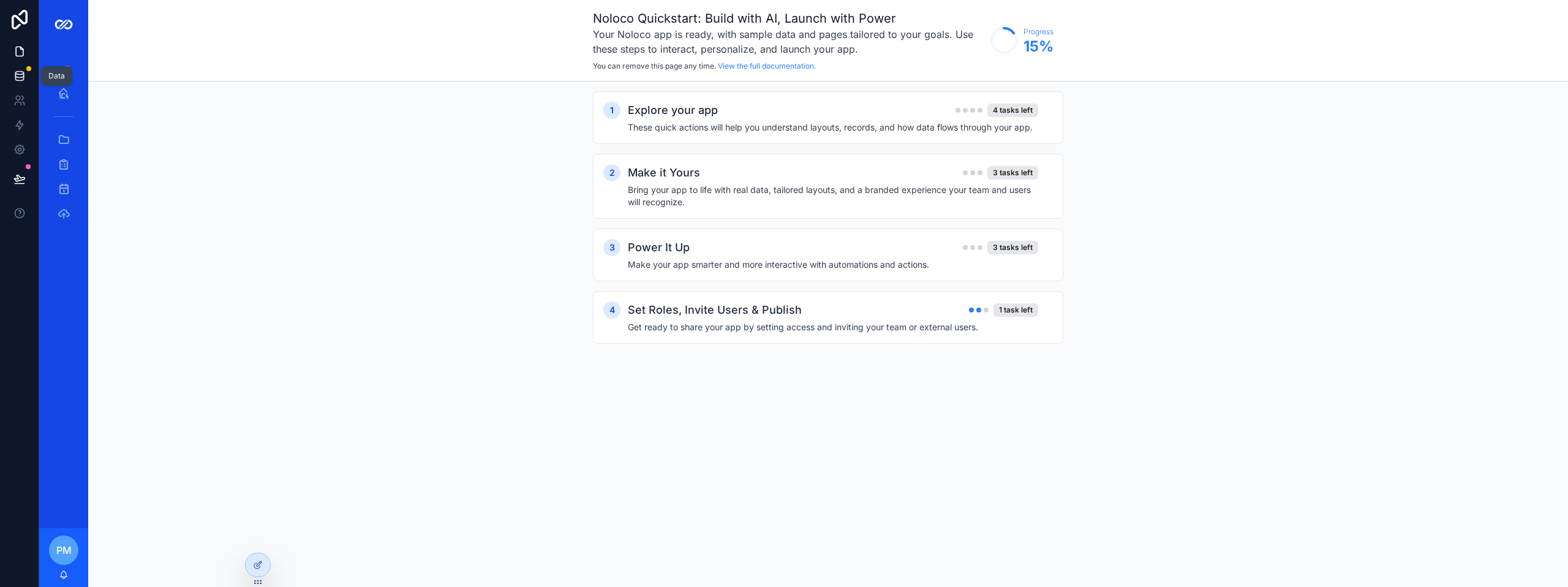
click at [20, 76] on icon at bounding box center [20, 76] width 12 height 12
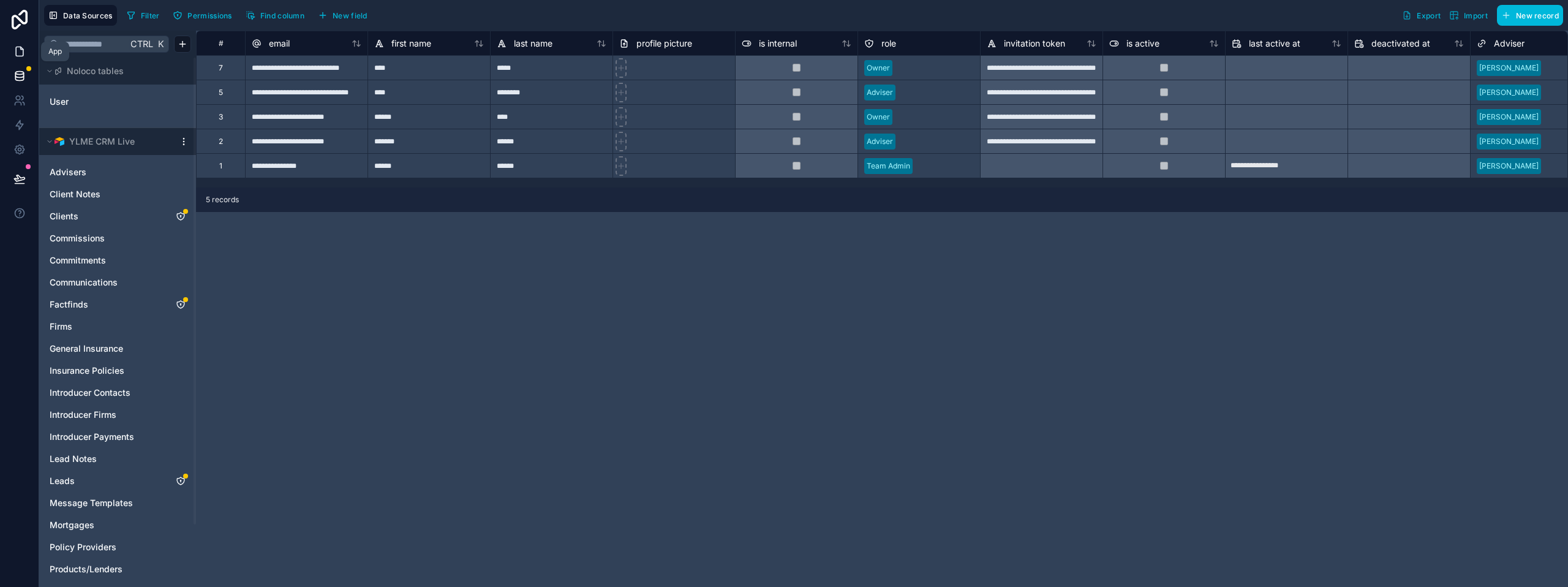
click at [20, 57] on icon at bounding box center [20, 51] width 12 height 12
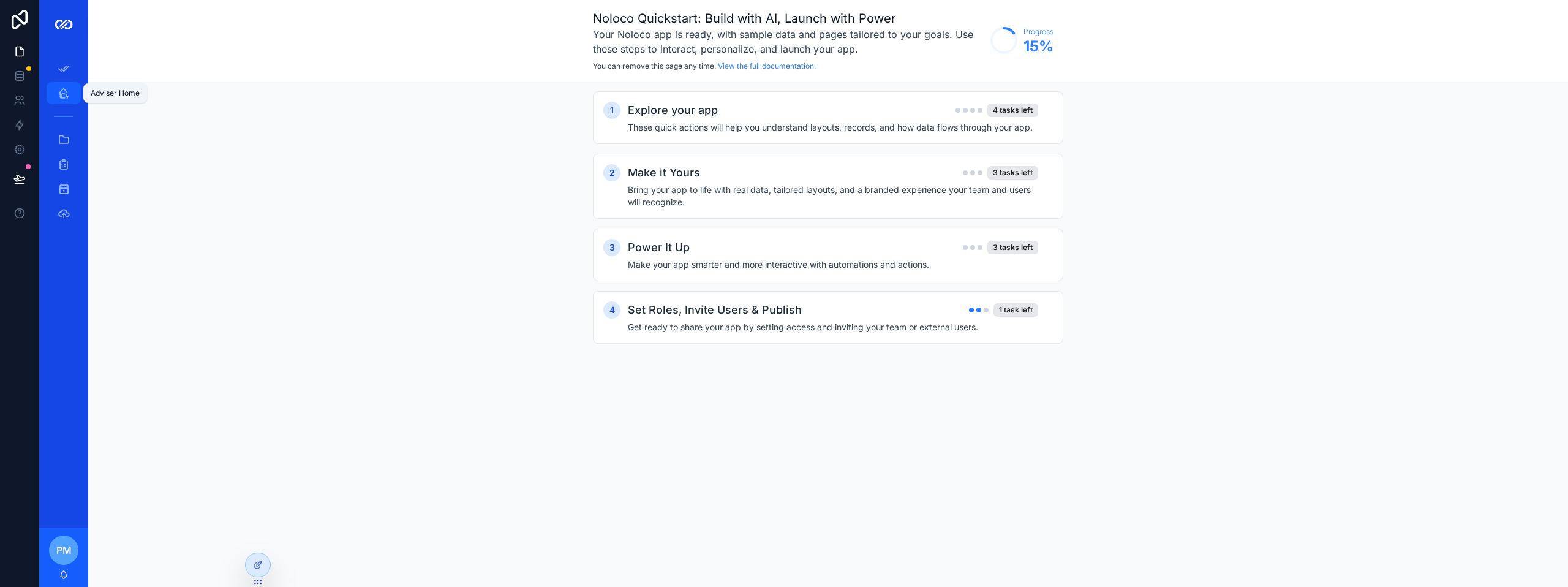
click at [72, 96] on div "Adviser Home" at bounding box center [64, 93] width 20 height 20
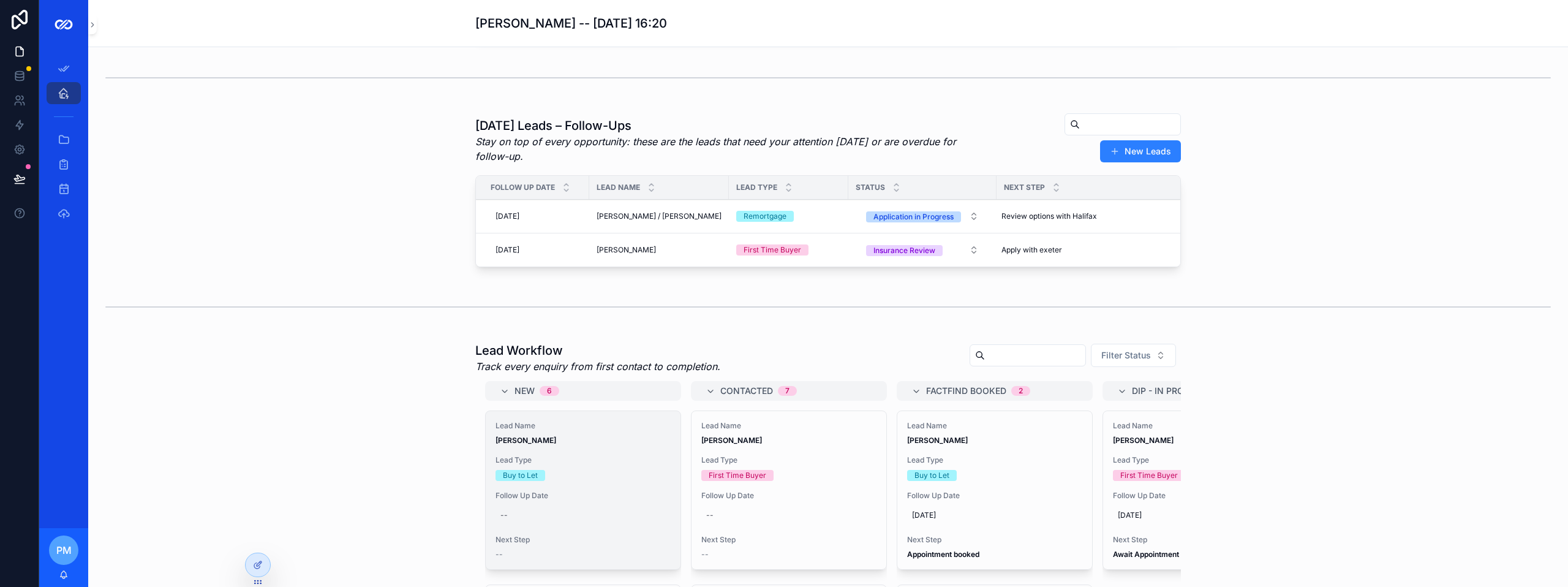
scroll to position [123, 0]
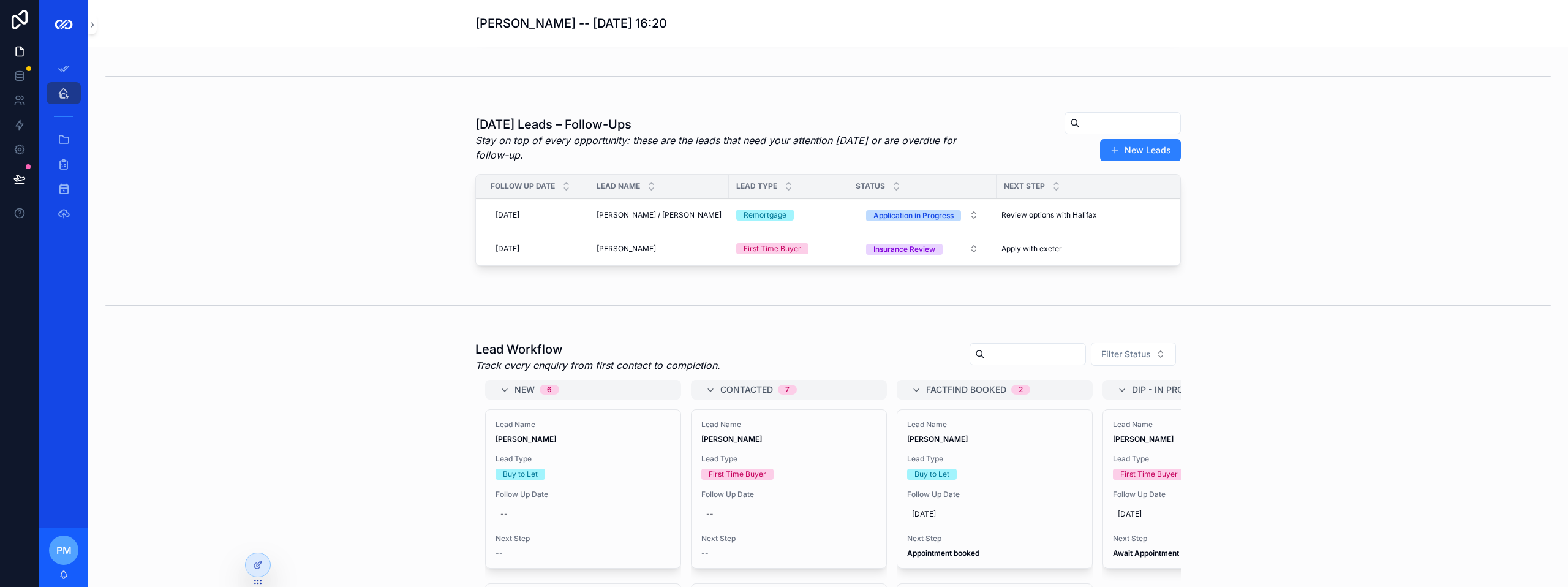
click at [670, 220] on span "[PERSON_NAME] / [PERSON_NAME]" at bounding box center [659, 215] width 125 height 10
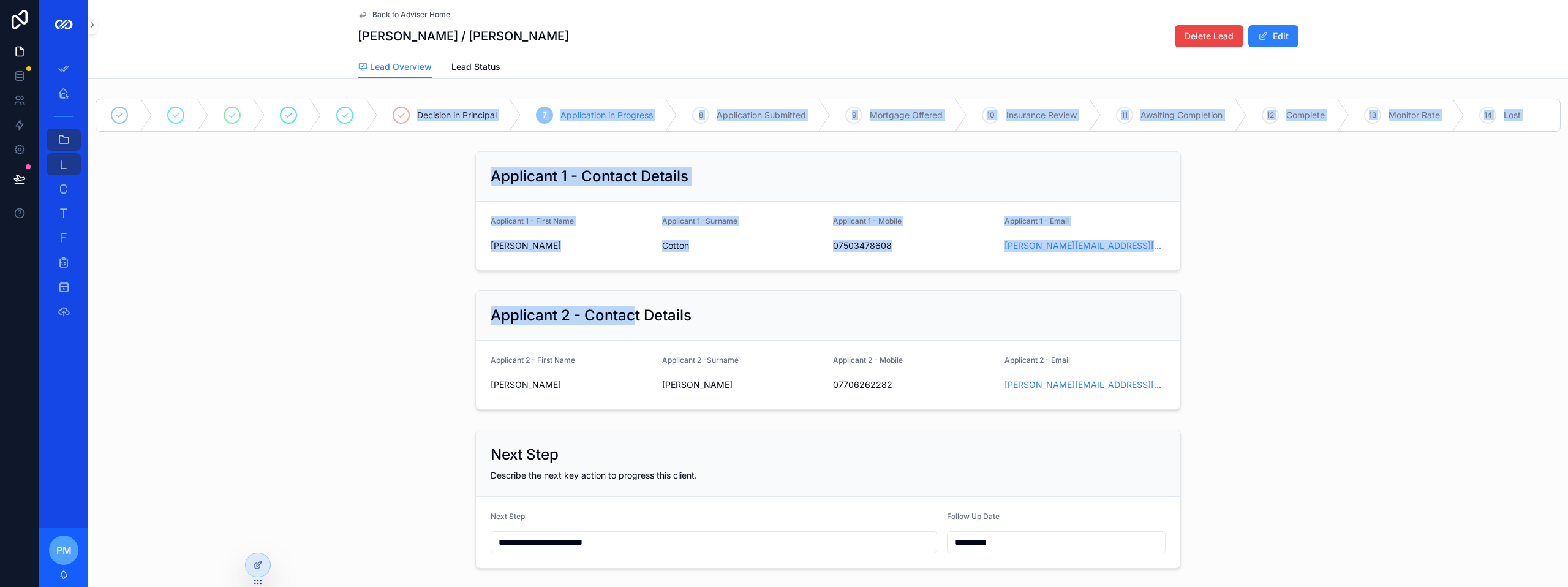
drag, startPoint x: 381, startPoint y: 94, endPoint x: 675, endPoint y: 332, distance: 378.3
click at [675, 332] on div "**********" at bounding box center [828, 506] width 1479 height 825
click at [364, 237] on div "Applicant 1 - Contact Details Applicant 1 - First Name Joseph Applicant 1 -Surn…" at bounding box center [828, 211] width 1479 height 129
click at [419, 223] on div "Applicant 1 - Contact Details Applicant 1 - First Name Joseph Applicant 1 -Surn…" at bounding box center [828, 211] width 1479 height 129
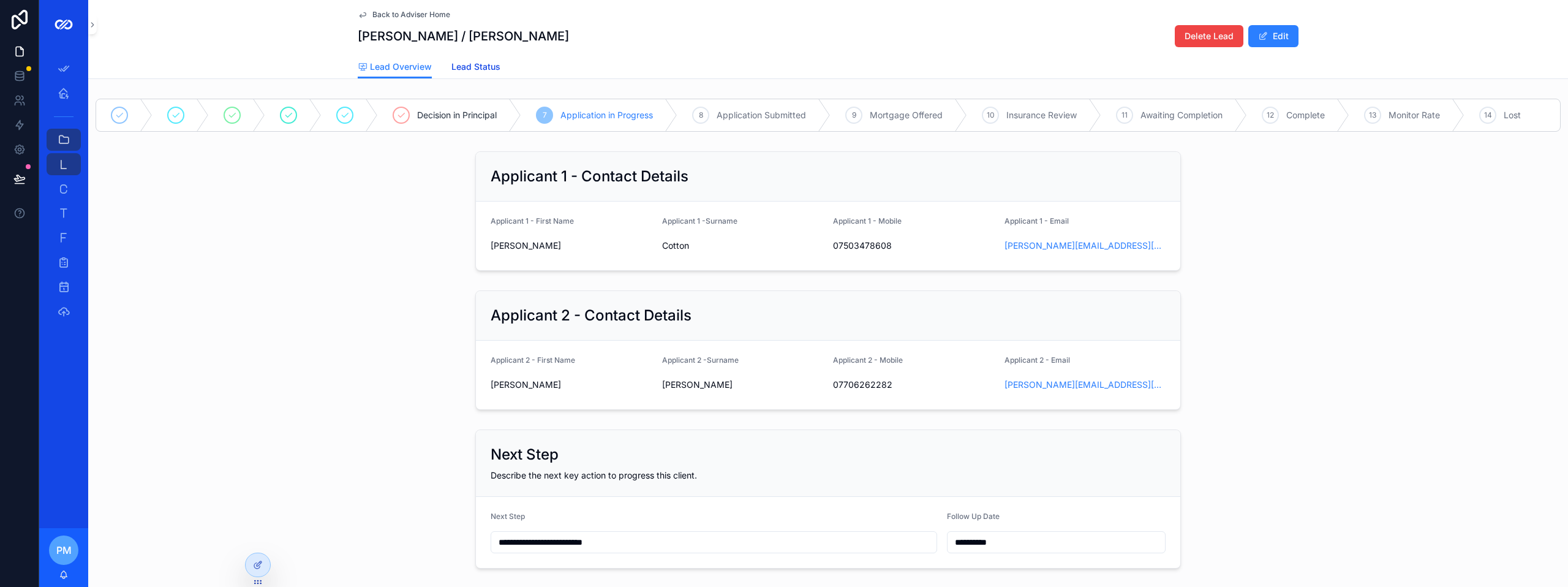
click at [472, 68] on span "Lead Status" at bounding box center [476, 66] width 49 height 12
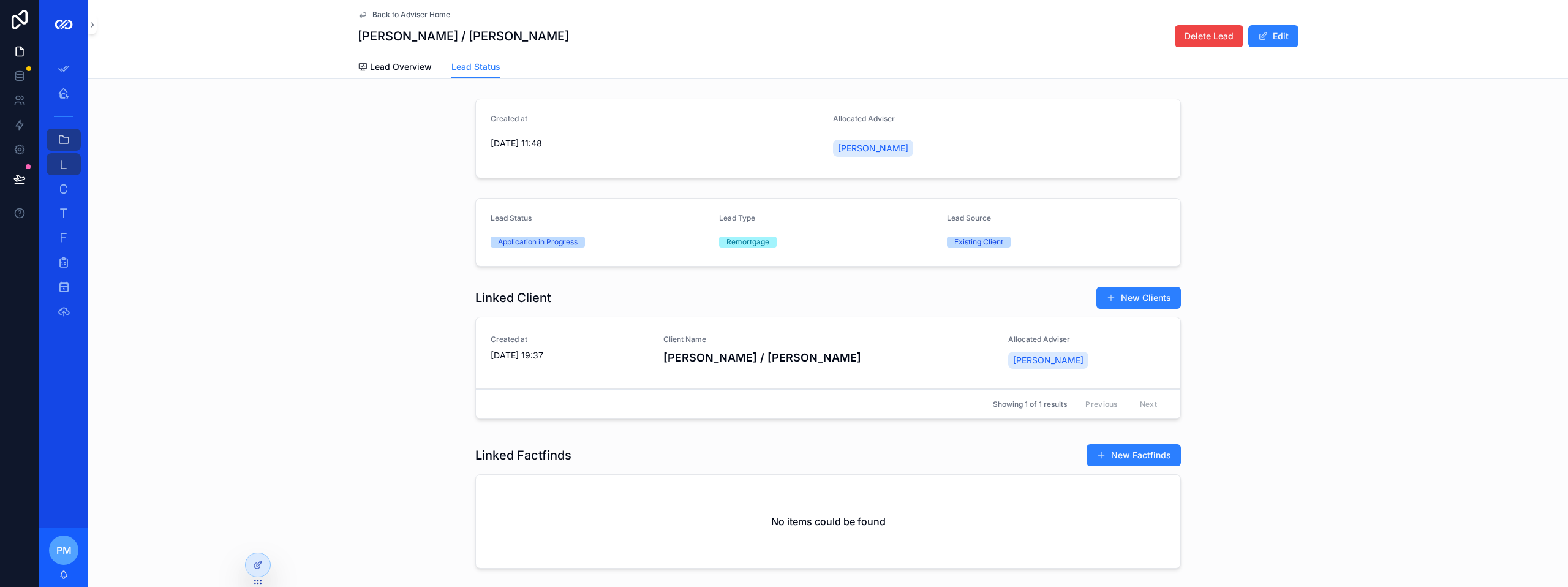
click at [791, 359] on h4 "[PERSON_NAME] / [PERSON_NAME]" at bounding box center [828, 357] width 330 height 16
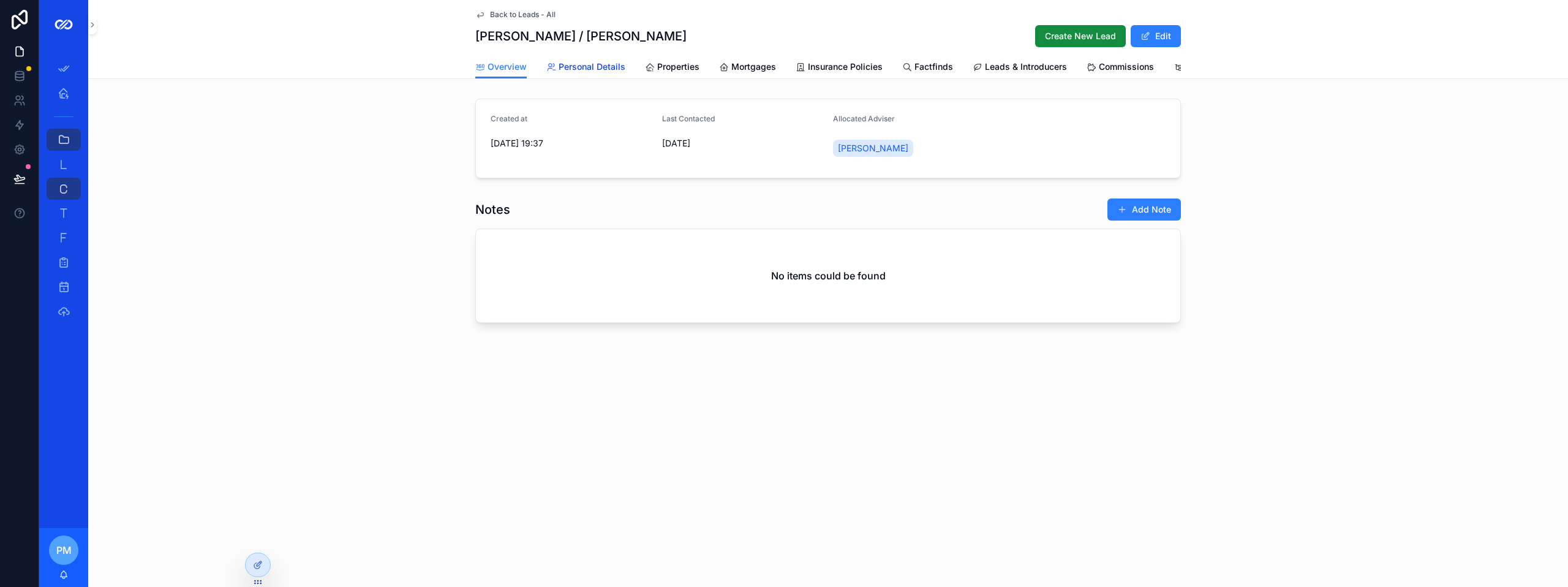
click at [588, 70] on span "Personal Details" at bounding box center [592, 66] width 67 height 12
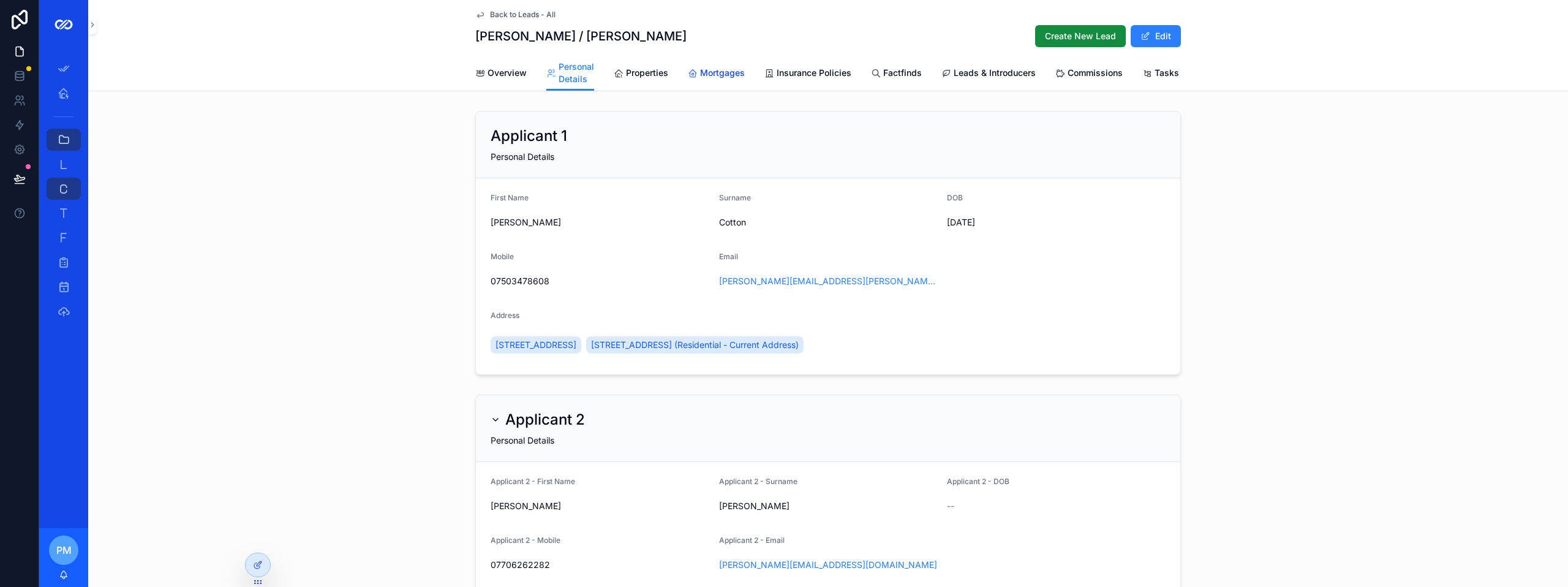
click at [717, 75] on span "Mortgages" at bounding box center [723, 73] width 45 height 12
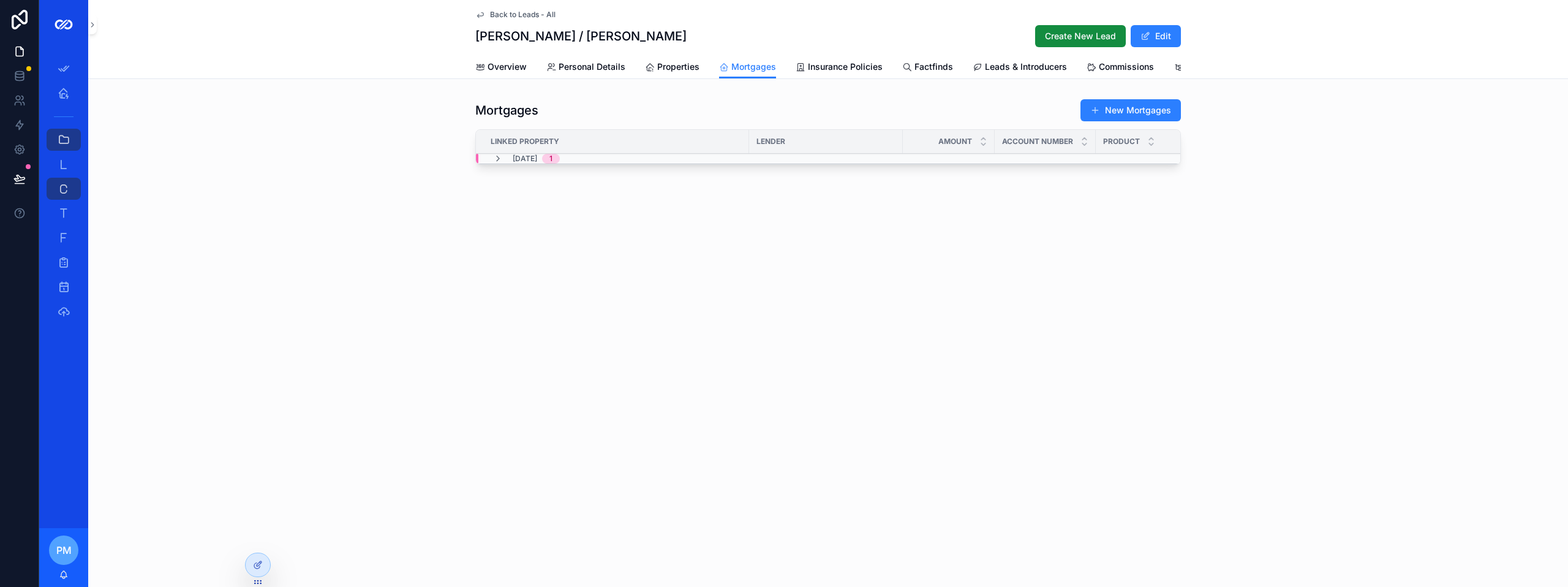
click at [503, 163] on div "31/12/2025 1" at bounding box center [526, 158] width 67 height 10
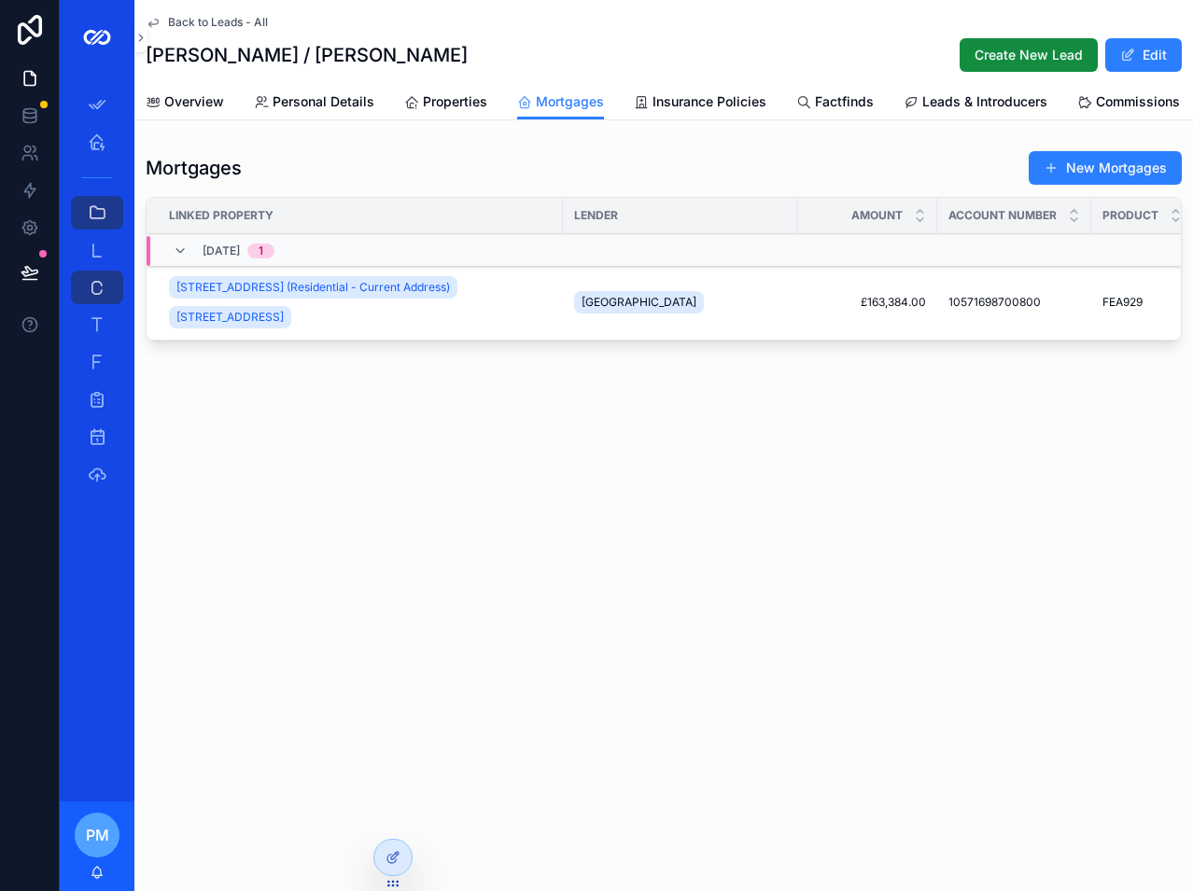
click at [902, 510] on div "Back to Leads - All Joseph Cotton / Stephanie Clinton Create New Lead Edit Mort…" at bounding box center [663, 445] width 1058 height 891
click at [1104, 185] on button "New Mortgages" at bounding box center [1104, 168] width 153 height 34
